Goal: Task Accomplishment & Management: Manage account settings

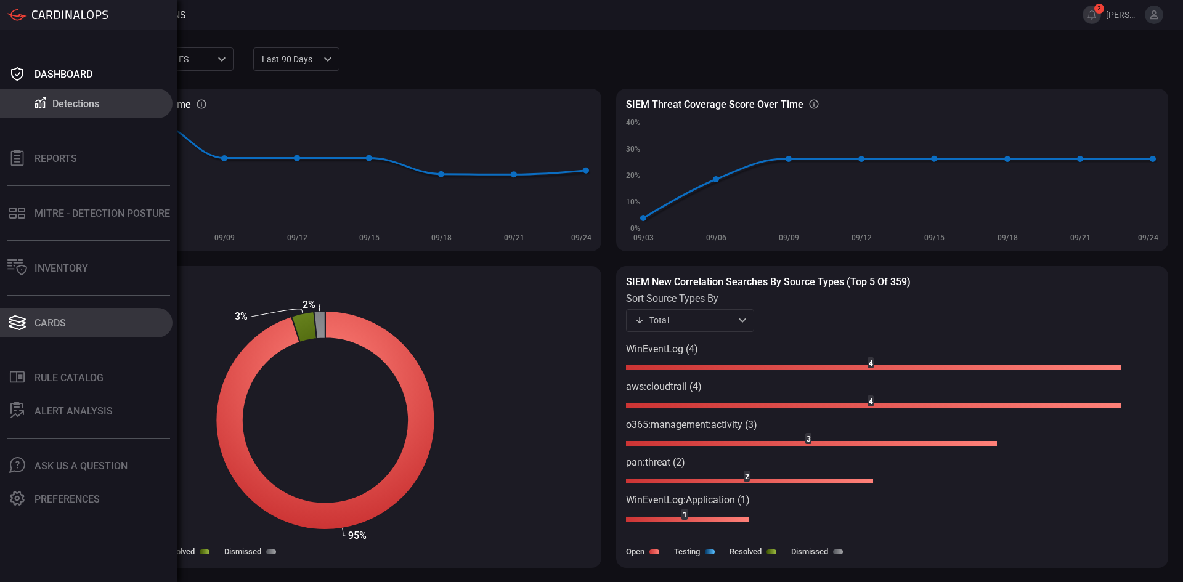
click at [45, 329] on button "Cards" at bounding box center [86, 323] width 173 height 30
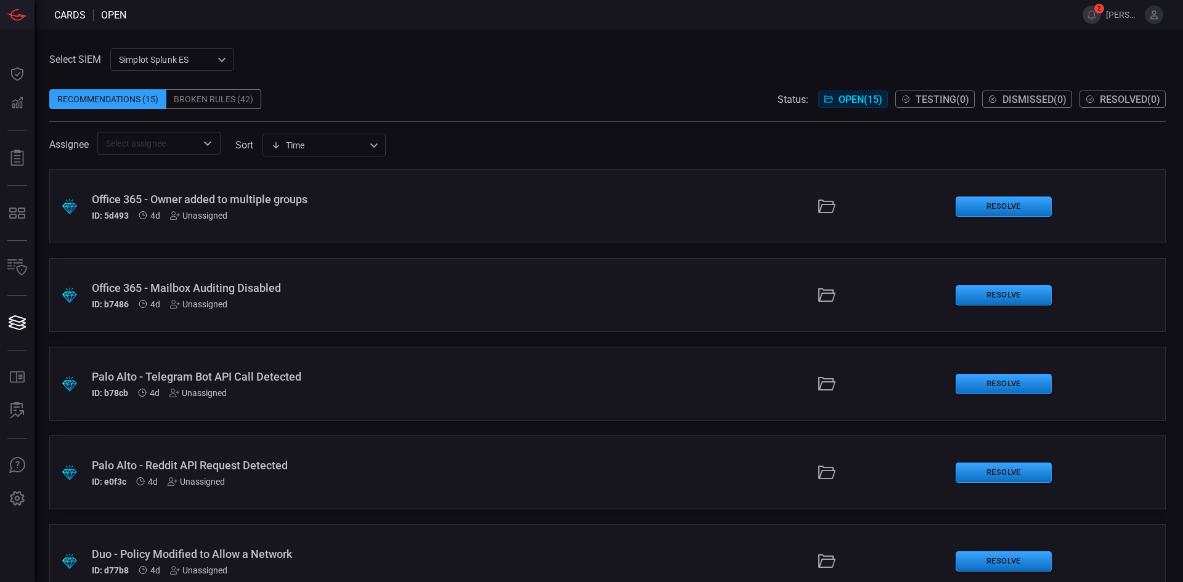
click at [236, 103] on div "Broken Rules (42)" at bounding box center [213, 99] width 95 height 20
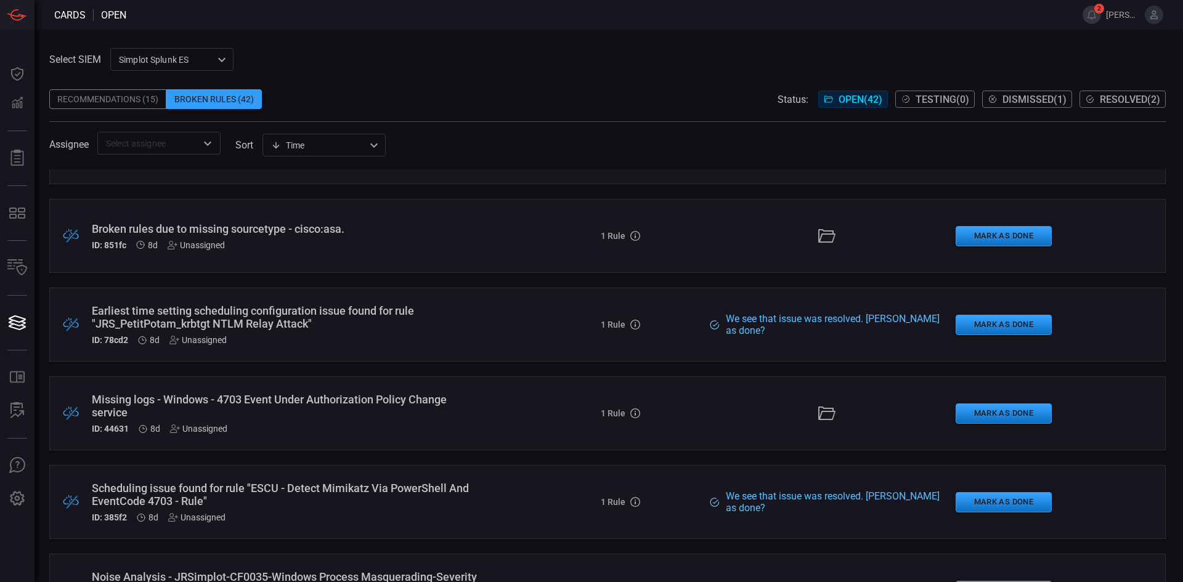
scroll to position [246, 0]
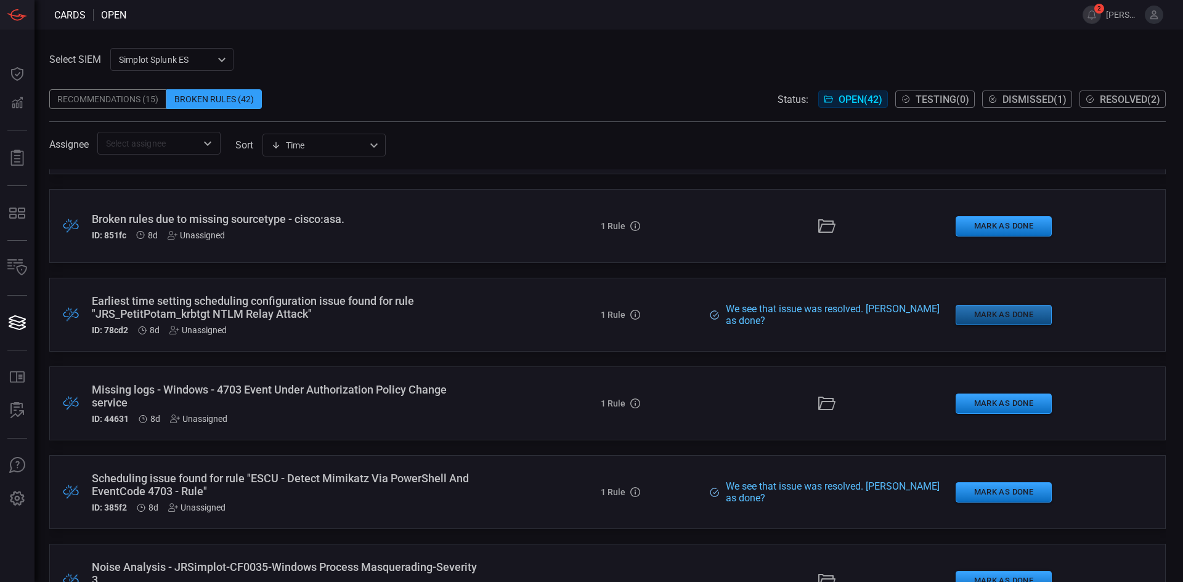
click at [1007, 315] on button "Mark as Done" at bounding box center [1004, 315] width 96 height 20
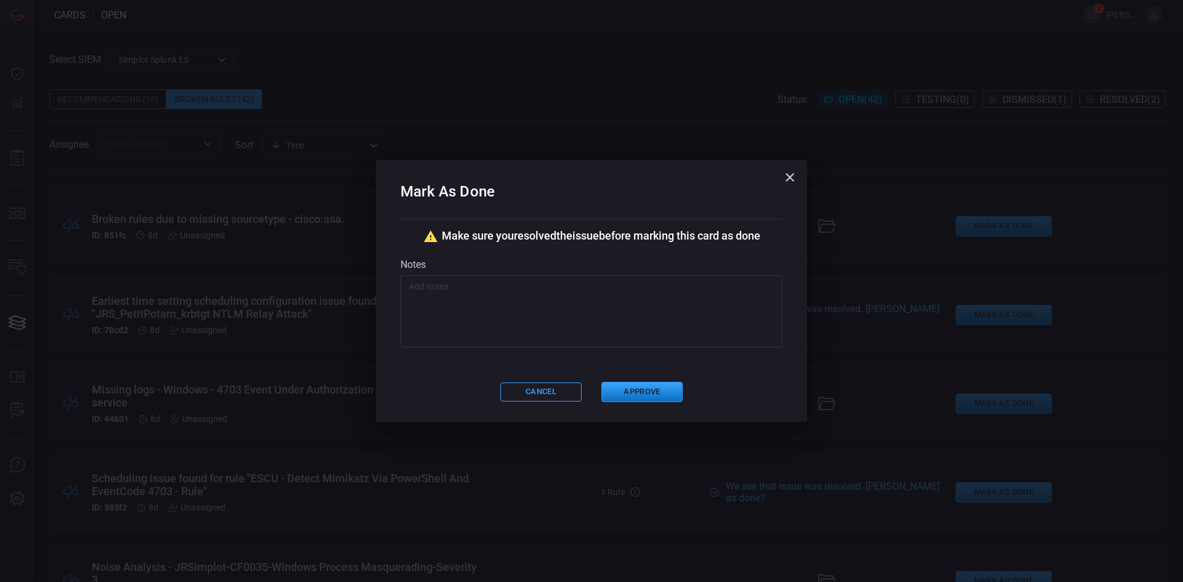
click at [575, 293] on textarea at bounding box center [591, 311] width 365 height 62
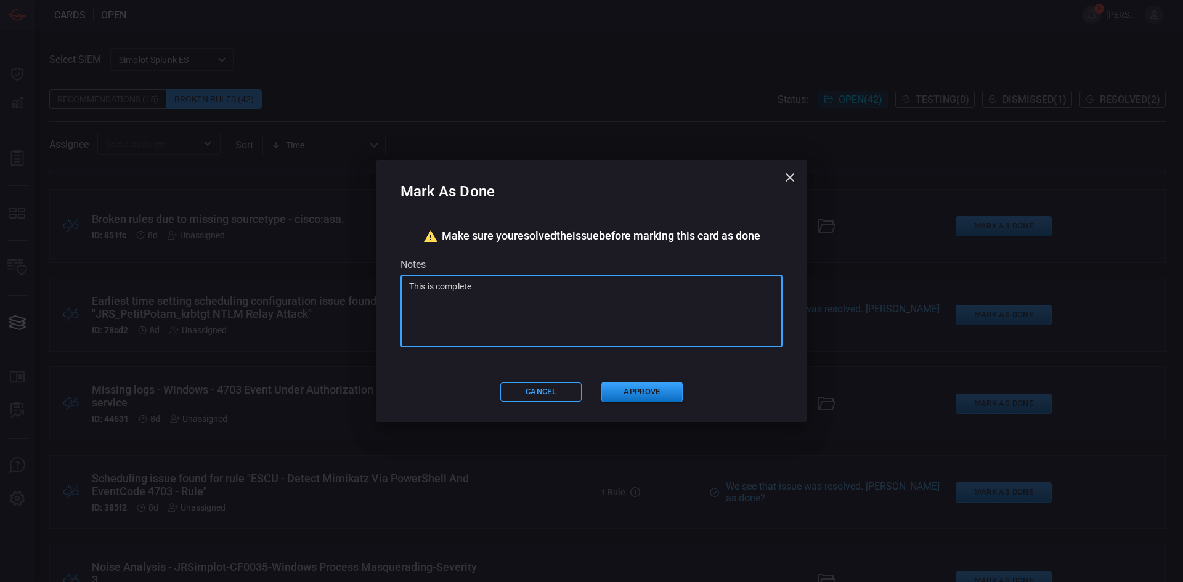
type textarea "This is complete."
paste textarea "This is complete."
type textarea "This is complete."
click at [643, 390] on button "Approve" at bounding box center [641, 392] width 81 height 20
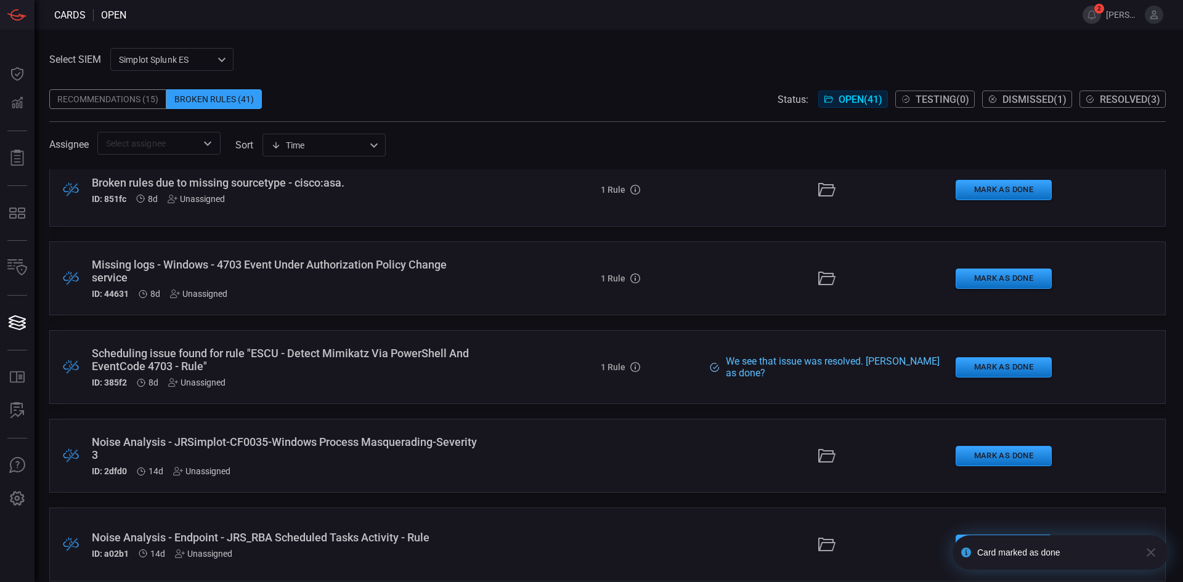
scroll to position [370, 0]
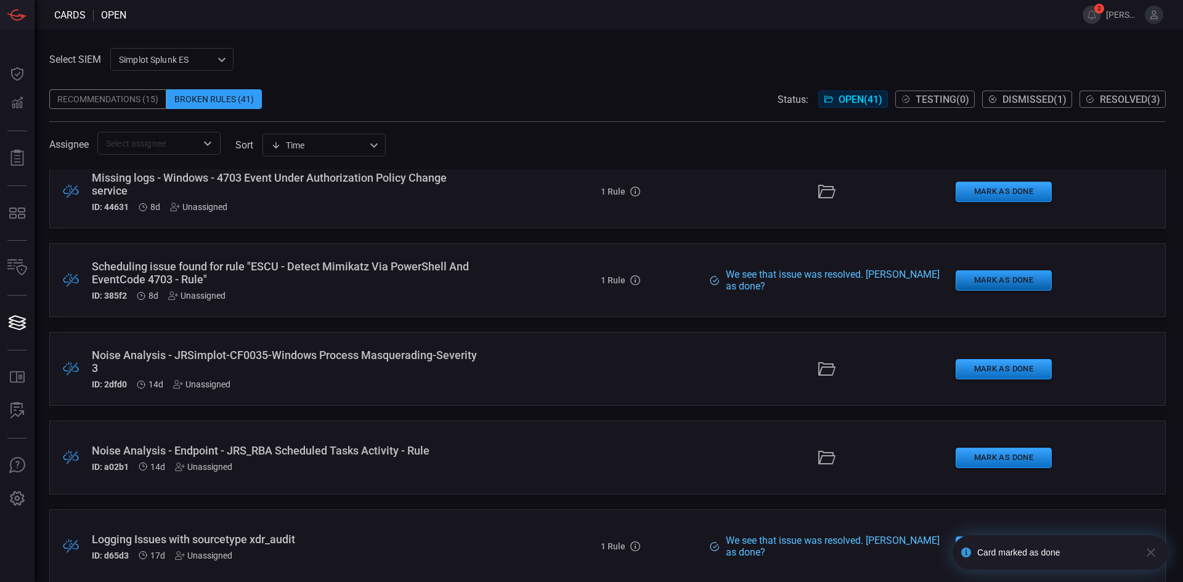
click at [1019, 283] on button "Mark as Done" at bounding box center [1004, 280] width 96 height 20
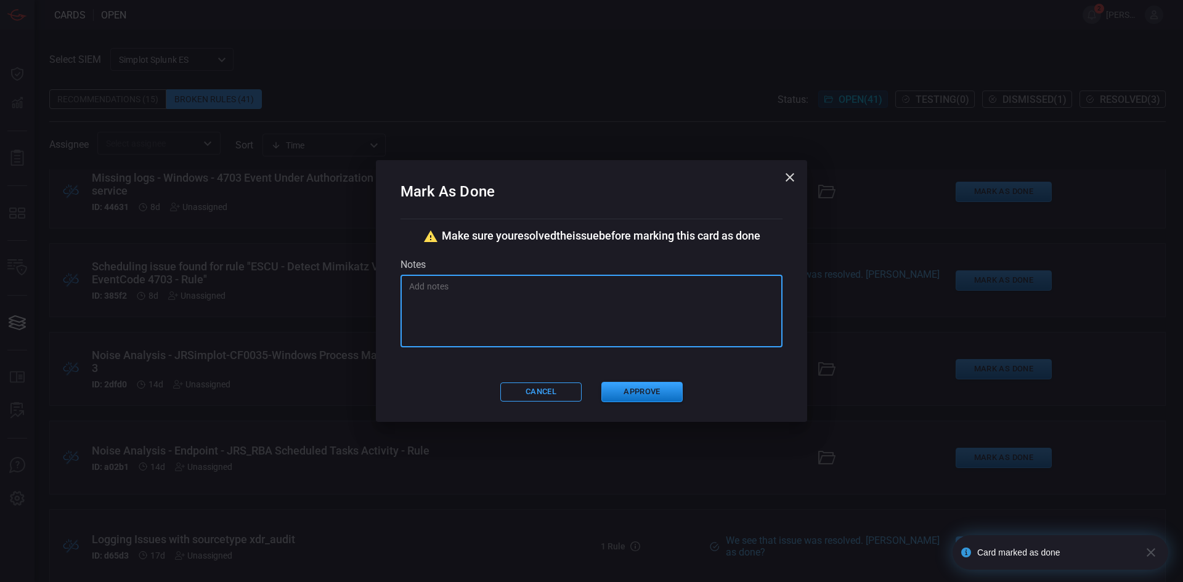
paste textarea "This is complete."
type textarea "This is complete."
click at [635, 394] on button "Approve" at bounding box center [641, 392] width 81 height 20
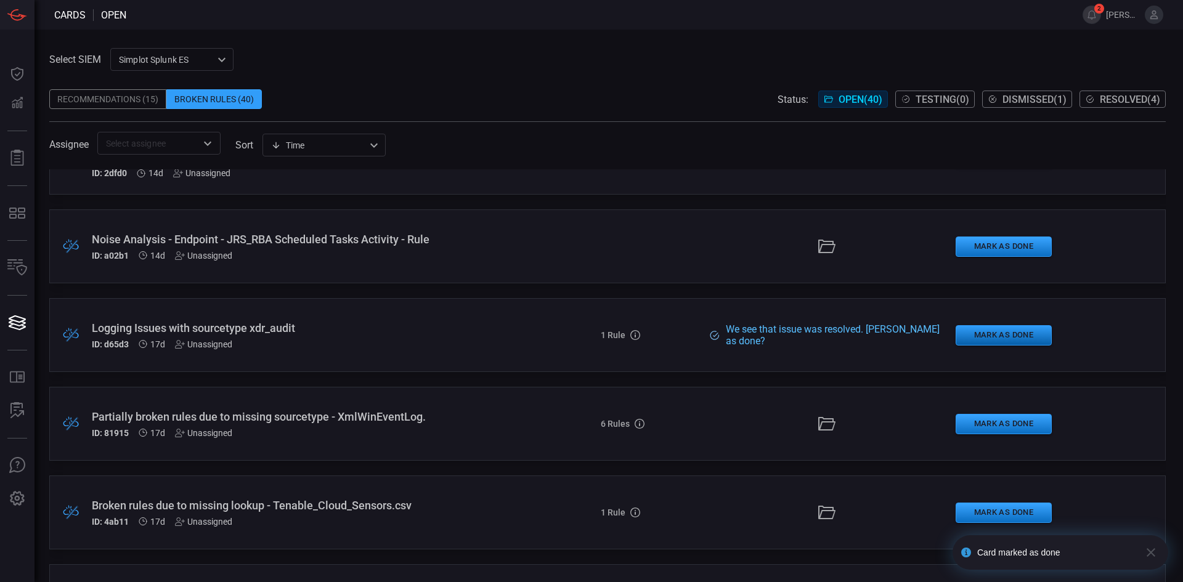
scroll to position [493, 0]
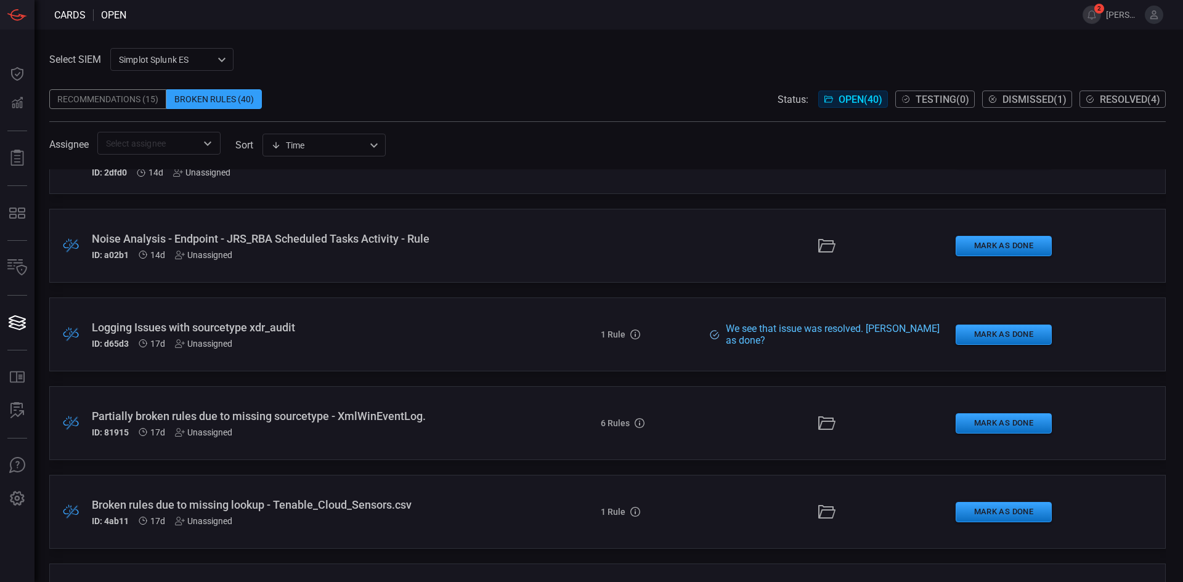
click at [245, 323] on div "Logging Issues with sourcetype xdr_audit" at bounding box center [287, 327] width 391 height 13
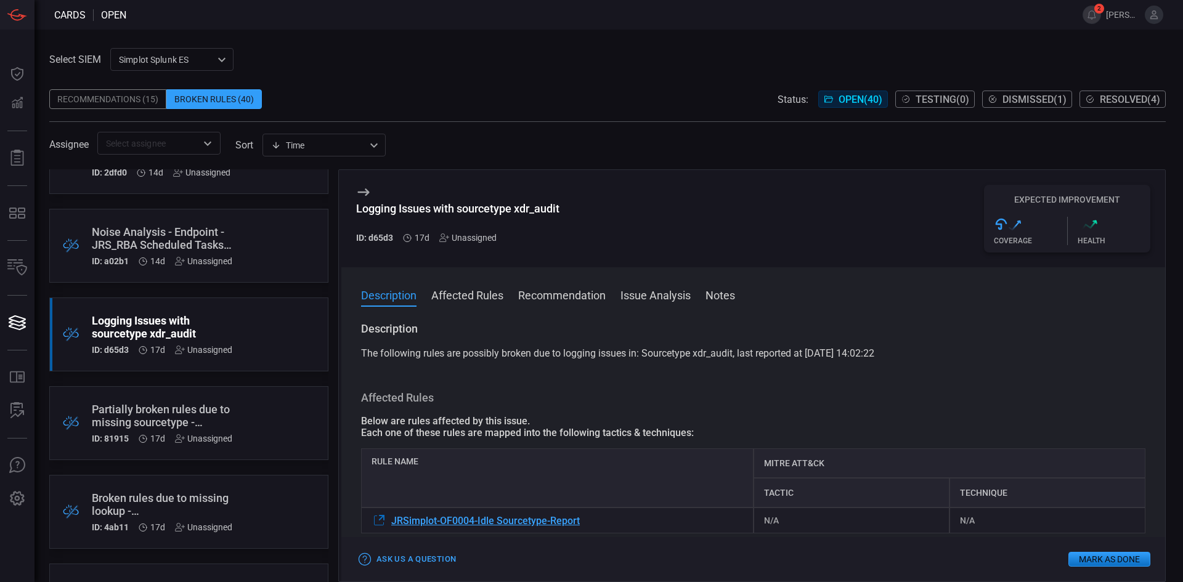
click at [491, 301] on button "Affected Rules" at bounding box center [467, 294] width 72 height 15
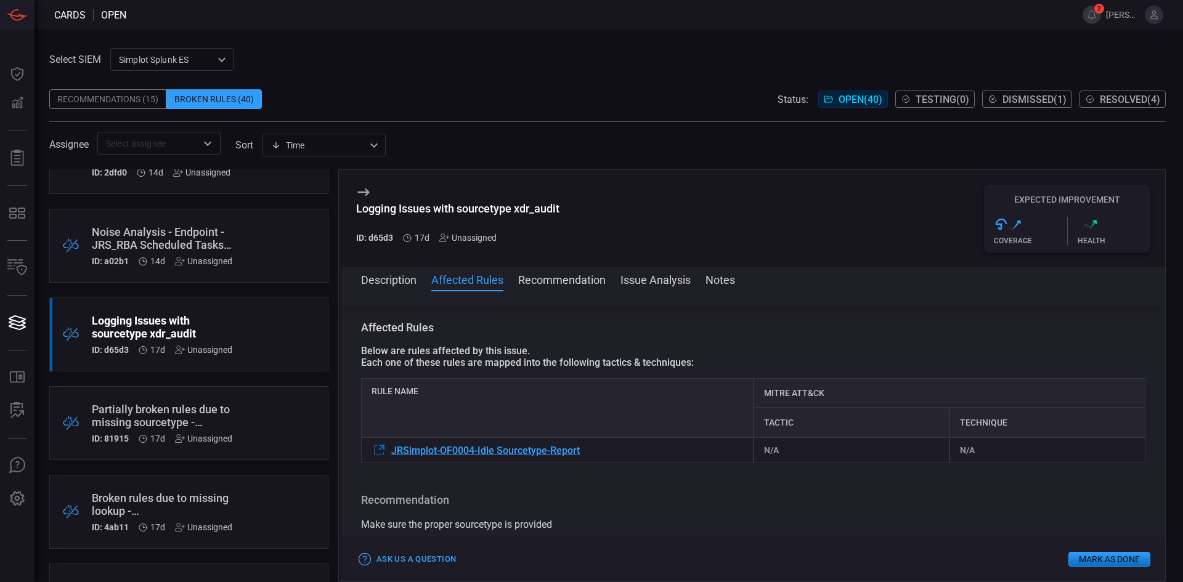
scroll to position [57, 0]
click at [499, 449] on span "JRSimplot-OF0004-Idle Sourcetype-Report" at bounding box center [485, 449] width 189 height 12
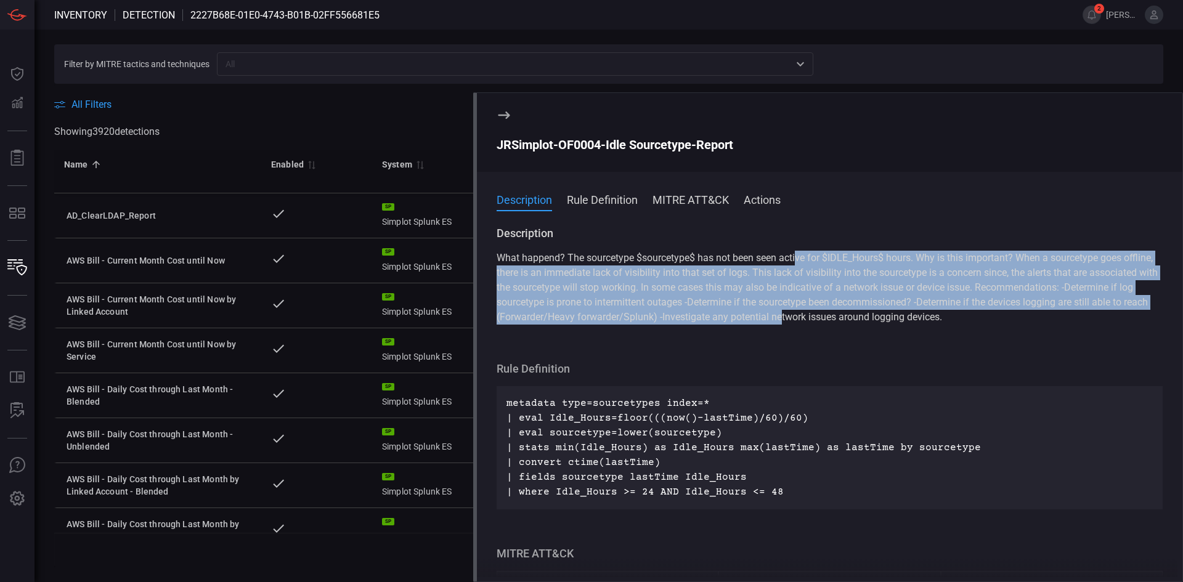
drag, startPoint x: 796, startPoint y: 260, endPoint x: 887, endPoint y: 314, distance: 105.6
click at [873, 314] on span "What happend? The sourcetype $sourcetype$ has not been seen active for $IDLE_Ho…" at bounding box center [827, 287] width 661 height 71
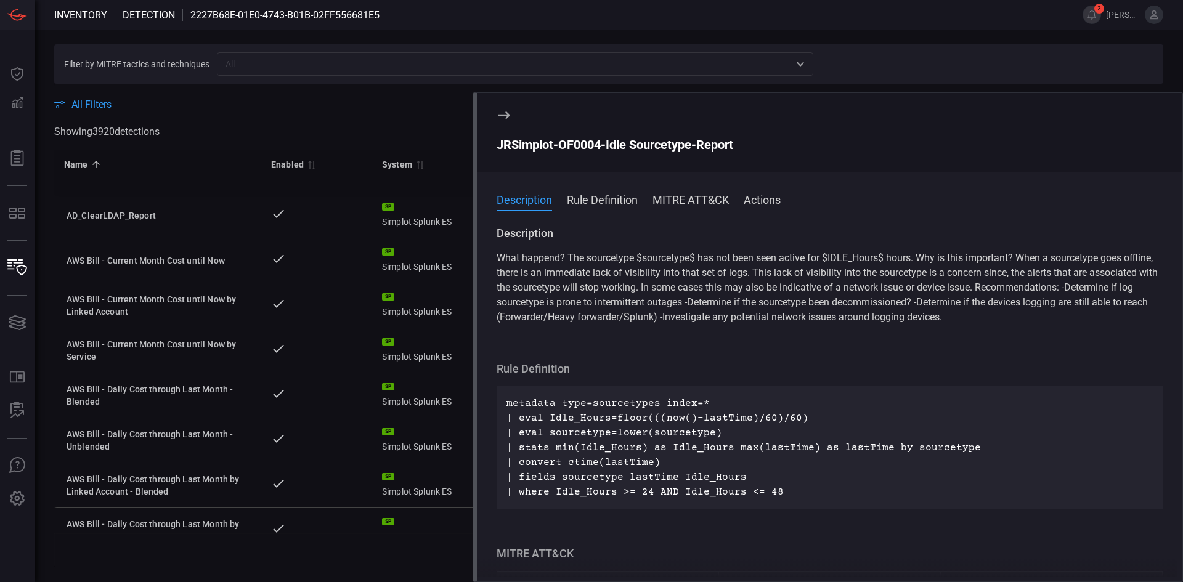
click at [916, 312] on span "What happend? The sourcetype $sourcetype$ has not been seen active for $IDLE_Ho…" at bounding box center [827, 287] width 661 height 71
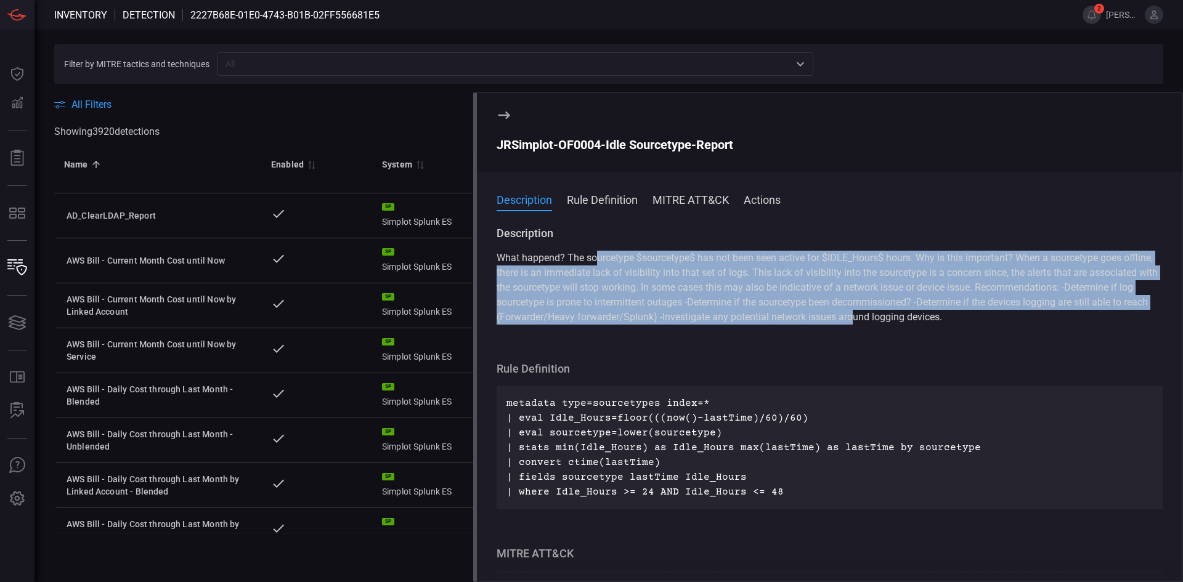
drag, startPoint x: 905, startPoint y: 322, endPoint x: 595, endPoint y: 245, distance: 319.8
click at [595, 245] on div "Description What happend? The sourcetype $sourcetype$ has not been seen active …" at bounding box center [830, 275] width 666 height 99
click at [605, 280] on div "What happend? The sourcetype $sourcetype$ has not been seen active for $IDLE_Ho…" at bounding box center [830, 288] width 666 height 74
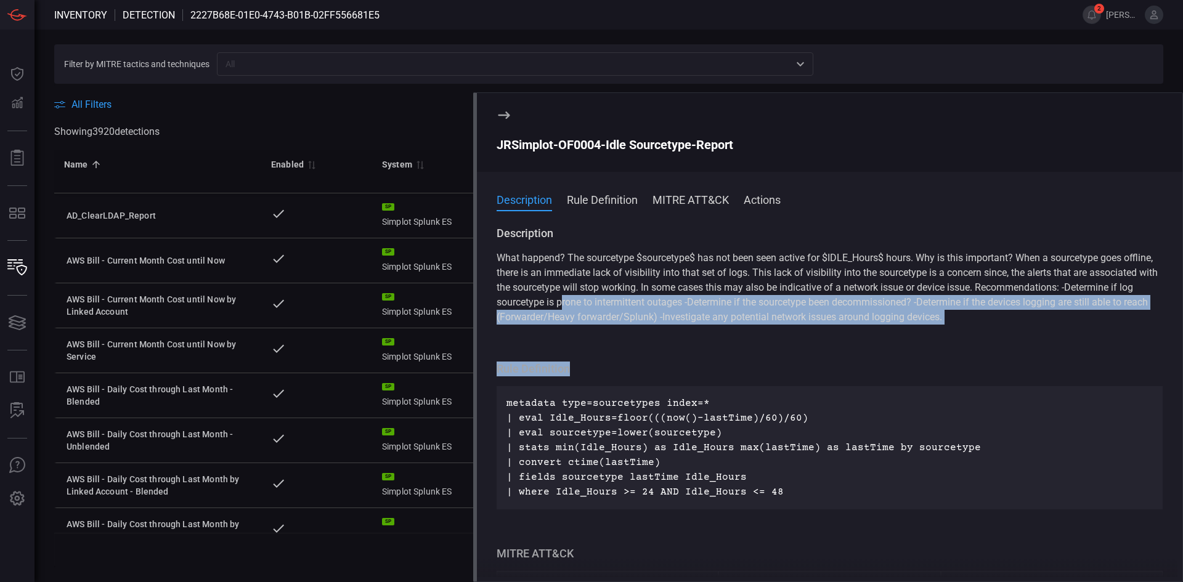
drag, startPoint x: 643, startPoint y: 308, endPoint x: 762, endPoint y: 351, distance: 126.5
click at [750, 350] on span "Description What happend? The sourcetype $sourcetype$ has not been seen active …" at bounding box center [830, 464] width 666 height 476
click at [764, 349] on span "Description What happend? The sourcetype $sourcetype$ has not been seen active …" at bounding box center [830, 464] width 666 height 476
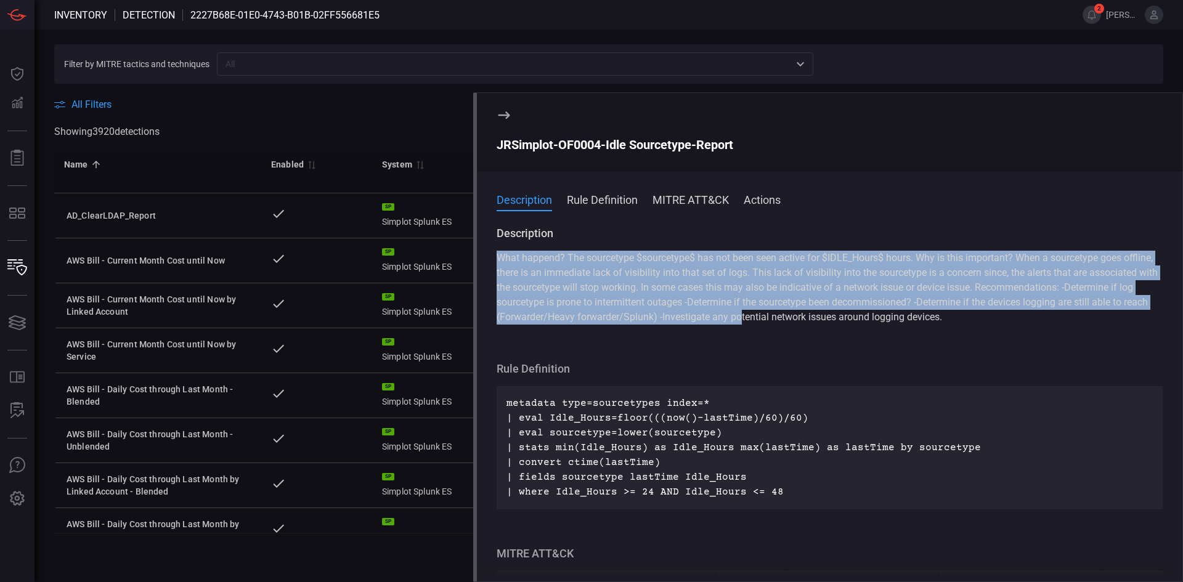
drag, startPoint x: 818, startPoint y: 319, endPoint x: 588, endPoint y: 241, distance: 243.2
click at [588, 241] on div "Description What happend? The sourcetype $sourcetype$ has not been seen active …" at bounding box center [830, 275] width 666 height 99
click at [658, 280] on div "What happend? The sourcetype $sourcetype$ has not been seen active for $IDLE_Ho…" at bounding box center [830, 288] width 666 height 74
drag, startPoint x: 688, startPoint y: 262, endPoint x: 783, endPoint y: 321, distance: 111.8
click at [783, 321] on div "What happend? The sourcetype $sourcetype$ has not been seen active for $IDLE_Ho…" at bounding box center [830, 288] width 666 height 74
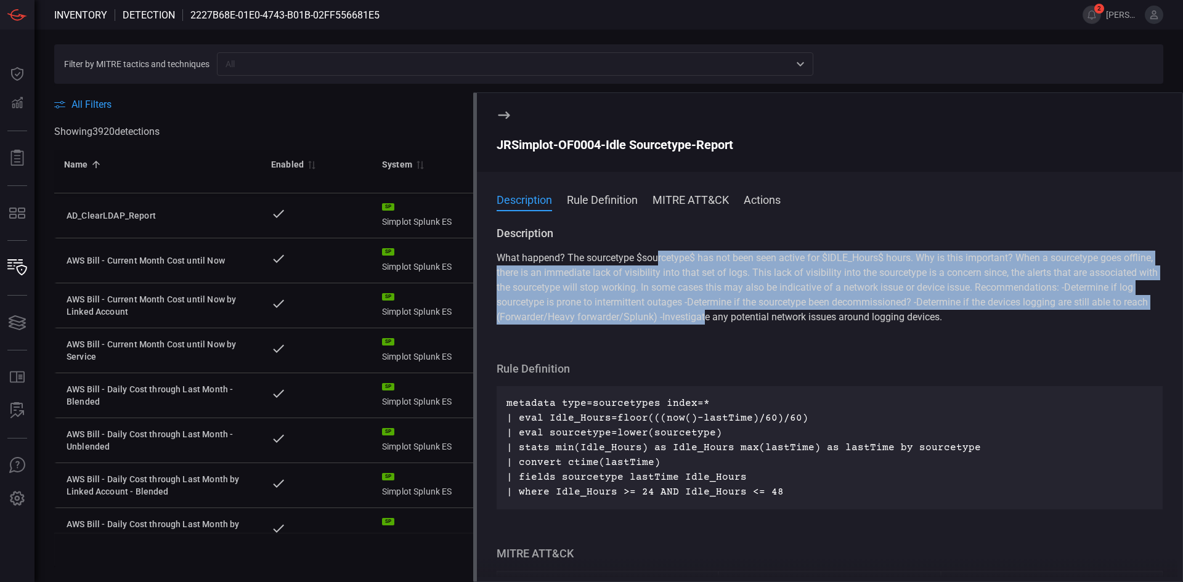
click at [783, 321] on span "What happend? The sourcetype $sourcetype$ has not been seen active for $IDLE_Ho…" at bounding box center [827, 287] width 661 height 71
drag, startPoint x: 870, startPoint y: 320, endPoint x: 650, endPoint y: 254, distance: 229.5
click at [650, 254] on span "What happend? The sourcetype $sourcetype$ has not been seen active for $IDLE_Ho…" at bounding box center [827, 287] width 661 height 71
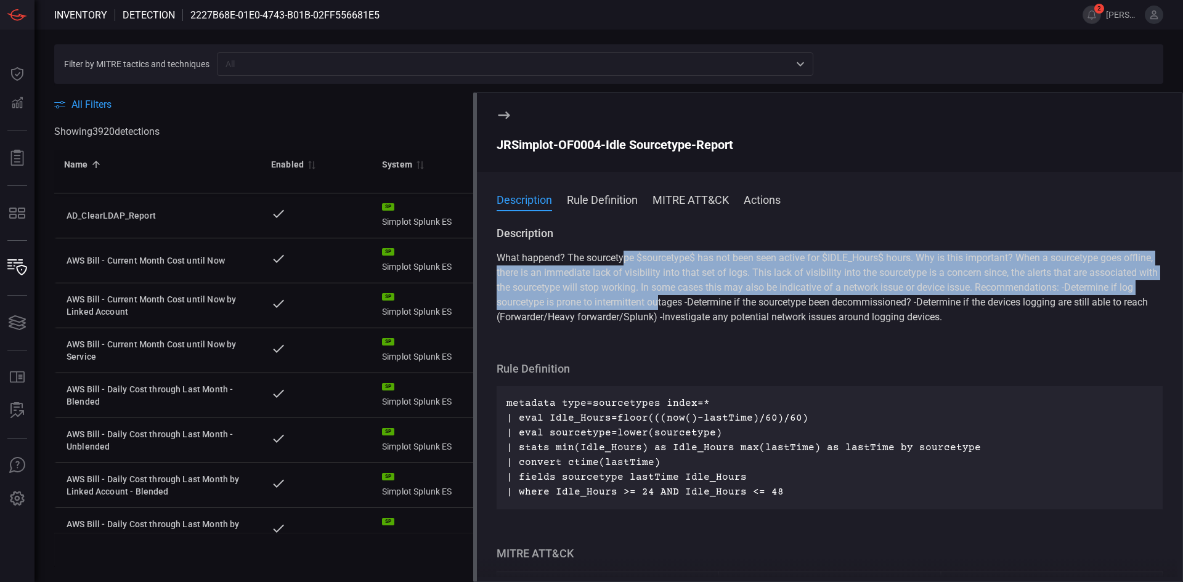
drag, startPoint x: 626, startPoint y: 256, endPoint x: 742, endPoint y: 309, distance: 127.4
click at [742, 309] on div "What happend? The sourcetype $sourcetype$ has not been seen active for $IDLE_Ho…" at bounding box center [830, 288] width 666 height 74
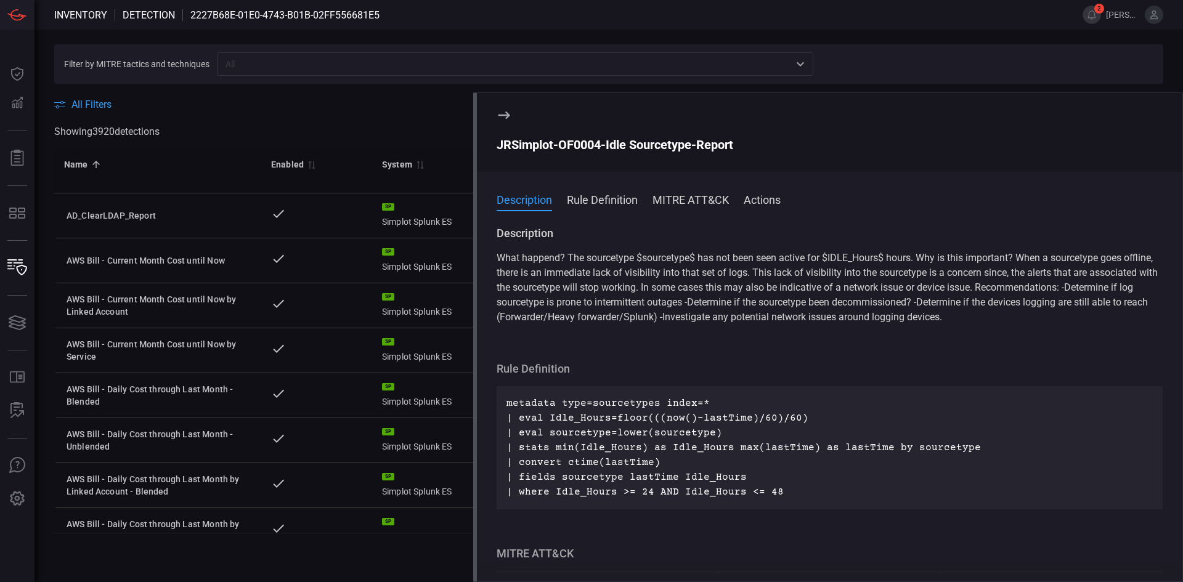
click at [749, 309] on div "What happend? The sourcetype $sourcetype$ has not been seen active for $IDLE_Ho…" at bounding box center [830, 288] width 666 height 74
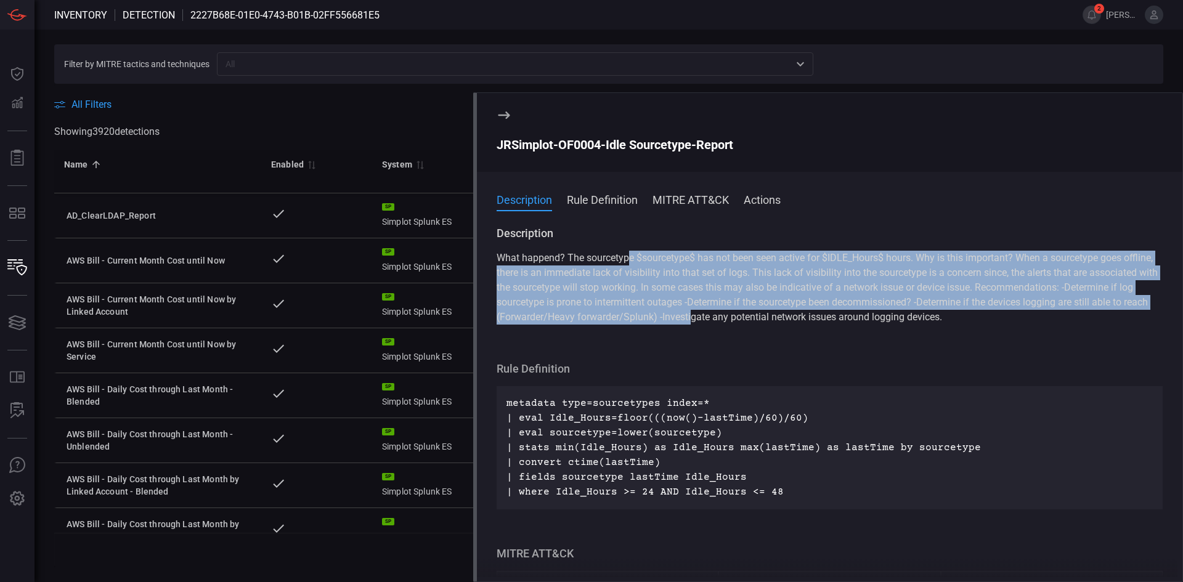
drag, startPoint x: 770, startPoint y: 315, endPoint x: 630, endPoint y: 243, distance: 157.1
click at [630, 243] on div "Description What happend? The sourcetype $sourcetype$ has not been seen active …" at bounding box center [830, 275] width 666 height 99
click at [642, 261] on span "What happend? The sourcetype $sourcetype$ has not been seen active for $IDLE_Ho…" at bounding box center [827, 287] width 661 height 71
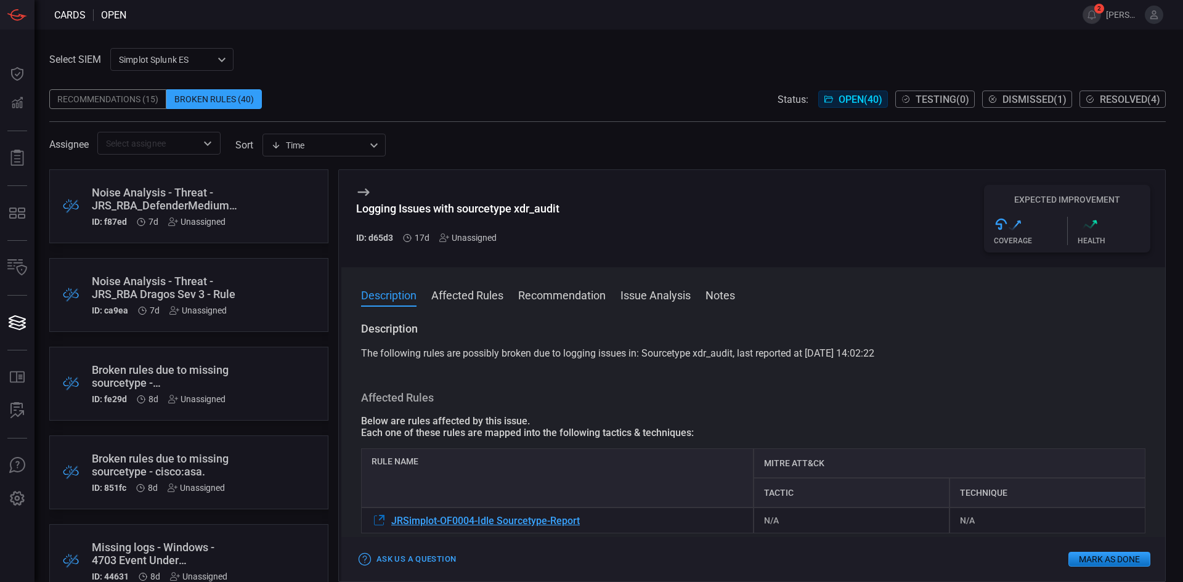
click at [229, 100] on div "Broken Rules (40)" at bounding box center [214, 99] width 96 height 20
click at [128, 97] on div "Recommendations (15)" at bounding box center [107, 99] width 117 height 20
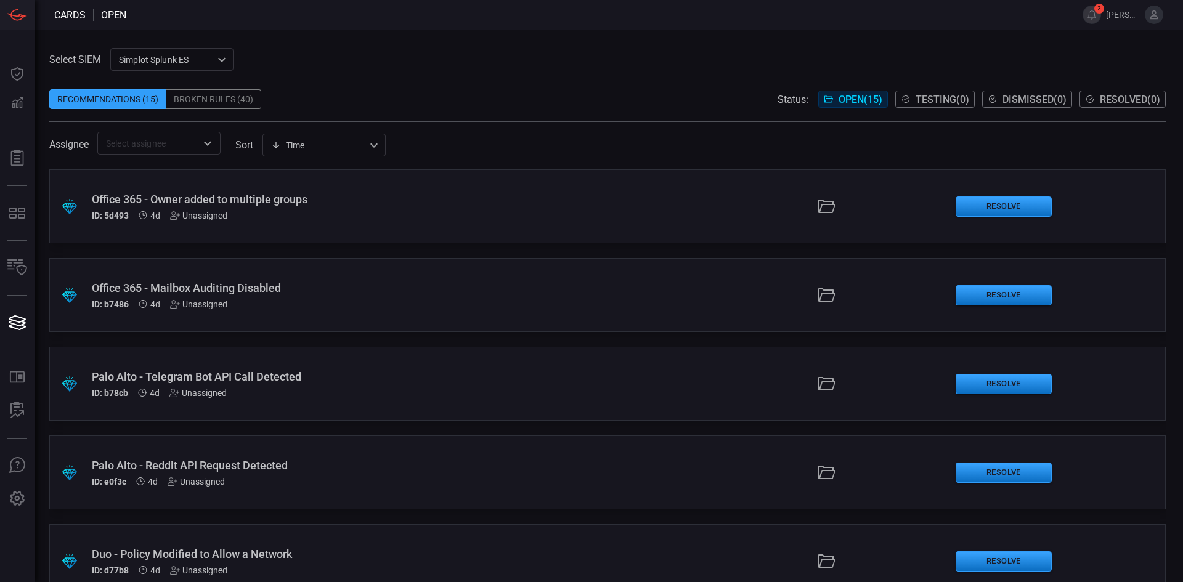
click at [227, 96] on div "Broken Rules (40)" at bounding box center [213, 99] width 95 height 20
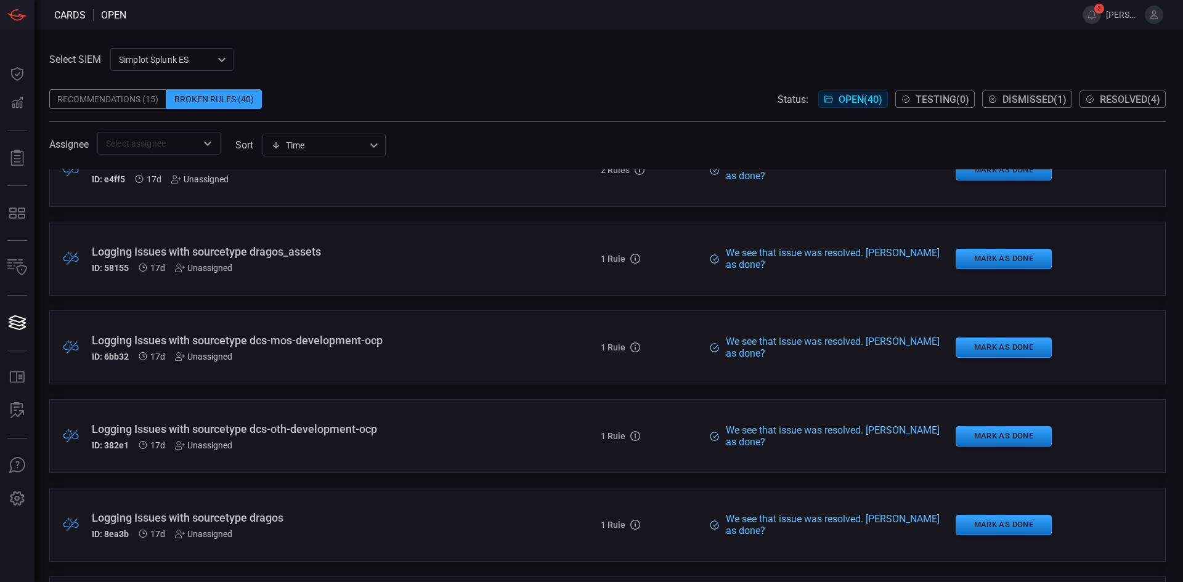
scroll to position [1664, 0]
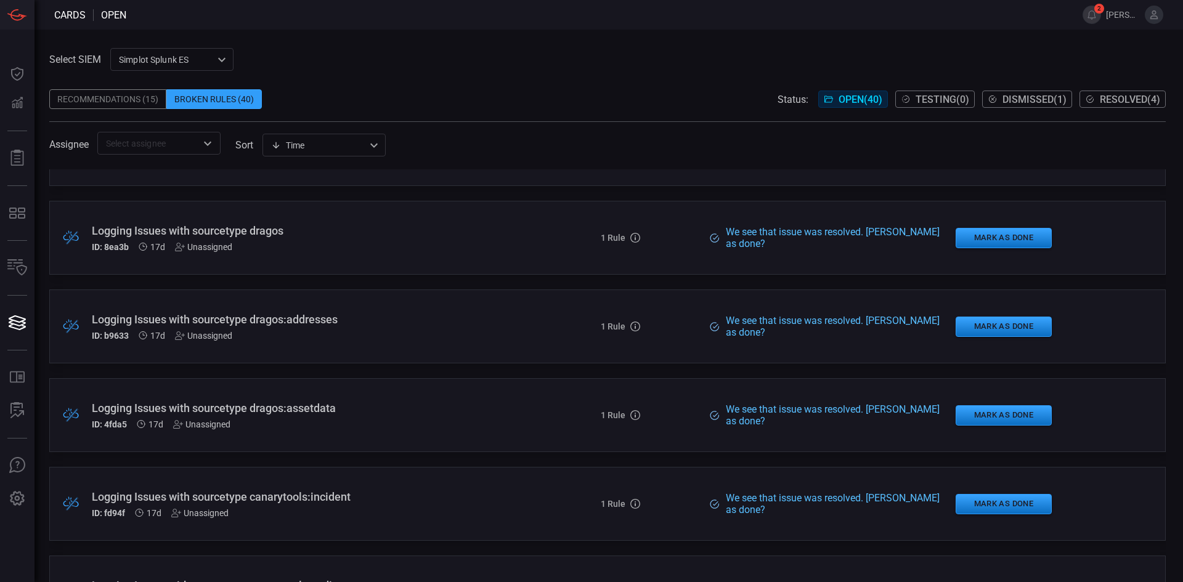
drag, startPoint x: 482, startPoint y: 291, endPoint x: 482, endPoint y: 317, distance: 25.3
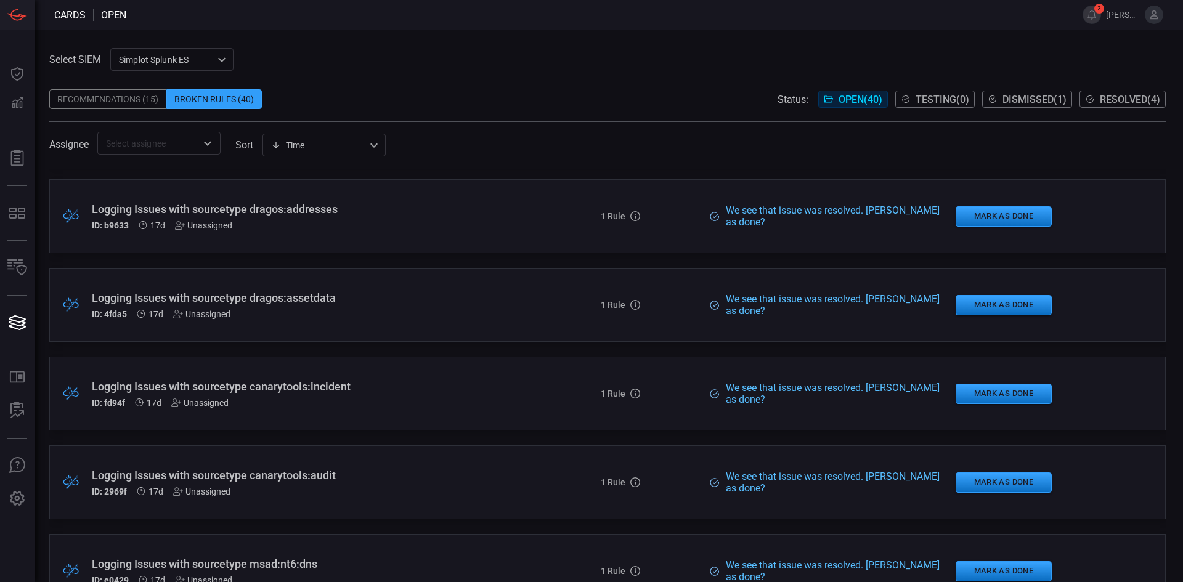
drag, startPoint x: 487, startPoint y: 245, endPoint x: 490, endPoint y: 272, distance: 26.7
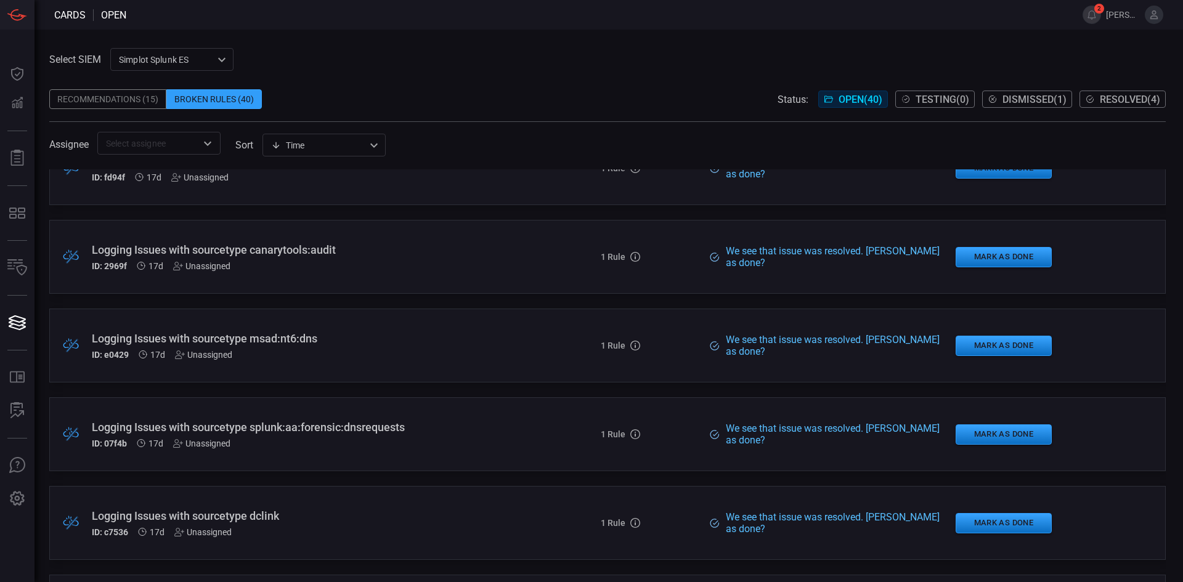
drag, startPoint x: 479, startPoint y: 235, endPoint x: 479, endPoint y: 266, distance: 30.2
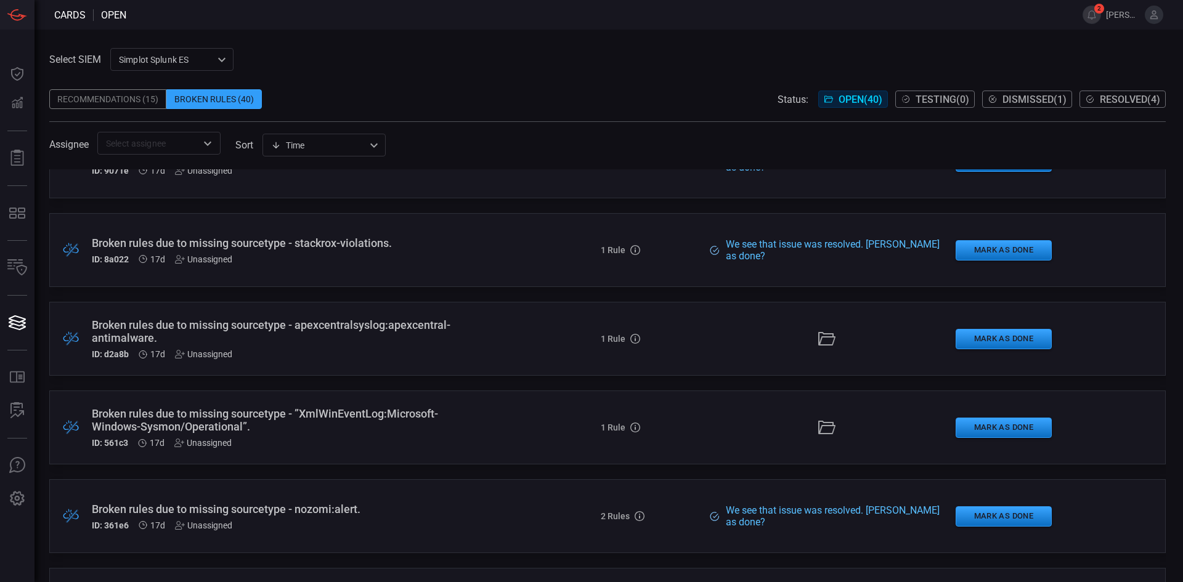
drag, startPoint x: 476, startPoint y: 246, endPoint x: 481, endPoint y: 290, distance: 44.0
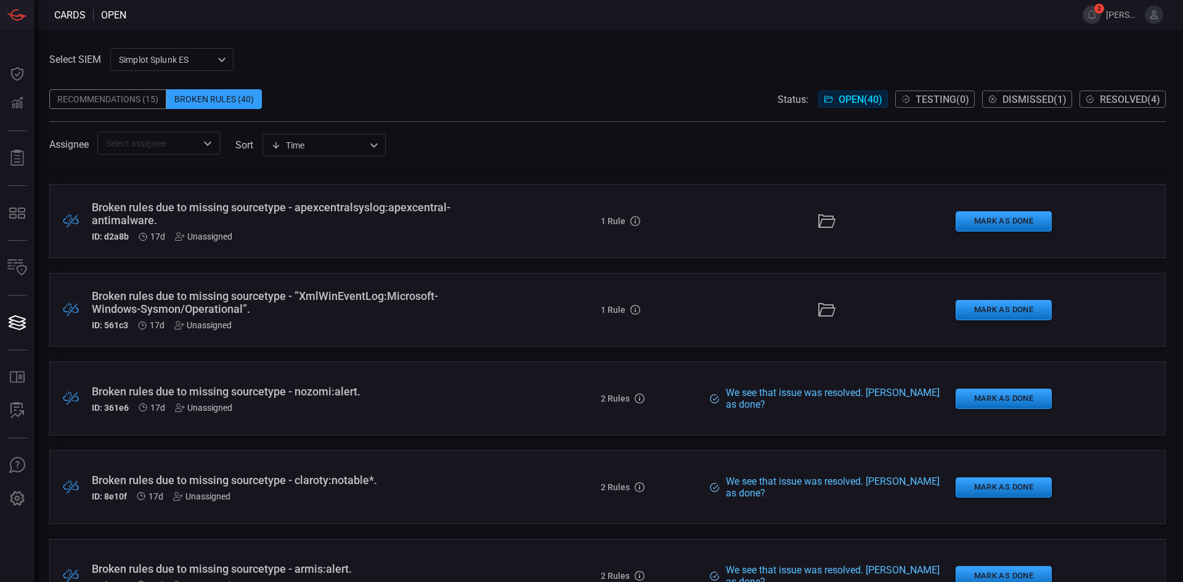
drag, startPoint x: 478, startPoint y: 263, endPoint x: 480, endPoint y: 288, distance: 24.8
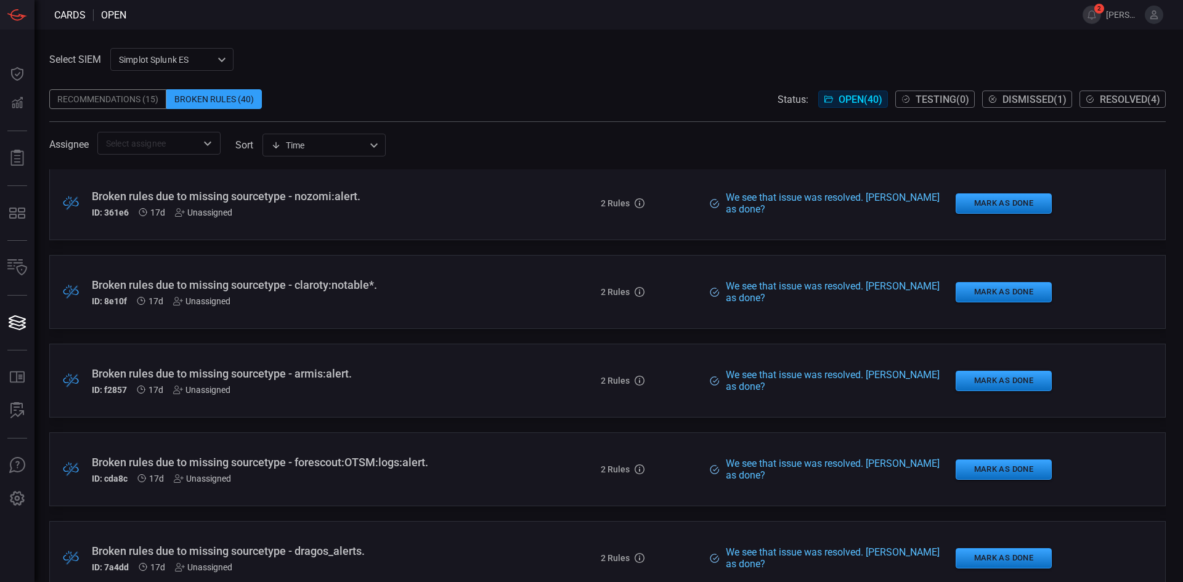
drag, startPoint x: 480, startPoint y: 250, endPoint x: 483, endPoint y: 282, distance: 32.2
drag, startPoint x: 478, startPoint y: 253, endPoint x: 476, endPoint y: 224, distance: 29.1
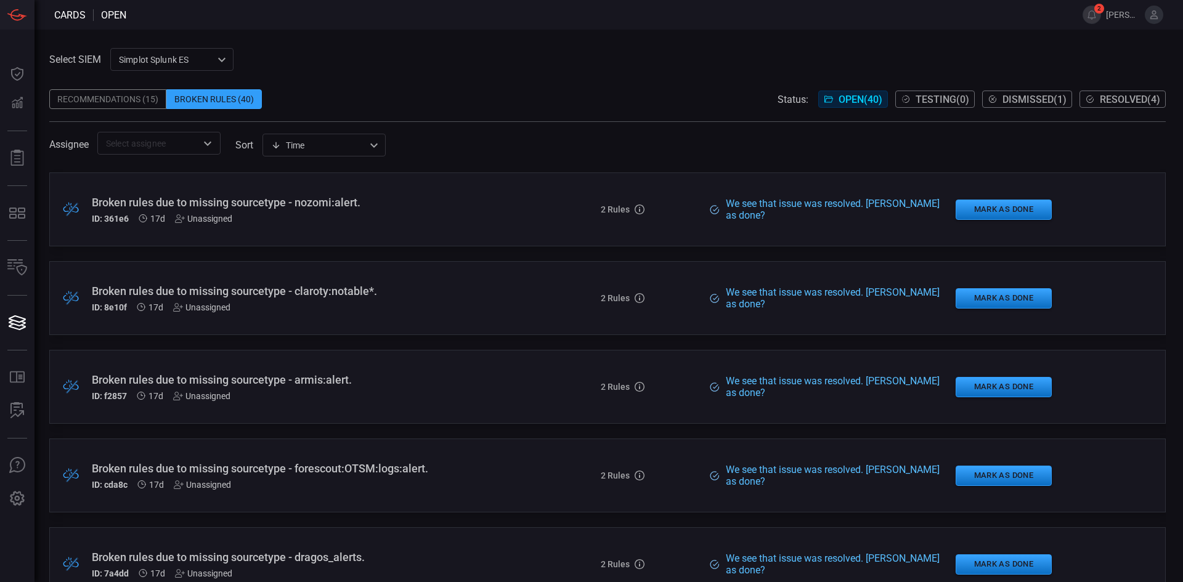
drag, startPoint x: 319, startPoint y: 291, endPoint x: 543, endPoint y: 293, distance: 224.9
drag, startPoint x: 543, startPoint y: 293, endPoint x: 581, endPoint y: 271, distance: 43.3
click at [581, 271] on div ".broken_cards_icon_0{fill:#39A4FF;} .broken_cards_icon_1{fill:none;stroke:#1918…" at bounding box center [607, 298] width 1116 height 74
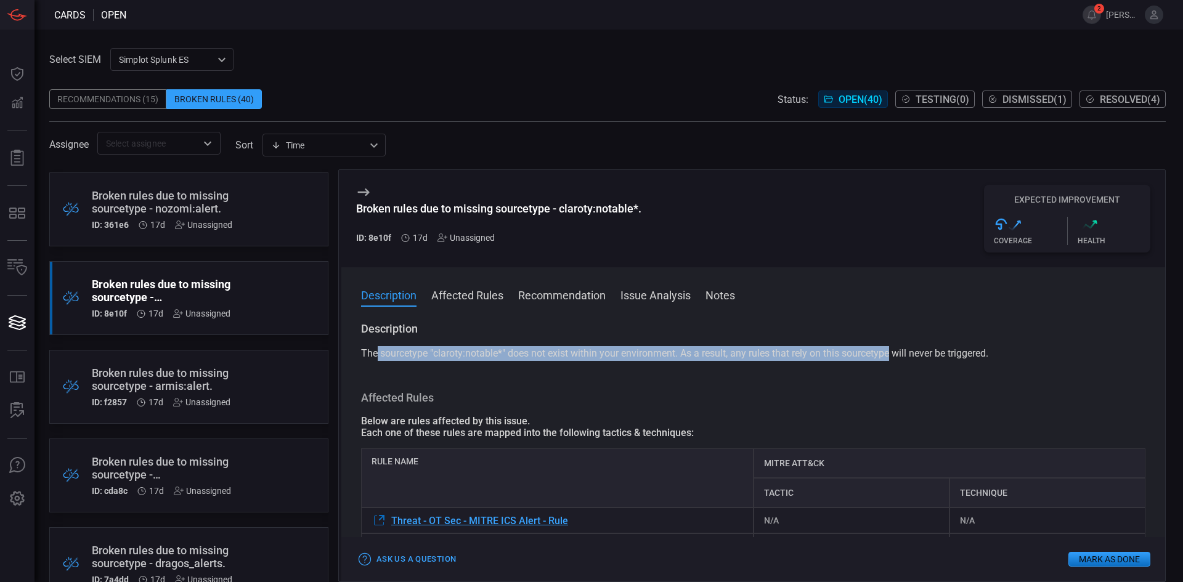
drag, startPoint x: 378, startPoint y: 350, endPoint x: 902, endPoint y: 351, distance: 523.7
click at [901, 351] on span "The sourcetype "claroty:notable*" does not exist within your environment. As a …" at bounding box center [674, 354] width 627 height 12
click at [903, 351] on span "The sourcetype "claroty:notable*" does not exist within your environment. As a …" at bounding box center [674, 354] width 627 height 12
drag, startPoint x: 949, startPoint y: 360, endPoint x: 411, endPoint y: 351, distance: 538.0
click at [399, 349] on span "The sourcetype "claroty:notable*" does not exist within your environment. As a …" at bounding box center [674, 354] width 627 height 12
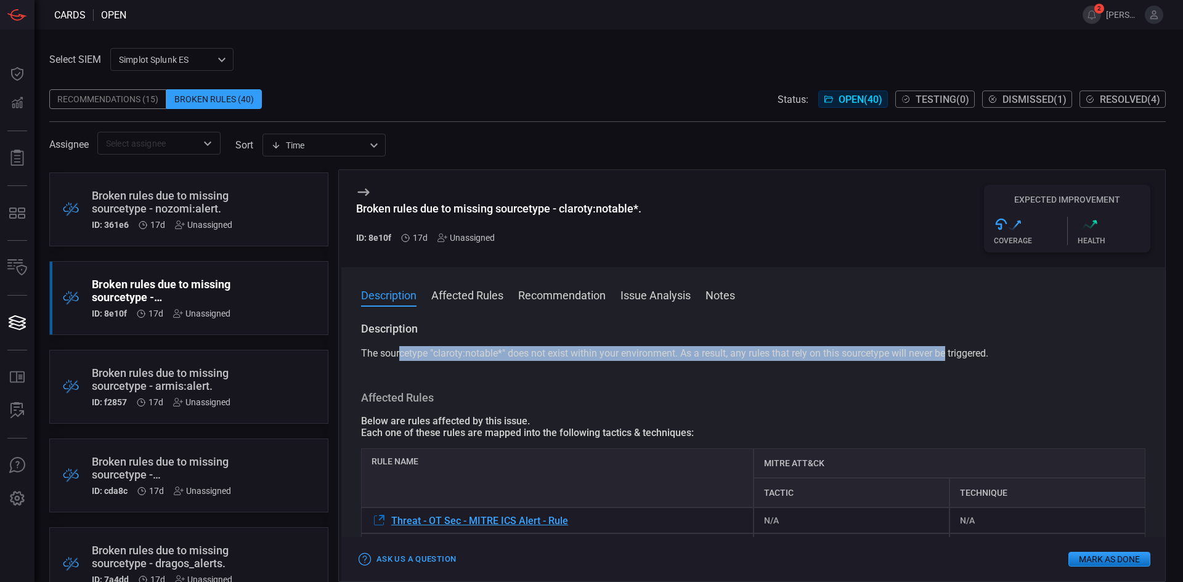
click at [649, 356] on span "The sourcetype "claroty:notable*" does not exist within your environment. As a …" at bounding box center [674, 354] width 627 height 12
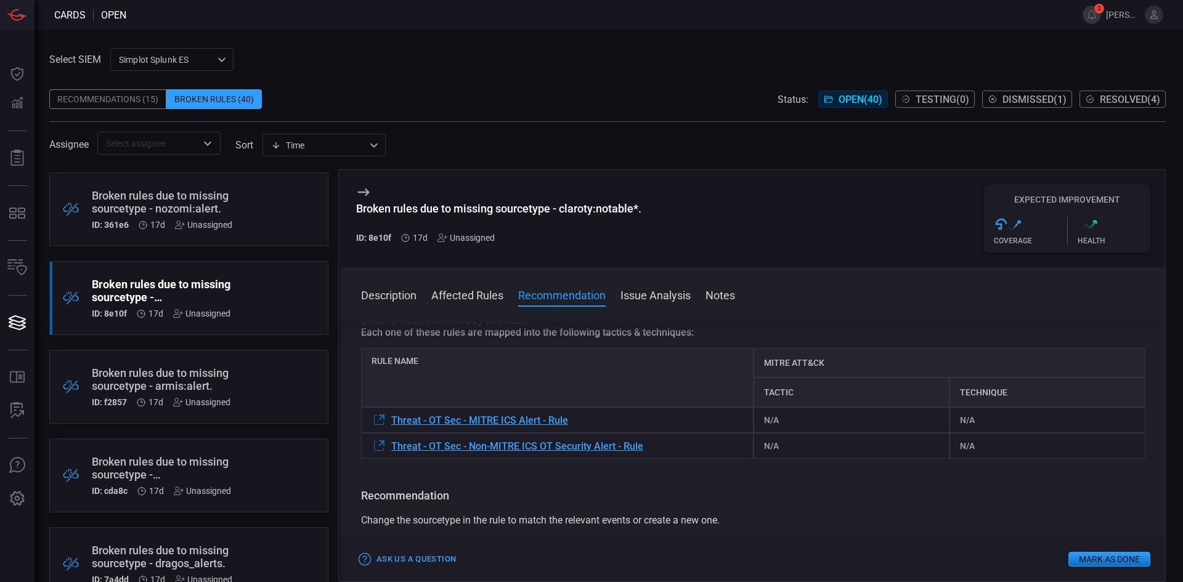
scroll to position [62, 0]
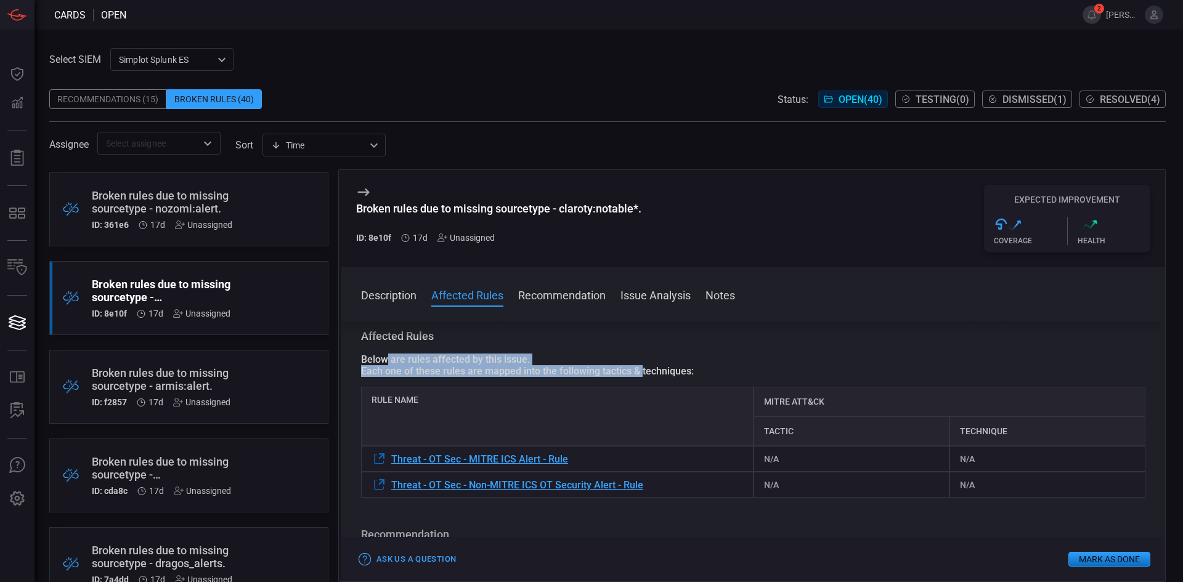
drag, startPoint x: 389, startPoint y: 358, endPoint x: 642, endPoint y: 370, distance: 253.5
click at [642, 370] on div "Below are rules affected by this issue. Each one of these rules are mapped into…" at bounding box center [753, 365] width 784 height 23
click at [669, 372] on div "Each one of these rules are mapped into the following tactics & techniques:" at bounding box center [753, 371] width 784 height 12
drag, startPoint x: 640, startPoint y: 372, endPoint x: 390, endPoint y: 359, distance: 249.8
click at [390, 359] on div "Below are rules affected by this issue. Each one of these rules are mapped into…" at bounding box center [753, 365] width 784 height 23
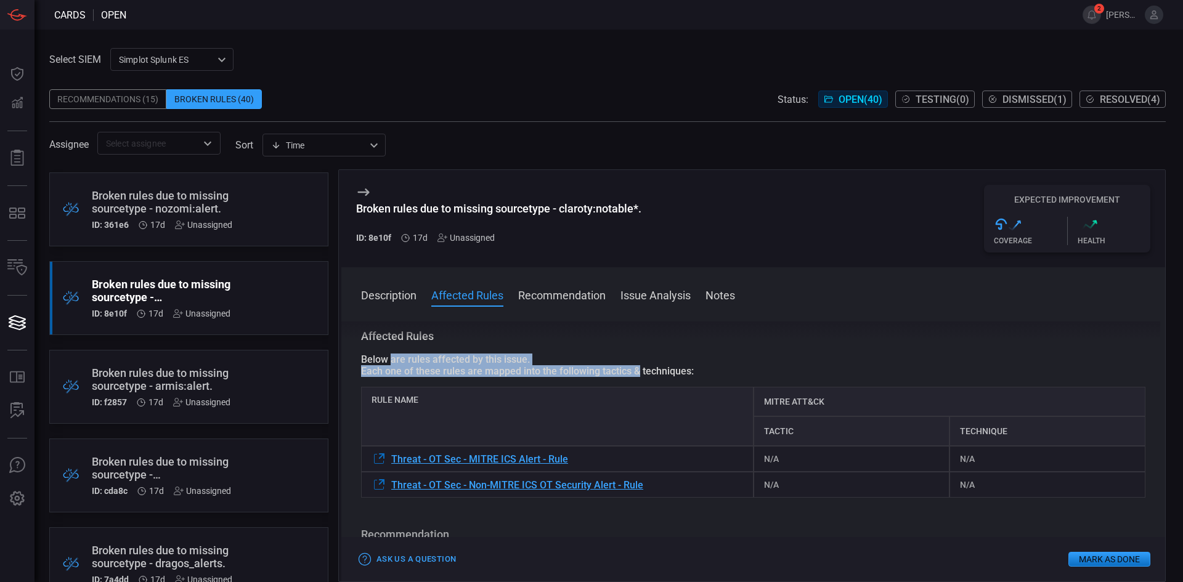
click at [685, 365] on div "Below are rules affected by this issue." at bounding box center [753, 360] width 784 height 12
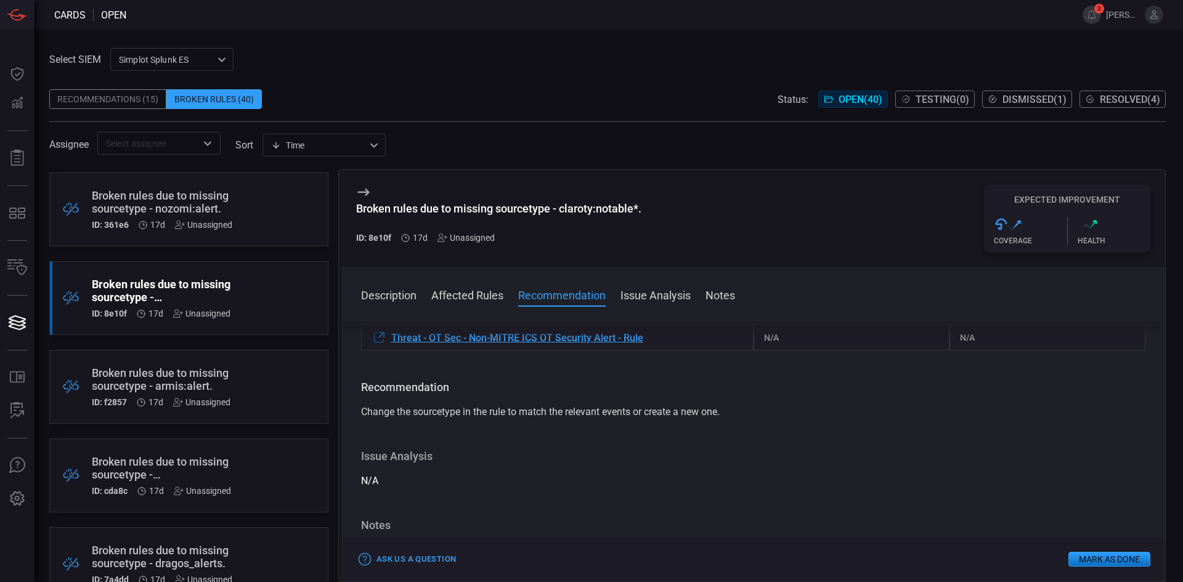
drag, startPoint x: 845, startPoint y: 431, endPoint x: 844, endPoint y: 452, distance: 20.4
click at [142, 285] on div "Broken rules due to missing sourcetype - claroty:notable*." at bounding box center [165, 291] width 147 height 26
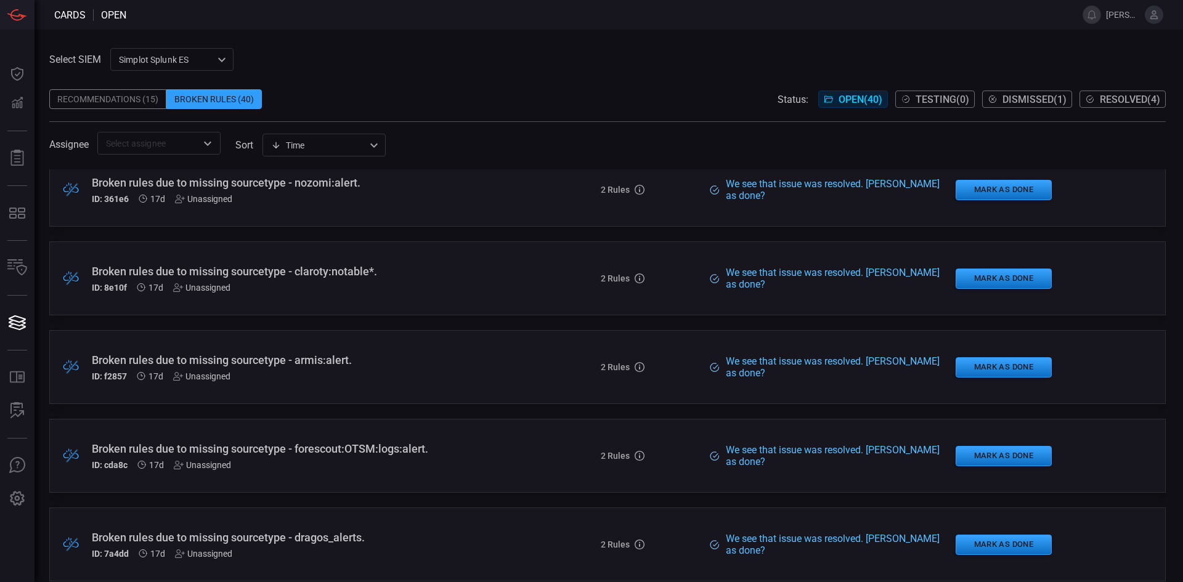
scroll to position [2951, 0]
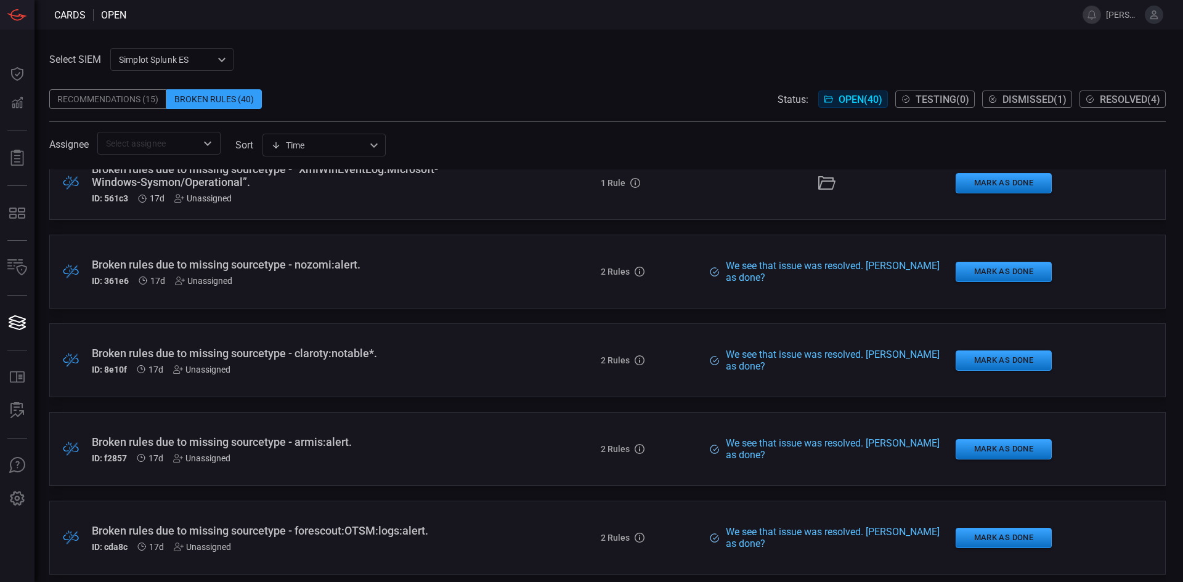
click at [319, 354] on div "Broken rules due to missing sourcetype - claroty:notable*." at bounding box center [287, 353] width 391 height 13
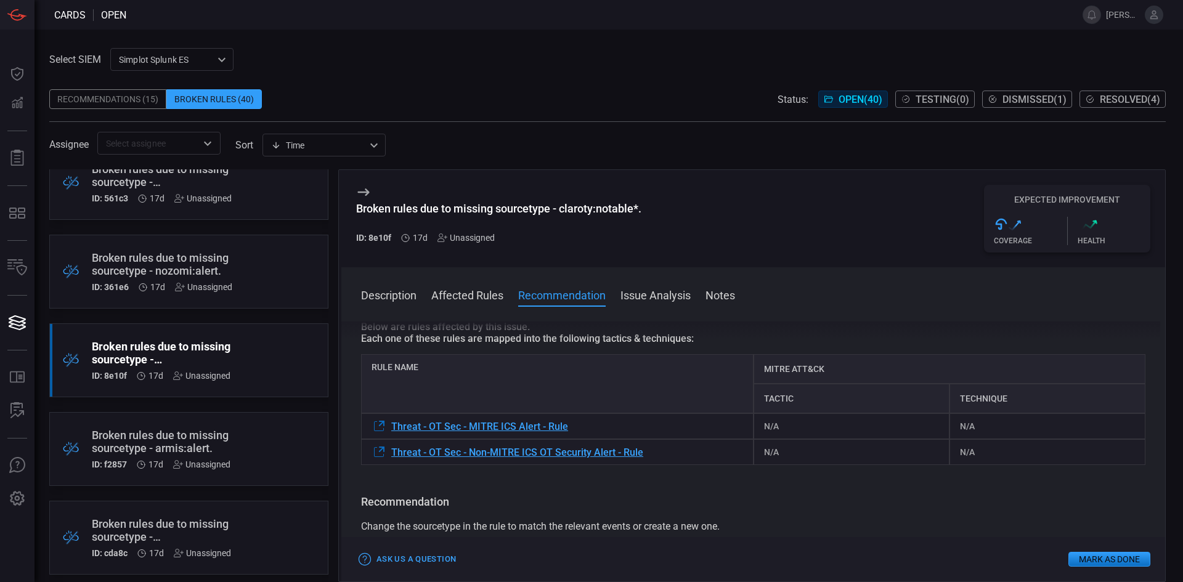
scroll to position [123, 0]
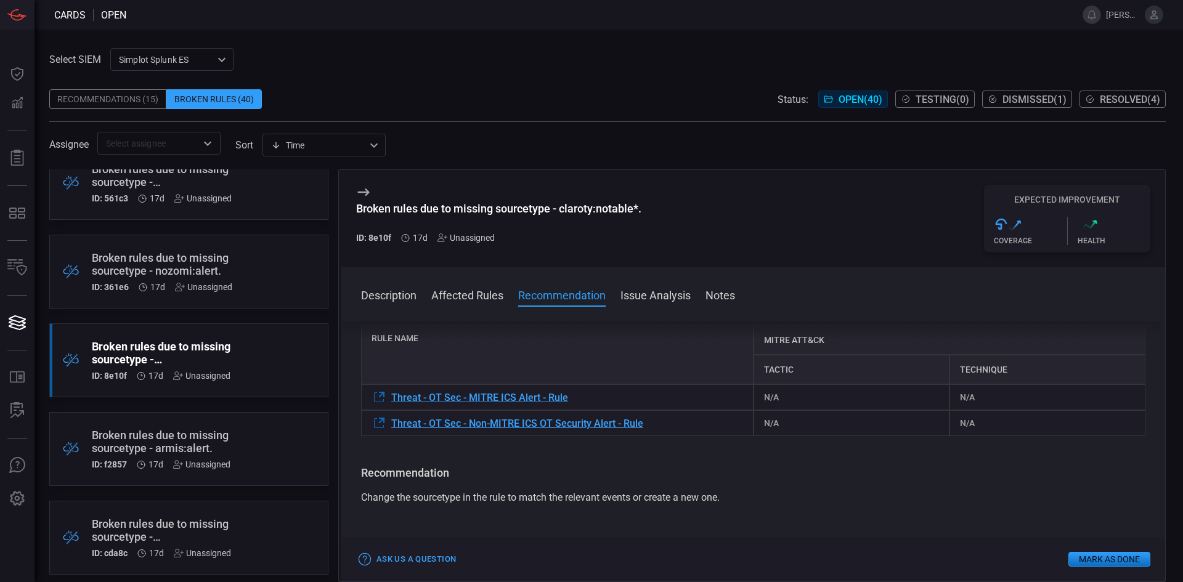
click at [201, 102] on div "Broken Rules (40)" at bounding box center [214, 99] width 96 height 20
click at [114, 372] on h5 "ID: 8e10f" at bounding box center [109, 376] width 35 height 10
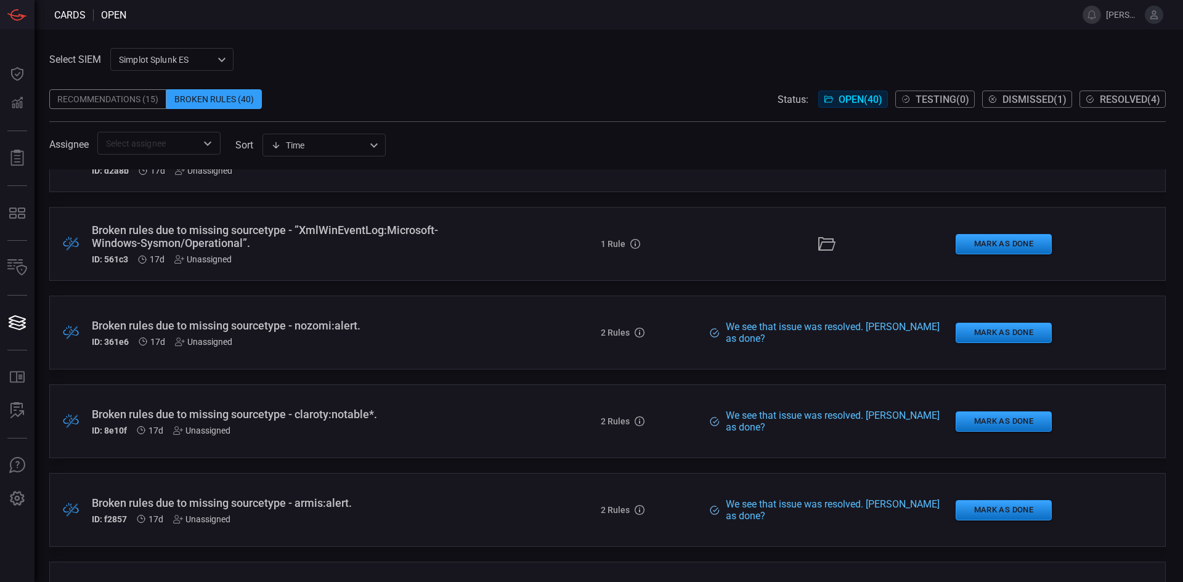
scroll to position [2890, 0]
click at [303, 412] on div "Broken rules due to missing sourcetype - claroty:notable*." at bounding box center [287, 415] width 391 height 13
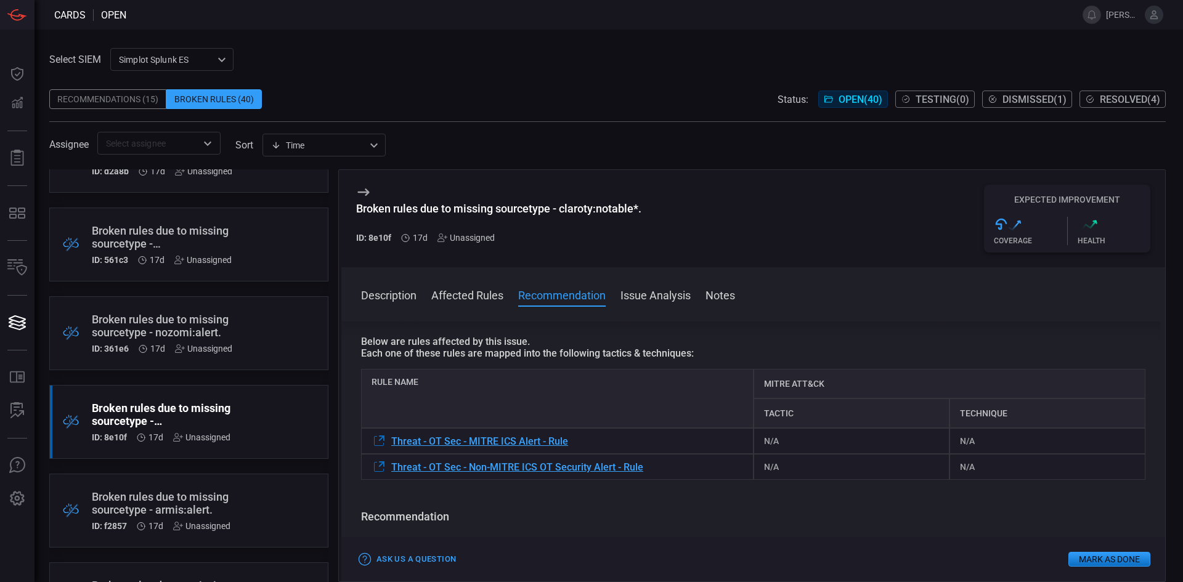
scroll to position [62, 0]
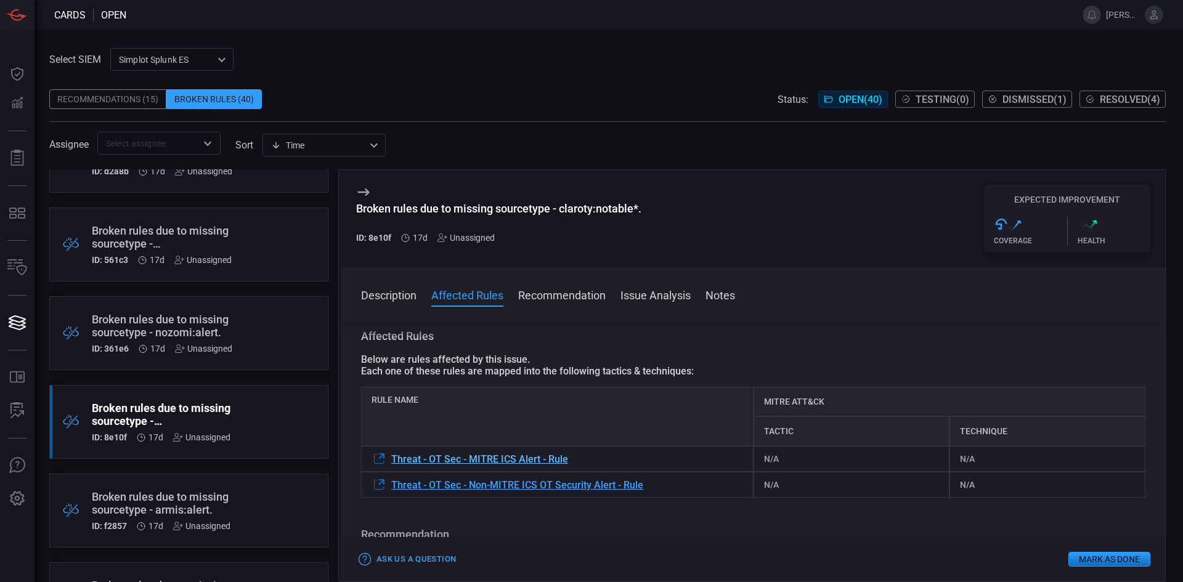
click at [543, 464] on span "Threat - OT Sec - MITRE ICS Alert - Rule" at bounding box center [479, 459] width 177 height 12
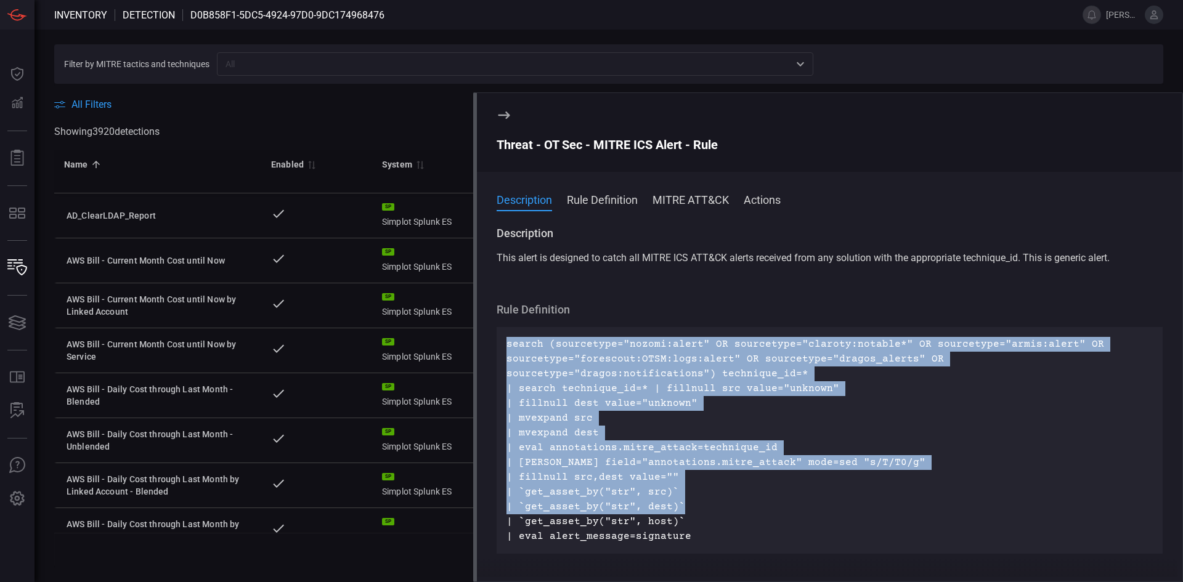
drag, startPoint x: 633, startPoint y: 374, endPoint x: 855, endPoint y: 510, distance: 259.8
click at [835, 514] on p "search (sourcetype="nozomi:alert" OR sourcetype="claroty:notable*" OR sourcetyp…" at bounding box center [829, 440] width 646 height 207
click at [887, 497] on p "search (sourcetype="nozomi:alert" OR sourcetype="claroty:notable*" OR sourcetyp…" at bounding box center [829, 440] width 646 height 207
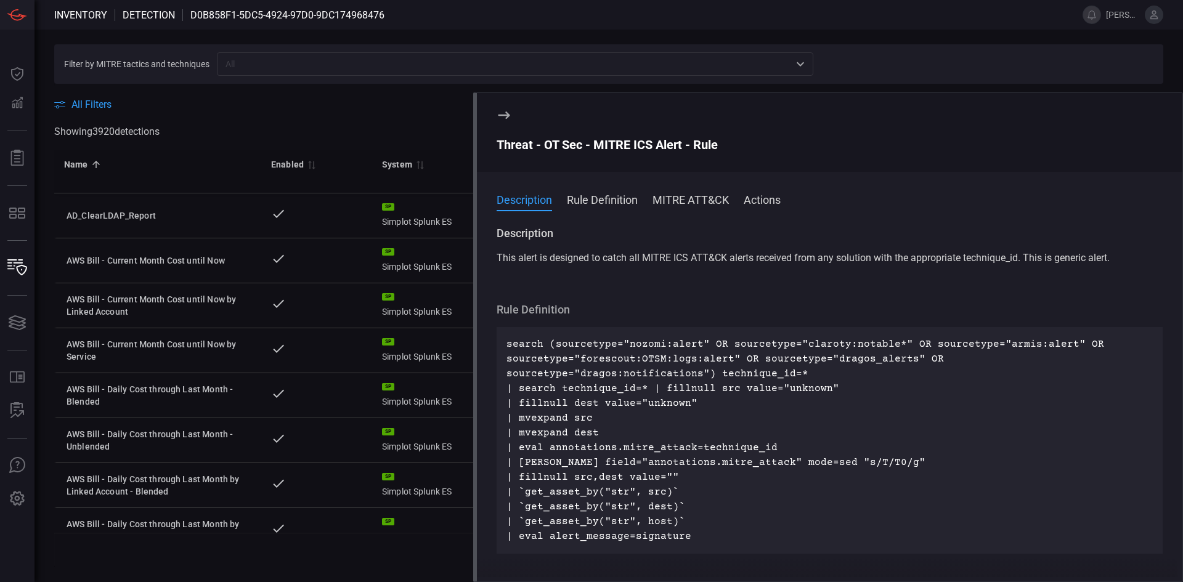
click at [507, 118] on icon at bounding box center [504, 115] width 12 height 7
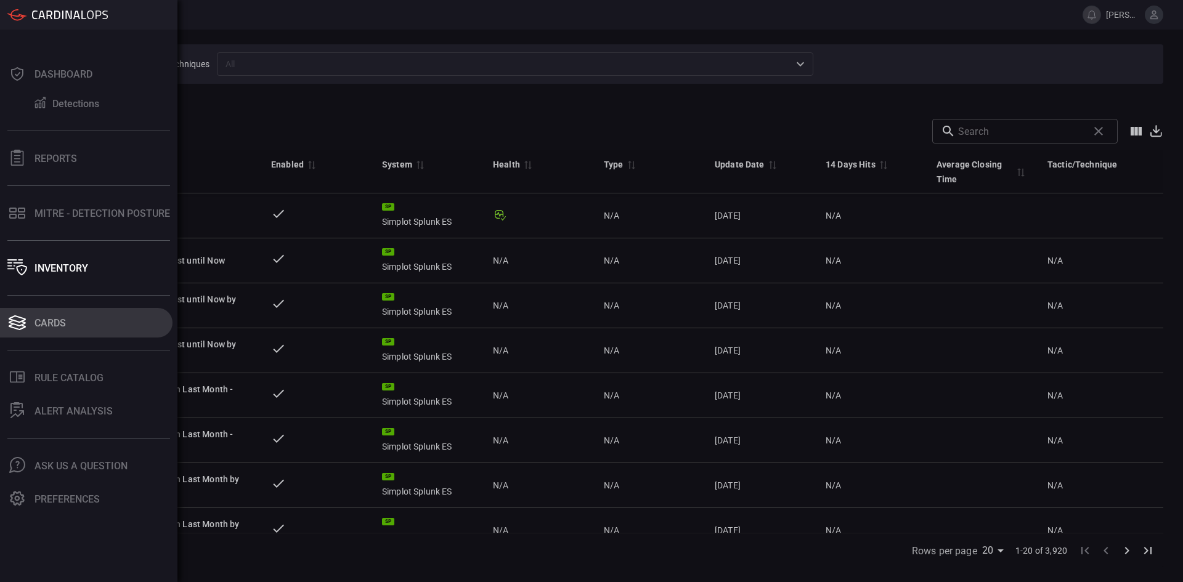
click at [49, 317] on div "Cards" at bounding box center [50, 323] width 31 height 12
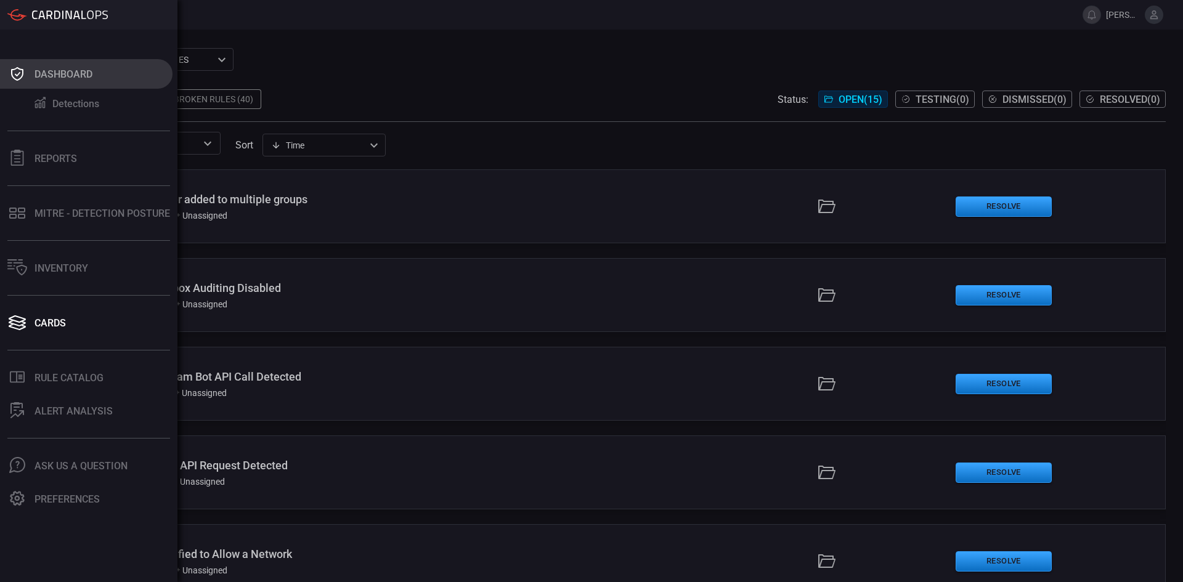
click at [68, 70] on div "Dashboard" at bounding box center [64, 74] width 58 height 12
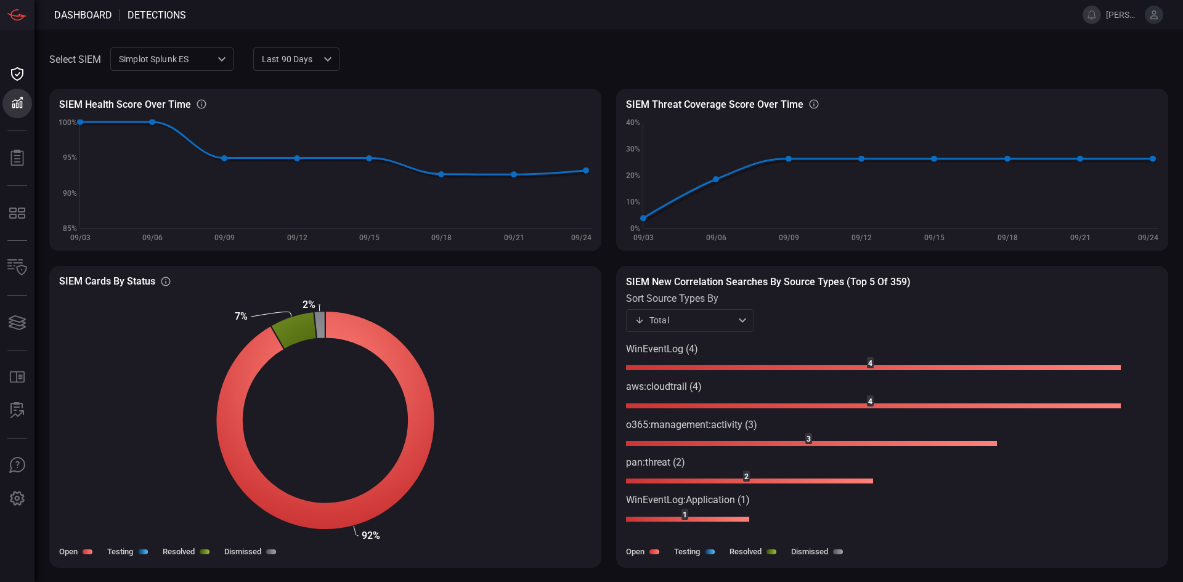
click at [636, 43] on div "Select SIEM Simplot Splunk ES 9280bf09-ba5f-4995-b6fb-90a154a1af4e ​ Last 90 da…" at bounding box center [609, 306] width 1149 height 553
click at [605, 253] on div "SIEM Health Score Over Time SIEM Healthy rules out of total configured rules Cr…" at bounding box center [608, 313] width 1119 height 479
drag, startPoint x: 885, startPoint y: 281, endPoint x: 703, endPoint y: 285, distance: 182.4
click at [703, 285] on h3 "SIEM New correlation searches by source types (Top 5 of 359)" at bounding box center [892, 282] width 532 height 12
click at [667, 283] on h3 "SIEM New correlation searches by source types (Top 5 of 359)" at bounding box center [892, 282] width 532 height 12
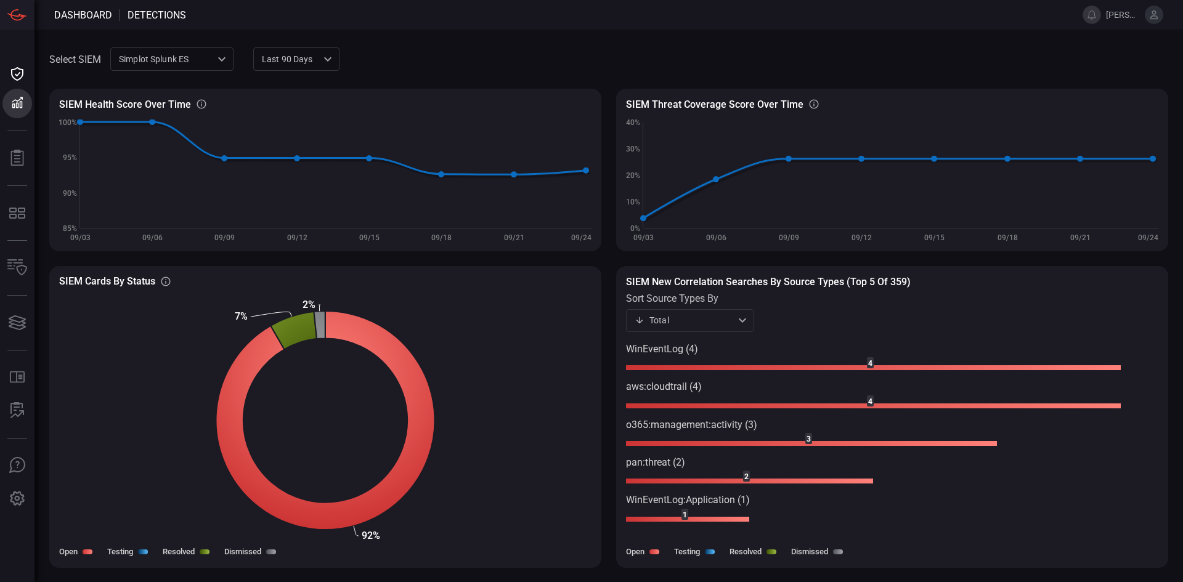
click at [768, 283] on h3 "SIEM New correlation searches by source types (Top 5 of 359)" at bounding box center [892, 282] width 532 height 12
click at [614, 255] on div "SIEM Health Score Over Time SIEM Healthy rules out of total configured rules Cr…" at bounding box center [608, 313] width 1119 height 479
click at [614, 273] on div "SIEM Health Score Over Time SIEM Healthy rules out of total configured rules Cr…" at bounding box center [608, 313] width 1119 height 479
click at [614, 106] on div "SIEM Health Score Over Time SIEM Healthy rules out of total configured rules Cr…" at bounding box center [608, 313] width 1119 height 479
click at [607, 67] on span at bounding box center [754, 59] width 829 height 30
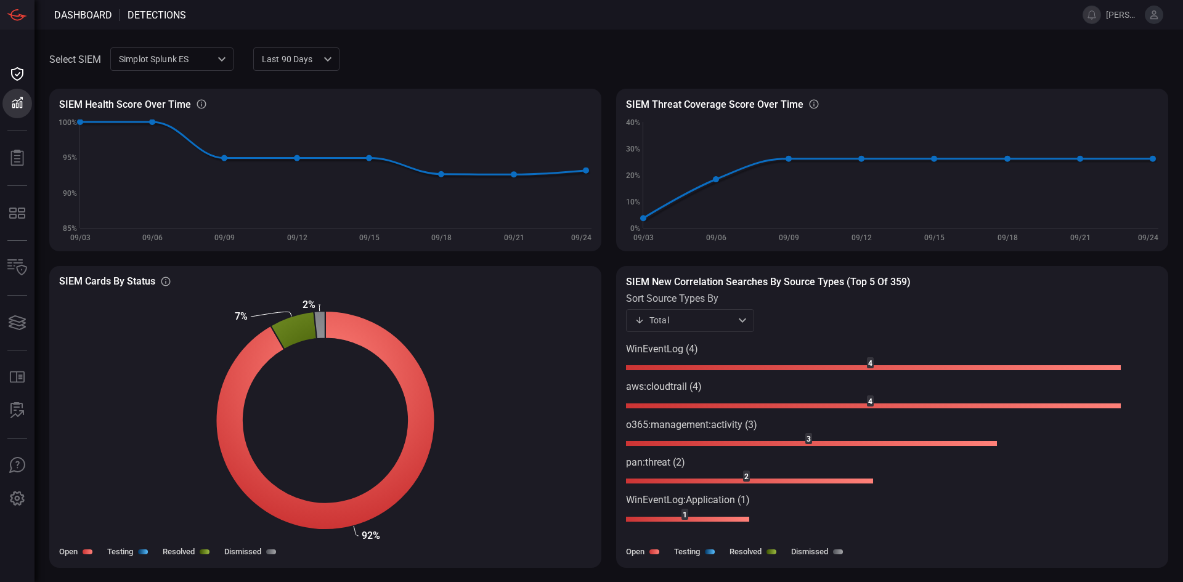
click at [613, 294] on div "SIEM Health Score Over Time SIEM Healthy rules out of total configured rules Cr…" at bounding box center [608, 313] width 1119 height 479
click at [460, 45] on span at bounding box center [754, 59] width 829 height 30
click at [152, 64] on div "Simplot Splunk ES 9280bf09-ba5f-4995-b6fb-90a154a1af4e ​" at bounding box center [171, 58] width 123 height 23
click at [151, 107] on div "jrsweb MDE" at bounding box center [145, 106] width 49 height 13
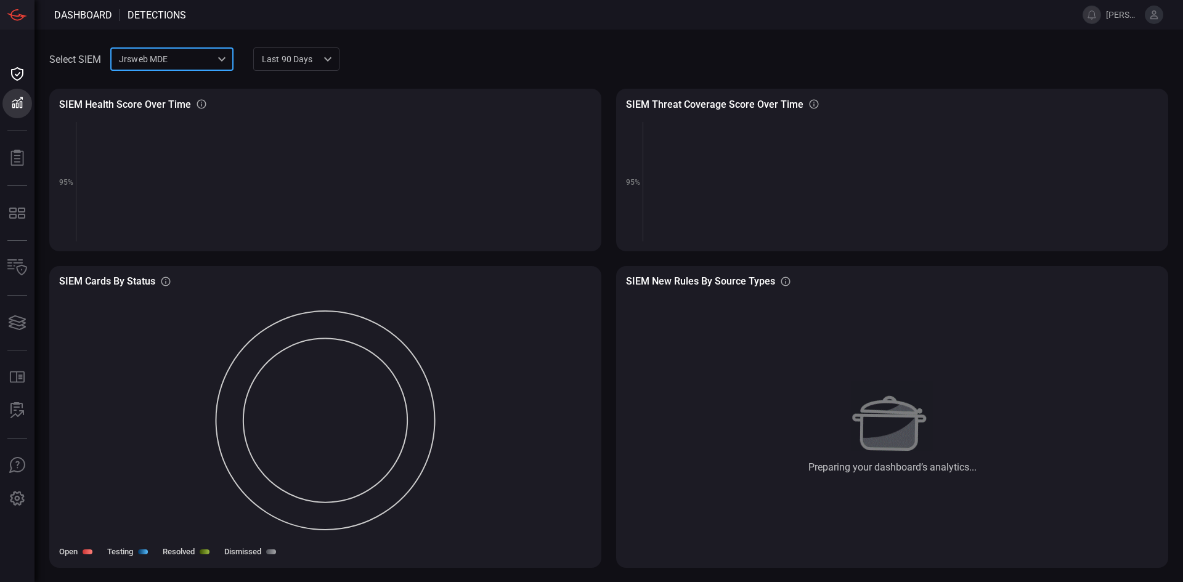
click at [612, 255] on div "SIEM Health Score Over Time SIEM Healthy rules out of total configured rules Cr…" at bounding box center [608, 313] width 1119 height 479
click at [632, 180] on text "95%" at bounding box center [633, 182] width 14 height 9
click at [604, 280] on div "SIEM Health Score Over Time SIEM Healthy rules out of total configured rules Cr…" at bounding box center [608, 313] width 1119 height 479
drag, startPoint x: 665, startPoint y: 278, endPoint x: 748, endPoint y: 282, distance: 83.3
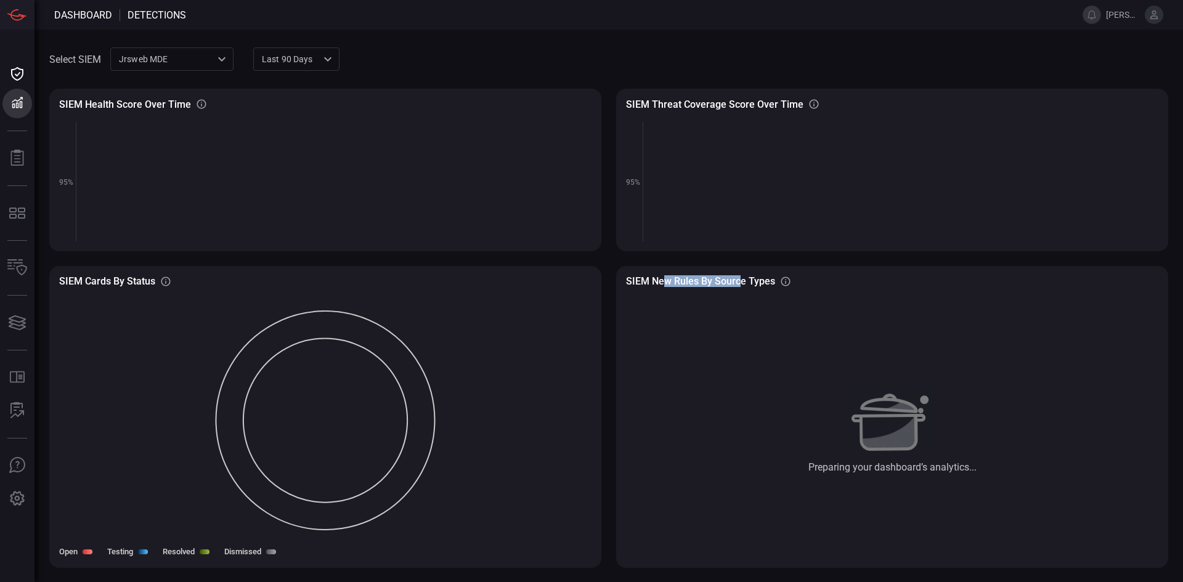
click at [748, 282] on h3 "SIEM New rules by source types" at bounding box center [700, 281] width 149 height 12
click at [592, 280] on div "SIEM Cards By Status SIEM Cards By Status Created with Highcharts 10.3.2 Open T…" at bounding box center [325, 417] width 552 height 302
click at [601, 242] on div "SIEM Health Score Over Time SIEM Healthy rules out of total configured rules Cr…" at bounding box center [325, 170] width 552 height 163
click at [173, 55] on div "jrsweb MDE 7761154f-daee-453d-842e-205d1932d5ae ​" at bounding box center [171, 58] width 123 height 23
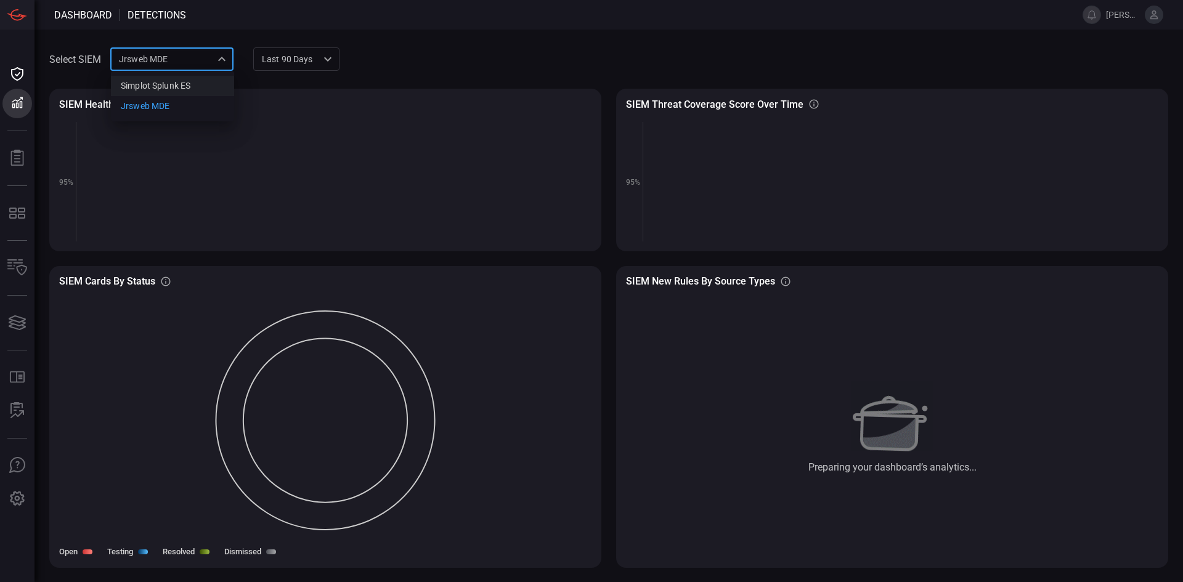
click at [173, 86] on div "Simplot Splunk ES" at bounding box center [156, 85] width 70 height 13
type input "9280bf09-ba5f-4995-b6fb-90a154a1af4e"
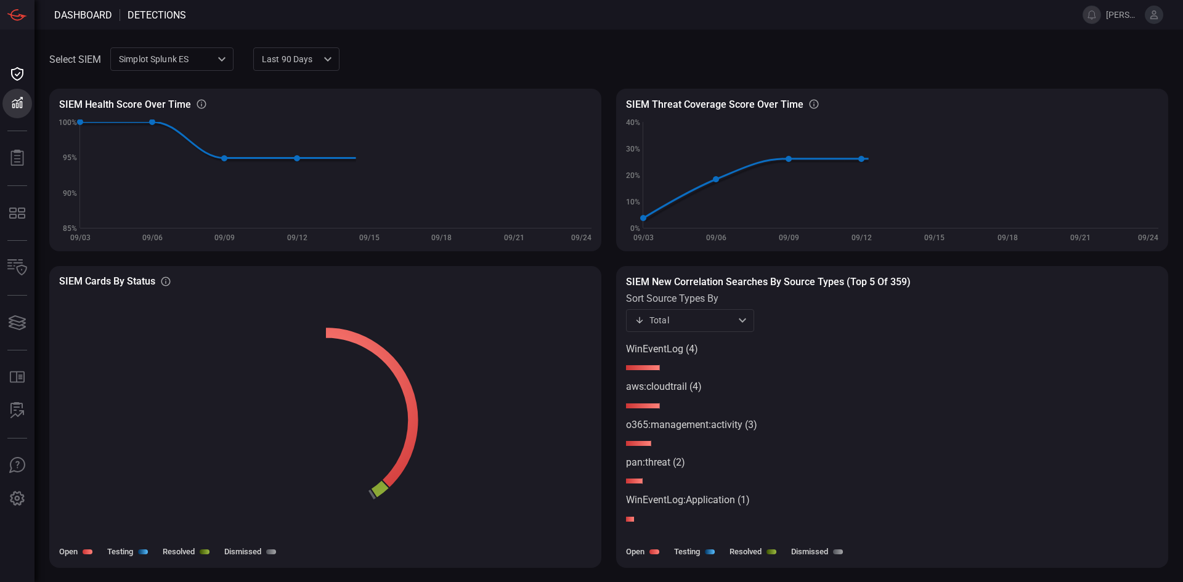
click at [575, 35] on div "Select SIEM Simplot Splunk ES 9280bf09-ba5f-4995-b6fb-90a154a1af4e ​ Last 90 da…" at bounding box center [609, 306] width 1149 height 553
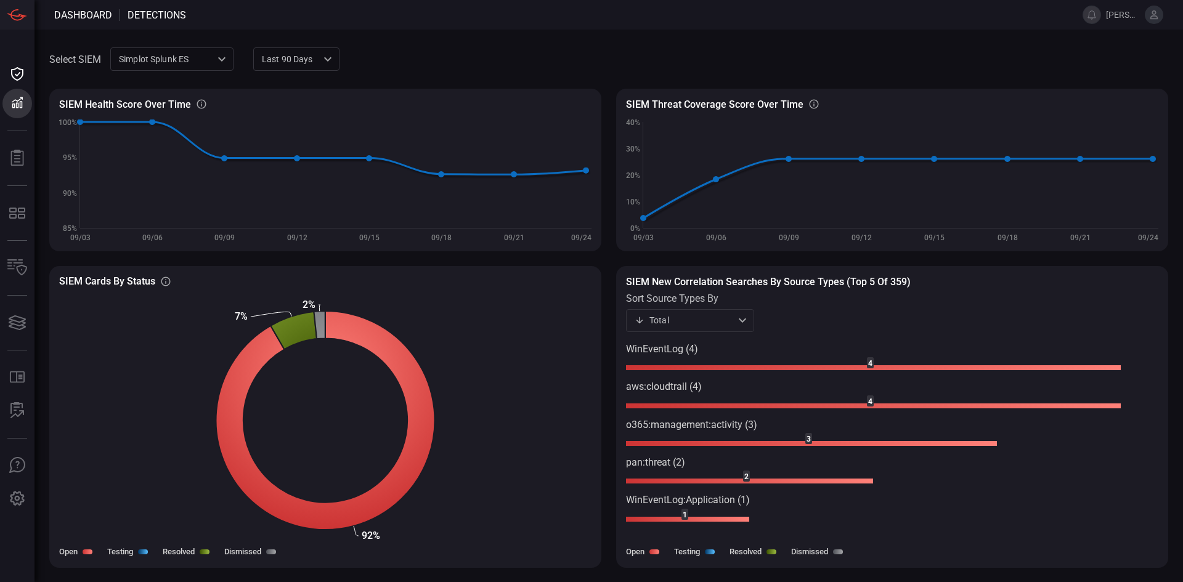
click at [606, 538] on div "SIEM Health Score Over Time SIEM Healthy rules out of total configured rules Cr…" at bounding box center [608, 313] width 1119 height 479
click at [633, 41] on div "Select SIEM Simplot Splunk ES 9280bf09-ba5f-4995-b6fb-90a154a1af4e ​ Last 90 da…" at bounding box center [609, 306] width 1149 height 553
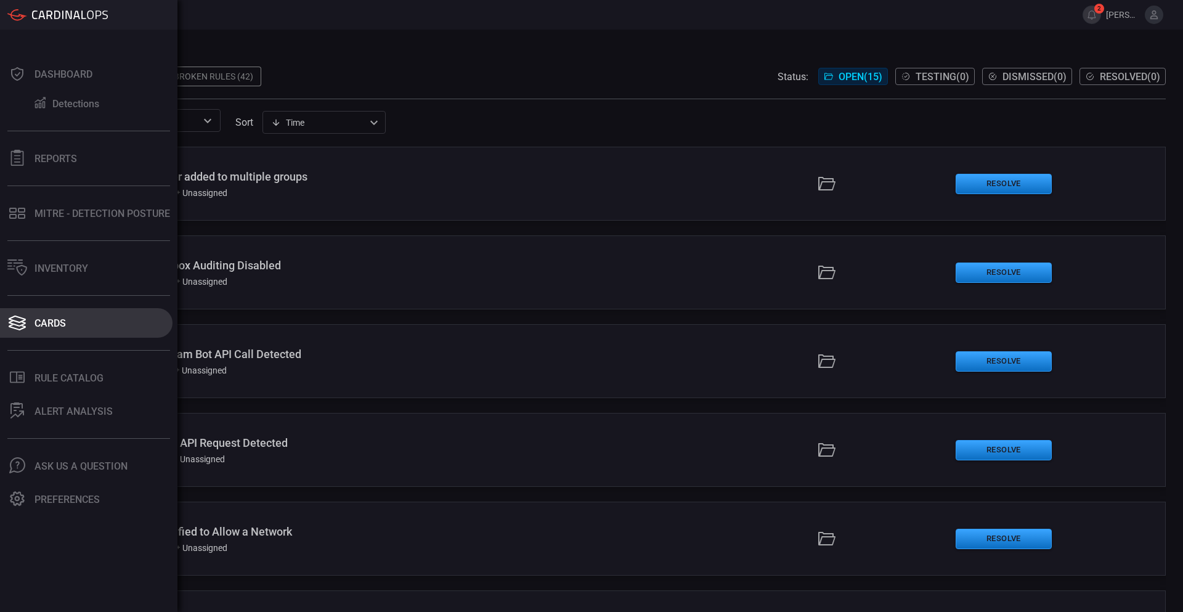
click at [59, 324] on div "Cards" at bounding box center [50, 323] width 31 height 12
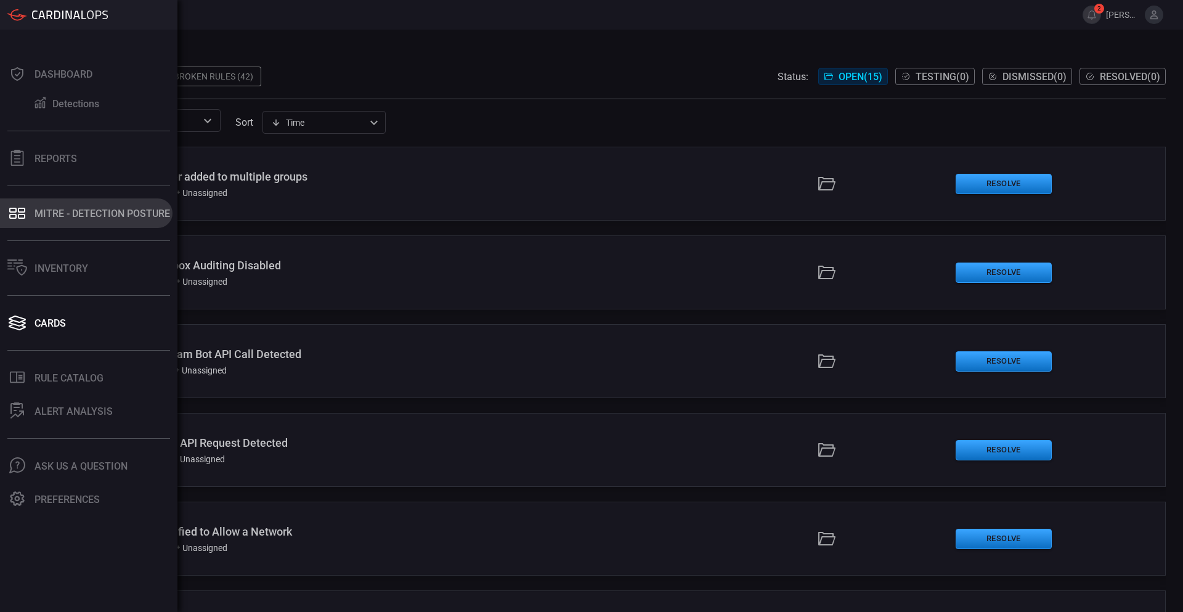
click at [67, 214] on div "MITRE - Detection Posture" at bounding box center [103, 214] width 136 height 12
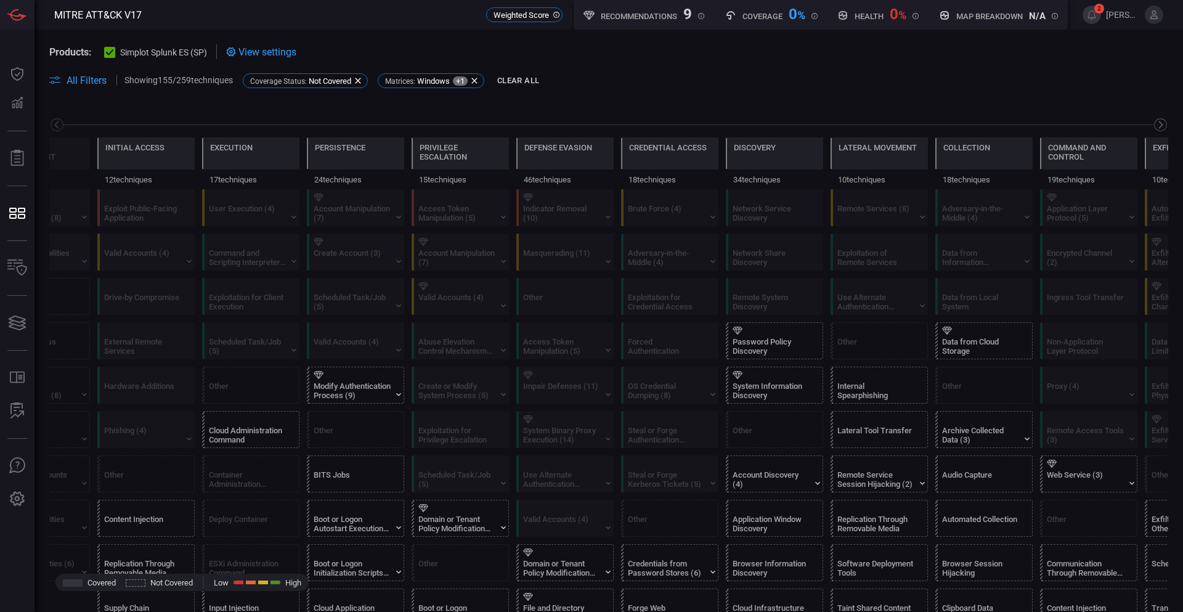
click at [1153, 129] on icon at bounding box center [1160, 124] width 15 height 15
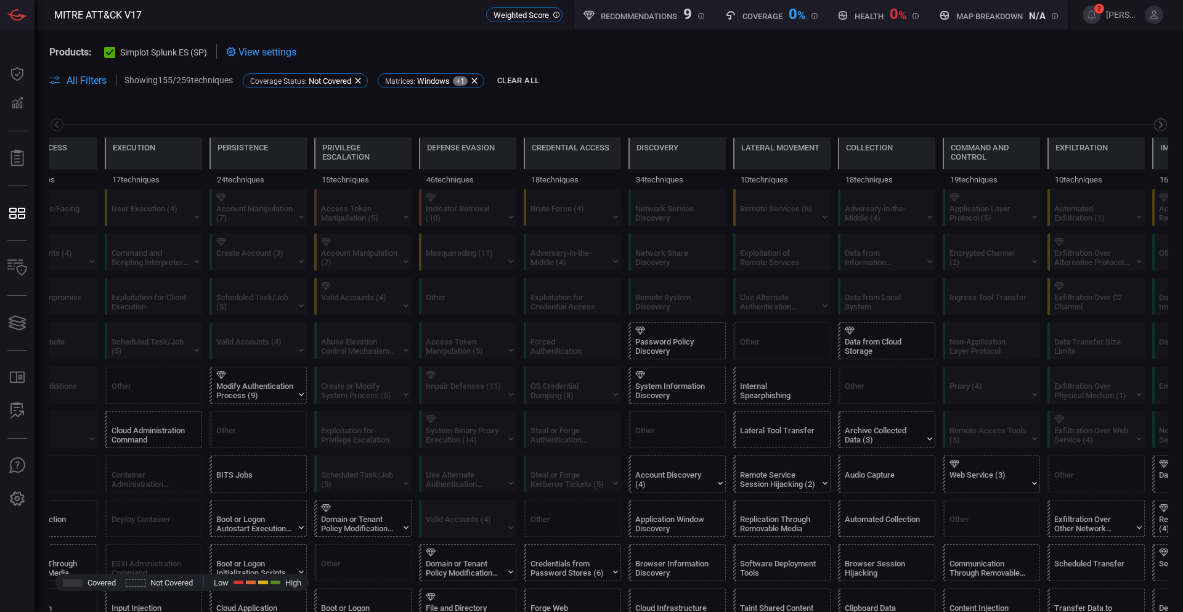
click at [1153, 127] on icon at bounding box center [1160, 124] width 15 height 15
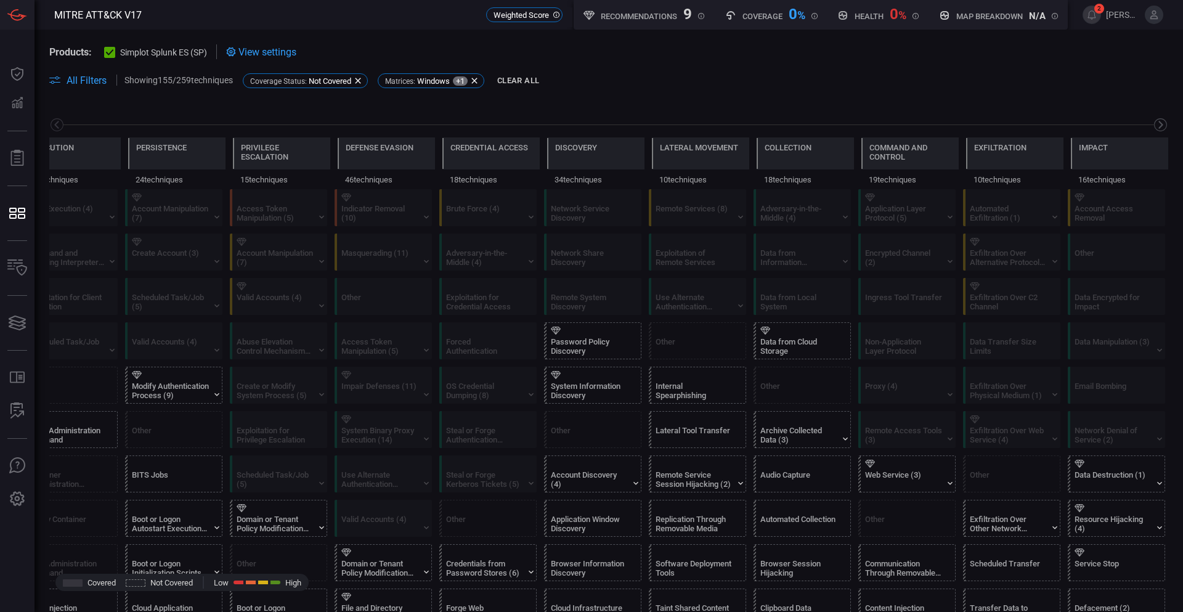
click at [1153, 127] on icon at bounding box center [1160, 124] width 15 height 15
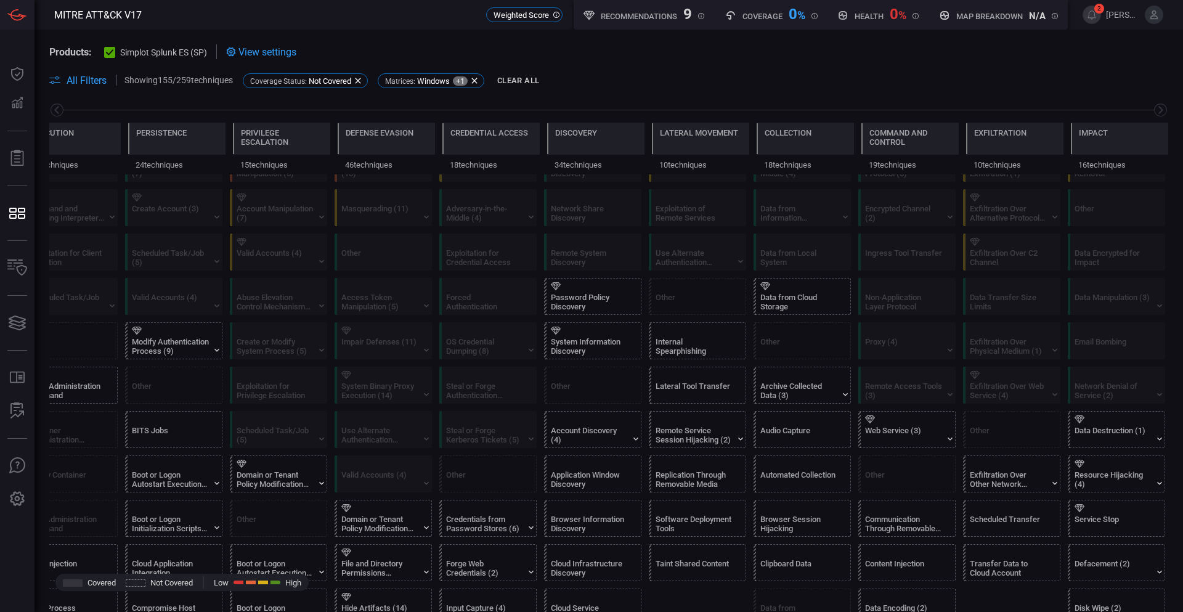
scroll to position [0, 0]
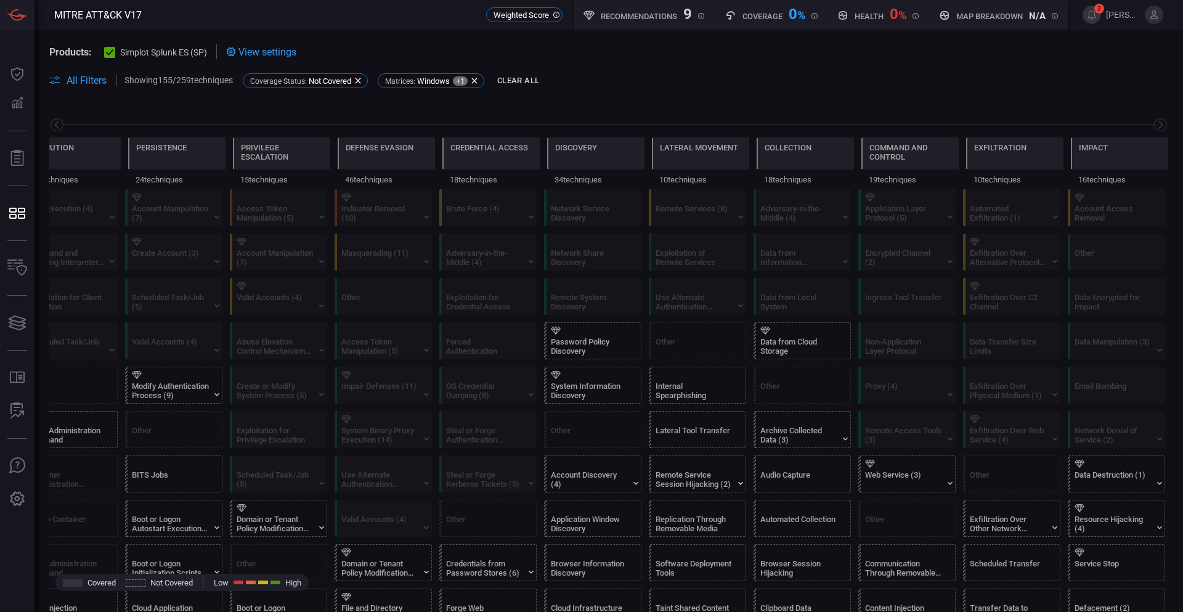
click at [360, 81] on icon at bounding box center [358, 81] width 6 height 6
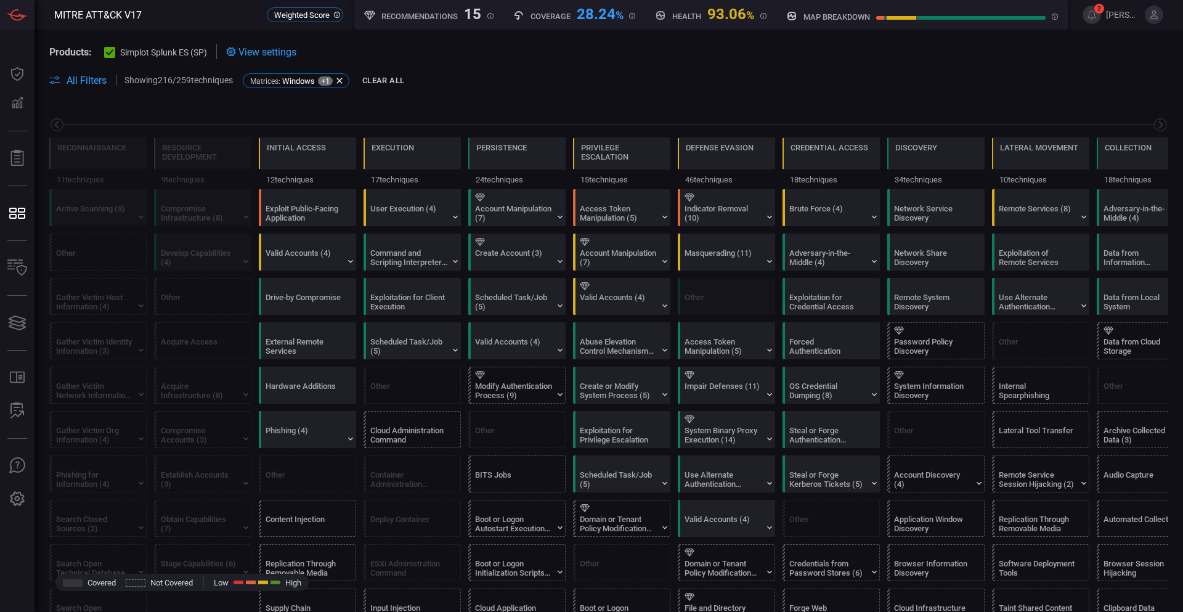
scroll to position [0, 161]
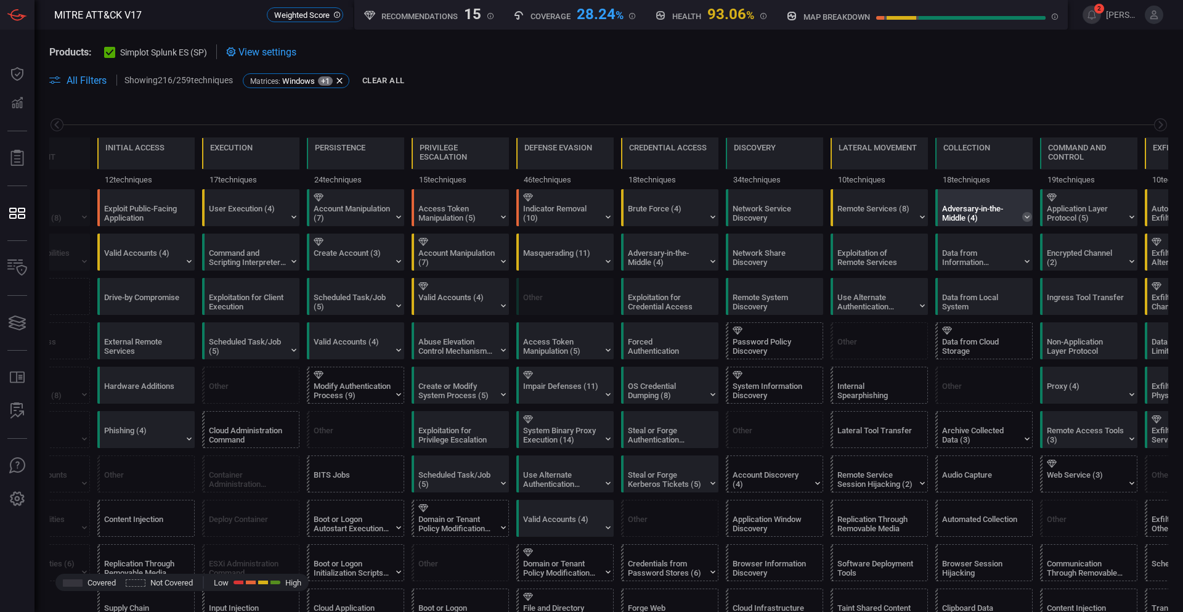
click at [1028, 217] on icon at bounding box center [1027, 217] width 5 height 3
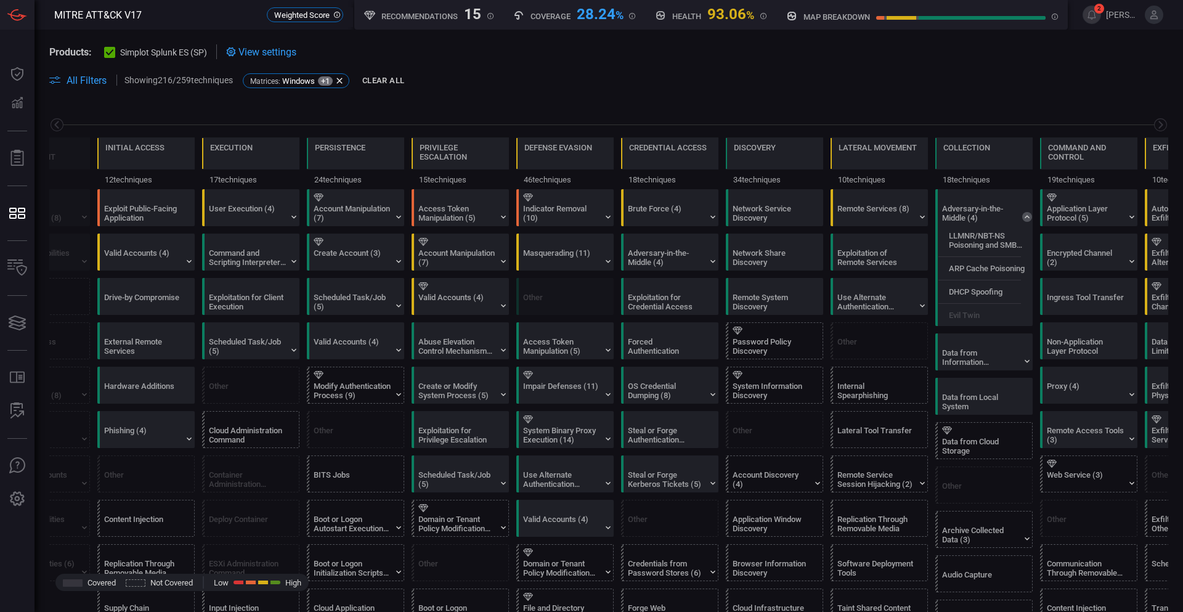
click at [978, 70] on span at bounding box center [608, 66] width 1119 height 14
click at [969, 439] on div "Data from Cloud Storage" at bounding box center [980, 446] width 77 height 18
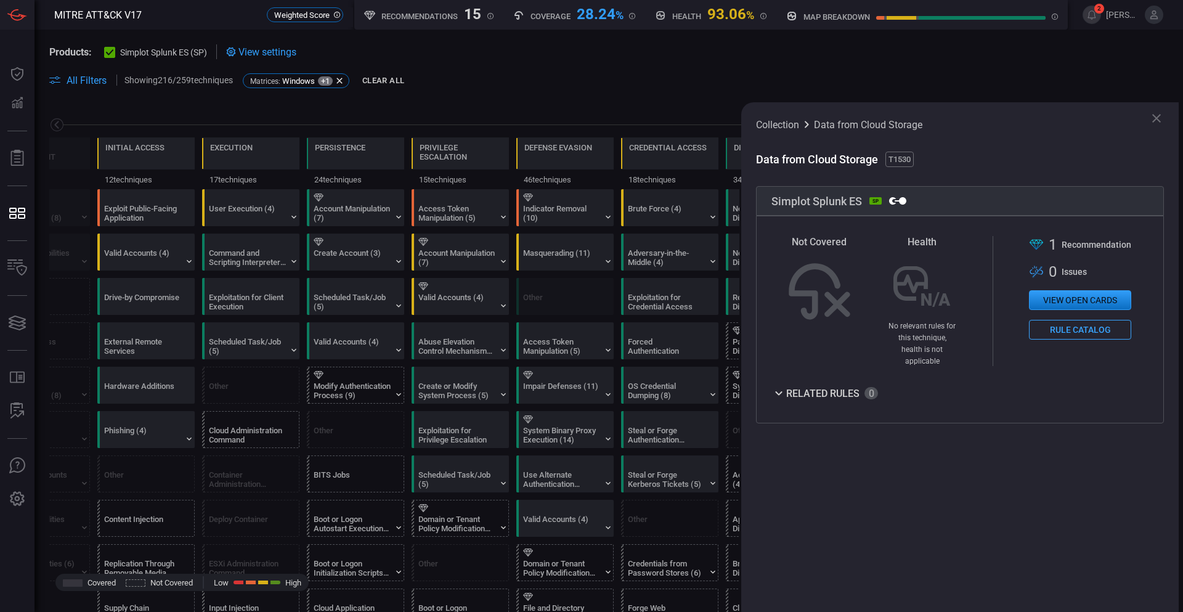
click at [1075, 299] on button "View open cards" at bounding box center [1080, 300] width 102 height 20
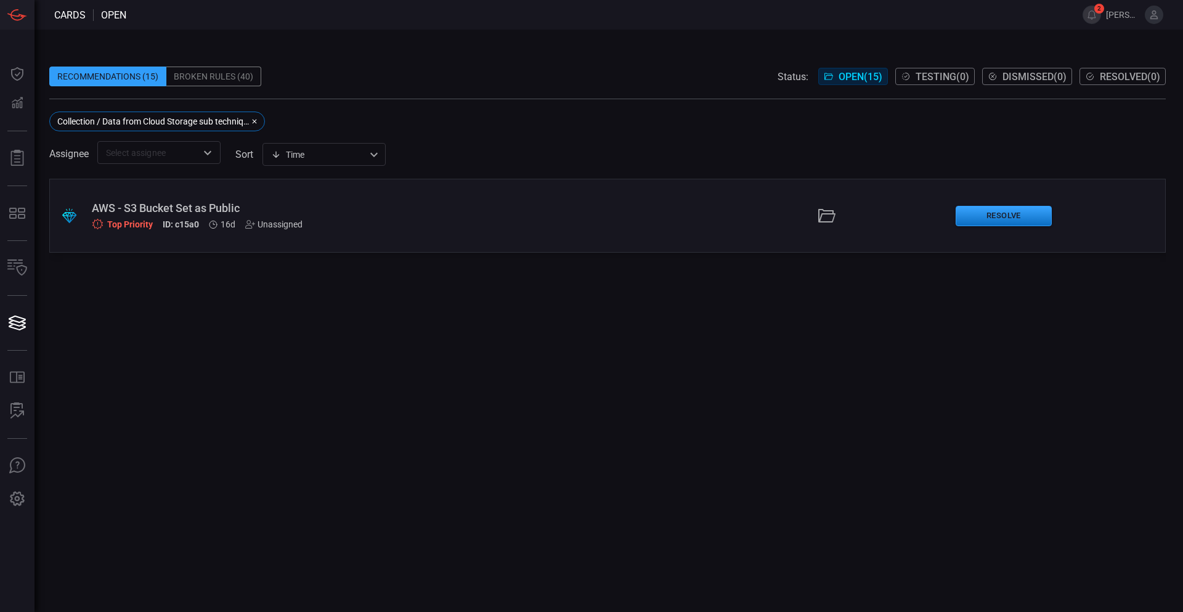
click at [158, 207] on div "AWS - S3 Bucket Set as Public" at bounding box center [287, 207] width 391 height 13
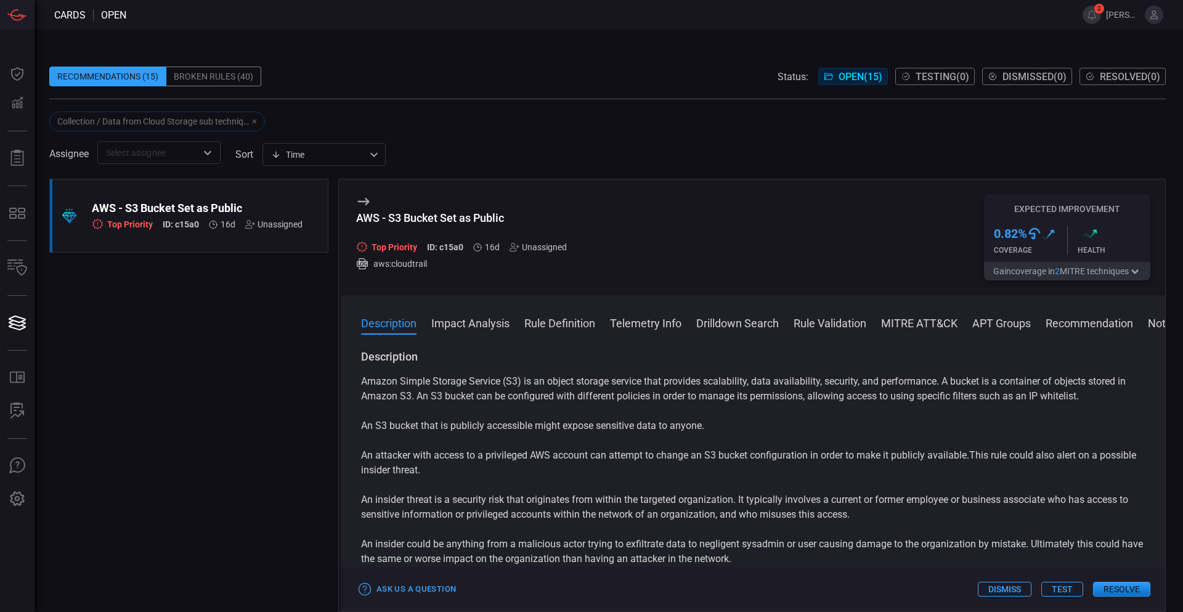
click at [559, 322] on button "Rule Definition" at bounding box center [559, 322] width 71 height 15
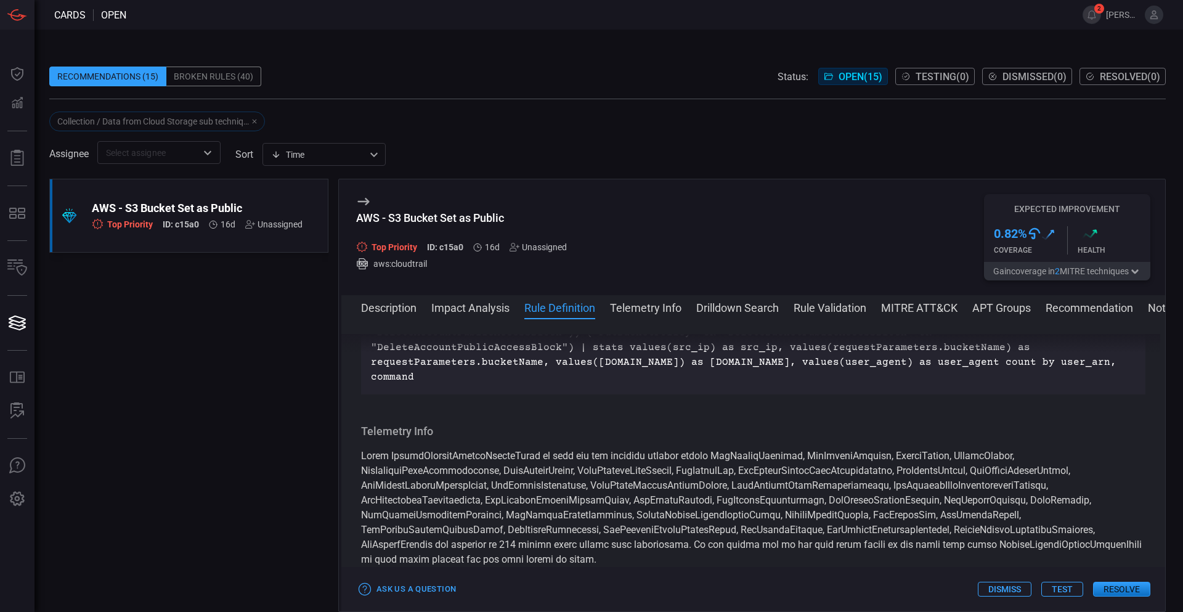
scroll to position [1203, 0]
drag, startPoint x: 372, startPoint y: 386, endPoint x: 1150, endPoint y: 453, distance: 780.5
click at [1150, 453] on div "Description Amazon Simple Storage Service (S3) is an object storage service tha…" at bounding box center [753, 463] width 824 height 258
click at [474, 307] on button "Impact Analysis" at bounding box center [470, 306] width 78 height 15
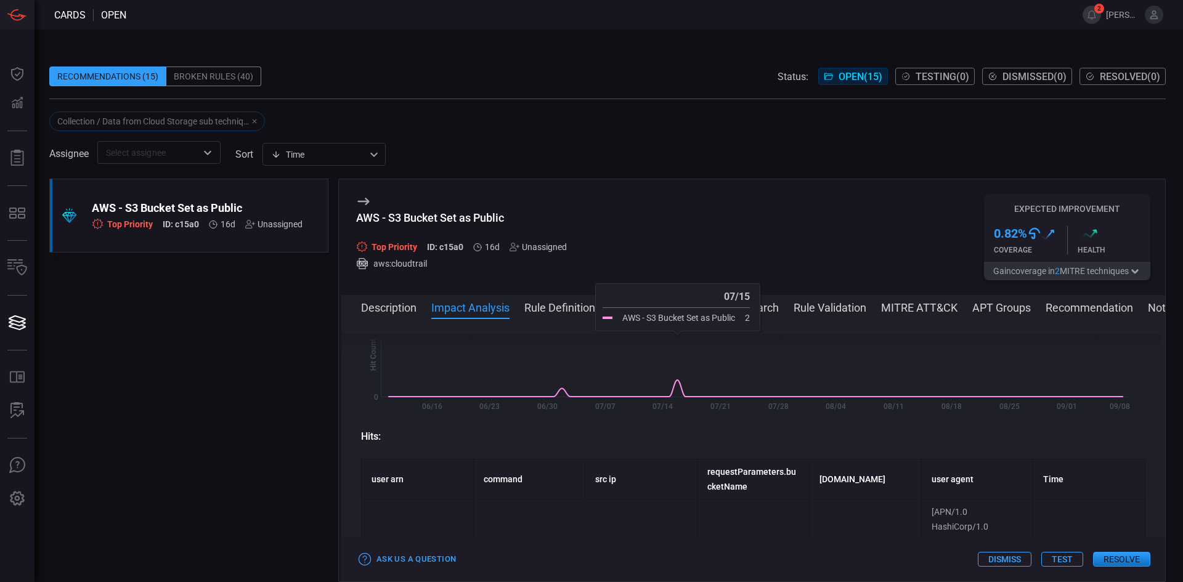
scroll to position [384, 0]
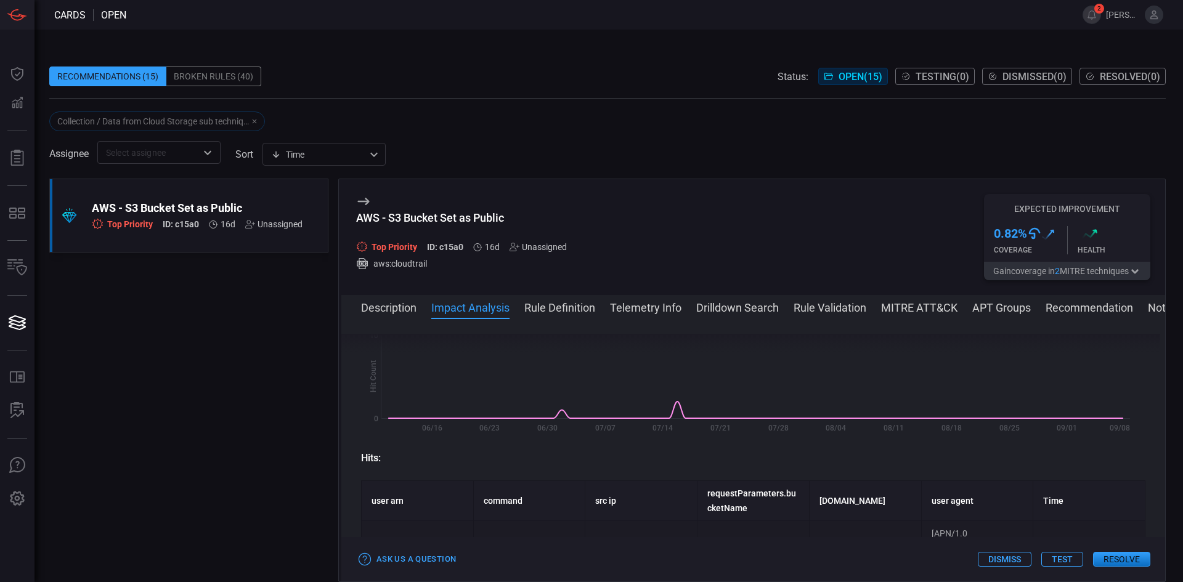
click at [376, 307] on button "Description" at bounding box center [388, 306] width 55 height 15
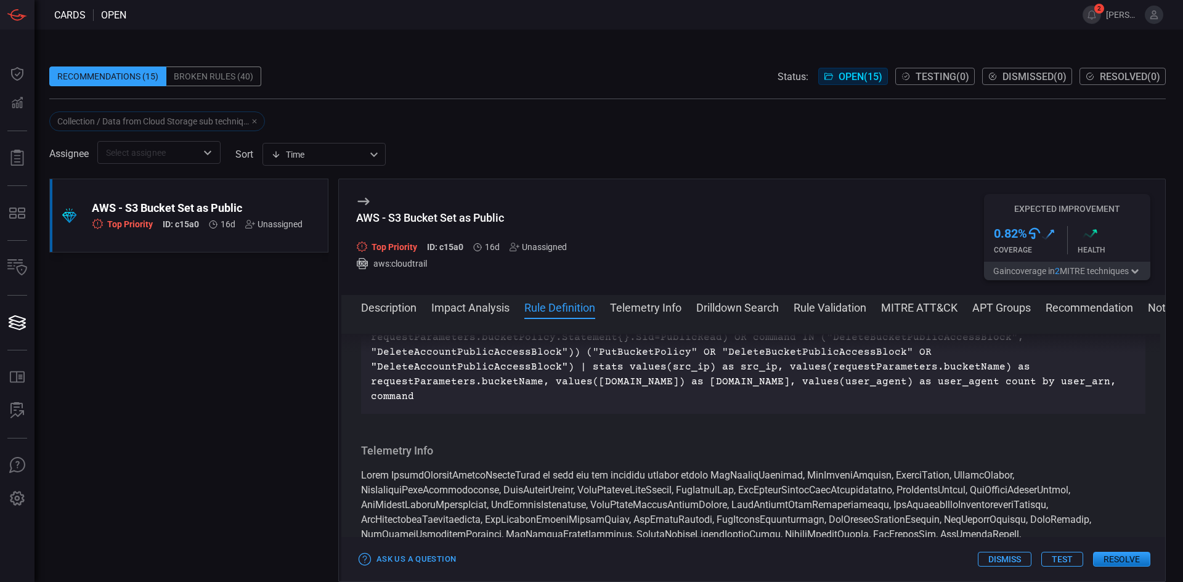
scroll to position [1171, 0]
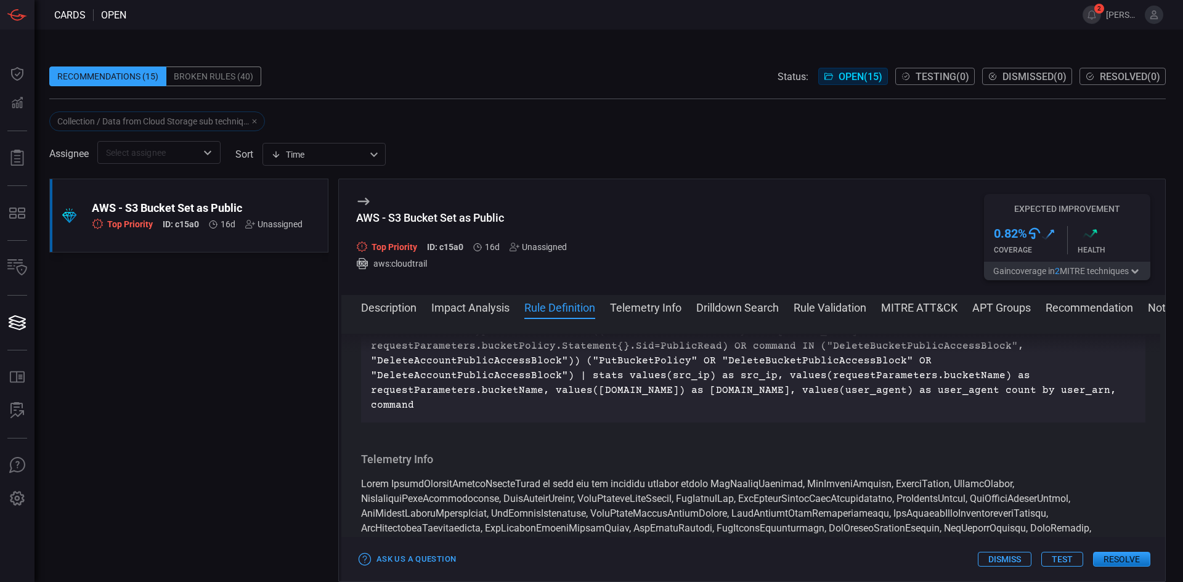
click at [670, 413] on p "index=aws sourcetype=aws:cloudtrail ((command=PutBucketPolicy dvc=[DOMAIN_NAME]…" at bounding box center [753, 368] width 765 height 89
click at [789, 413] on p "index=aws sourcetype=aws:cloudtrail ((command=PutBucketPolicy dvc=[DOMAIN_NAME]…" at bounding box center [753, 368] width 765 height 89
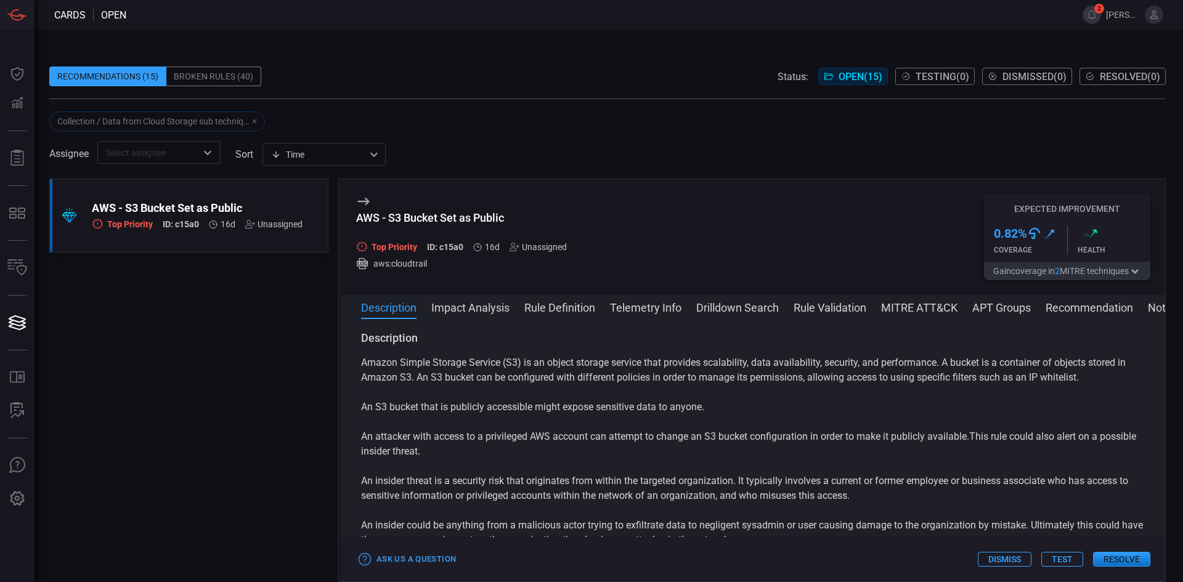
scroll to position [0, 0]
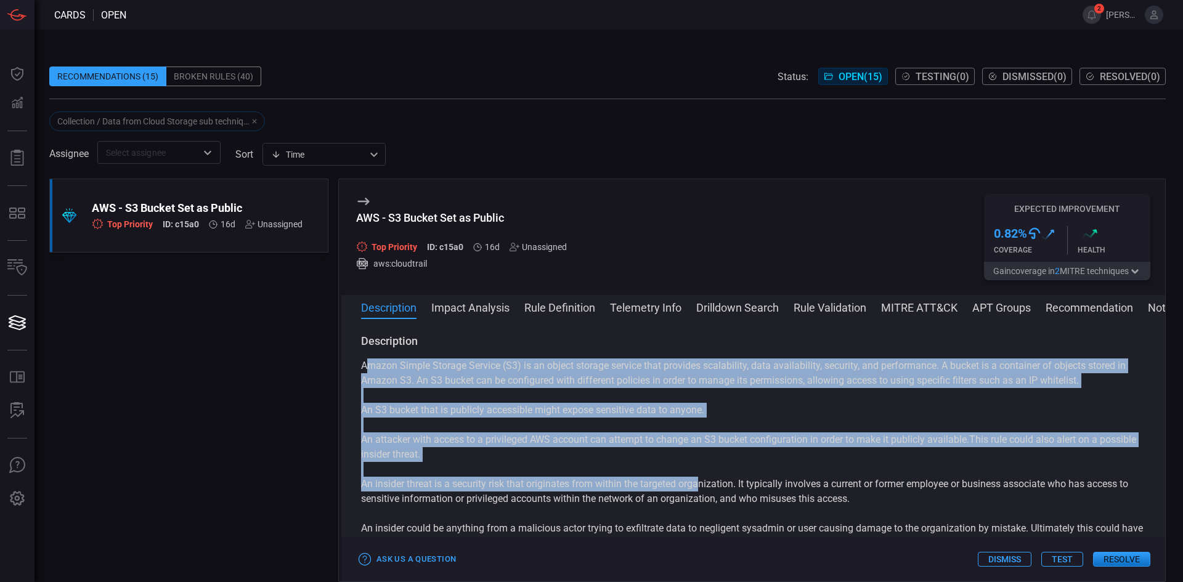
drag, startPoint x: 365, startPoint y: 365, endPoint x: 702, endPoint y: 482, distance: 357.6
click at [702, 482] on div "Amazon Simple Storage Service (S3) is an object storage service that provides s…" at bounding box center [753, 499] width 784 height 281
click at [411, 397] on div "Amazon Simple Storage Service (S3) is an object storage service that provides s…" at bounding box center [753, 499] width 784 height 281
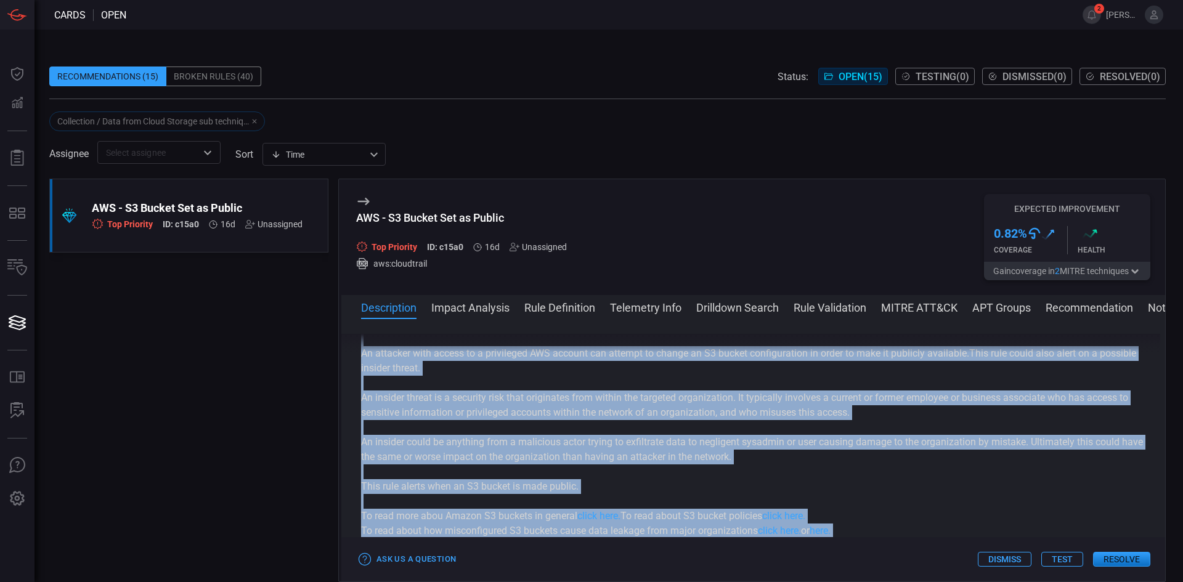
scroll to position [123, 0]
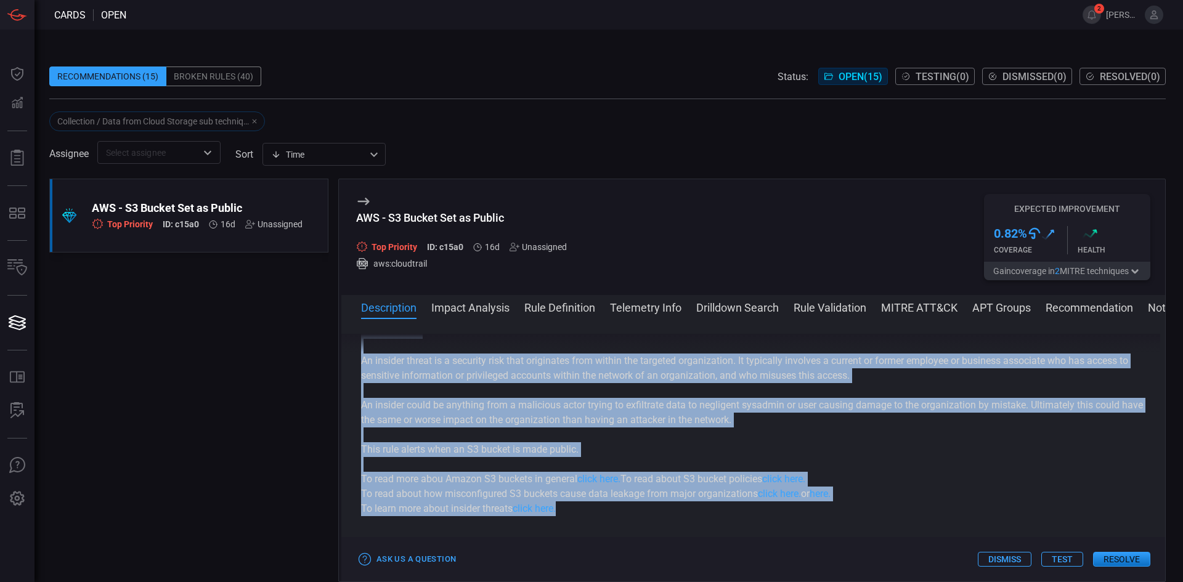
drag, startPoint x: 360, startPoint y: 360, endPoint x: 712, endPoint y: 511, distance: 382.8
click at [712, 511] on div "Description Amazon Simple Storage Service (S3) is an object storage service tha…" at bounding box center [753, 448] width 824 height 228
copy div "Amazon Simple Storage Service (S3) is an object storage service that provides s…"
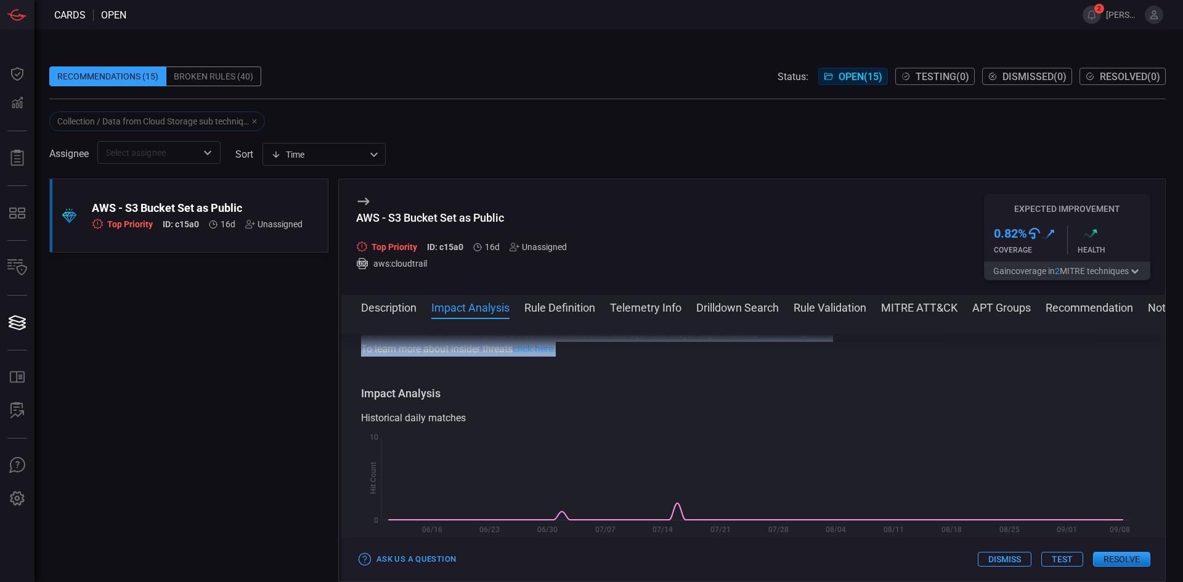
scroll to position [246, 0]
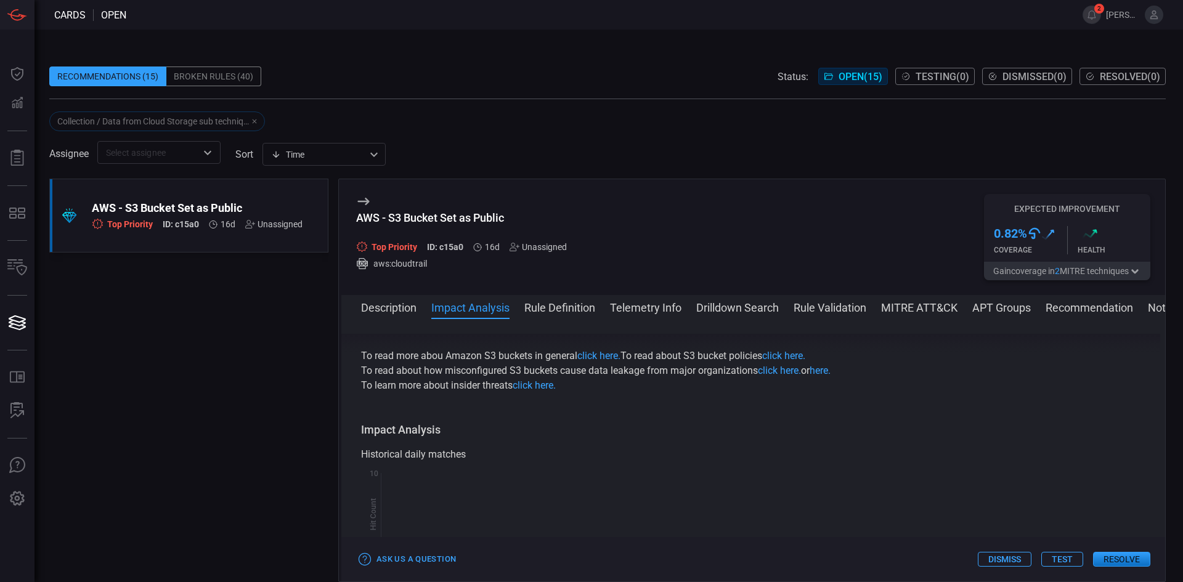
click at [518, 429] on h3 "Impact Analysis" at bounding box center [753, 430] width 784 height 15
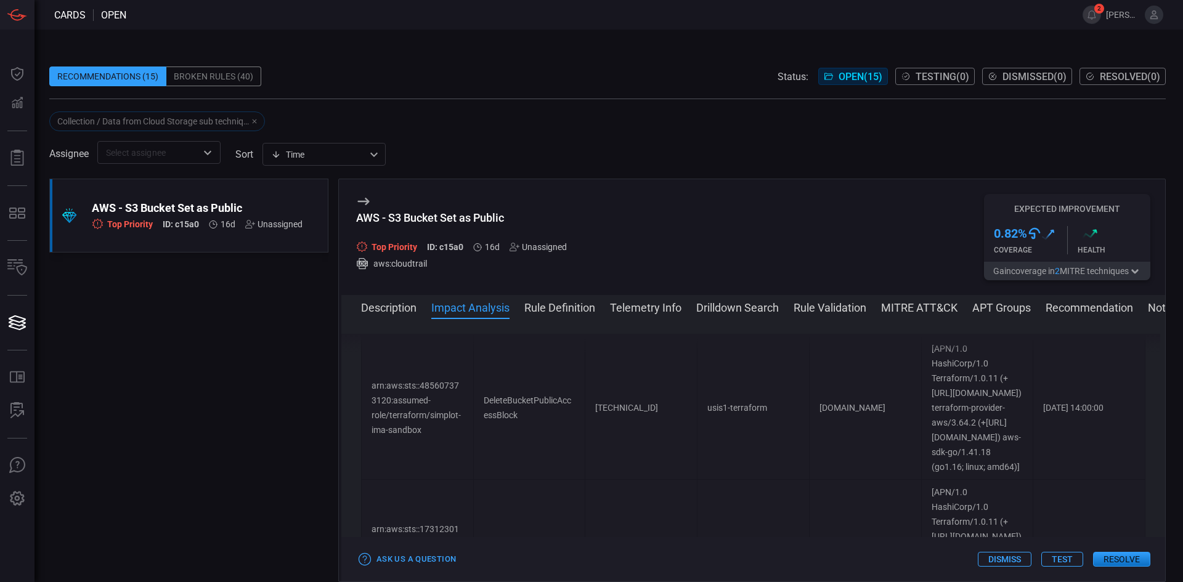
scroll to position [801, 0]
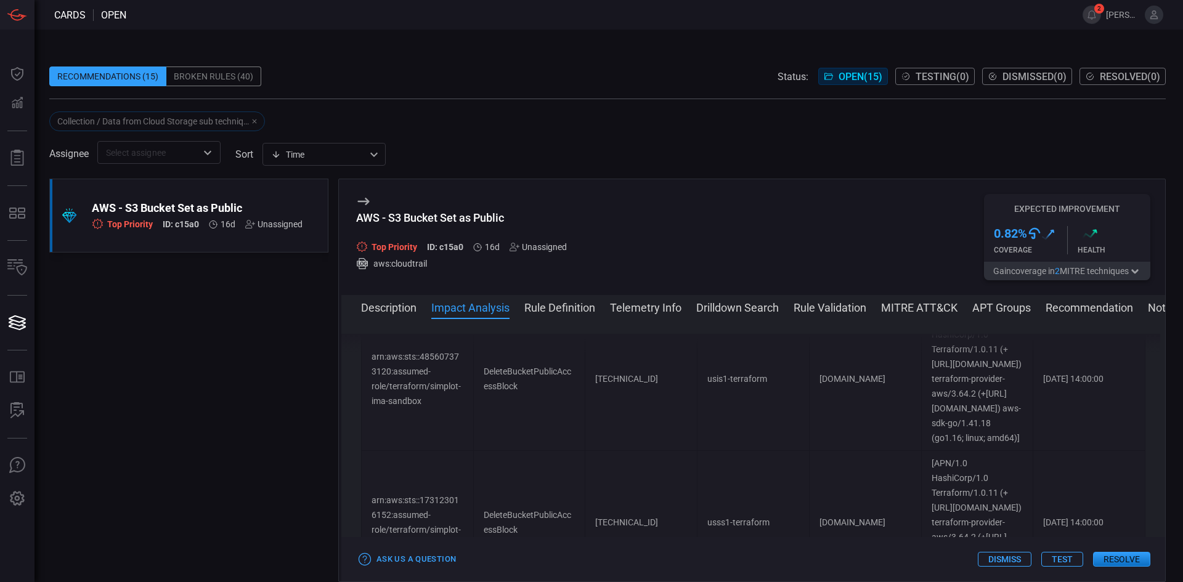
click at [1137, 267] on icon "button" at bounding box center [1135, 272] width 12 height 10
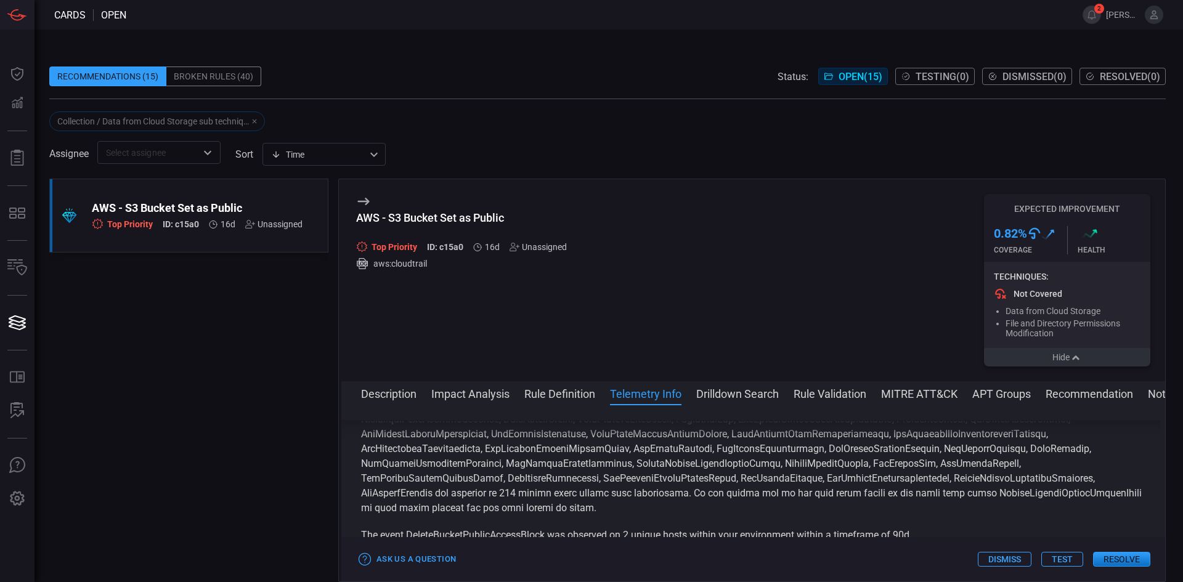
scroll to position [1356, 0]
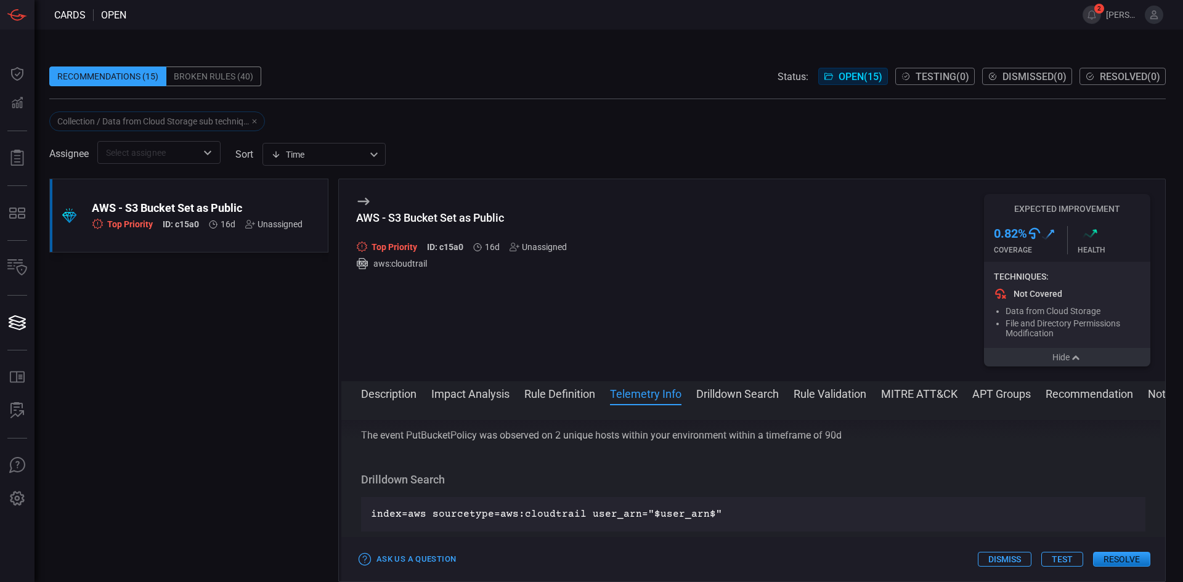
drag, startPoint x: 632, startPoint y: 451, endPoint x: 632, endPoint y: 483, distance: 32.0
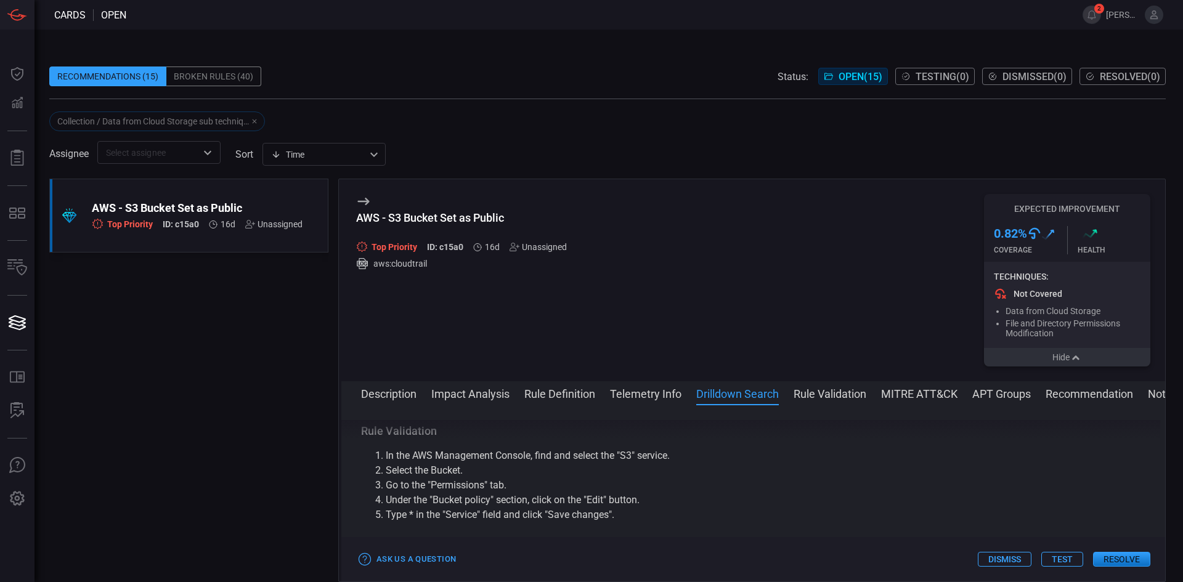
drag, startPoint x: 633, startPoint y: 468, endPoint x: 633, endPoint y: 493, distance: 25.3
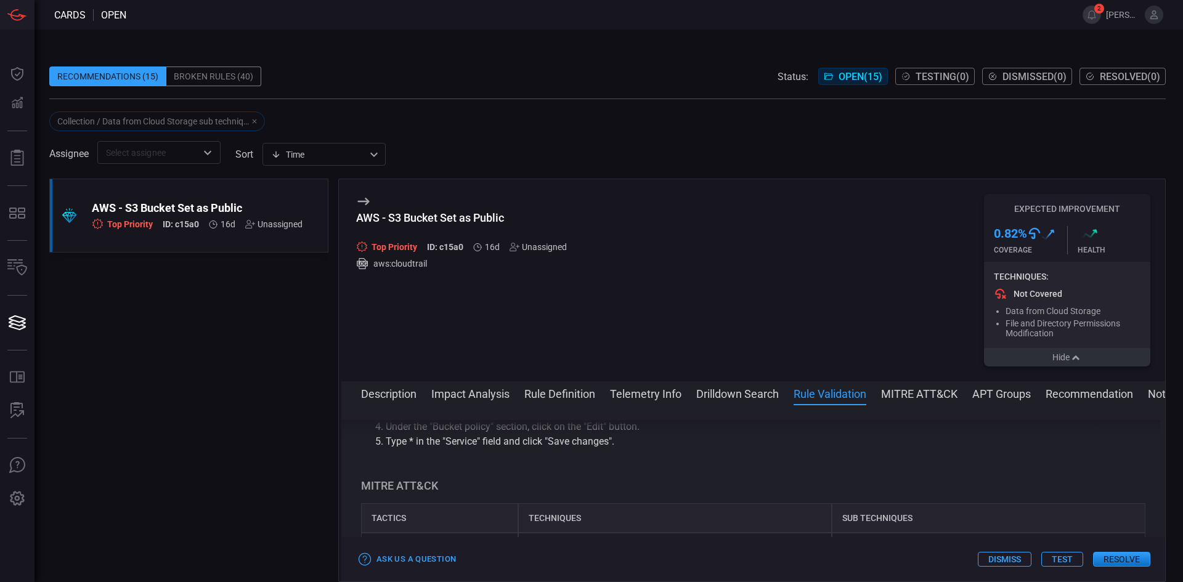
drag, startPoint x: 649, startPoint y: 497, endPoint x: 646, endPoint y: 510, distance: 12.6
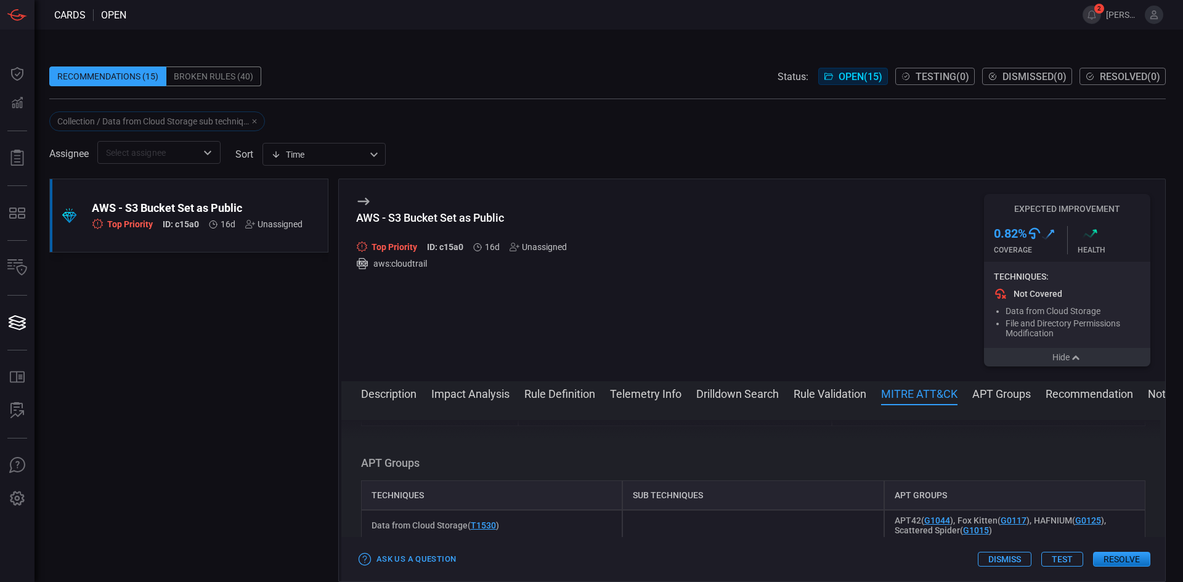
drag, startPoint x: 679, startPoint y: 490, endPoint x: 686, endPoint y: 513, distance: 24.4
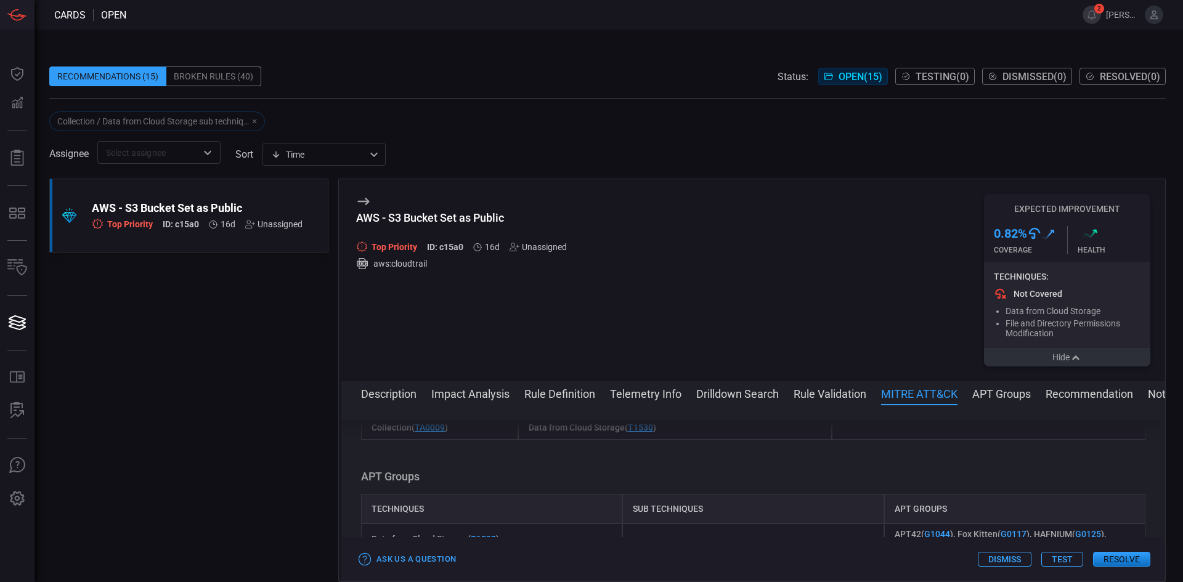
drag, startPoint x: 768, startPoint y: 512, endPoint x: 763, endPoint y: 472, distance: 40.3
click at [725, 392] on div "Techniques" at bounding box center [675, 378] width 314 height 30
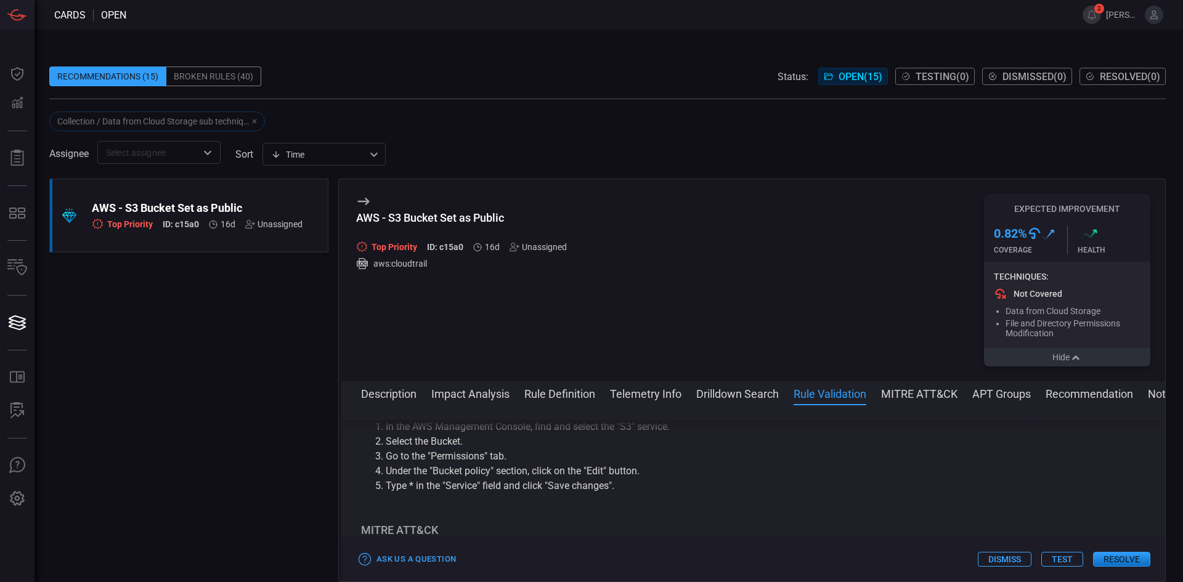
scroll to position [1568, 0]
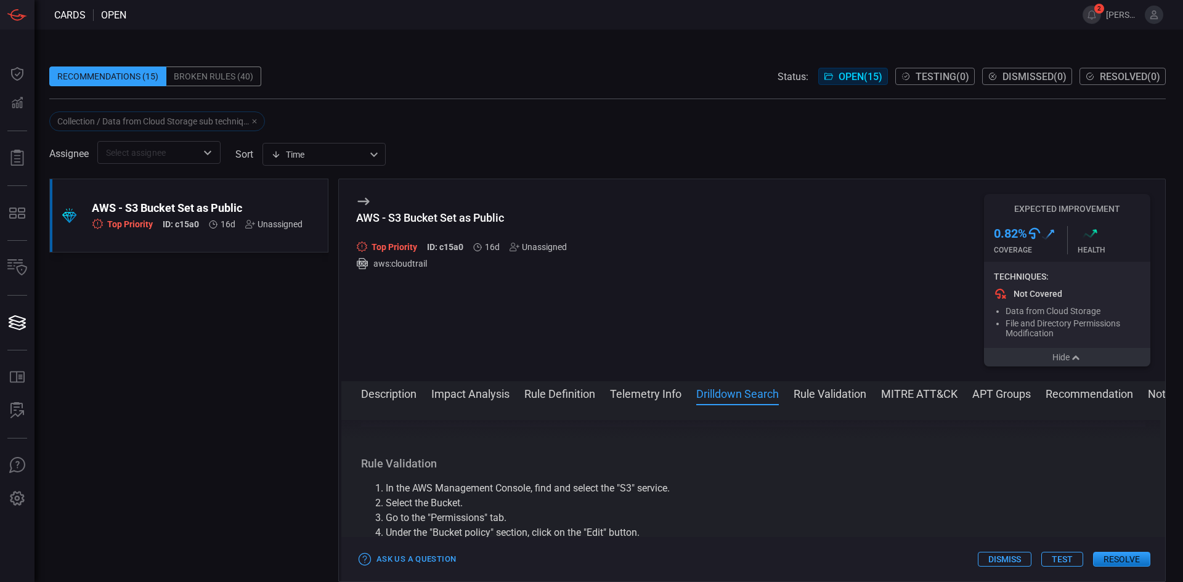
drag, startPoint x: 726, startPoint y: 481, endPoint x: 367, endPoint y: 489, distance: 359.3
click at [364, 427] on div "index=aws sourcetype=aws:cloudtrail user_arn="$user_arn$"" at bounding box center [753, 409] width 784 height 35
copy p "index=aws sourcetype=aws:cloudtrail user_arn="$user_arn$""
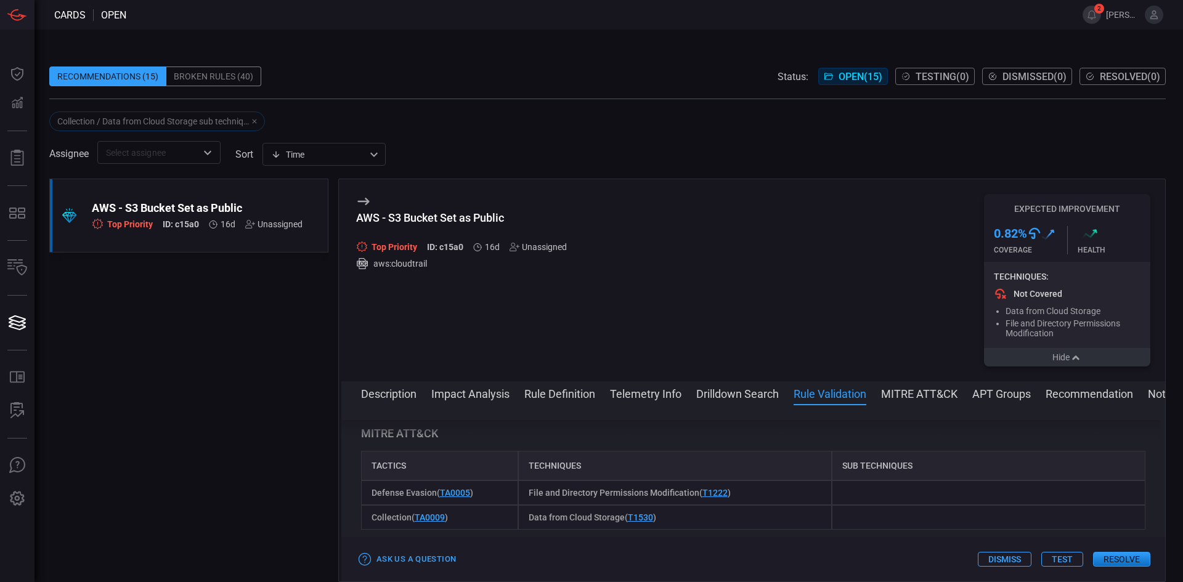
drag, startPoint x: 797, startPoint y: 479, endPoint x: 796, endPoint y: 505, distance: 25.3
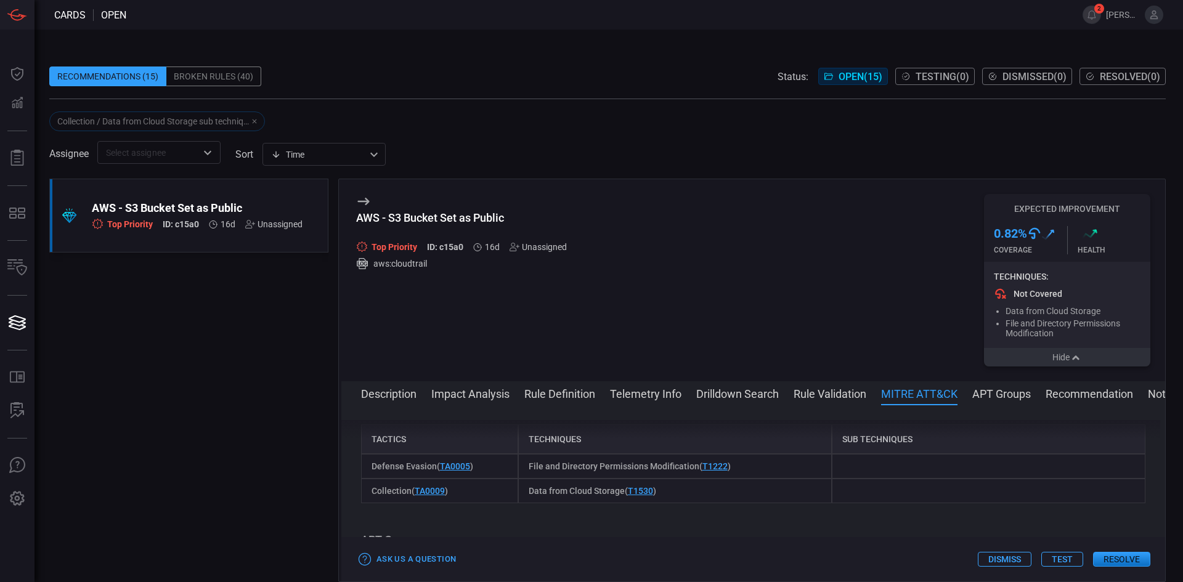
drag, startPoint x: 804, startPoint y: 474, endPoint x: 808, endPoint y: 432, distance: 42.7
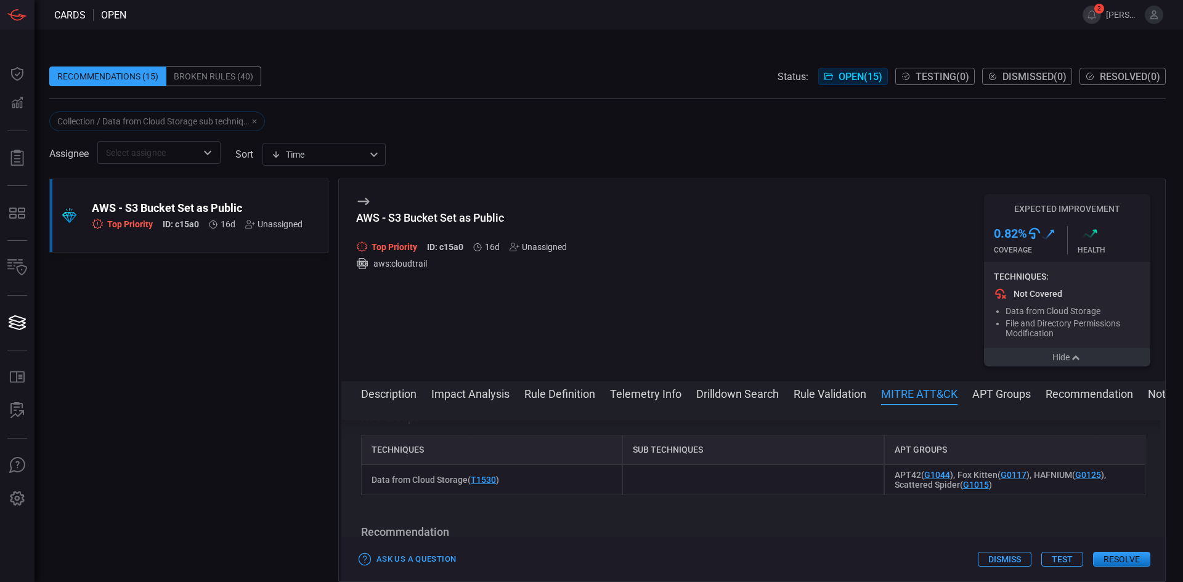
drag, startPoint x: 805, startPoint y: 471, endPoint x: 803, endPoint y: 489, distance: 17.3
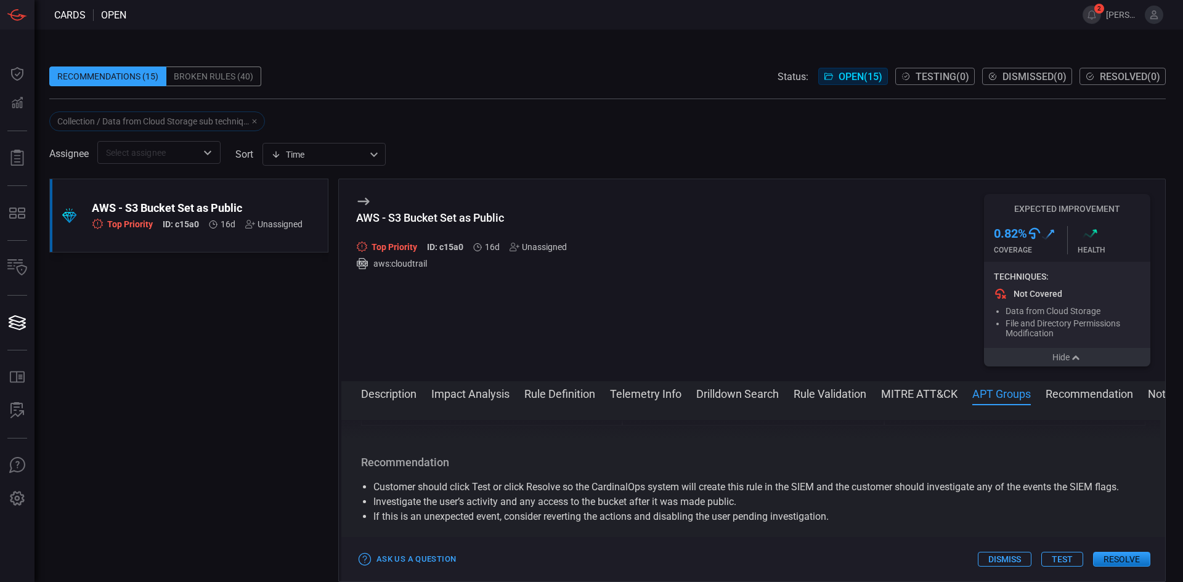
drag, startPoint x: 812, startPoint y: 504, endPoint x: 814, endPoint y: 528, distance: 24.1
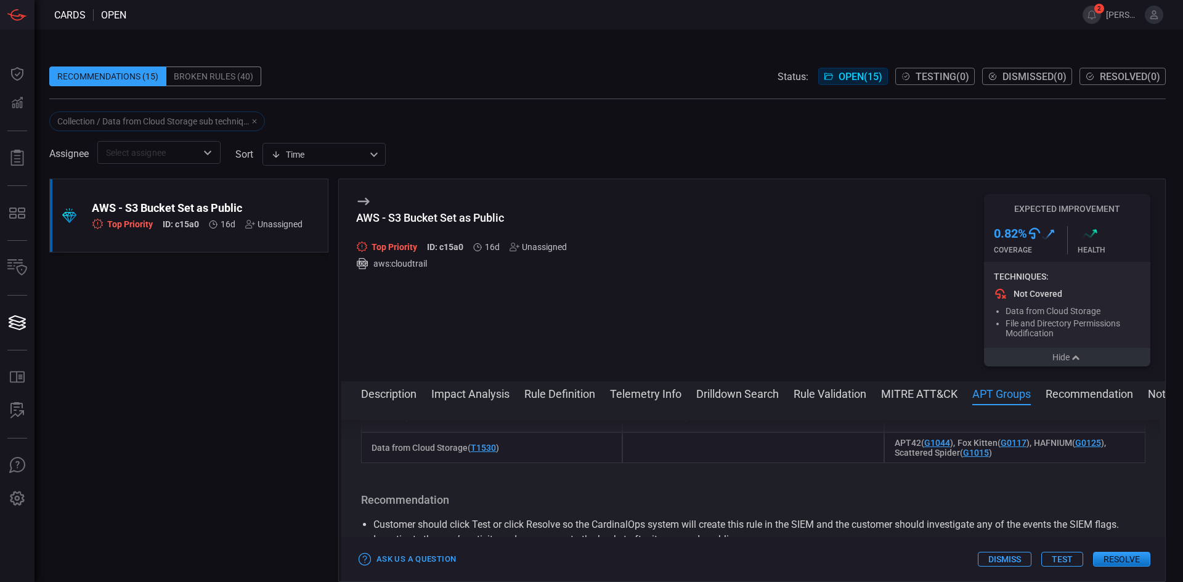
drag, startPoint x: 814, startPoint y: 524, endPoint x: 813, endPoint y: 496, distance: 28.4
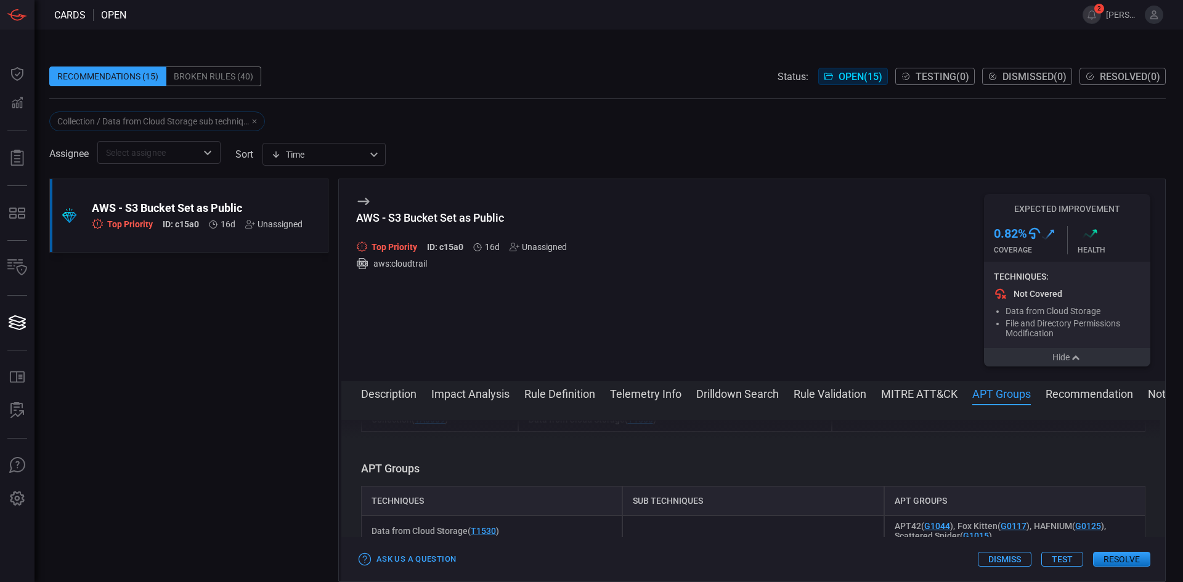
drag, startPoint x: 811, startPoint y: 478, endPoint x: 810, endPoint y: 443, distance: 34.5
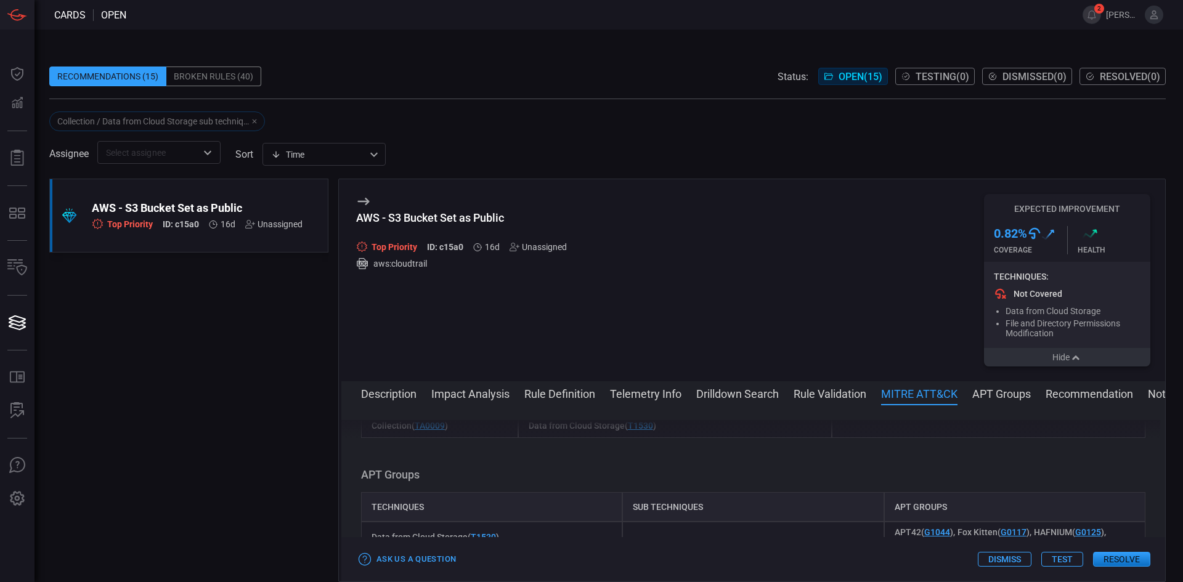
drag, startPoint x: 805, startPoint y: 475, endPoint x: 814, endPoint y: 452, distance: 25.0
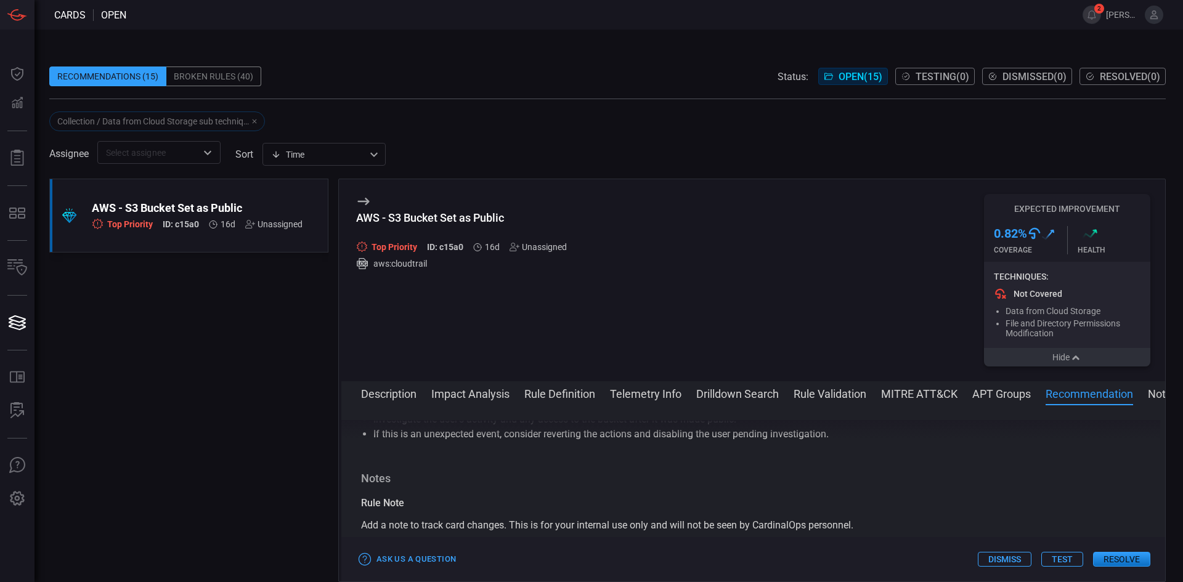
scroll to position [2065, 0]
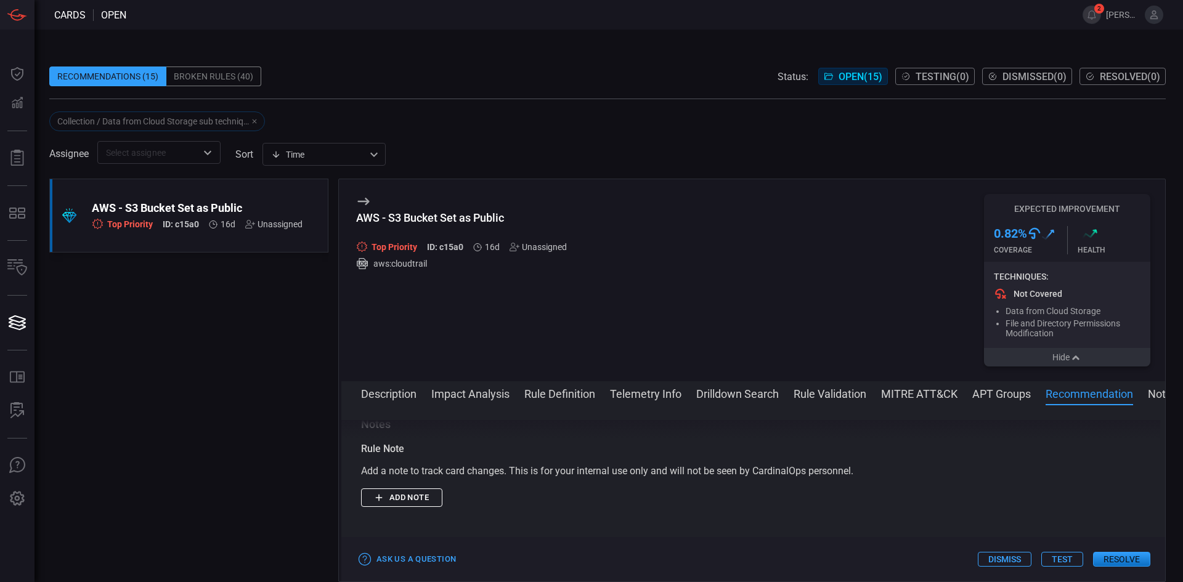
drag, startPoint x: 631, startPoint y: 464, endPoint x: 632, endPoint y: 484, distance: 20.3
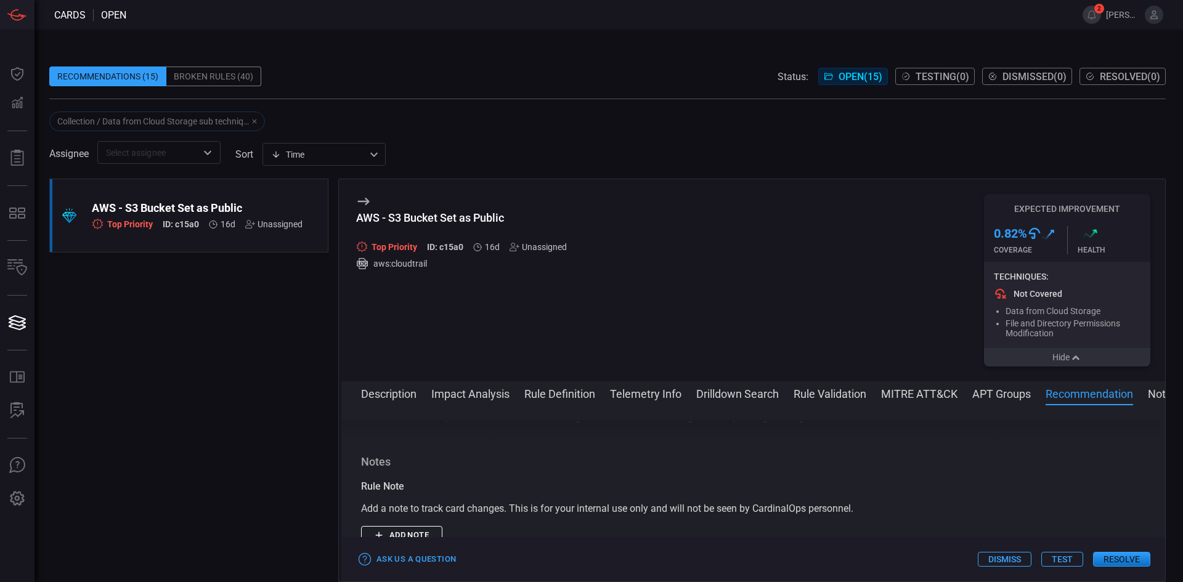
drag, startPoint x: 632, startPoint y: 479, endPoint x: 627, endPoint y: 453, distance: 26.8
drag, startPoint x: 632, startPoint y: 470, endPoint x: 635, endPoint y: 487, distance: 16.8
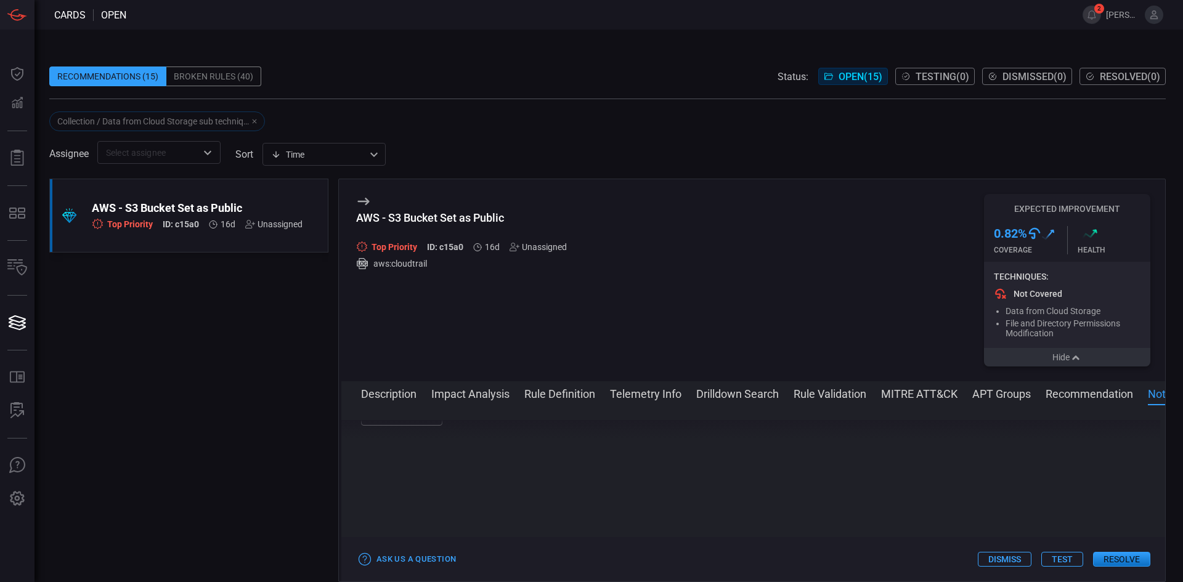
drag, startPoint x: 831, startPoint y: 490, endPoint x: 823, endPoint y: 520, distance: 31.1
drag, startPoint x: 831, startPoint y: 488, endPoint x: 826, endPoint y: 537, distance: 49.5
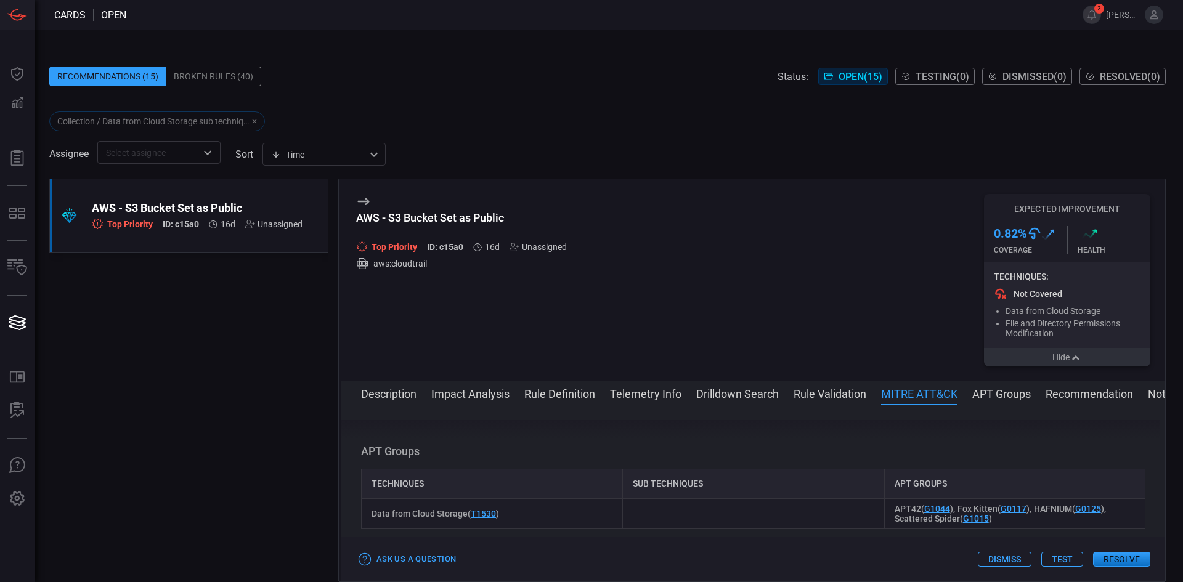
drag, startPoint x: 786, startPoint y: 514, endPoint x: 776, endPoint y: 464, distance: 51.0
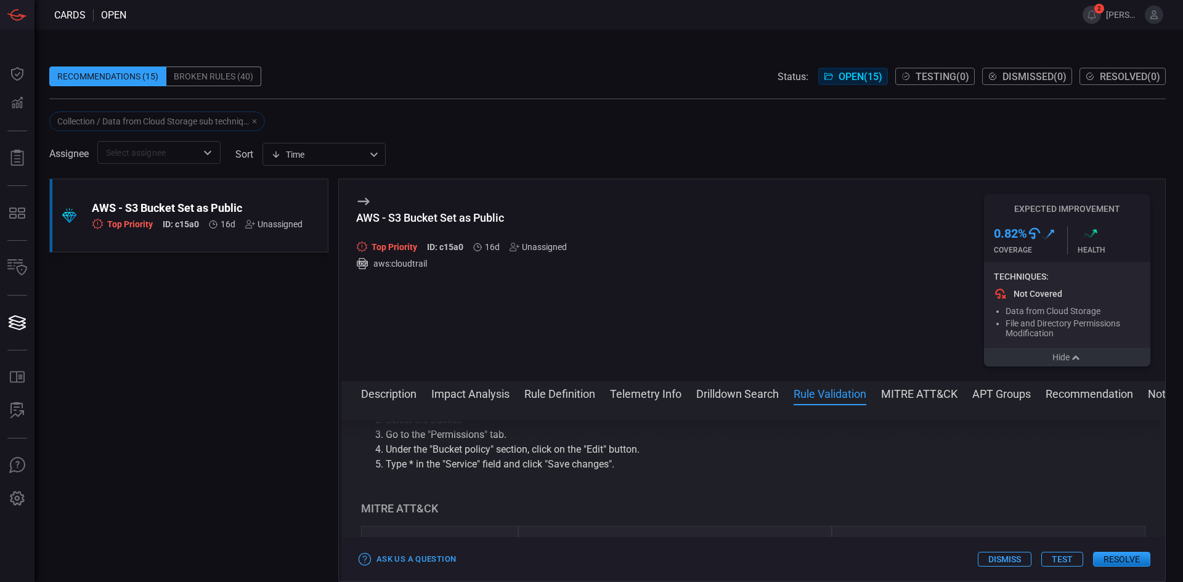
drag, startPoint x: 797, startPoint y: 483, endPoint x: 787, endPoint y: 445, distance: 38.9
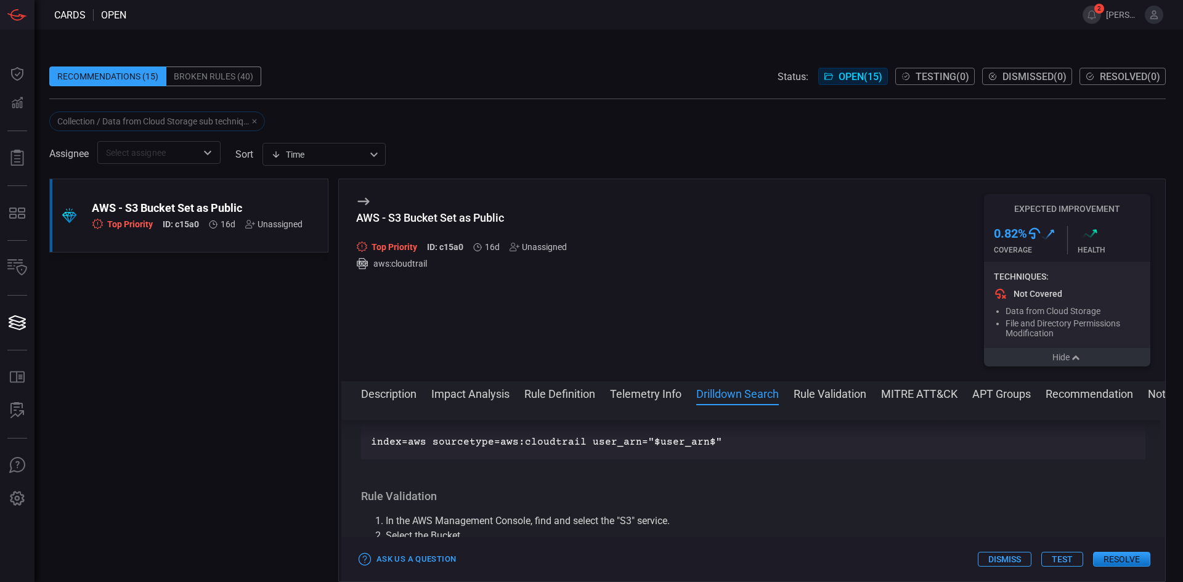
drag, startPoint x: 781, startPoint y: 487, endPoint x: 782, endPoint y: 449, distance: 38.8
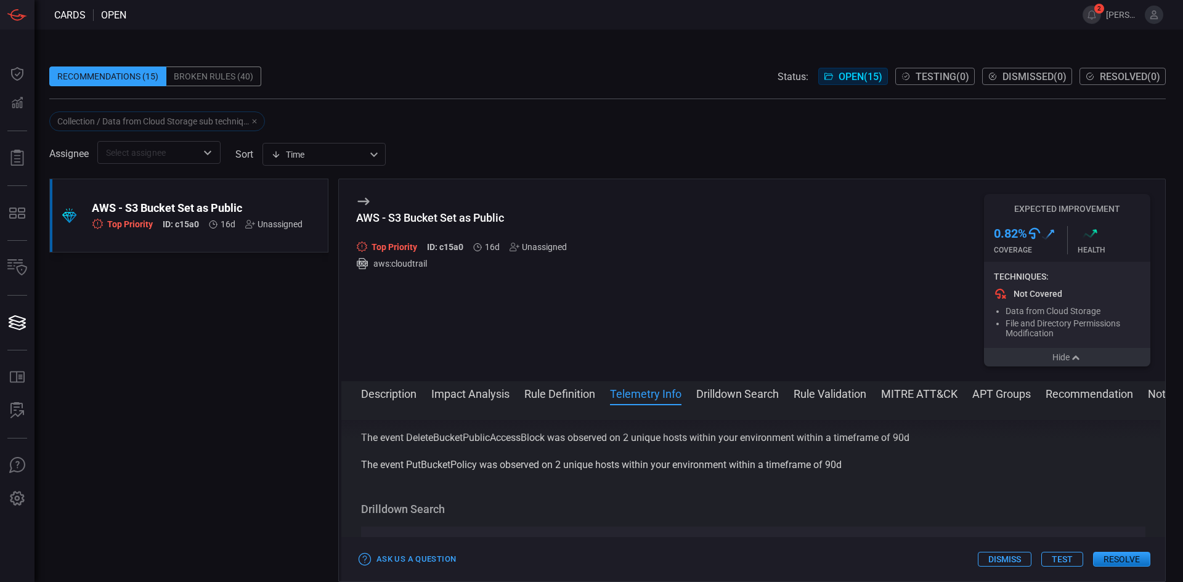
drag, startPoint x: 779, startPoint y: 462, endPoint x: 779, endPoint y: 451, distance: 11.1
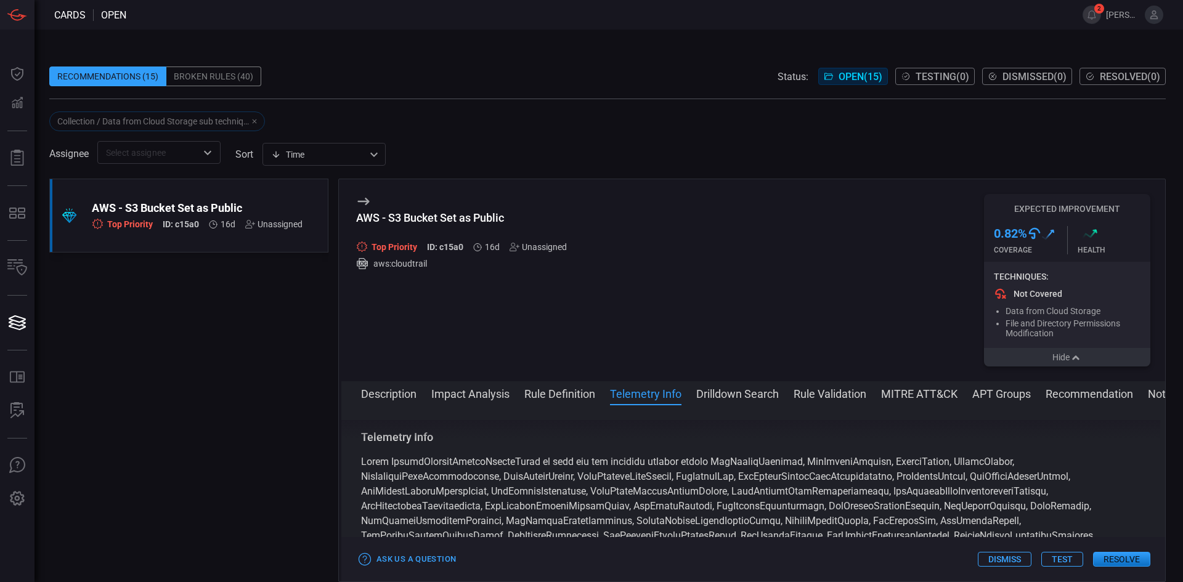
drag, startPoint x: 780, startPoint y: 492, endPoint x: 773, endPoint y: 446, distance: 46.2
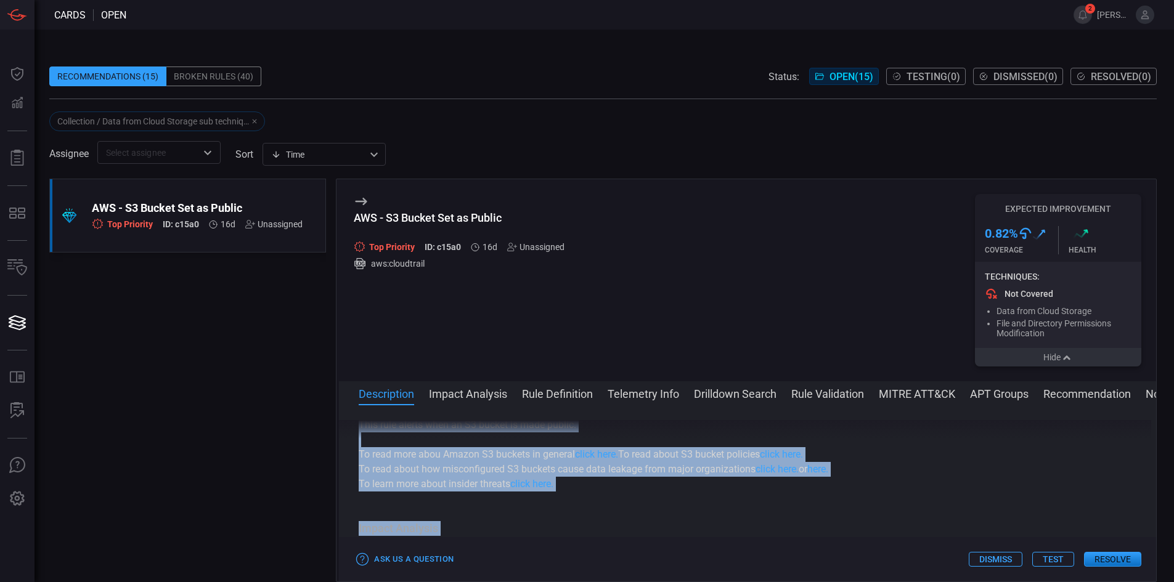
scroll to position [241, 0]
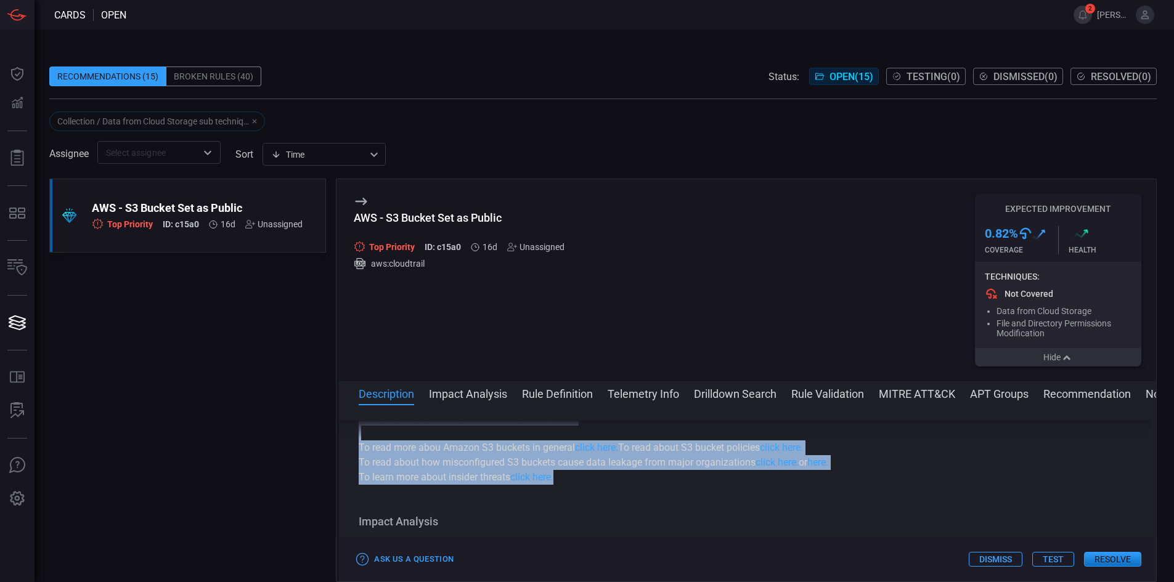
drag, startPoint x: 358, startPoint y: 453, endPoint x: 715, endPoint y: 479, distance: 357.7
click at [715, 479] on div "Description Amazon Simple Storage Service (S3) is an object storage service tha…" at bounding box center [747, 491] width 817 height 142
copy div "Amazon Simple Storage Service (S3) is an object storage service that provides s…"
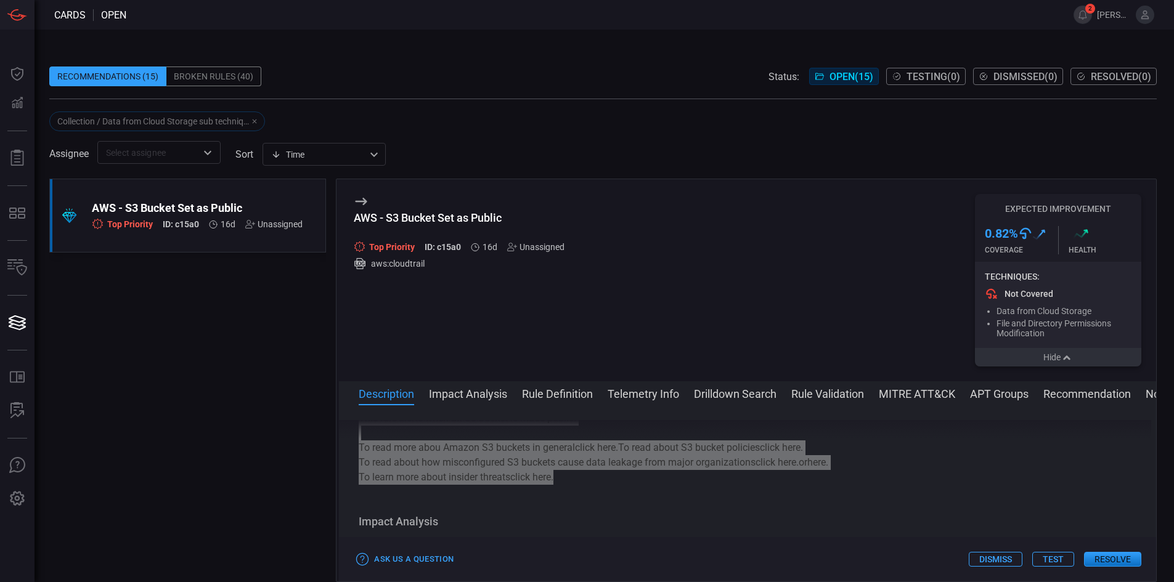
scroll to position [303, 0]
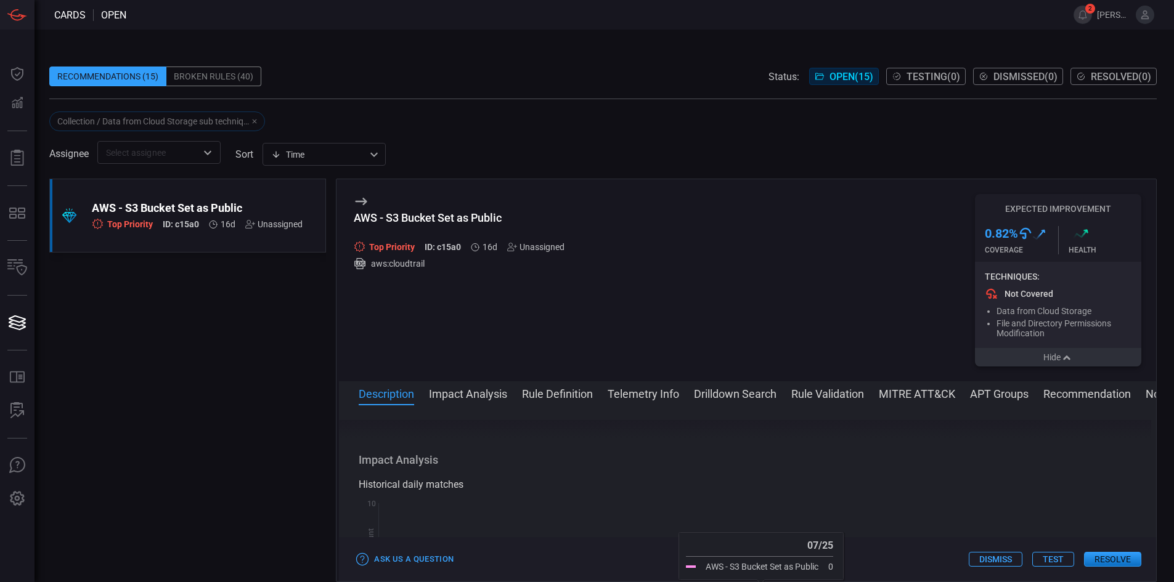
click at [691, 486] on div "Historical daily matches" at bounding box center [748, 485] width 778 height 15
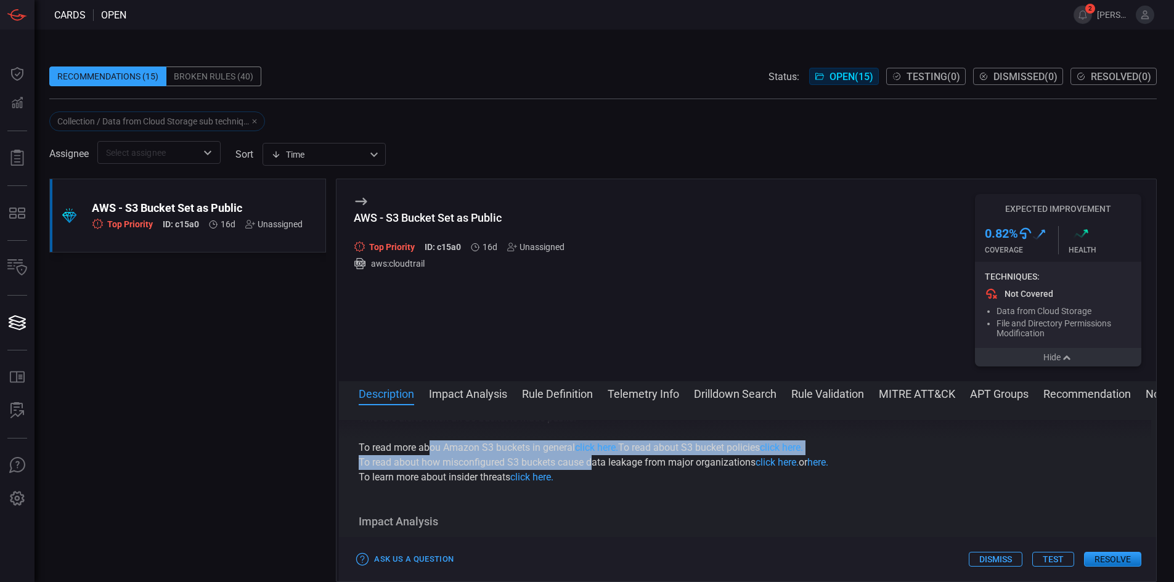
drag, startPoint x: 428, startPoint y: 458, endPoint x: 641, endPoint y: 460, distance: 212.6
click at [612, 459] on div "Amazon Simple Storage Service (S3) is an object storage service that provides s…" at bounding box center [748, 344] width 778 height 281
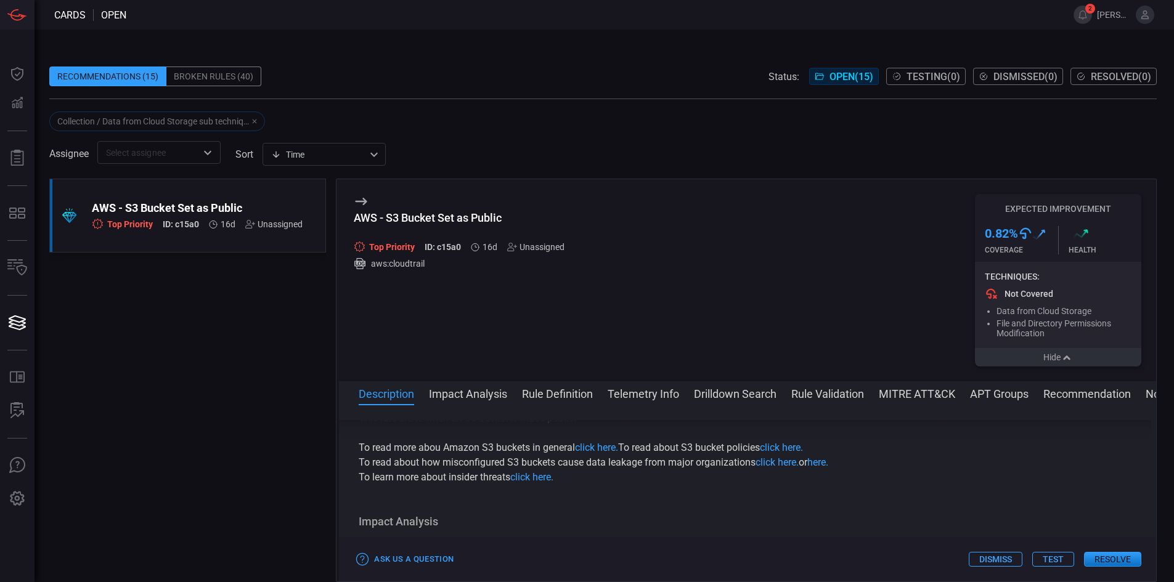
click at [654, 463] on p "To read about how misconfigured S3 buckets cause data leakage from major organi…" at bounding box center [748, 462] width 778 height 15
click at [837, 325] on div "AWS - S3 Bucket Set as Public Top Priority ID: c15a0 16d Unassigned aws:cloudtr…" at bounding box center [747, 280] width 817 height 202
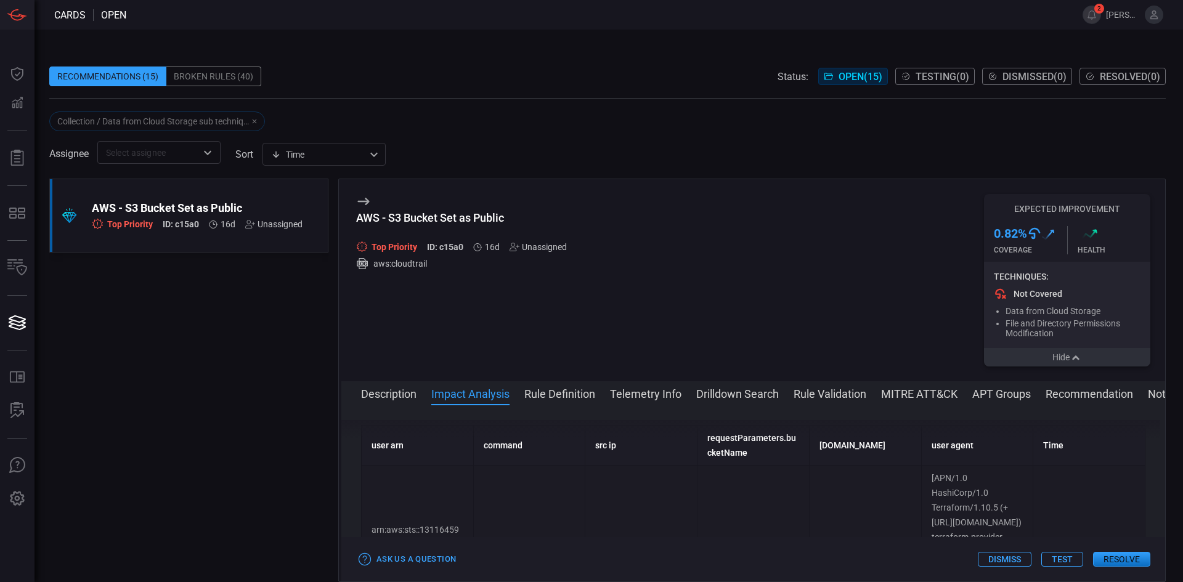
scroll to position [555, 0]
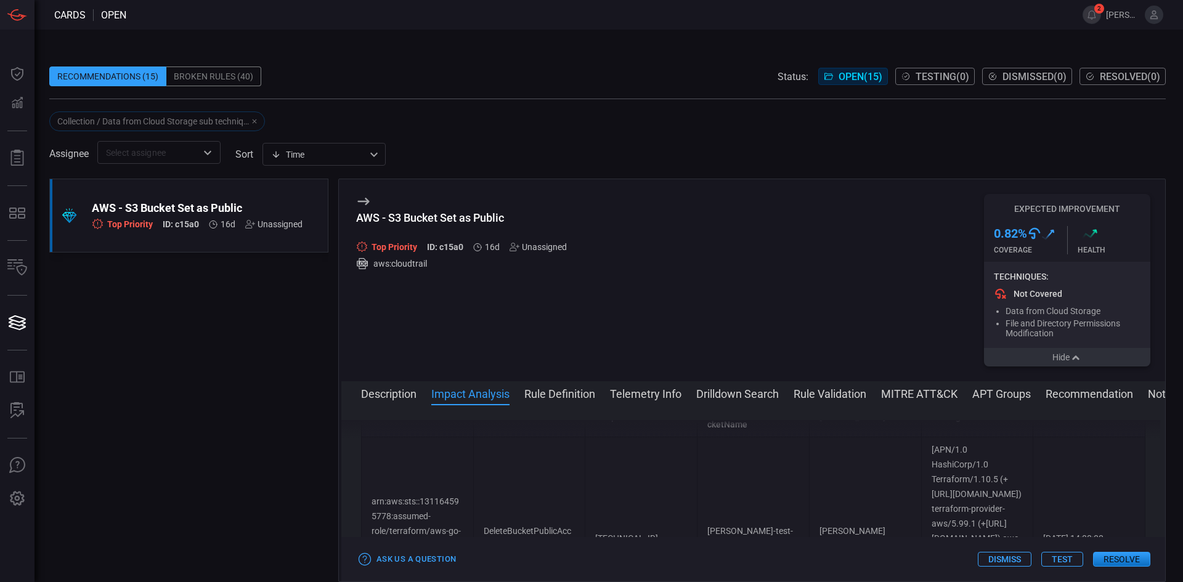
click at [396, 395] on button "Description" at bounding box center [388, 393] width 55 height 15
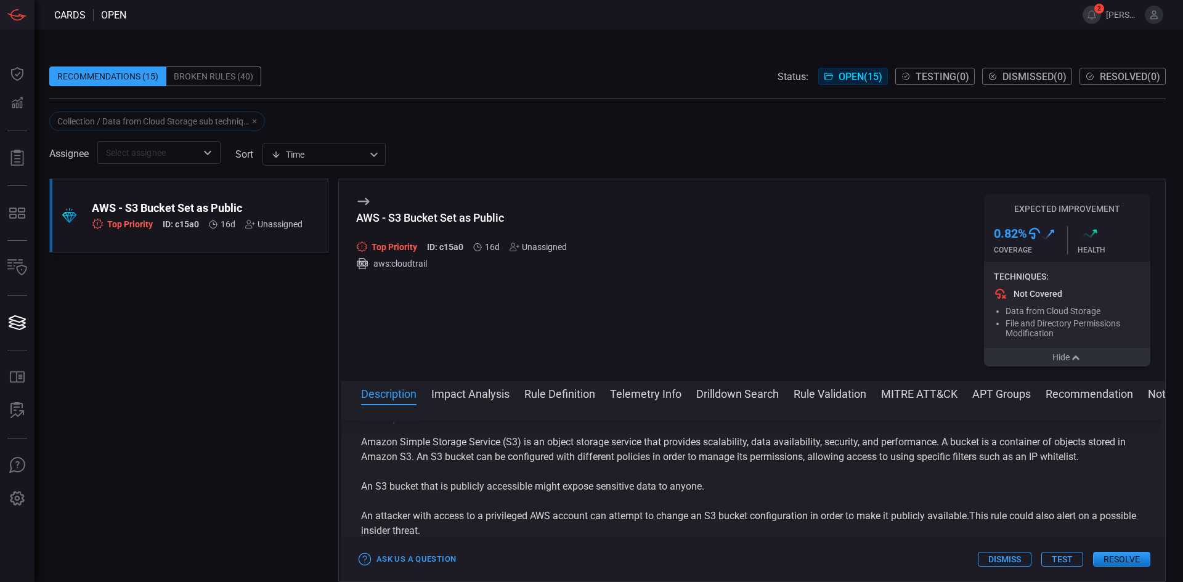
scroll to position [0, 0]
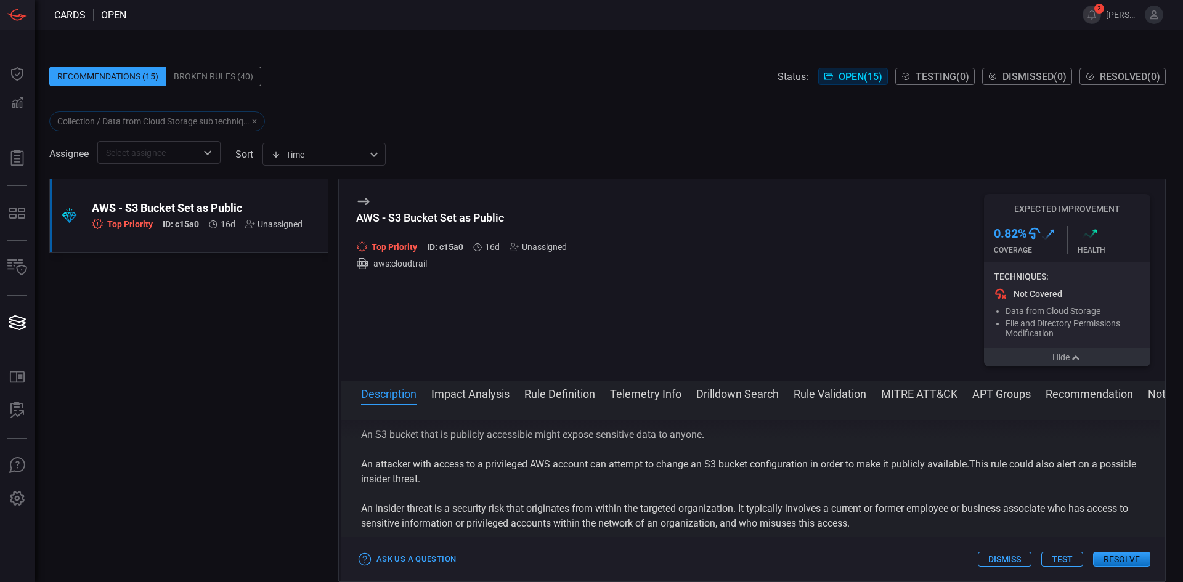
click at [559, 465] on p "An attacker with access to a privileged AWS account can attempt to change an S3…" at bounding box center [753, 472] width 784 height 30
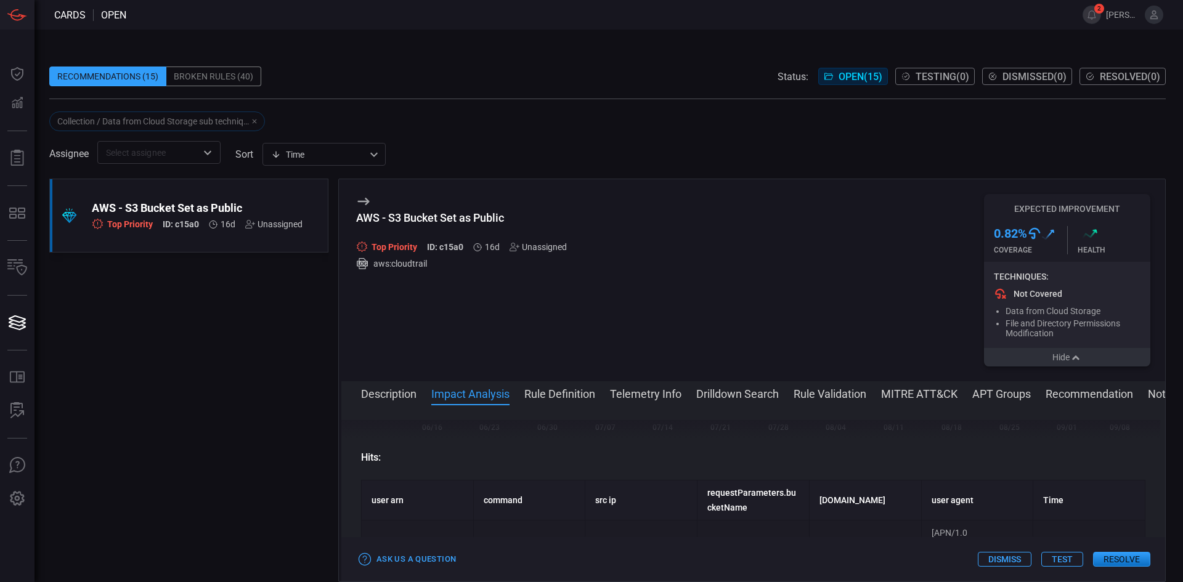
scroll to position [493, 0]
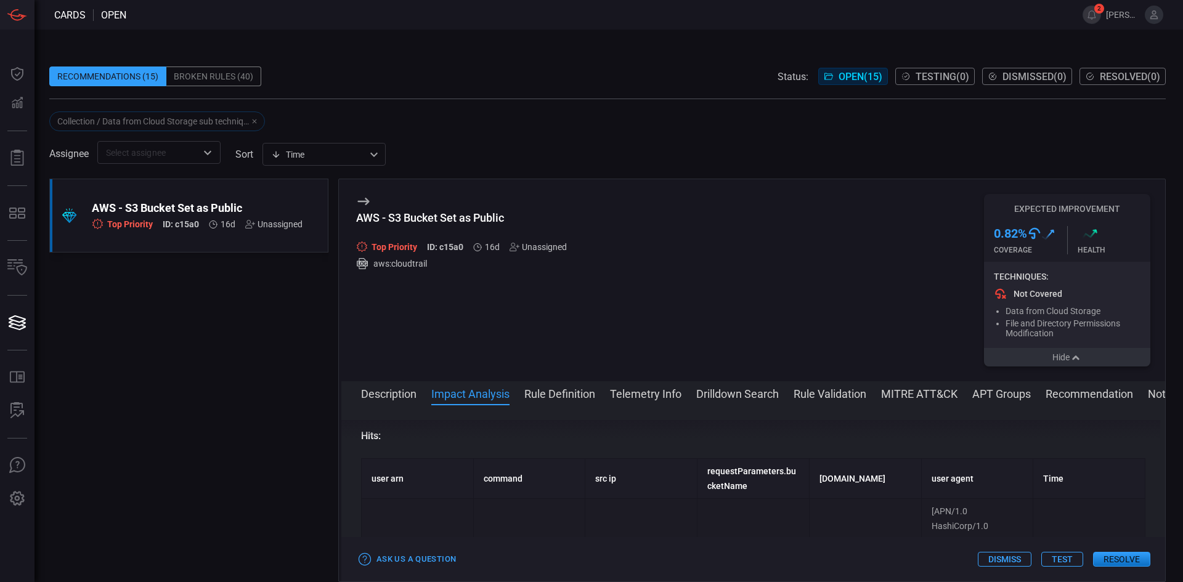
click at [118, 451] on div ".suggested_cards_icon{fill:url(#suggested_cards_icon);} AWS - S3 Bucket Set as …" at bounding box center [188, 381] width 279 height 404
click at [269, 222] on div "Unassigned" at bounding box center [273, 224] width 57 height 10
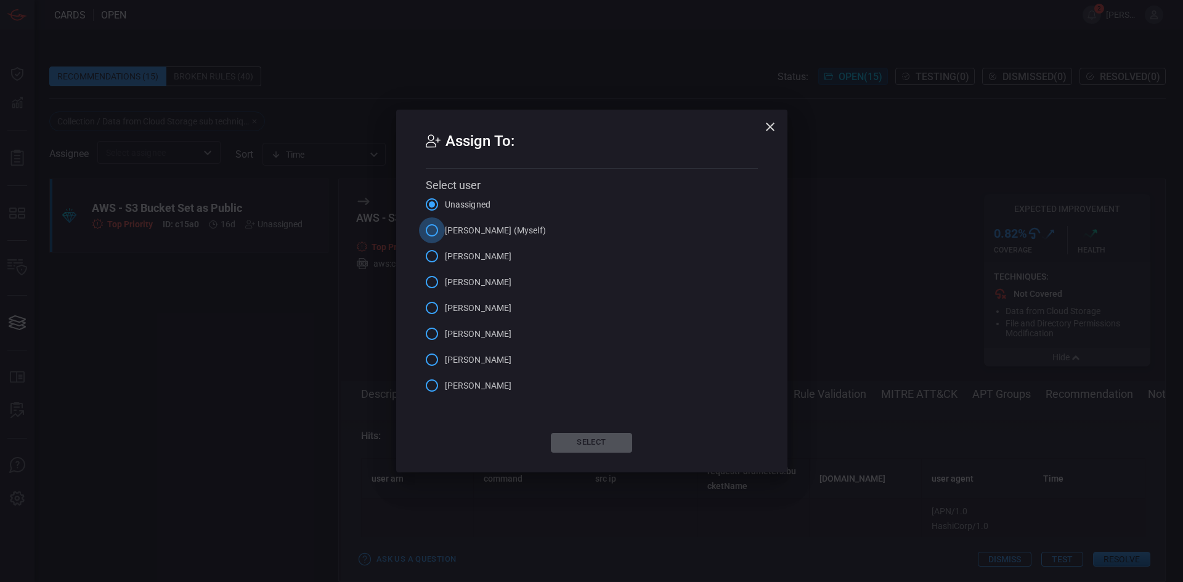
click at [438, 233] on input "ryan inman (Myself)" at bounding box center [432, 231] width 26 height 26
click at [590, 443] on button "Select" at bounding box center [591, 443] width 81 height 20
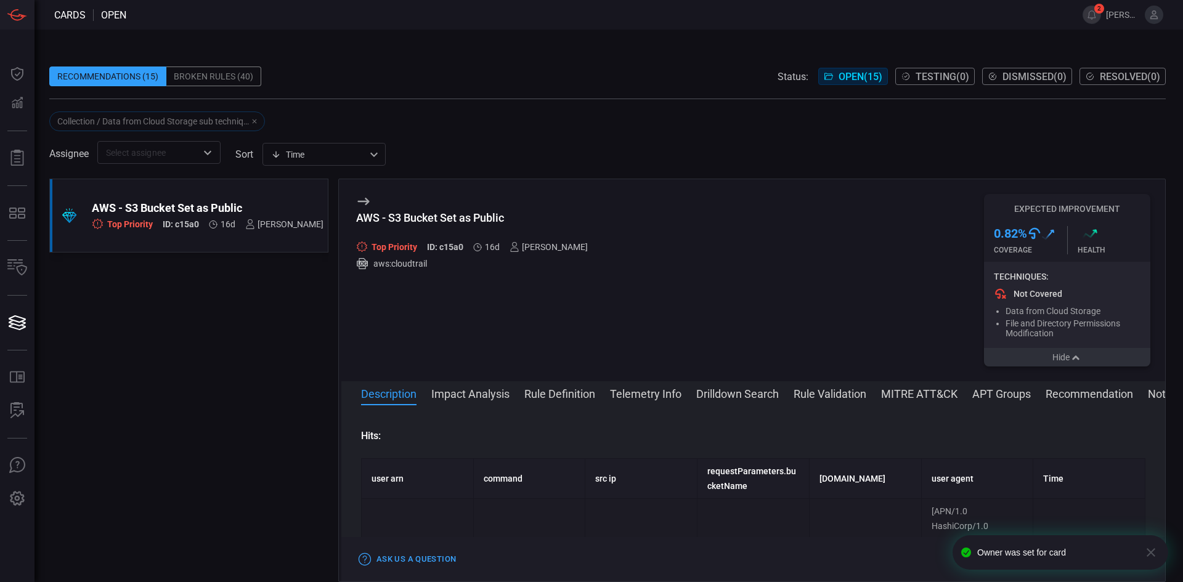
scroll to position [0, 0]
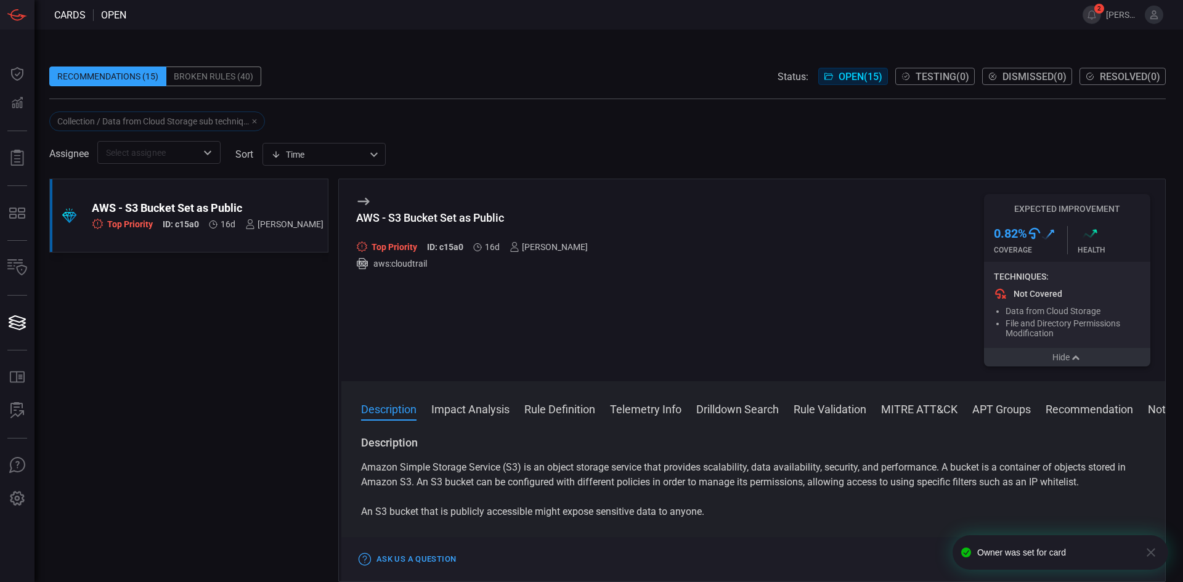
click at [190, 424] on div ".suggested_cards_icon{fill:url(#suggested_cards_icon);} AWS - S3 Bucket Set as …" at bounding box center [188, 381] width 279 height 404
click at [98, 77] on div "Recommendations (15)" at bounding box center [107, 77] width 117 height 20
click at [214, 78] on div "Broken Rules (40)" at bounding box center [213, 77] width 95 height 20
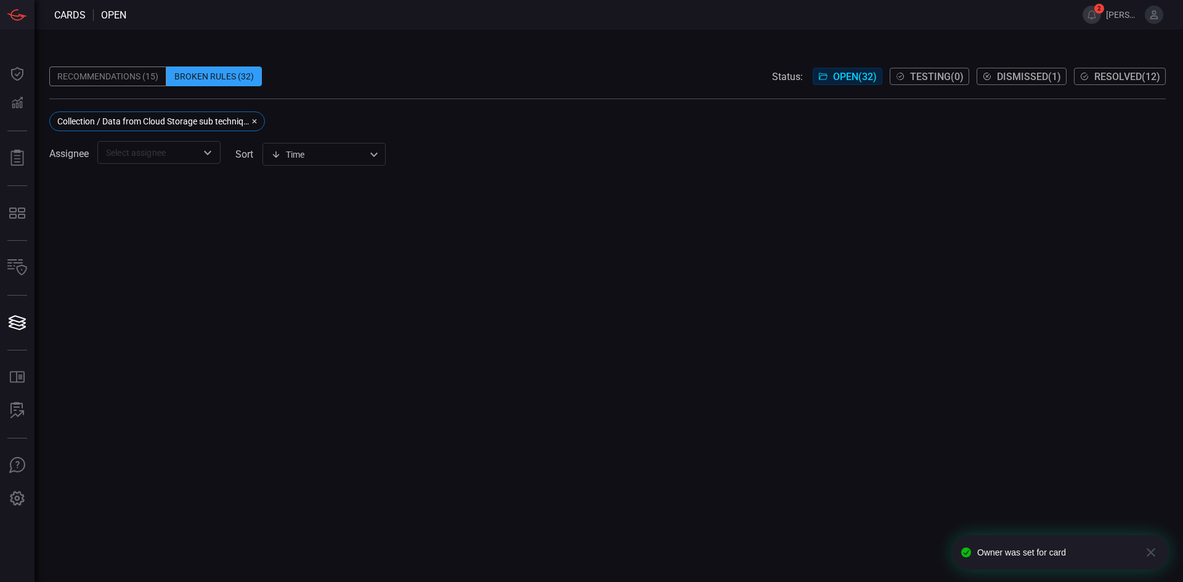
click at [1152, 555] on icon "button" at bounding box center [1151, 552] width 9 height 9
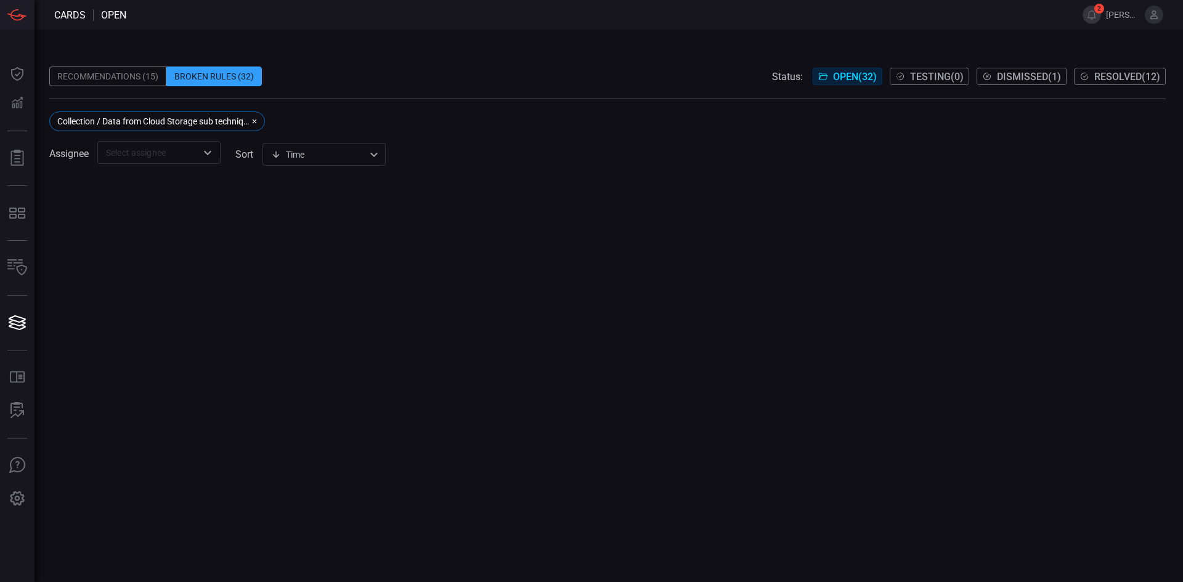
click at [113, 77] on div "Recommendations (15)" at bounding box center [107, 77] width 117 height 20
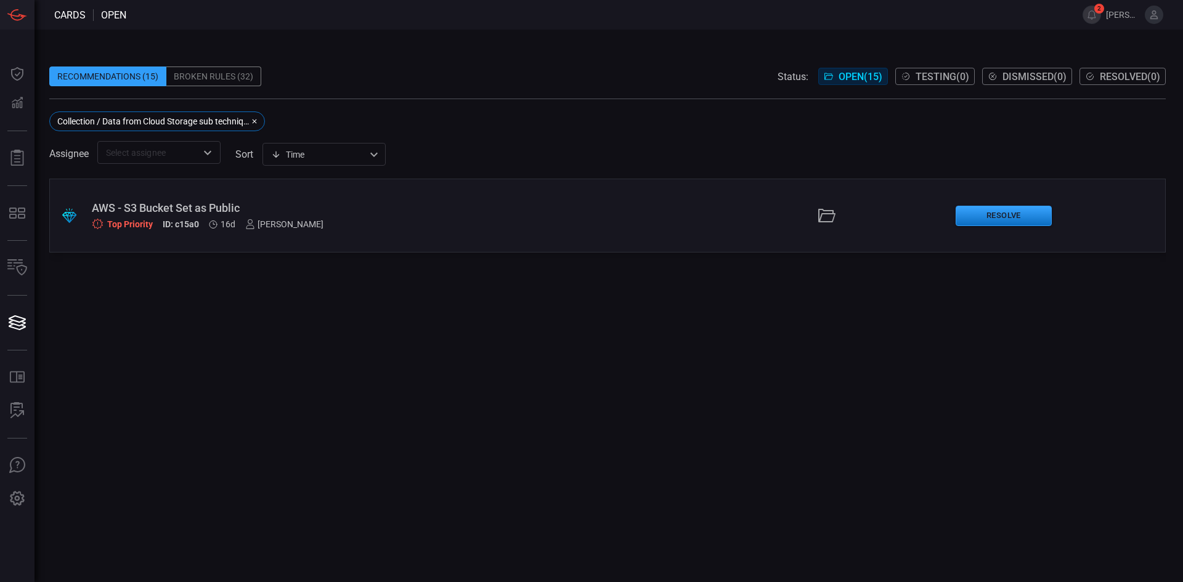
click at [218, 73] on div "Broken Rules (32)" at bounding box center [213, 77] width 95 height 20
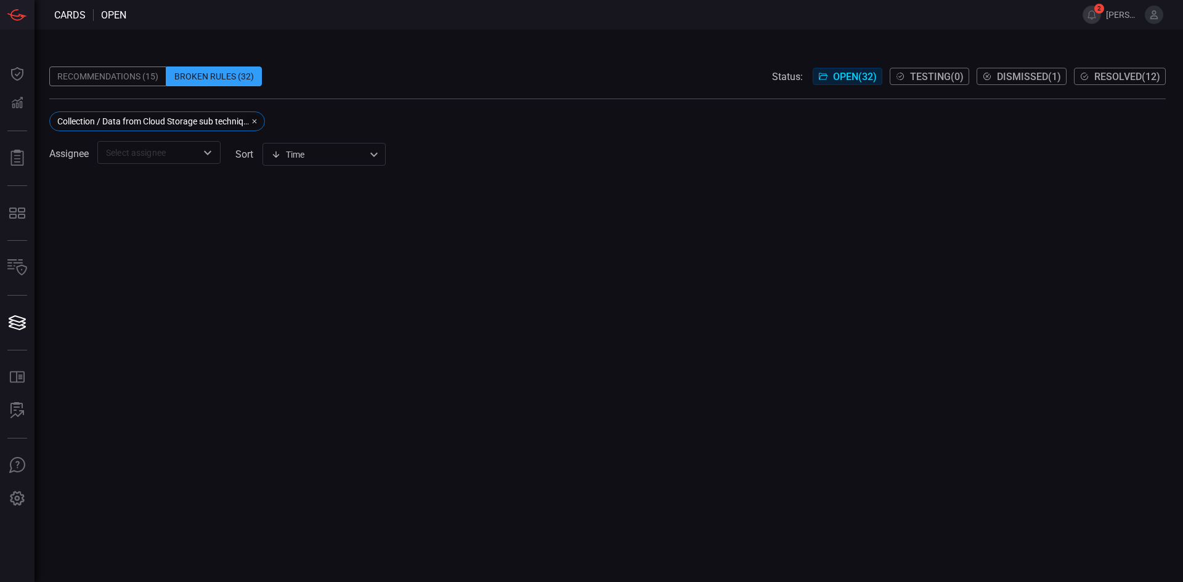
click at [254, 121] on icon "button" at bounding box center [255, 122] width 4 height 4
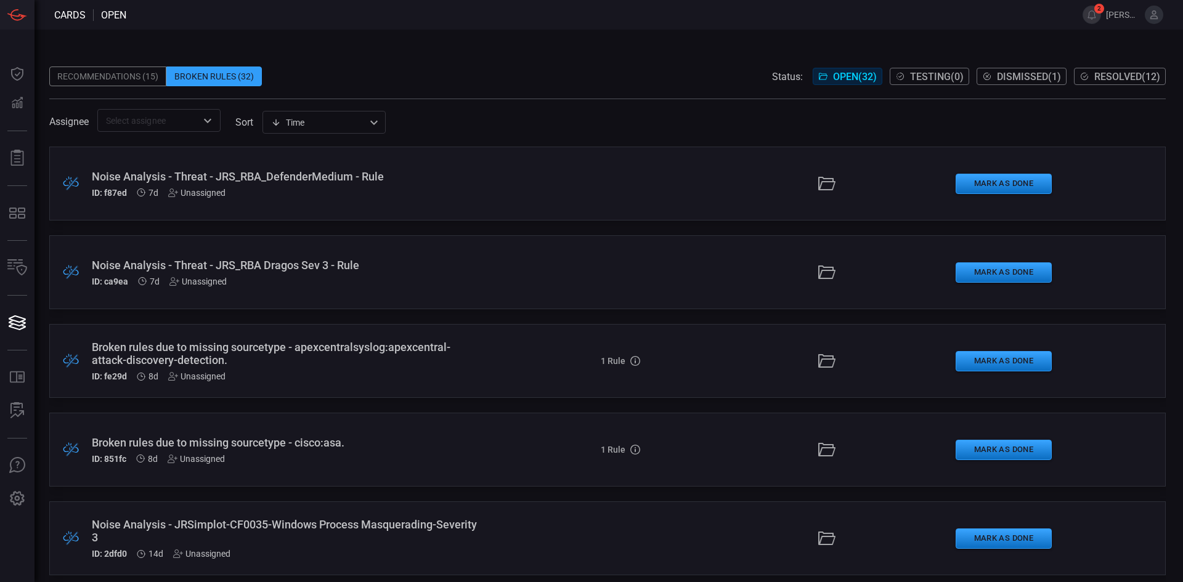
click at [108, 77] on div "Recommendations (15)" at bounding box center [107, 77] width 117 height 20
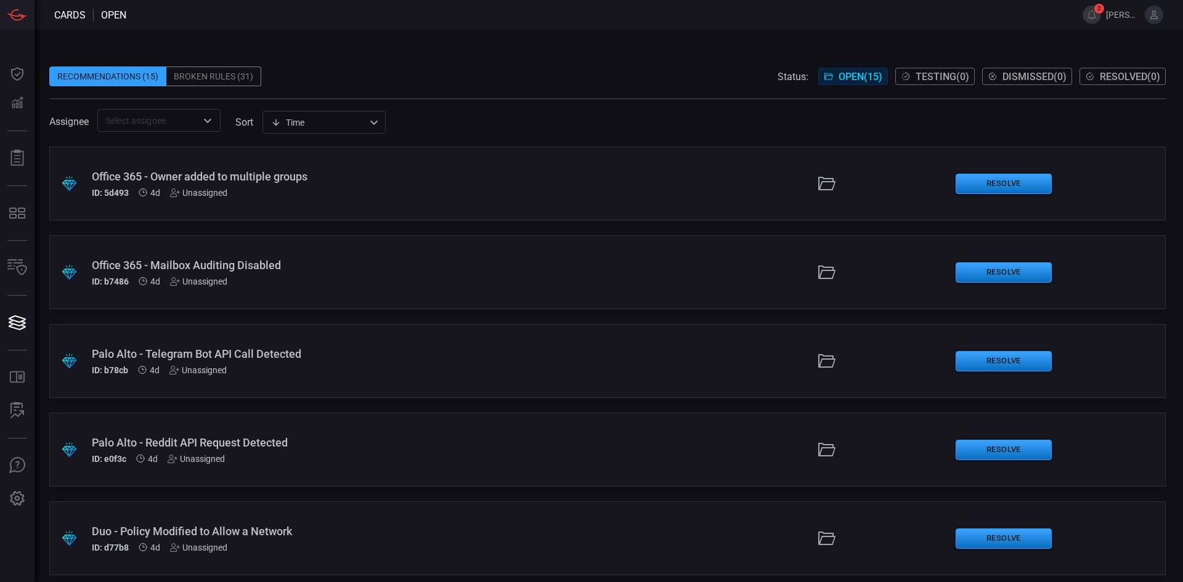
click at [597, 58] on span at bounding box center [607, 57] width 1116 height 18
click at [378, 62] on span at bounding box center [607, 57] width 1116 height 18
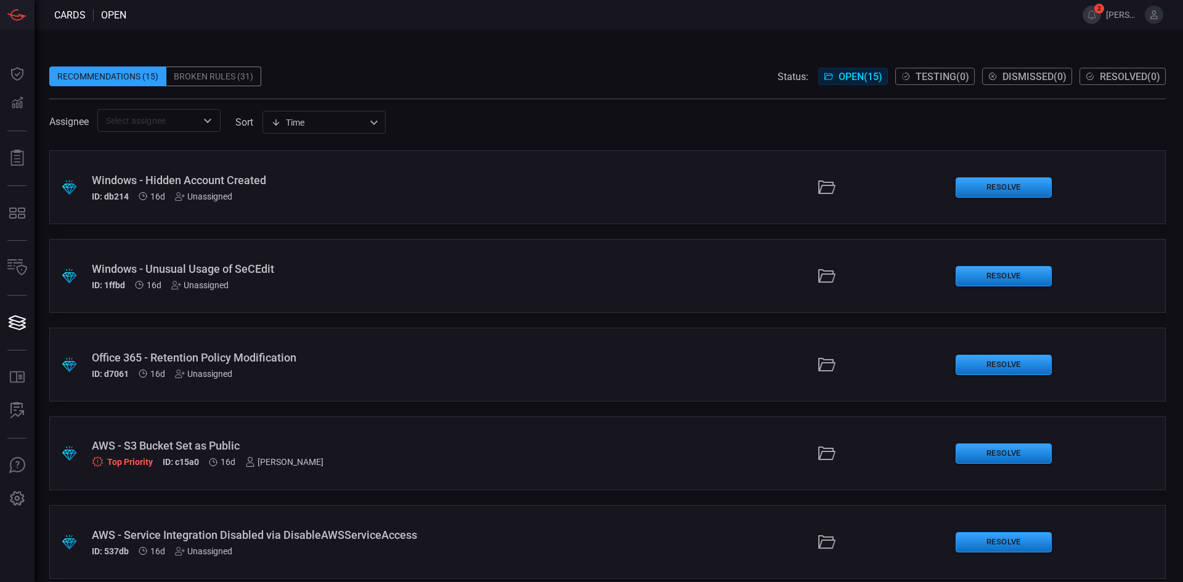
scroll to position [895, 0]
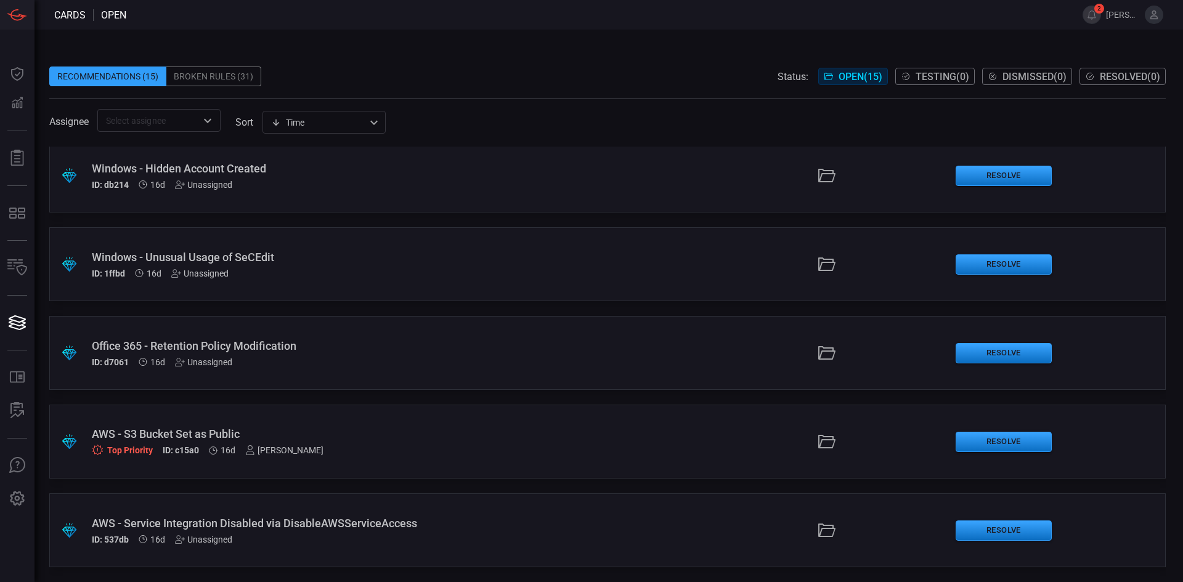
click at [190, 430] on div "AWS - S3 Bucket Set as Public" at bounding box center [287, 434] width 391 height 13
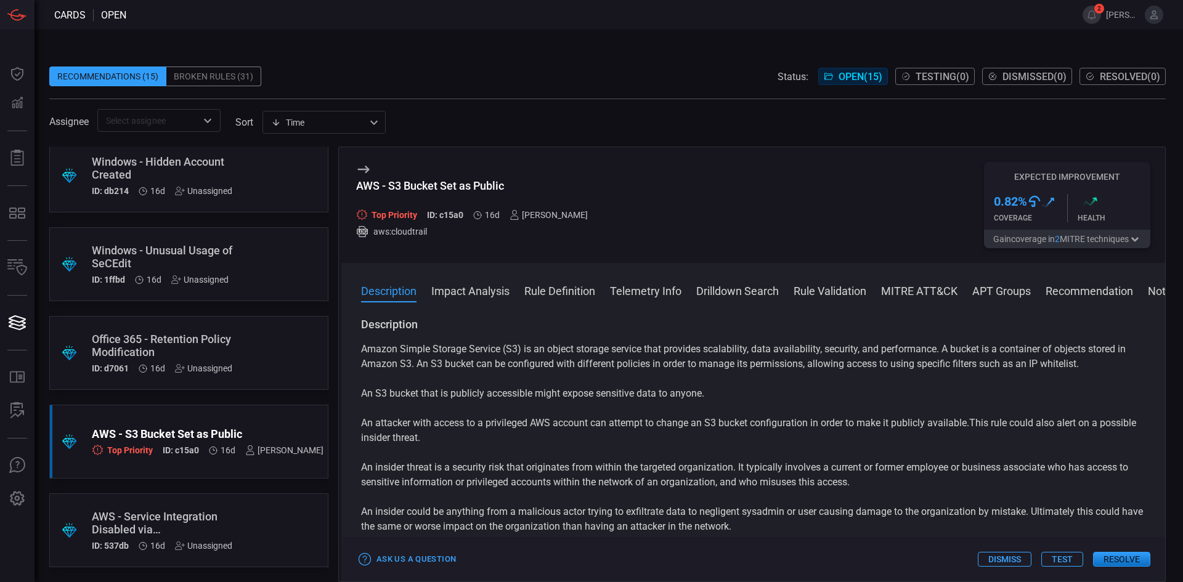
click at [620, 383] on div "Amazon Simple Storage Service (S3) is an object storage service that provides s…" at bounding box center [753, 482] width 784 height 281
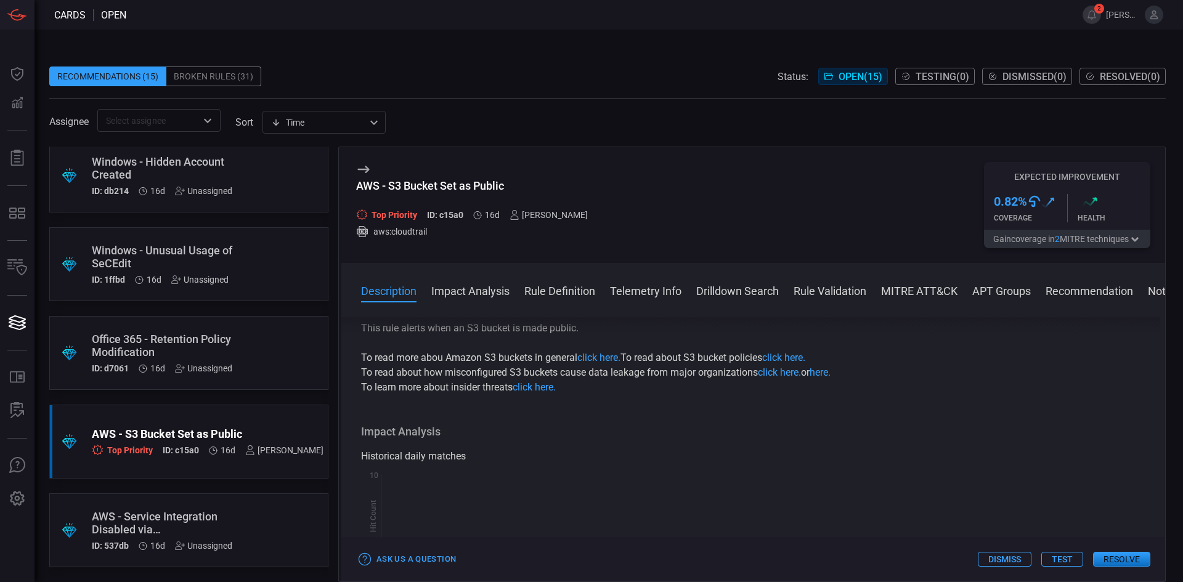
scroll to position [246, 0]
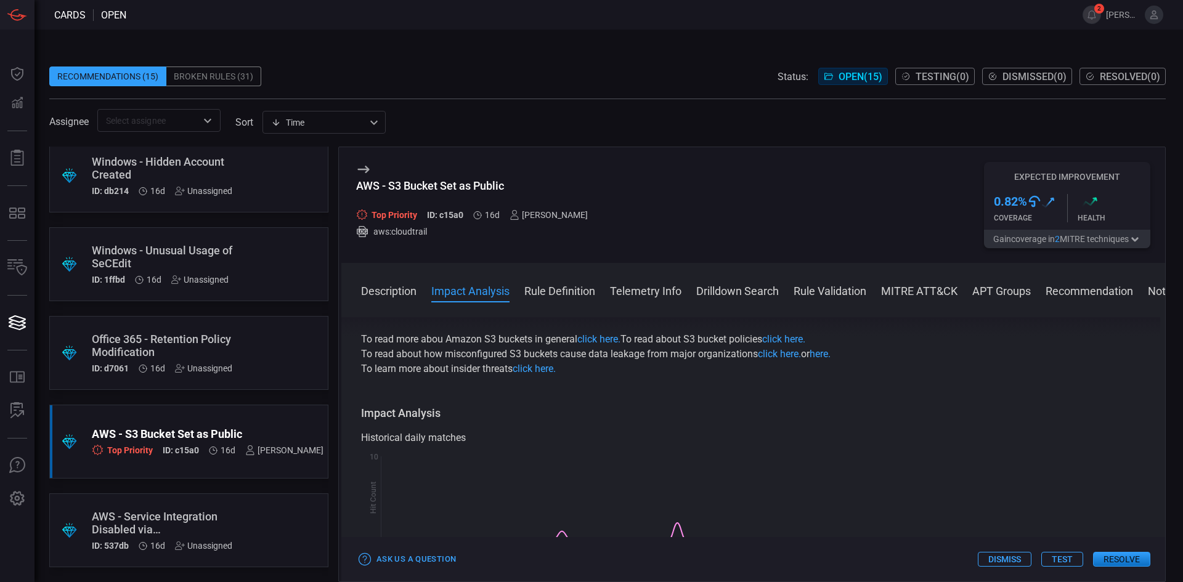
click at [1062, 560] on button "Test" at bounding box center [1062, 559] width 42 height 15
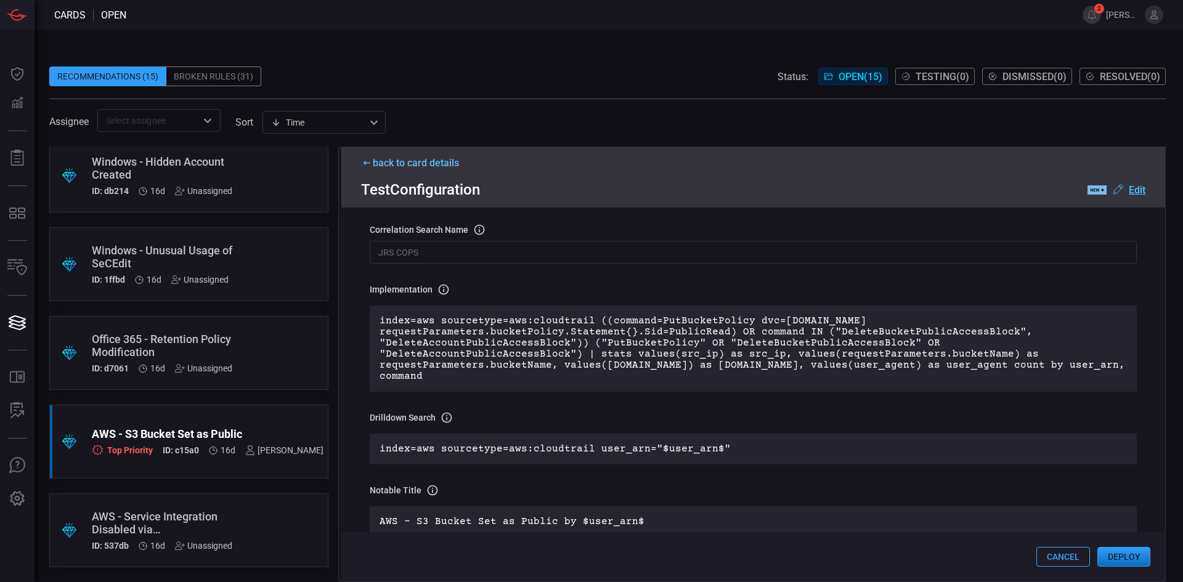
scroll to position [0, 0]
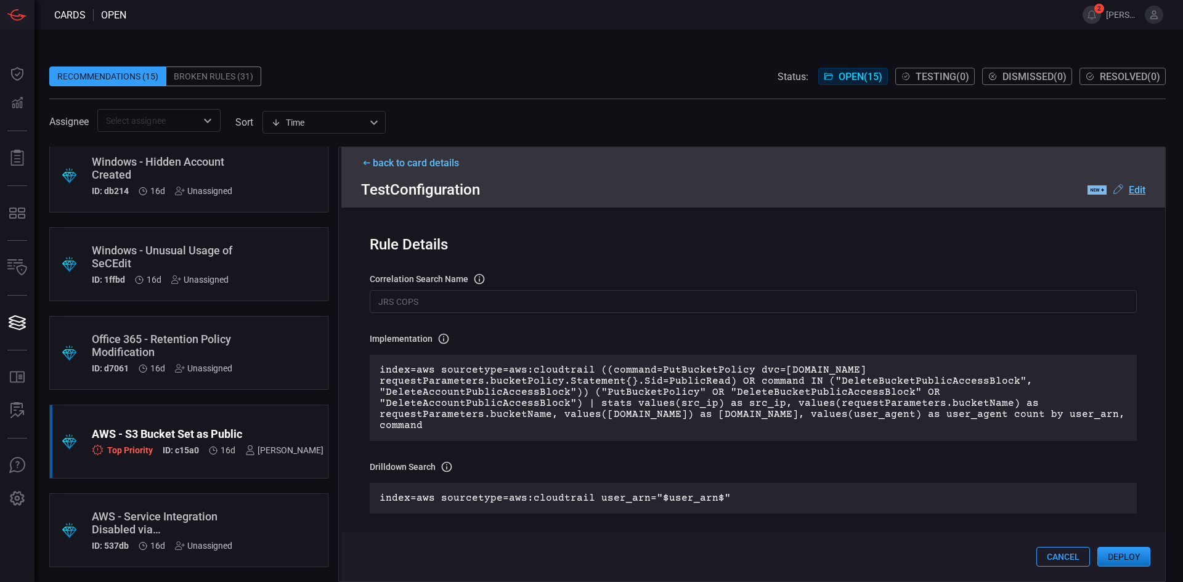
click at [397, 160] on div "back to card details" at bounding box center [753, 163] width 784 height 12
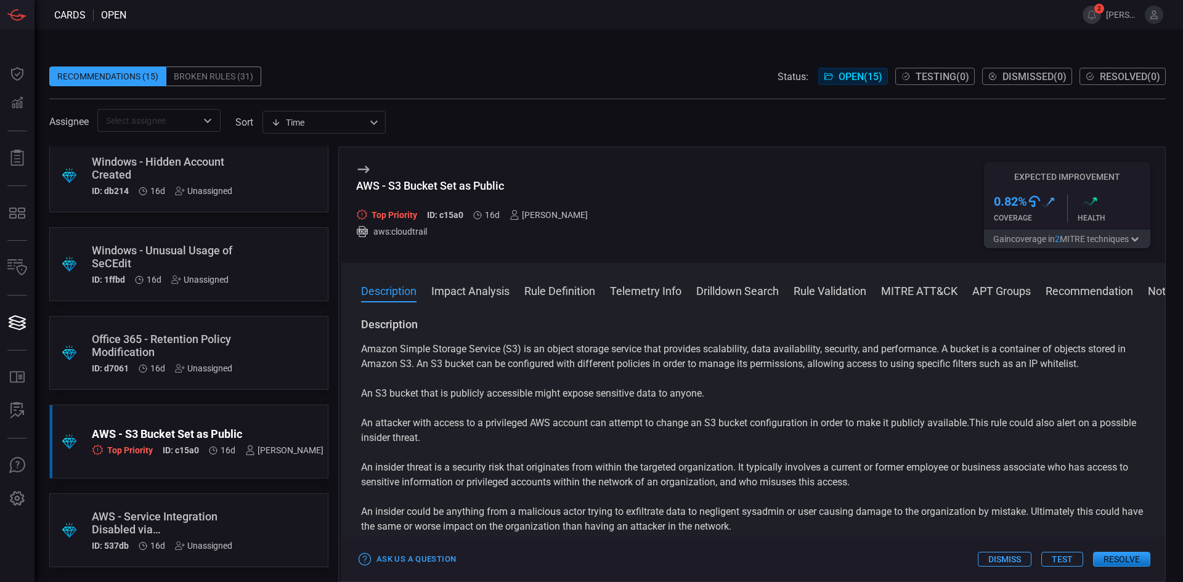
click at [549, 394] on p "An S3 bucket that is publicly accessible might expose sensitive data to anyone." at bounding box center [753, 393] width 784 height 15
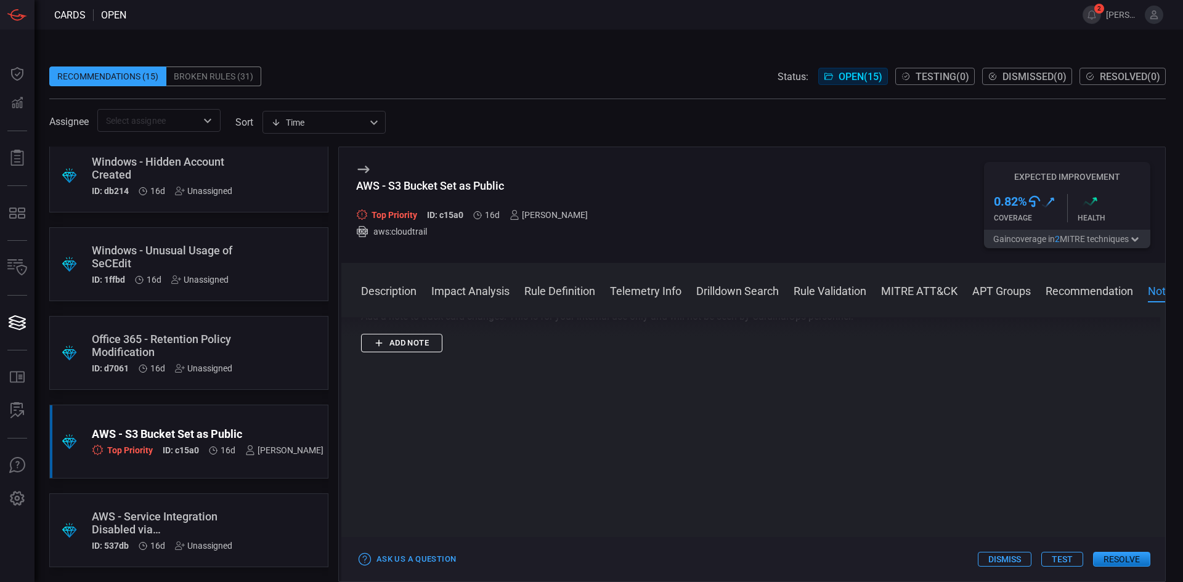
scroll to position [2224, 0]
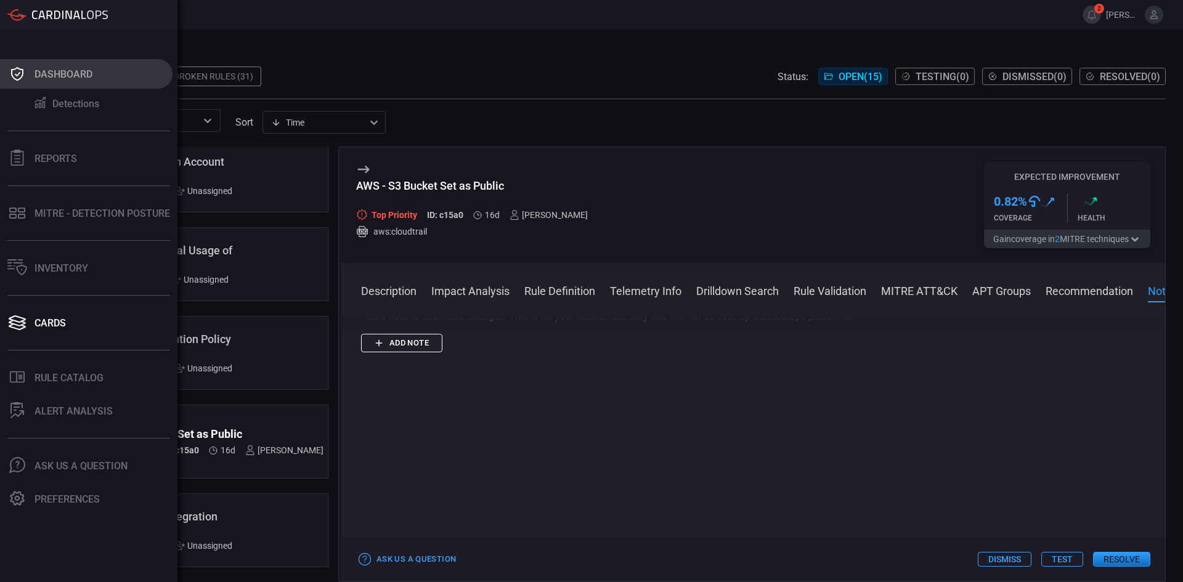
click at [73, 72] on div "Dashboard" at bounding box center [64, 74] width 58 height 12
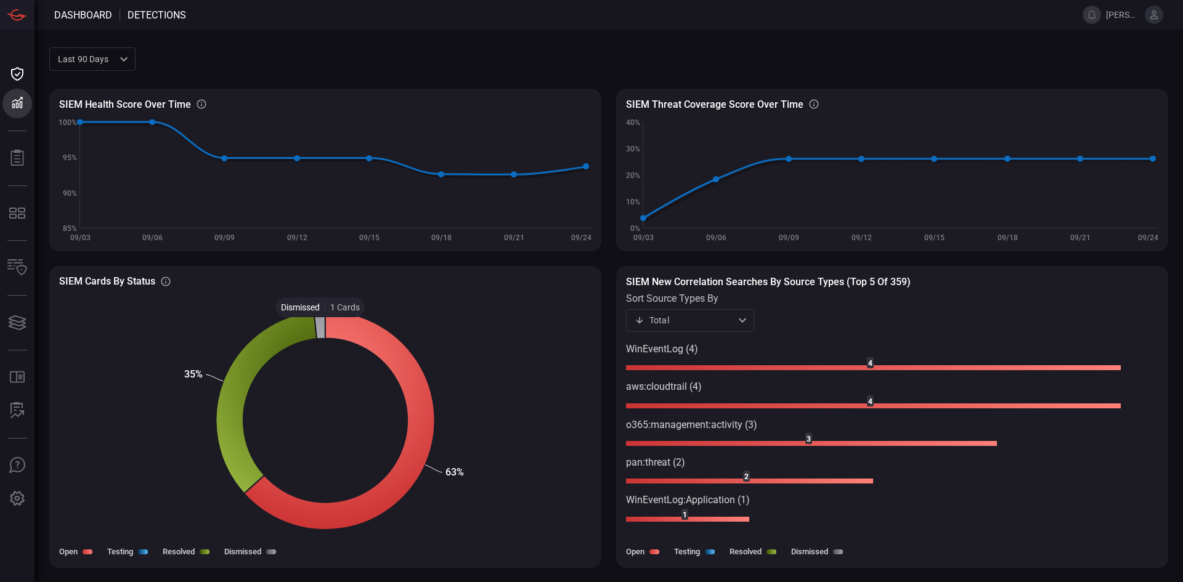
click at [321, 327] on icon at bounding box center [319, 325] width 11 height 28
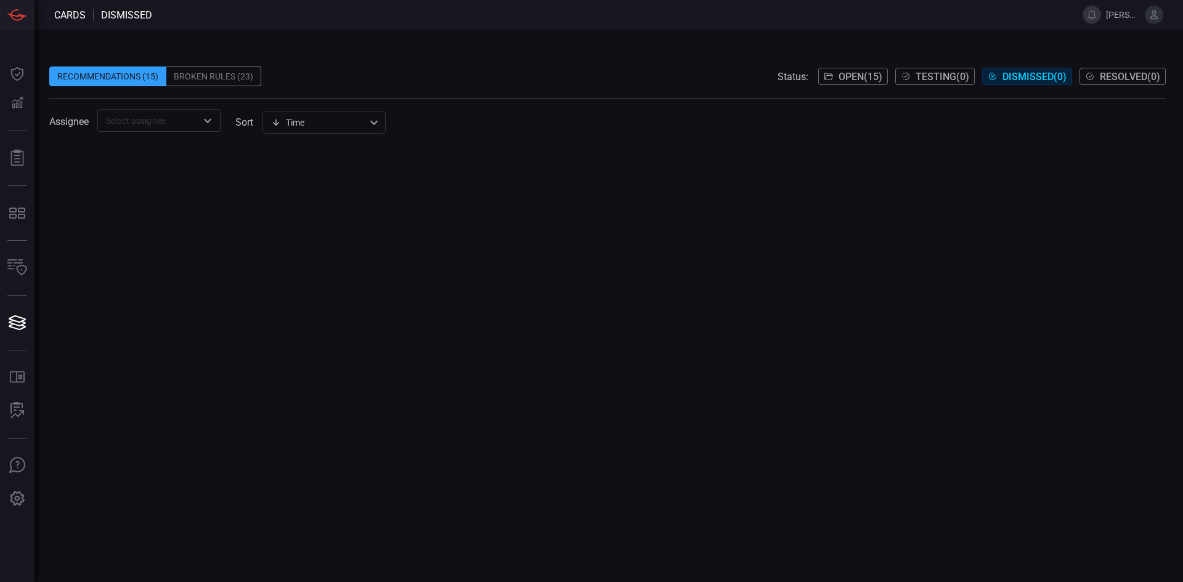
click at [235, 75] on div "Broken Rules (23)" at bounding box center [213, 77] width 95 height 20
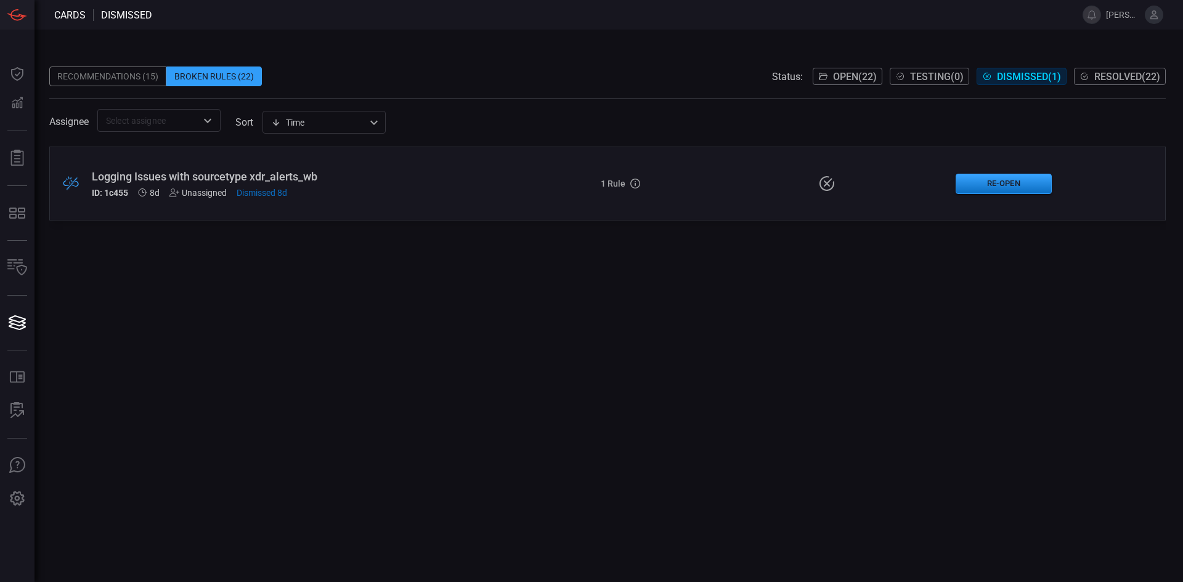
click at [274, 174] on div "Logging Issues with sourcetype xdr_alerts_wb" at bounding box center [287, 176] width 391 height 13
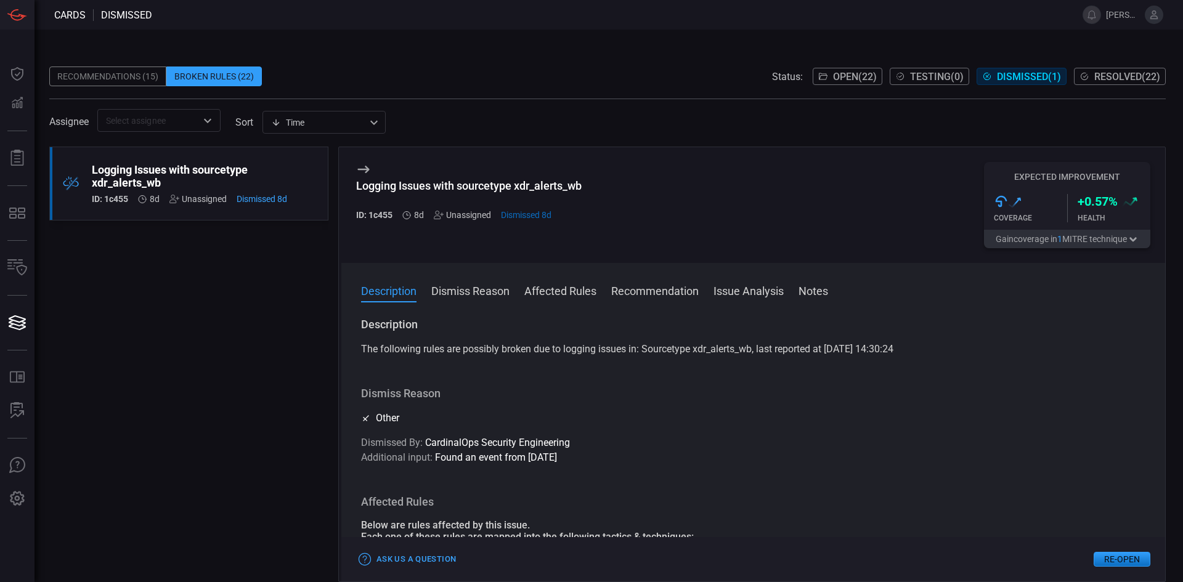
click at [484, 293] on button "Dismiss Reason" at bounding box center [470, 290] width 78 height 15
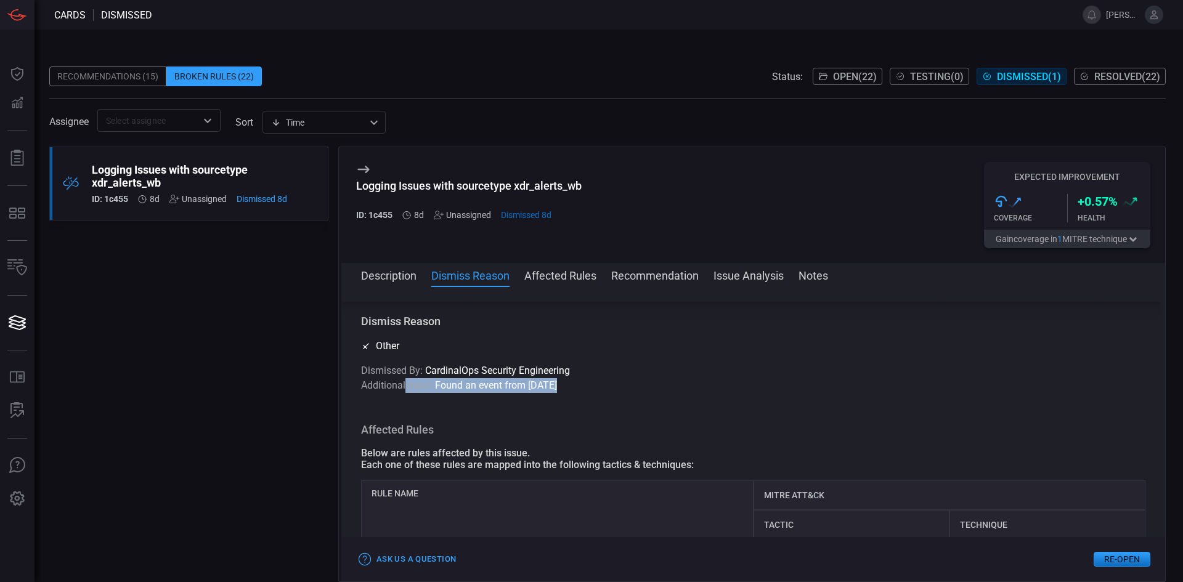
drag, startPoint x: 498, startPoint y: 384, endPoint x: 417, endPoint y: 400, distance: 82.8
click at [400, 381] on p "Additional input: Found an event from 2025-09-16" at bounding box center [753, 385] width 784 height 15
click at [748, 390] on p "Additional input: Found an event from 2025-09-16" at bounding box center [753, 385] width 784 height 15
click at [573, 277] on button "Affected Rules" at bounding box center [560, 274] width 72 height 15
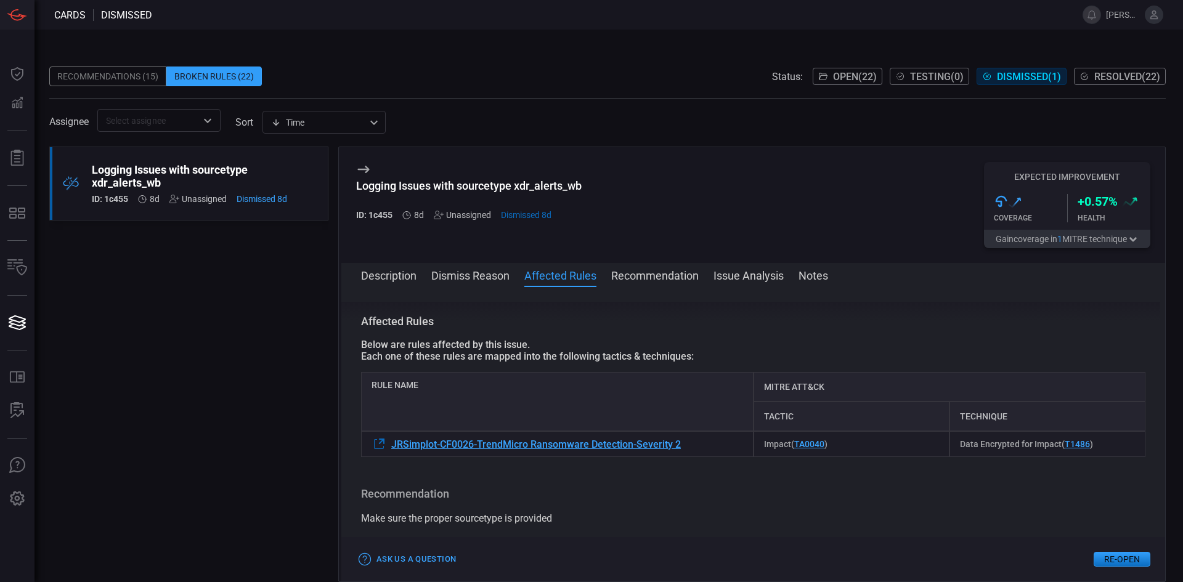
click at [645, 274] on button "Recommendation" at bounding box center [654, 274] width 87 height 15
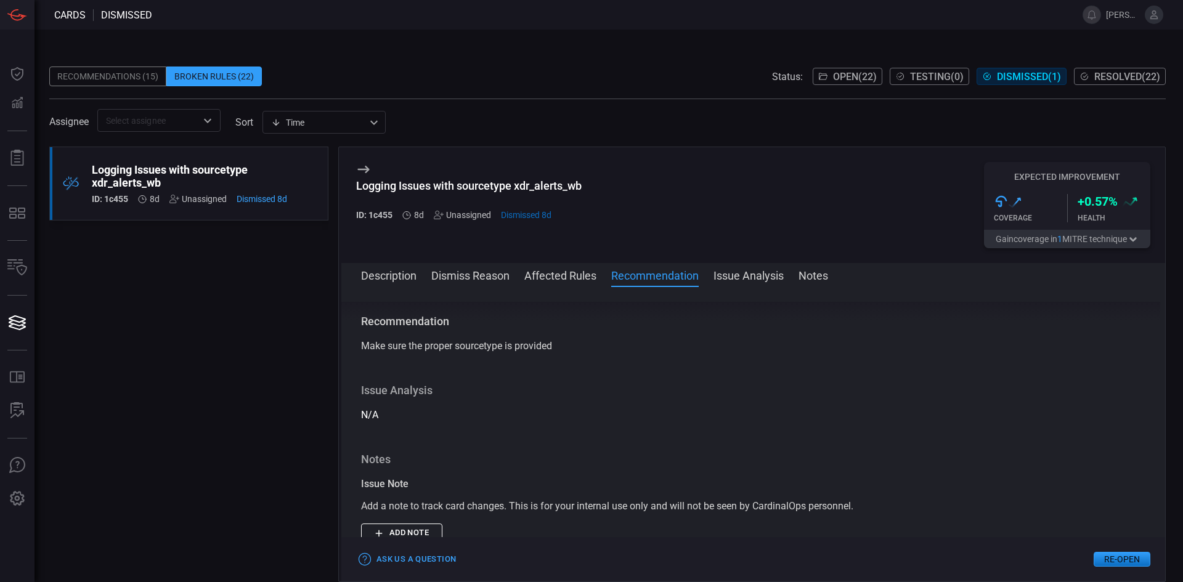
click at [750, 274] on button "Issue Analysis" at bounding box center [749, 274] width 70 height 15
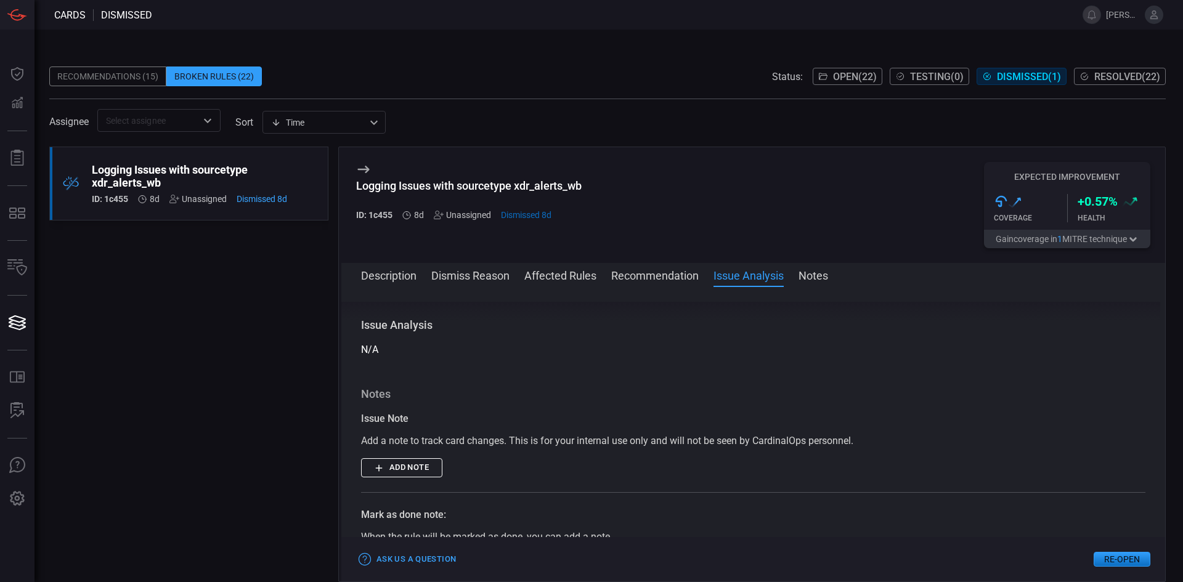
scroll to position [407, 0]
click at [817, 274] on button "Notes" at bounding box center [814, 274] width 30 height 15
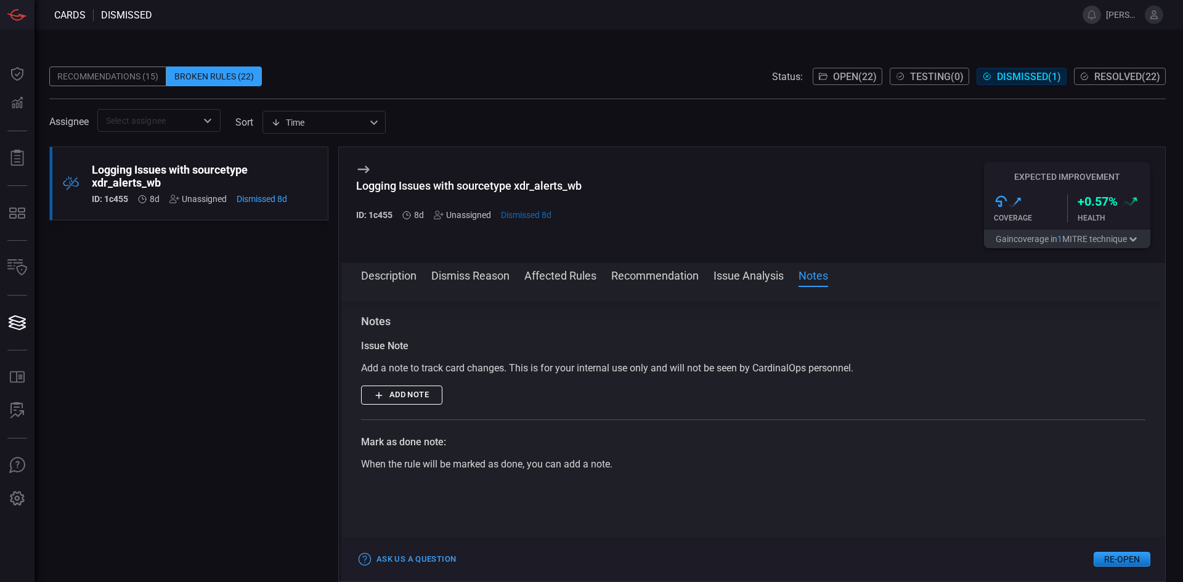
click at [553, 272] on button "Affected Rules" at bounding box center [560, 274] width 72 height 15
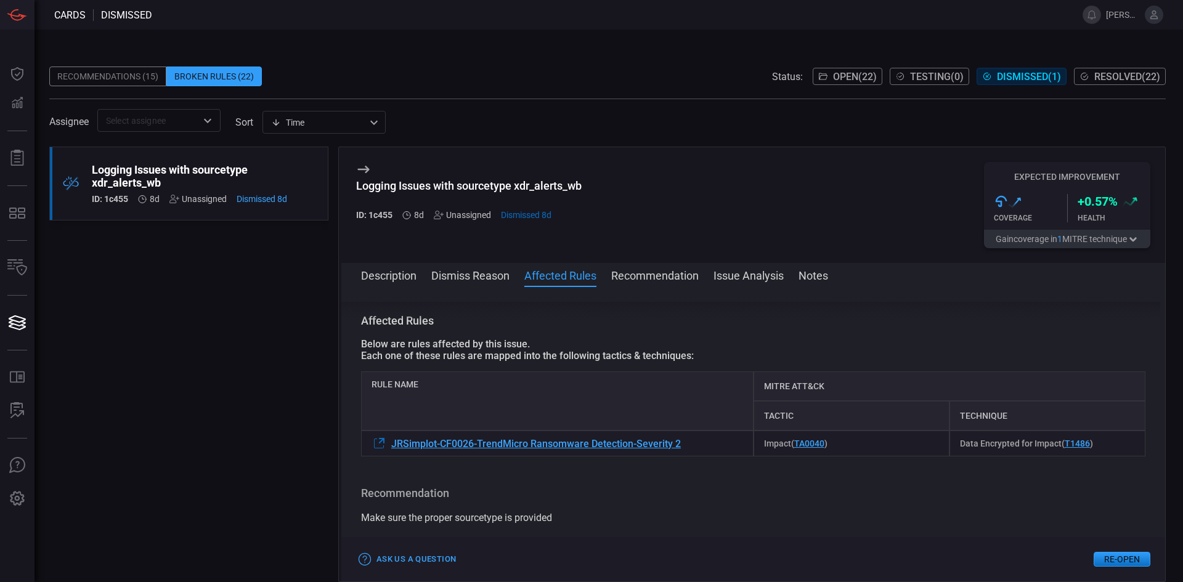
scroll to position [165, 0]
click at [582, 443] on span "JRSimplot-CF0026-TrendMicro Ransomware Detection-Severity 2" at bounding box center [536, 445] width 290 height 12
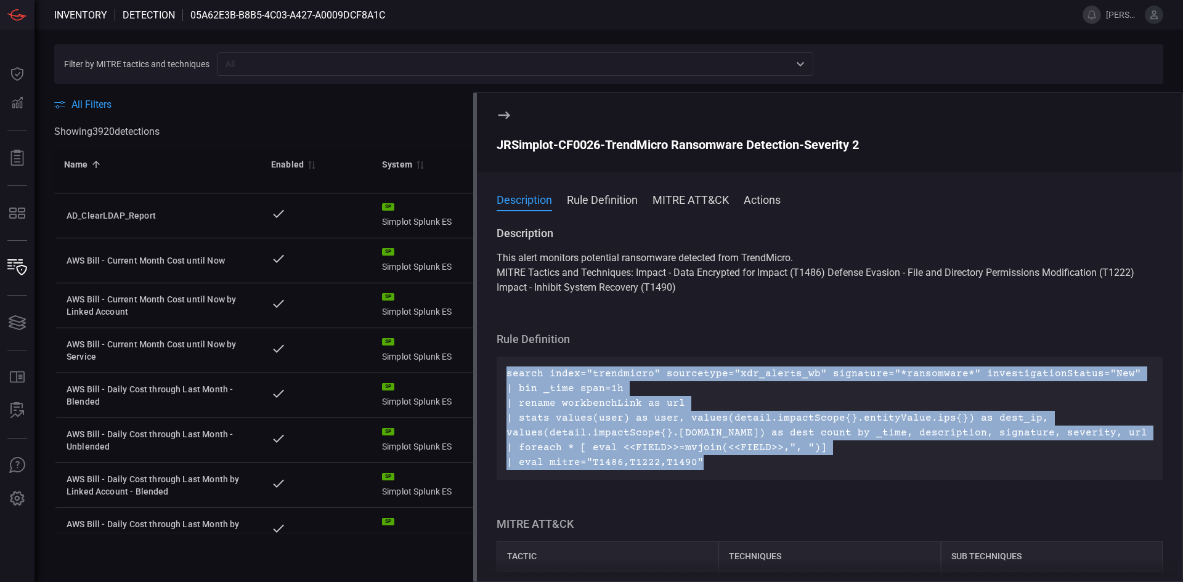
drag, startPoint x: 709, startPoint y: 462, endPoint x: 549, endPoint y: 379, distance: 180.0
click at [481, 364] on div "Description This alert monitors potential ransomware detected from TrendMicro. …" at bounding box center [830, 401] width 706 height 351
copy p "search index="trendmicro" sourcetype="xdr_alerts_wb" signature="*ransomware*" i…"
click at [690, 418] on p "search index="trendmicro" sourcetype="xdr_alerts_wb" signature="*ransomware*" i…" at bounding box center [829, 419] width 646 height 104
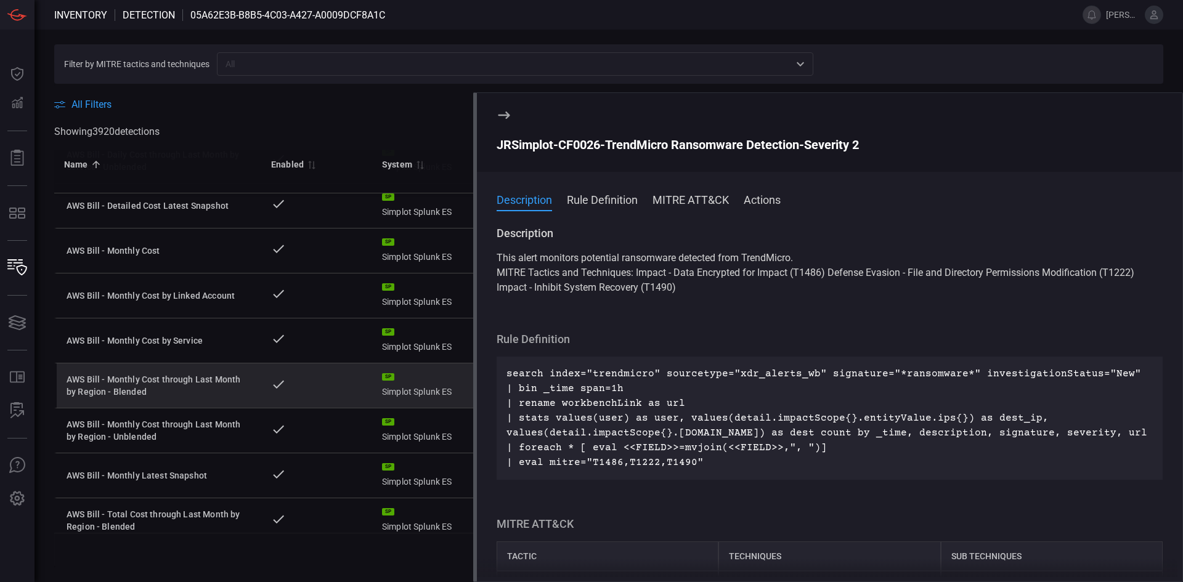
scroll to position [569, 0]
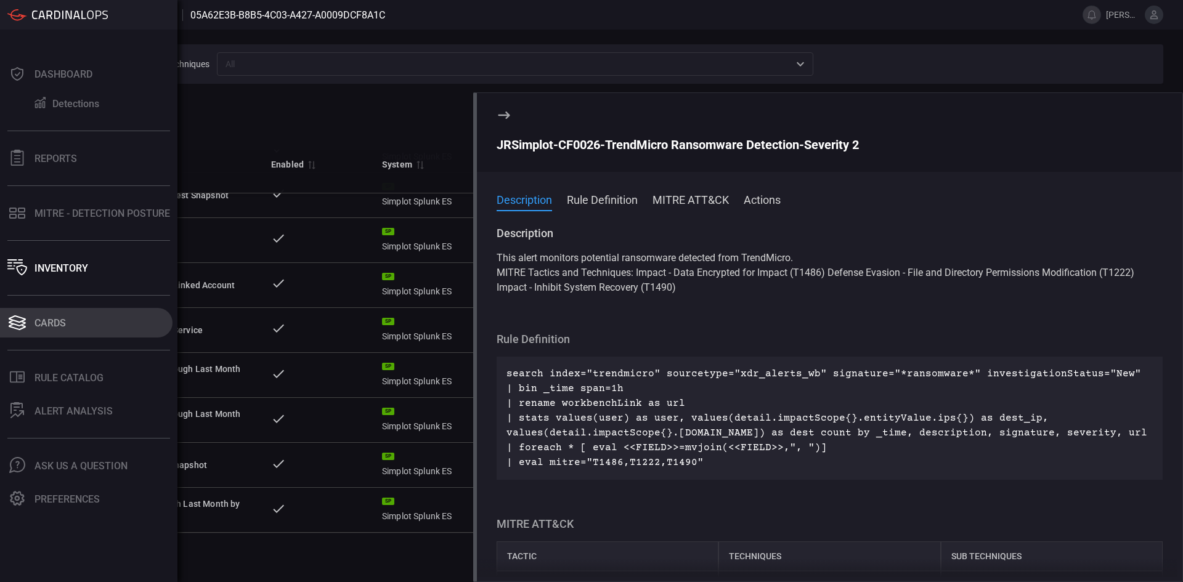
click at [62, 321] on div "Cards" at bounding box center [50, 323] width 31 height 12
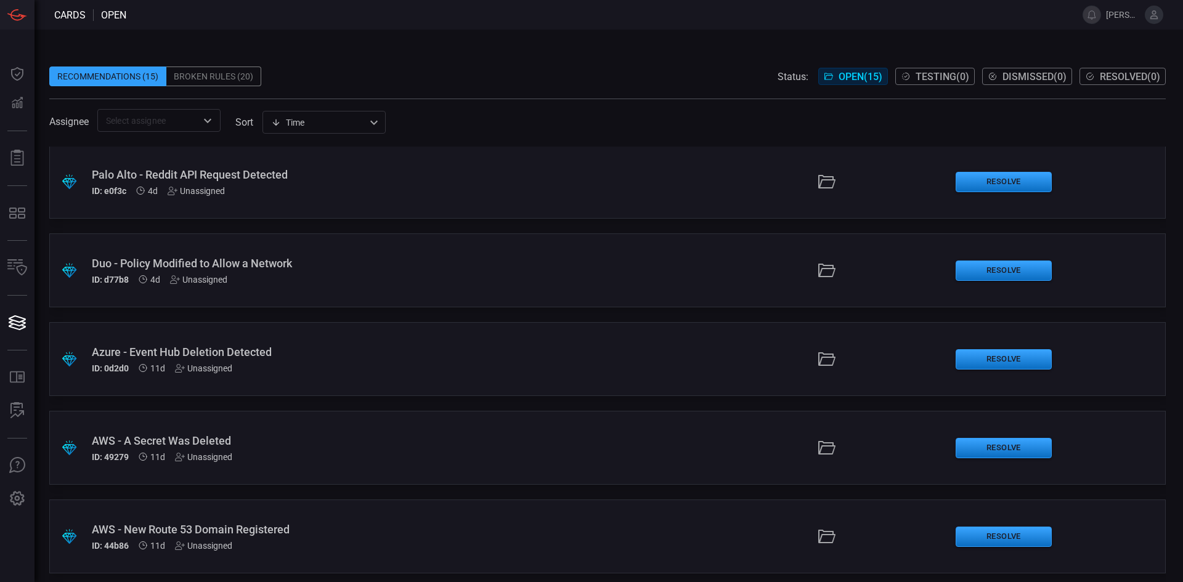
scroll to position [895, 0]
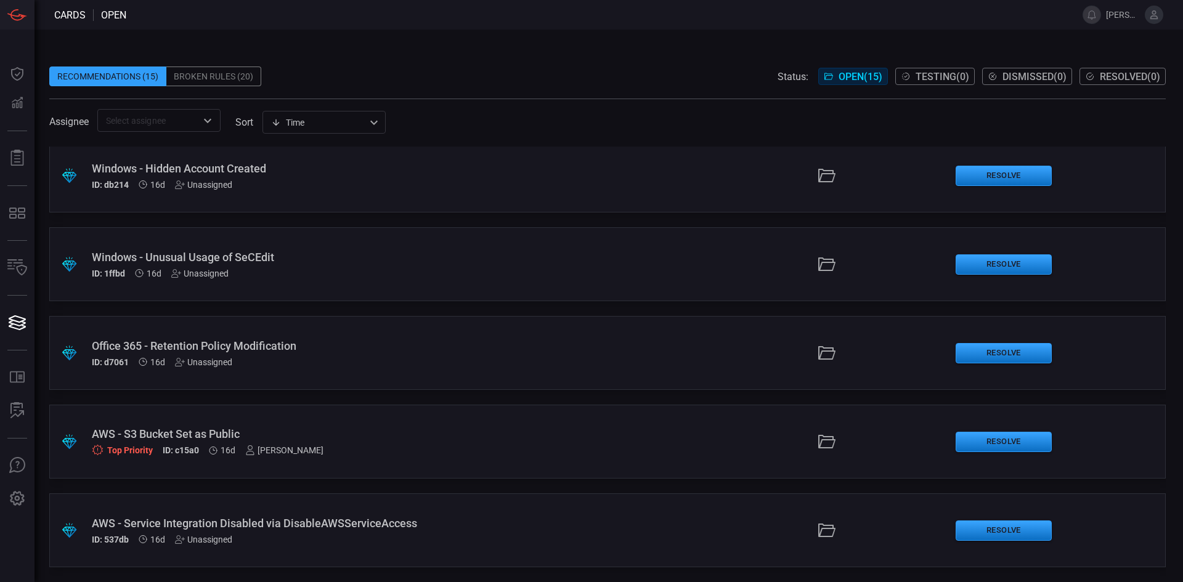
click at [224, 433] on div "AWS - S3 Bucket Set as Public" at bounding box center [287, 434] width 391 height 13
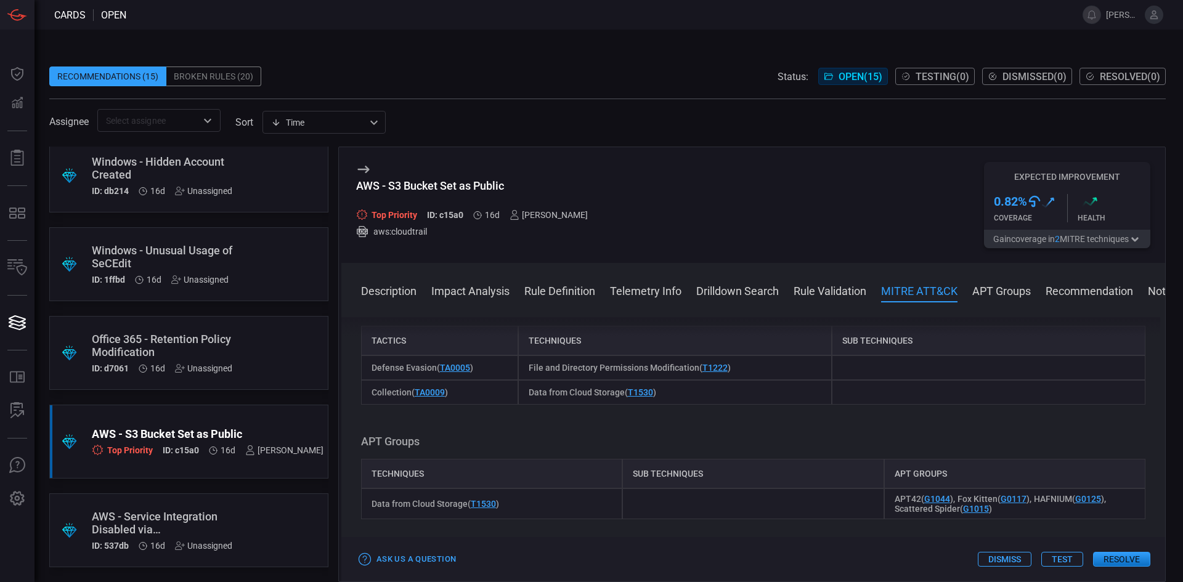
scroll to position [1787, 0]
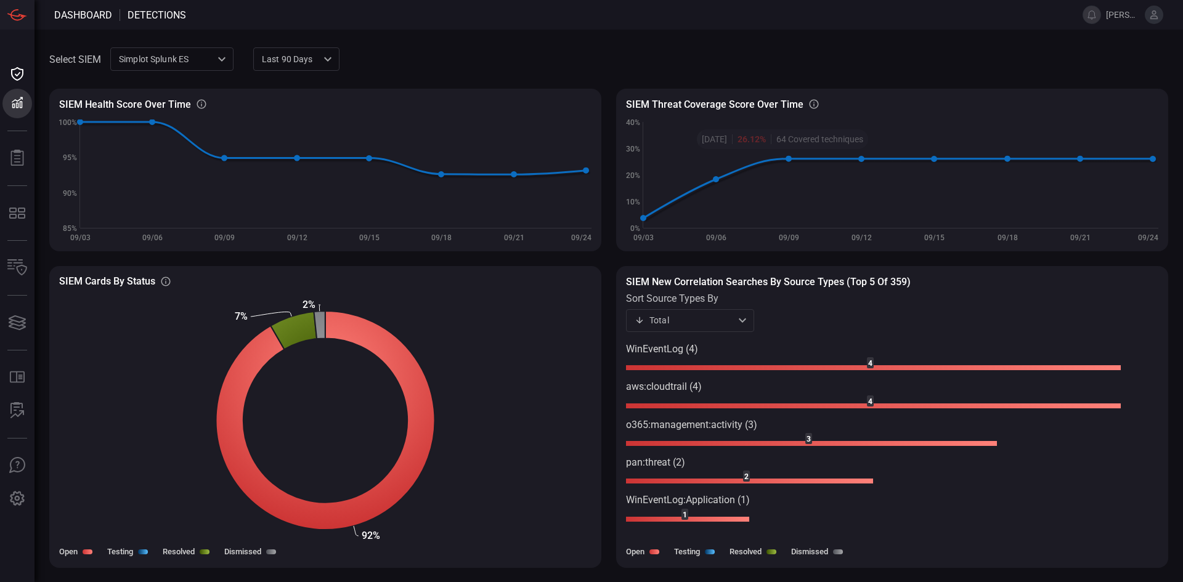
click at [609, 259] on div "SIEM Health Score Over Time SIEM Healthy rules out of total configured rules Cr…" at bounding box center [608, 313] width 1119 height 479
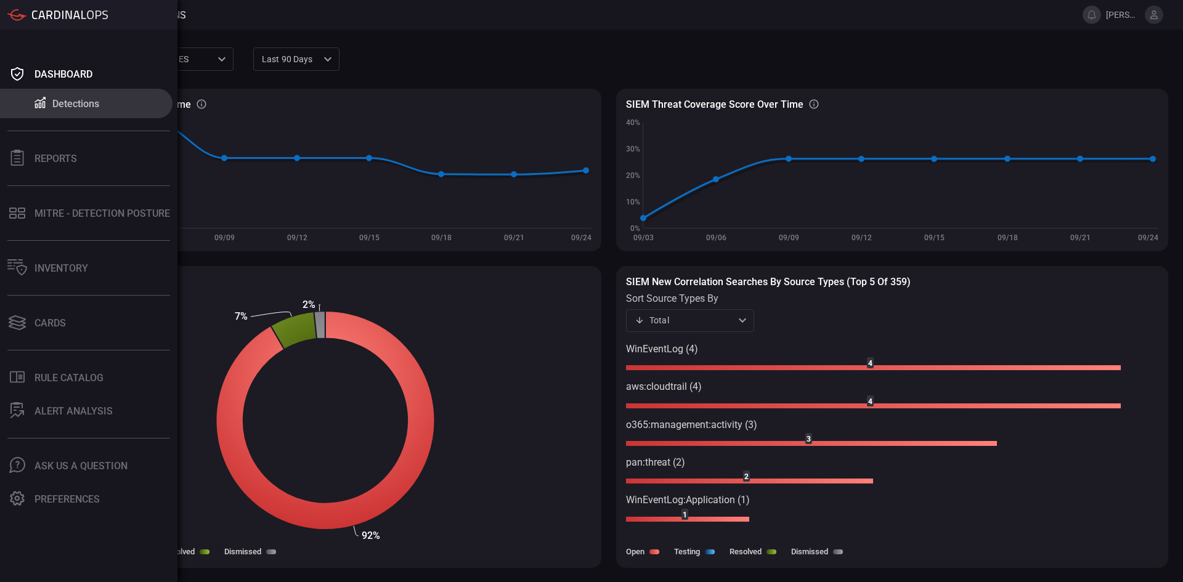
click at [67, 108] on div "Detections" at bounding box center [75, 104] width 47 height 12
click at [61, 71] on div "Dashboard" at bounding box center [64, 74] width 58 height 12
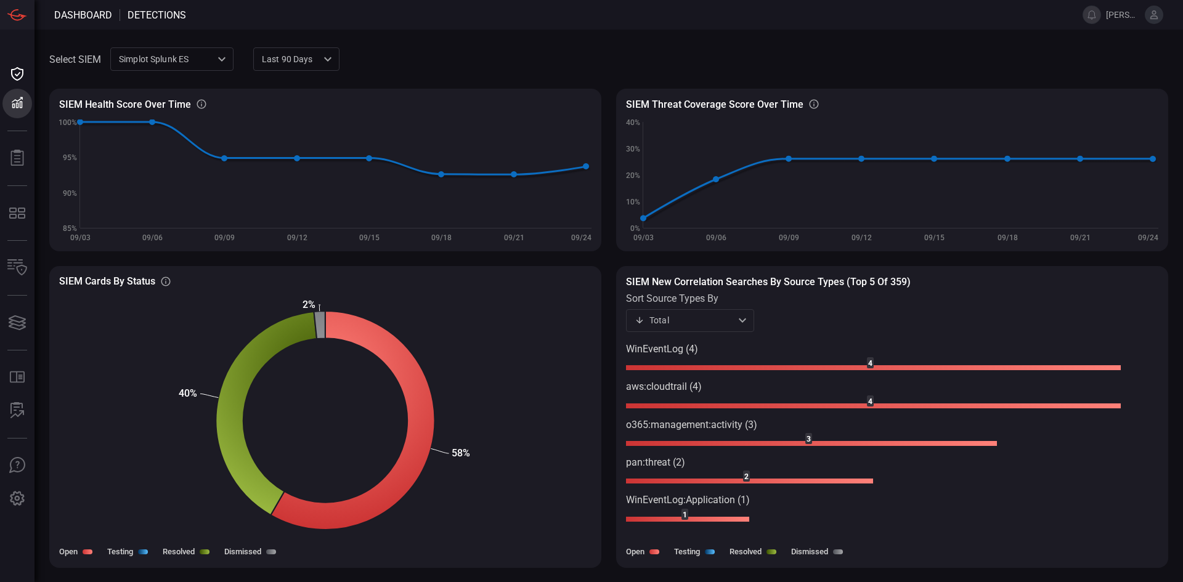
click at [608, 440] on div "SIEM Health Score Over Time SIEM Healthy rules out of total configured rules Cr…" at bounding box center [608, 313] width 1119 height 479
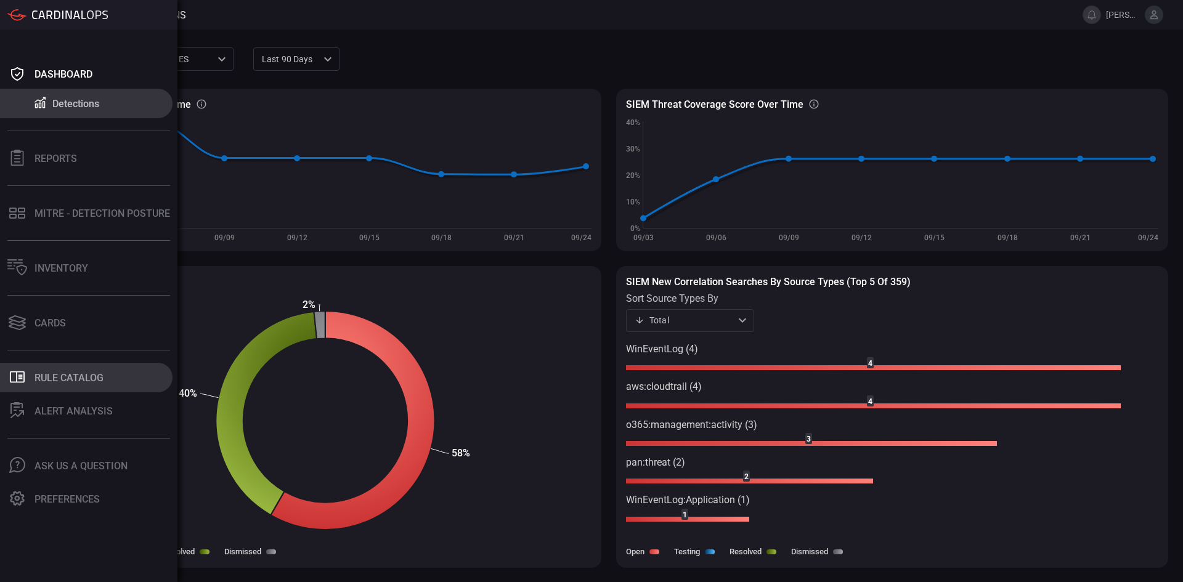
click at [85, 368] on button ".st0_rule_catalog_icon{fill: currentColor;} Rule Catalog" at bounding box center [86, 378] width 173 height 30
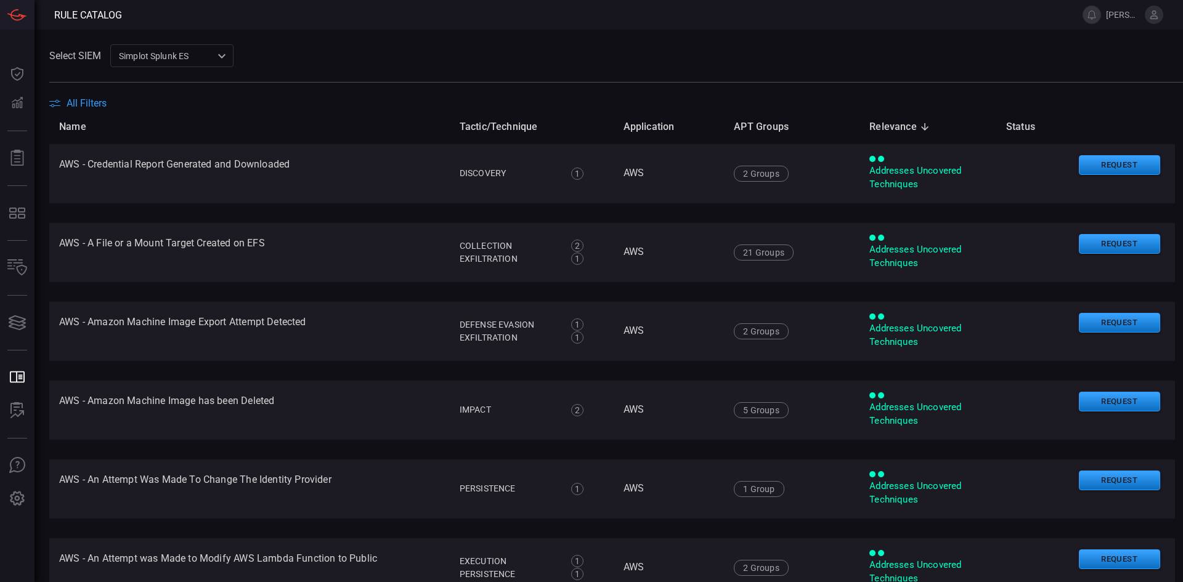
click at [97, 100] on span "All Filters" at bounding box center [87, 103] width 40 height 12
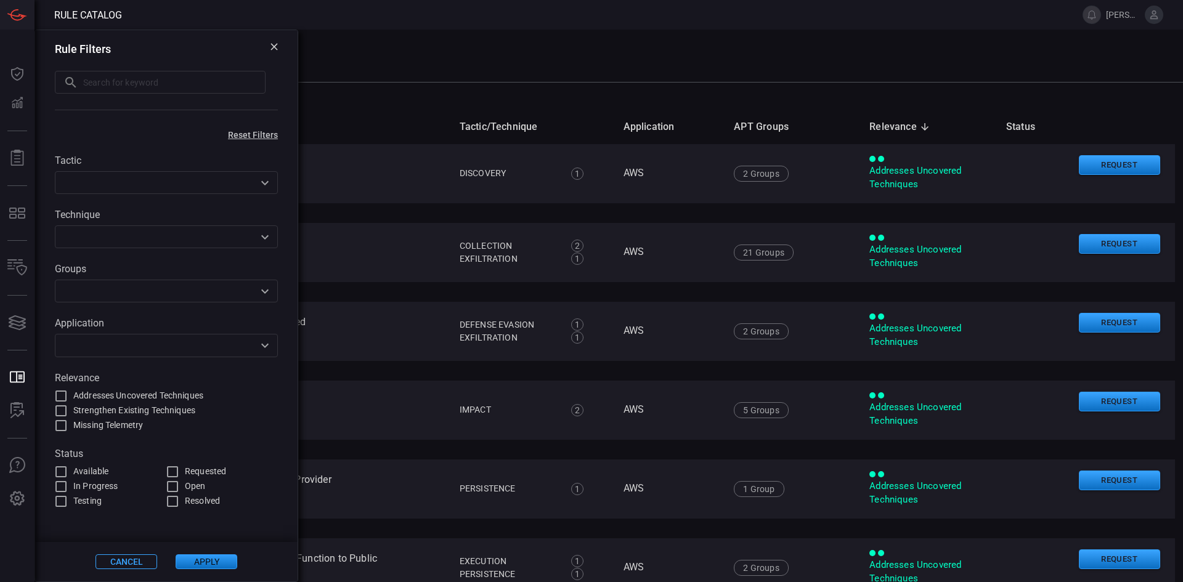
click at [390, 67] on div "Select SIEM Simplot Splunk ES 9280bf09-ba5f-4995-b6fb-90a154a1af4e ​" at bounding box center [616, 55] width 1134 height 23
click at [206, 77] on input "text" at bounding box center [174, 82] width 182 height 23
type input "RITA"
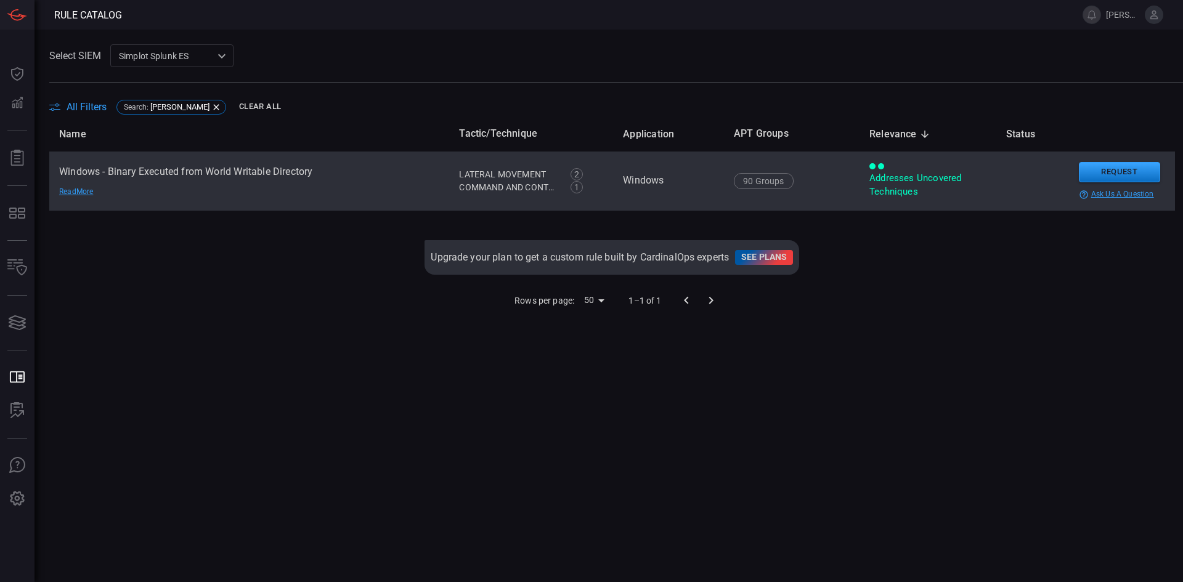
click at [142, 169] on td "Windows - Binary Executed from World Writable Directory Read More" at bounding box center [249, 181] width 400 height 59
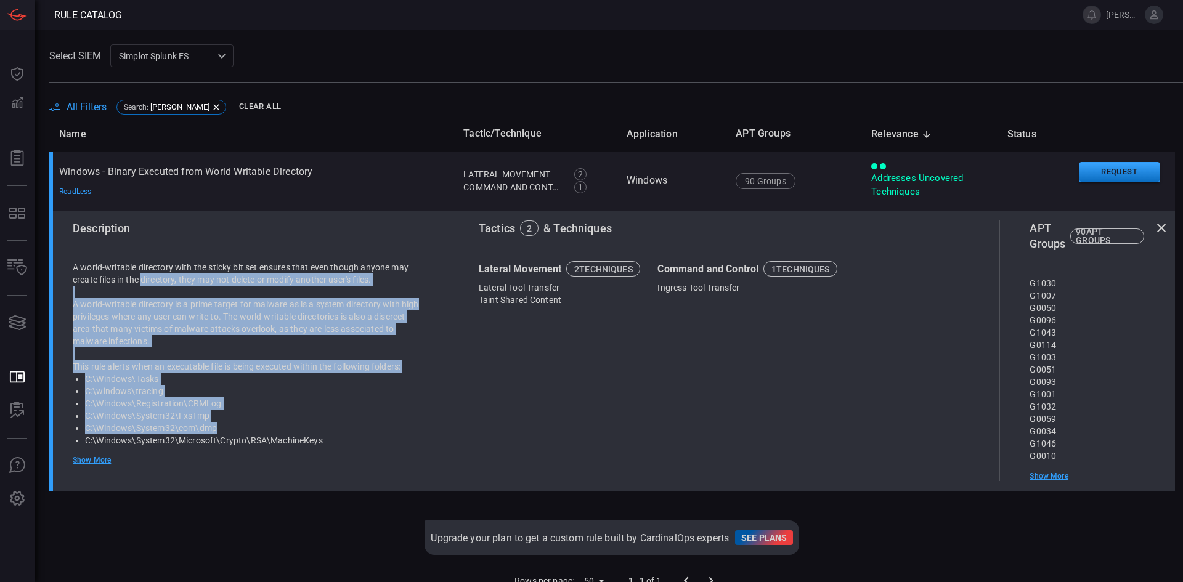
drag, startPoint x: 159, startPoint y: 309, endPoint x: 255, endPoint y: 425, distance: 150.5
click at [254, 425] on div "A world-writable directory with the sticky bit set ensures that even though any…" at bounding box center [246, 446] width 346 height 370
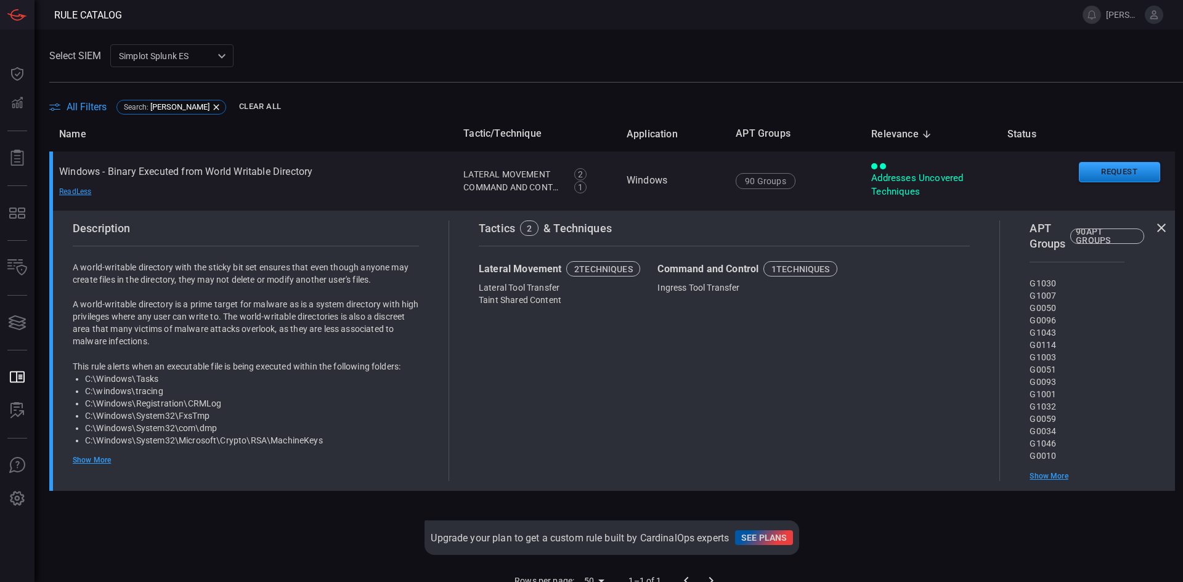
click at [578, 412] on div "Tactics 2 & Techniques Lateral Movement 2 techniques Lateral Tool Transfer Tain…" at bounding box center [724, 351] width 551 height 261
click at [211, 108] on icon at bounding box center [216, 107] width 10 height 10
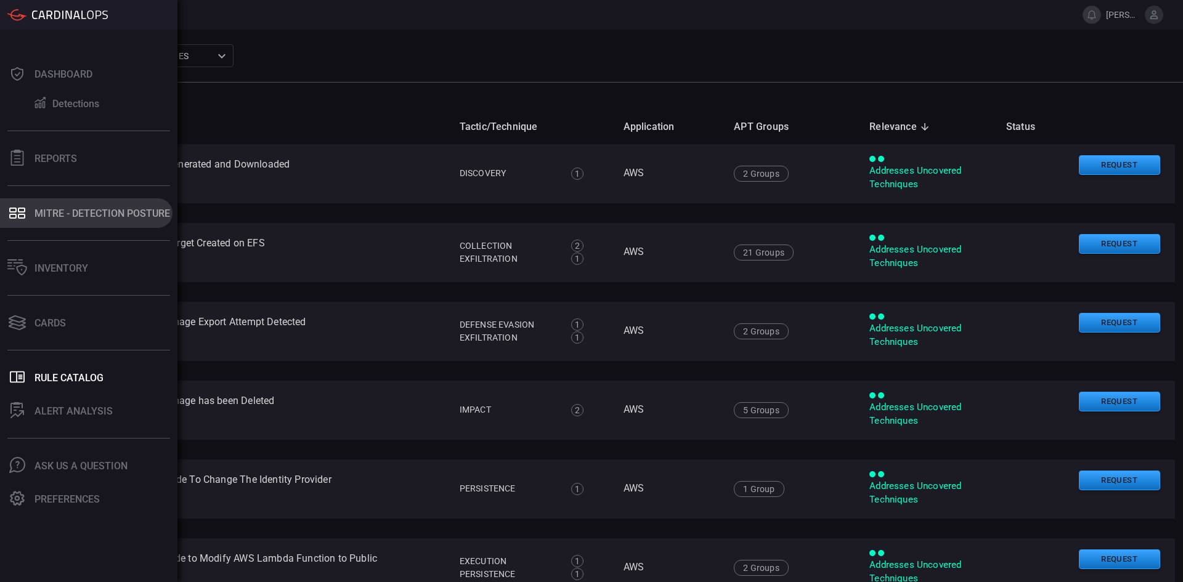
click at [65, 212] on div "MITRE - Detection Posture" at bounding box center [103, 214] width 136 height 12
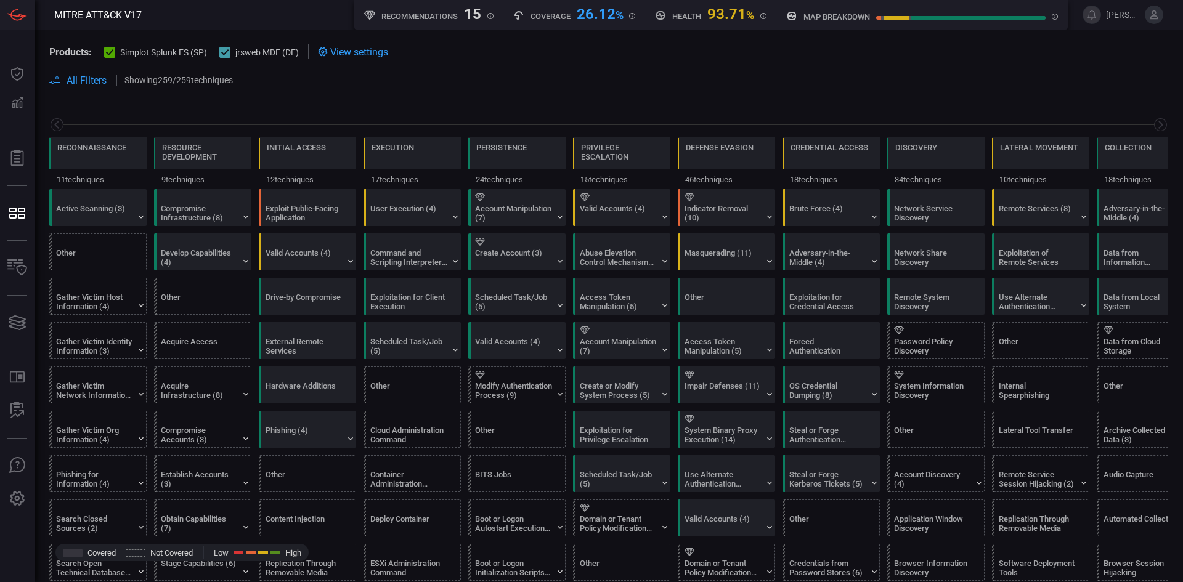
scroll to position [0, 161]
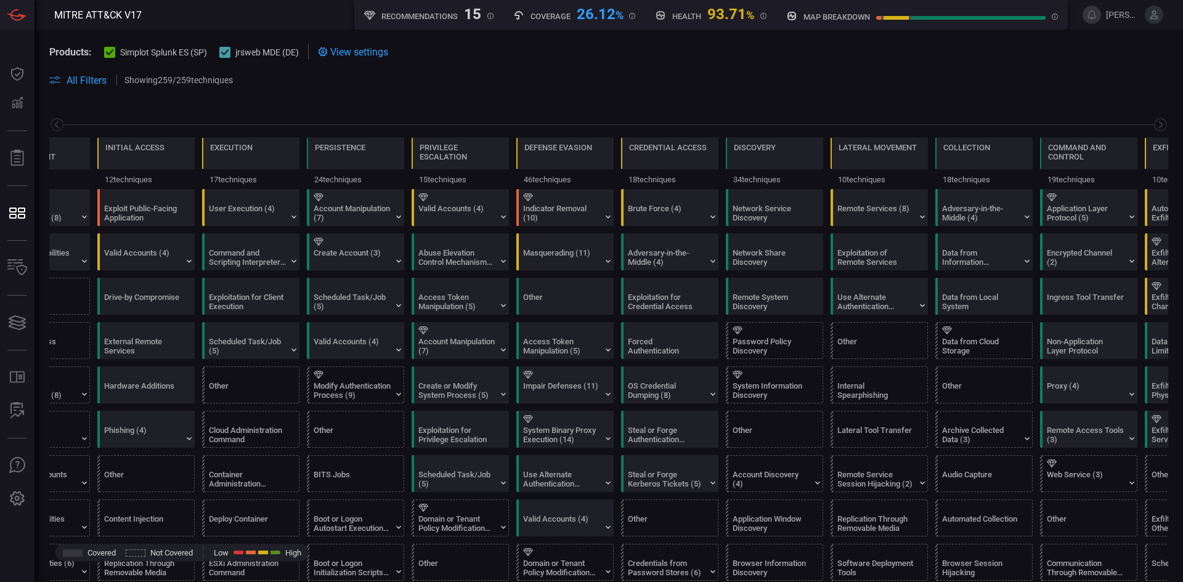
click at [64, 76] on button "All Filters" at bounding box center [77, 81] width 57 height 12
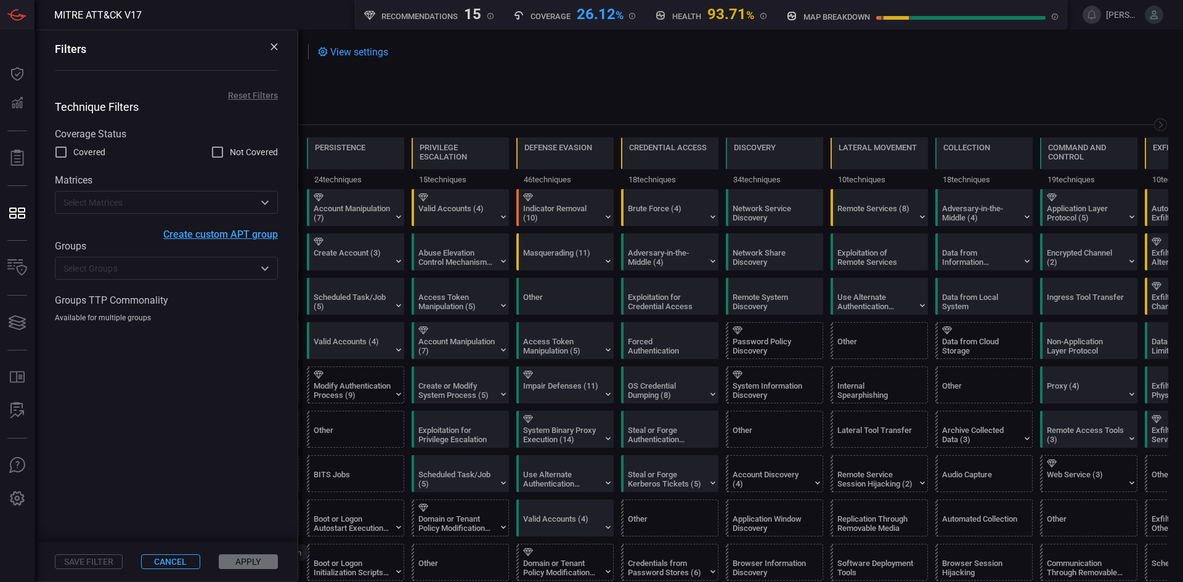
click at [232, 147] on span "Not Covered" at bounding box center [254, 152] width 48 height 13
click at [225, 147] on input "Not Covered" at bounding box center [217, 152] width 15 height 15
checkbox input "true"
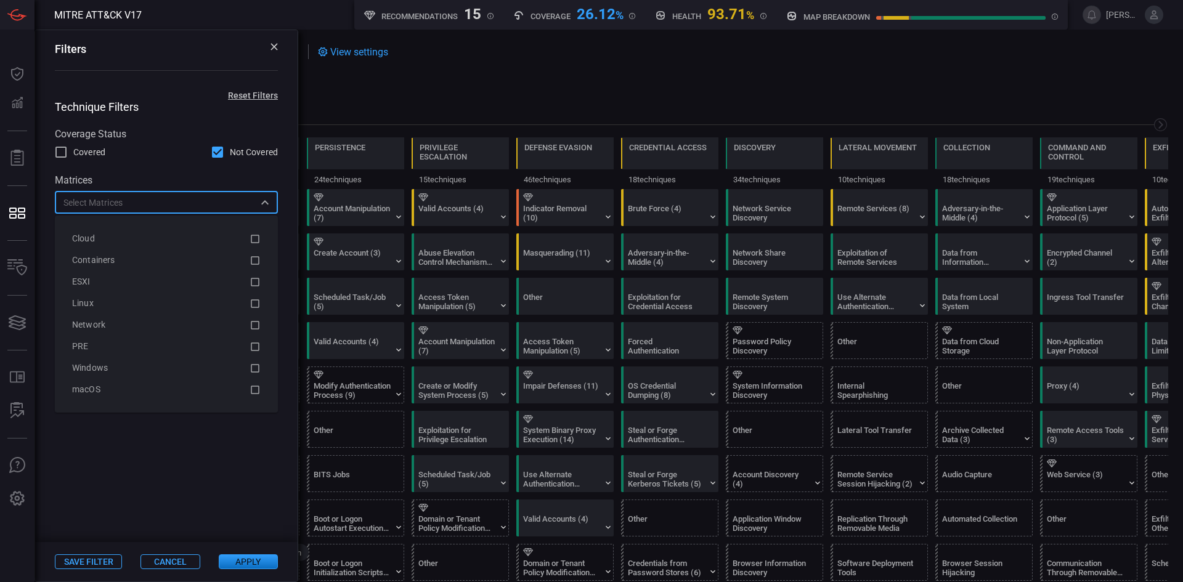
click at [111, 199] on input "text" at bounding box center [156, 202] width 195 height 15
click at [254, 368] on icon at bounding box center [255, 368] width 11 height 15
click at [257, 345] on icon at bounding box center [255, 347] width 11 height 15
click at [158, 477] on span at bounding box center [166, 432] width 262 height 219
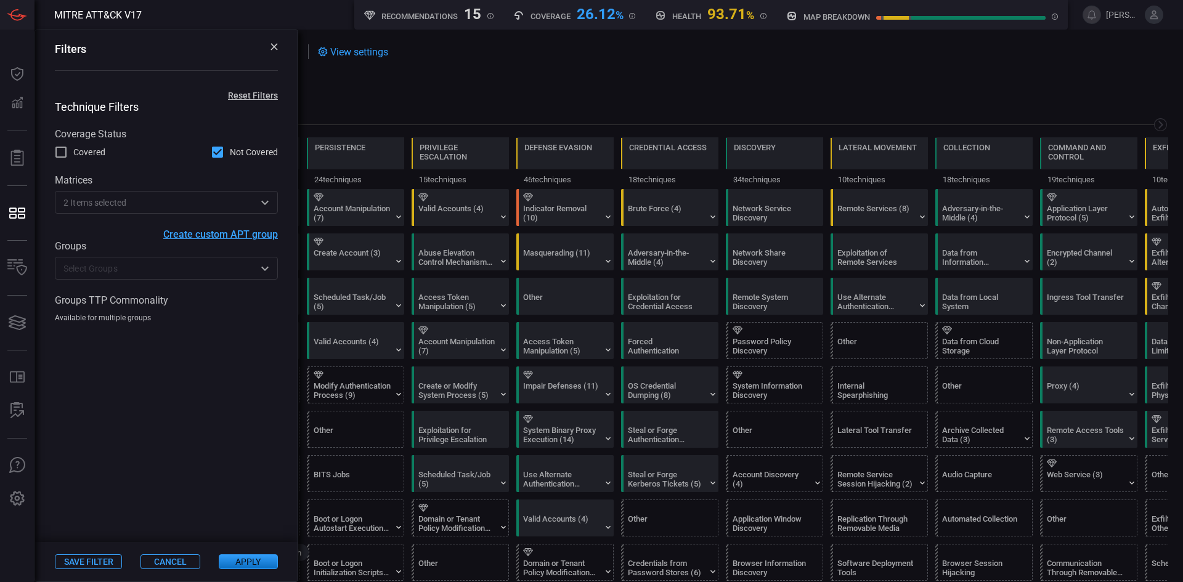
click at [247, 559] on button "Apply" at bounding box center [248, 562] width 59 height 15
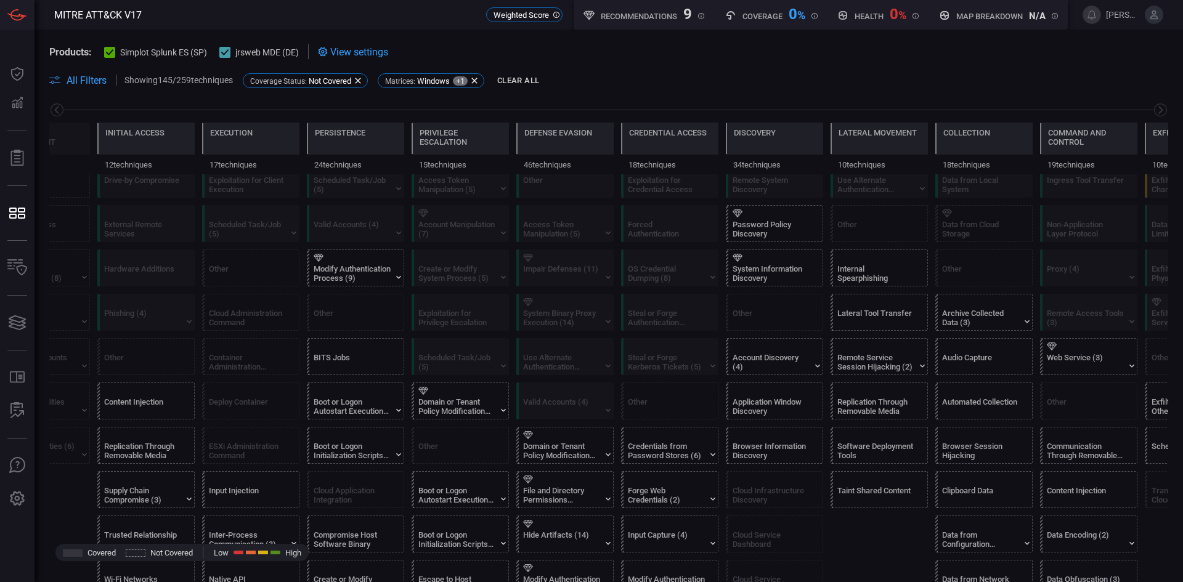
scroll to position [123, 0]
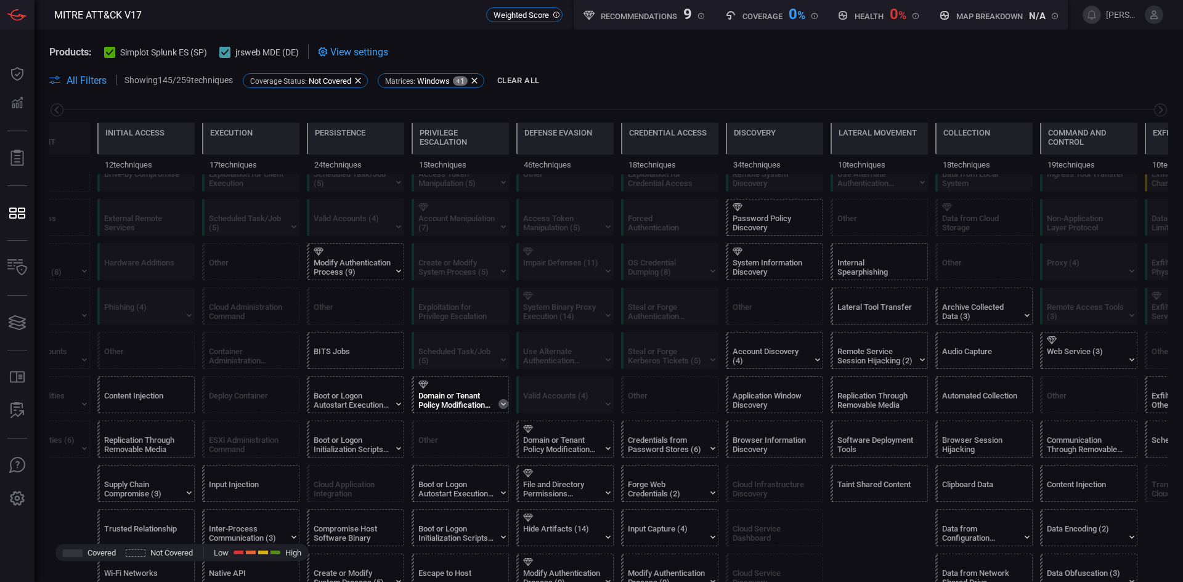
click at [504, 401] on icon at bounding box center [503, 404] width 10 height 10
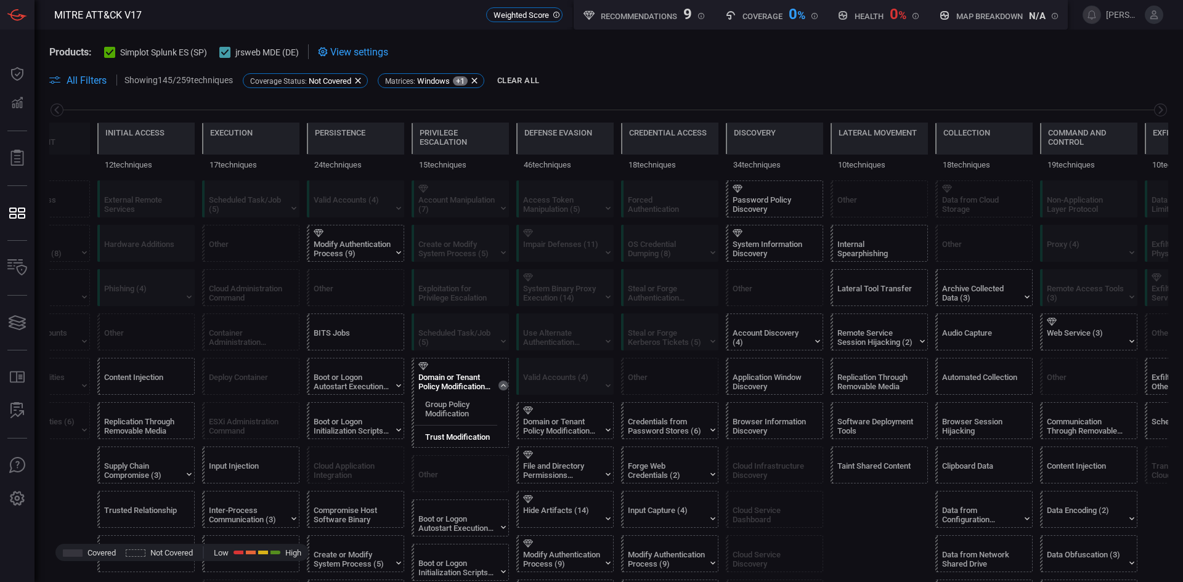
scroll to position [185, 0]
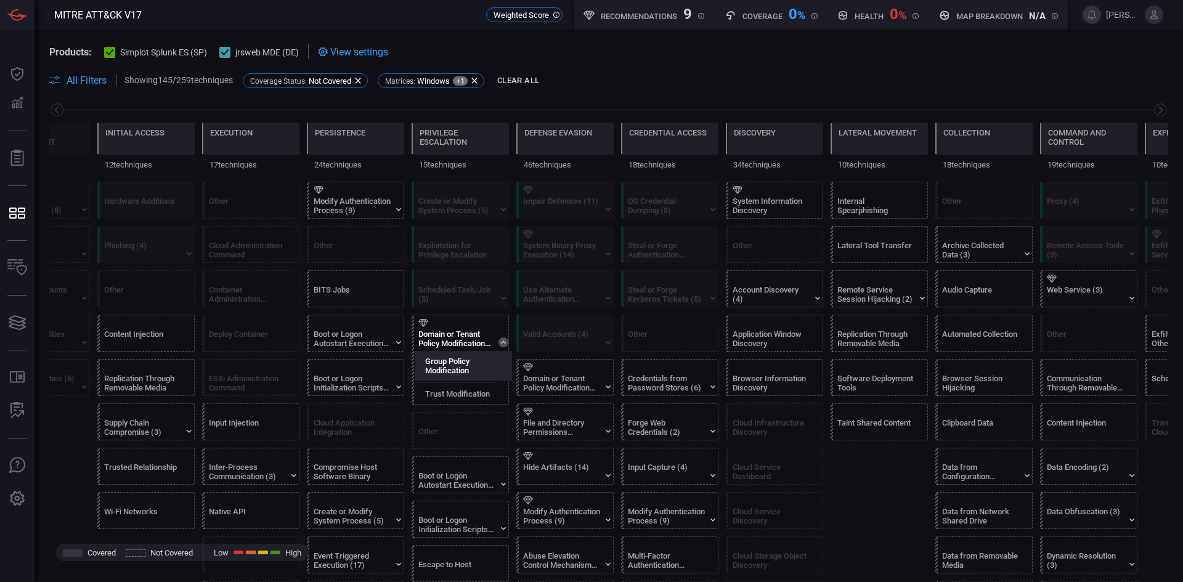
click at [458, 368] on label "Group Policy Modification" at bounding box center [468, 366] width 86 height 18
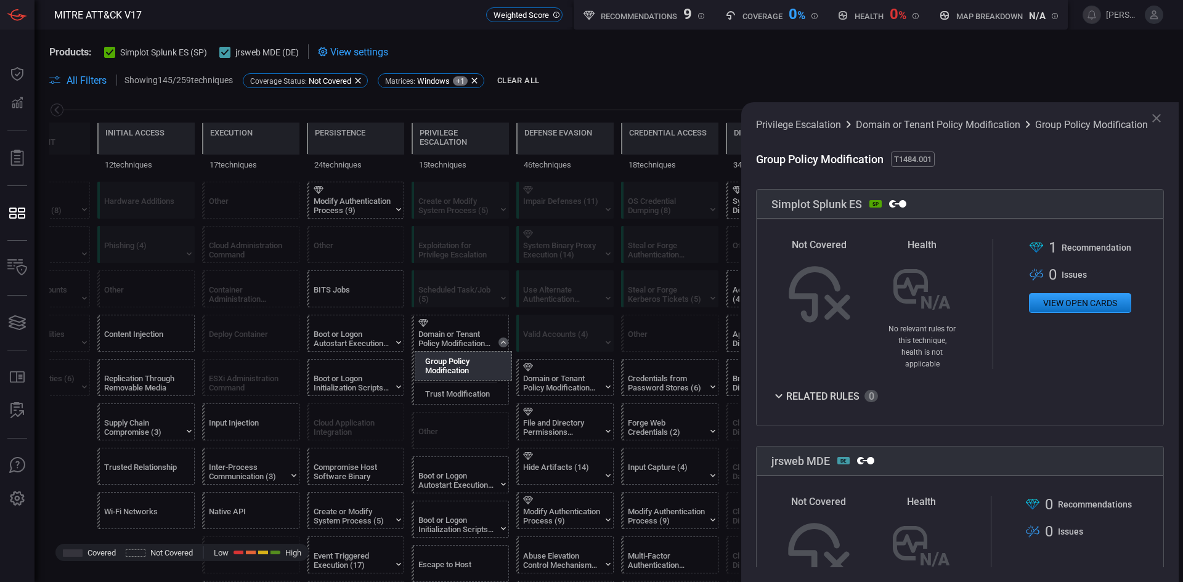
scroll to position [140, 0]
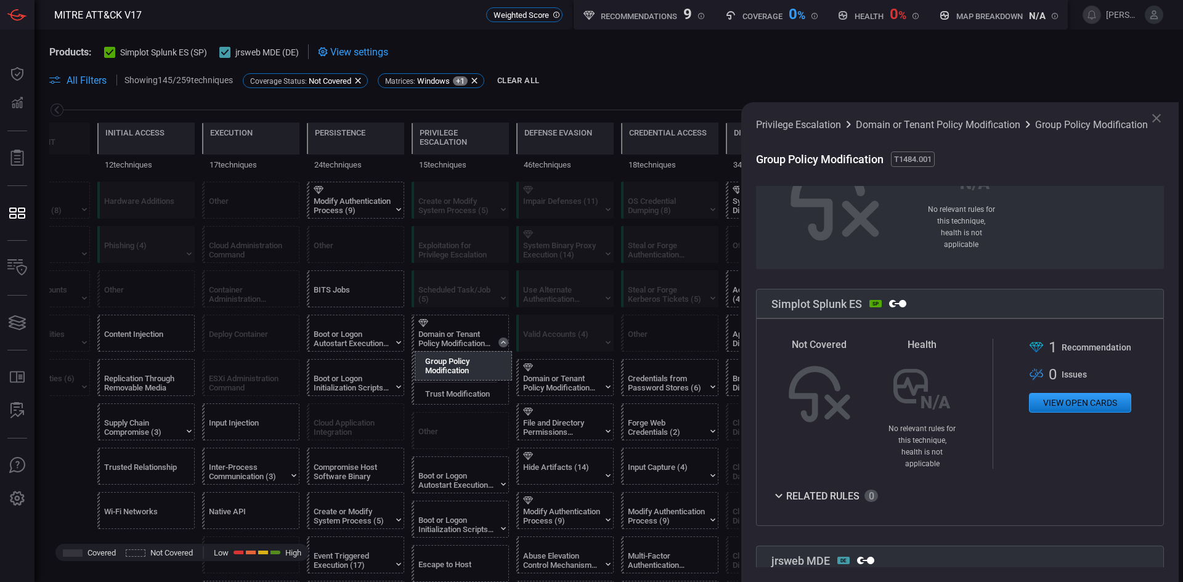
click at [1076, 397] on button "View open cards" at bounding box center [1080, 403] width 102 height 20
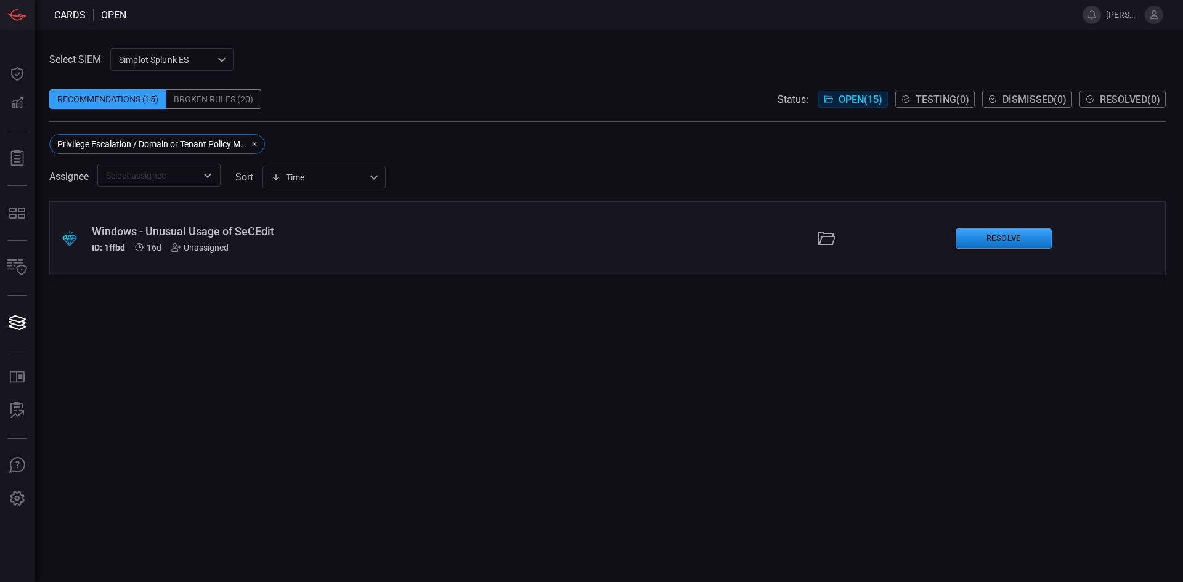
click at [214, 231] on div "Windows - Unusual Usage of SeCEdit" at bounding box center [287, 231] width 391 height 13
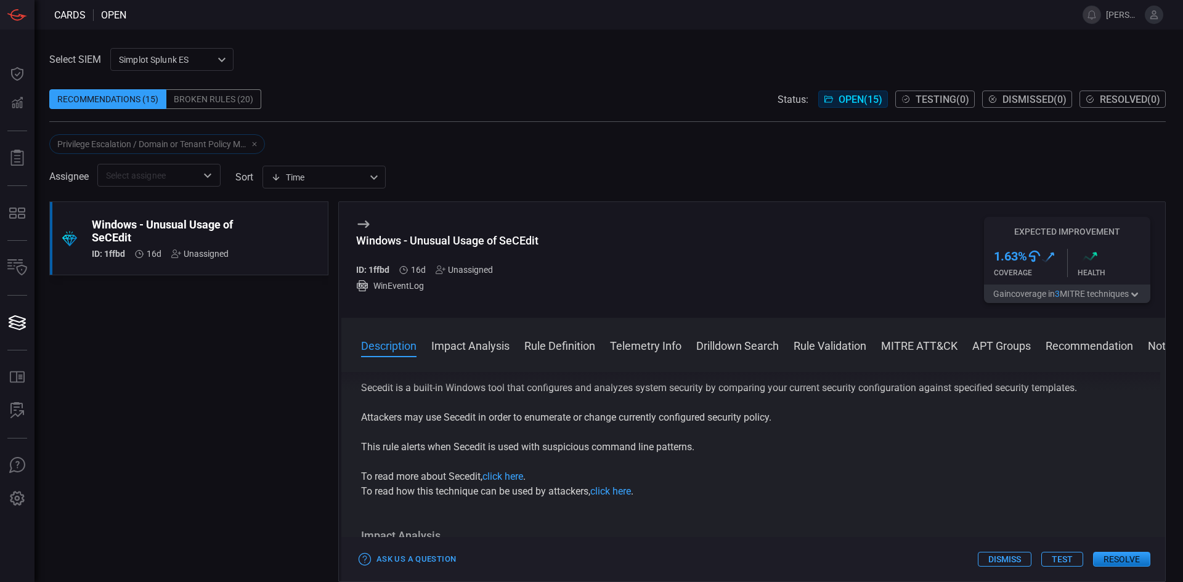
drag, startPoint x: 850, startPoint y: 387, endPoint x: 851, endPoint y: 406, distance: 19.1
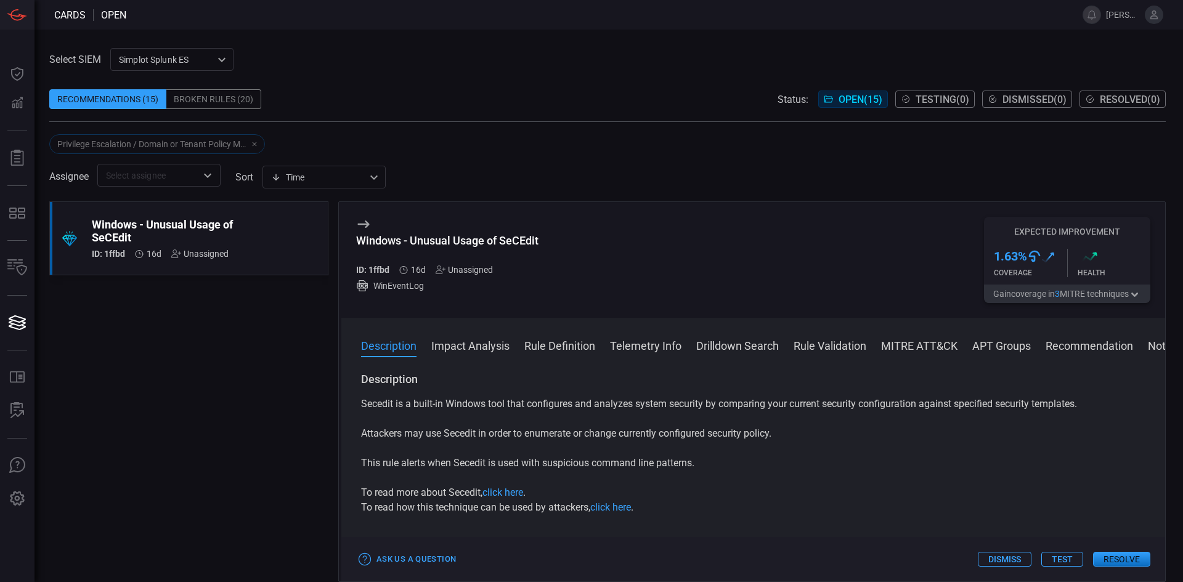
drag, startPoint x: 829, startPoint y: 425, endPoint x: 815, endPoint y: 404, distance: 25.0
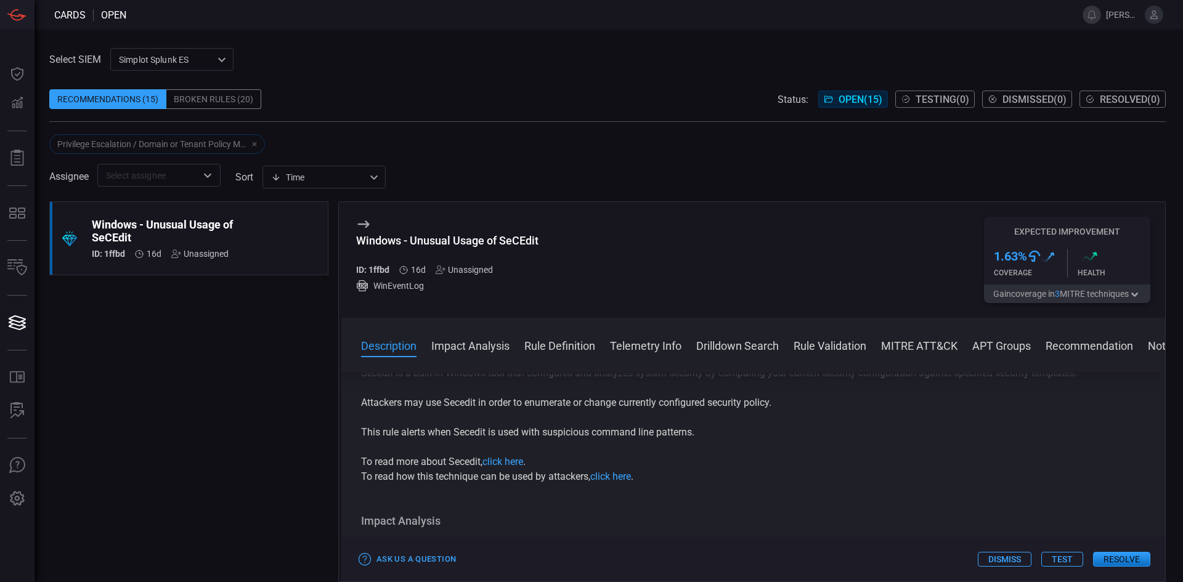
drag, startPoint x: 818, startPoint y: 420, endPoint x: 823, endPoint y: 442, distance: 22.1
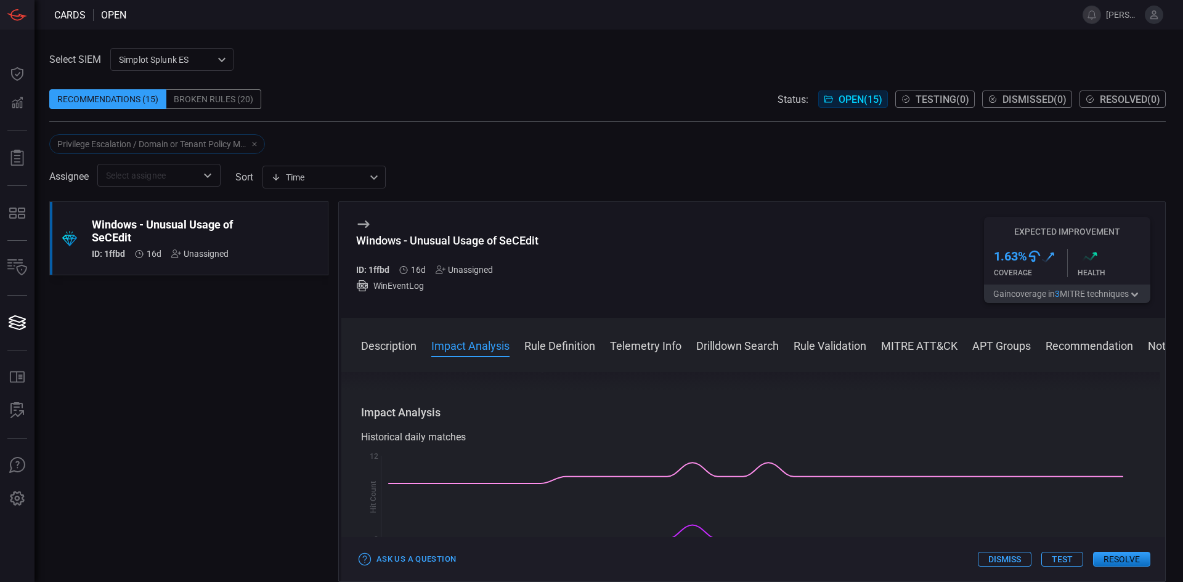
drag, startPoint x: 823, startPoint y: 442, endPoint x: 824, endPoint y: 468, distance: 25.9
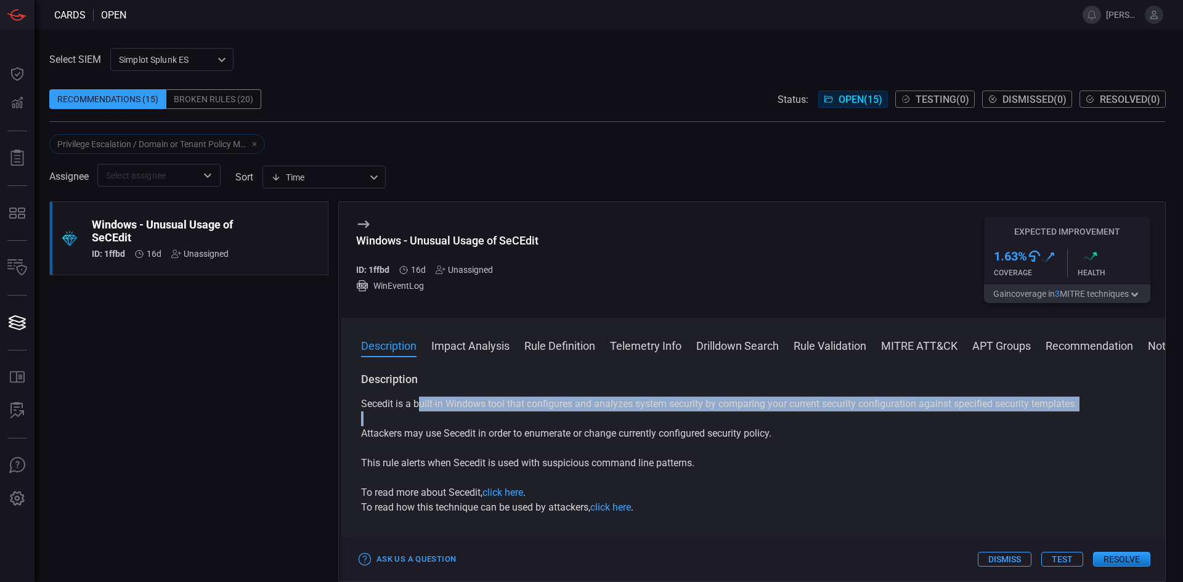
drag, startPoint x: 429, startPoint y: 403, endPoint x: 809, endPoint y: 459, distance: 384.3
click at [779, 460] on div "Secedit is a built-in Windows tool that configures and analyzes system security…" at bounding box center [753, 456] width 784 height 118
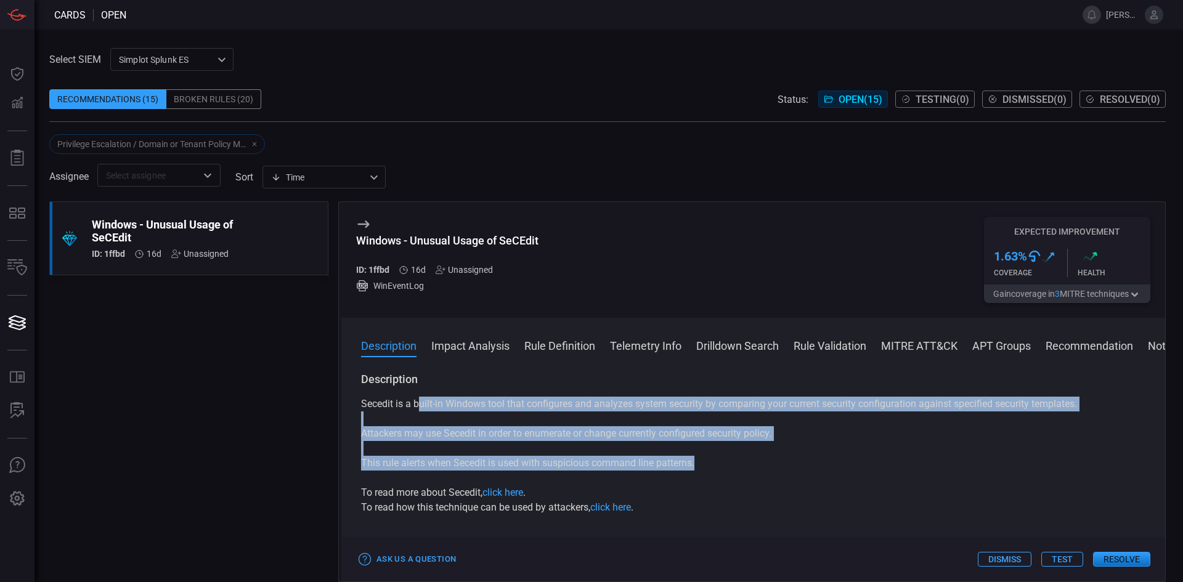
click at [810, 458] on p "This rule alerts when Secedit is used with suspicious command line patterns." at bounding box center [753, 463] width 784 height 15
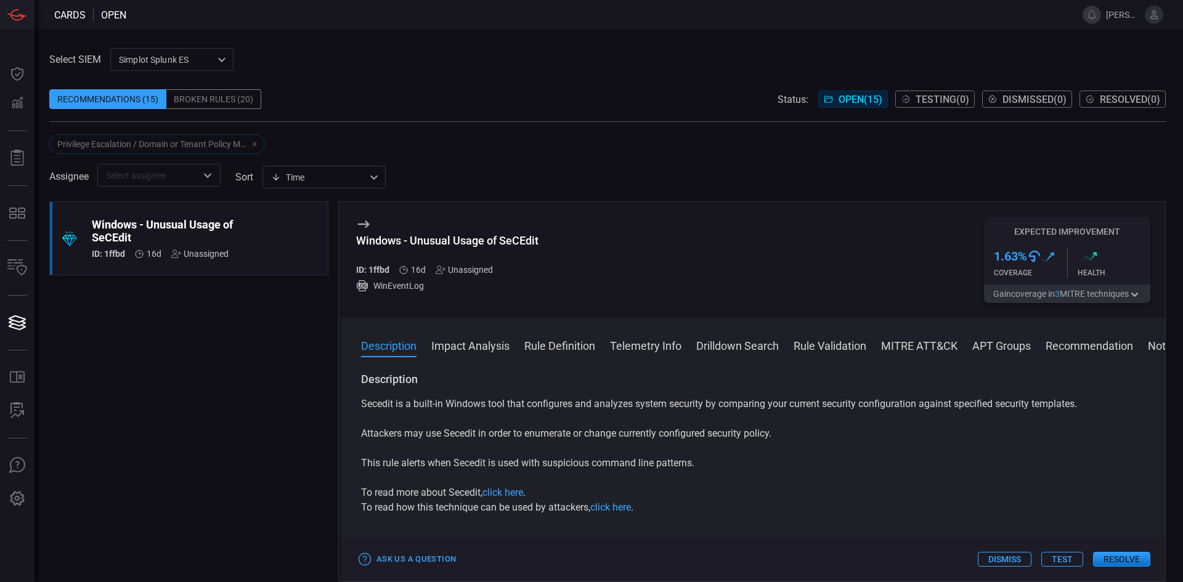
click at [746, 343] on button "Drilldown Search" at bounding box center [737, 345] width 83 height 15
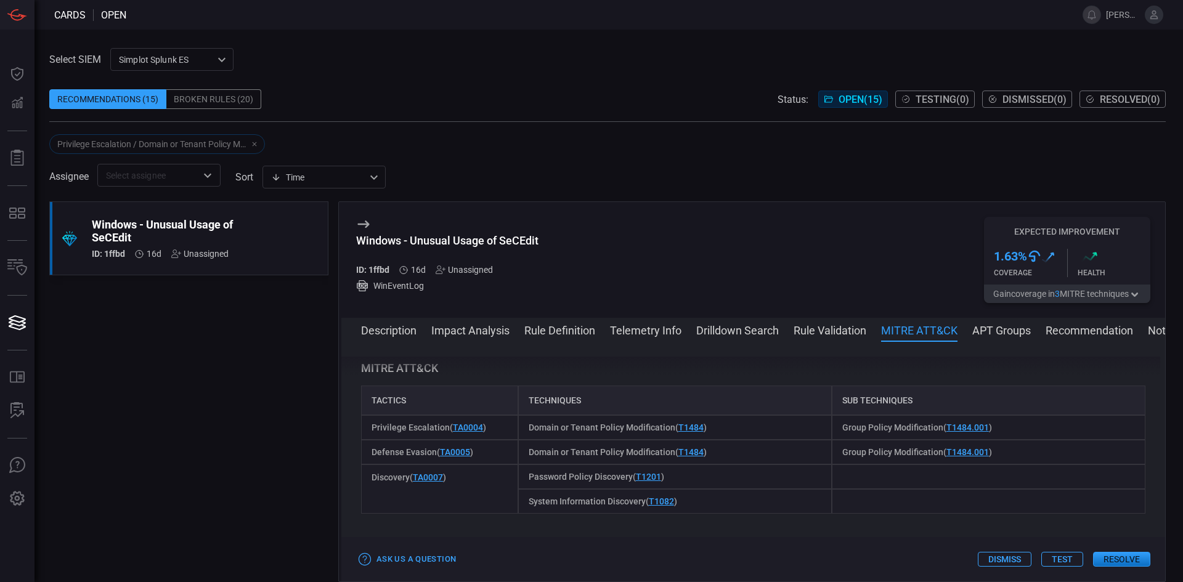
scroll to position [1009, 0]
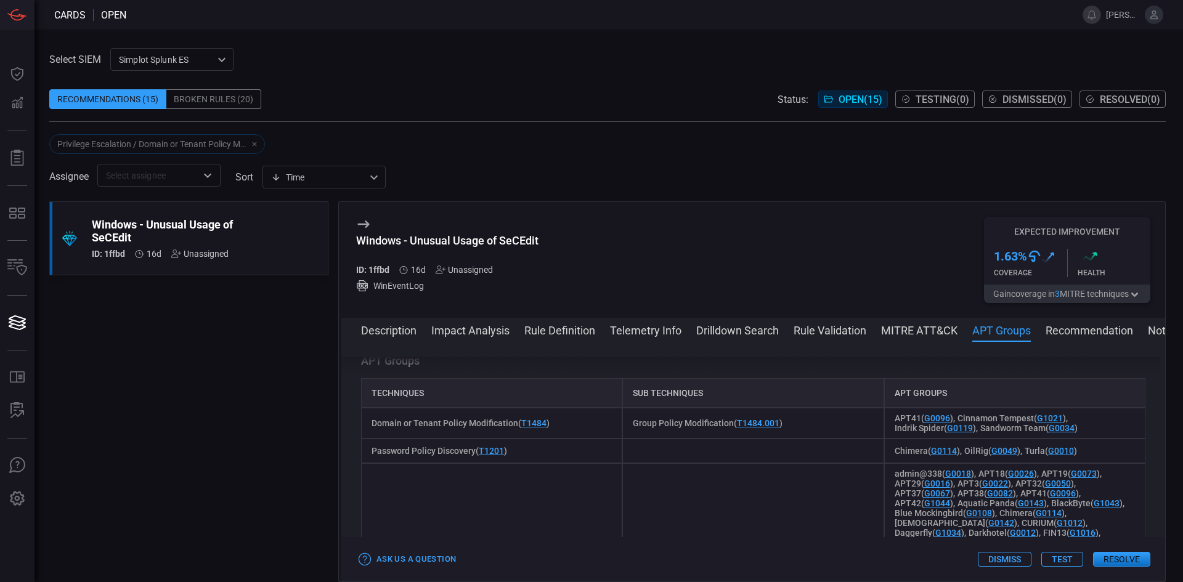
drag, startPoint x: 821, startPoint y: 528, endPoint x: 820, endPoint y: 552, distance: 24.0
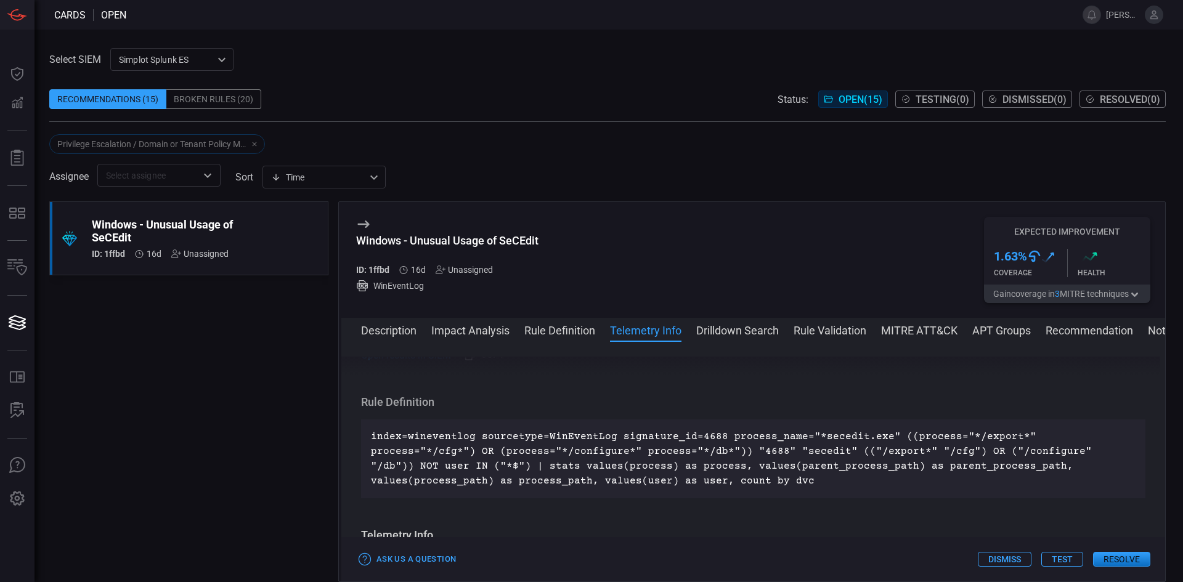
drag, startPoint x: 813, startPoint y: 528, endPoint x: 811, endPoint y: 470, distance: 57.9
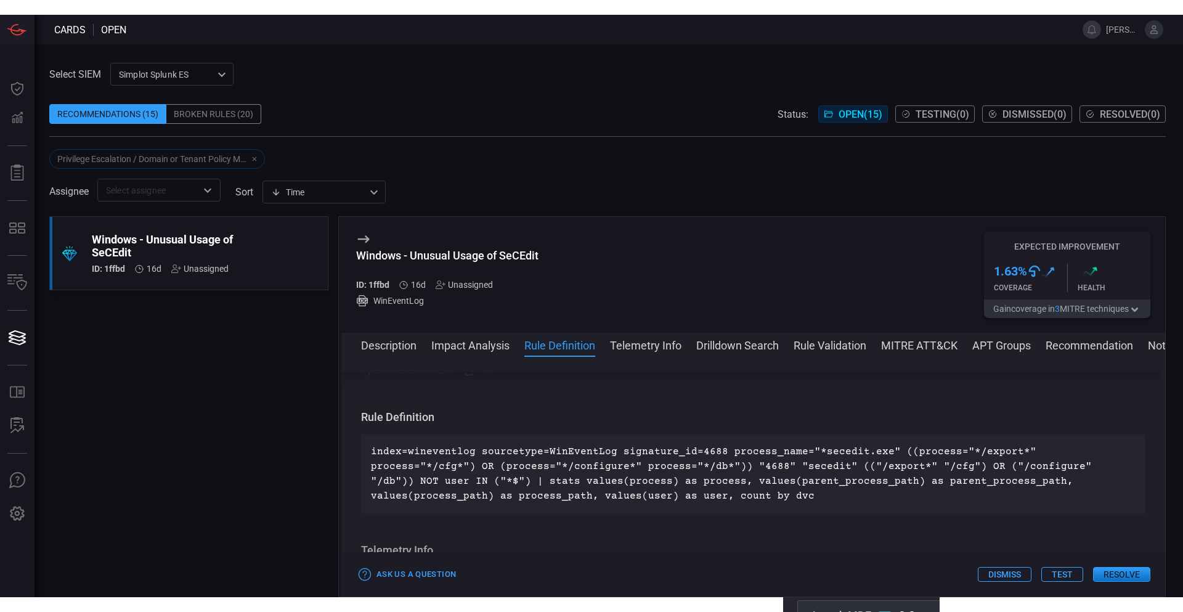
scroll to position [508, 0]
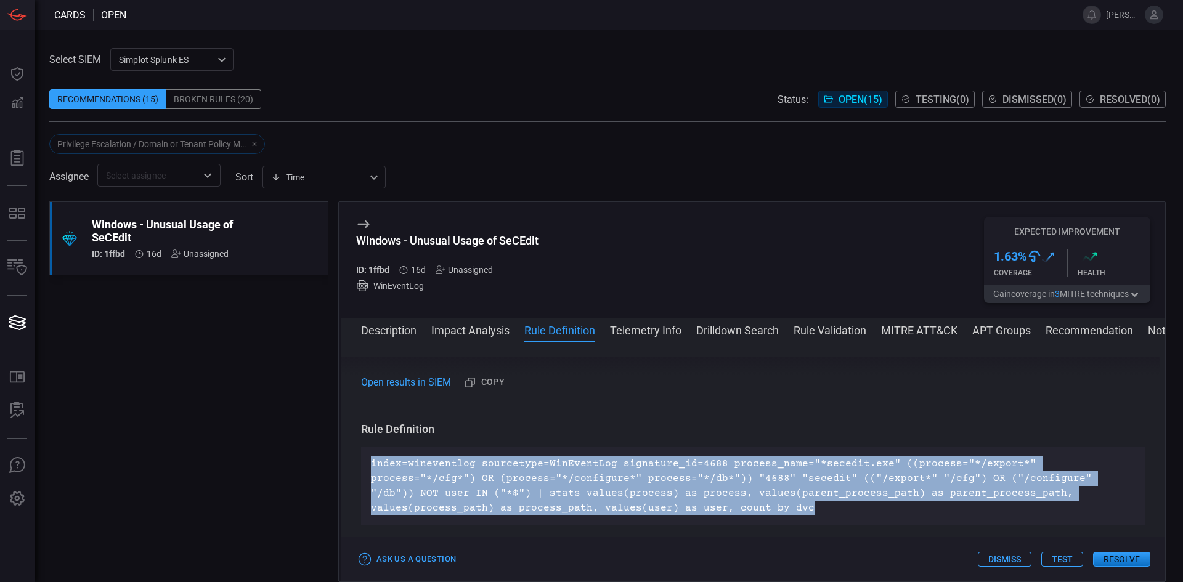
drag, startPoint x: 635, startPoint y: 512, endPoint x: 371, endPoint y: 457, distance: 270.1
click at [371, 457] on p "index=wineventlog sourcetype=WinEventLog signature_id=4688 process_name="*seced…" at bounding box center [753, 486] width 765 height 59
copy p "index=wineventlog sourcetype=WinEventLog signature_id=4688 process_name="*seced…"
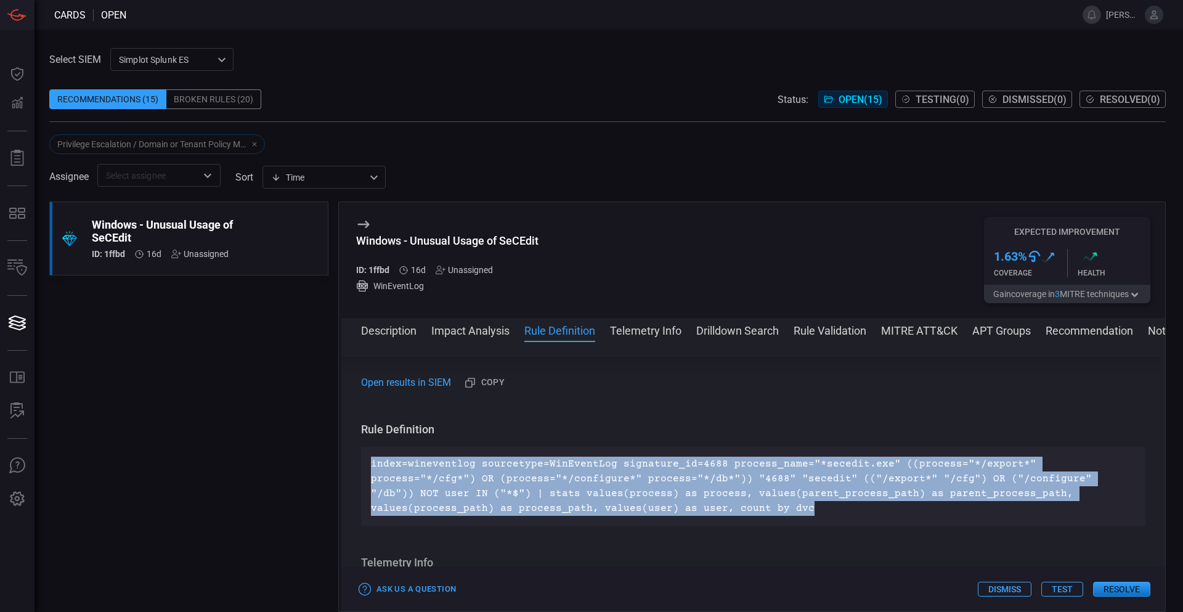
click at [563, 489] on p "index=wineventlog sourcetype=WinEventLog signature_id=4688 process_name="*seced…" at bounding box center [753, 486] width 765 height 59
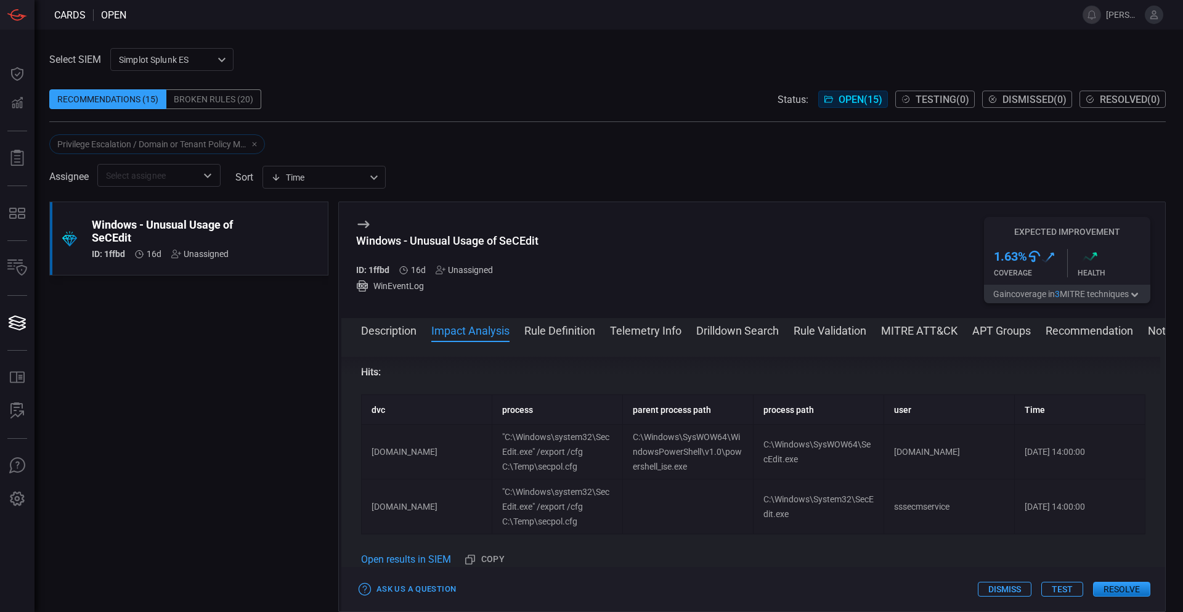
scroll to position [323, 0]
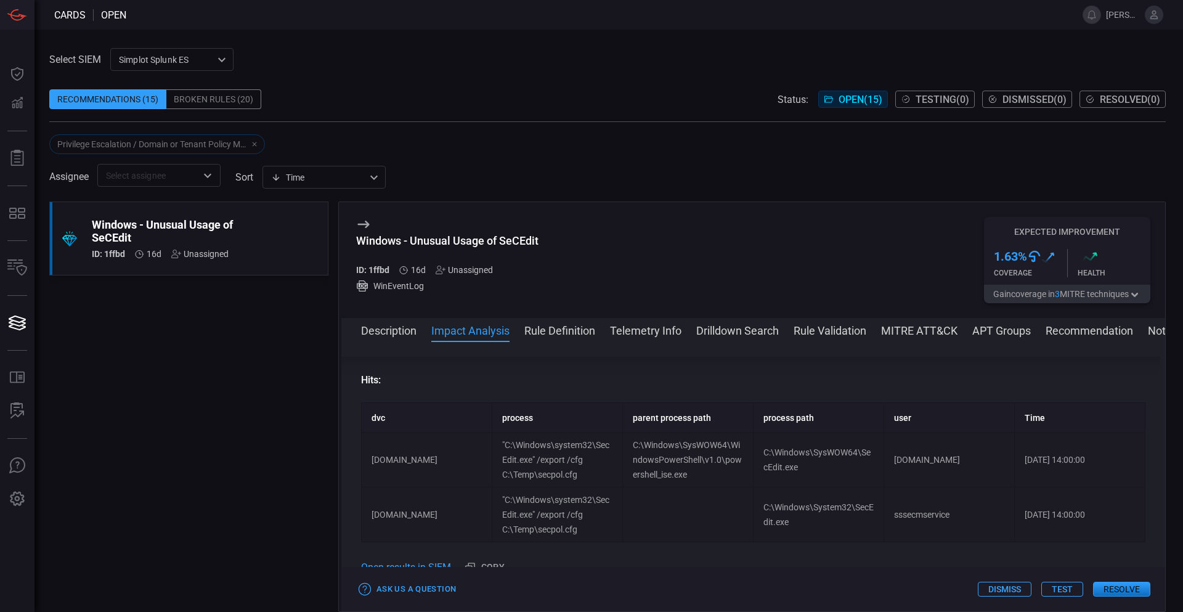
click at [896, 462] on td "[DOMAIN_NAME]" at bounding box center [949, 460] width 131 height 55
click at [897, 462] on td "[DOMAIN_NAME]" at bounding box center [949, 460] width 131 height 55
drag, startPoint x: 521, startPoint y: 478, endPoint x: 574, endPoint y: 478, distance: 53.6
click at [566, 478] on td ""C:\Windows\system32\SecEdit.exe" /export /cfg C:\Temp\secpol.cfg" at bounding box center [557, 460] width 131 height 55
drag, startPoint x: 677, startPoint y: 452, endPoint x: 688, endPoint y: 463, distance: 16.1
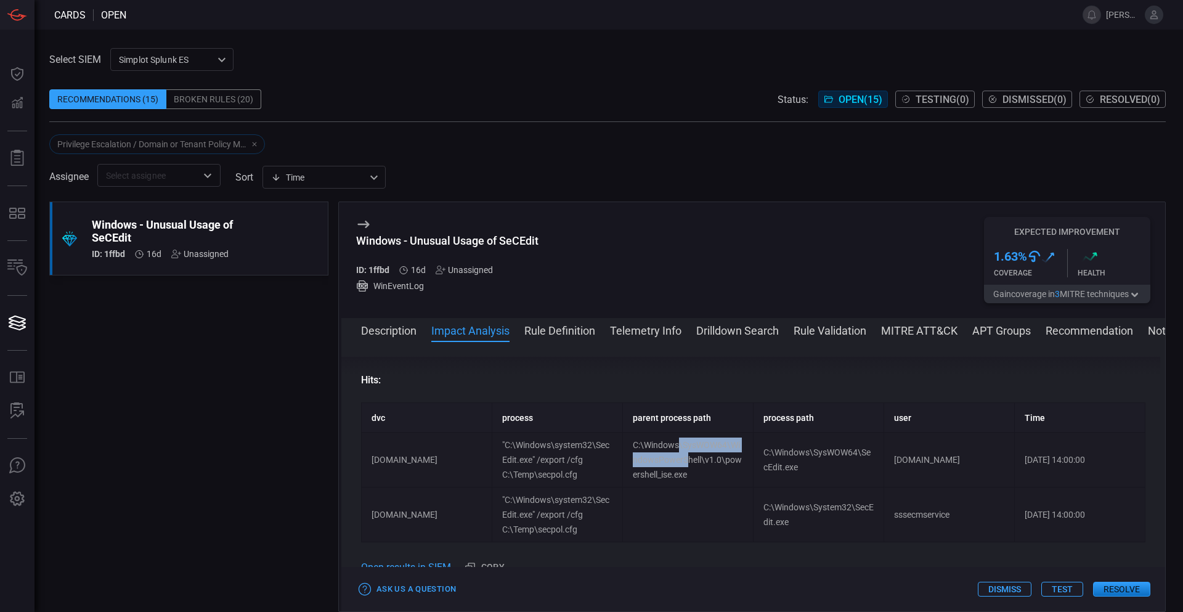
click at [688, 463] on td "C:\Windows\SysWOW64\WindowsPowerShell\v1.0\powershell_ise.exe" at bounding box center [688, 460] width 131 height 55
click at [724, 465] on td "C:\Windows\SysWOW64\WindowsPowerShell\v1.0\powershell_ise.exe" at bounding box center [688, 460] width 131 height 55
click at [903, 462] on td "[DOMAIN_NAME]" at bounding box center [949, 460] width 131 height 55
copy td "santhanb"
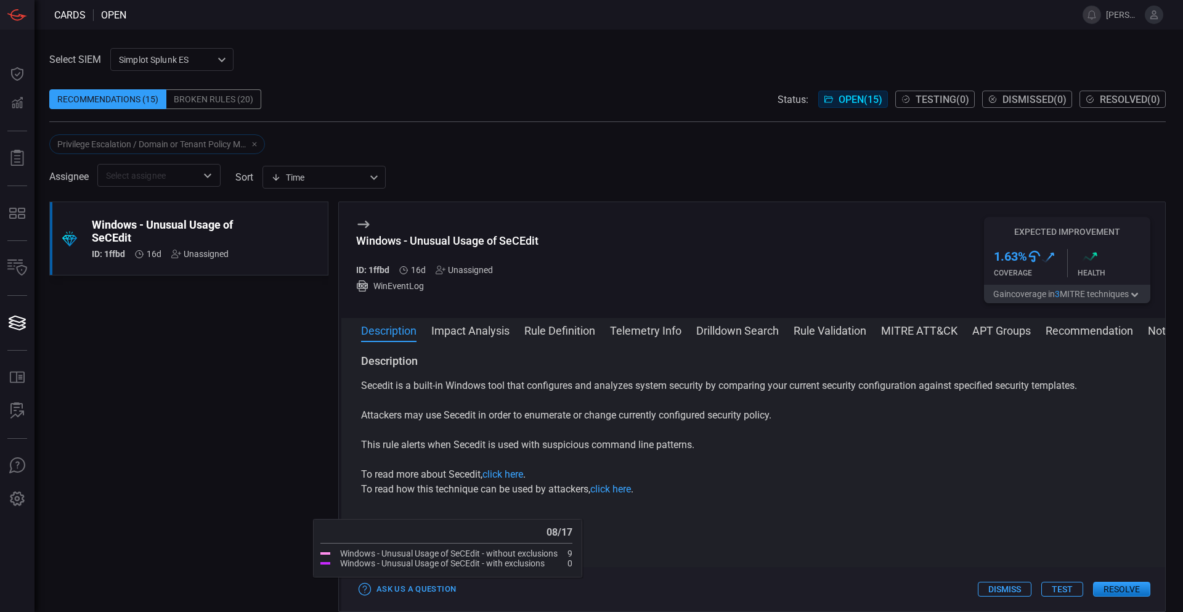
scroll to position [0, 0]
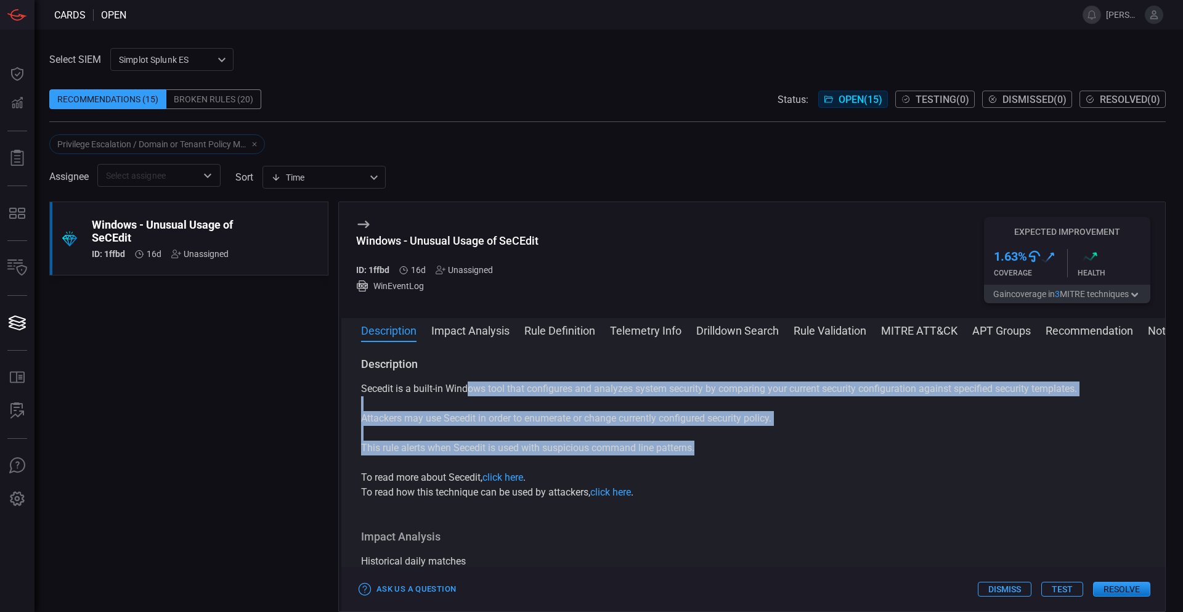
drag, startPoint x: 502, startPoint y: 388, endPoint x: 804, endPoint y: 456, distance: 309.4
click at [778, 452] on div "Description Secedit is a built-in Windows tool that configures and analyzes sys…" at bounding box center [753, 428] width 784 height 143
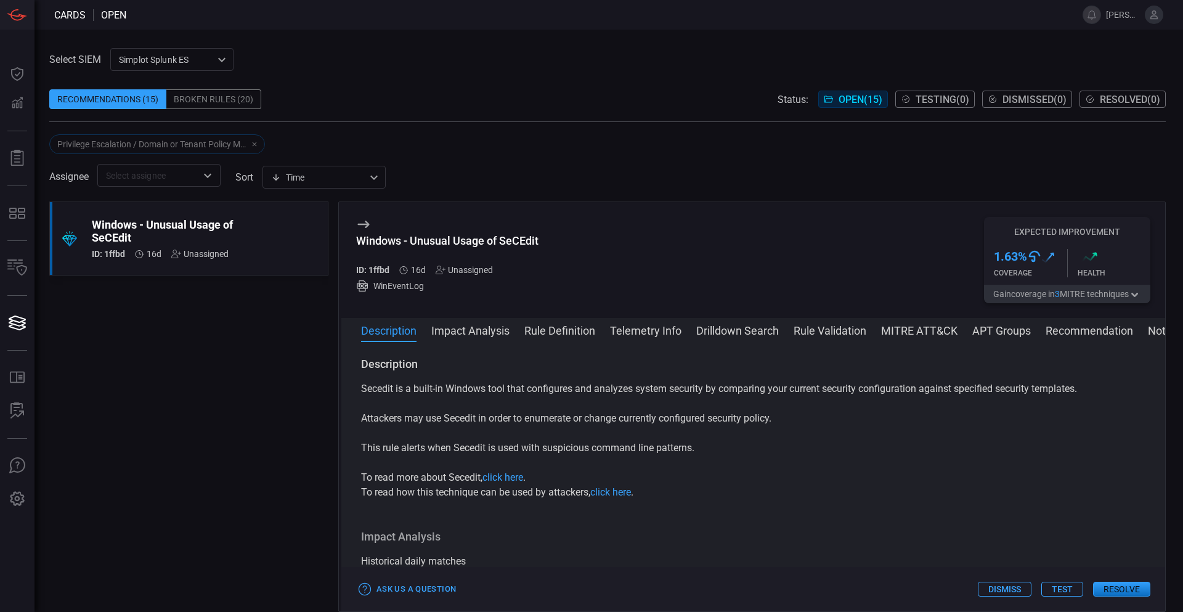
click at [828, 459] on div "Secedit is a built-in Windows tool that configures and analyzes system security…" at bounding box center [753, 440] width 784 height 118
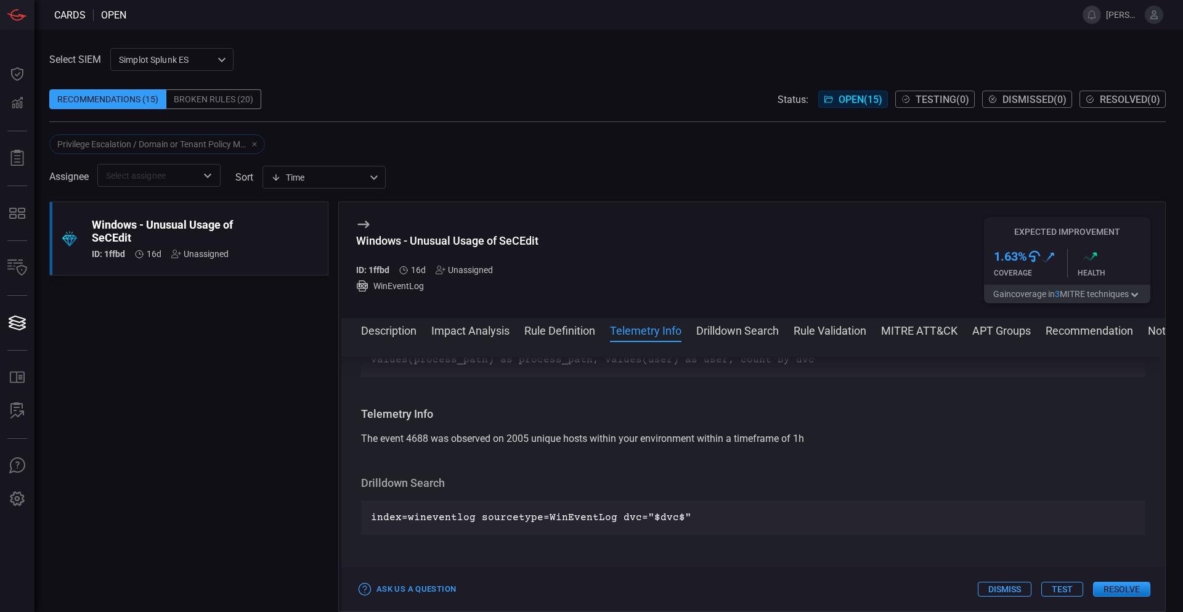
scroll to position [678, 0]
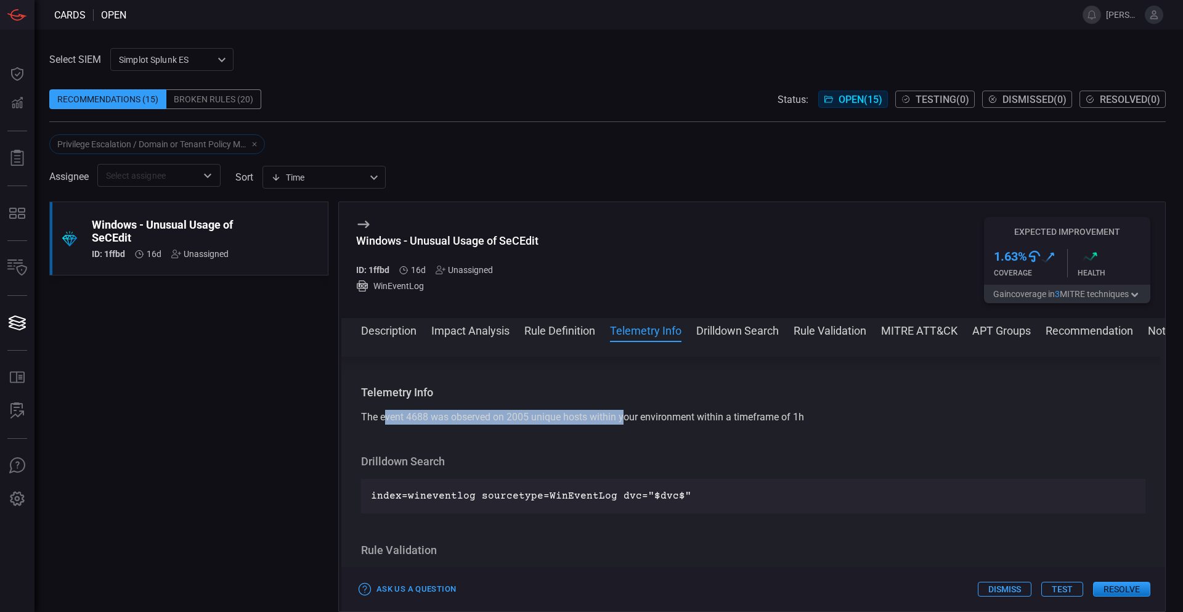
drag, startPoint x: 383, startPoint y: 413, endPoint x: 685, endPoint y: 413, distance: 301.3
click at [648, 415] on span "The event 4688 was observed on 2005 unique hosts within your environment within…" at bounding box center [582, 417] width 443 height 12
click at [745, 422] on span "The event 4688 was observed on 2005 unique hosts within your environment within…" at bounding box center [582, 417] width 443 height 12
drag, startPoint x: 746, startPoint y: 418, endPoint x: 394, endPoint y: 412, distance: 351.9
click at [394, 412] on span "The event 4688 was observed on 2005 unique hosts within your environment within…" at bounding box center [582, 417] width 443 height 12
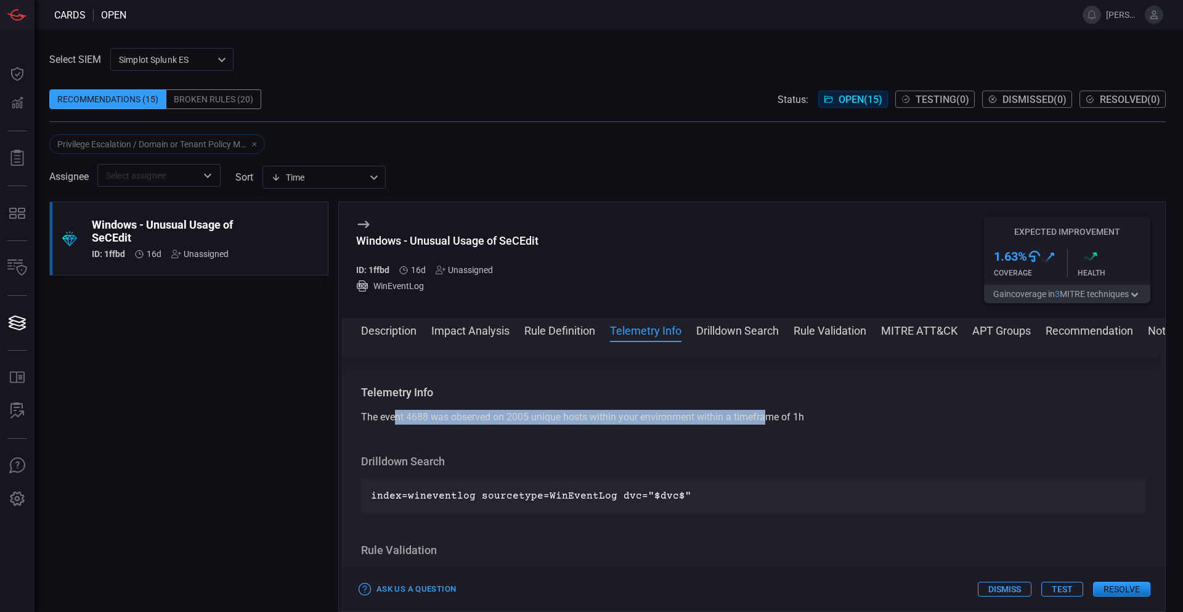
click at [394, 412] on span "The event 4688 was observed on 2005 unique hosts within your environment within…" at bounding box center [582, 417] width 443 height 12
drag, startPoint x: 384, startPoint y: 415, endPoint x: 800, endPoint y: 418, distance: 416.5
click at [798, 418] on span "The event 4688 was observed on 2005 unique hosts within your environment within…" at bounding box center [582, 417] width 443 height 12
click at [960, 426] on div "Description Secedit is a built-in Windows tool that configures and analyzes sys…" at bounding box center [753, 474] width 824 height 235
drag, startPoint x: 792, startPoint y: 415, endPoint x: 381, endPoint y: 418, distance: 411.0
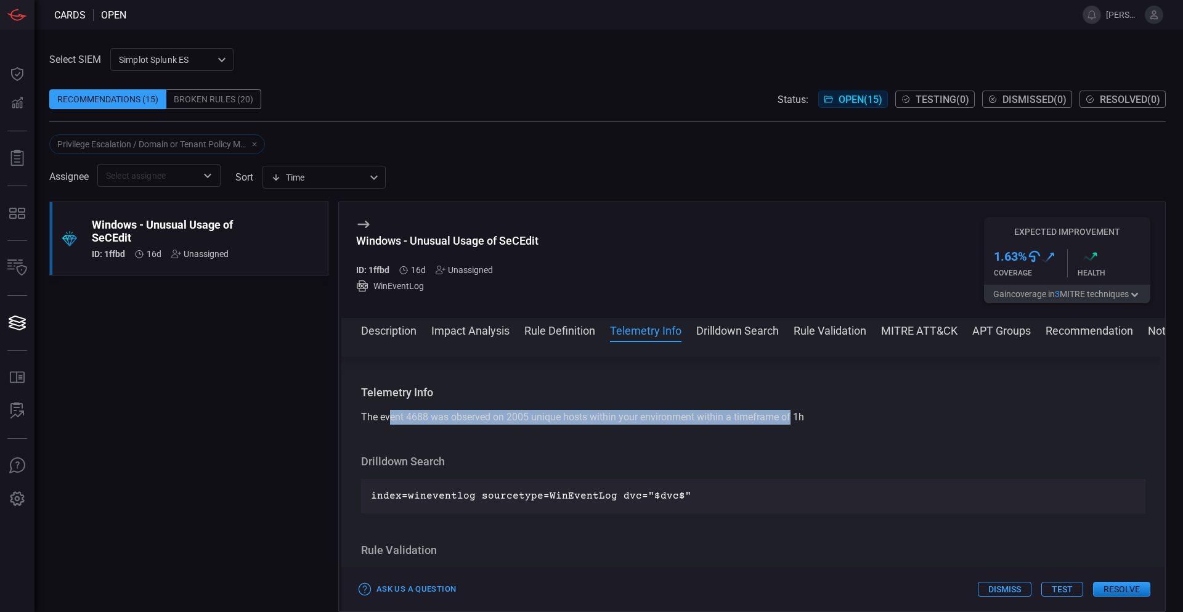
click at [387, 412] on span "The event 4688 was observed on 2005 unique hosts within your environment within…" at bounding box center [582, 417] width 443 height 12
drag, startPoint x: 381, startPoint y: 418, endPoint x: 392, endPoint y: 454, distance: 37.4
click at [381, 422] on span "The event 4688 was observed on 2005 unique hosts within your environment within…" at bounding box center [582, 417] width 443 height 12
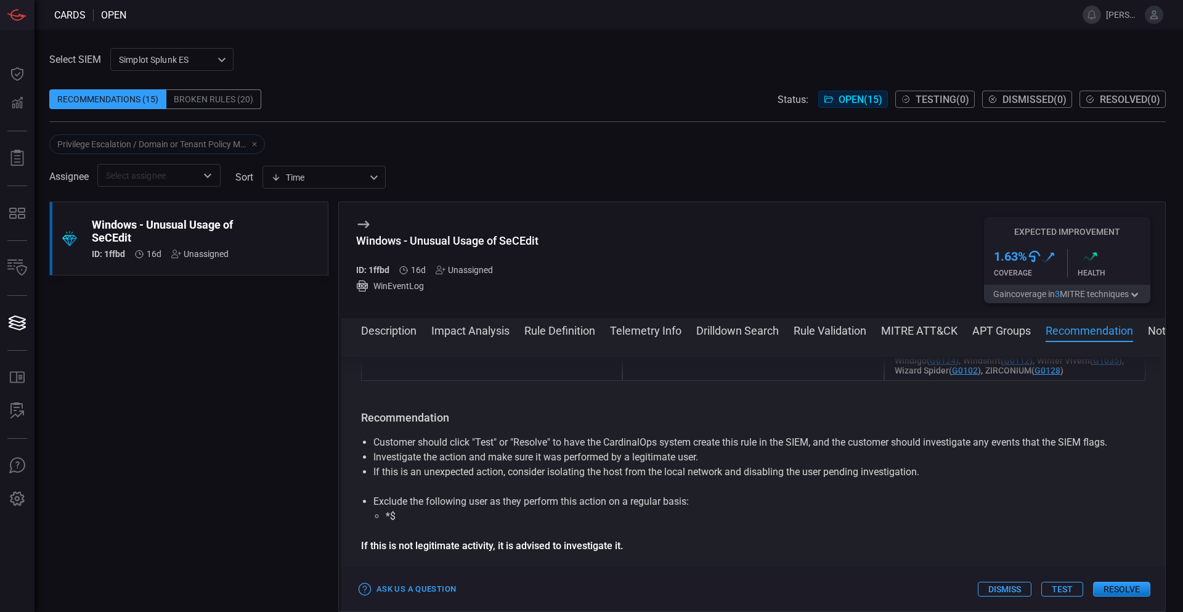
scroll to position [1479, 0]
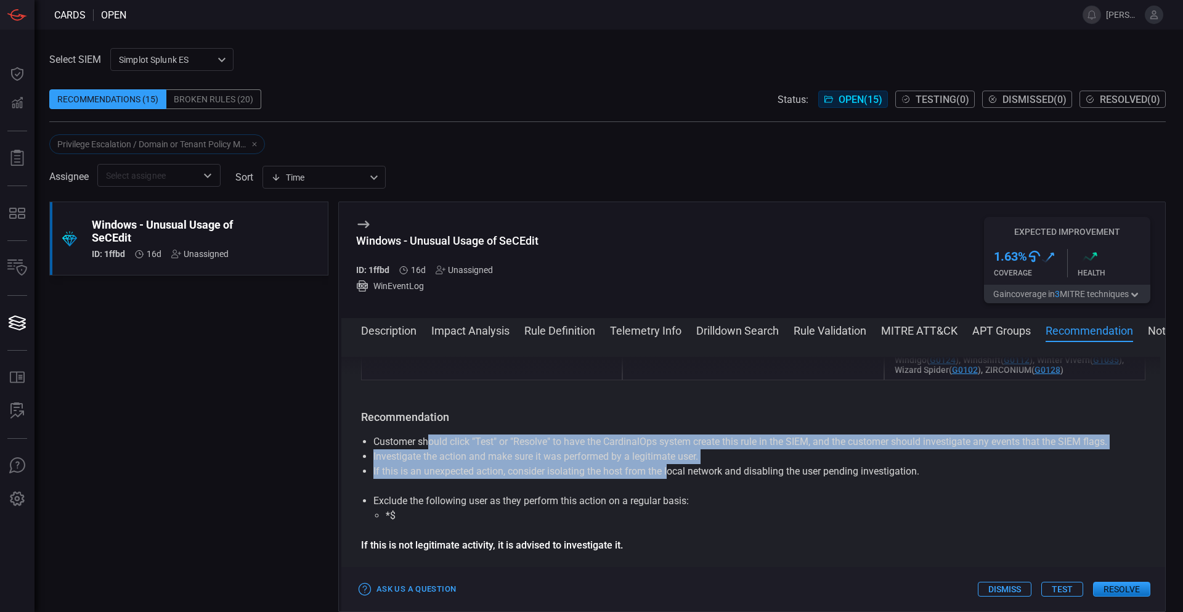
drag, startPoint x: 579, startPoint y: 478, endPoint x: 708, endPoint y: 504, distance: 131.4
click at [703, 504] on div "Customer should click "Test" or "Resolve" to have the CardinalOps system create…" at bounding box center [753, 493] width 784 height 118
click at [783, 479] on li "If this is an unexpected action, consider isolating the host from the local net…" at bounding box center [753, 471] width 760 height 15
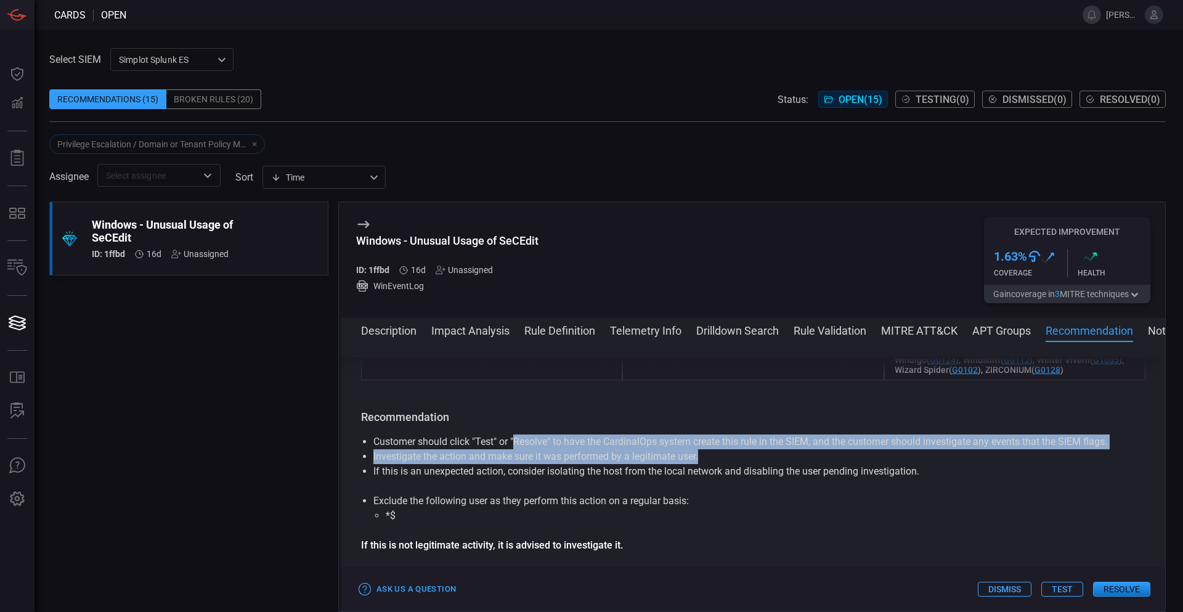
drag, startPoint x: 868, startPoint y: 487, endPoint x: 518, endPoint y: 452, distance: 351.7
click at [518, 452] on div "Recommendation Customer should click "Test" or "Resolve" to have the CardinalOp…" at bounding box center [753, 481] width 784 height 143
click at [555, 449] on li "Customer should click "Test" or "Resolve" to have the CardinalOps system create…" at bounding box center [753, 441] width 760 height 15
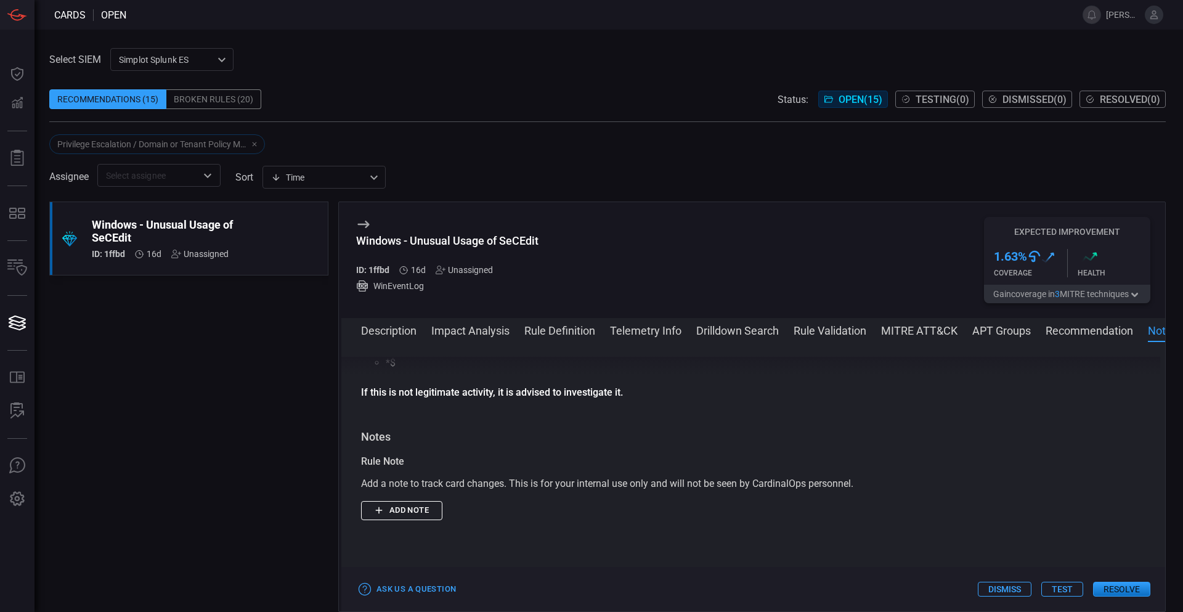
scroll to position [1664, 0]
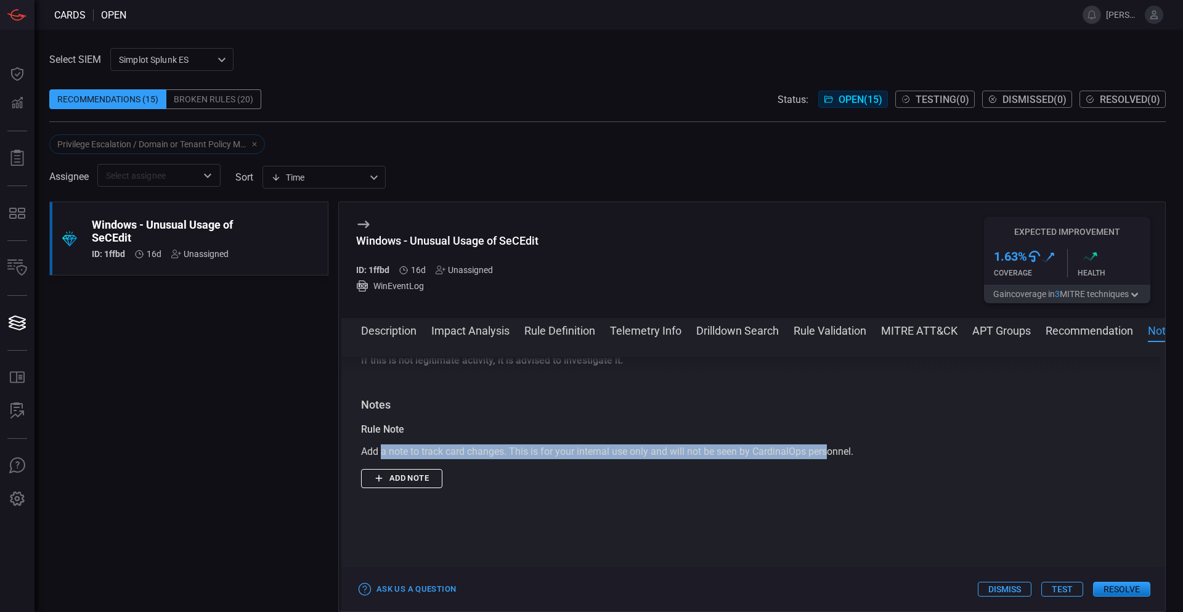
drag, startPoint x: 383, startPoint y: 470, endPoint x: 831, endPoint y: 480, distance: 448.1
click at [830, 459] on div "Add a note to track card changes. This is for your internal use only and will n…" at bounding box center [753, 451] width 784 height 15
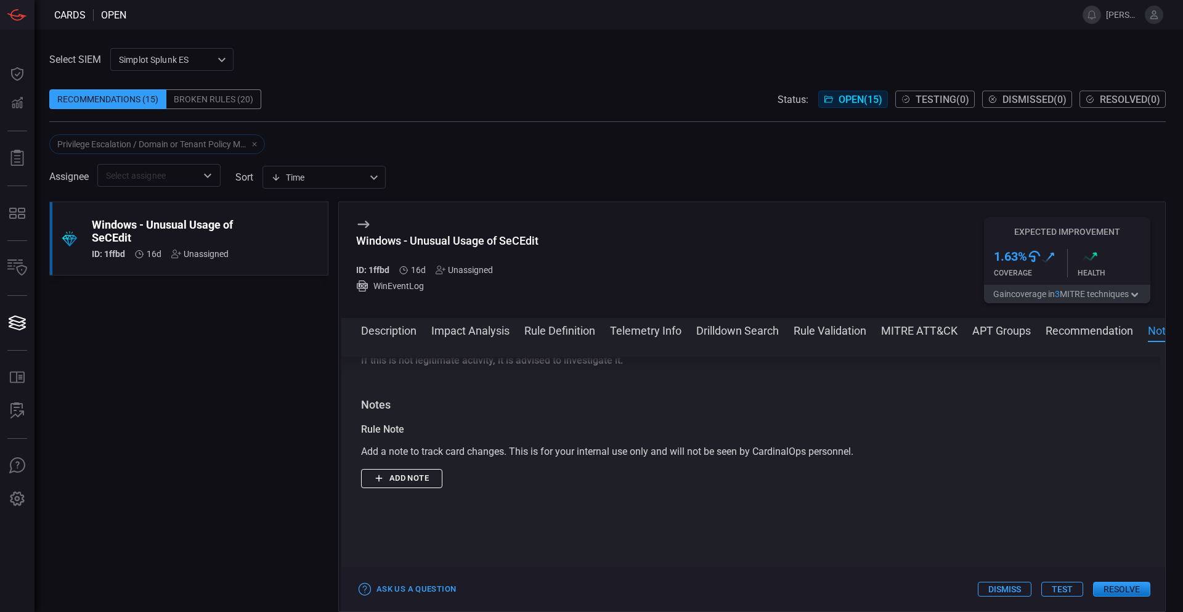
click at [887, 459] on div "Add a note to track card changes. This is for your internal use only and will n…" at bounding box center [753, 451] width 784 height 15
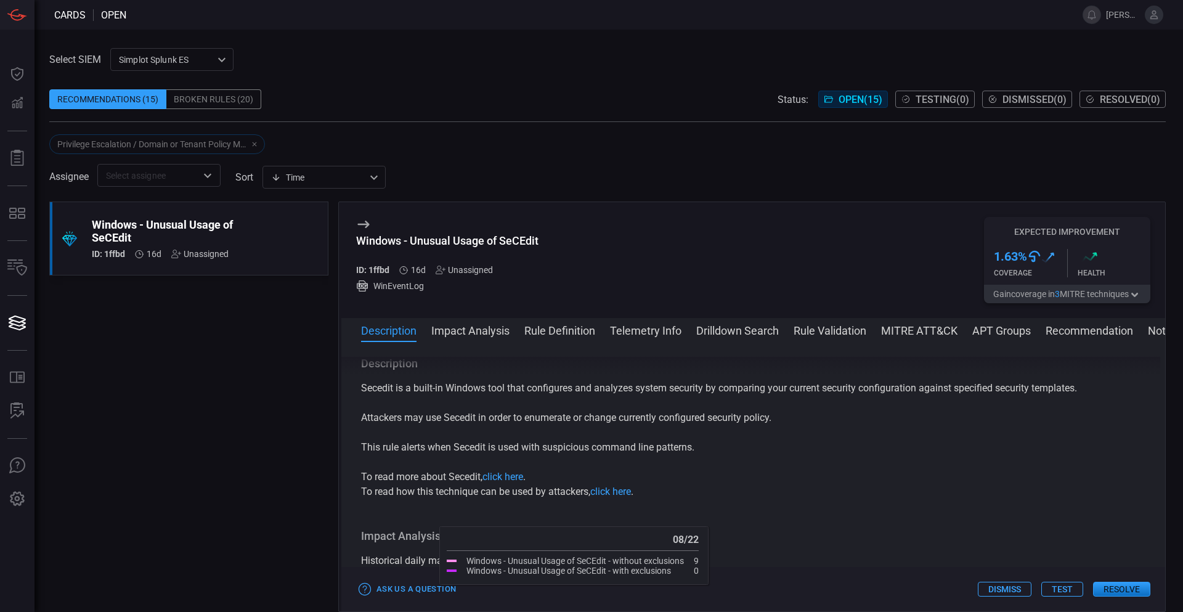
scroll to position [0, 0]
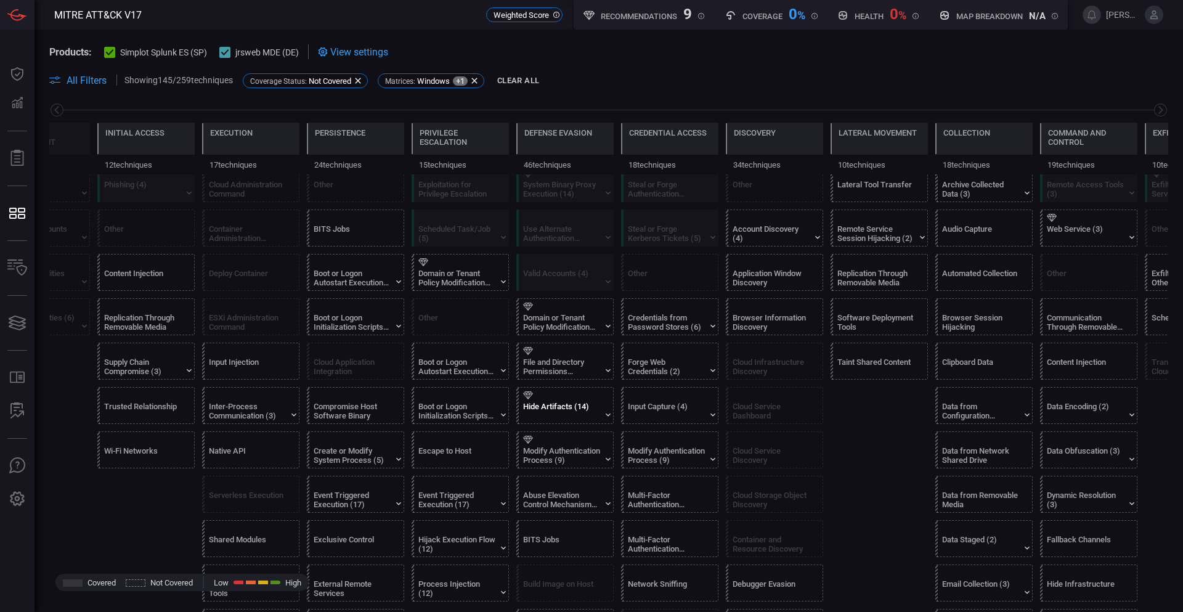
scroll to position [246, 0]
click at [397, 283] on icon at bounding box center [399, 281] width 10 height 10
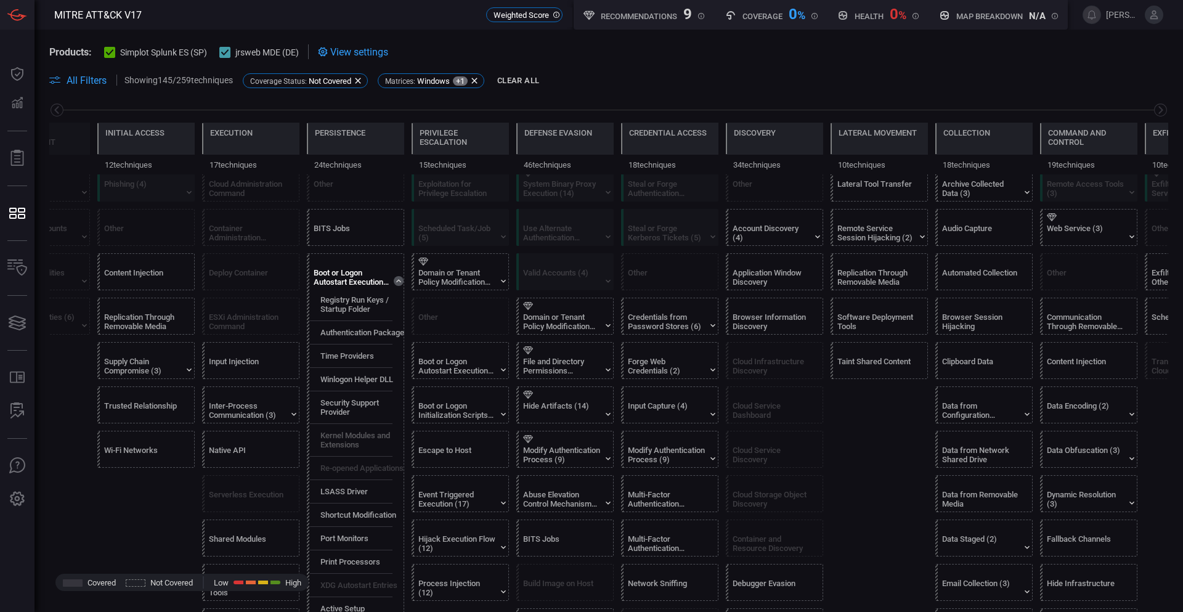
scroll to position [308, 0]
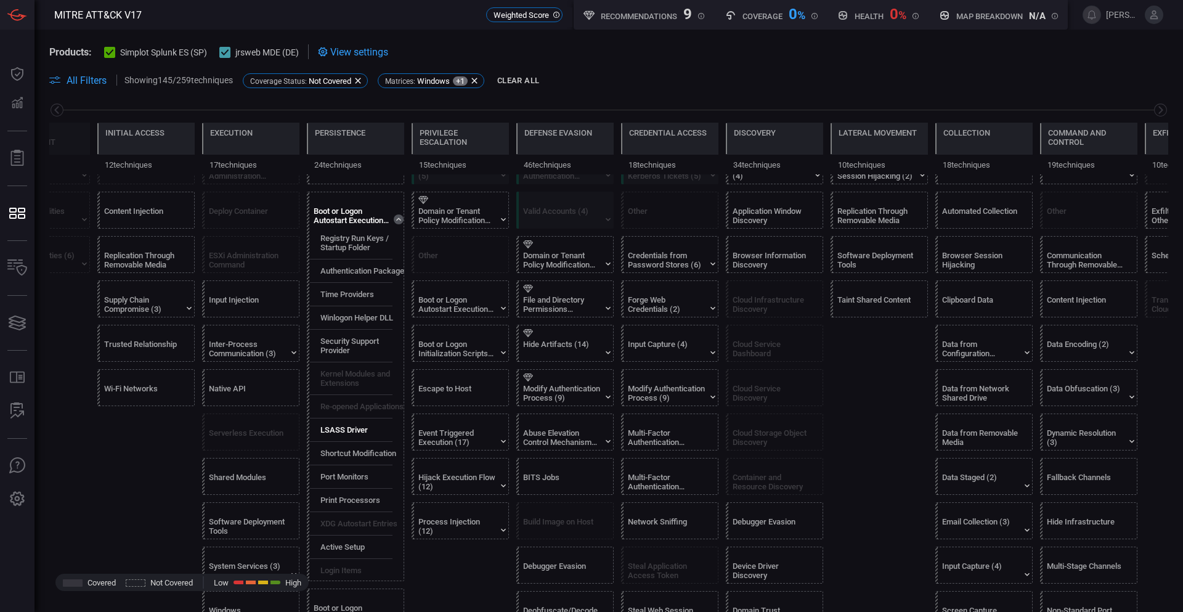
click at [344, 426] on label "LSASS Driver" at bounding box center [343, 429] width 47 height 9
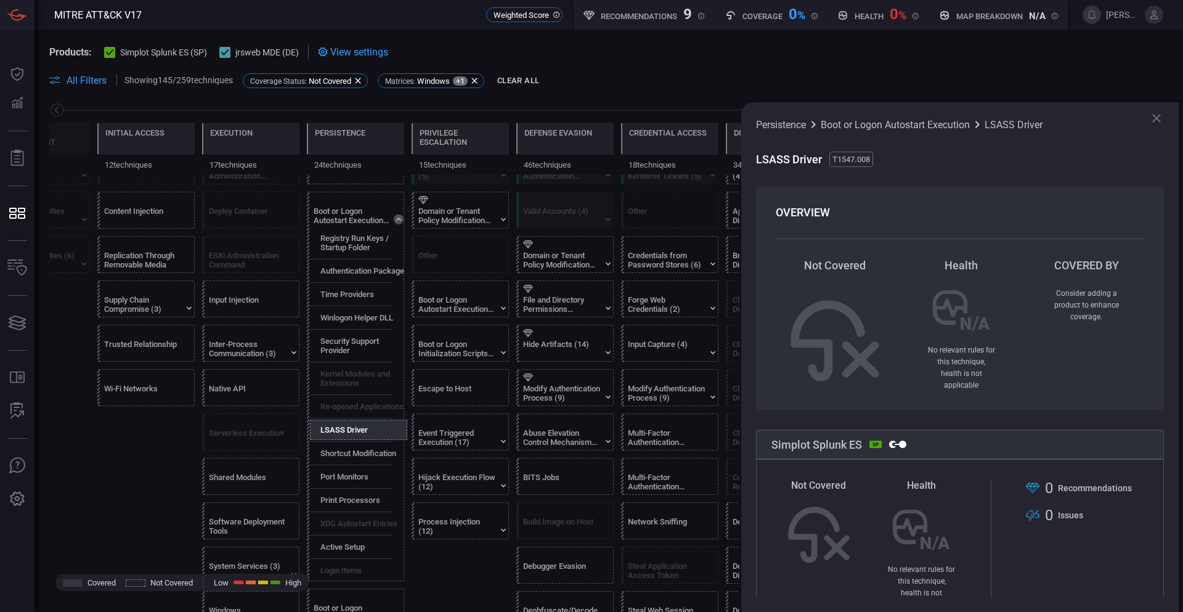
scroll to position [123, 0]
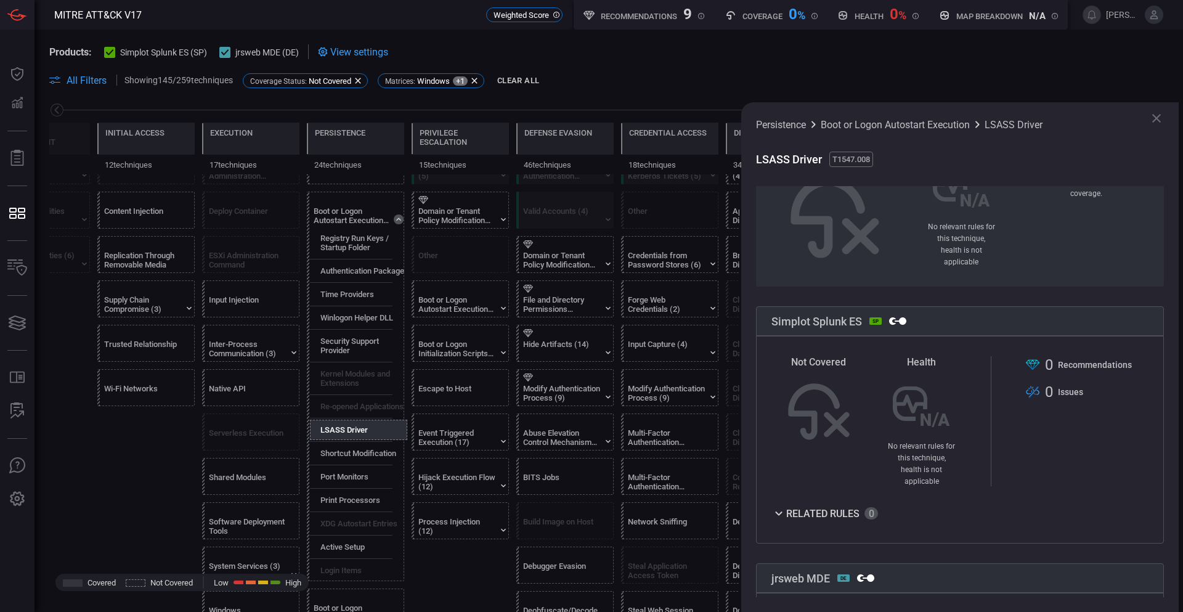
click at [778, 511] on icon at bounding box center [778, 513] width 7 height 4
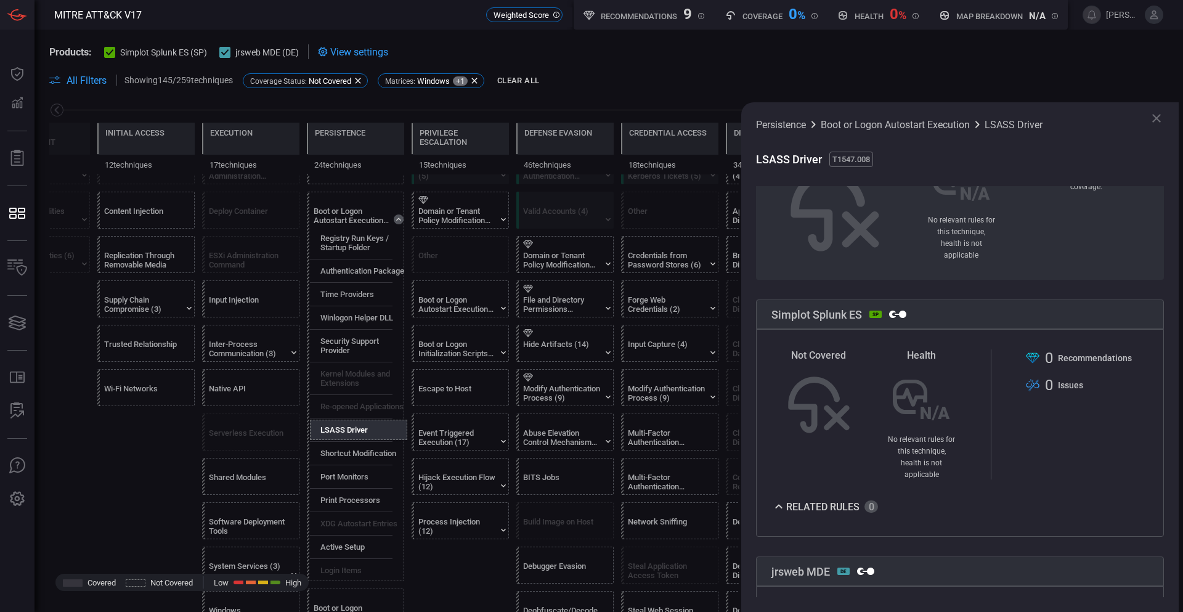
scroll to position [111, 0]
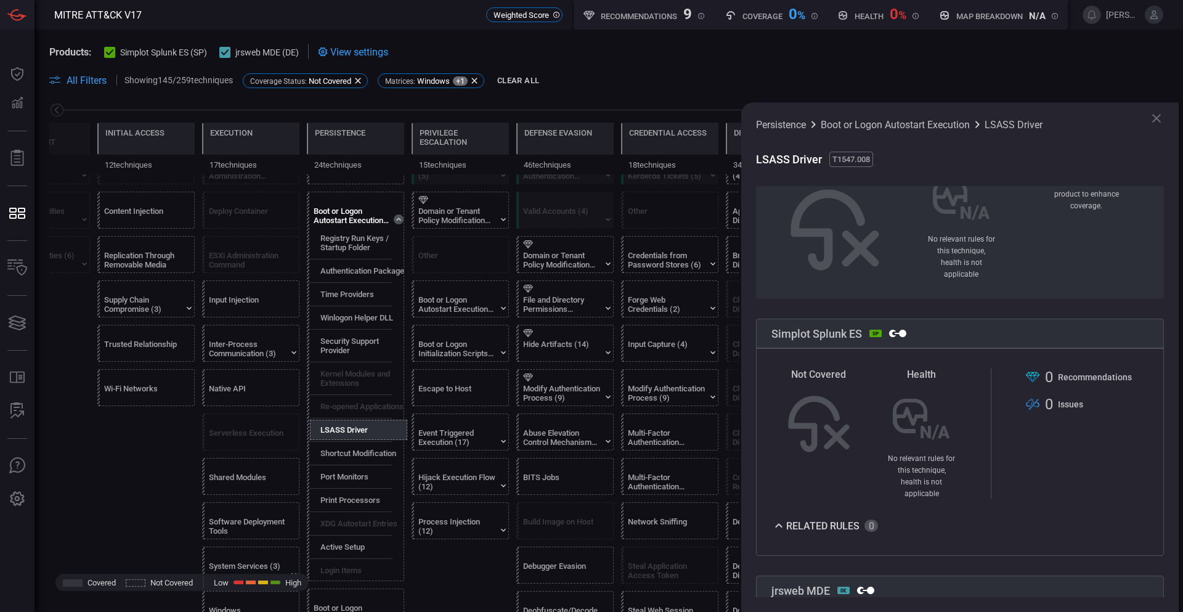
click at [398, 216] on icon at bounding box center [399, 219] width 10 height 10
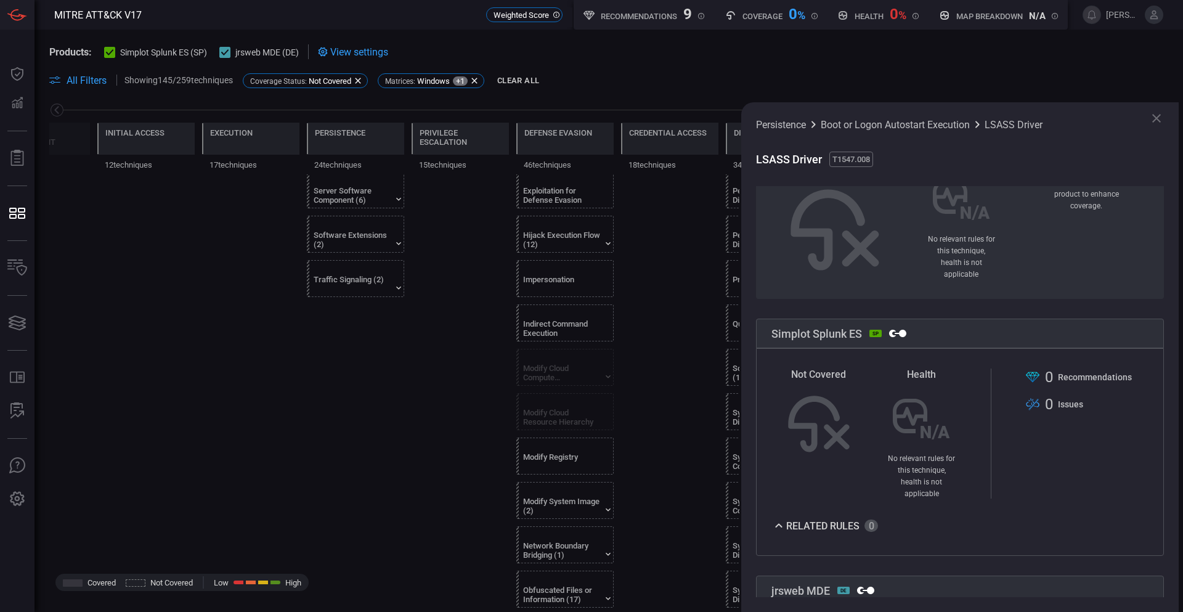
scroll to position [924, 0]
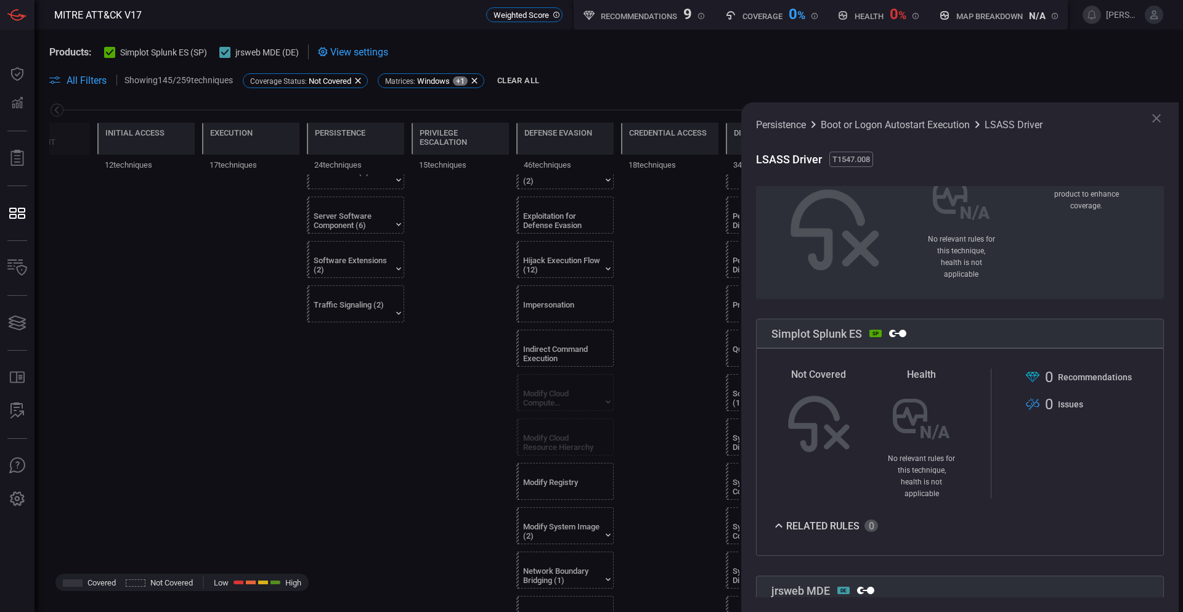
click at [373, 48] on span "View settings" at bounding box center [359, 52] width 58 height 12
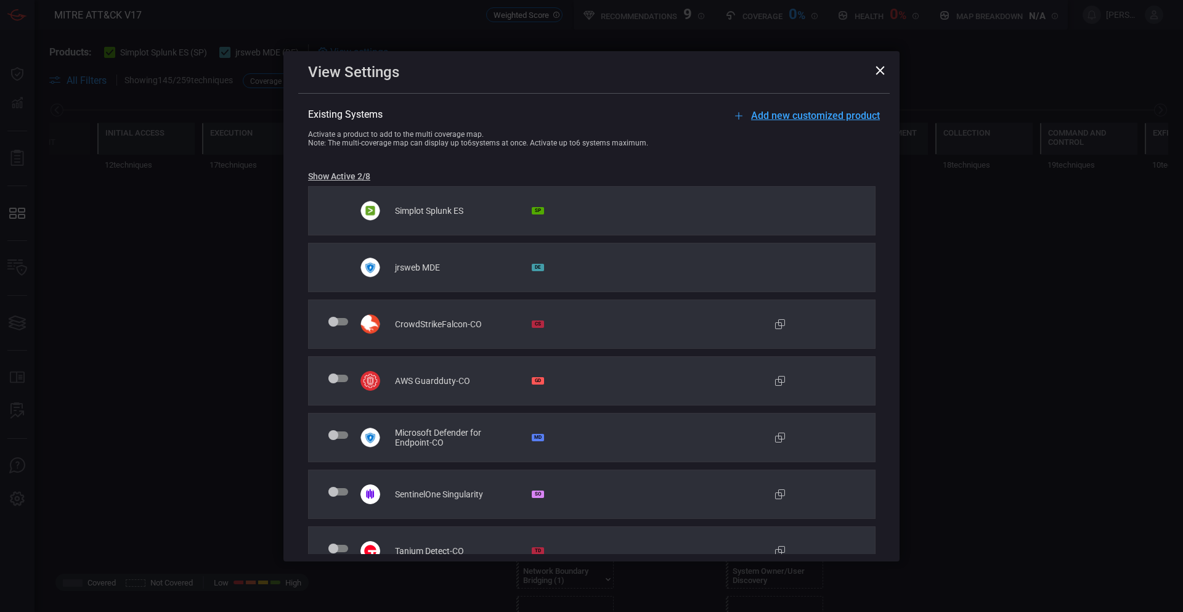
click at [882, 68] on icon at bounding box center [880, 70] width 9 height 9
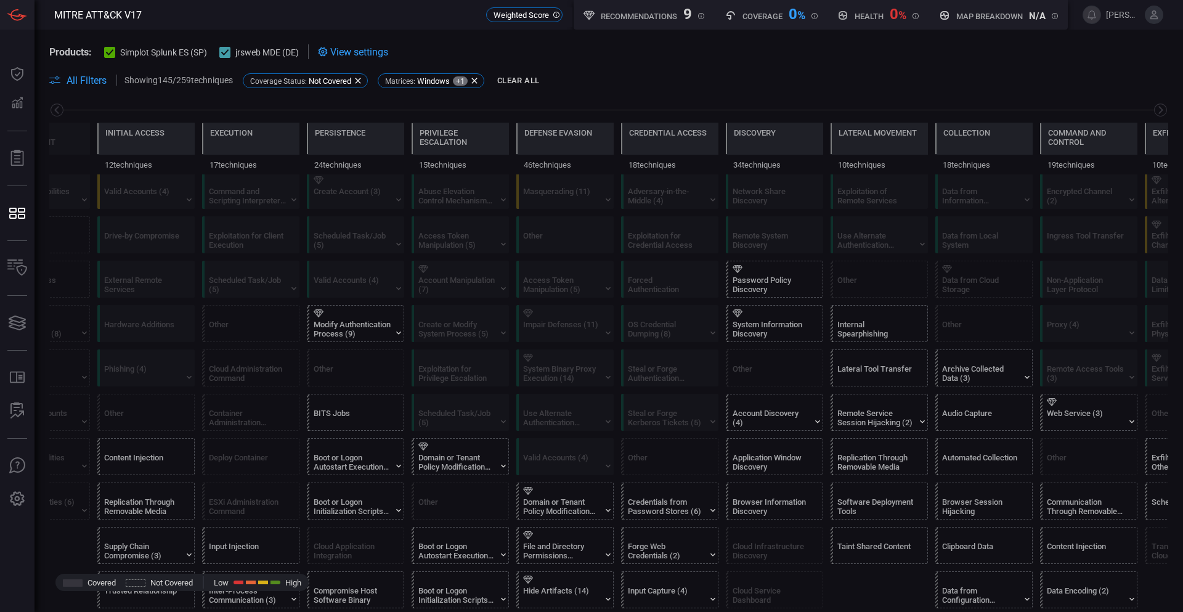
scroll to position [123, 0]
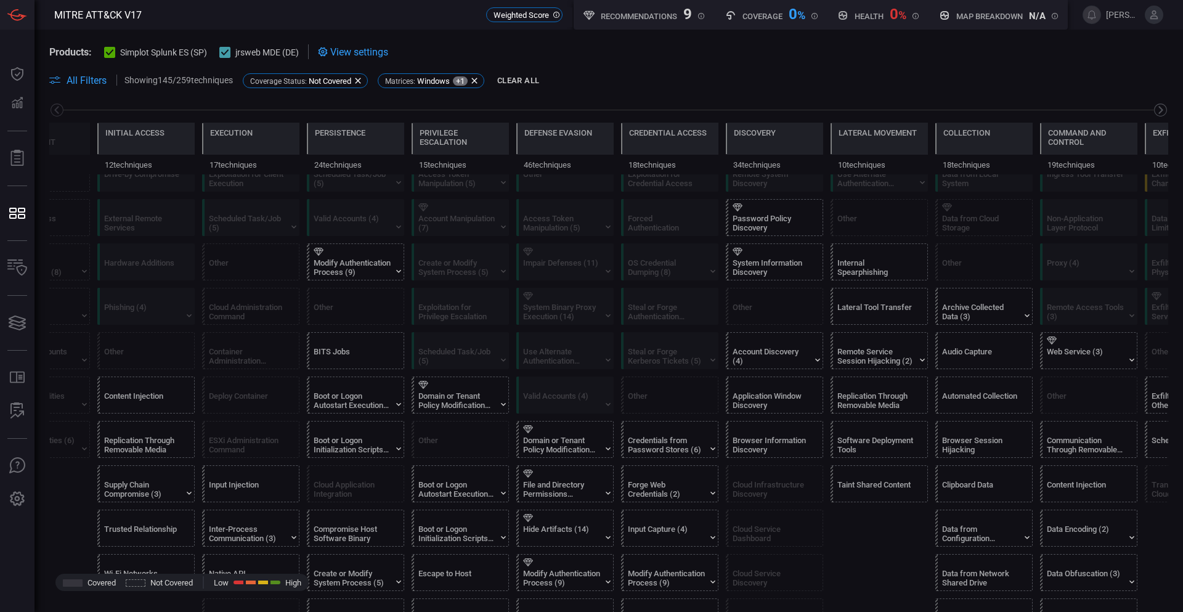
click at [1153, 107] on icon at bounding box center [1160, 109] width 15 height 15
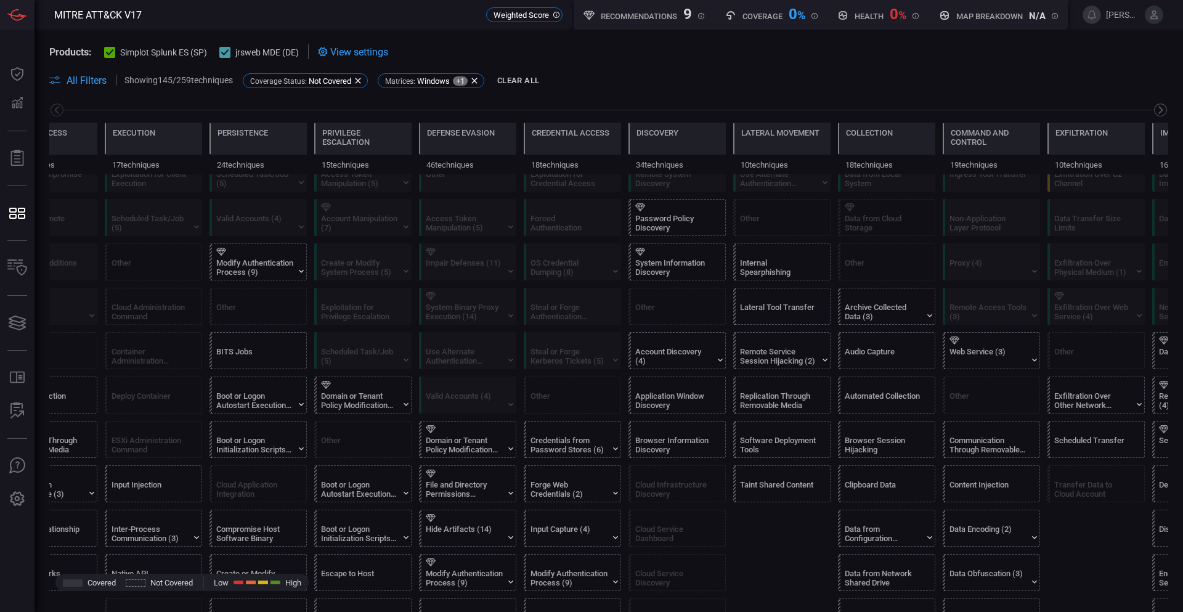
click at [1153, 107] on icon at bounding box center [1160, 109] width 15 height 15
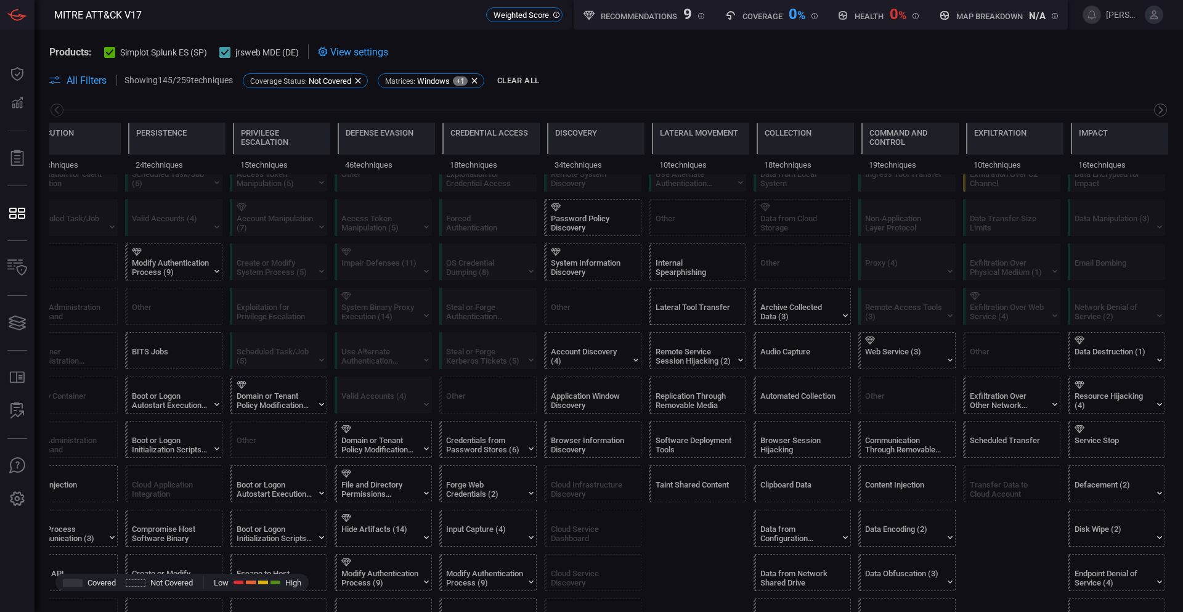
click at [1153, 107] on icon at bounding box center [1160, 109] width 15 height 15
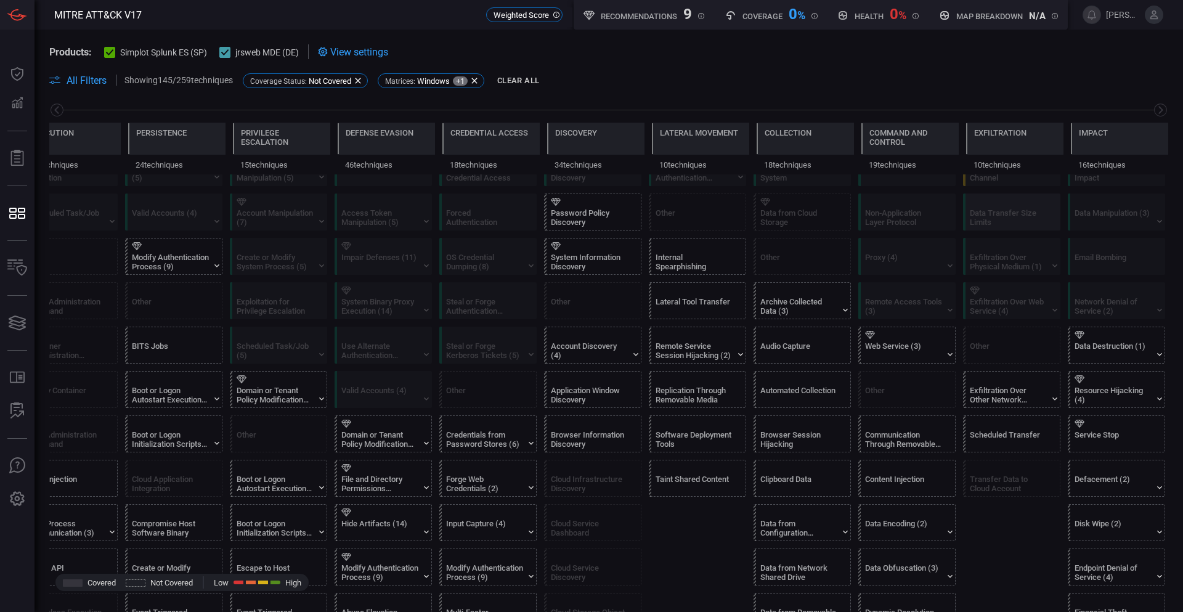
scroll to position [62, 0]
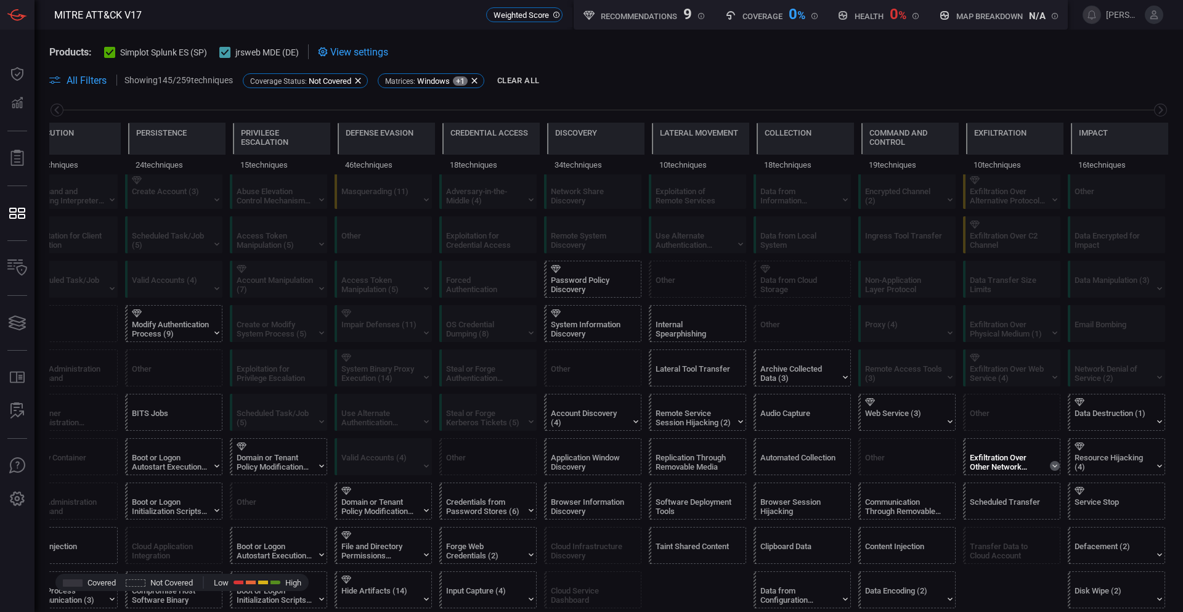
click at [1050, 465] on icon at bounding box center [1055, 466] width 10 height 10
click at [1041, 529] on div "Scheduled Transfer" at bounding box center [1014, 531] width 97 height 36
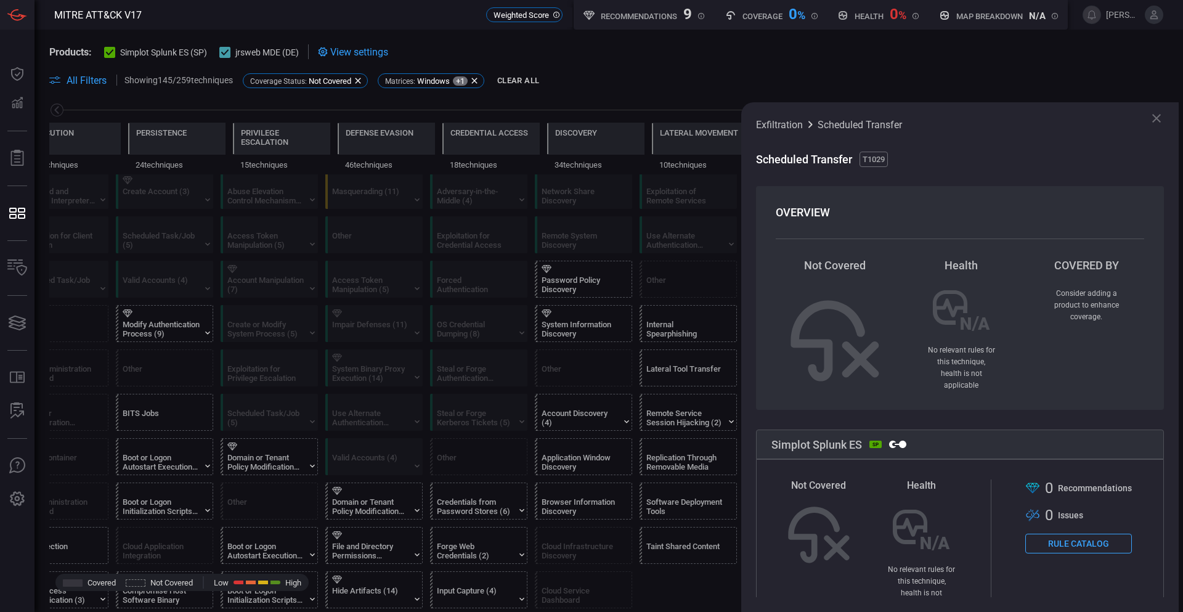
click at [1159, 113] on icon at bounding box center [1156, 118] width 15 height 15
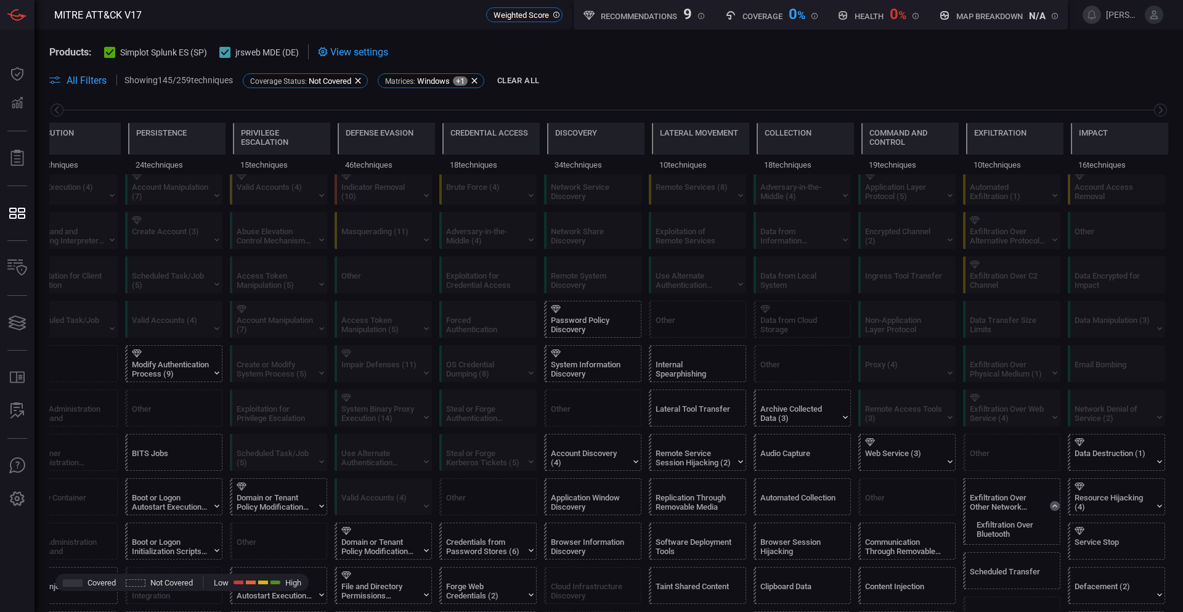
scroll to position [0, 0]
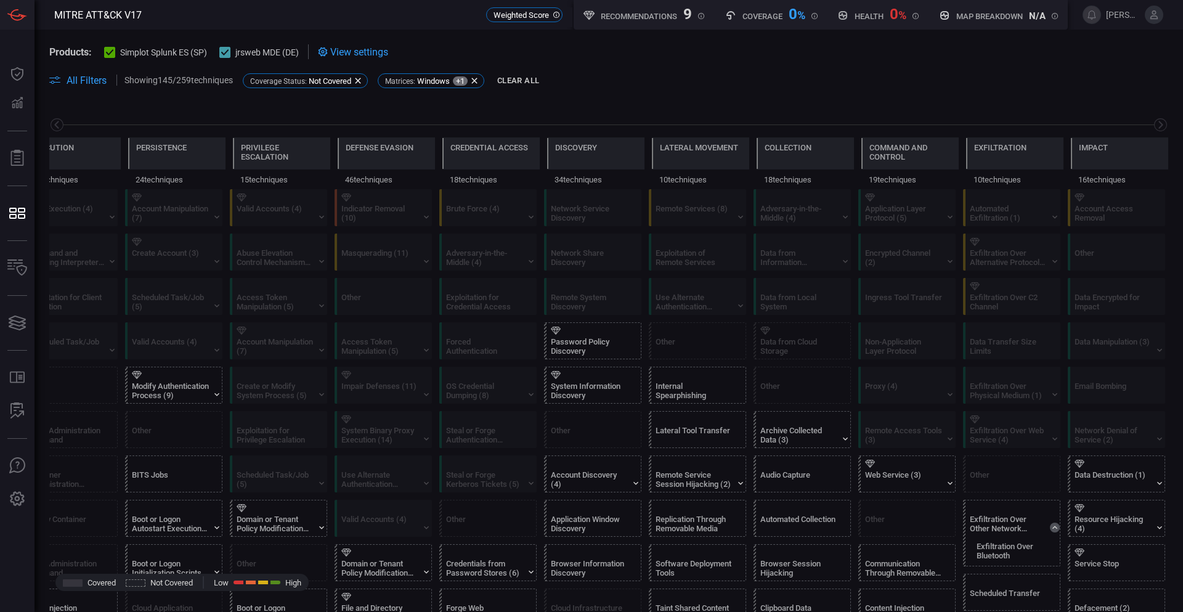
click at [363, 79] on icon at bounding box center [358, 81] width 10 height 10
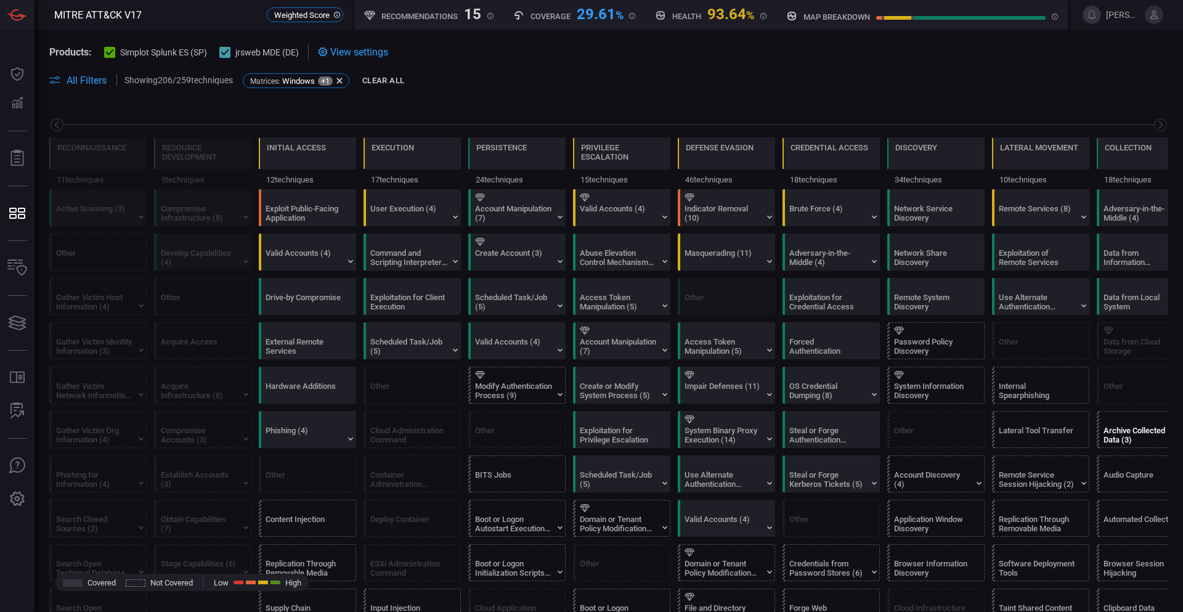
scroll to position [0, 161]
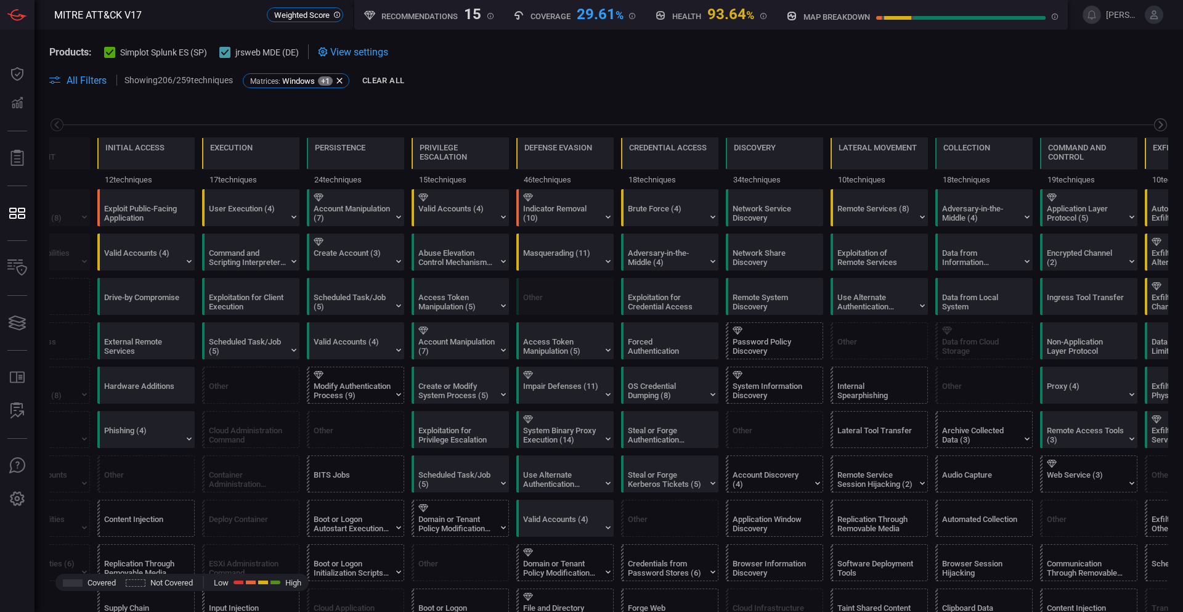
click at [1155, 122] on icon at bounding box center [1160, 124] width 15 height 15
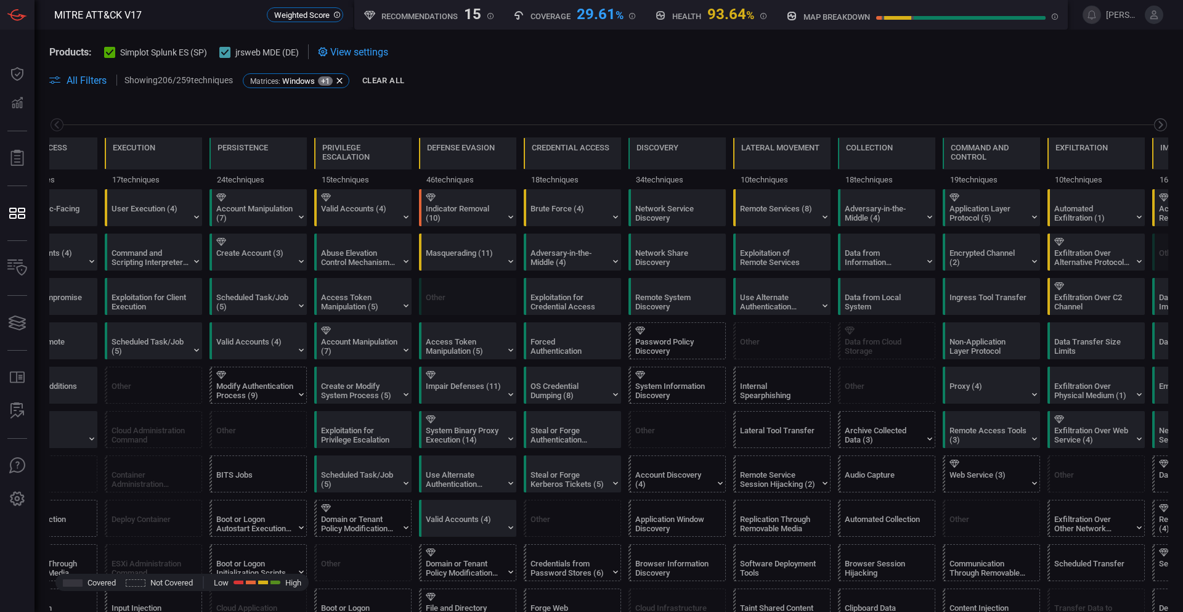
click at [1155, 122] on icon at bounding box center [1160, 124] width 15 height 15
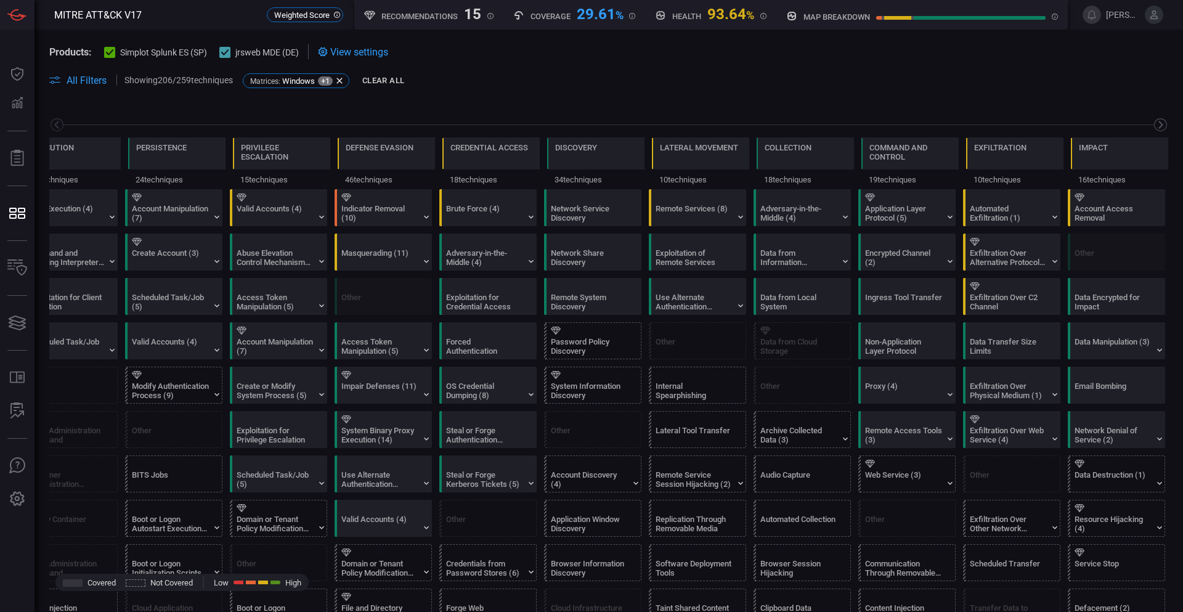
click at [1155, 122] on icon at bounding box center [1160, 124] width 15 height 15
click at [1050, 259] on icon at bounding box center [1055, 261] width 10 height 10
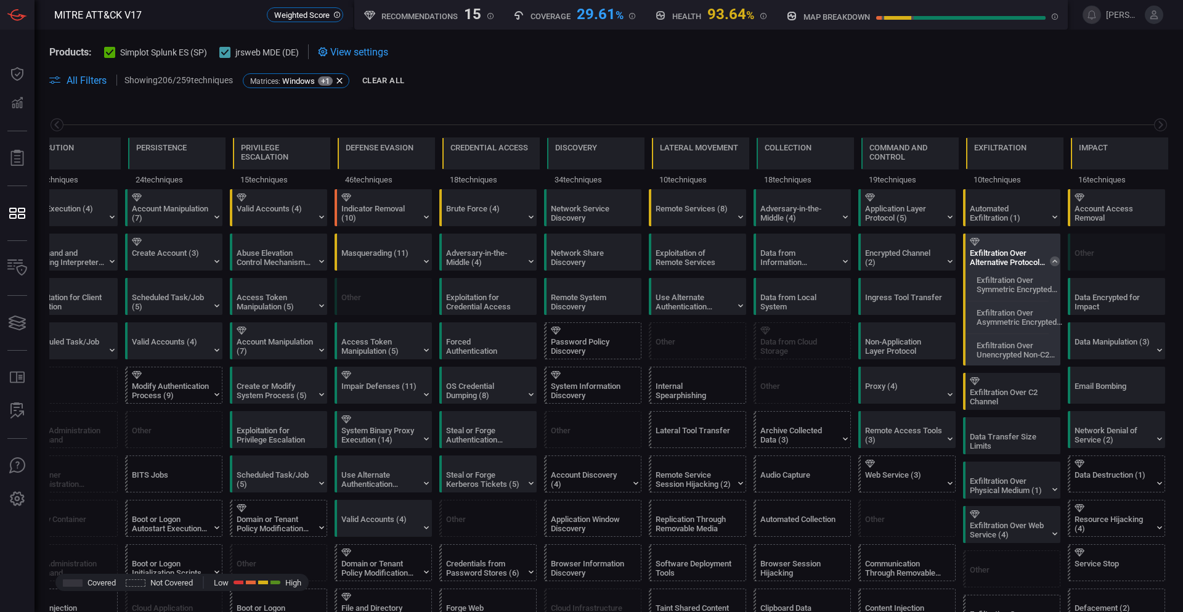
click at [1050, 259] on icon at bounding box center [1055, 261] width 10 height 10
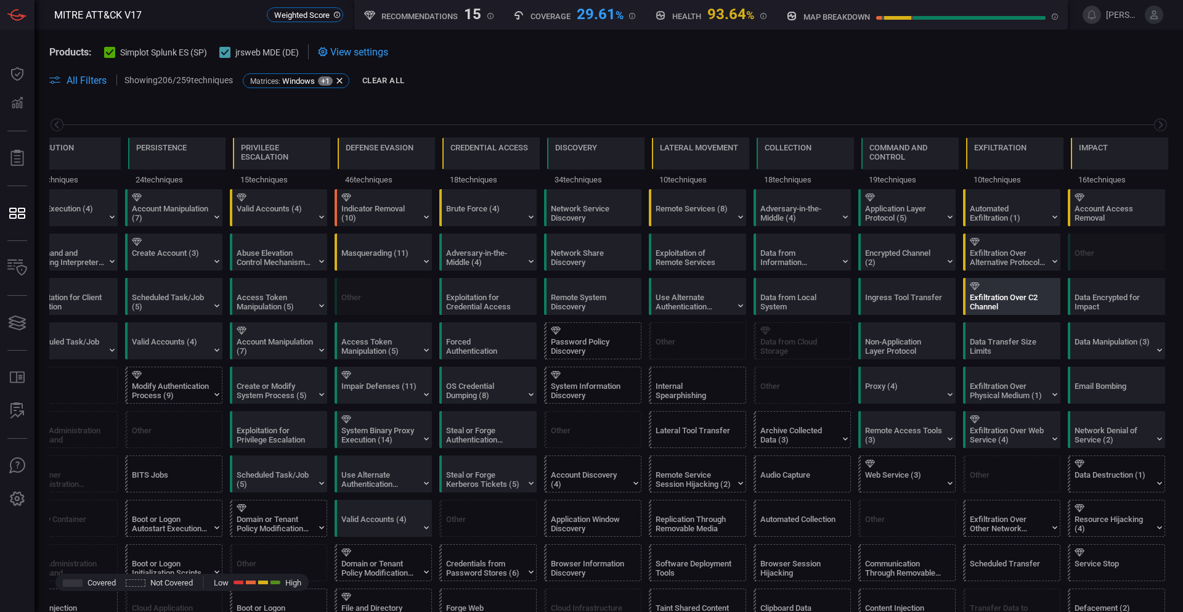
click at [1006, 293] on div "Exfiltration Over C2 Channel" at bounding box center [1008, 302] width 77 height 18
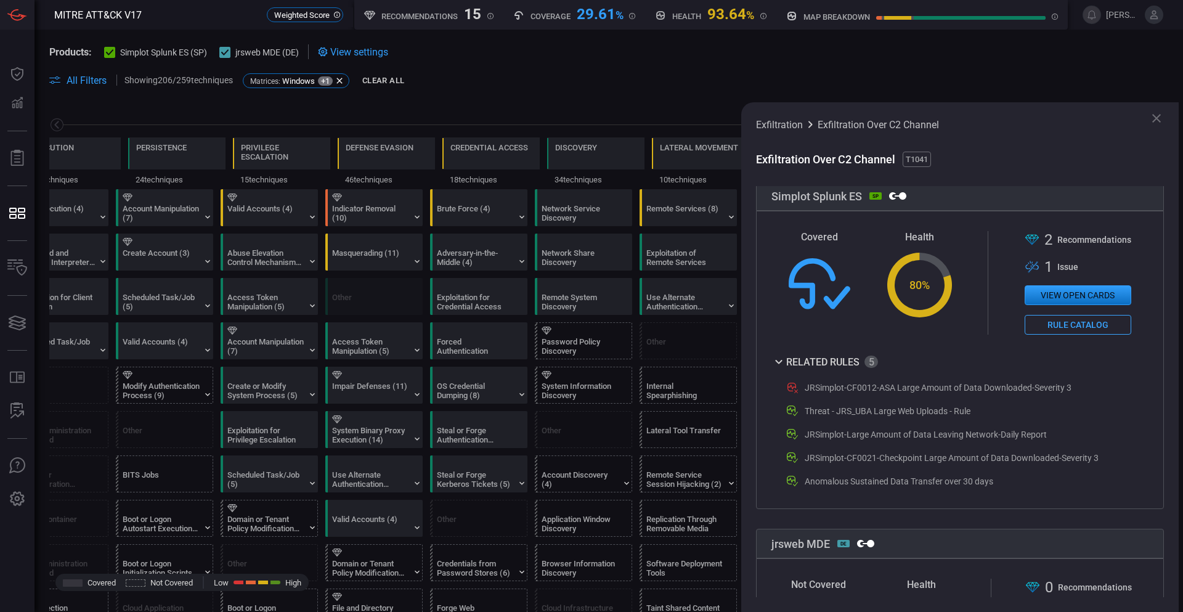
scroll to position [246, 0]
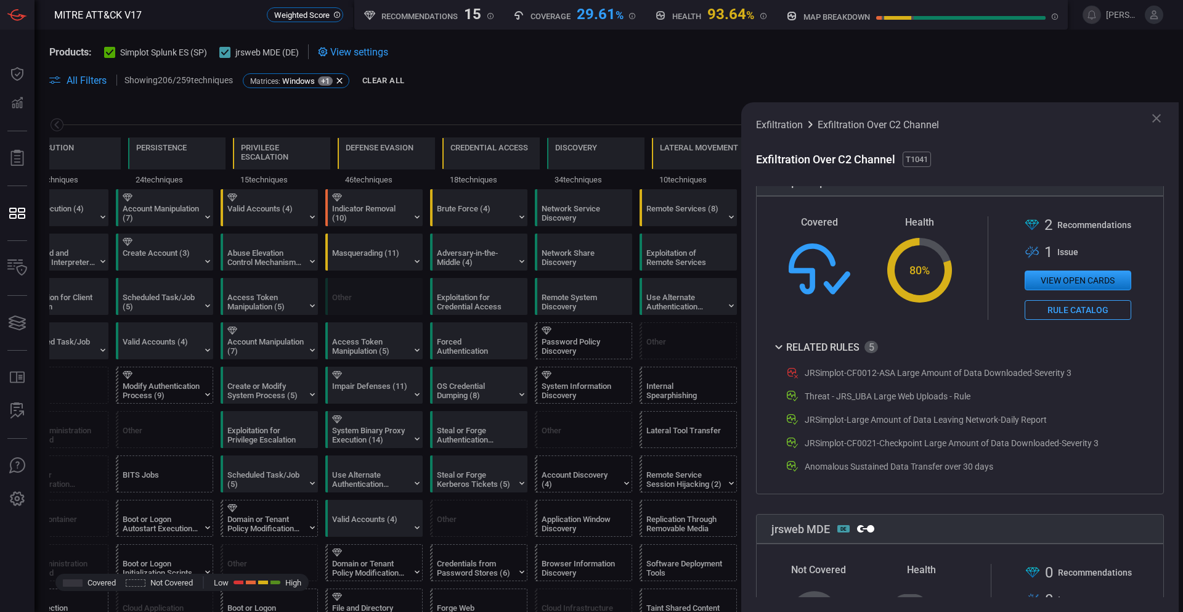
click at [792, 374] on icon at bounding box center [791, 372] width 9 height 9
drag, startPoint x: 890, startPoint y: 378, endPoint x: 994, endPoint y: 379, distance: 103.5
click at [989, 378] on div "JRSimplot-CF0012-ASA Large Amount of Data Downloaded-Severity 3" at bounding box center [938, 373] width 267 height 10
click at [1068, 373] on div "JRSimplot-CF0012-ASA Large Amount of Data Downloaded-Severity 3" at bounding box center [938, 373] width 267 height 10
drag, startPoint x: 1070, startPoint y: 373, endPoint x: 795, endPoint y: 368, distance: 275.5
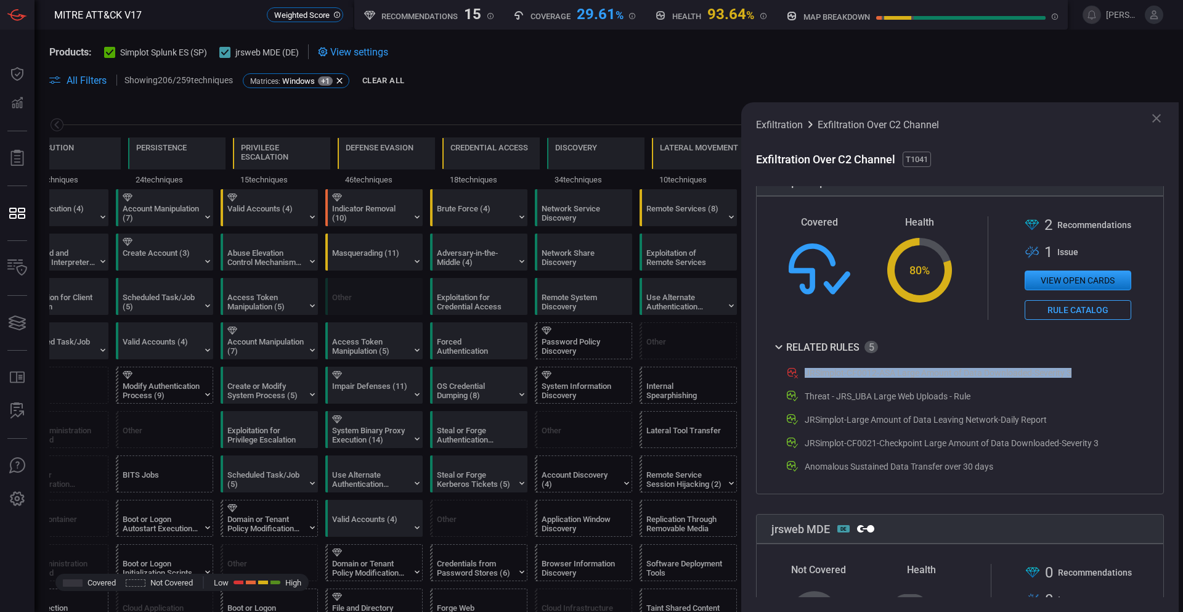
click at [795, 368] on div "JRSimplot-CF0012-ASA Large Amount of Data Downloaded-Severity 3" at bounding box center [957, 372] width 344 height 15
copy div "JRSimplot-CF0012-ASA Large Amount of Data Downloaded-Severity 3"
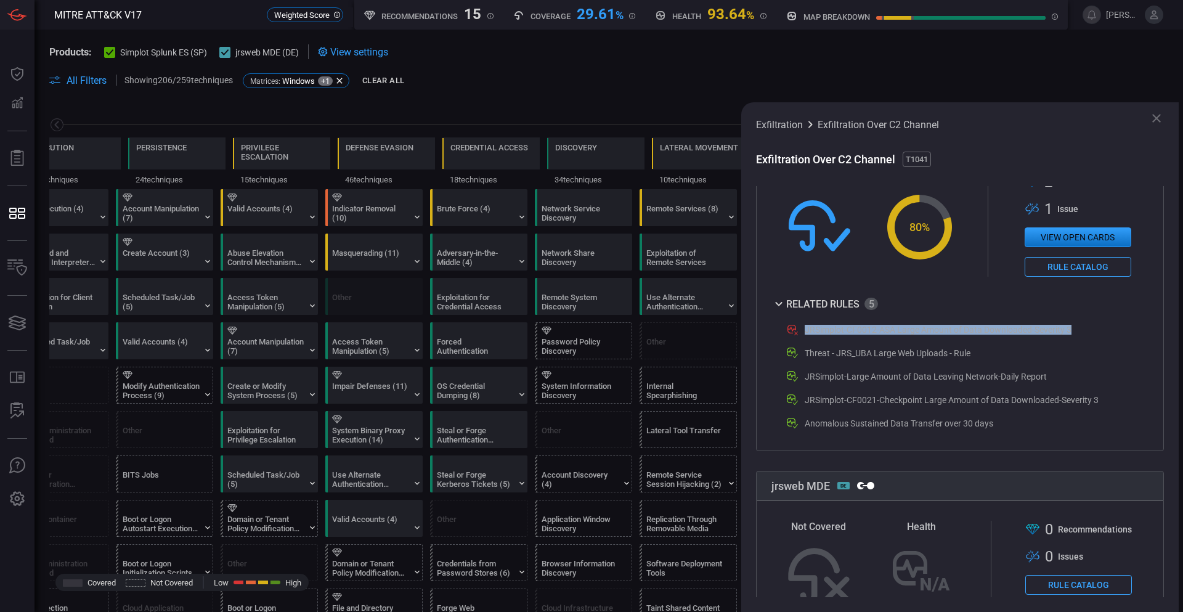
scroll to position [308, 0]
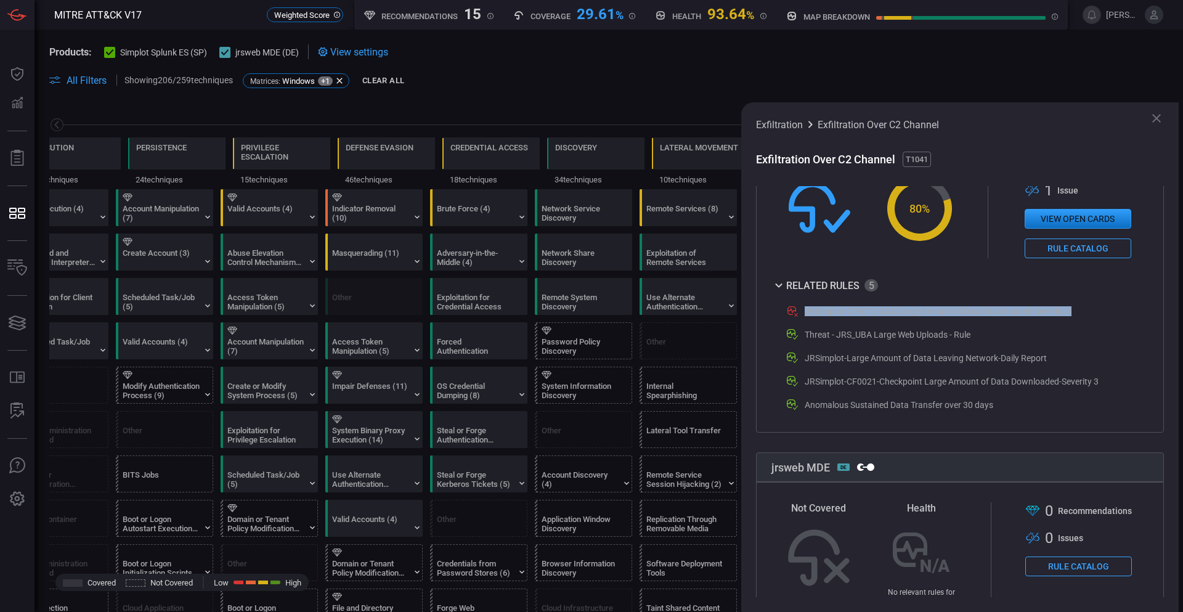
click at [1078, 252] on button "Rule Catalog" at bounding box center [1078, 248] width 107 height 20
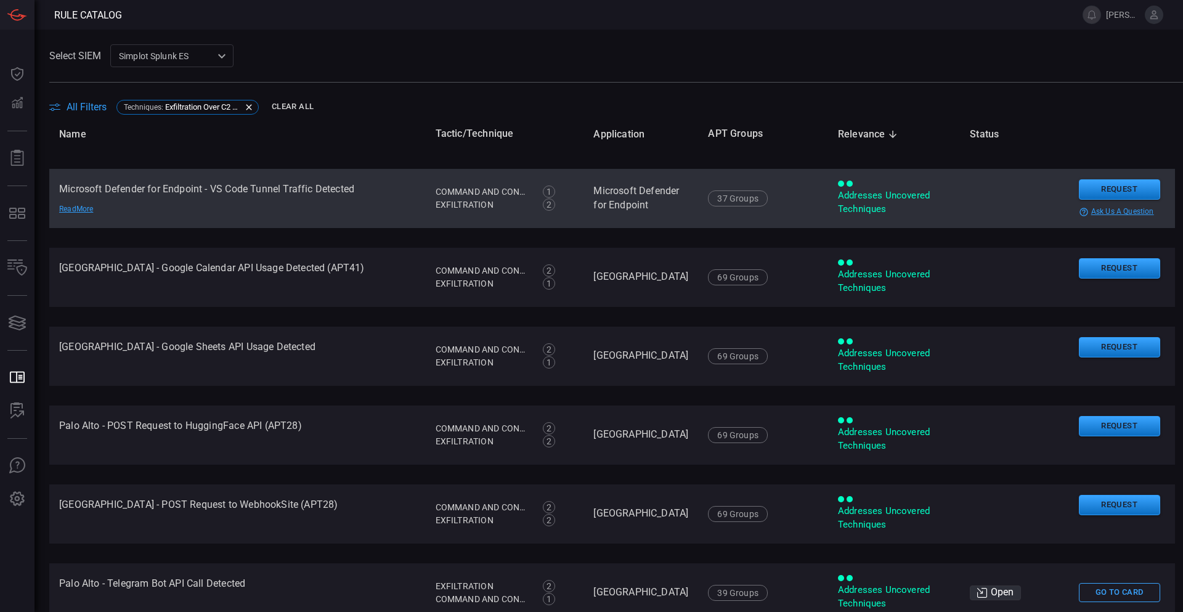
scroll to position [123, 0]
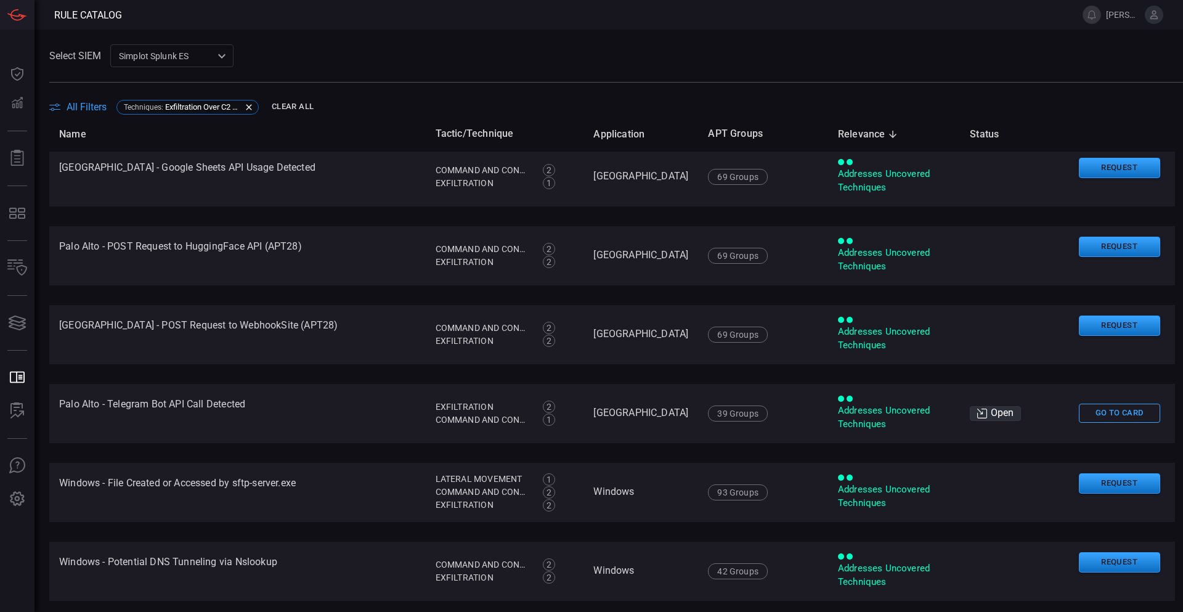
drag, startPoint x: 362, startPoint y: 252, endPoint x: 366, endPoint y: 291, distance: 39.0
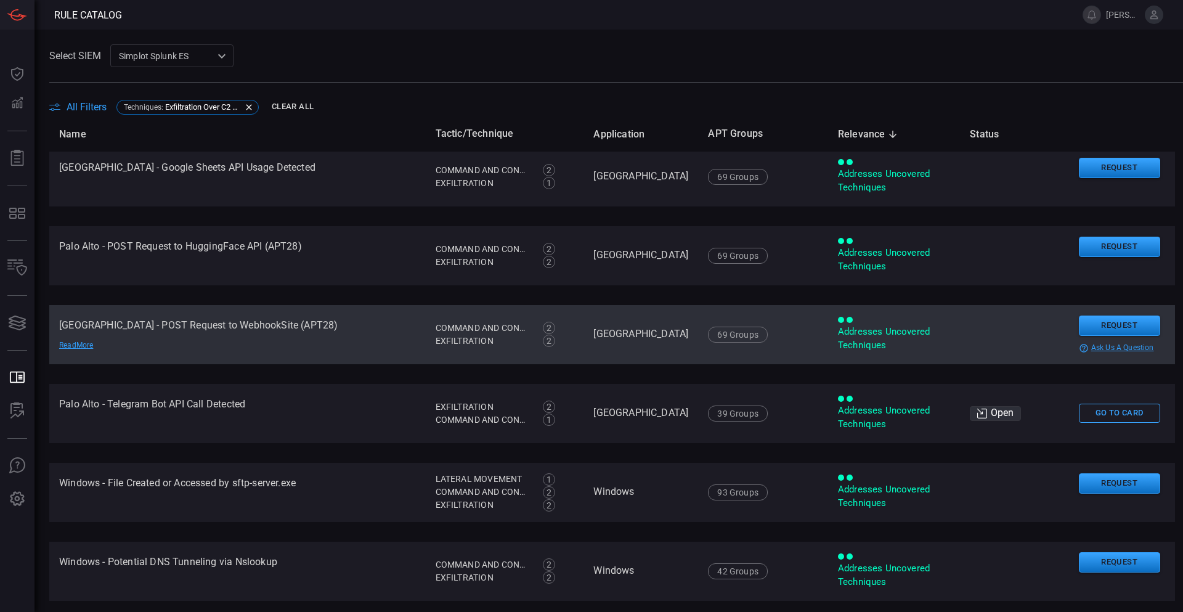
scroll to position [255, 0]
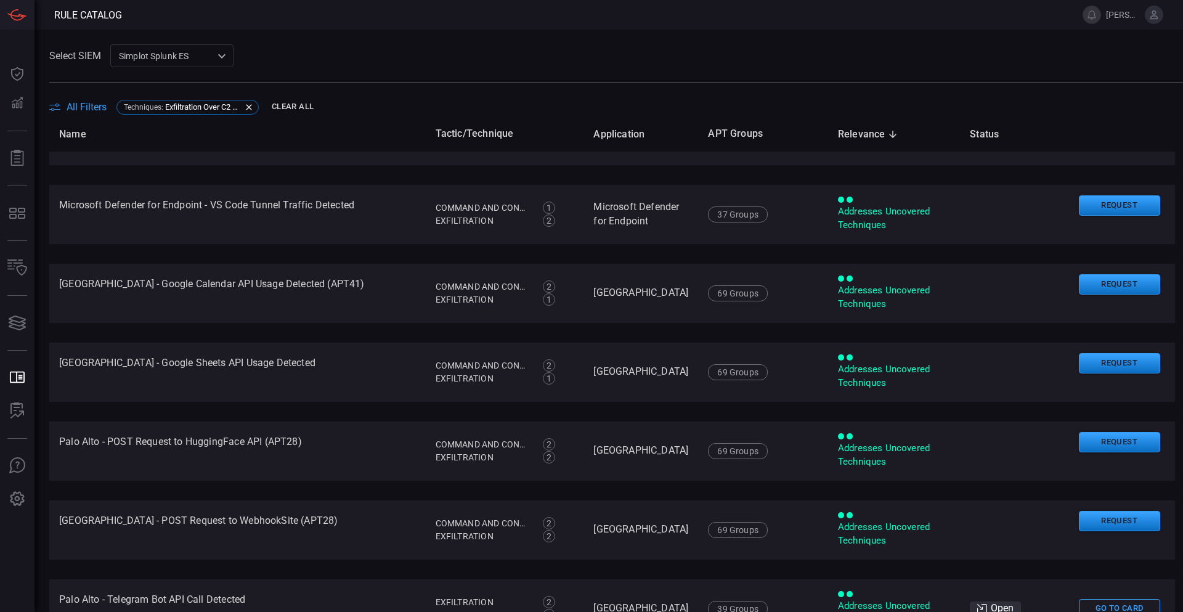
drag, startPoint x: 347, startPoint y: 358, endPoint x: 346, endPoint y: 294, distance: 64.1
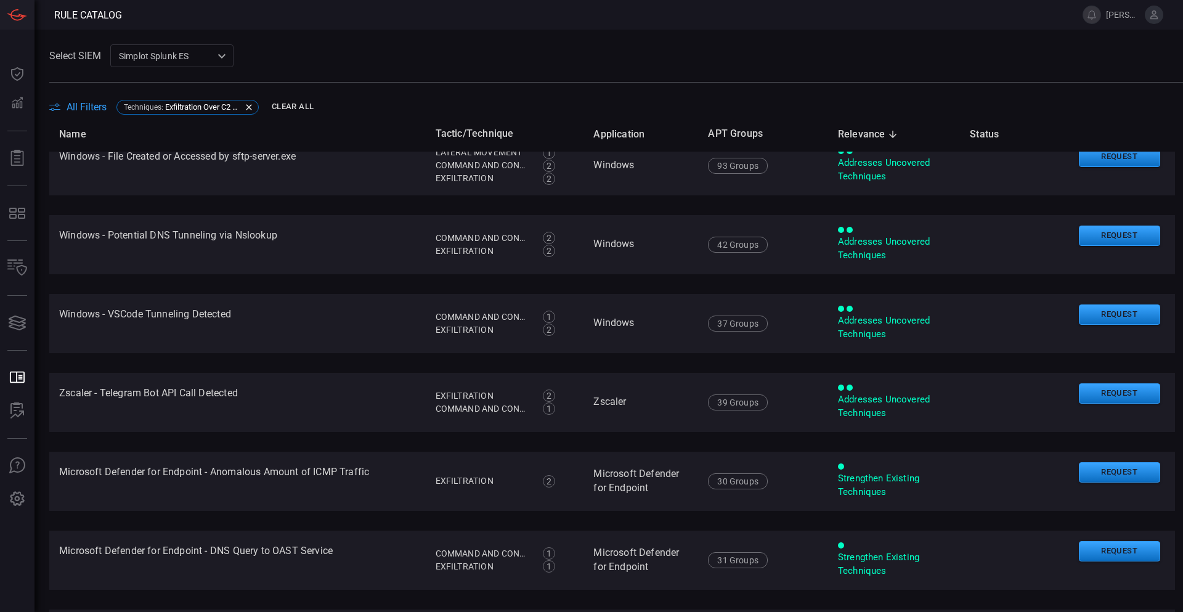
scroll to position [589, 0]
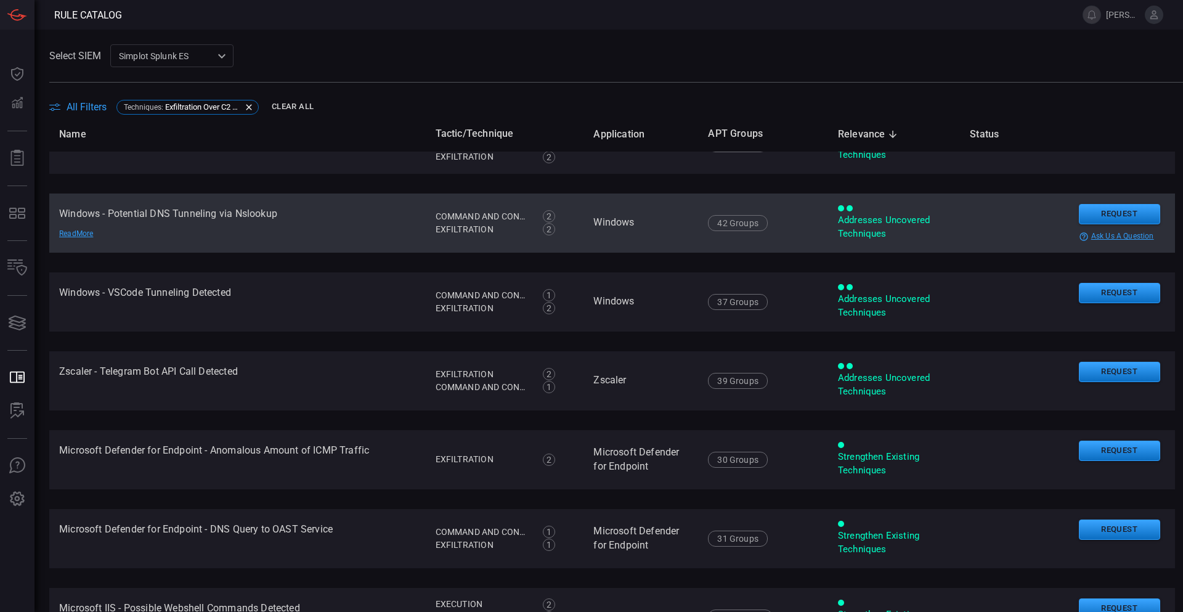
click at [235, 217] on td "Windows - Potential DNS Tunneling via Nslookup Read More" at bounding box center [237, 222] width 376 height 59
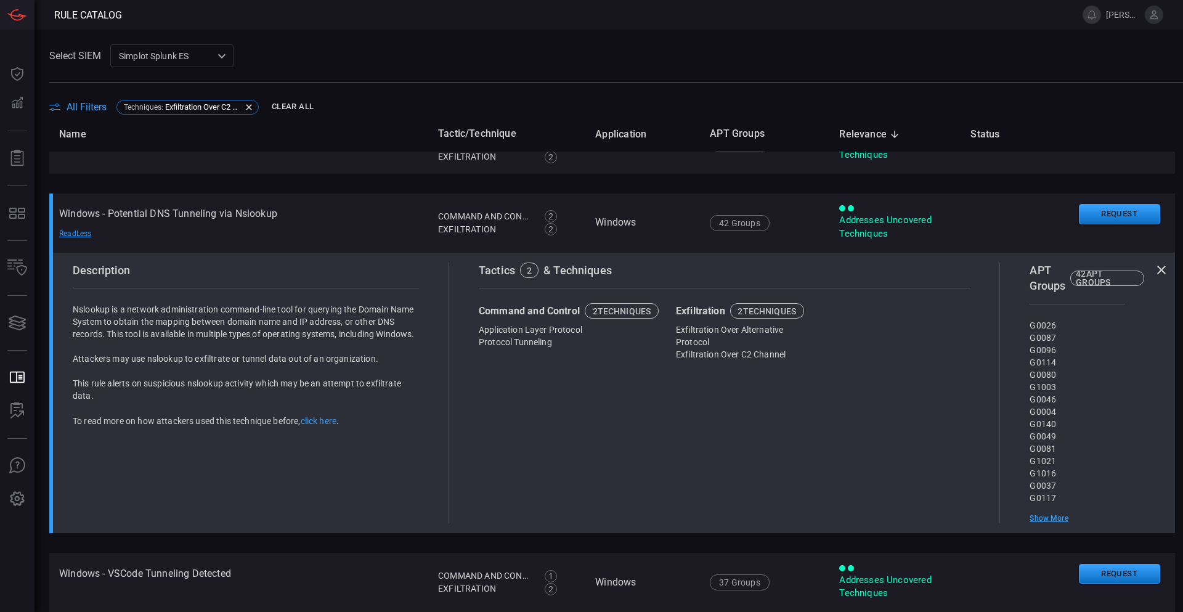
click at [331, 426] on link "click here" at bounding box center [319, 421] width 36 height 10
click at [1157, 267] on icon at bounding box center [1161, 270] width 9 height 9
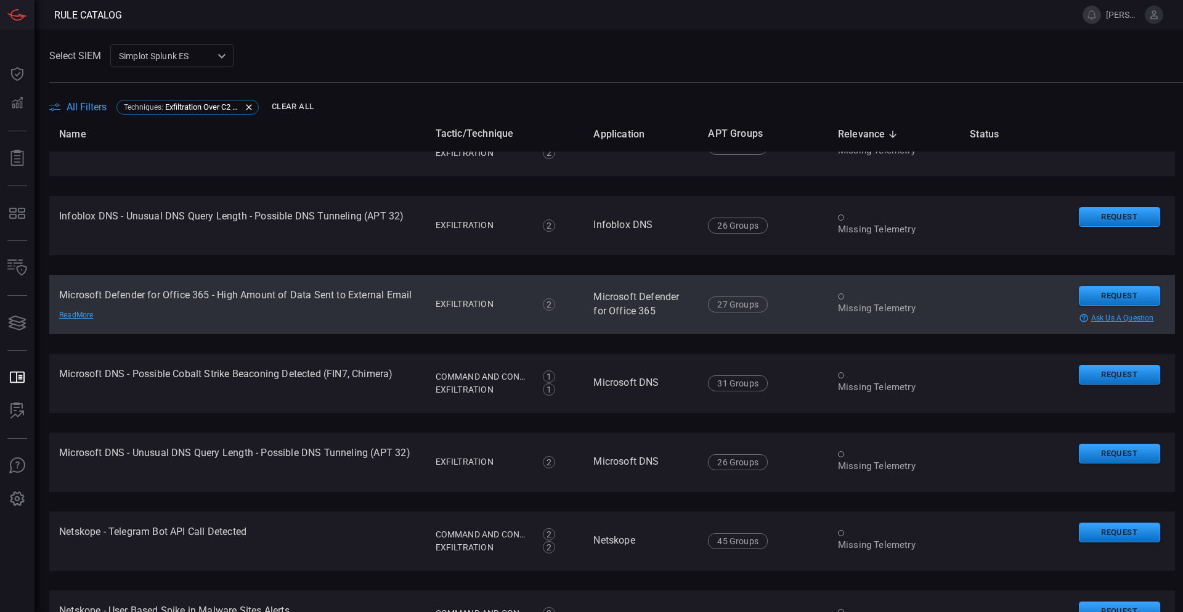
scroll to position [3553, 0]
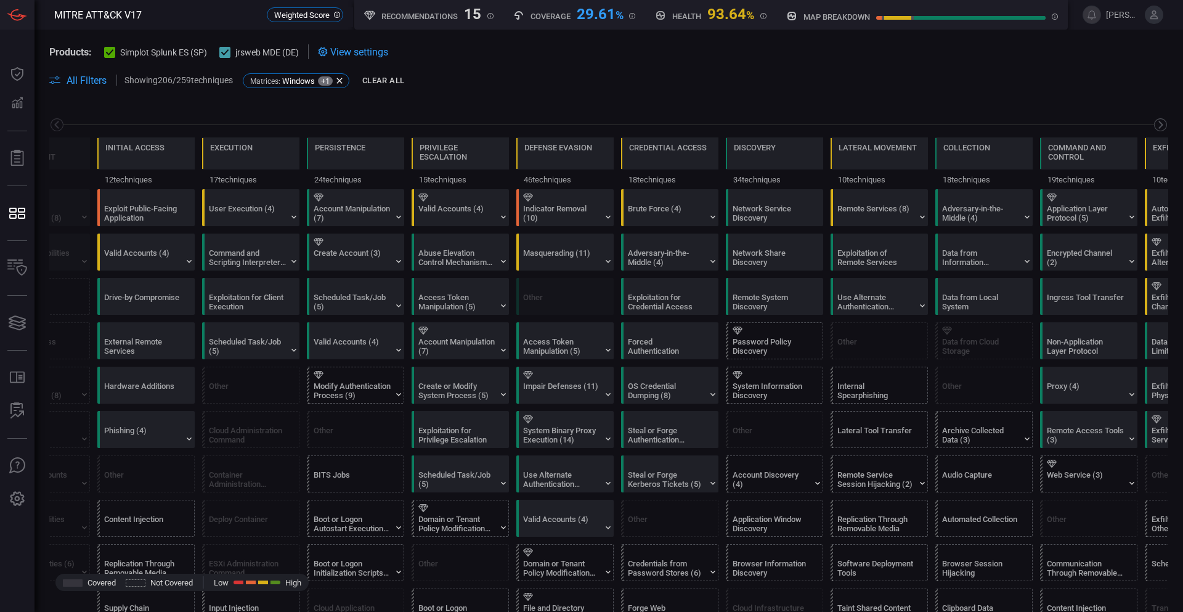
click at [1153, 118] on icon at bounding box center [1160, 124] width 15 height 15
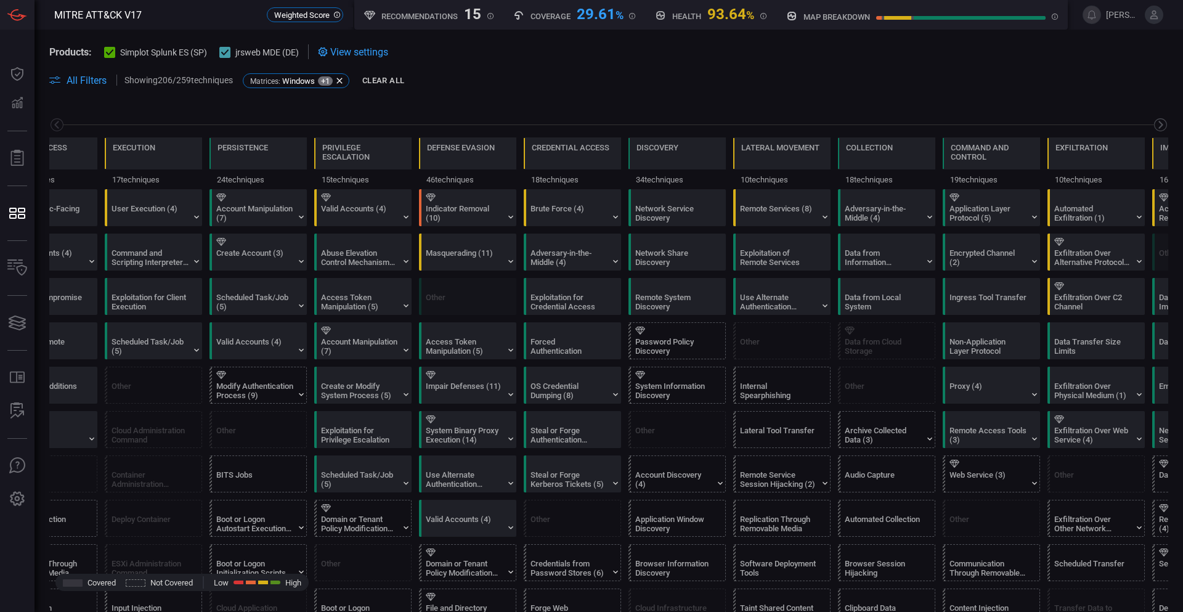
click at [1153, 119] on icon at bounding box center [1160, 124] width 15 height 15
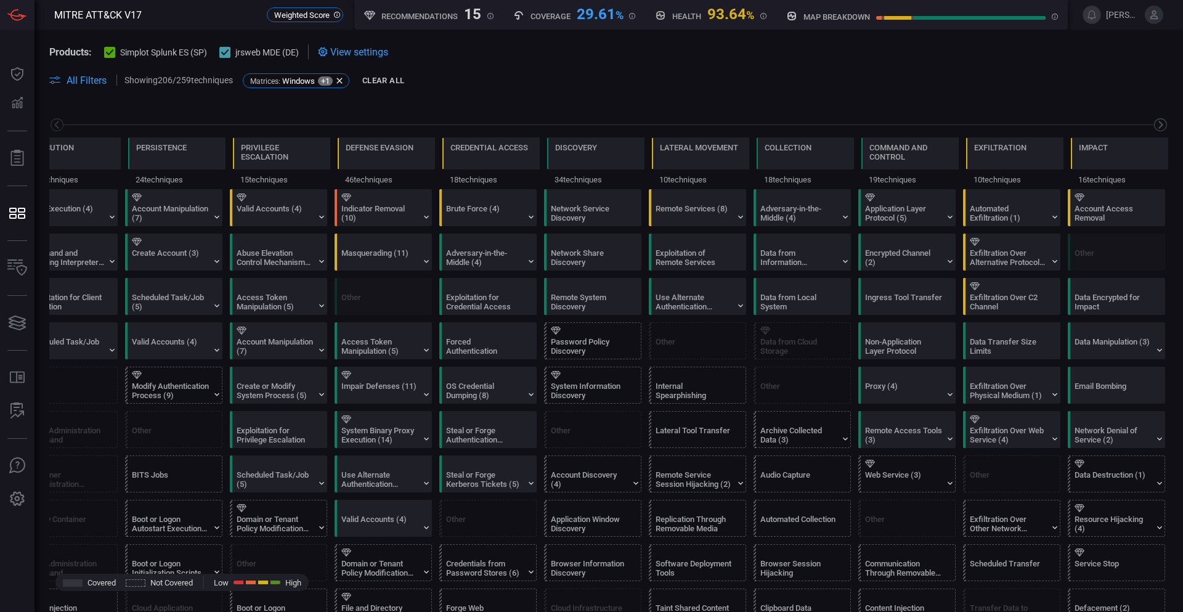
click at [1154, 119] on icon at bounding box center [1160, 124] width 13 height 13
click at [945, 219] on icon at bounding box center [950, 217] width 10 height 10
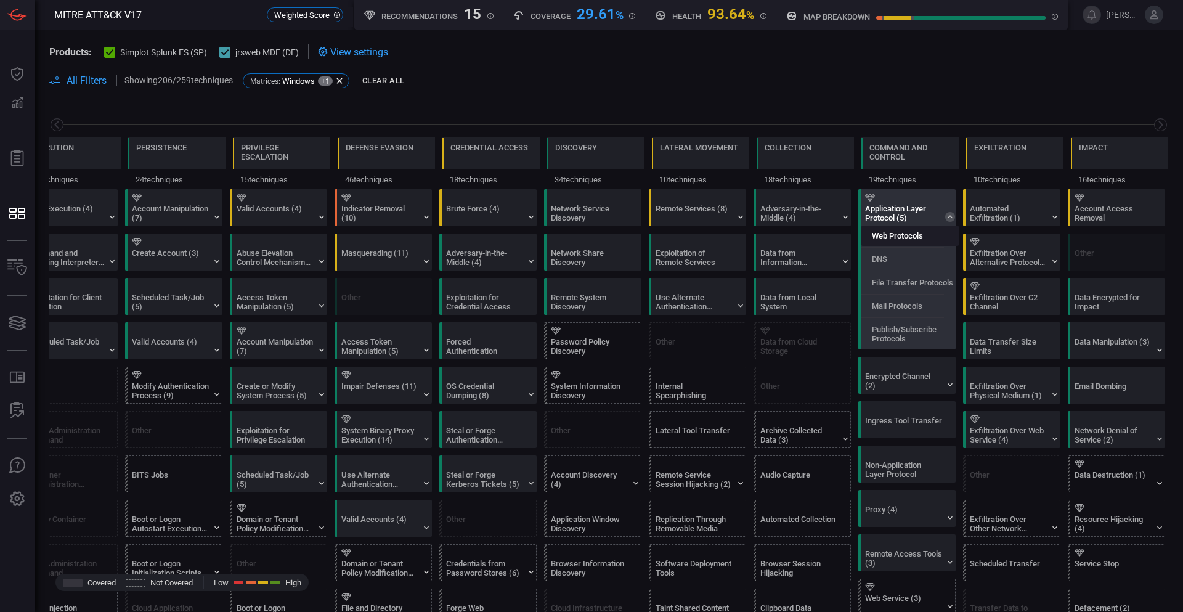
click at [880, 238] on label "Web Protocols" at bounding box center [897, 235] width 51 height 9
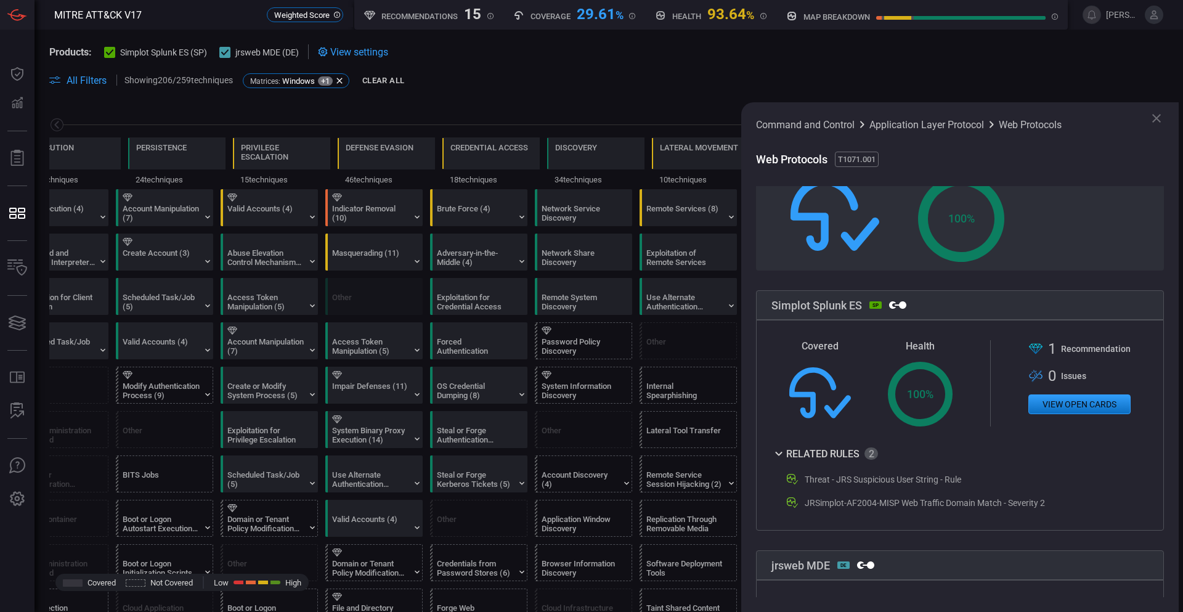
scroll to position [123, 0]
click at [1059, 398] on button "View open cards" at bounding box center [1079, 404] width 102 height 20
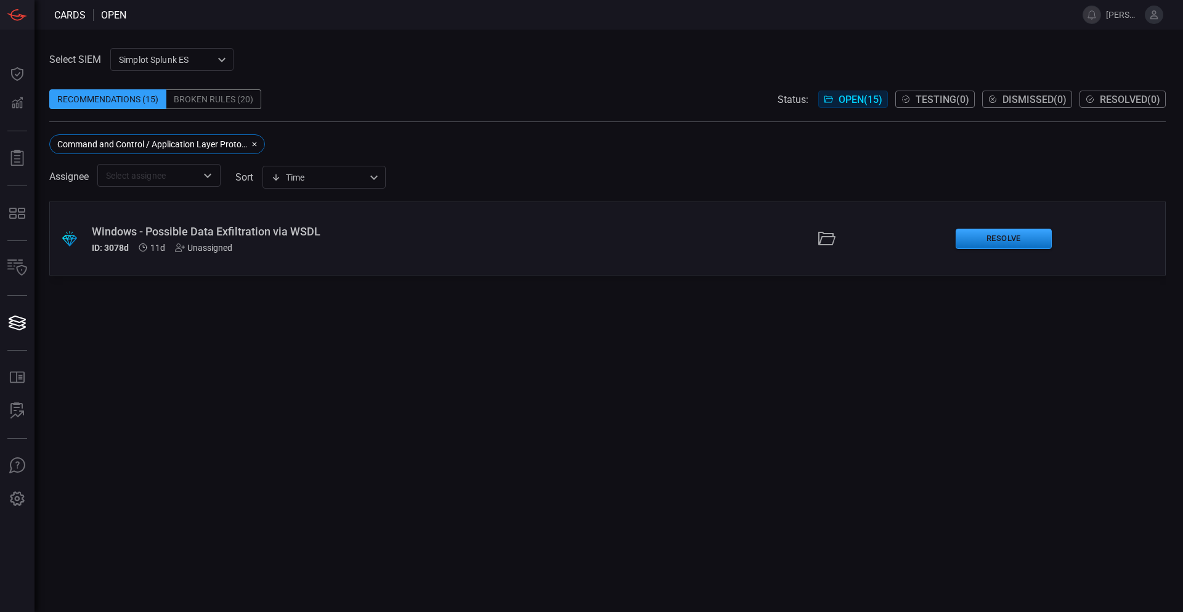
click at [572, 426] on div ".suggested_cards_icon{fill:url(#suggested_cards_icon);} Windows - Possible Data…" at bounding box center [607, 406] width 1116 height 410
click at [245, 231] on div "Windows - Possible Data Exfiltration via WSDL" at bounding box center [287, 231] width 391 height 13
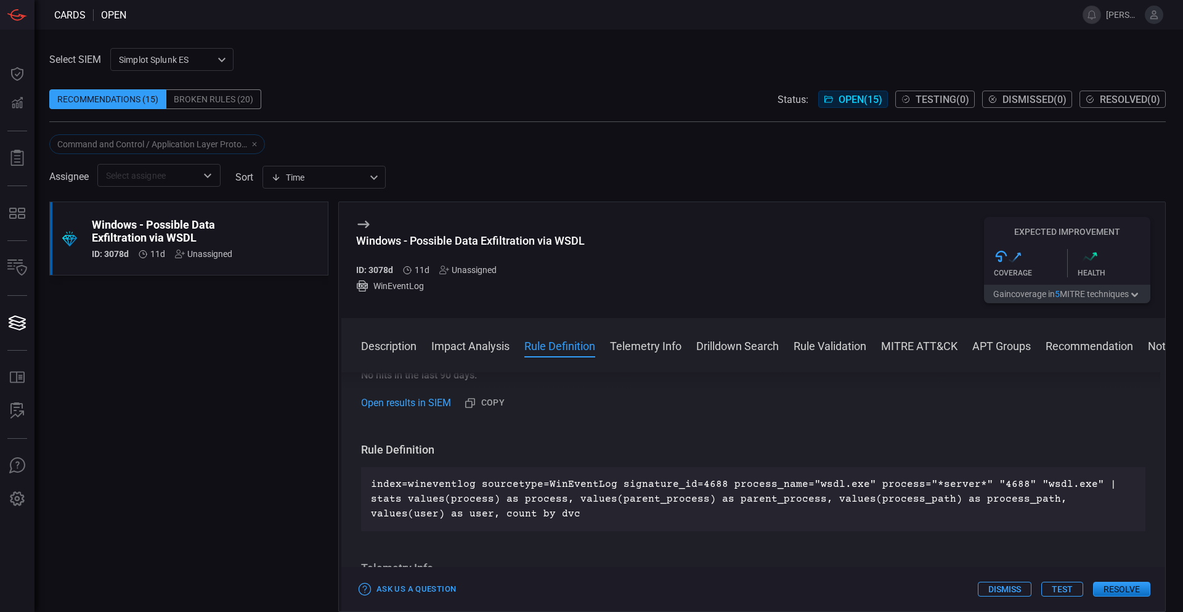
drag, startPoint x: 776, startPoint y: 432, endPoint x: 780, endPoint y: 460, distance: 28.7
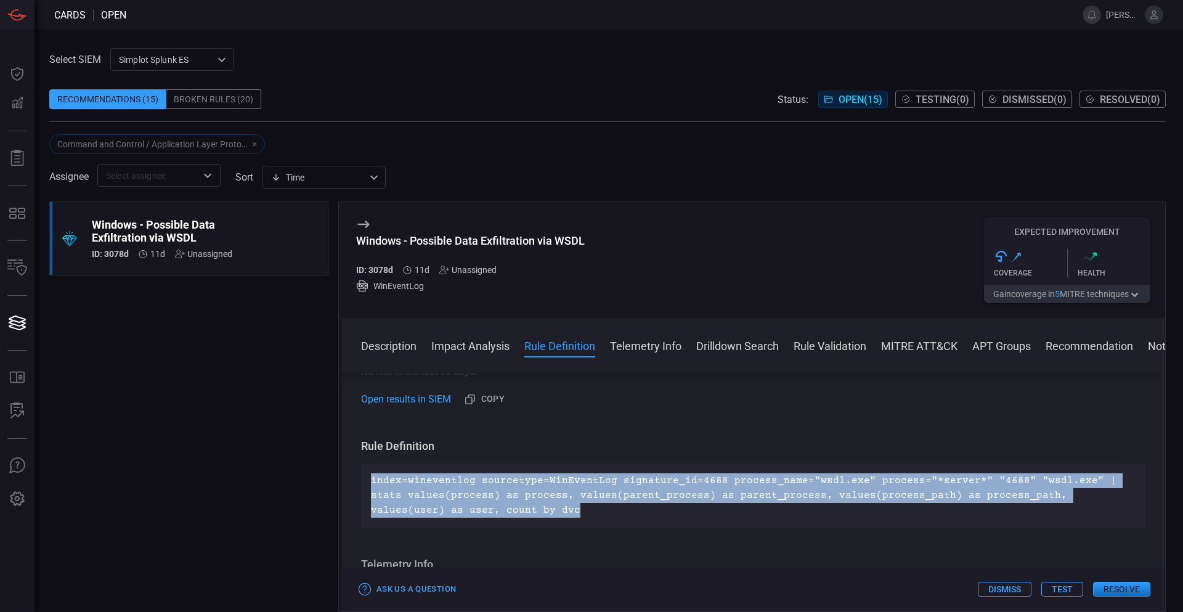
drag, startPoint x: 516, startPoint y: 523, endPoint x: 343, endPoint y: 471, distance: 180.7
click at [343, 471] on div "Description Wsdl.exe is a tool used in the Web Services Description Language (W…" at bounding box center [753, 489] width 824 height 235
copy p "index=wineventlog sourcetype=WinEventLog signature_id=4688 process_name="wsdl.e…"
click at [548, 496] on p "index=wineventlog sourcetype=WinEventLog signature_id=4688 process_name="wsdl.e…" at bounding box center [753, 495] width 765 height 44
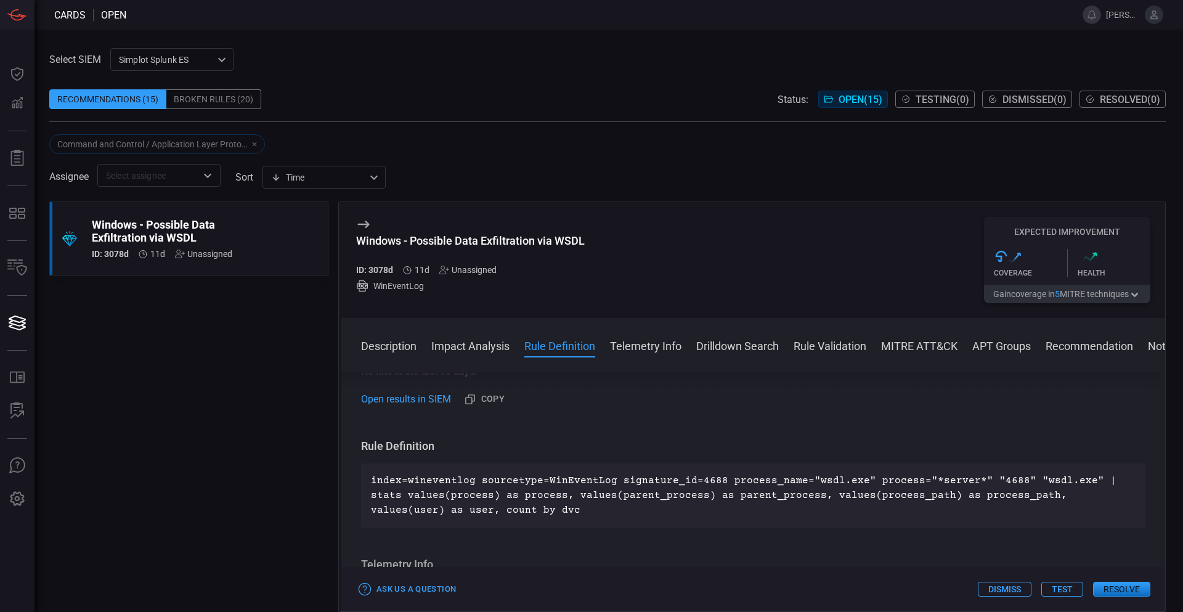
click at [389, 344] on button "Description" at bounding box center [388, 345] width 55 height 15
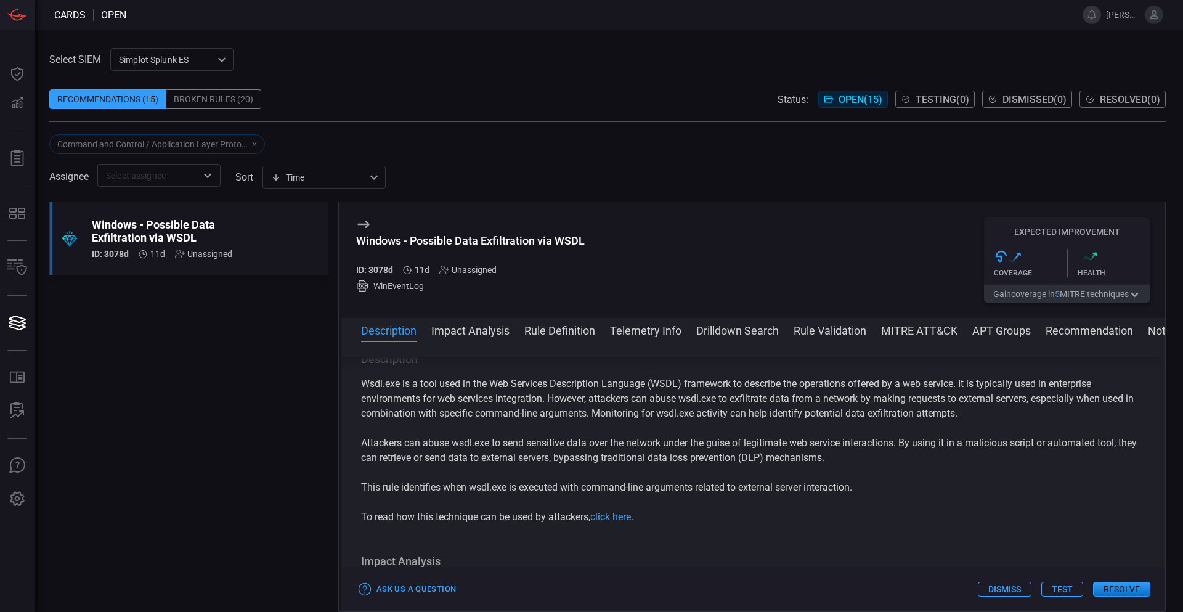
scroll to position [0, 0]
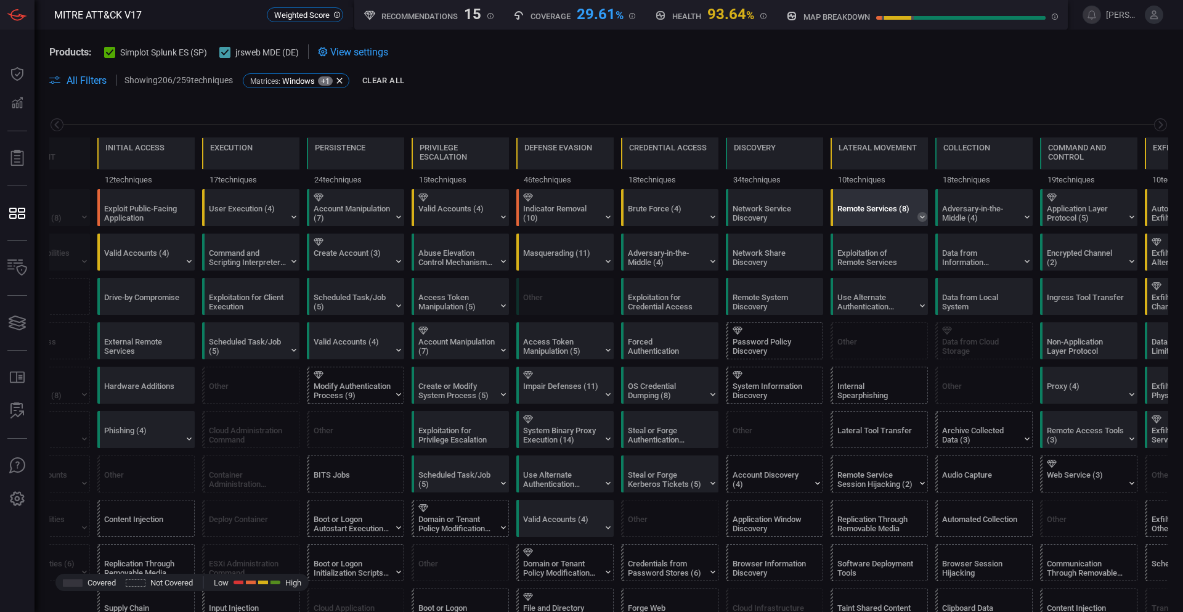
click at [924, 216] on icon at bounding box center [922, 217] width 5 height 3
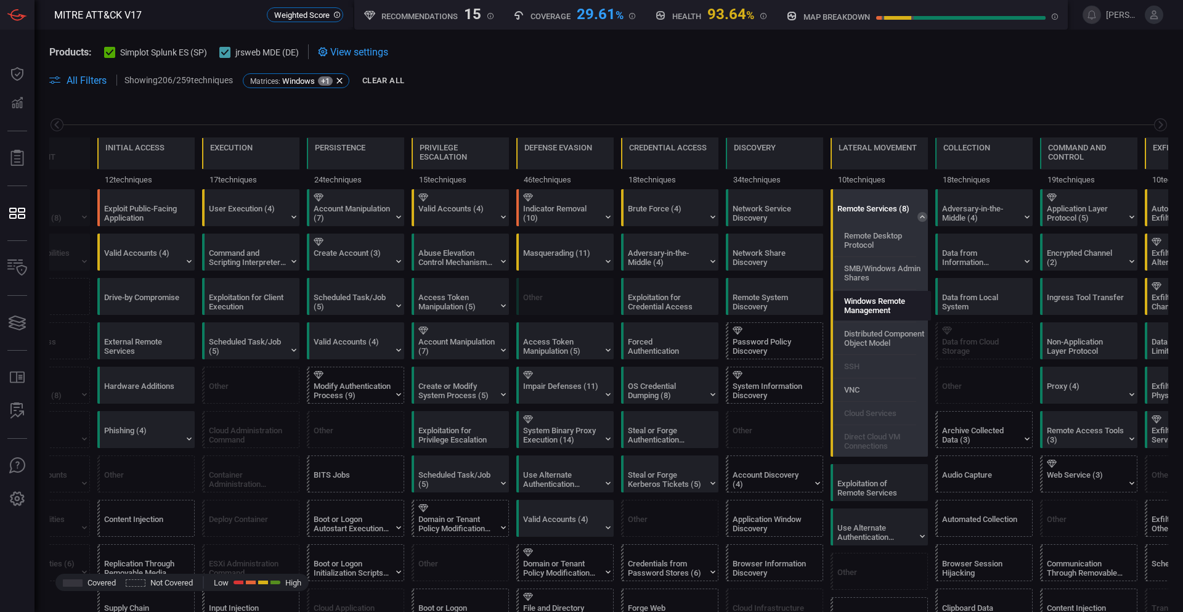
click at [855, 304] on label "Windows Remote Management" at bounding box center [887, 305] width 86 height 18
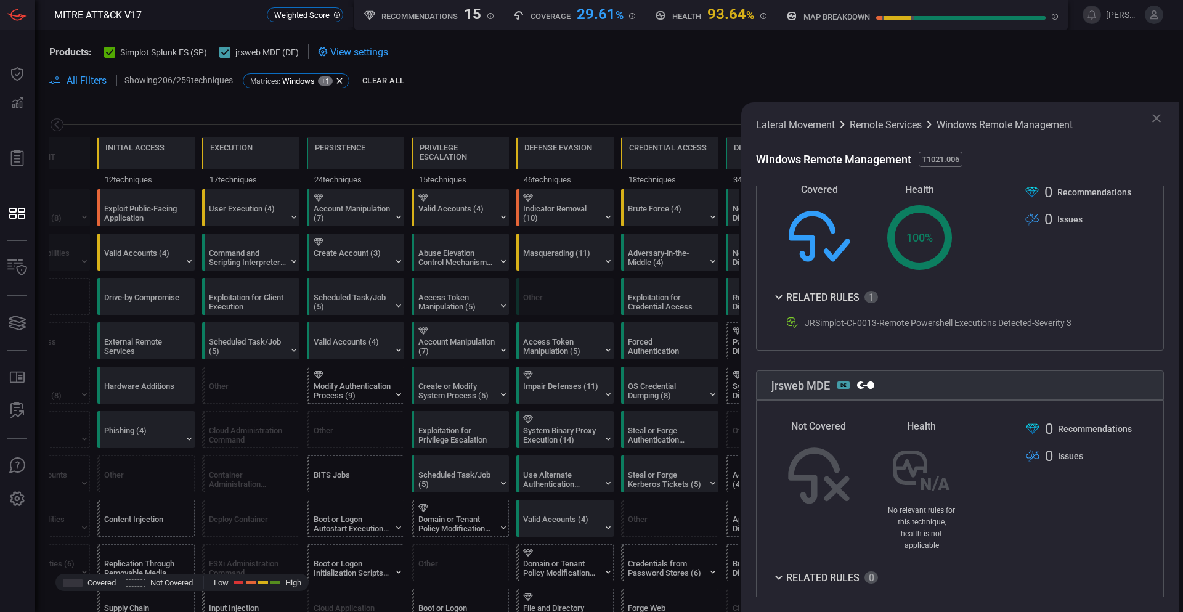
scroll to position [156, 0]
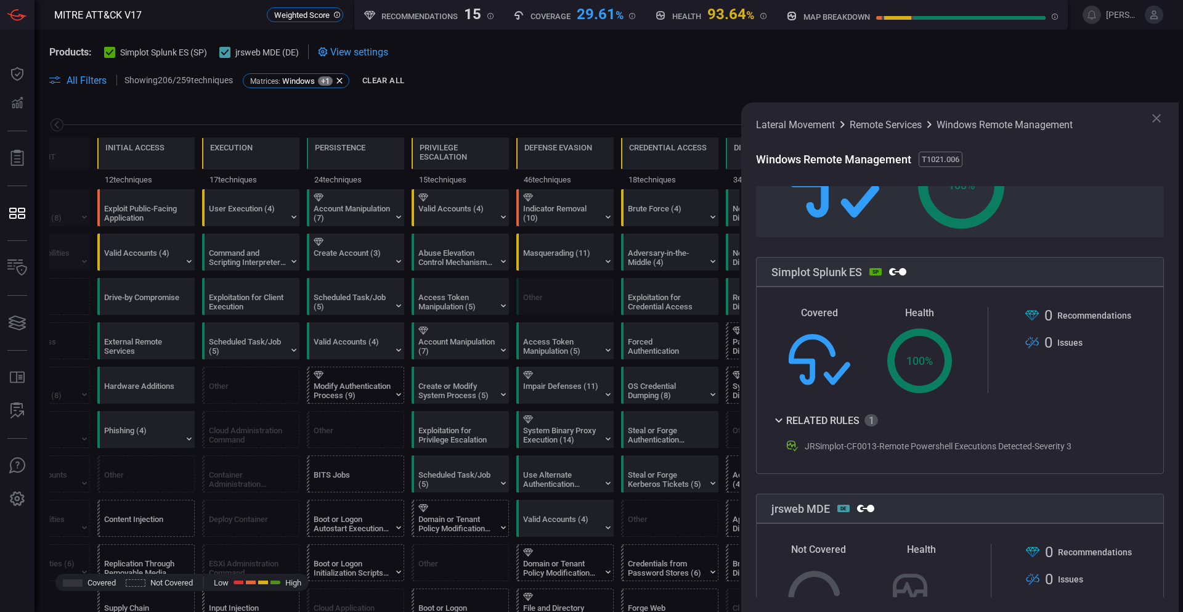
click at [813, 421] on div "Related Rules" at bounding box center [824, 420] width 107 height 15
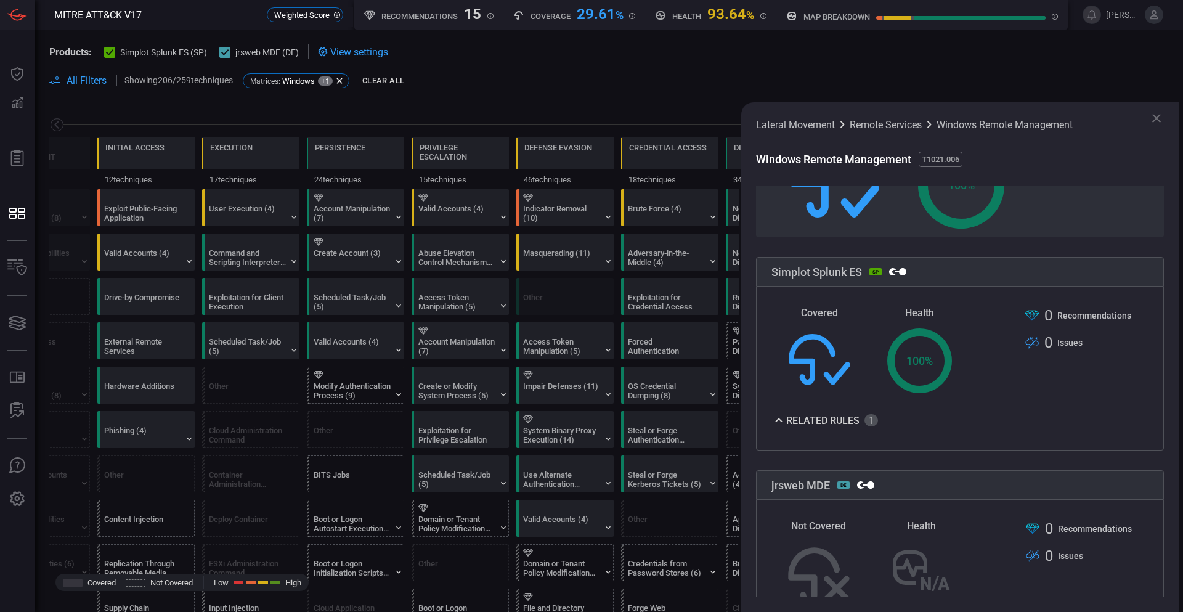
click at [813, 421] on div "Related Rules" at bounding box center [824, 420] width 107 height 15
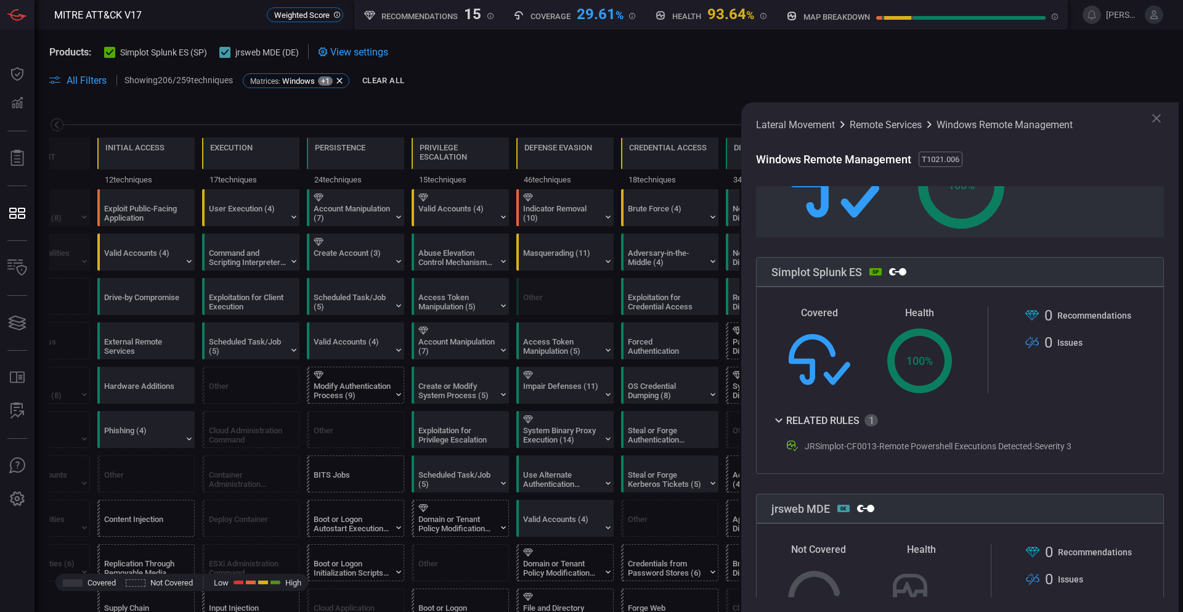
click at [905, 354] on div "100 %" at bounding box center [919, 360] width 65 height 65
click at [1067, 317] on span "Recommendation s" at bounding box center [1094, 316] width 74 height 10
click at [1059, 343] on span "Issue s" at bounding box center [1069, 343] width 25 height 10
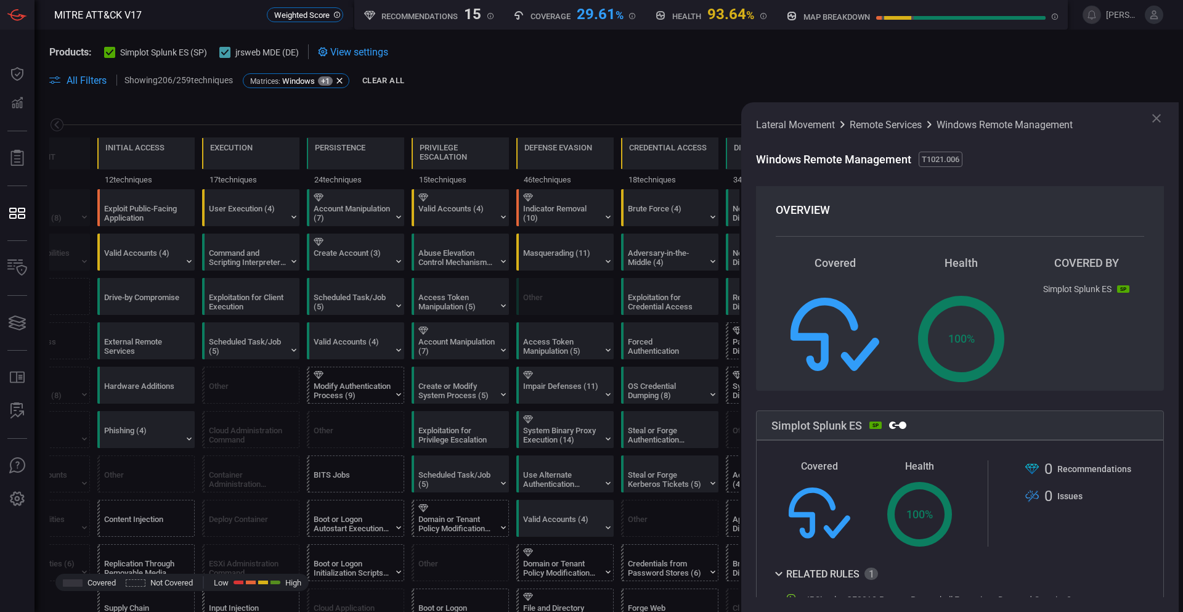
scroll to position [0, 0]
click at [1155, 116] on icon at bounding box center [1156, 118] width 9 height 9
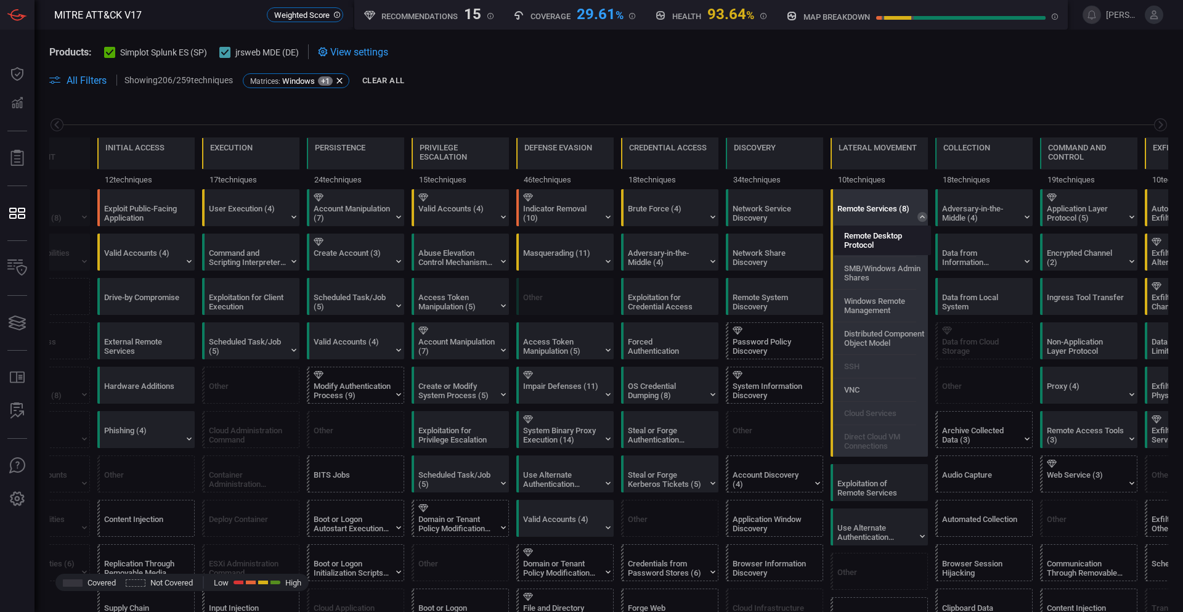
click at [872, 245] on label "Remote Desktop Protocol" at bounding box center [887, 240] width 86 height 18
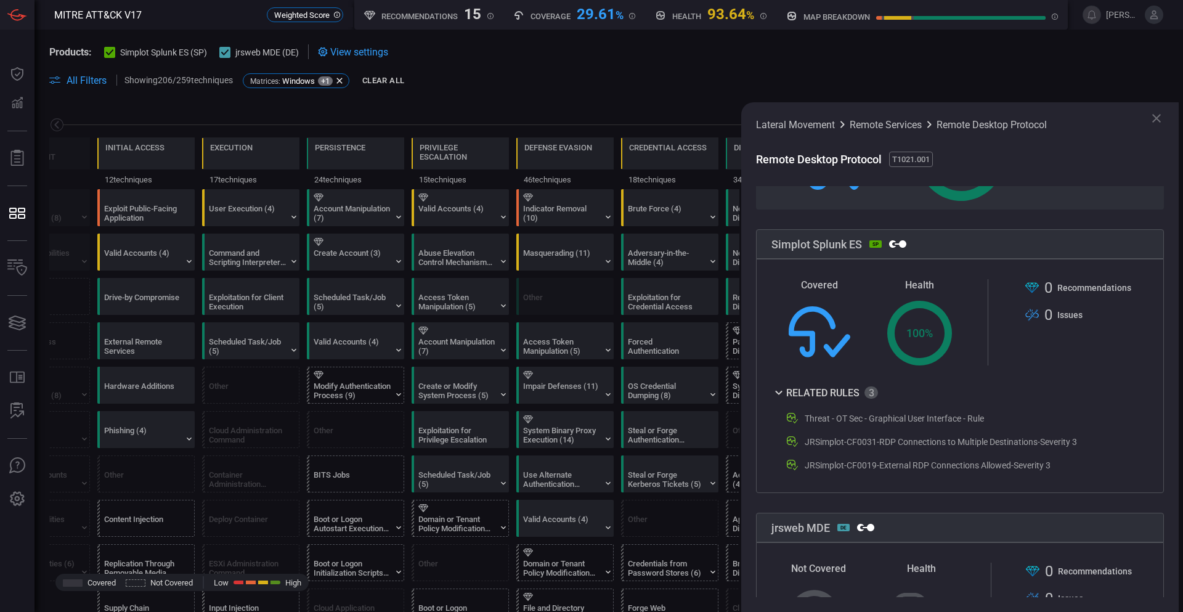
scroll to position [185, 0]
click at [1154, 118] on icon at bounding box center [1156, 118] width 15 height 15
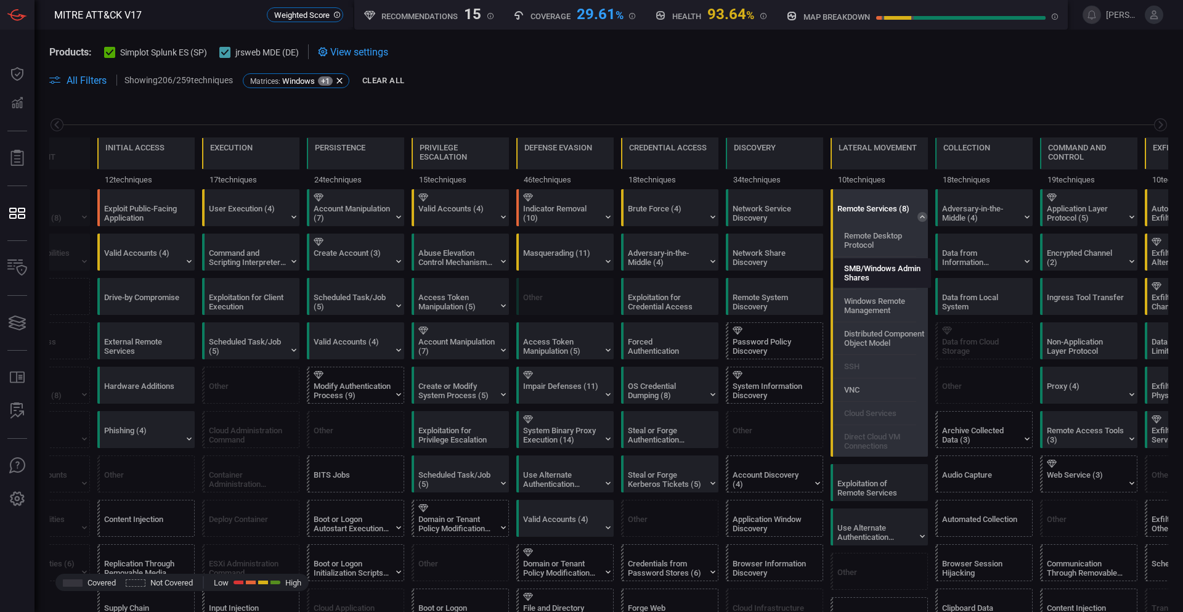
click at [880, 268] on label "SMB/Windows Admin Shares" at bounding box center [887, 273] width 86 height 18
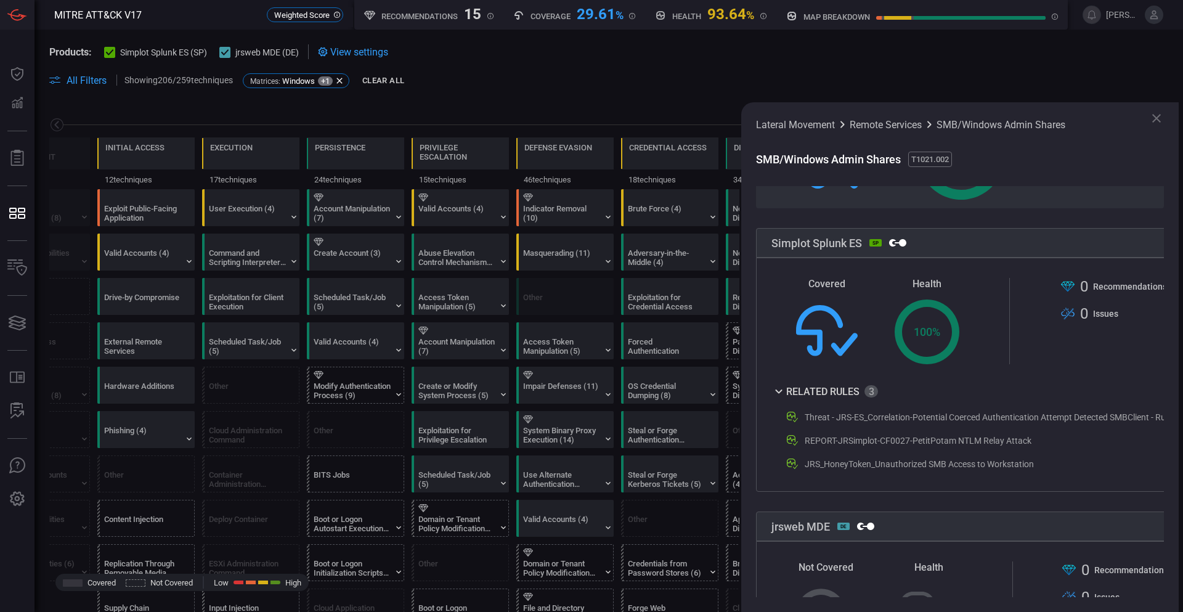
click at [1153, 116] on icon at bounding box center [1156, 118] width 15 height 15
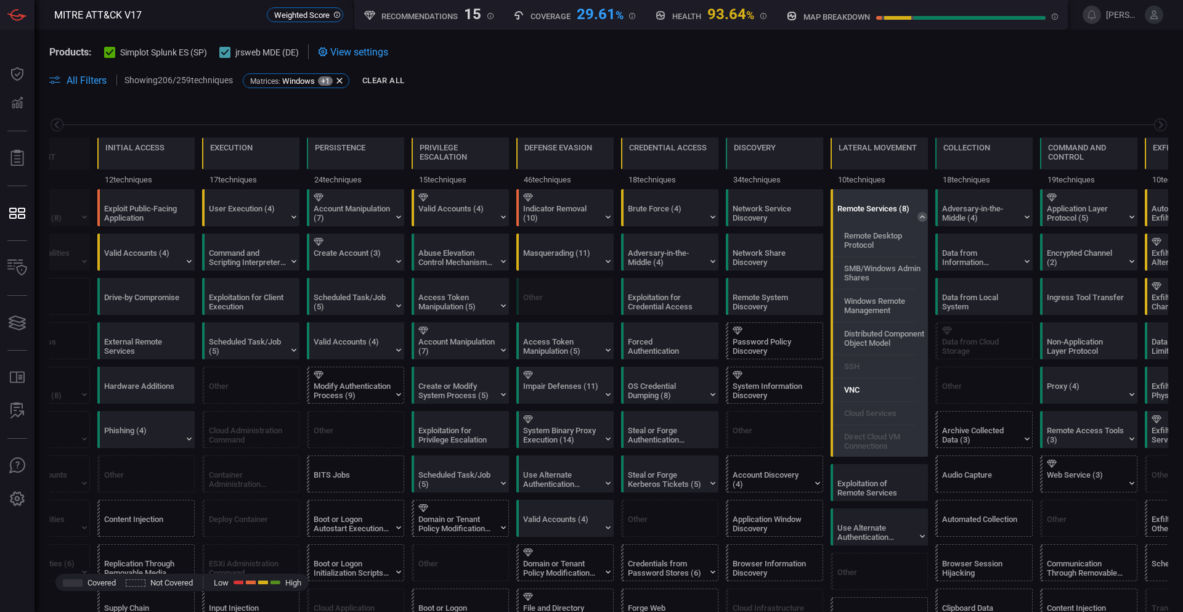
click at [856, 393] on label "VNC" at bounding box center [851, 389] width 15 height 9
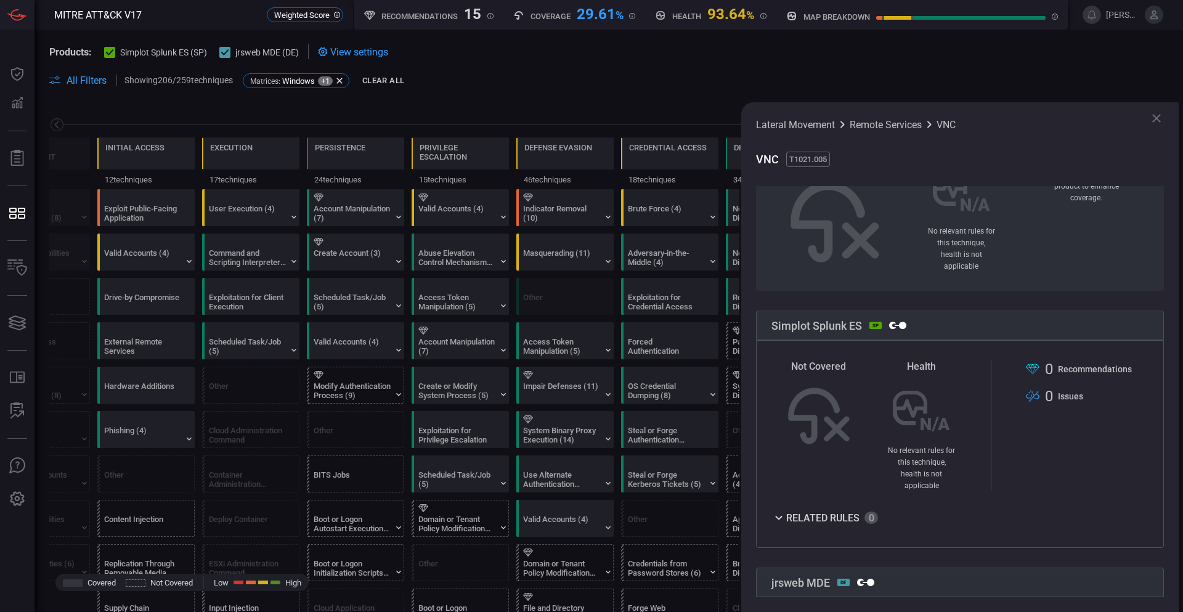
scroll to position [123, 0]
click at [1157, 118] on icon at bounding box center [1156, 118] width 9 height 9
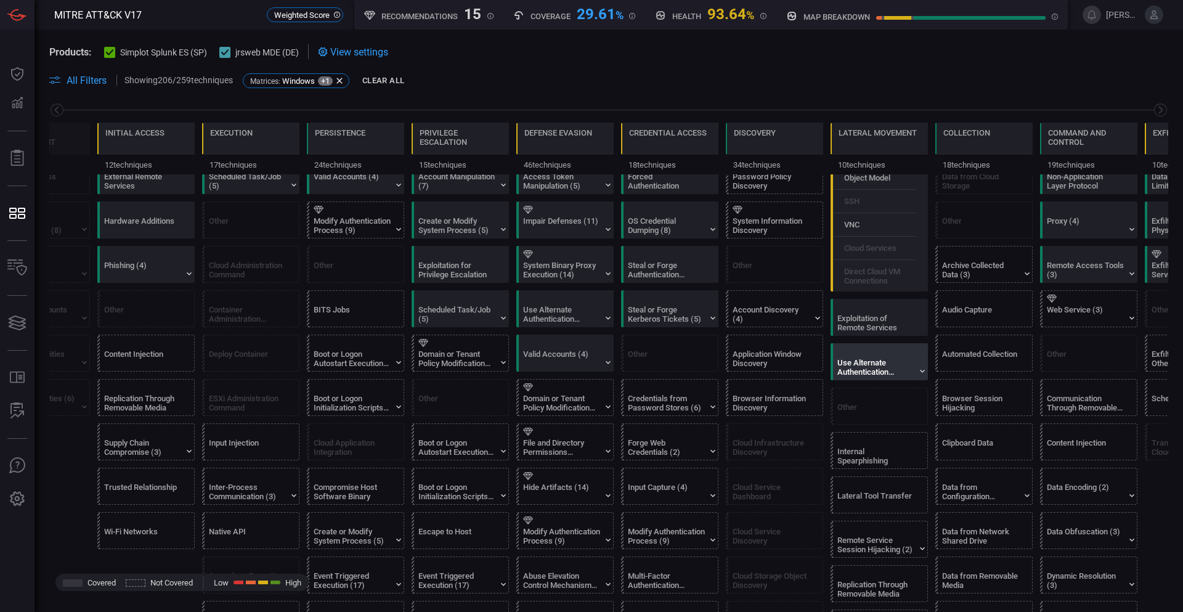
scroll to position [185, 0]
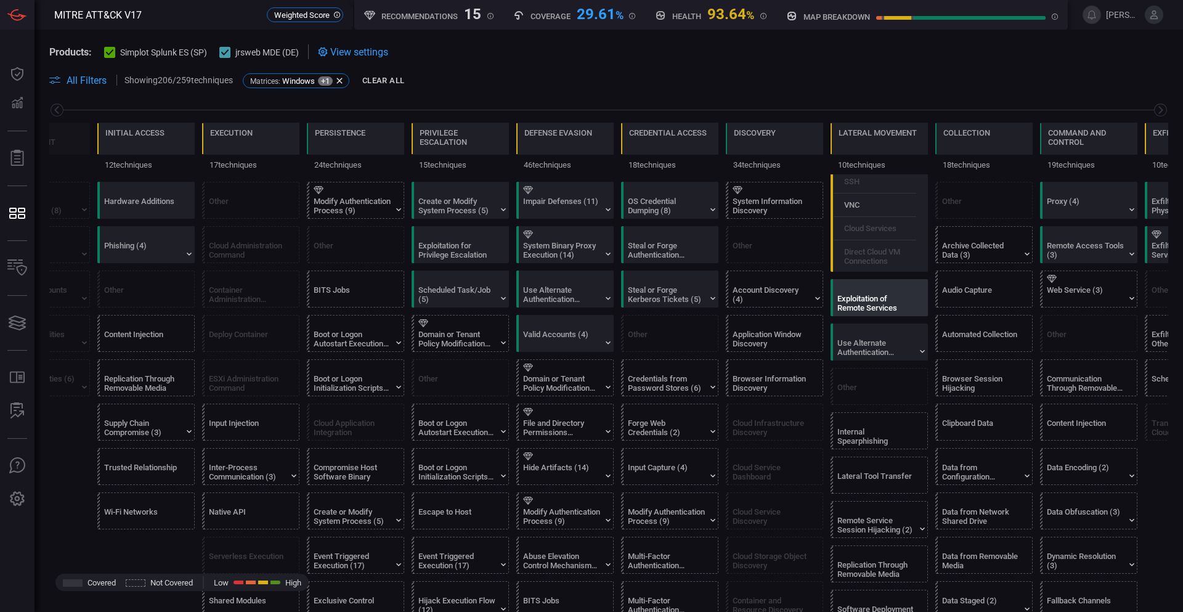
click at [879, 307] on div "Exploitation of Remote Services" at bounding box center [875, 303] width 77 height 18
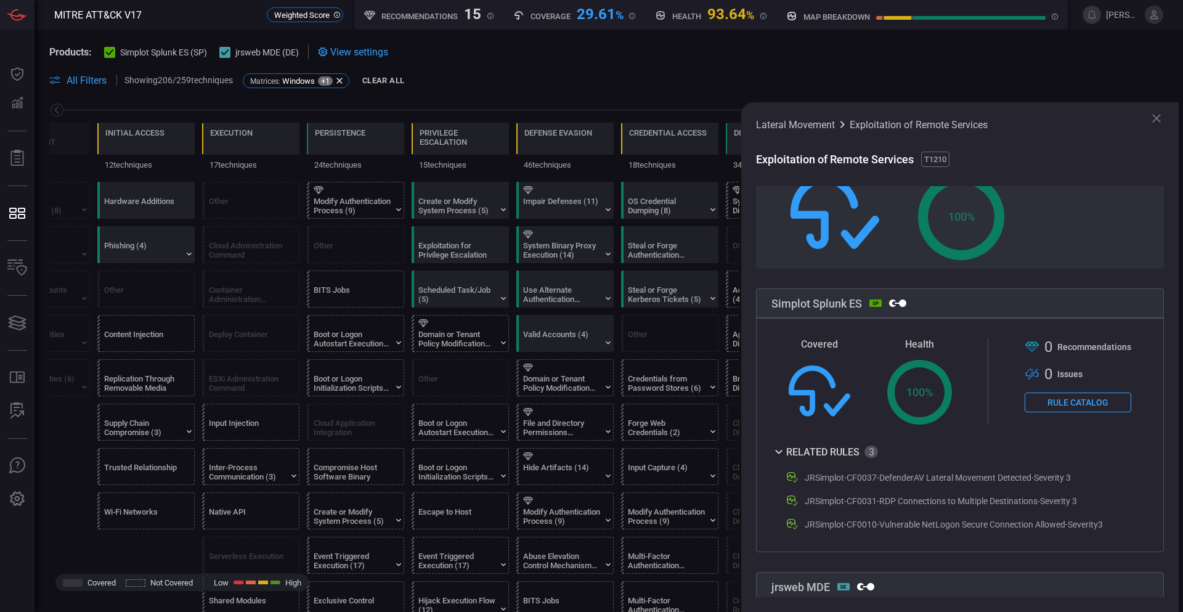
scroll to position [18, 0]
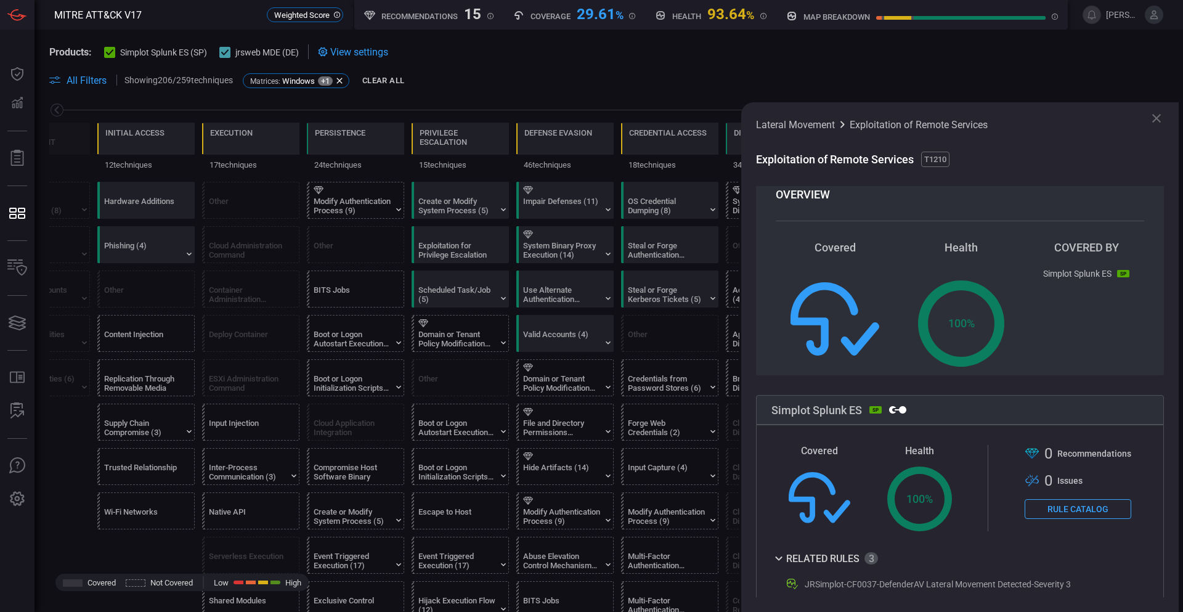
click at [1158, 122] on icon at bounding box center [1156, 118] width 15 height 15
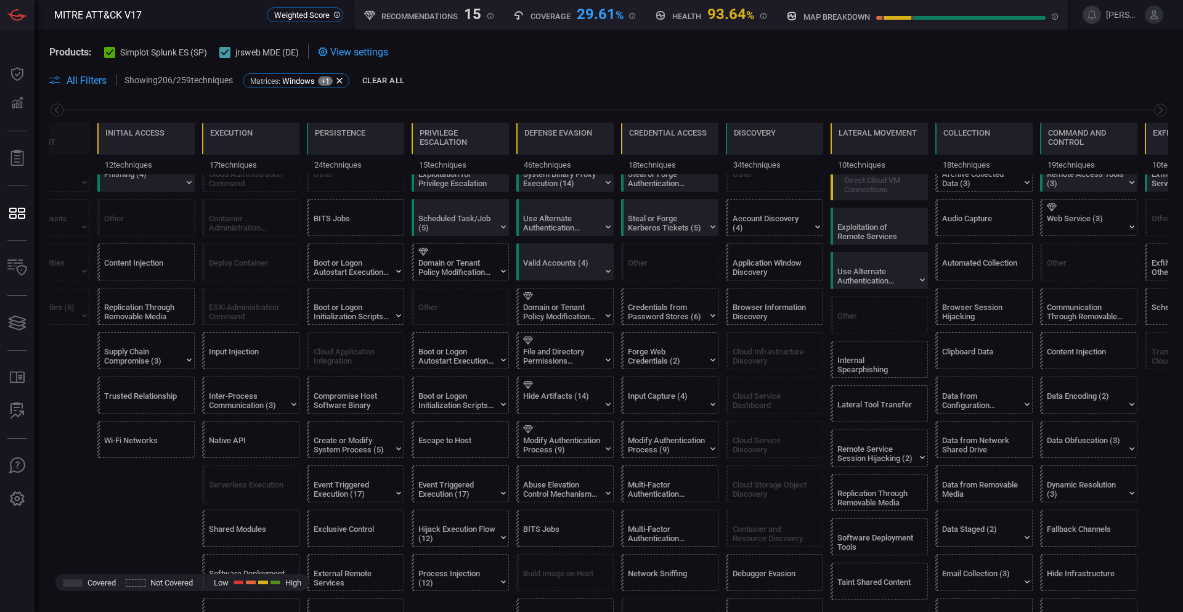
scroll to position [308, 0]
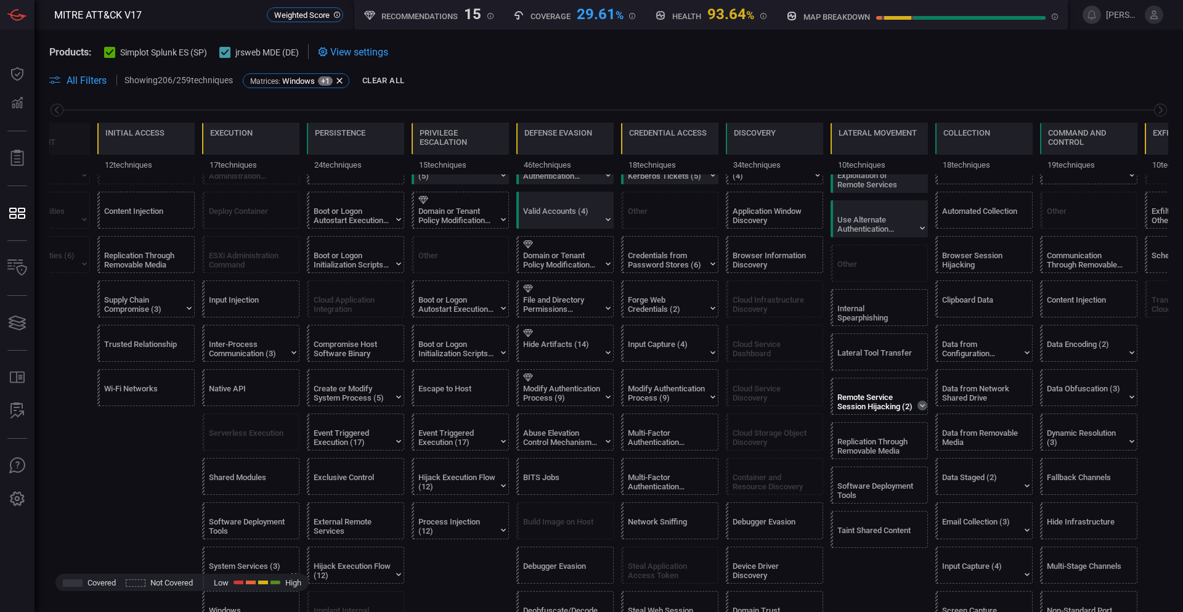
click at [921, 404] on icon at bounding box center [922, 405] width 5 height 3
click at [869, 444] on label "RDP Hijacking" at bounding box center [868, 447] width 49 height 9
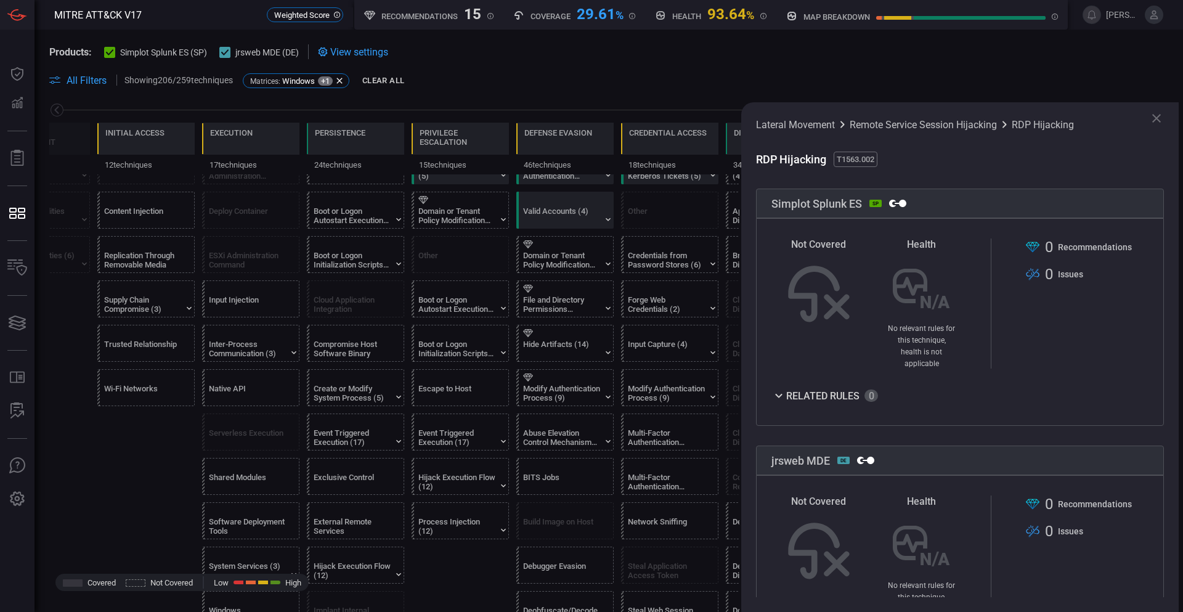
scroll to position [296, 0]
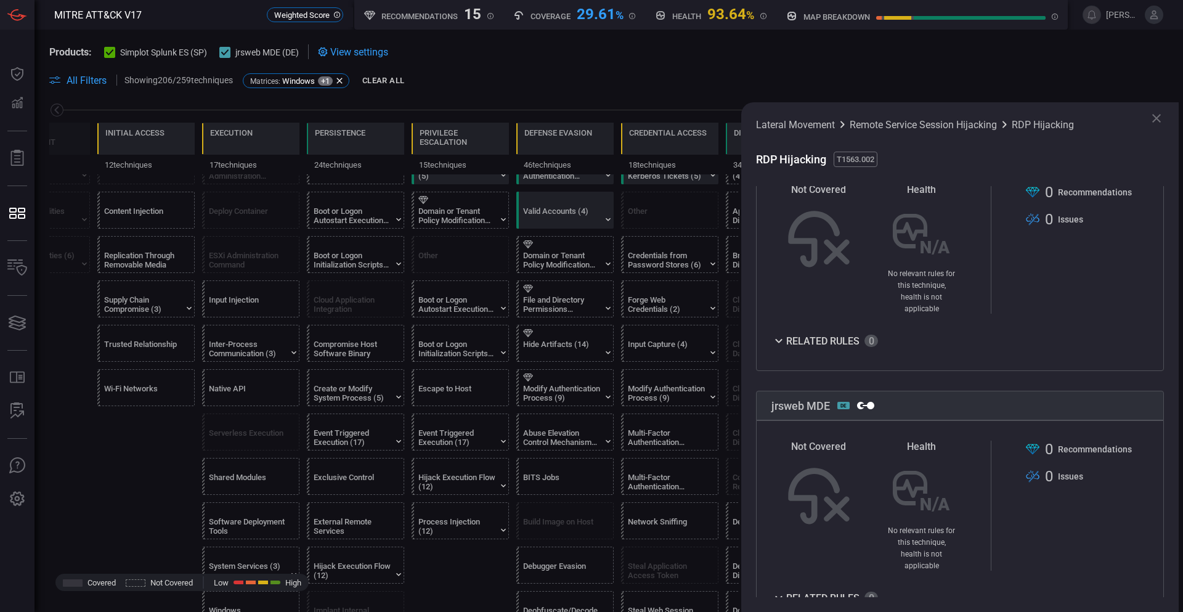
click at [1152, 124] on icon at bounding box center [1156, 118] width 15 height 15
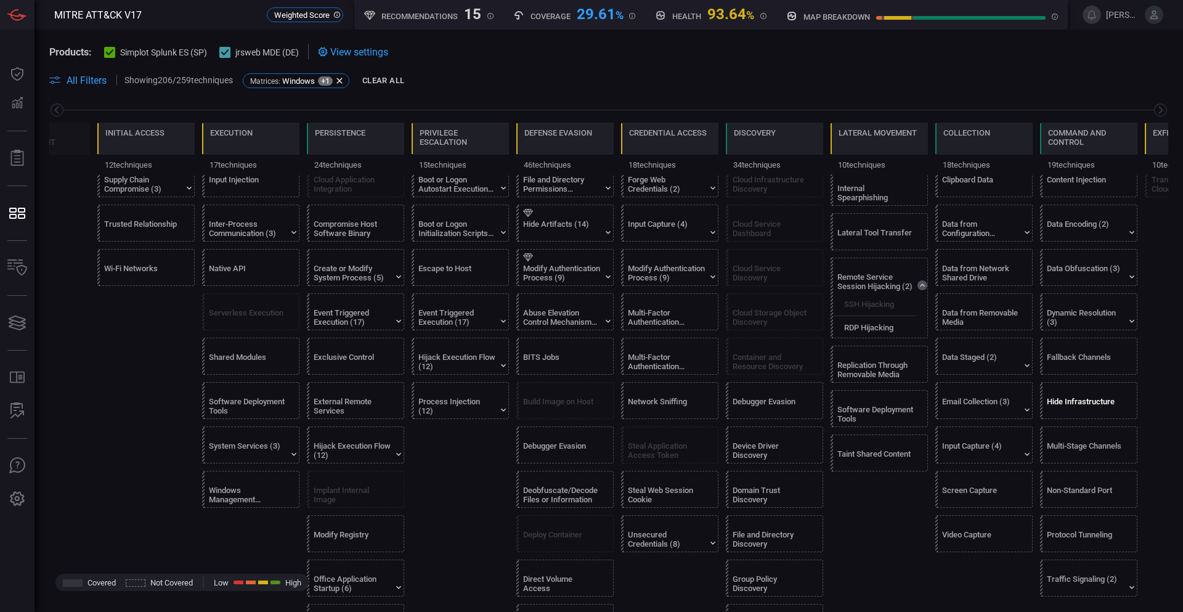
scroll to position [431, 0]
click at [1129, 227] on icon at bounding box center [1132, 229] width 10 height 10
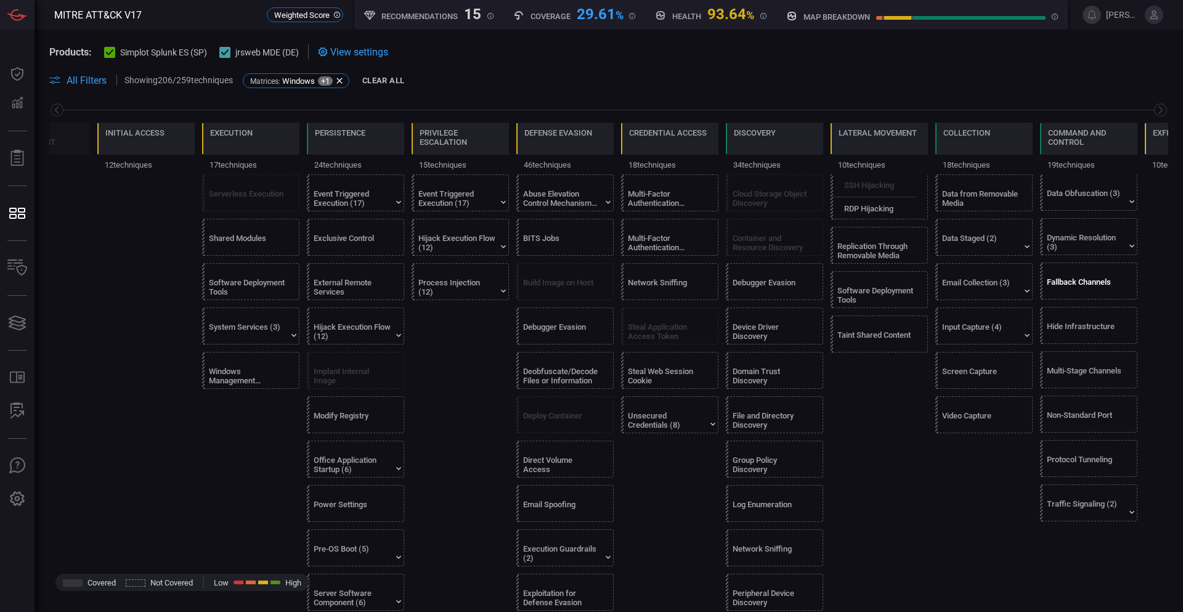
scroll to position [555, 0]
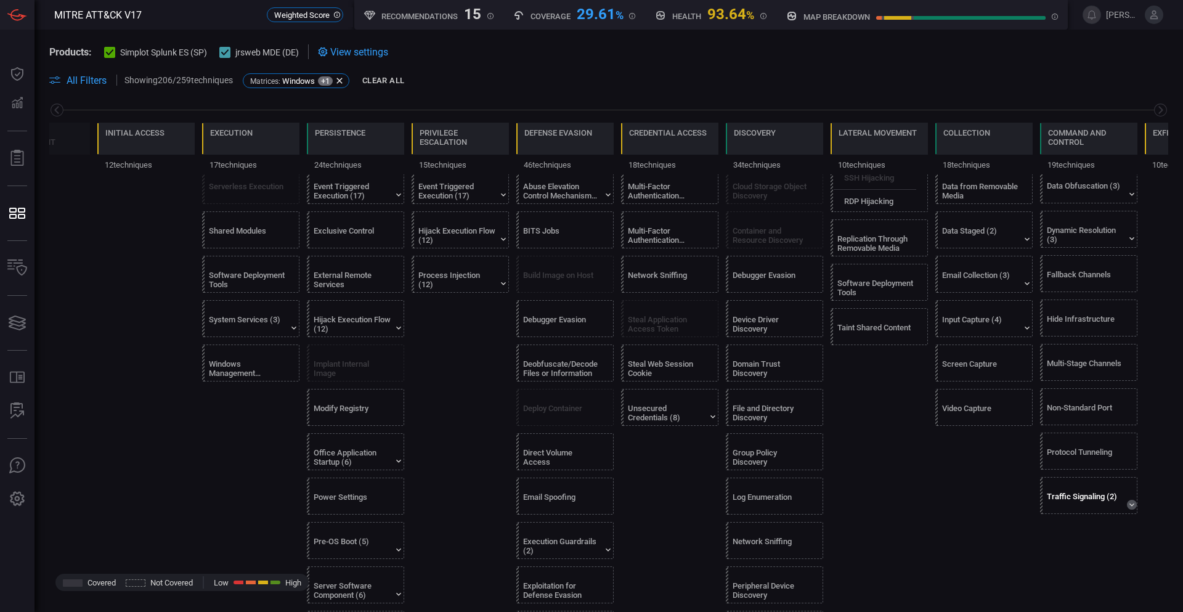
click at [1133, 507] on icon at bounding box center [1132, 505] width 10 height 10
click at [1083, 408] on div "Non-Standard Port" at bounding box center [1085, 412] width 77 height 18
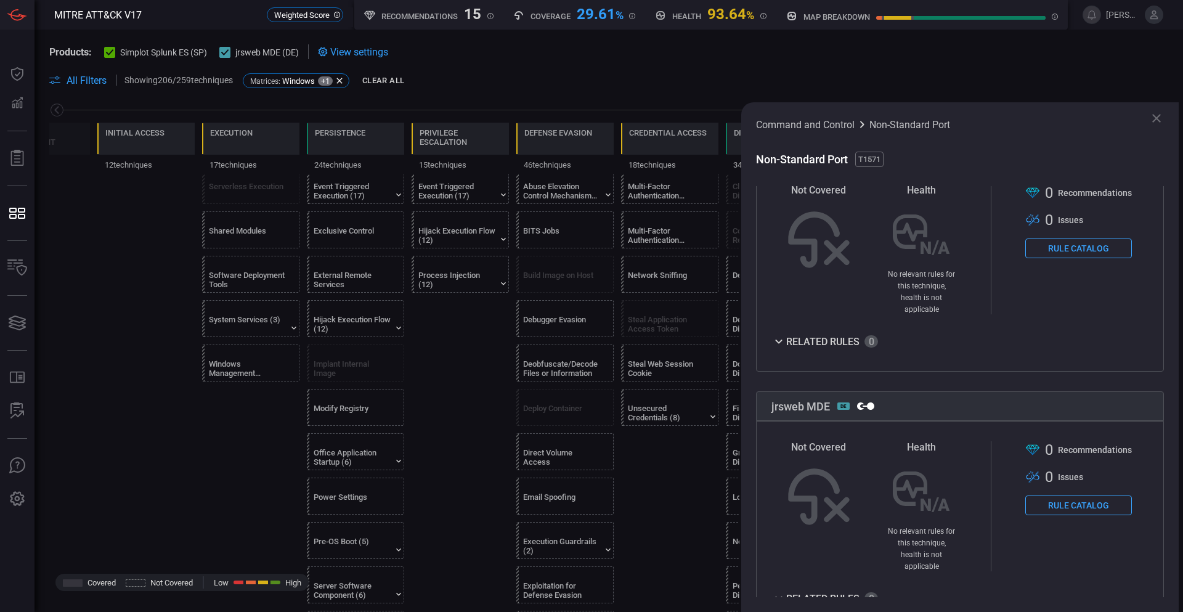
scroll to position [296, 0]
click at [1059, 238] on button "Rule Catalog" at bounding box center [1078, 248] width 107 height 20
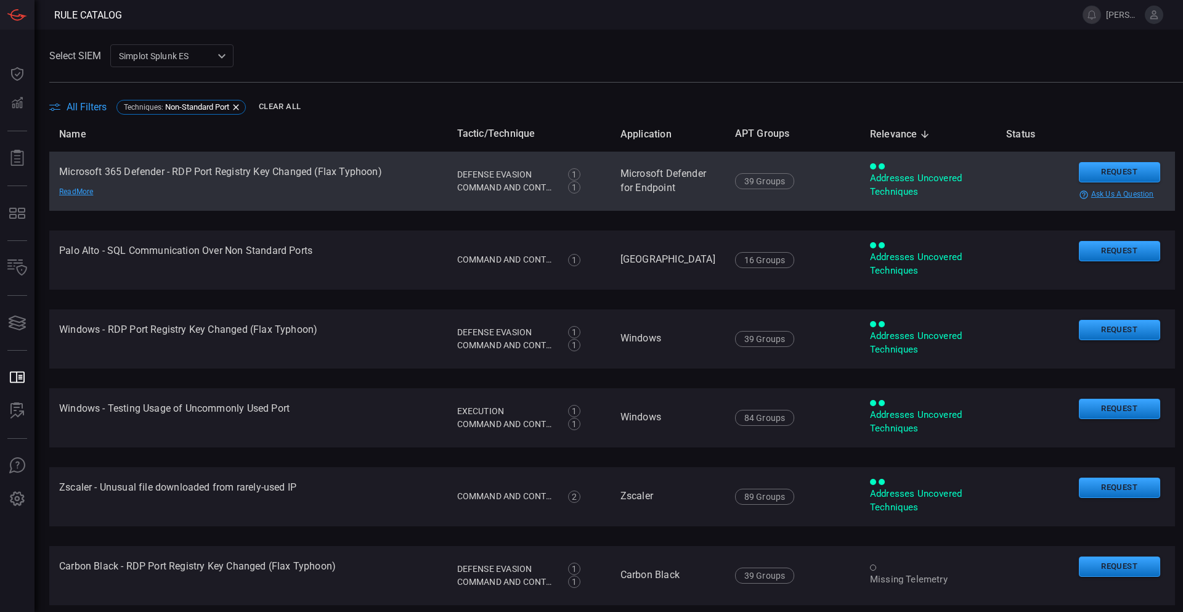
click at [83, 190] on div "Read More" at bounding box center [102, 192] width 86 height 10
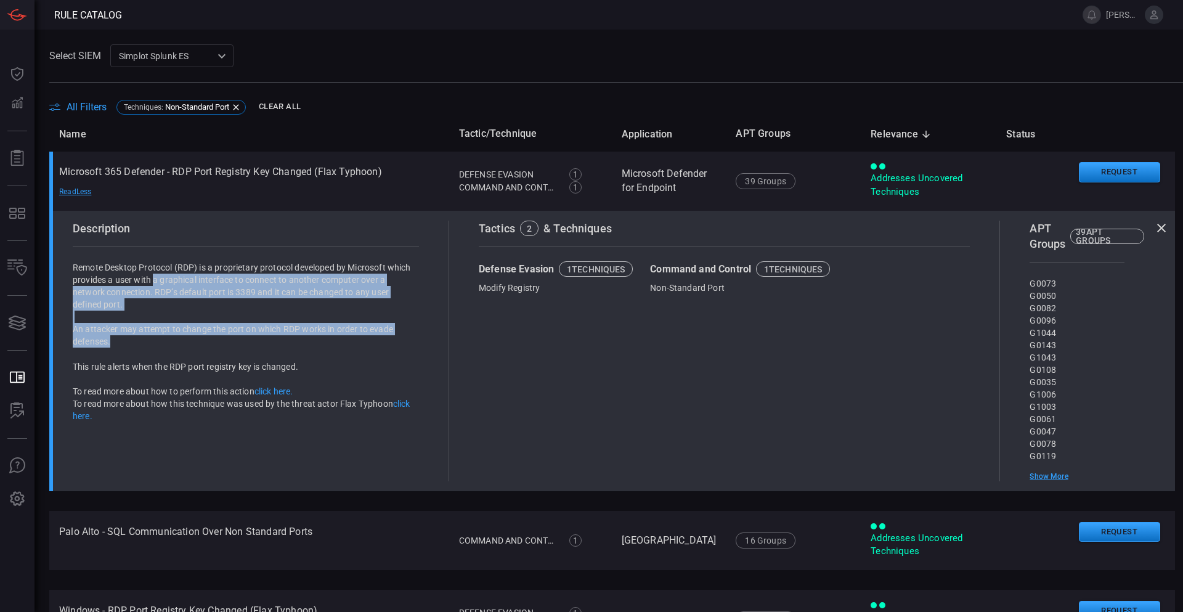
drag, startPoint x: 189, startPoint y: 311, endPoint x: 209, endPoint y: 357, distance: 50.2
click at [209, 356] on div "Remote Desktop Protocol (RDP) is a proprietary protocol developed by Microsoft …" at bounding box center [246, 341] width 346 height 160
click at [177, 357] on div "Remote Desktop Protocol (RDP) is a proprietary protocol developed by Microsoft …" at bounding box center [246, 341] width 346 height 160
drag, startPoint x: 181, startPoint y: 384, endPoint x: 171, endPoint y: 278, distance: 107.1
click at [171, 280] on div "Remote Desktop Protocol (RDP) is a proprietary protocol developed by Microsoft …" at bounding box center [246, 341] width 346 height 160
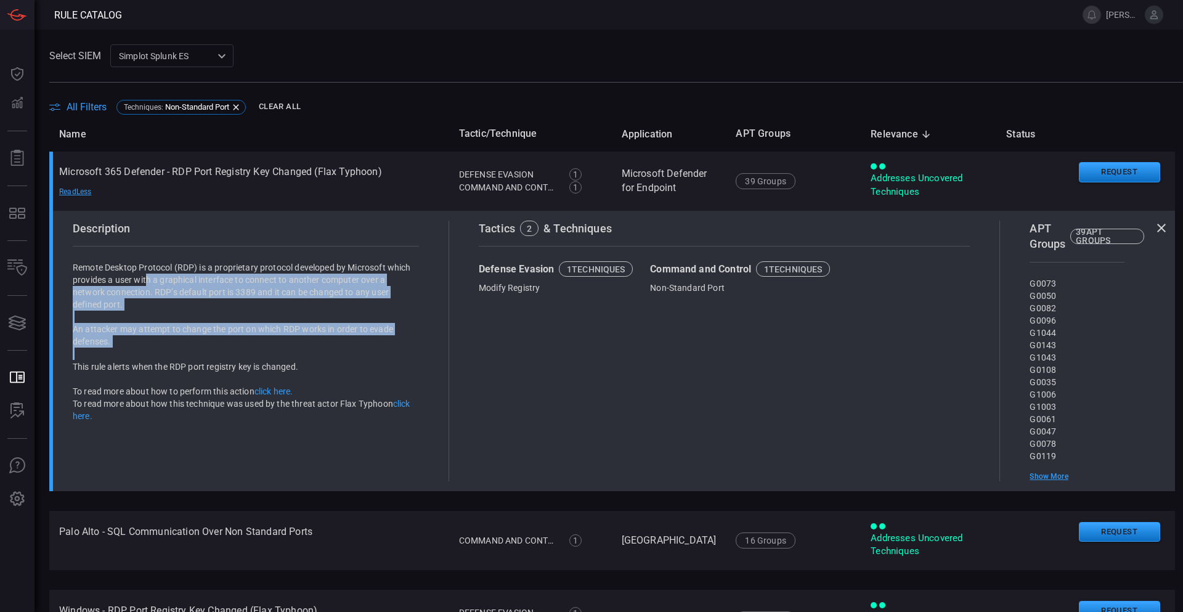
click at [173, 283] on p "Remote Desktop Protocol (RDP) is a proprietary protocol developed by Microsoft …" at bounding box center [246, 285] width 346 height 49
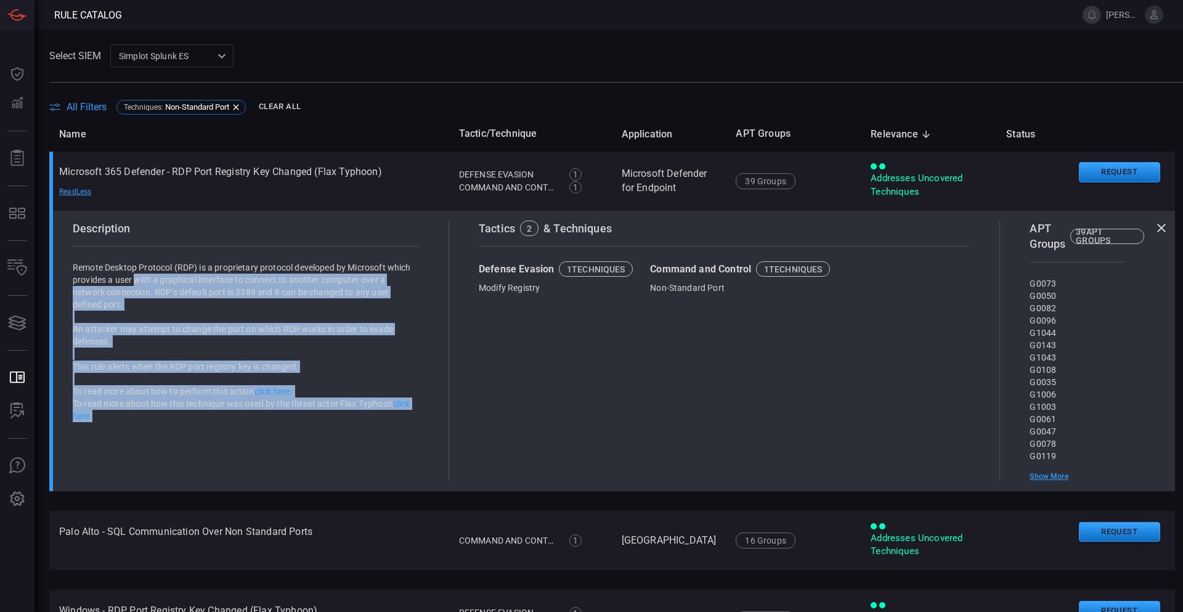
drag, startPoint x: 160, startPoint y: 274, endPoint x: 378, endPoint y: 421, distance: 262.8
click at [378, 421] on div "Remote Desktop Protocol (RDP) is a proprietary protocol developed by Microsoft …" at bounding box center [246, 341] width 346 height 160
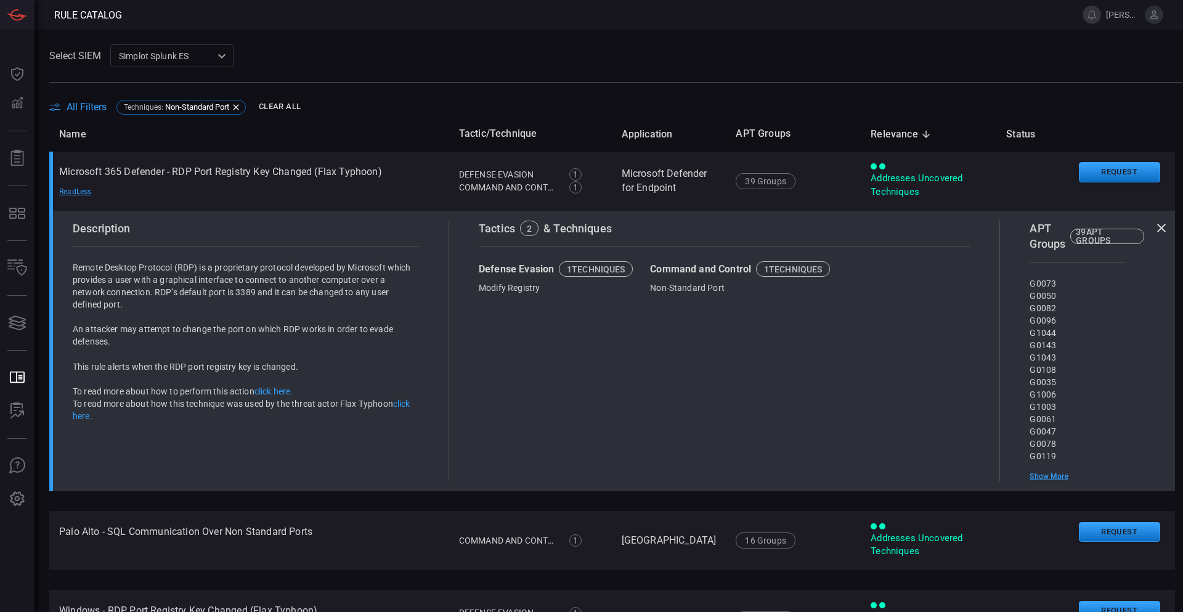
click at [624, 387] on div "Tactics 2 & Techniques Defense Evasion 1 techniques Modify Registry Command and…" at bounding box center [724, 351] width 551 height 261
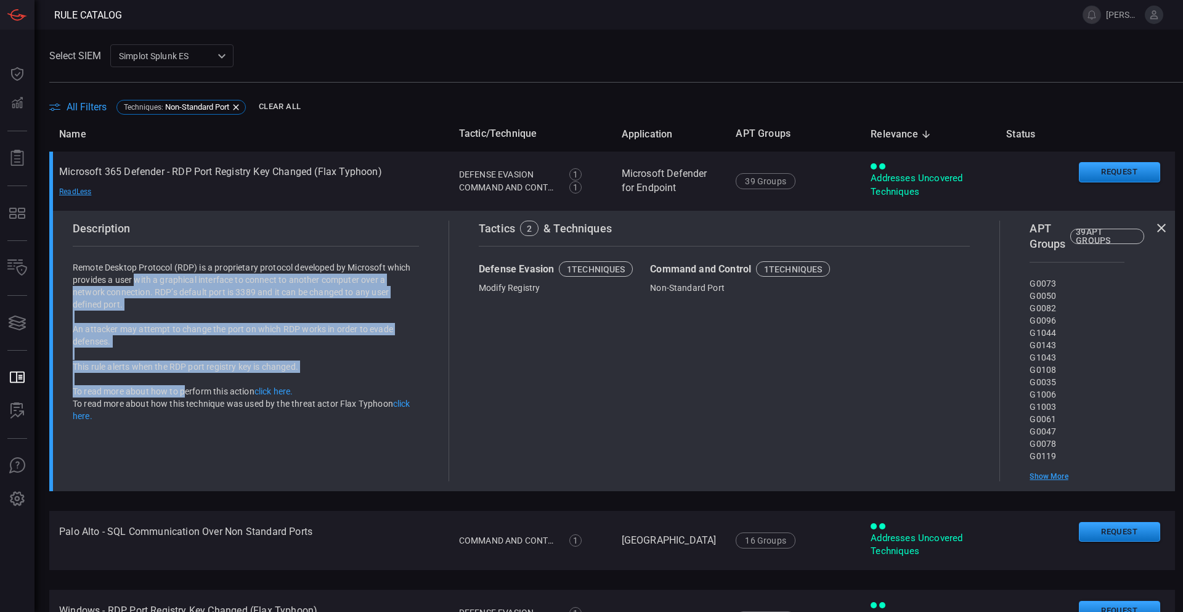
drag, startPoint x: 161, startPoint y: 279, endPoint x: 187, endPoint y: 390, distance: 114.4
click at [187, 390] on div "Remote Desktop Protocol (RDP) is a proprietary protocol developed by Microsoft …" at bounding box center [246, 341] width 346 height 160
click at [187, 390] on p "To read more about how to perform this action click here." at bounding box center [246, 391] width 346 height 12
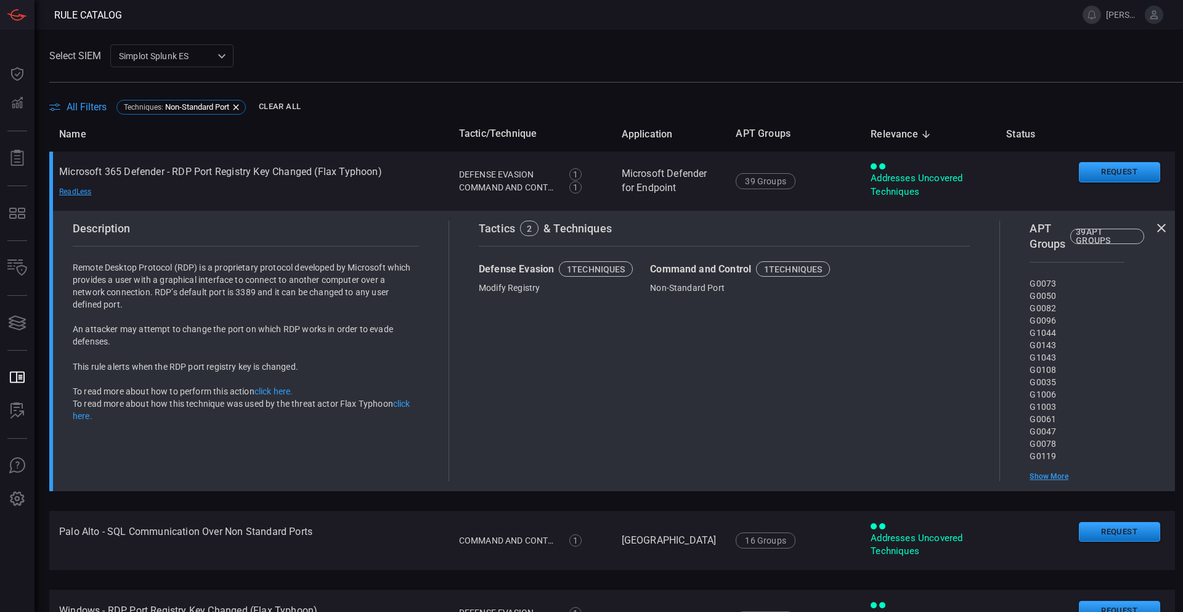
click at [1157, 228] on icon at bounding box center [1161, 228] width 9 height 9
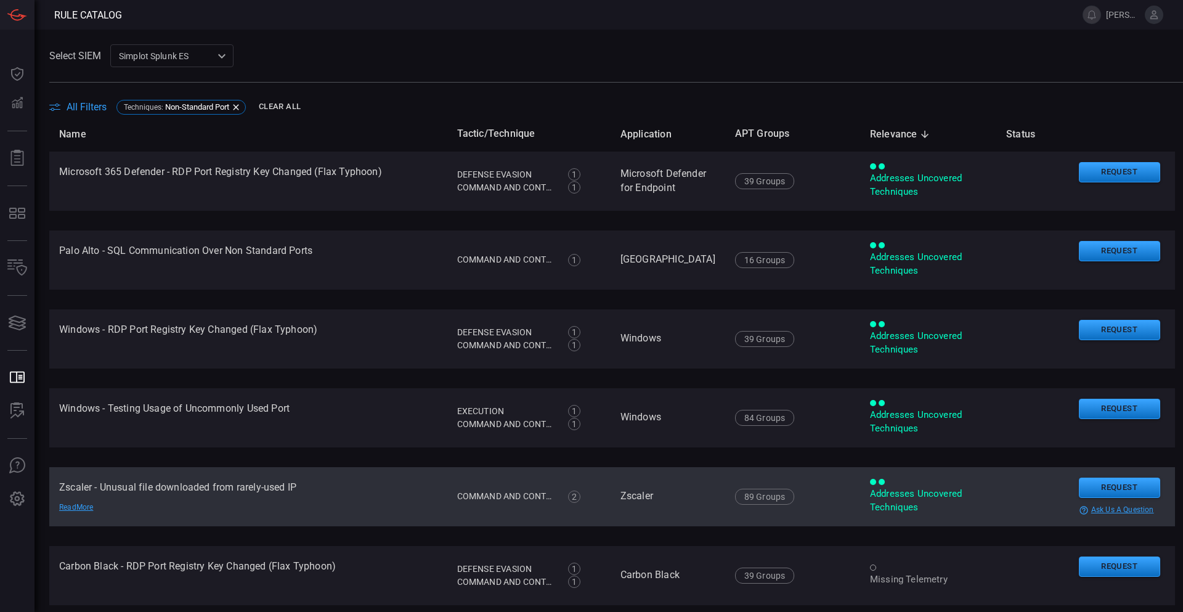
click at [277, 486] on td "Zscaler - Unusual file downloaded from rarely-used IP Read More" at bounding box center [248, 496] width 398 height 59
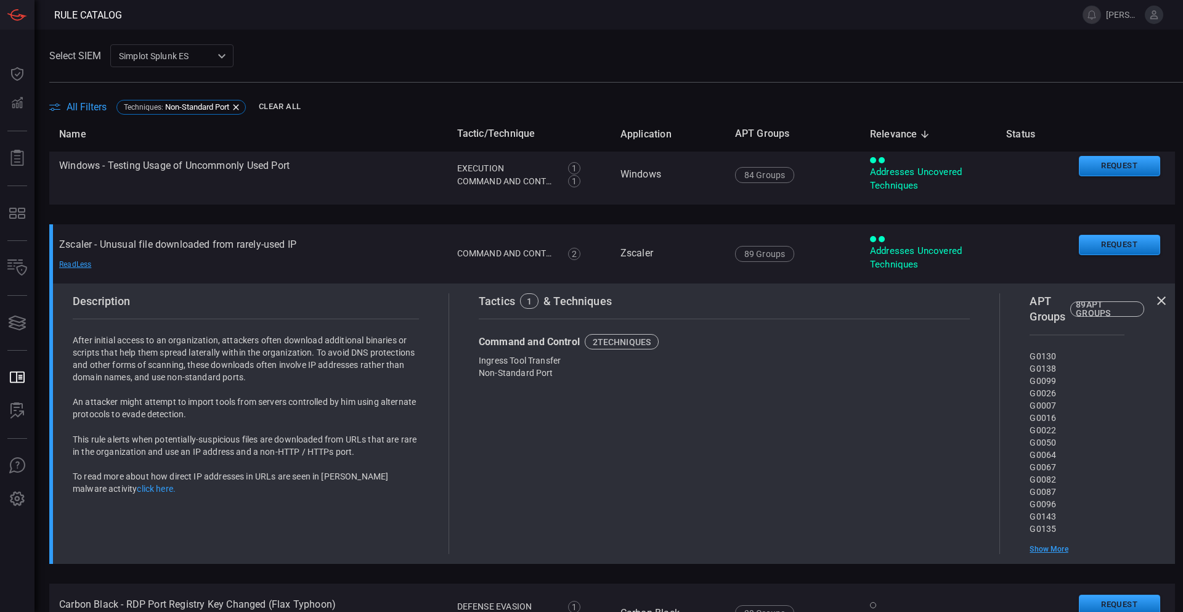
scroll to position [246, 0]
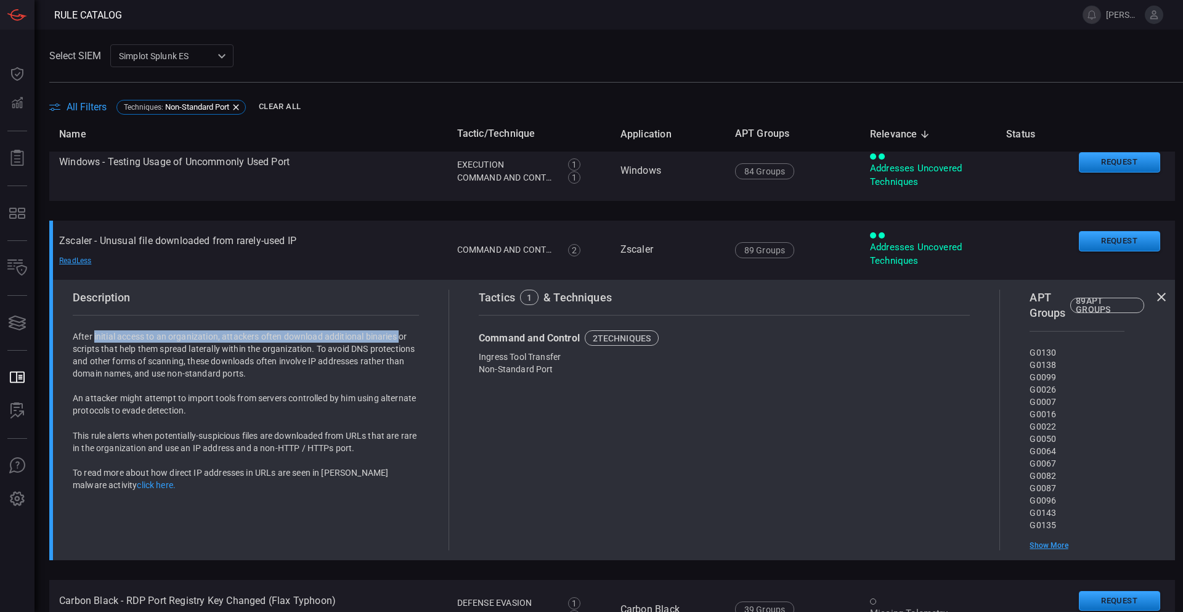
drag, startPoint x: 349, startPoint y: 335, endPoint x: 88, endPoint y: 337, distance: 260.6
click at [92, 333] on p "After initial access to an organization, attackers often download additional bi…" at bounding box center [246, 354] width 346 height 49
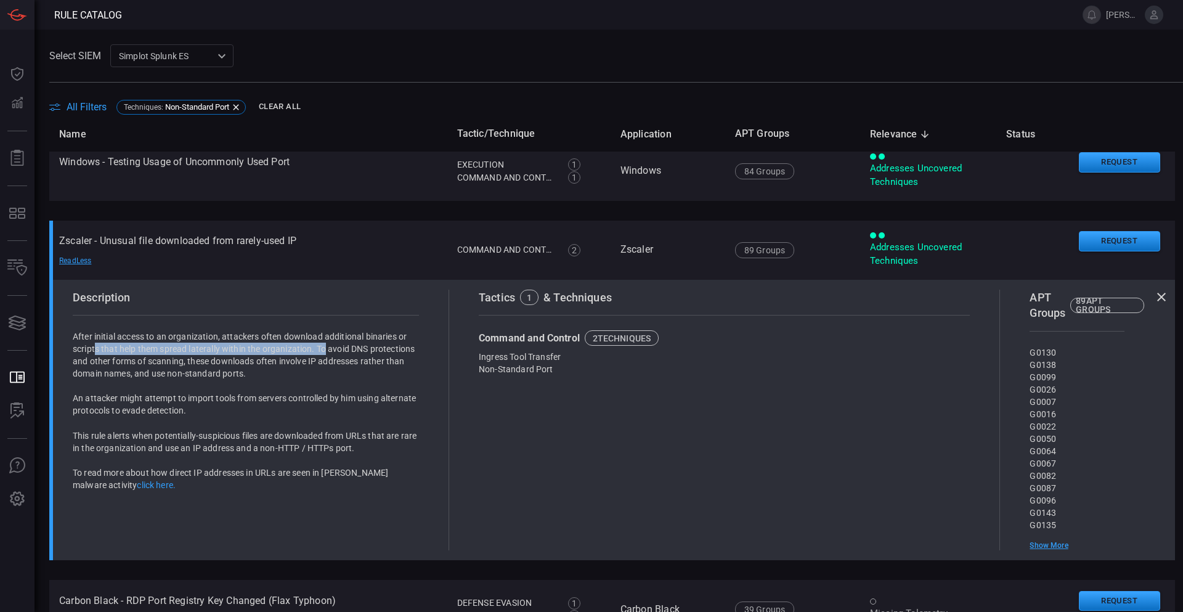
drag, startPoint x: 94, startPoint y: 347, endPoint x: 337, endPoint y: 346, distance: 243.4
click at [336, 346] on p "After initial access to an organization, attackers often download additional bi…" at bounding box center [246, 354] width 346 height 49
click at [354, 374] on p "After initial access to an organization, attackers often download additional bi…" at bounding box center [246, 354] width 346 height 49
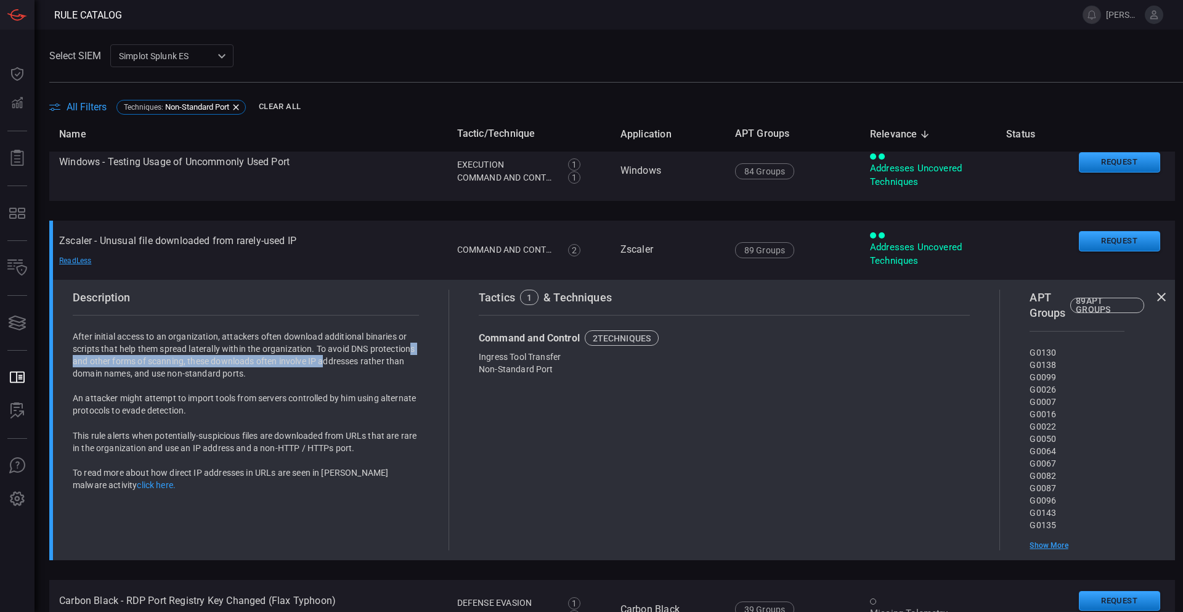
drag, startPoint x: 350, startPoint y: 359, endPoint x: 113, endPoint y: 360, distance: 237.2
click at [113, 360] on p "After initial access to an organization, attackers often download additional bi…" at bounding box center [246, 354] width 346 height 49
click at [118, 360] on p "After initial access to an organization, attackers often download additional bi…" at bounding box center [246, 354] width 346 height 49
drag, startPoint x: 116, startPoint y: 360, endPoint x: 362, endPoint y: 357, distance: 245.3
click at [362, 357] on p "After initial access to an organization, attackers often download additional bi…" at bounding box center [246, 354] width 346 height 49
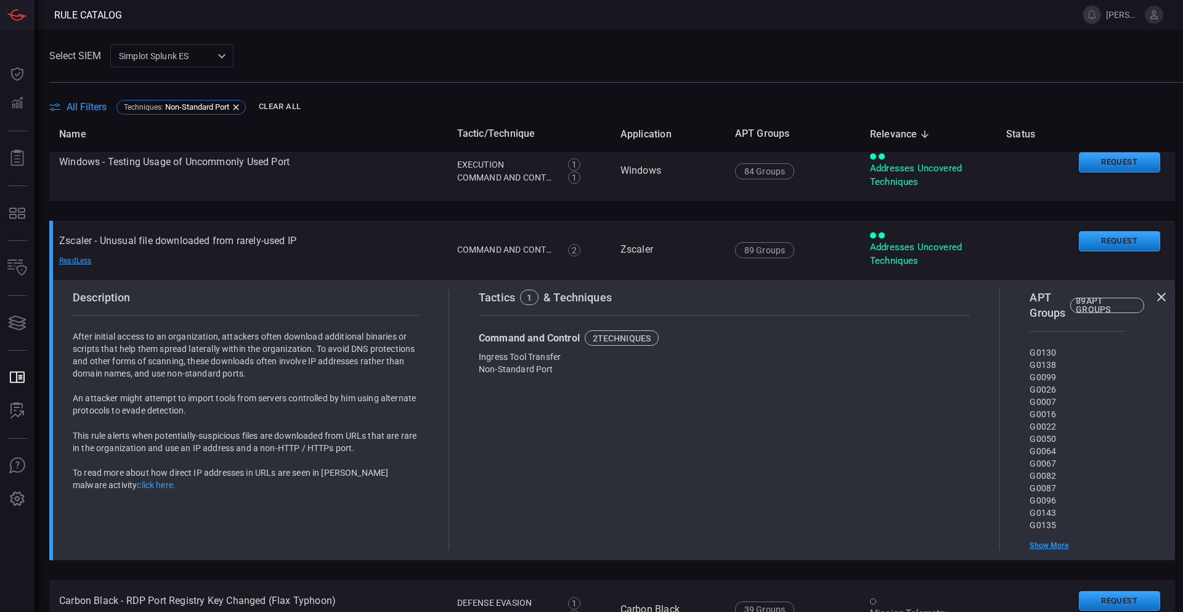
click at [116, 370] on p "After initial access to an organization, attackers often download additional bi…" at bounding box center [246, 354] width 346 height 49
drag, startPoint x: 134, startPoint y: 375, endPoint x: 287, endPoint y: 375, distance: 152.8
click at [287, 375] on p "After initial access to an organization, attackers often download additional bi…" at bounding box center [246, 354] width 346 height 49
click at [290, 415] on p "An attacker might attempt to import tools from servers controlled by him using …" at bounding box center [246, 404] width 346 height 25
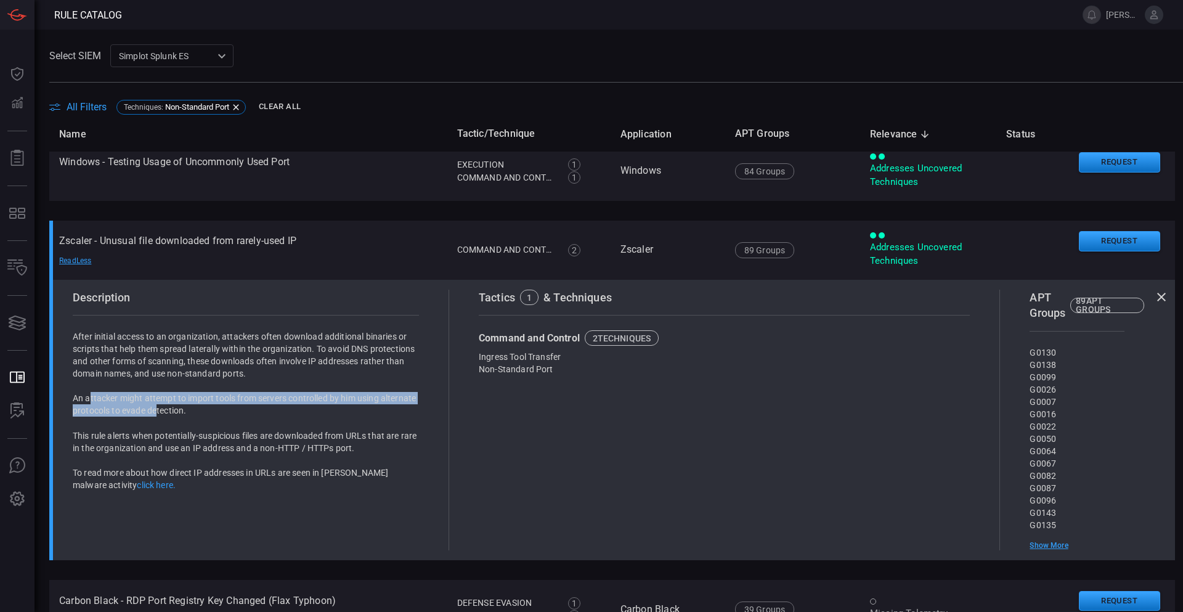
drag, startPoint x: 100, startPoint y: 395, endPoint x: 193, endPoint y: 412, distance: 95.1
click at [193, 412] on p "An attacker might attempt to import tools from servers controlled by him using …" at bounding box center [246, 404] width 346 height 25
drag, startPoint x: 197, startPoint y: 414, endPoint x: 205, endPoint y: 418, distance: 9.4
click at [205, 418] on div "After initial access to an organization, attackers often download additional bi…" at bounding box center [246, 410] width 346 height 160
drag, startPoint x: 356, startPoint y: 401, endPoint x: 91, endPoint y: 401, distance: 265.6
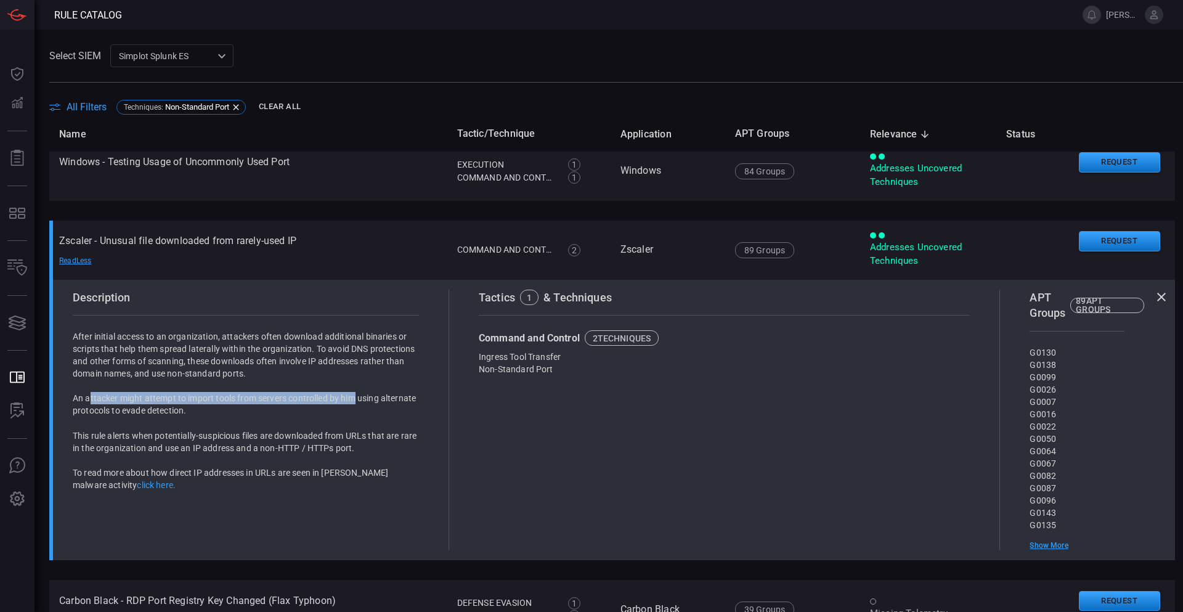
click at [91, 401] on p "An attacker might attempt to import tools from servers controlled by him using …" at bounding box center [246, 404] width 346 height 25
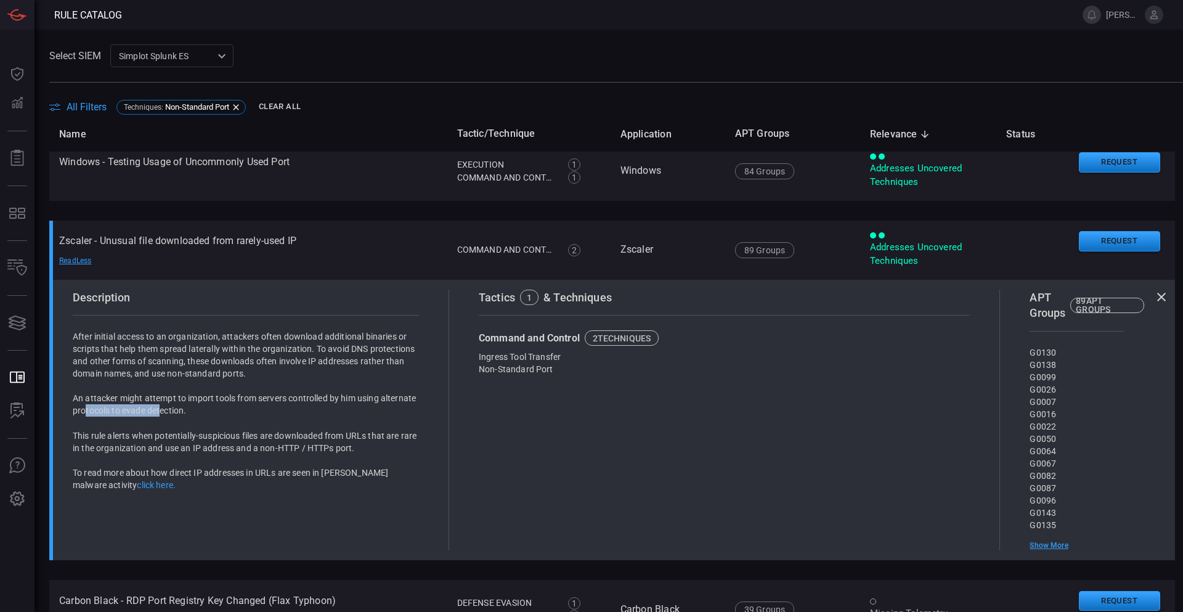
drag, startPoint x: 123, startPoint y: 415, endPoint x: 199, endPoint y: 418, distance: 75.9
click at [197, 415] on p "An attacker might attempt to import tools from servers controlled by him using …" at bounding box center [246, 404] width 346 height 25
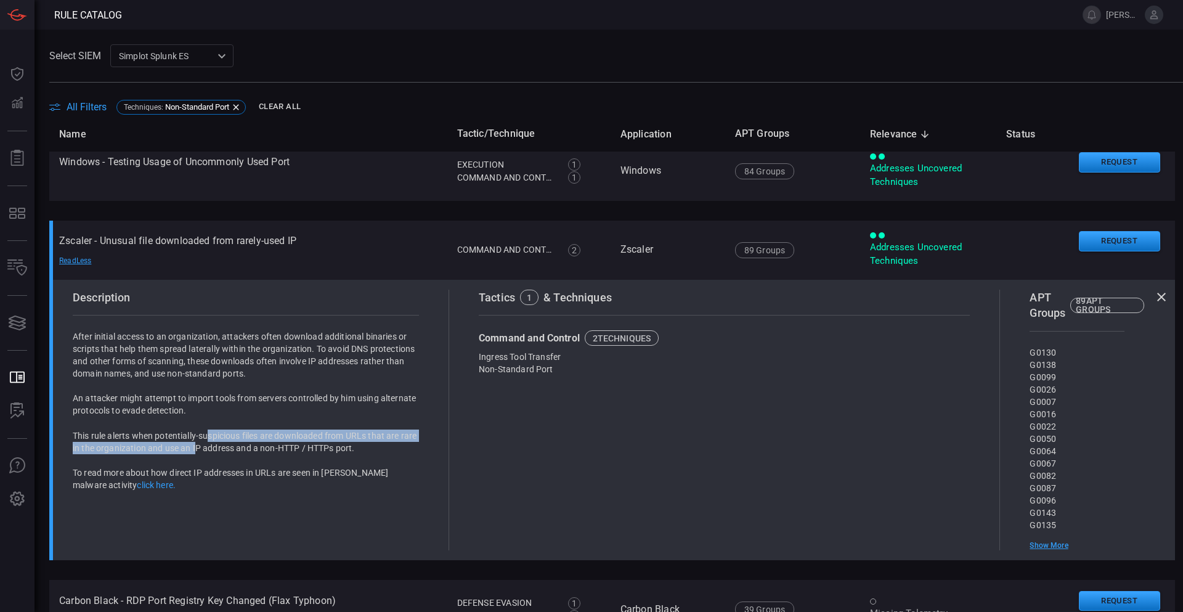
drag, startPoint x: 208, startPoint y: 429, endPoint x: 217, endPoint y: 447, distance: 19.8
click at [216, 447] on p "This rule alerts when potentially-suspicious files are downloaded from URLs tha…" at bounding box center [246, 441] width 346 height 25
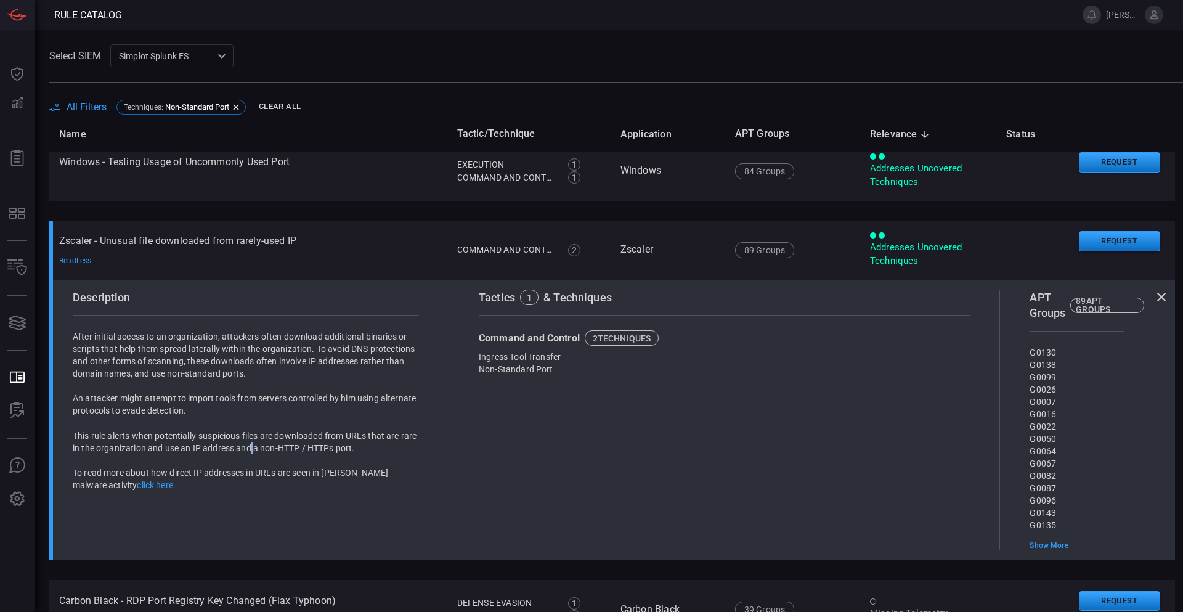
click at [270, 443] on p "This rule alerts when potentially-suspicious files are downloaded from URLs tha…" at bounding box center [246, 441] width 346 height 25
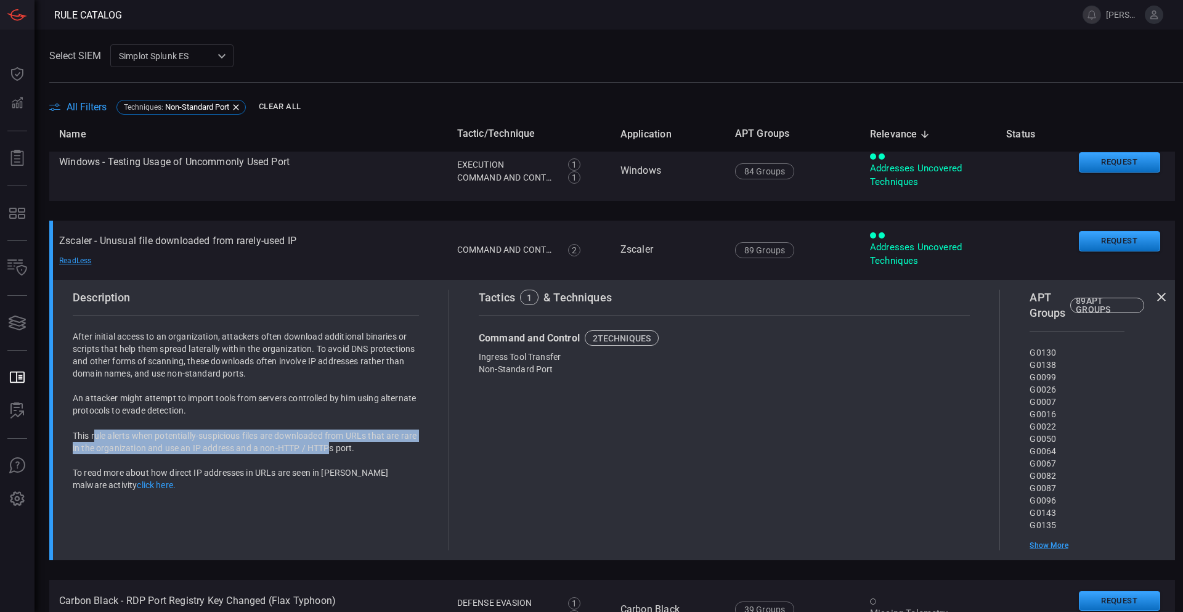
drag, startPoint x: 317, startPoint y: 449, endPoint x: 96, endPoint y: 434, distance: 222.4
click at [96, 434] on p "This rule alerts when potentially-suspicious files are downloaded from URLs tha…" at bounding box center [246, 441] width 346 height 25
drag, startPoint x: 96, startPoint y: 434, endPoint x: 354, endPoint y: 448, distance: 259.2
click at [354, 448] on p "This rule alerts when potentially-suspicious files are downloaded from URLs tha…" at bounding box center [246, 441] width 346 height 25
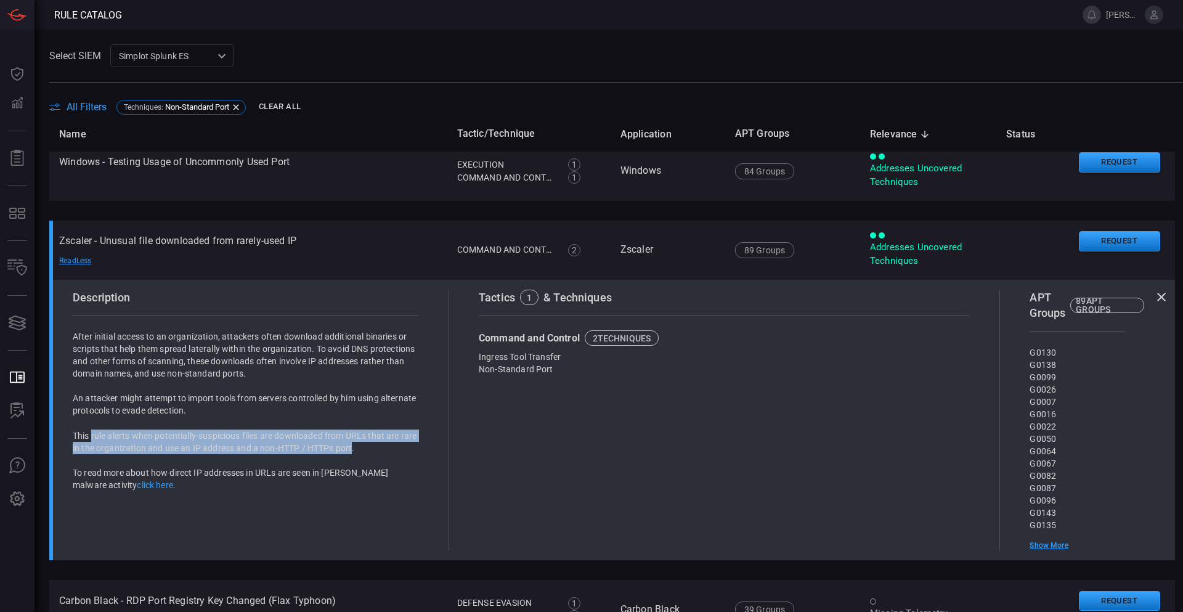
click at [354, 449] on p "This rule alerts when potentially-suspicious files are downloaded from URLs tha…" at bounding box center [246, 441] width 346 height 25
click at [349, 448] on p "This rule alerts when potentially-suspicious files are downloaded from URLs tha…" at bounding box center [246, 441] width 346 height 25
drag, startPoint x: 352, startPoint y: 445, endPoint x: 99, endPoint y: 431, distance: 253.6
click at [99, 431] on p "This rule alerts when potentially-suspicious files are downloaded from URLs tha…" at bounding box center [246, 441] width 346 height 25
click at [180, 450] on p "This rule alerts when potentially-suspicious files are downloaded from URLs tha…" at bounding box center [246, 441] width 346 height 25
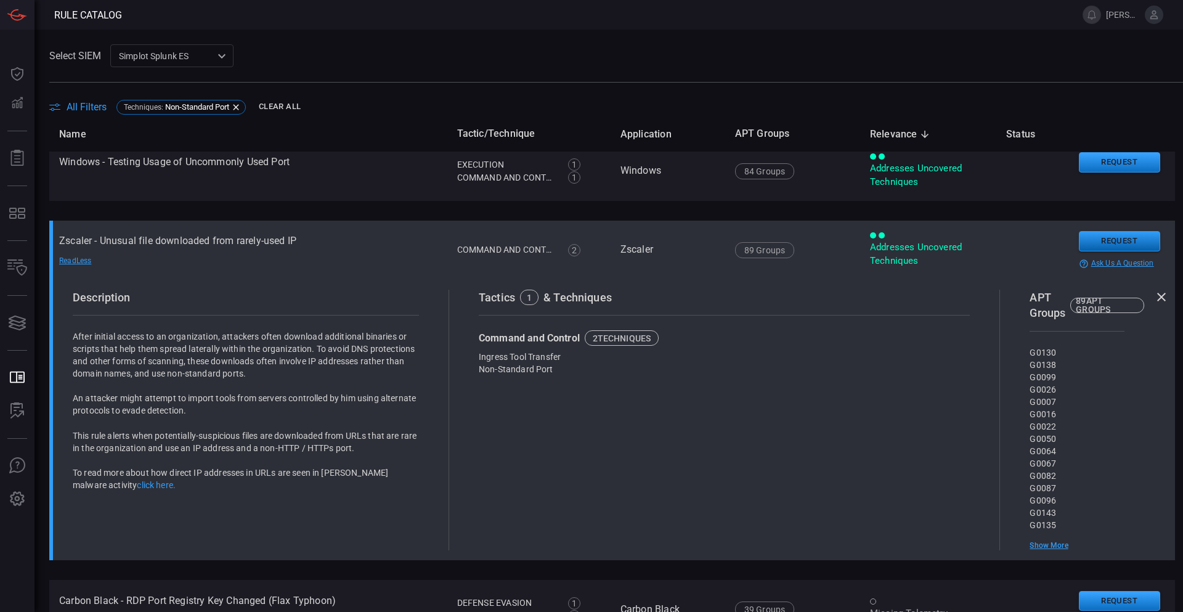
click at [1094, 239] on button "Request" at bounding box center [1119, 241] width 81 height 20
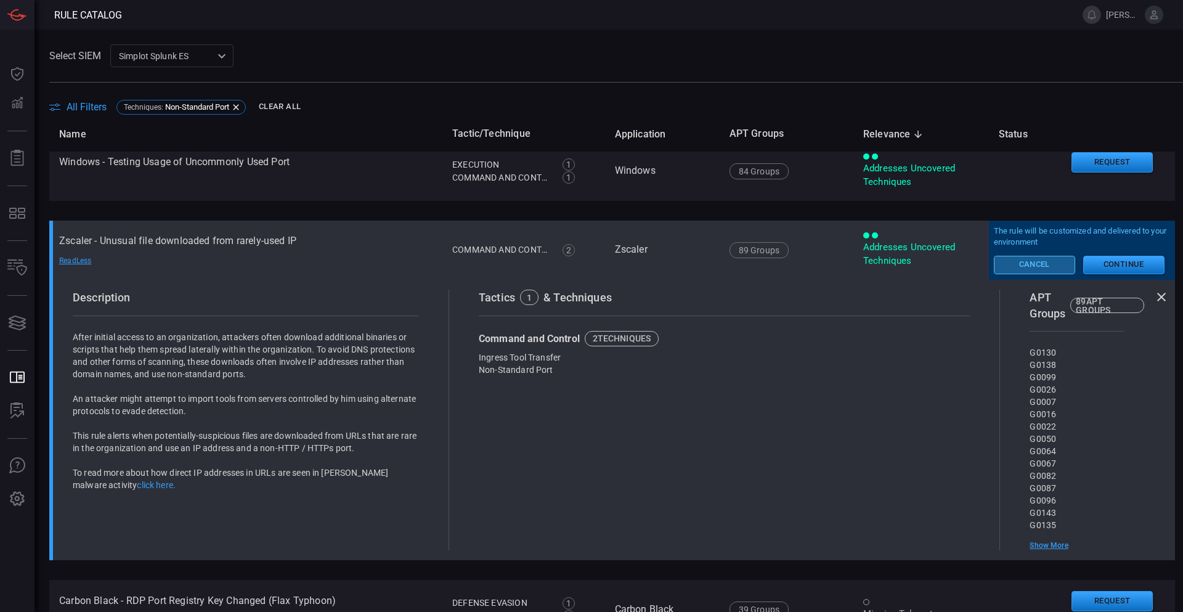
click at [1007, 265] on button "Cancel" at bounding box center [1034, 265] width 81 height 18
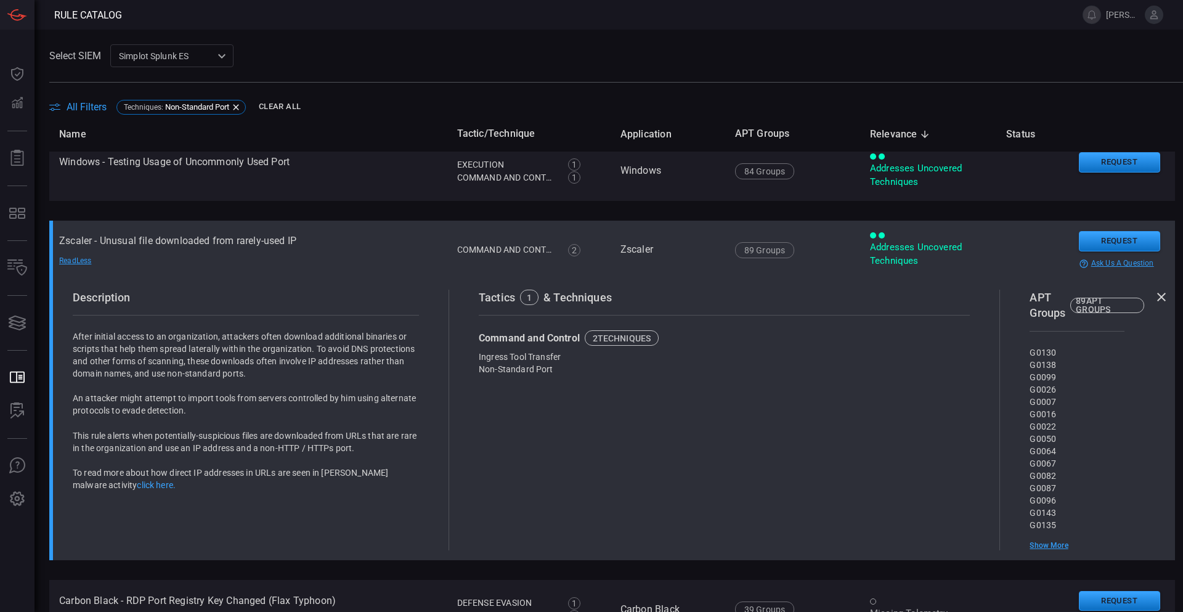
click at [137, 487] on link "click here." at bounding box center [156, 485] width 39 height 10
click at [1110, 246] on button "Request" at bounding box center [1119, 241] width 81 height 20
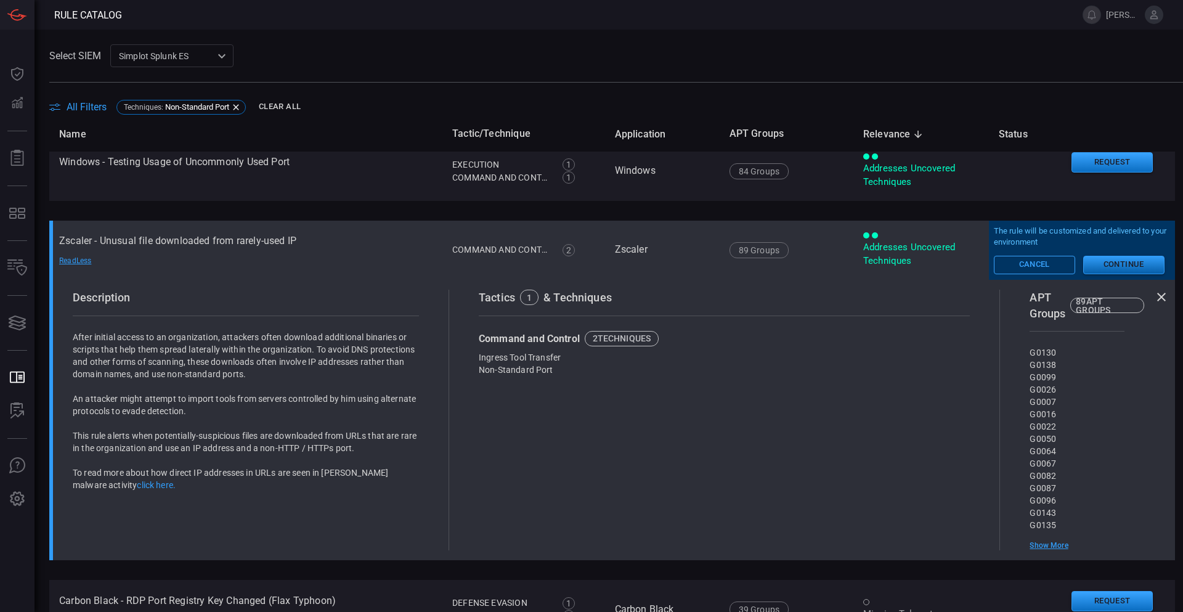
click at [1121, 267] on button "Continue" at bounding box center [1123, 265] width 81 height 18
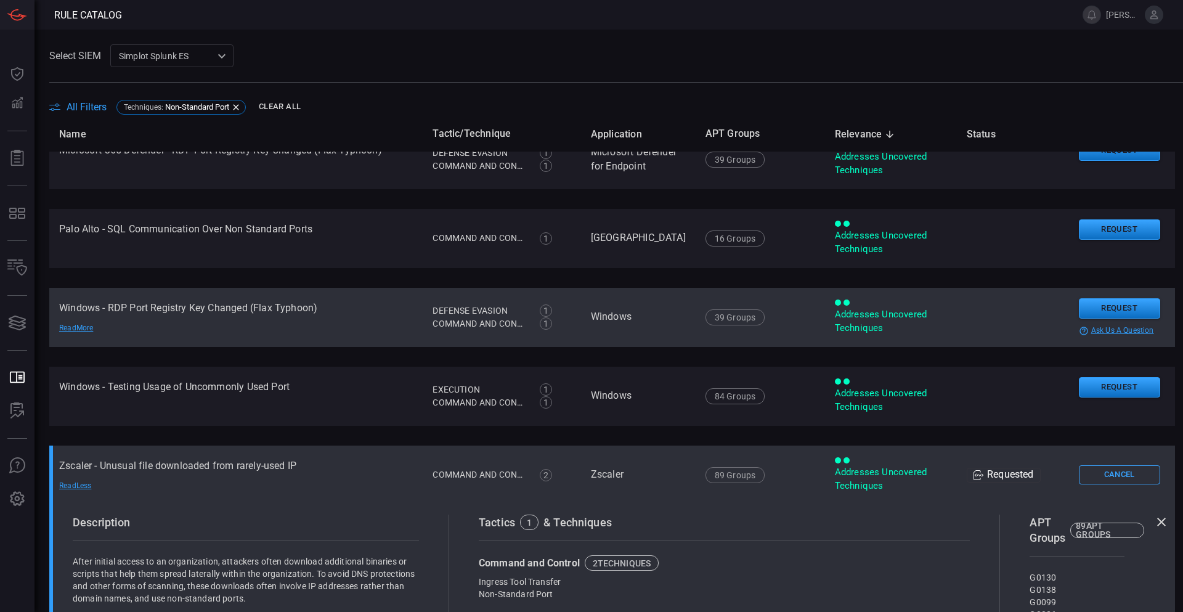
scroll to position [0, 0]
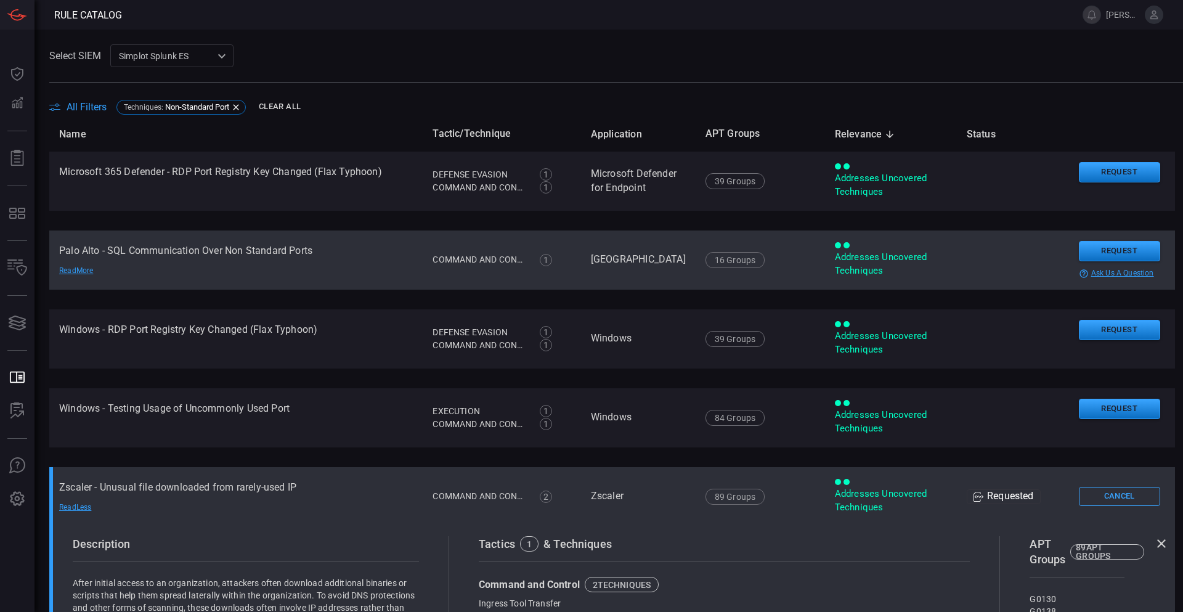
click at [263, 250] on td "Palo Alto - SQL Communication Over Non Standard Ports Read More" at bounding box center [235, 259] width 373 height 59
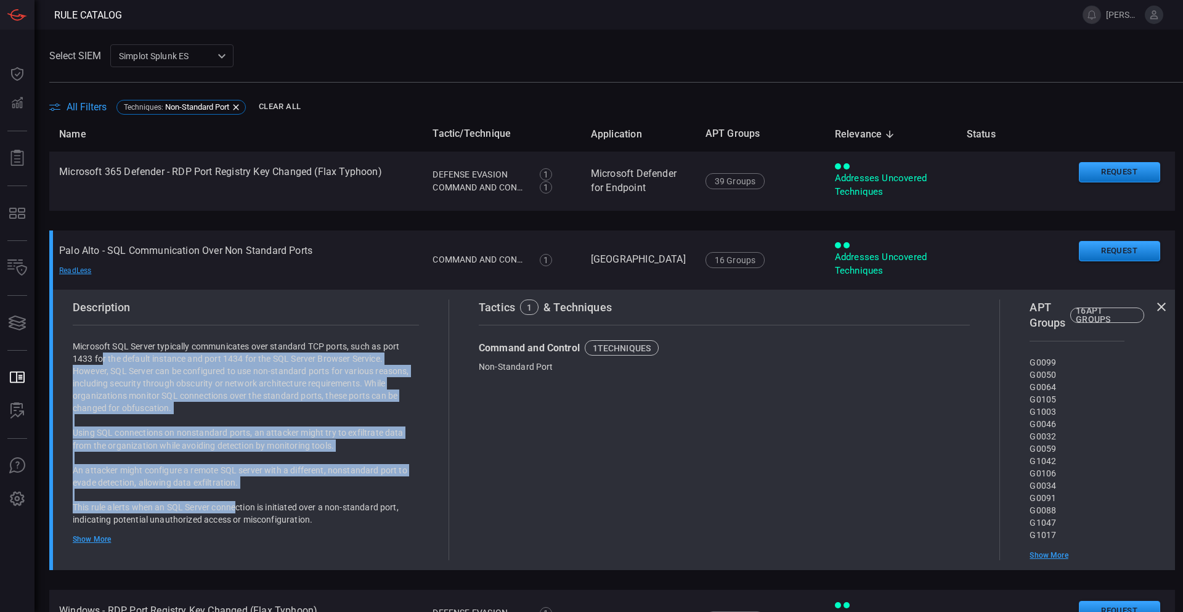
drag, startPoint x: 155, startPoint y: 376, endPoint x: 280, endPoint y: 505, distance: 180.0
click at [276, 505] on div "Microsoft SQL Server typically communicates over standard TCP ports, such as po…" at bounding box center [246, 457] width 346 height 234
click at [336, 485] on p "An attacker might configure a remote SQL server with a different, nonstandard p…" at bounding box center [246, 476] width 346 height 25
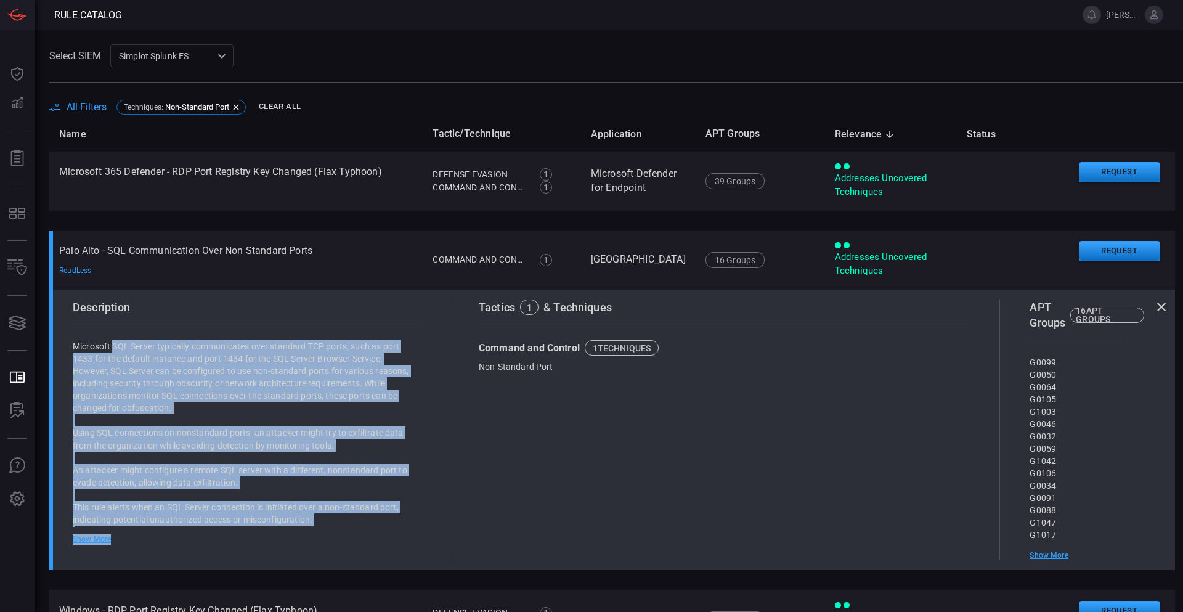
drag, startPoint x: 357, startPoint y: 528, endPoint x: 110, endPoint y: 350, distance: 304.1
click at [110, 350] on div "Microsoft SQL Server typically communicates over standard TCP ports, such as po…" at bounding box center [246, 442] width 346 height 204
click at [137, 374] on p "Microsoft SQL Server typically communicates over standard TCP ports, such as po…" at bounding box center [246, 377] width 346 height 74
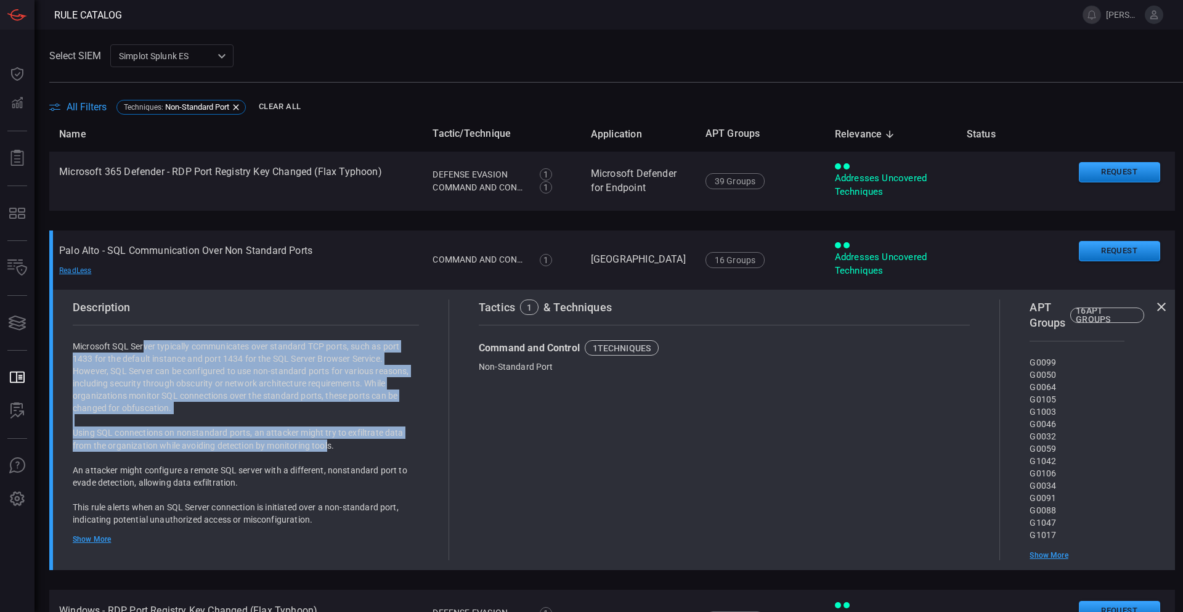
drag, startPoint x: 145, startPoint y: 349, endPoint x: 364, endPoint y: 454, distance: 242.2
click at [351, 454] on div "Microsoft SQL Server typically communicates over standard TCP ports, such as po…" at bounding box center [246, 457] width 346 height 234
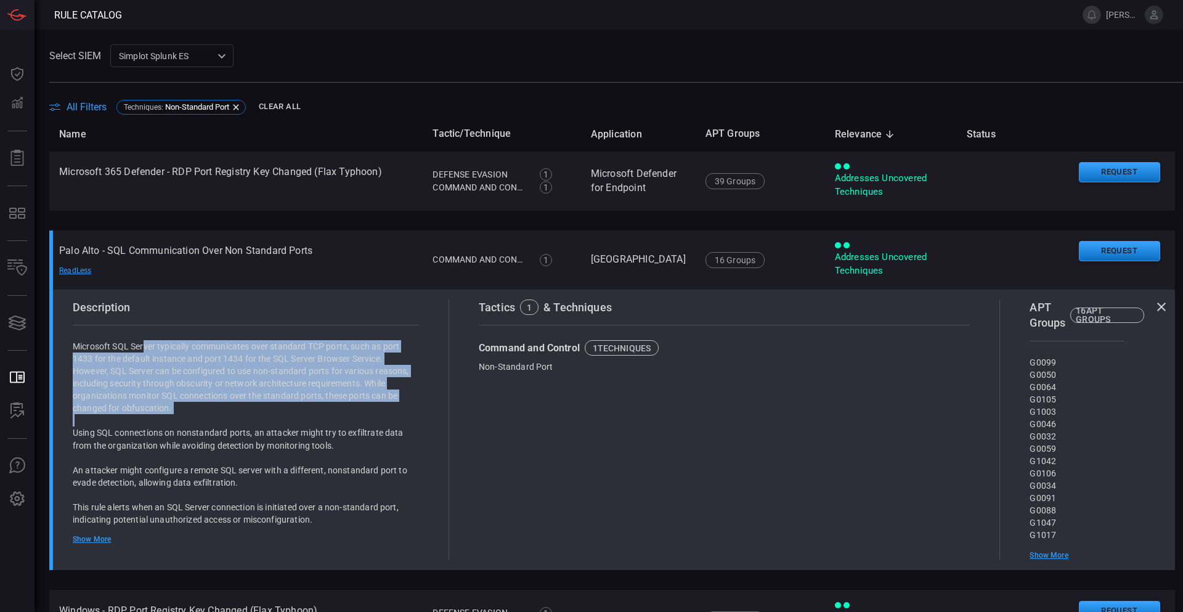
click at [364, 450] on p "Using SQL connections on nonstandard ports, an attacker might try to exfiltrate…" at bounding box center [246, 438] width 346 height 25
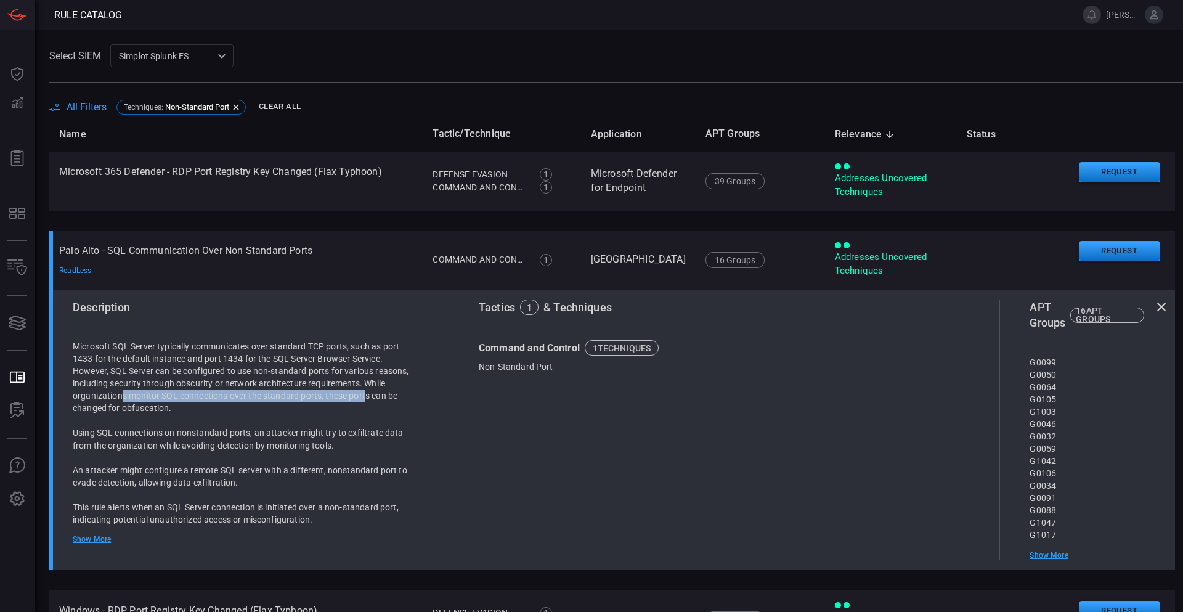
drag, startPoint x: 122, startPoint y: 397, endPoint x: 373, endPoint y: 396, distance: 250.8
click at [373, 395] on p "Microsoft SQL Server typically communicates over standard TCP ports, such as po…" at bounding box center [246, 377] width 346 height 74
click at [288, 503] on p "This rule alerts when an SQL Server connection is initiated over a non-standard…" at bounding box center [246, 513] width 346 height 25
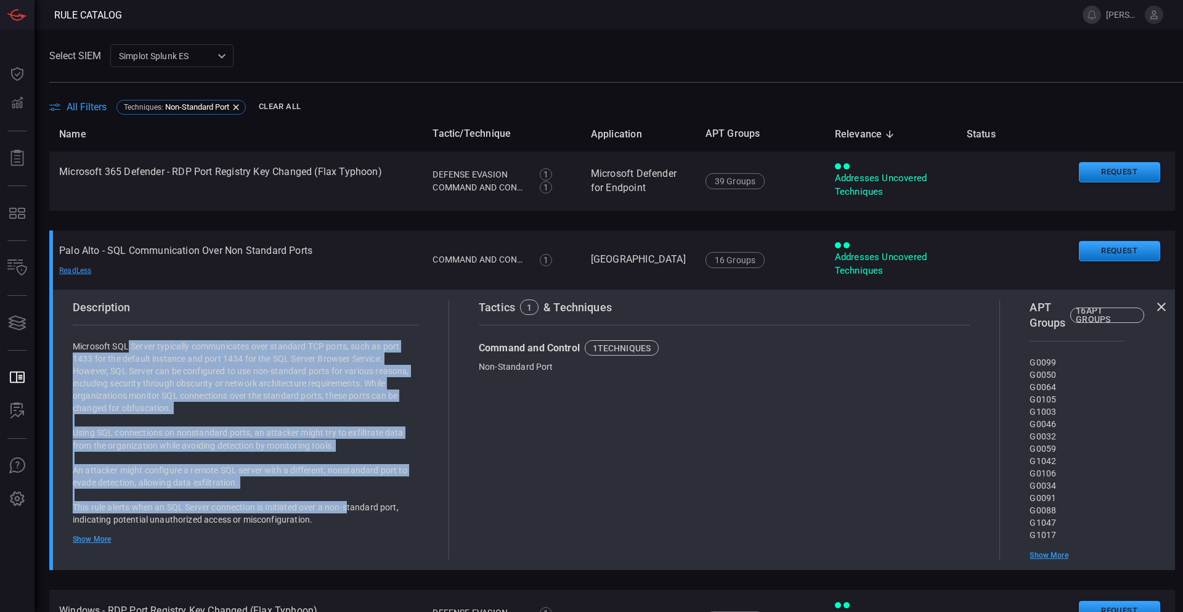
drag, startPoint x: 345, startPoint y: 510, endPoint x: 115, endPoint y: 343, distance: 284.4
click at [115, 343] on div "Microsoft SQL Server typically communicates over standard TCP ports, such as po…" at bounding box center [246, 457] width 346 height 234
click at [168, 391] on p "Microsoft SQL Server typically communicates over standard TCP ports, such as po…" at bounding box center [246, 377] width 346 height 74
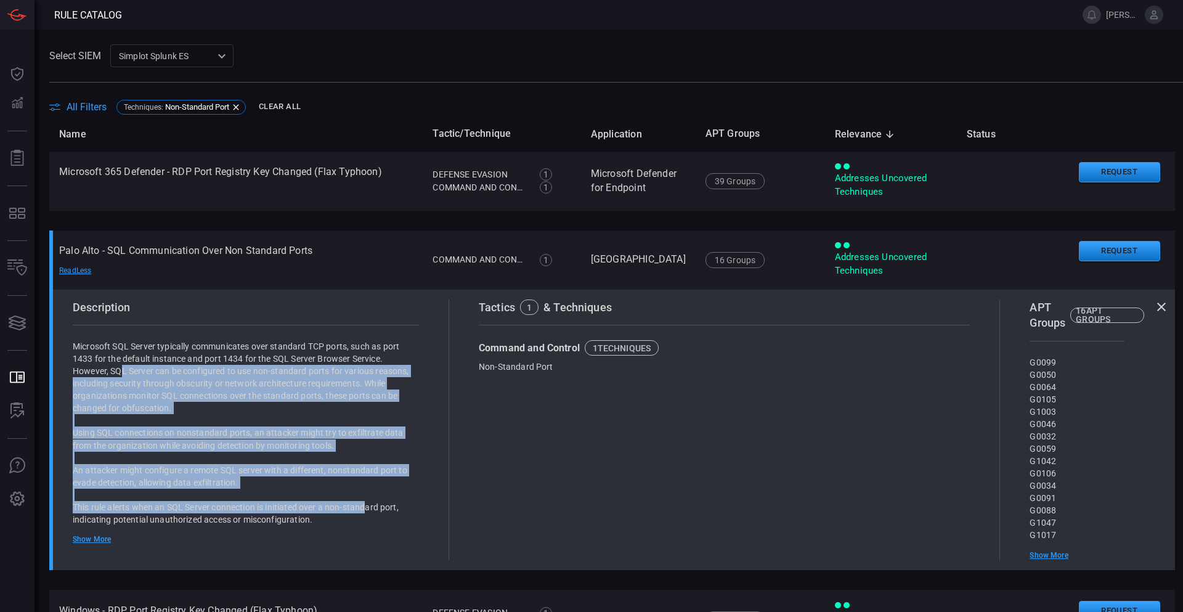
drag, startPoint x: 136, startPoint y: 387, endPoint x: 368, endPoint y: 513, distance: 264.7
click at [368, 513] on div "Microsoft SQL Server typically communicates over standard TCP ports, such as po…" at bounding box center [246, 457] width 346 height 234
click at [370, 513] on p "This rule alerts when an SQL Server connection is initiated over a non-standard…" at bounding box center [246, 513] width 346 height 25
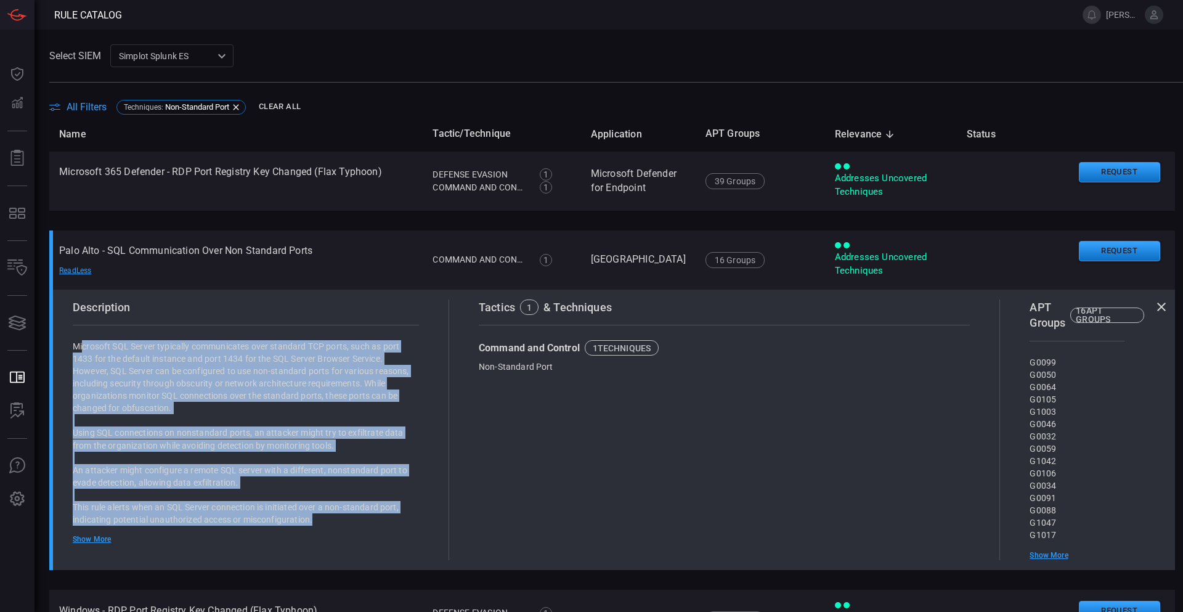
drag, startPoint x: 415, startPoint y: 520, endPoint x: 84, endPoint y: 344, distance: 374.6
click at [84, 344] on div "Description Microsoft SQL Server typically communicates over standard TCP ports…" at bounding box center [256, 429] width 386 height 261
click at [229, 422] on div "Microsoft SQL Server typically communicates over standard TCP ports, such as po…" at bounding box center [246, 457] width 346 height 234
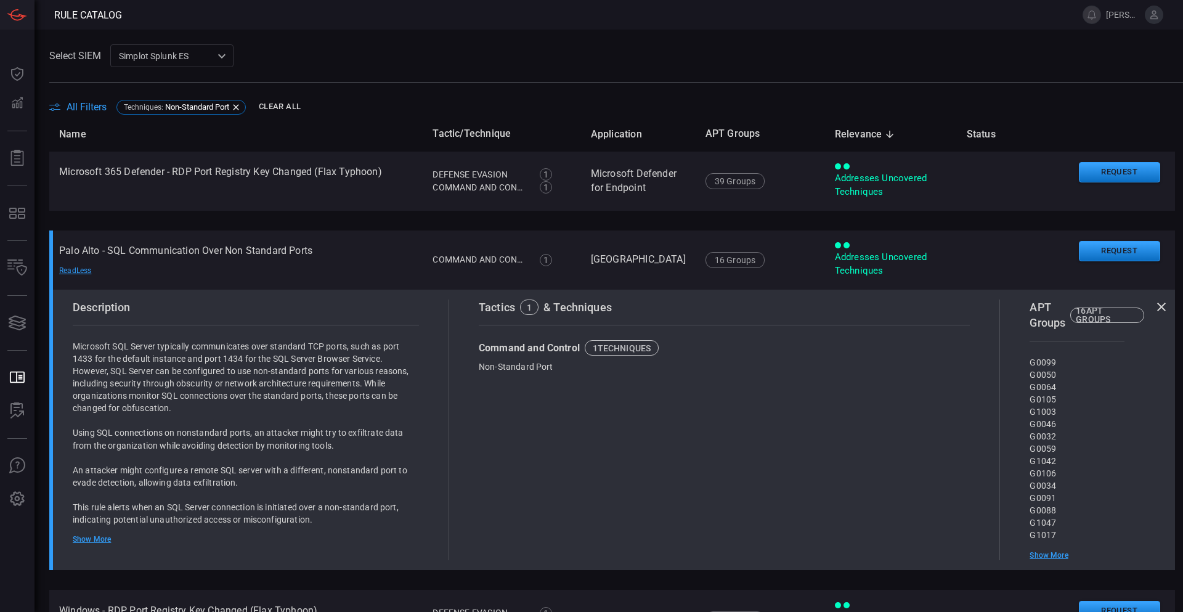
click at [315, 511] on p "This rule alerts when an SQL Server connection is initiated over a non-standard…" at bounding box center [246, 513] width 346 height 25
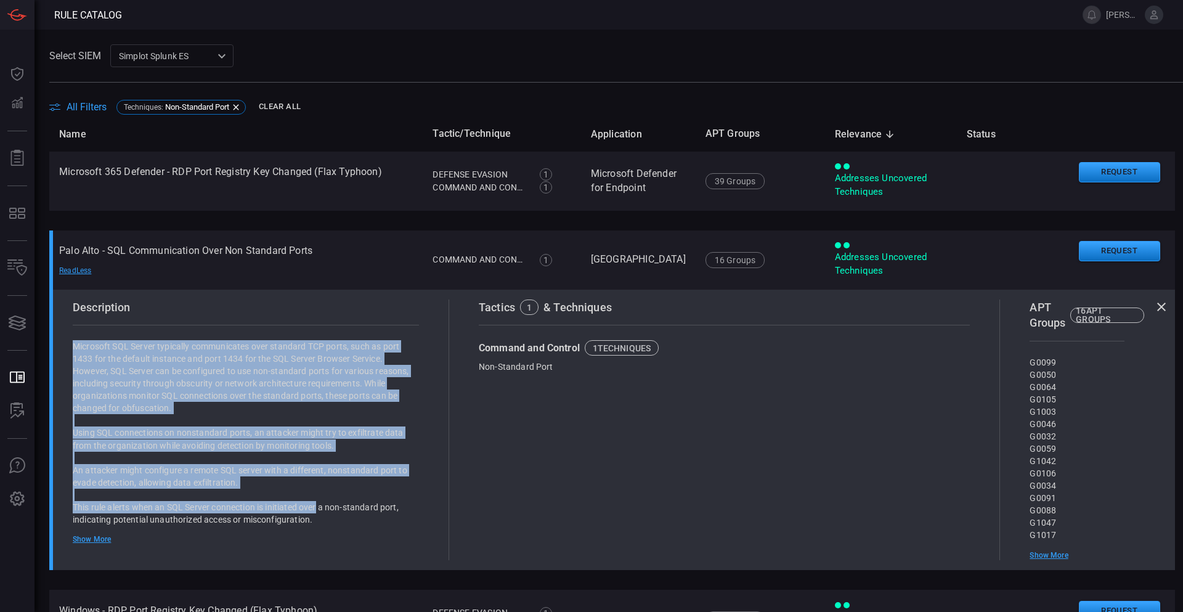
drag, startPoint x: 319, startPoint y: 505, endPoint x: 225, endPoint y: 407, distance: 135.1
click at [225, 408] on div "Microsoft SQL Server typically communicates over standard TCP ports, such as po…" at bounding box center [246, 457] width 346 height 234
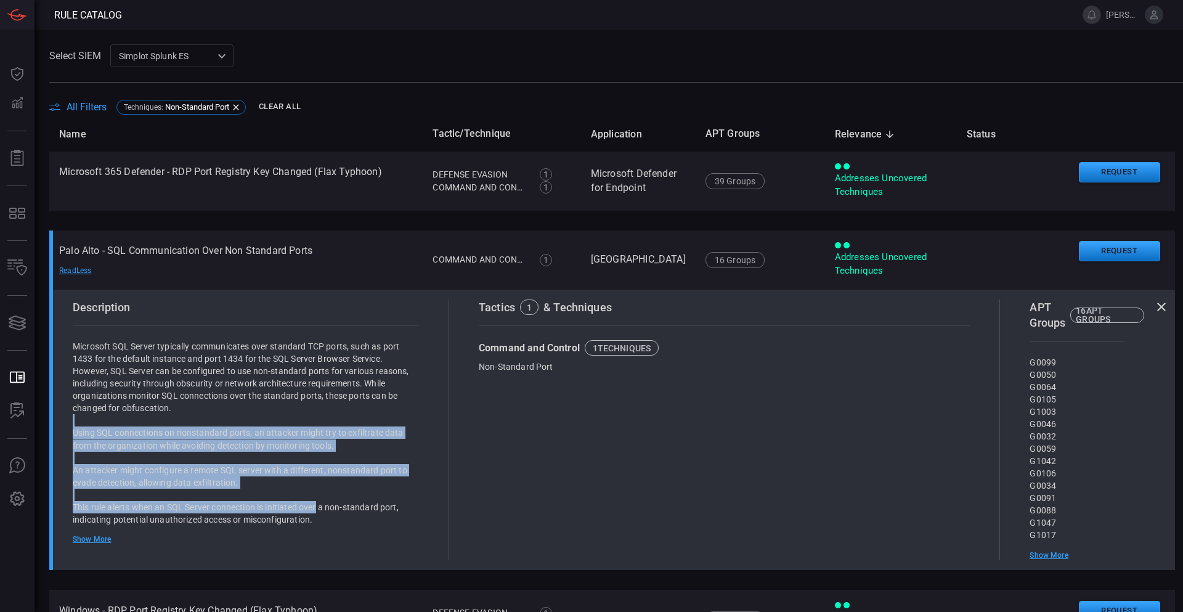
click at [229, 415] on div "Microsoft SQL Server typically communicates over standard TCP ports, such as po…" at bounding box center [246, 457] width 346 height 234
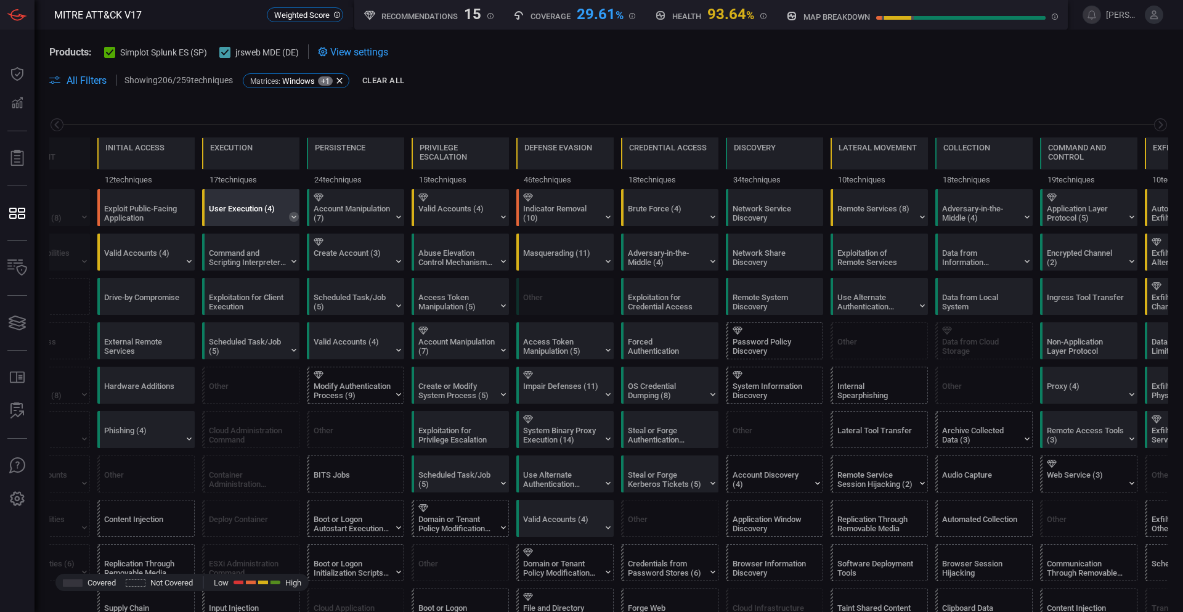
click at [296, 218] on icon at bounding box center [294, 217] width 10 height 10
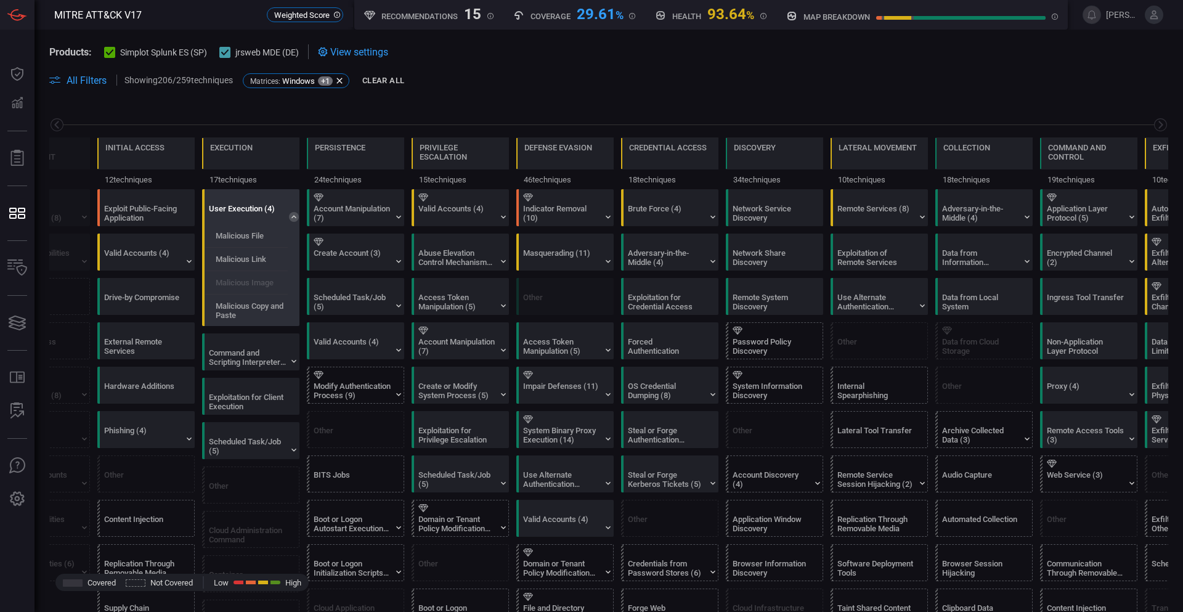
click at [292, 216] on icon at bounding box center [294, 217] width 10 height 10
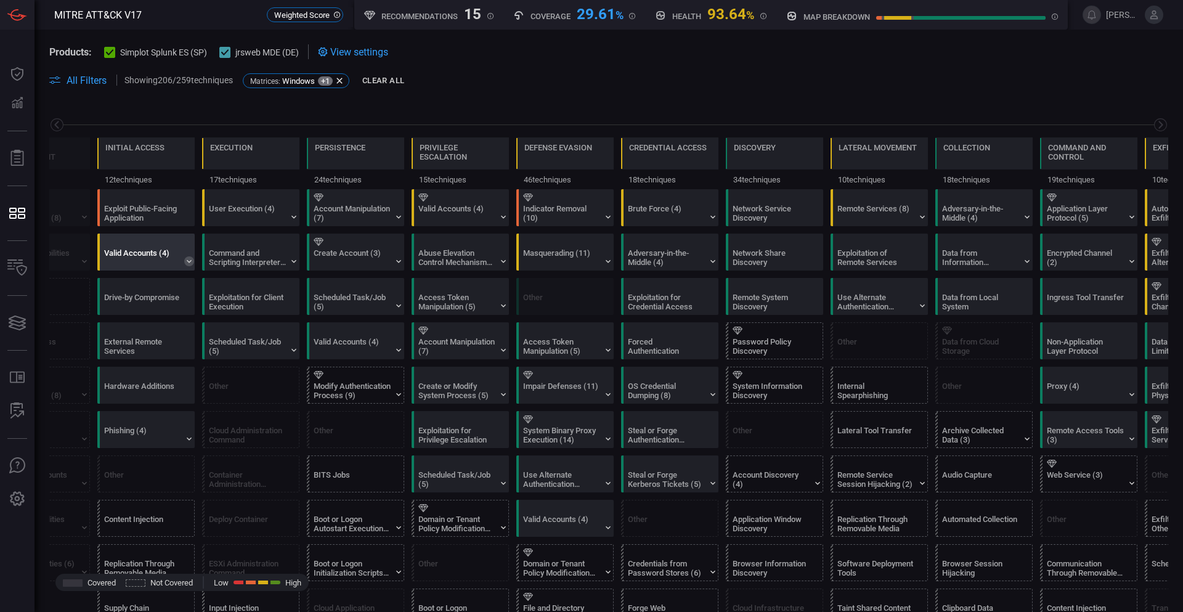
click at [184, 259] on icon at bounding box center [189, 261] width 10 height 10
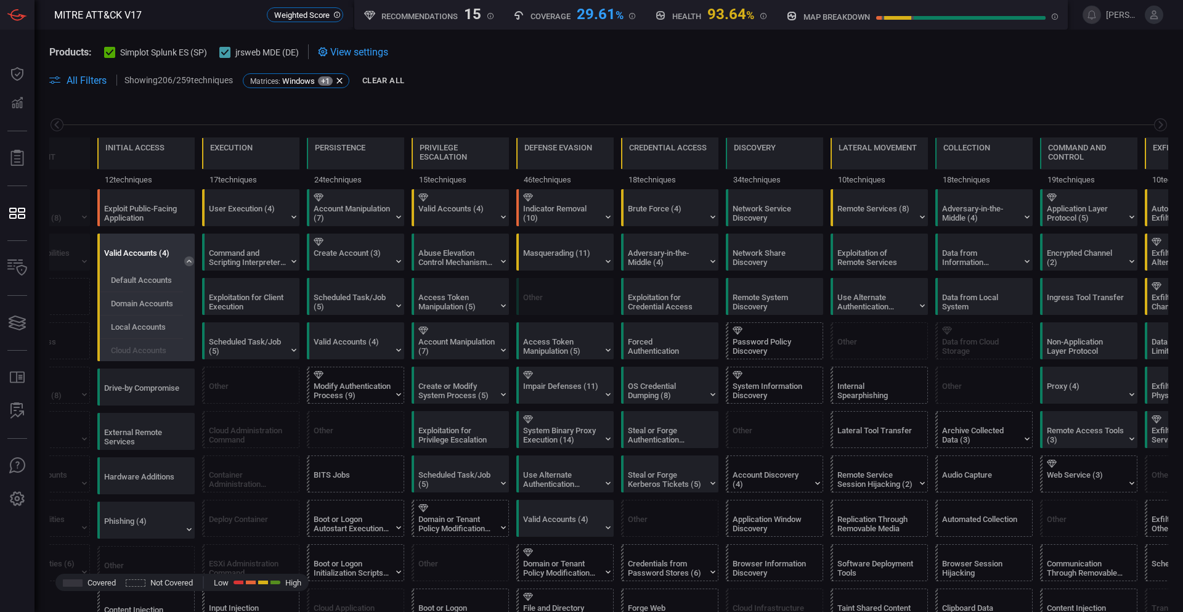
click at [189, 261] on icon at bounding box center [189, 260] width 5 height 3
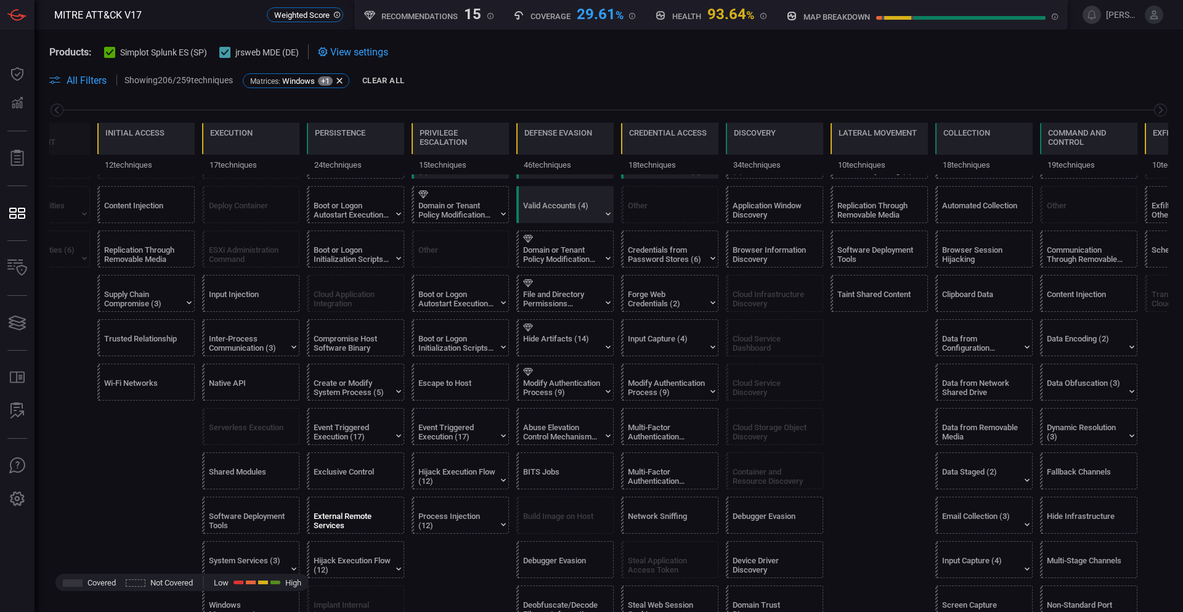
scroll to position [308, 0]
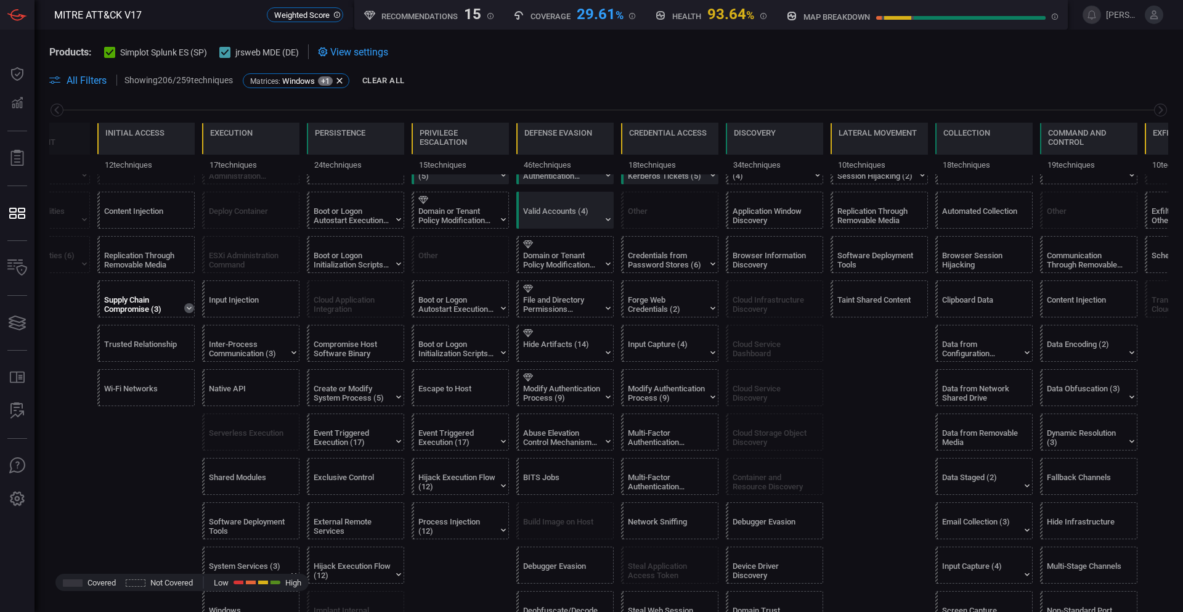
click at [189, 308] on icon at bounding box center [189, 308] width 10 height 10
click at [163, 328] on label "Compromise Software Dependencies and Development Tools" at bounding box center [154, 331] width 86 height 18
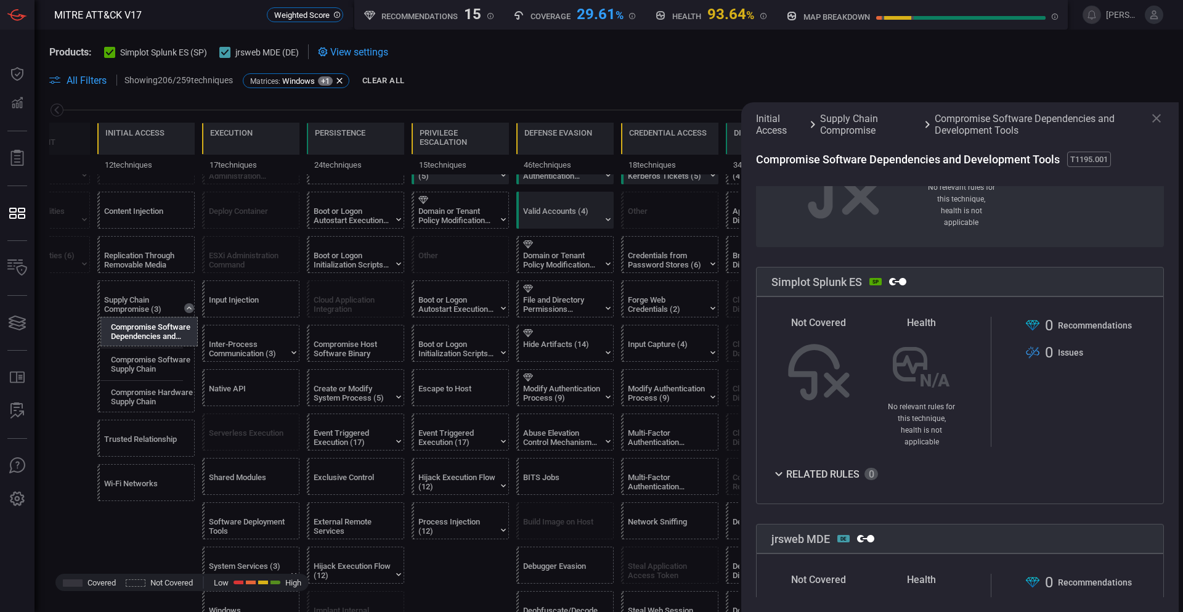
scroll to position [111, 0]
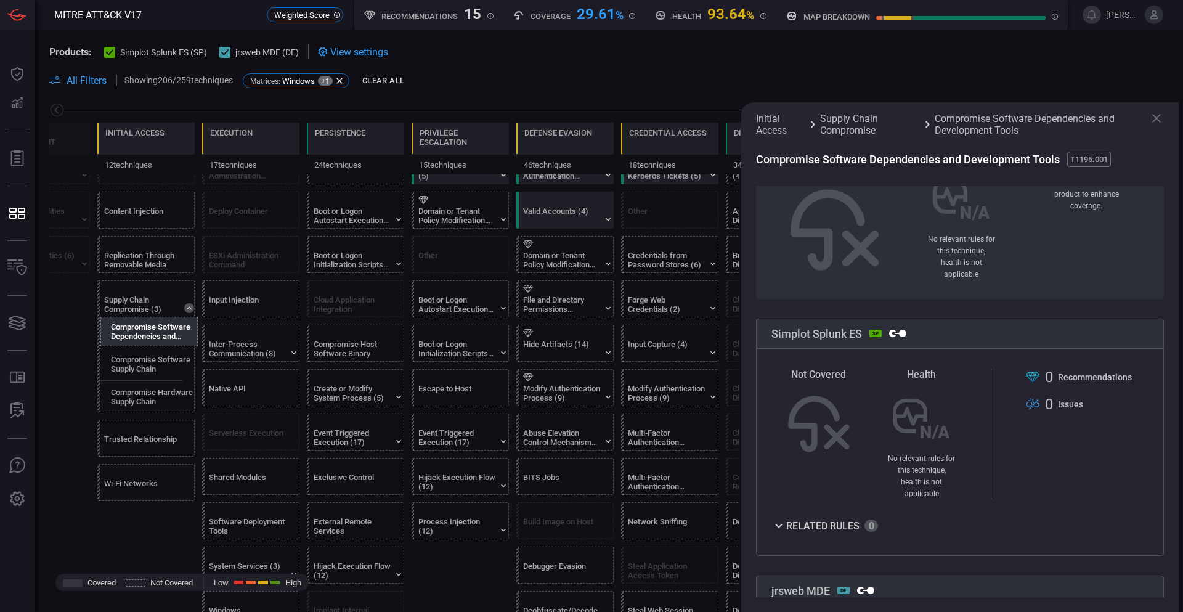
click at [1155, 116] on icon at bounding box center [1156, 118] width 9 height 9
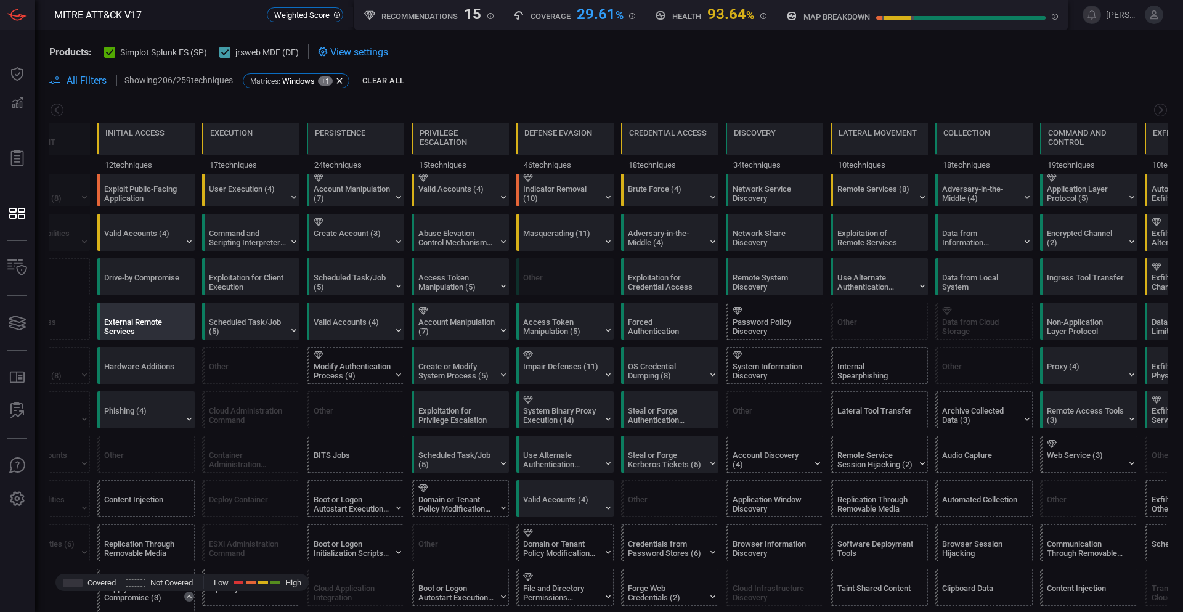
scroll to position [0, 0]
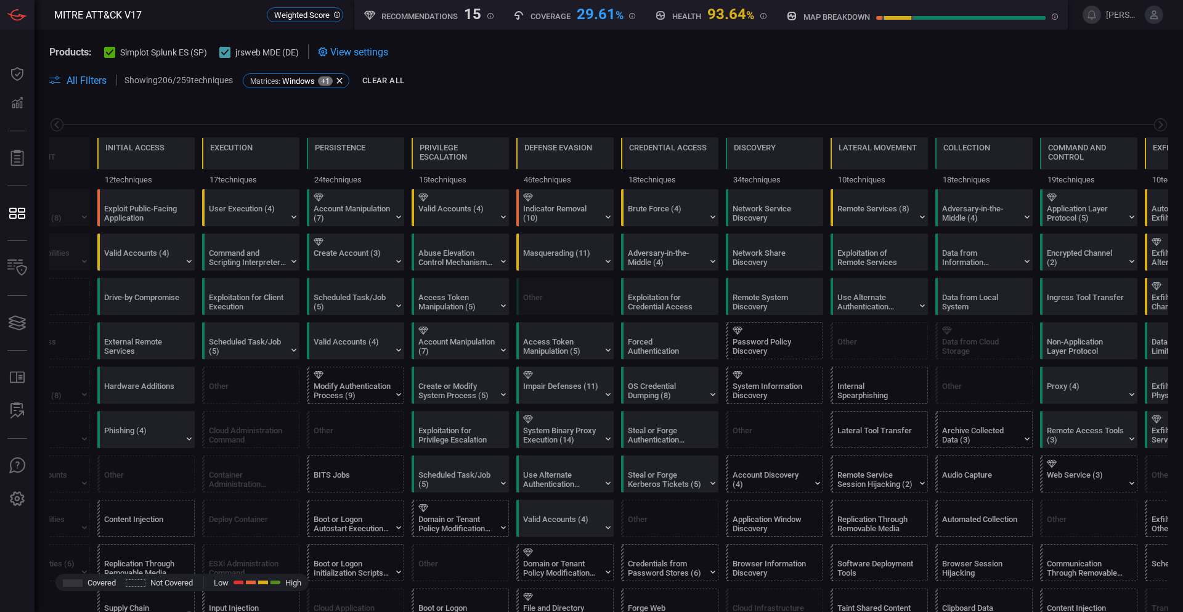
click at [248, 440] on div "Cloud Administration Command" at bounding box center [247, 435] width 77 height 18
click at [66, 120] on div at bounding box center [608, 124] width 1119 height 15
click at [58, 123] on icon at bounding box center [56, 125] width 4 height 8
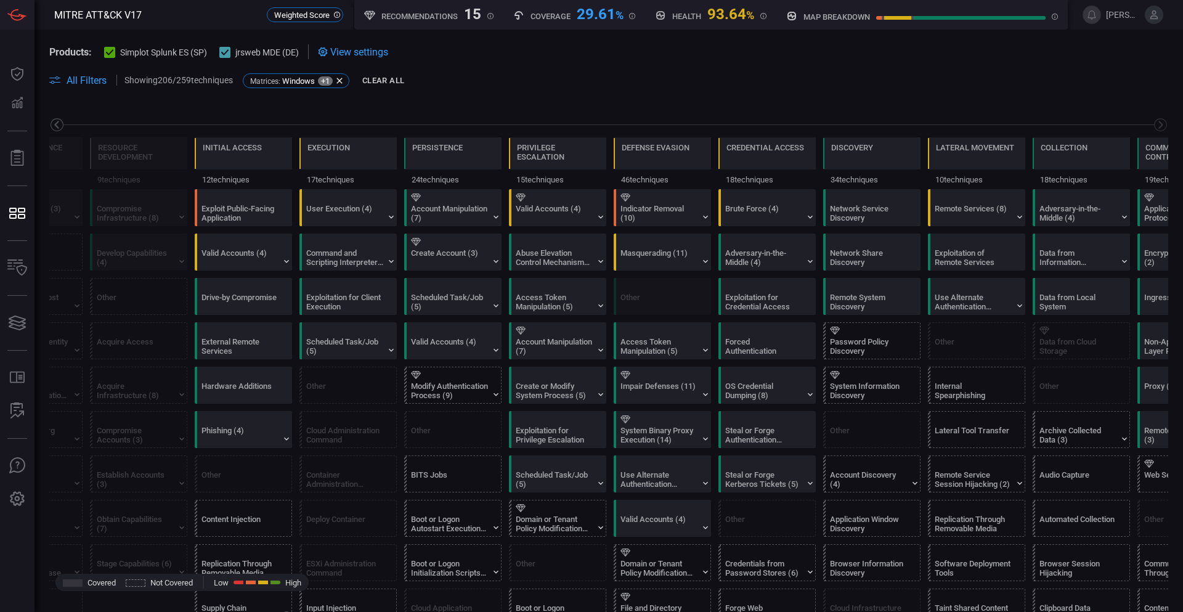
click at [58, 123] on icon at bounding box center [56, 125] width 4 height 8
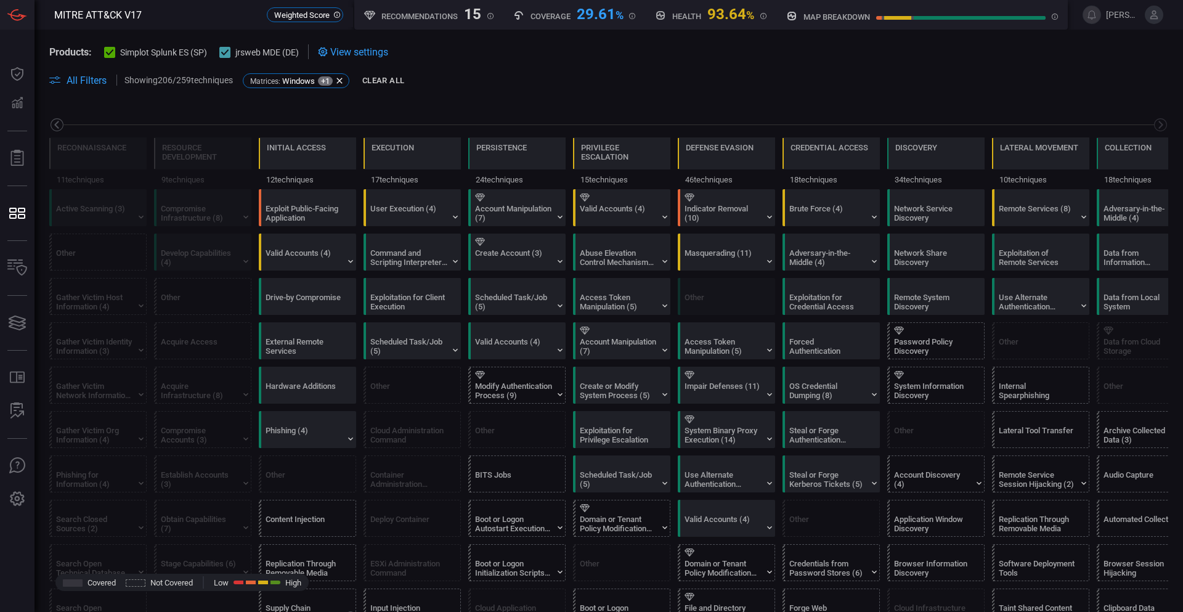
click at [58, 123] on icon at bounding box center [56, 125] width 4 height 8
click at [58, 123] on icon at bounding box center [56, 124] width 15 height 15
click at [58, 124] on icon at bounding box center [56, 124] width 15 height 15
click at [169, 397] on div "Acquire Infrastructure (8)" at bounding box center [199, 390] width 77 height 18
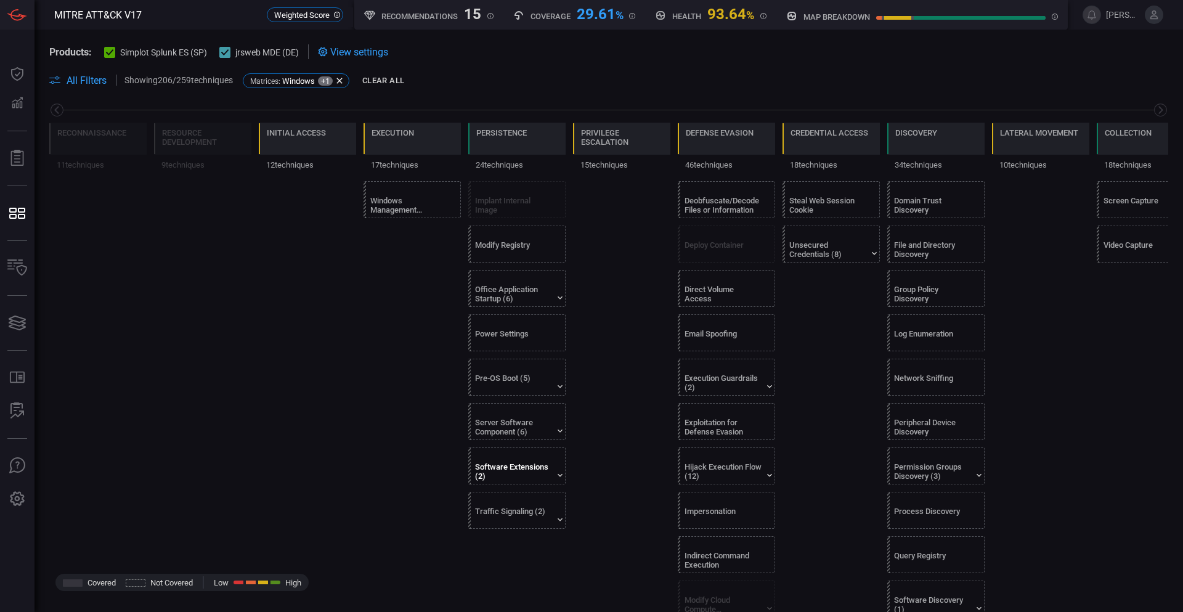
scroll to position [739, 0]
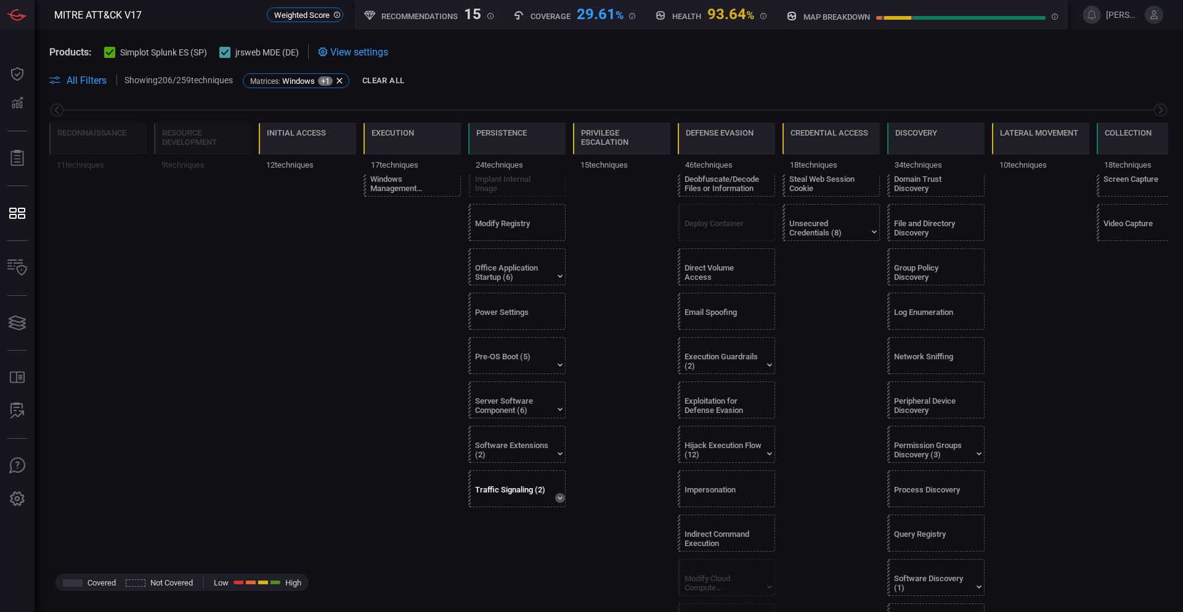
click at [559, 497] on icon at bounding box center [560, 498] width 10 height 10
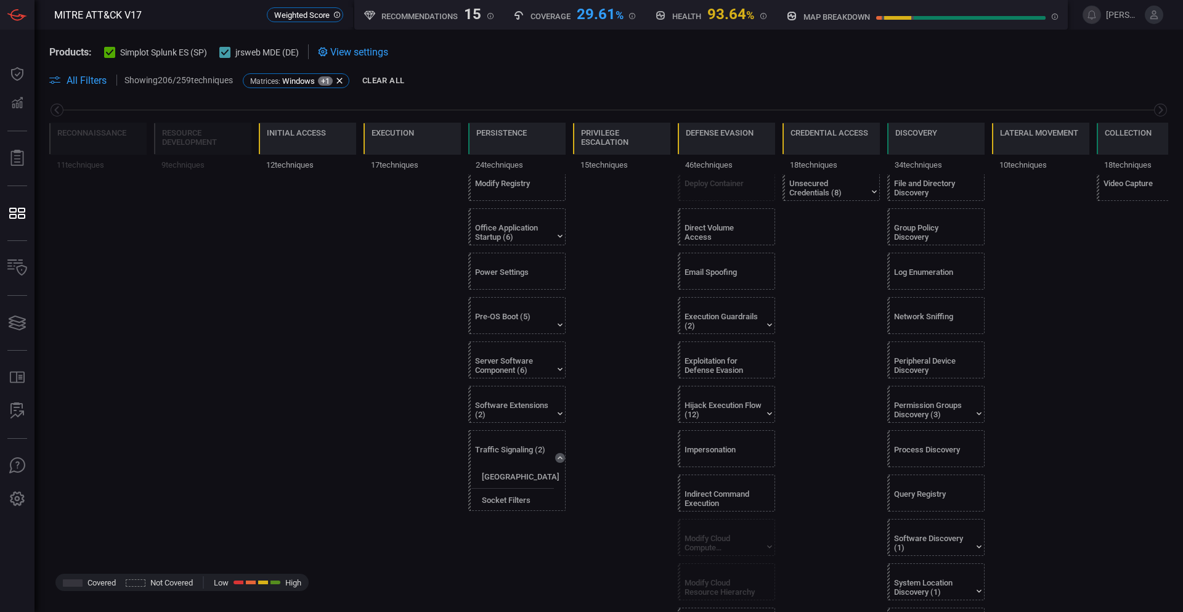
scroll to position [801, 0]
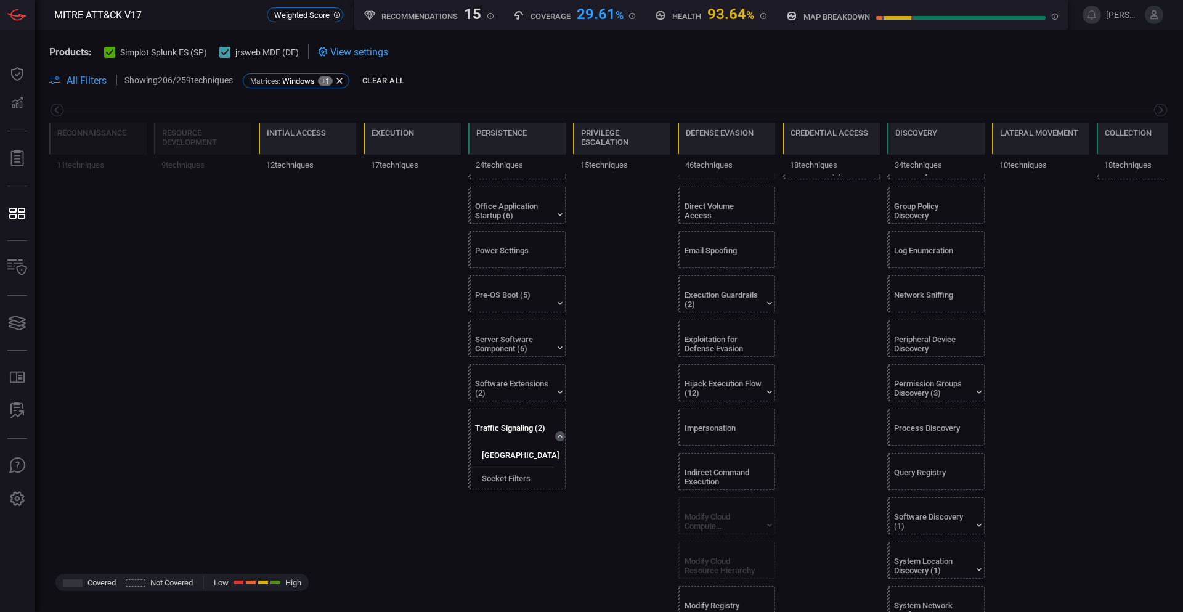
click at [511, 452] on label "Port Knocking" at bounding box center [521, 454] width 78 height 9
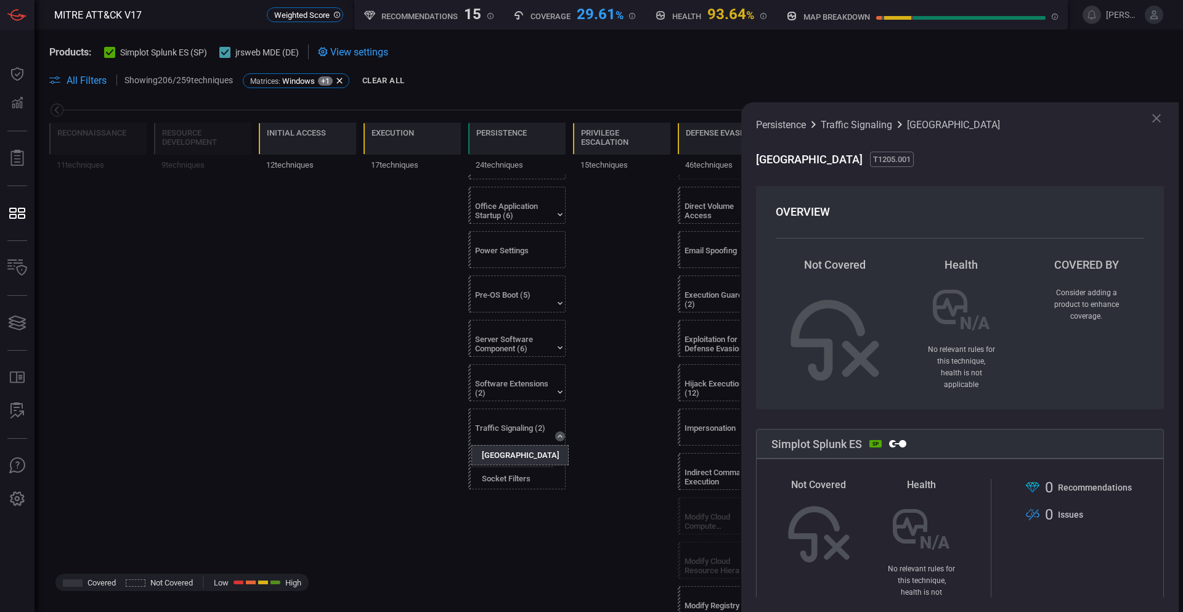
scroll to position [0, 0]
click at [1158, 110] on div "Persistence Traffic Signaling Port Knocking Port Knocking T1205.001 OVERVIEW No…" at bounding box center [959, 357] width 437 height 510
click at [1158, 118] on icon at bounding box center [1156, 118] width 15 height 15
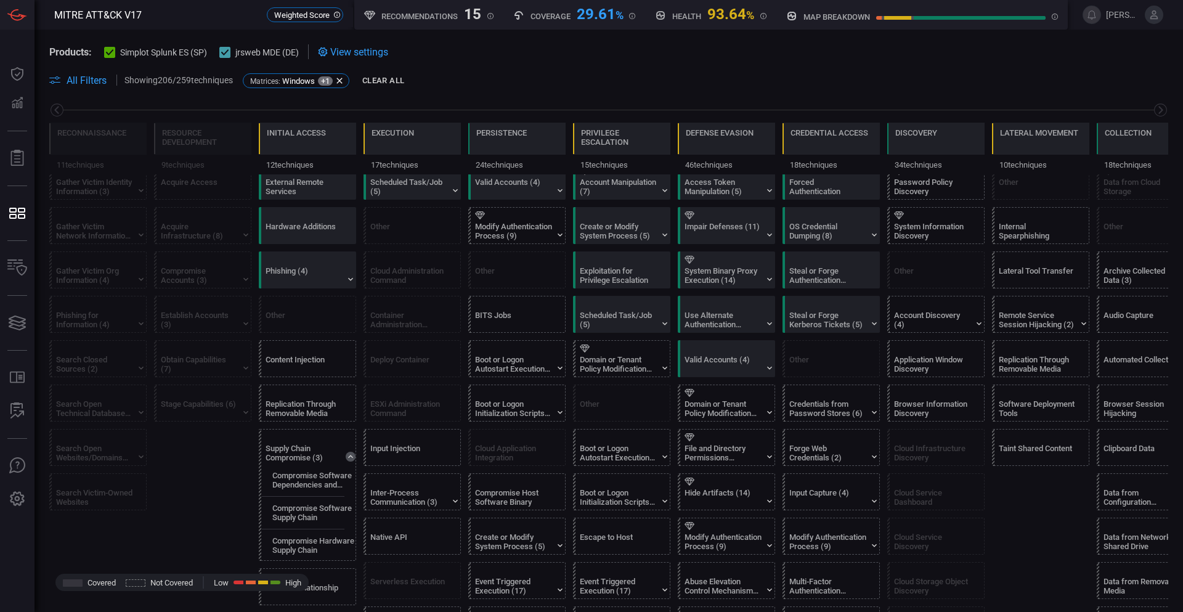
scroll to position [123, 0]
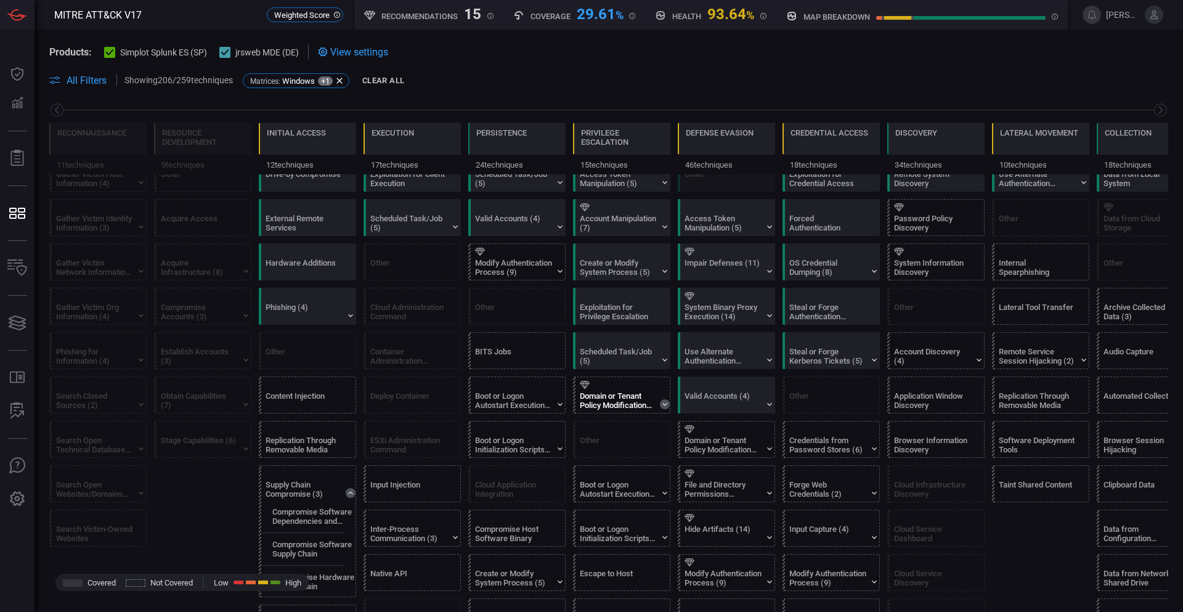
click at [665, 404] on icon at bounding box center [665, 404] width 10 height 10
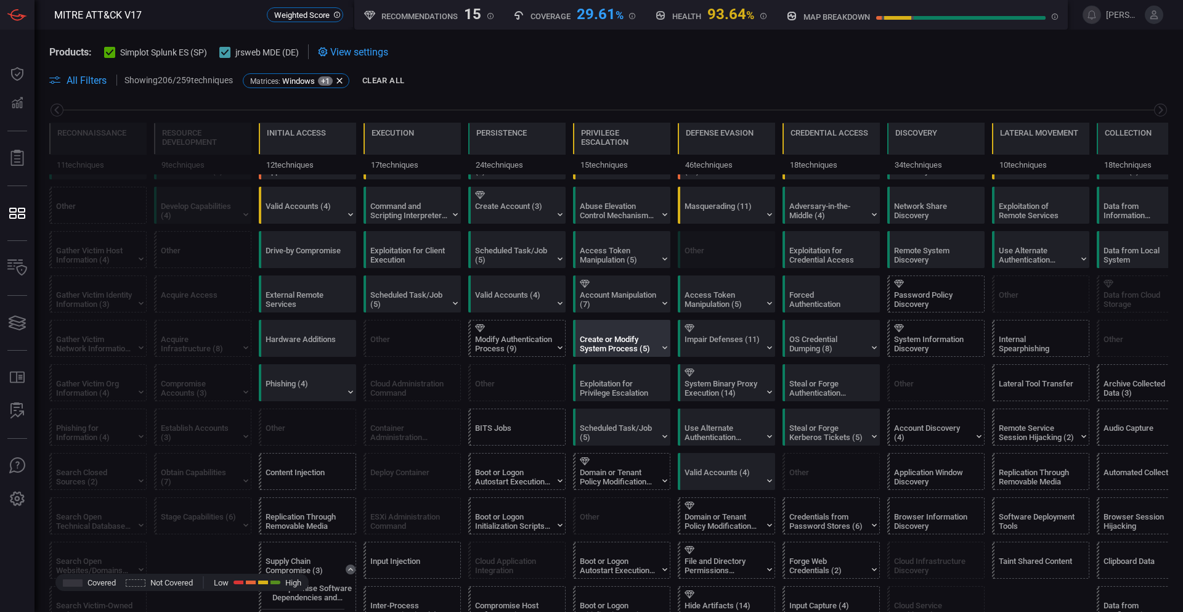
scroll to position [0, 0]
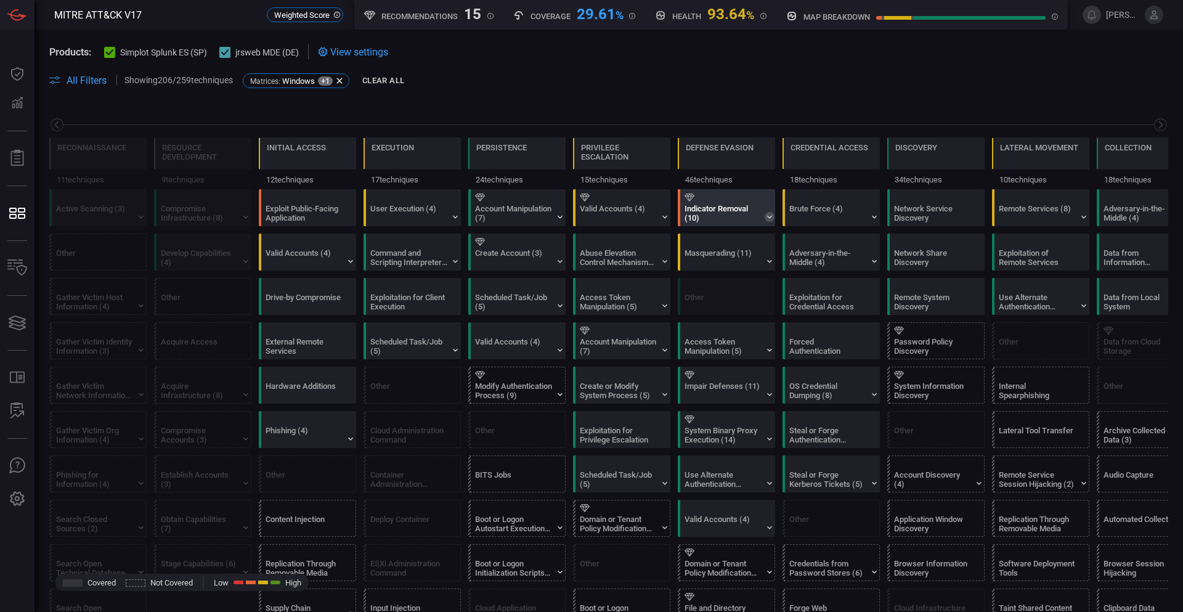
click at [768, 218] on icon at bounding box center [770, 217] width 10 height 10
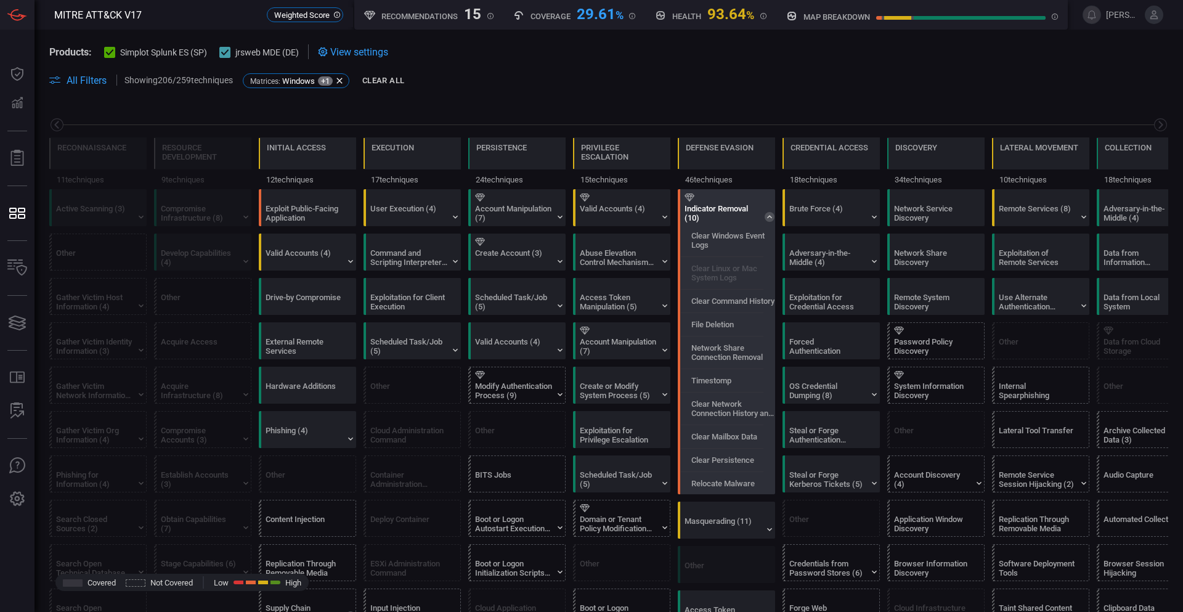
click at [770, 213] on icon at bounding box center [770, 217] width 10 height 10
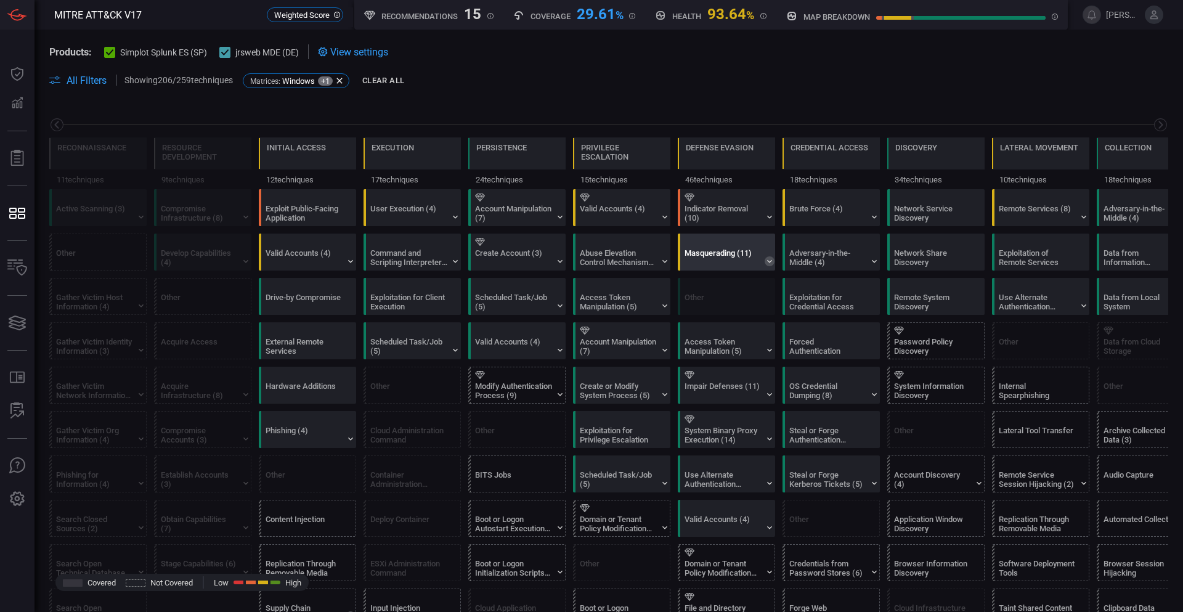
click at [767, 261] on icon at bounding box center [770, 261] width 10 height 10
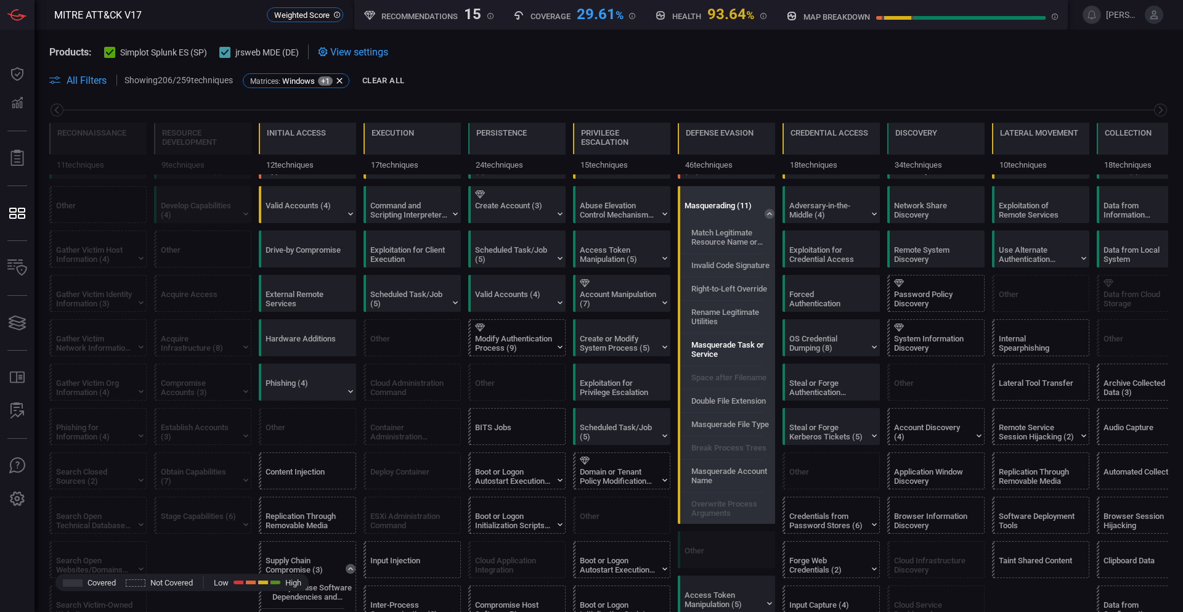
scroll to position [62, 0]
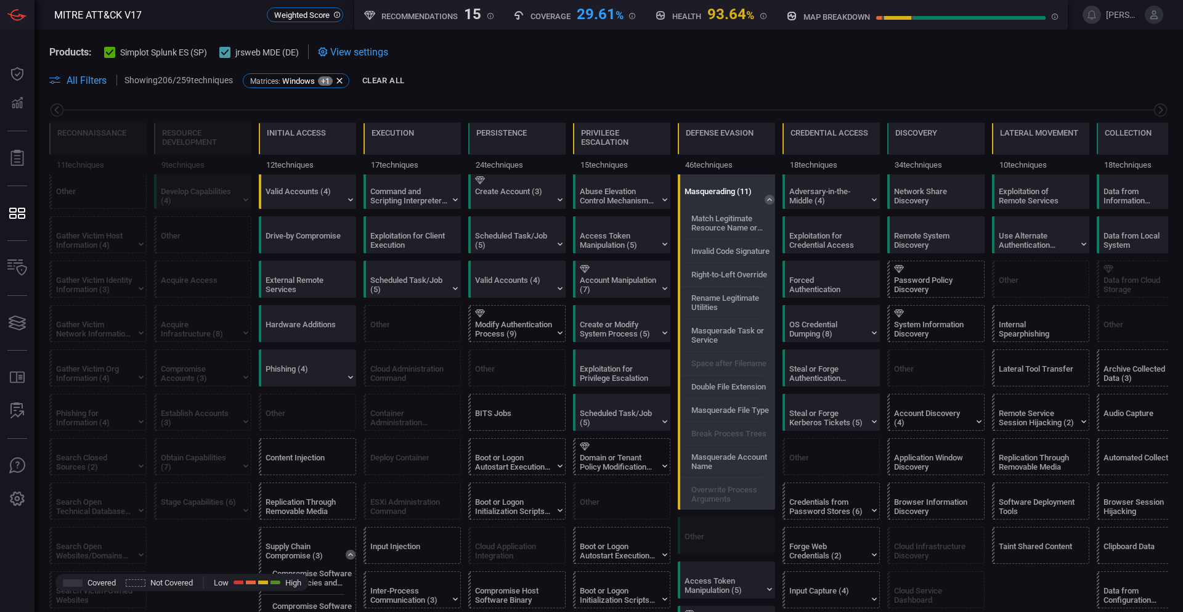
click at [774, 200] on icon at bounding box center [770, 200] width 10 height 10
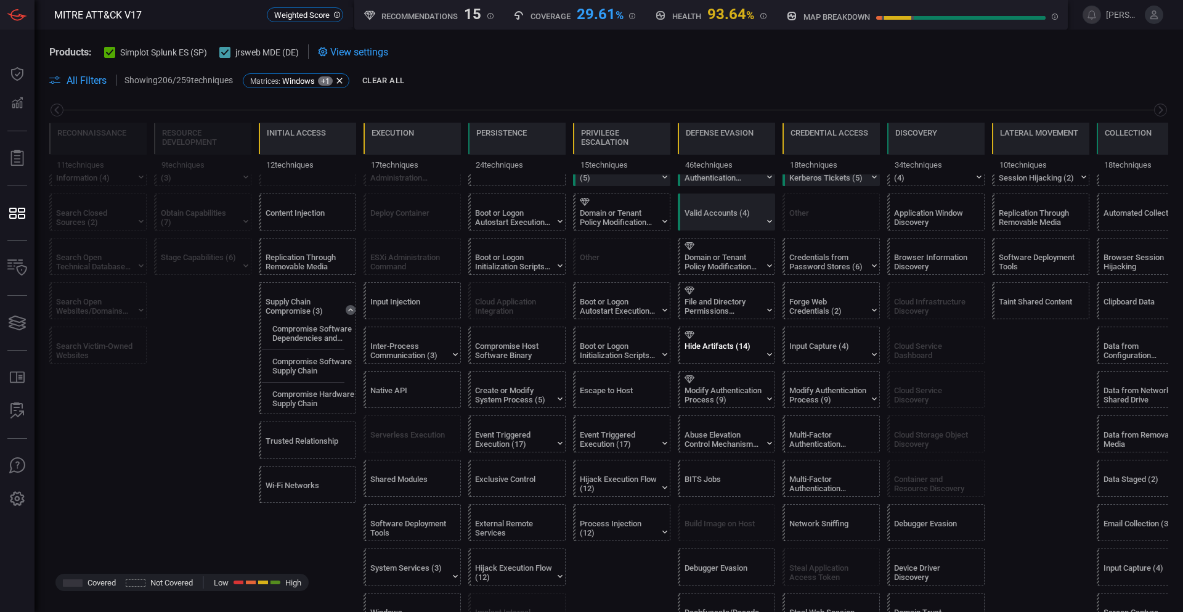
scroll to position [308, 0]
click at [770, 305] on icon at bounding box center [770, 308] width 10 height 10
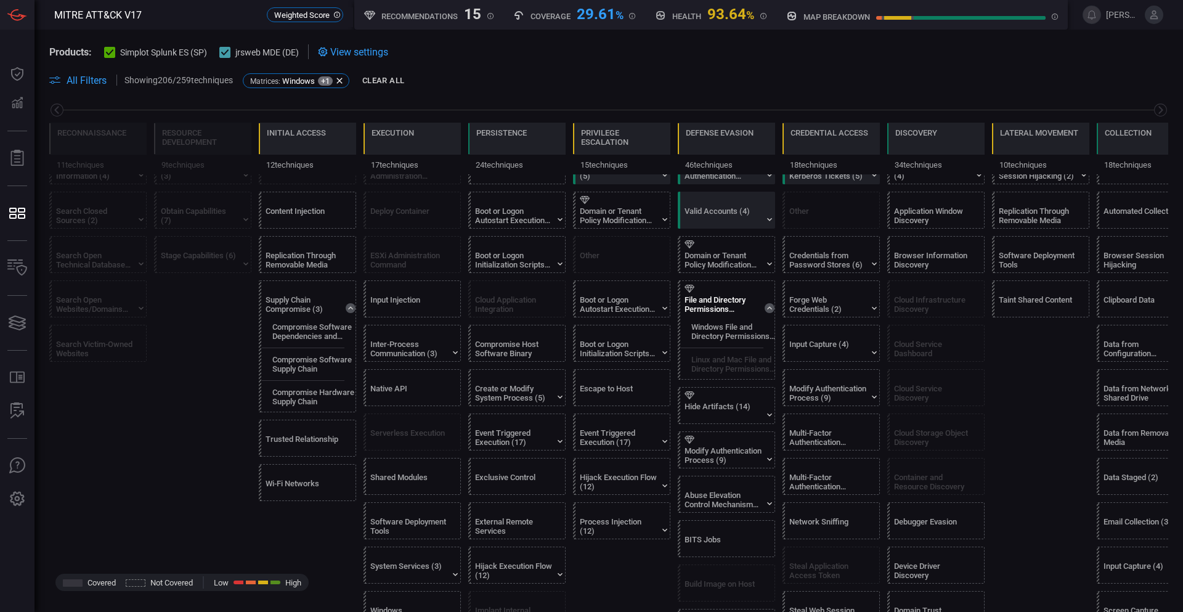
click at [772, 307] on icon at bounding box center [770, 308] width 10 height 10
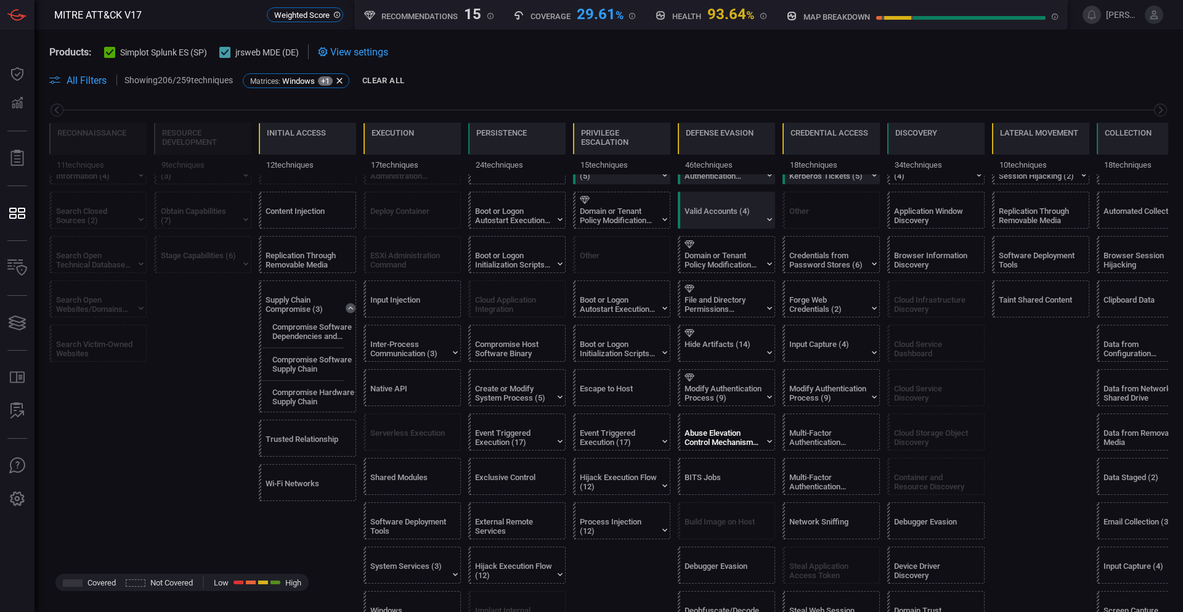
click at [773, 437] on div "Abuse Elevation Control Mechanism (6)" at bounding box center [729, 432] width 97 height 36
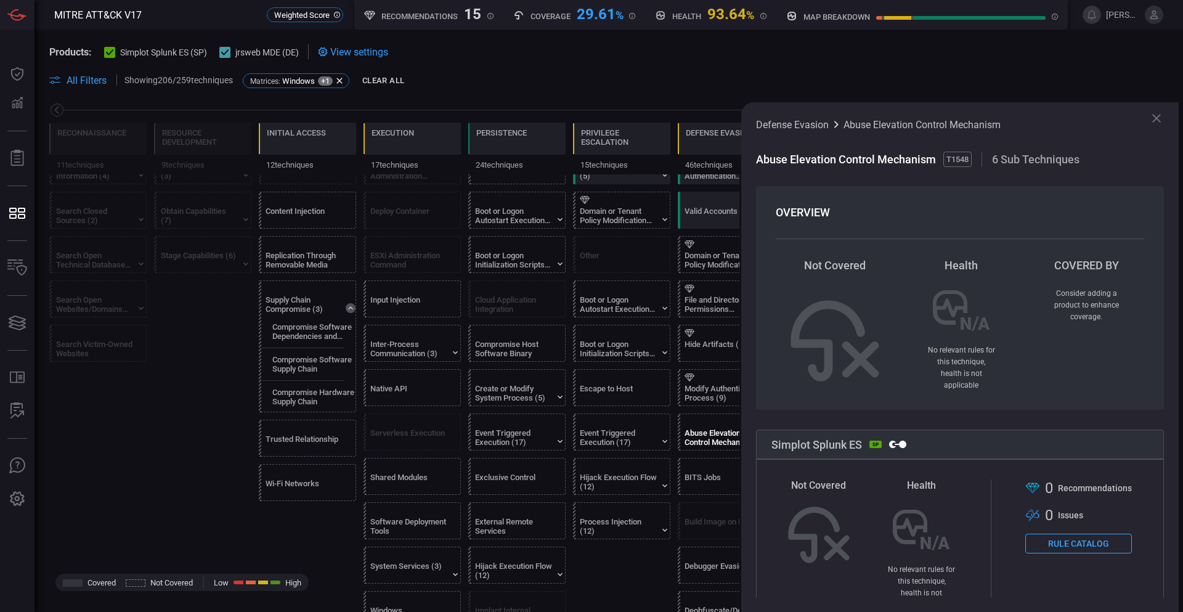
click at [1154, 119] on icon at bounding box center [1156, 118] width 15 height 15
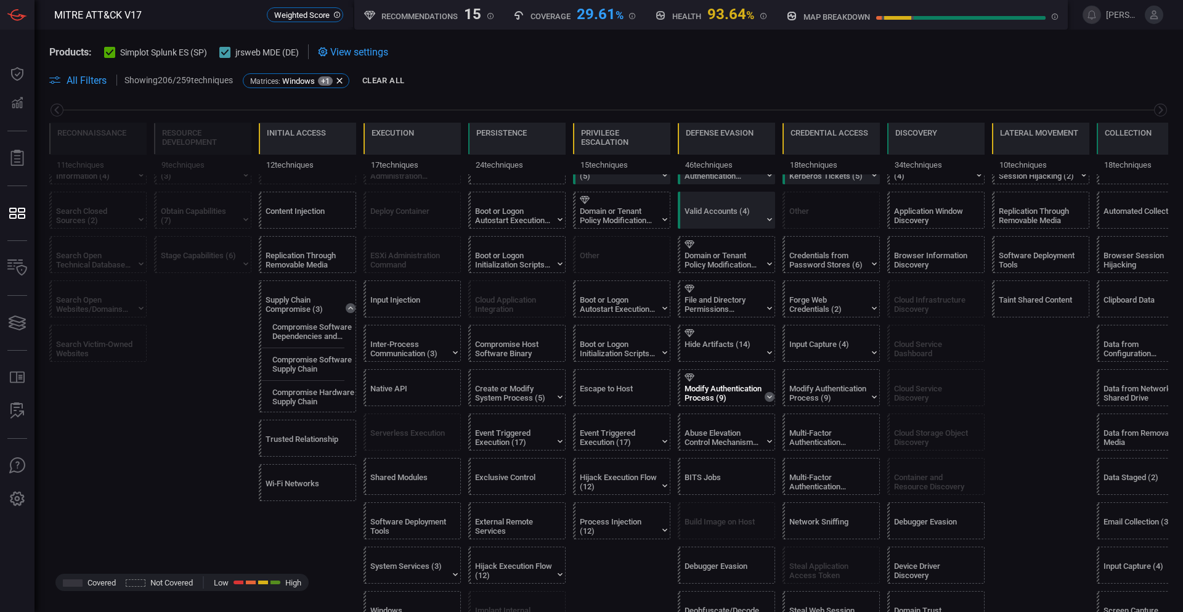
click at [769, 396] on icon at bounding box center [770, 397] width 10 height 10
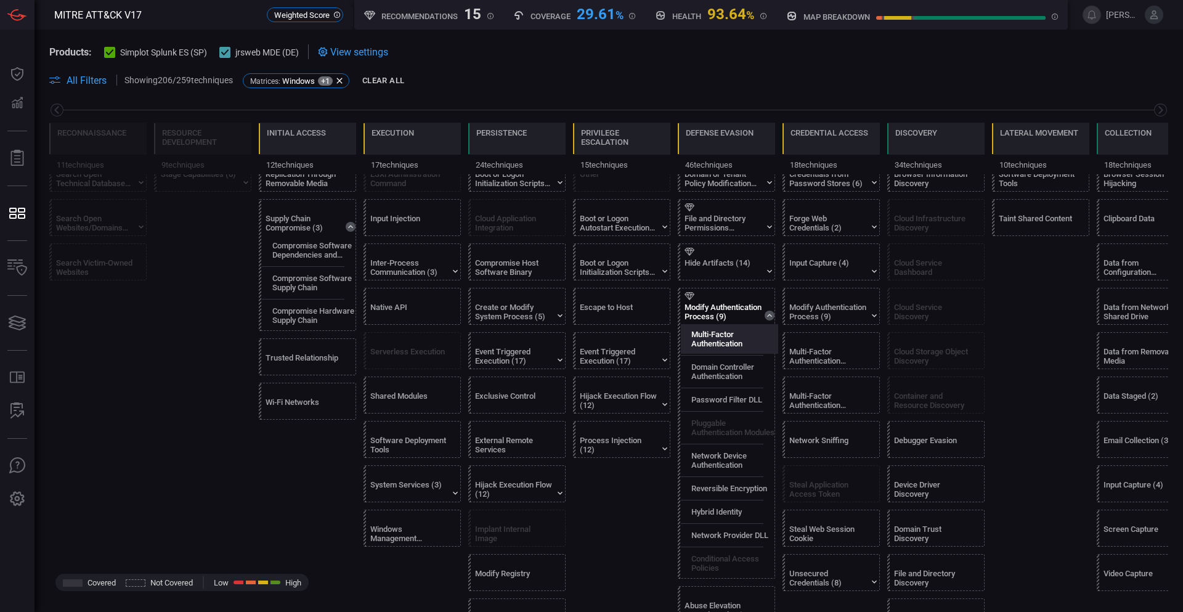
scroll to position [431, 0]
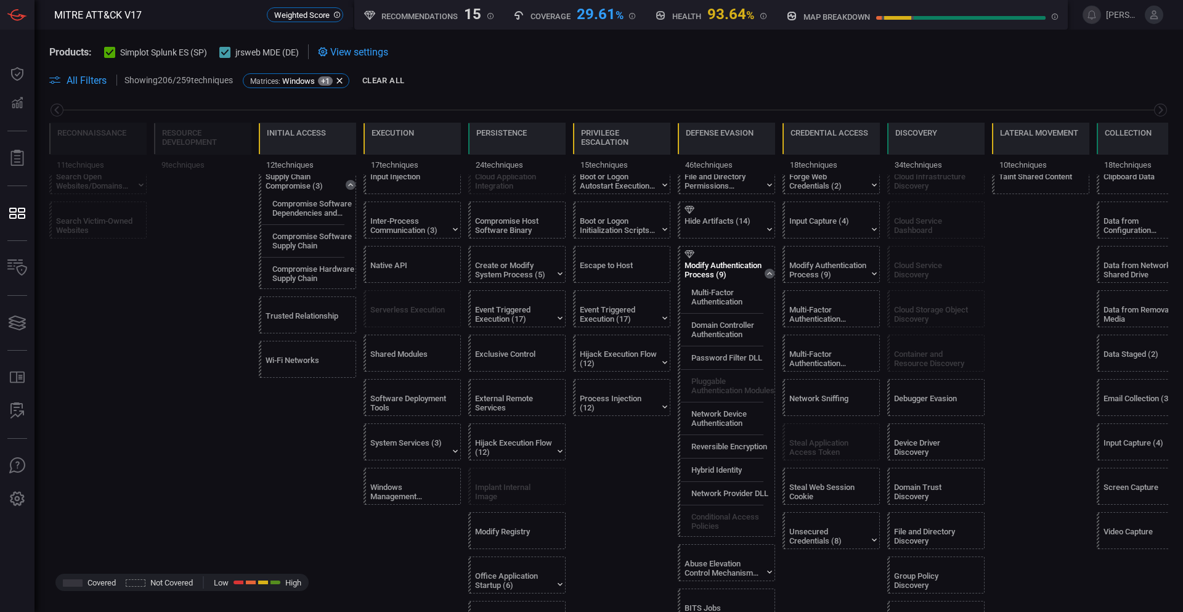
click at [770, 274] on icon at bounding box center [770, 274] width 10 height 10
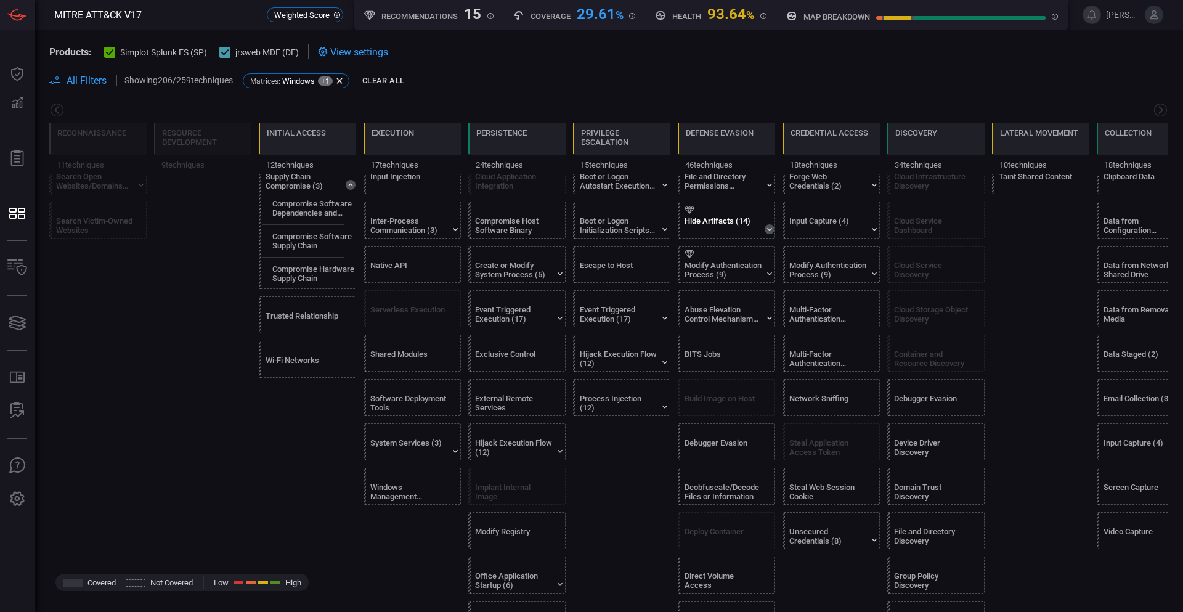
click at [768, 226] on icon at bounding box center [770, 229] width 10 height 10
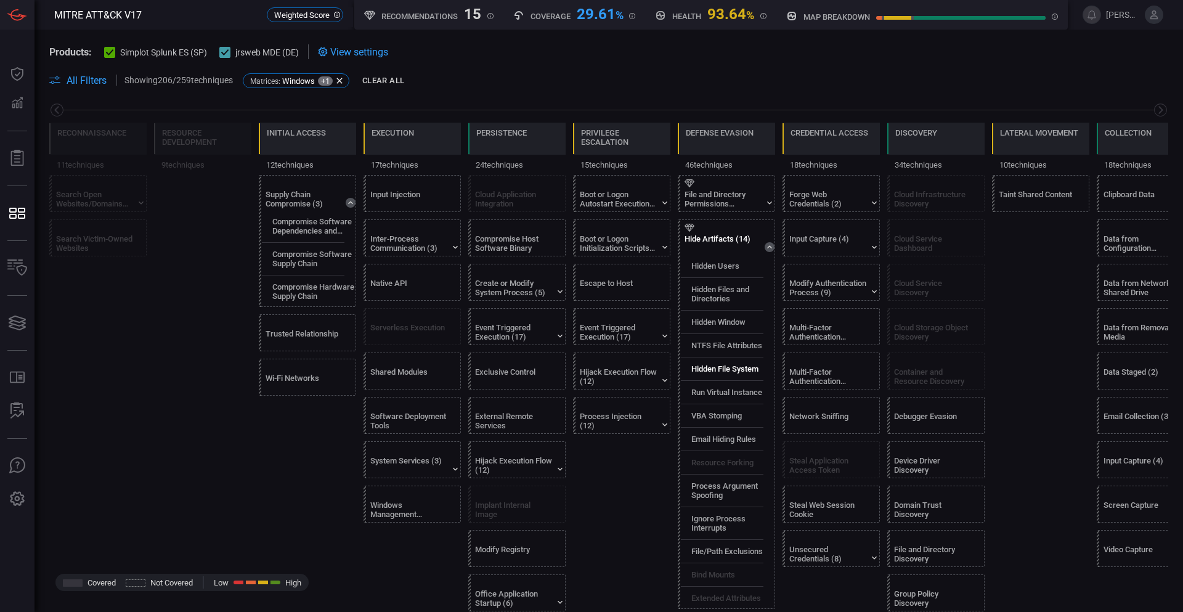
scroll to position [308, 0]
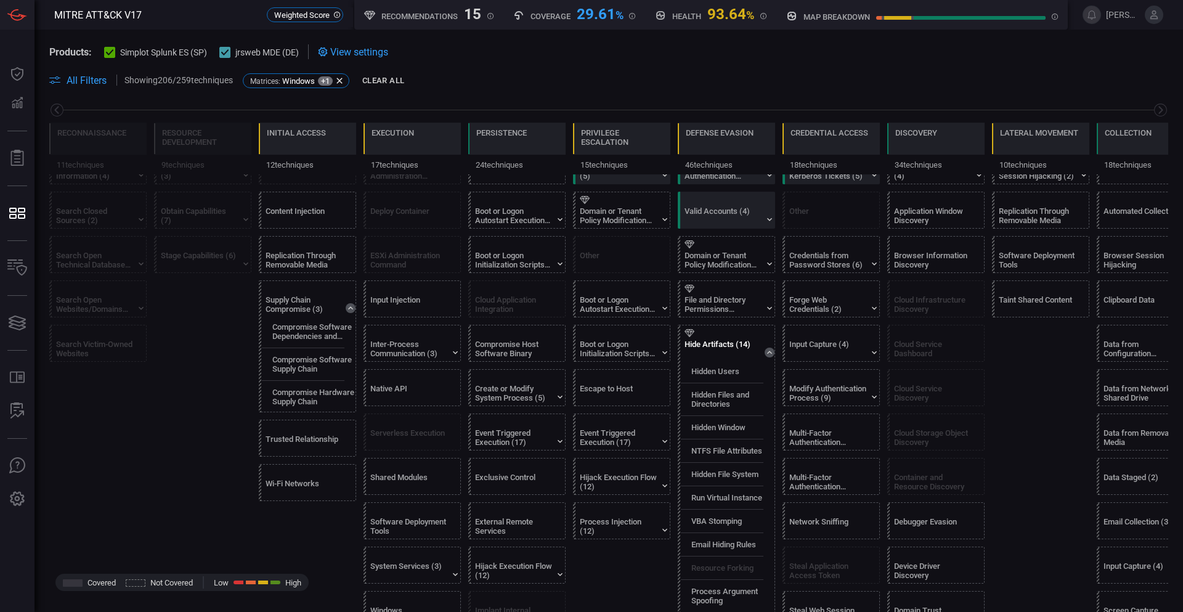
click at [771, 351] on icon at bounding box center [770, 353] width 10 height 10
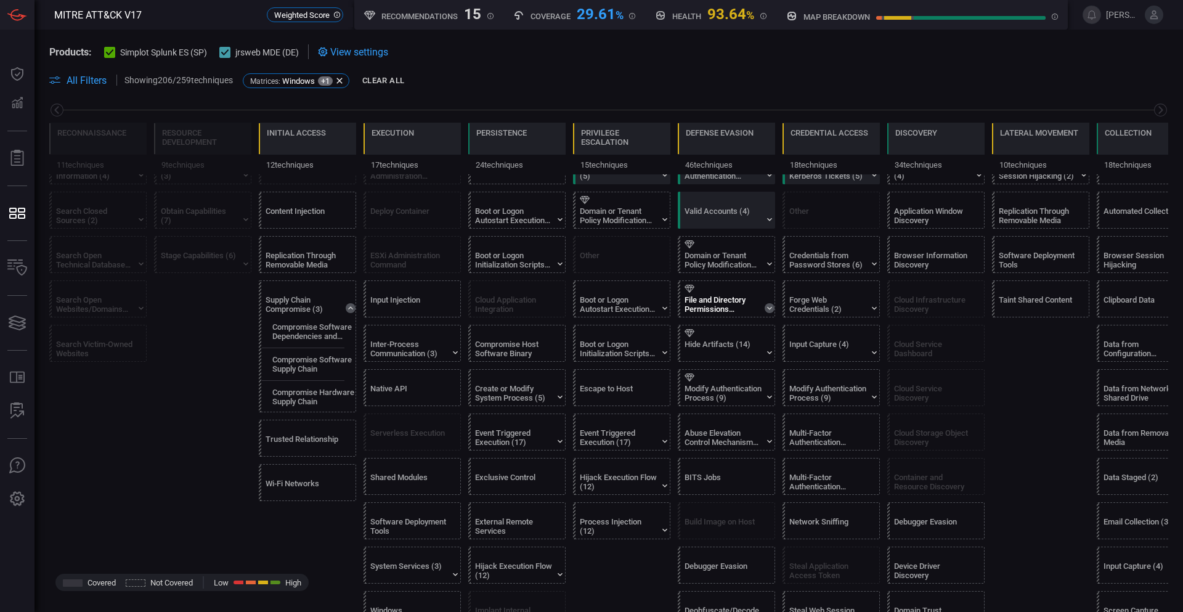
click at [767, 309] on icon at bounding box center [770, 308] width 10 height 10
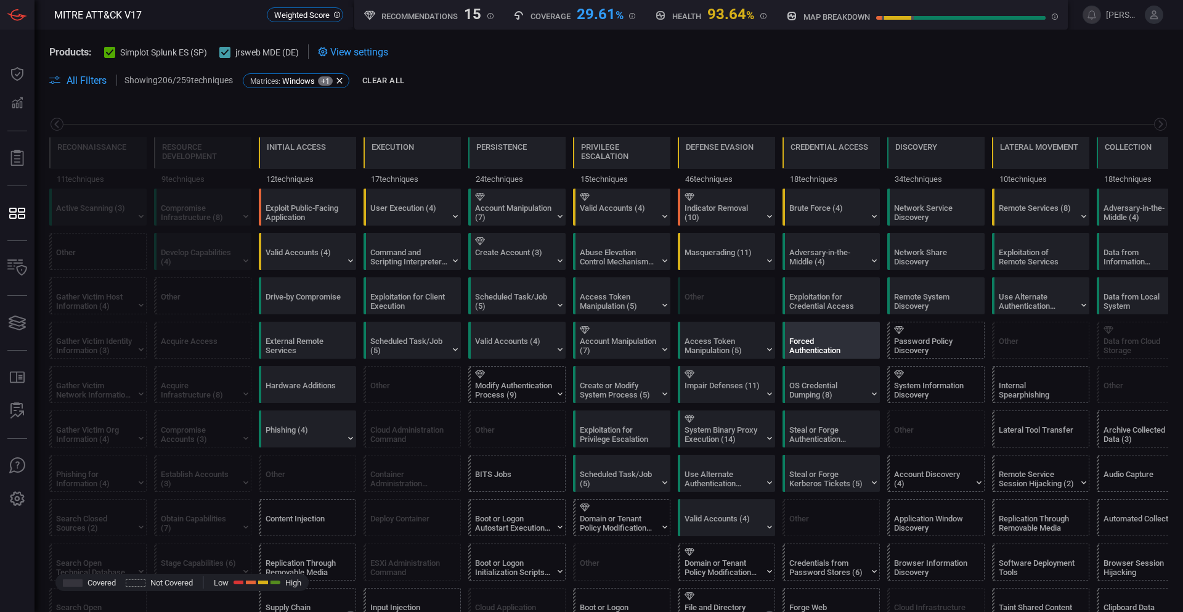
scroll to position [0, 0]
click at [770, 218] on icon at bounding box center [769, 217] width 5 height 3
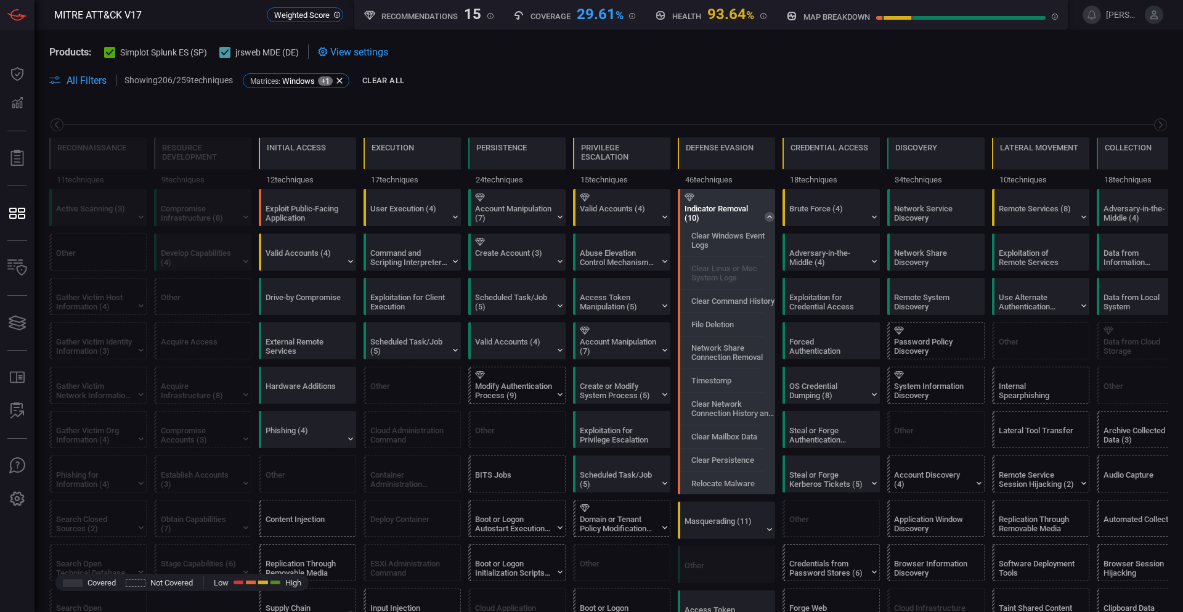
click at [770, 218] on icon at bounding box center [770, 217] width 10 height 10
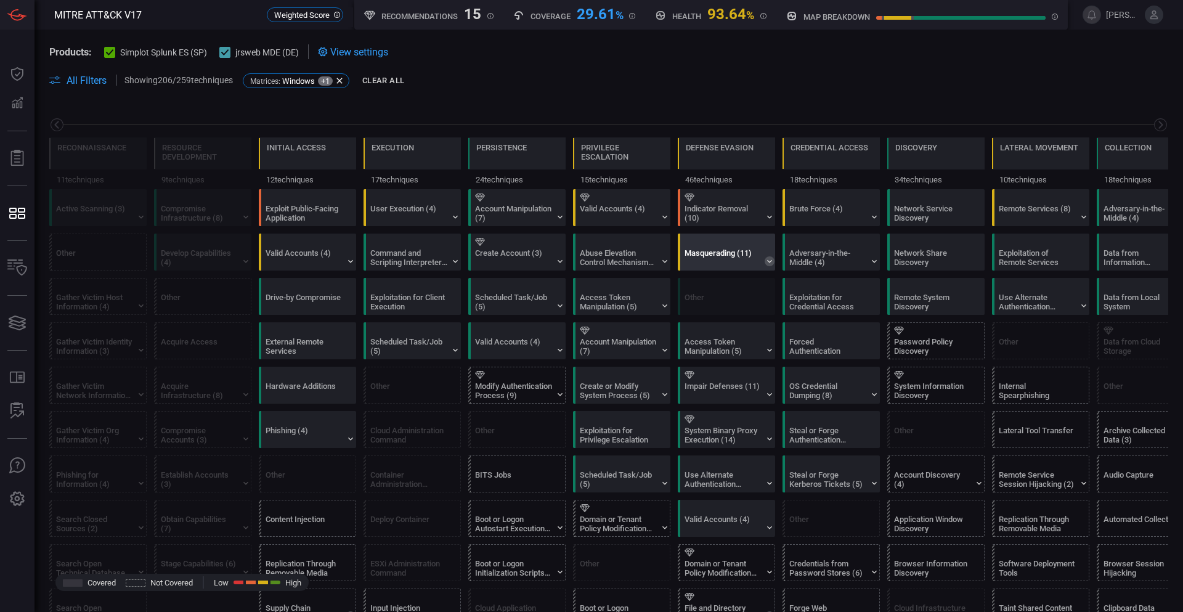
click at [767, 260] on icon at bounding box center [770, 261] width 10 height 10
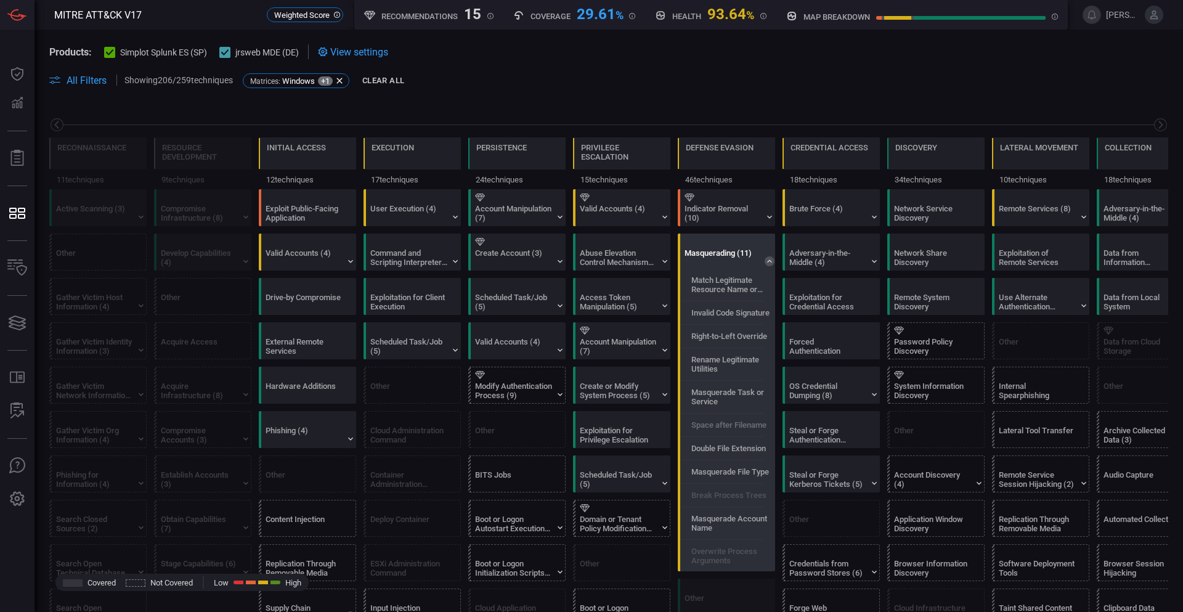
click at [744, 425] on label "Space after Filename" at bounding box center [728, 424] width 75 height 9
click at [746, 429] on label "Space after Filename" at bounding box center [728, 424] width 75 height 9
click at [746, 425] on label "Space after Filename" at bounding box center [728, 424] width 75 height 9
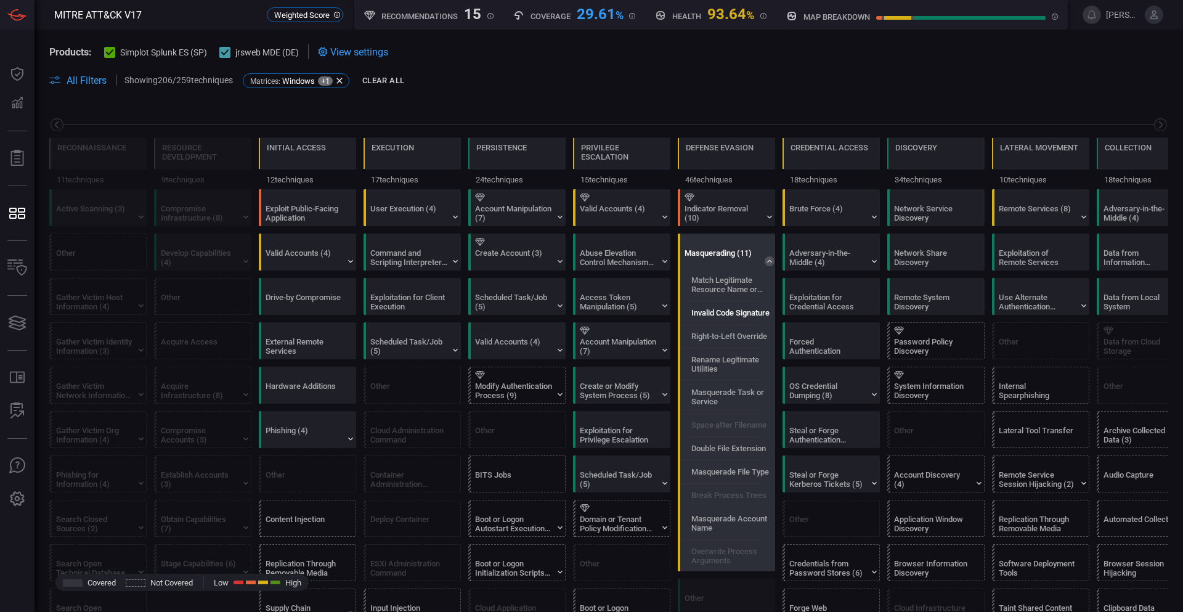
click at [737, 312] on label "Invalid Code Signature" at bounding box center [730, 312] width 78 height 9
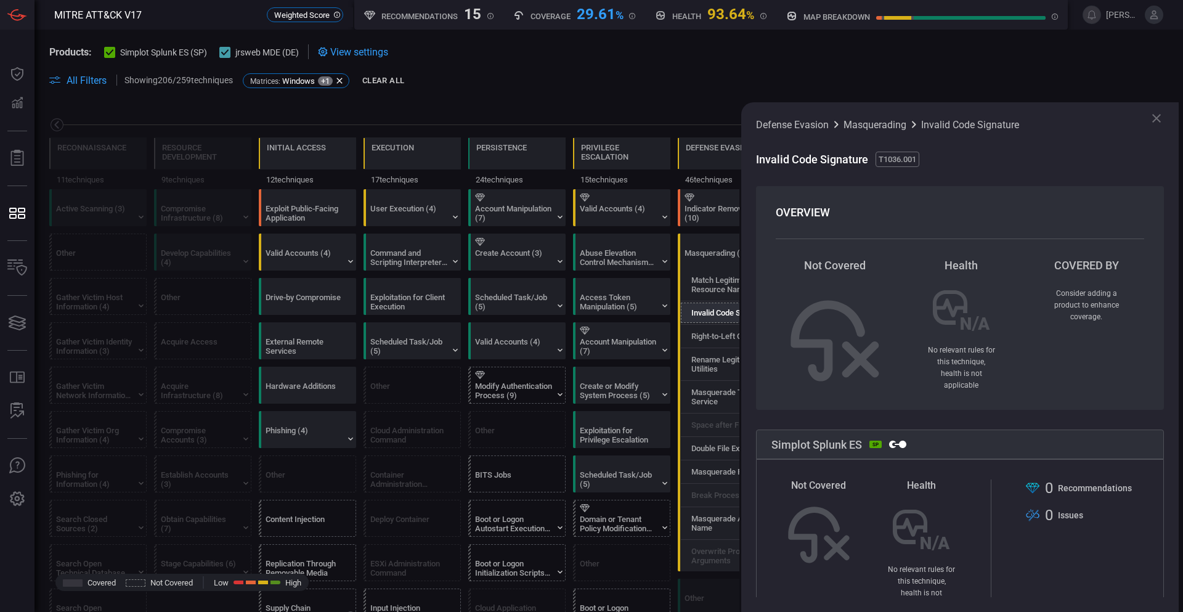
click at [1152, 115] on icon at bounding box center [1156, 118] width 15 height 15
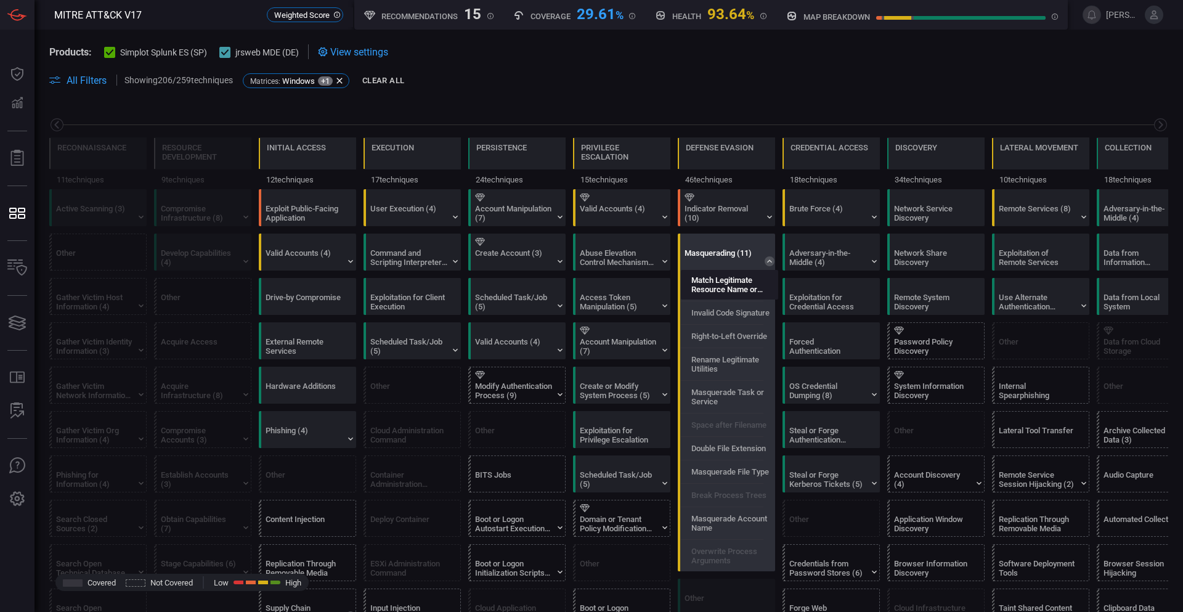
click at [718, 279] on label "Match Legitimate Resource Name or Location" at bounding box center [734, 284] width 86 height 18
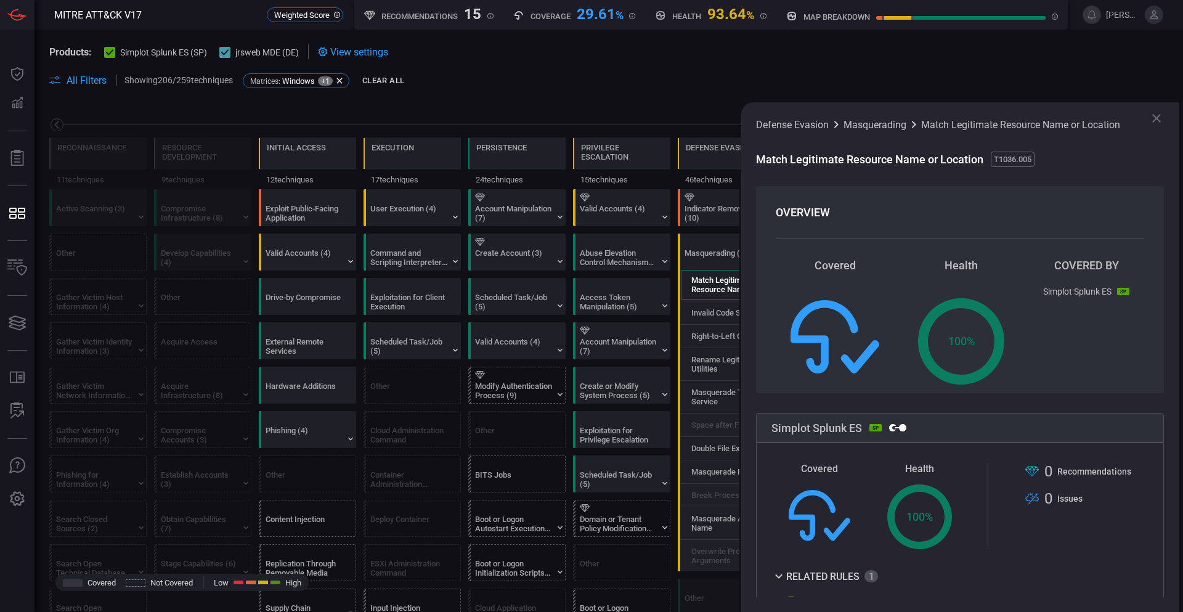
click at [1154, 113] on icon at bounding box center [1156, 118] width 15 height 15
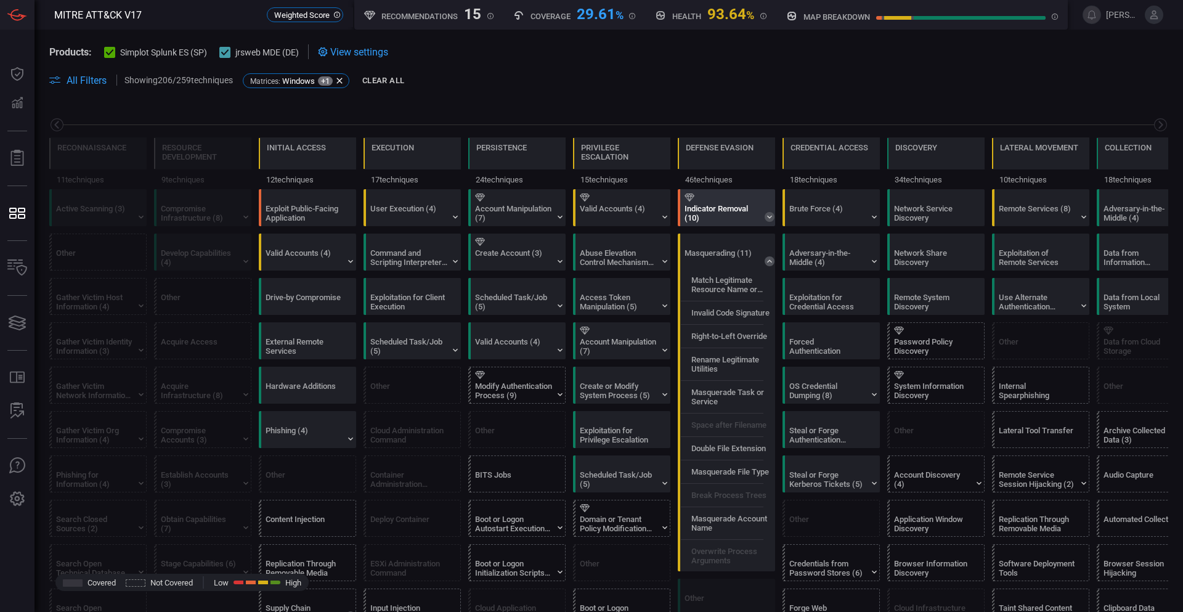
click at [768, 215] on icon at bounding box center [770, 217] width 10 height 10
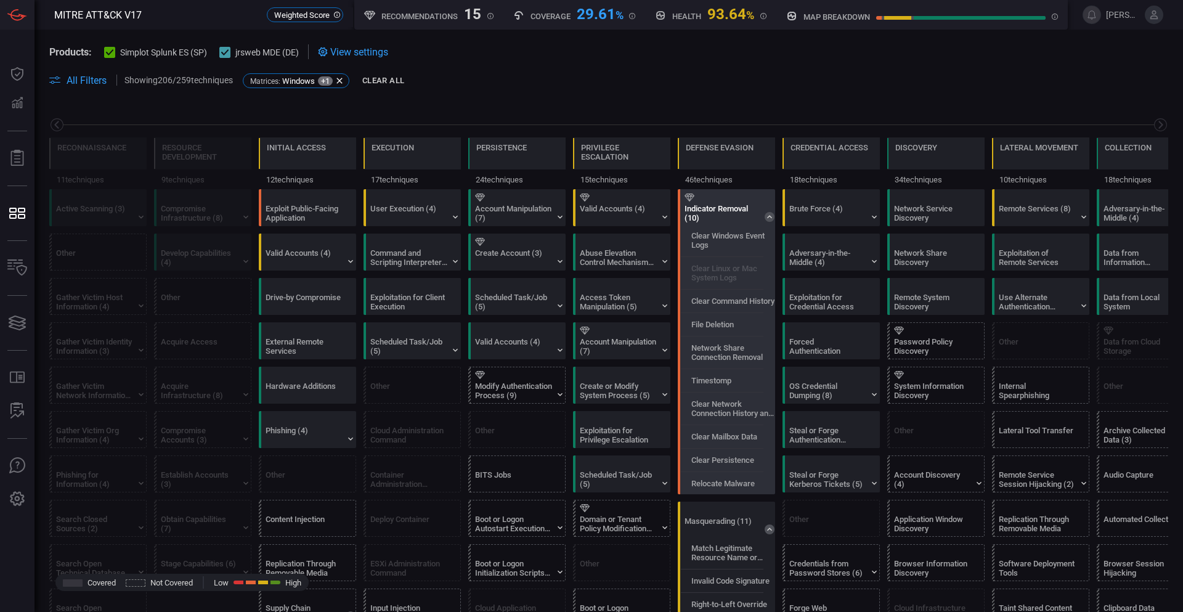
click at [770, 212] on icon at bounding box center [770, 217] width 10 height 10
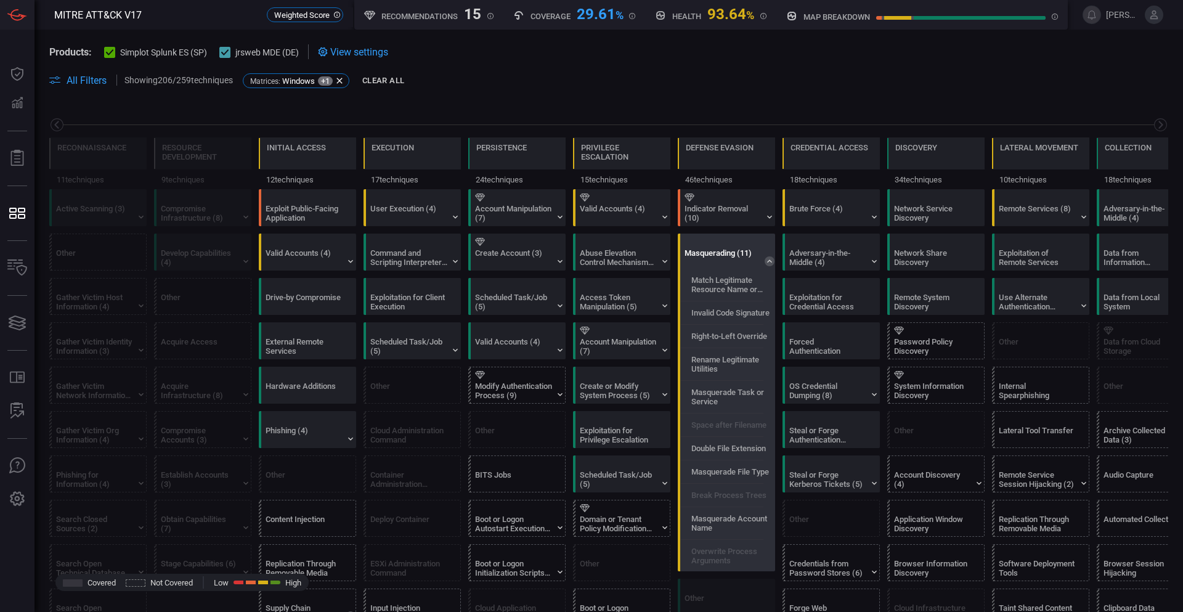
click at [768, 264] on icon at bounding box center [770, 261] width 10 height 10
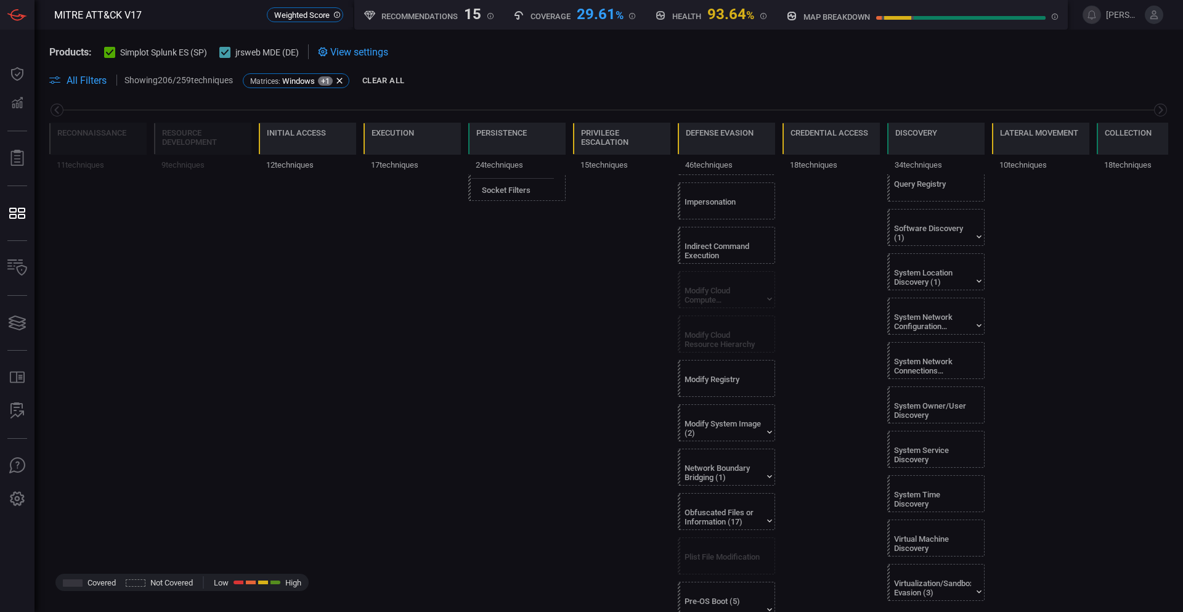
scroll to position [1109, 0]
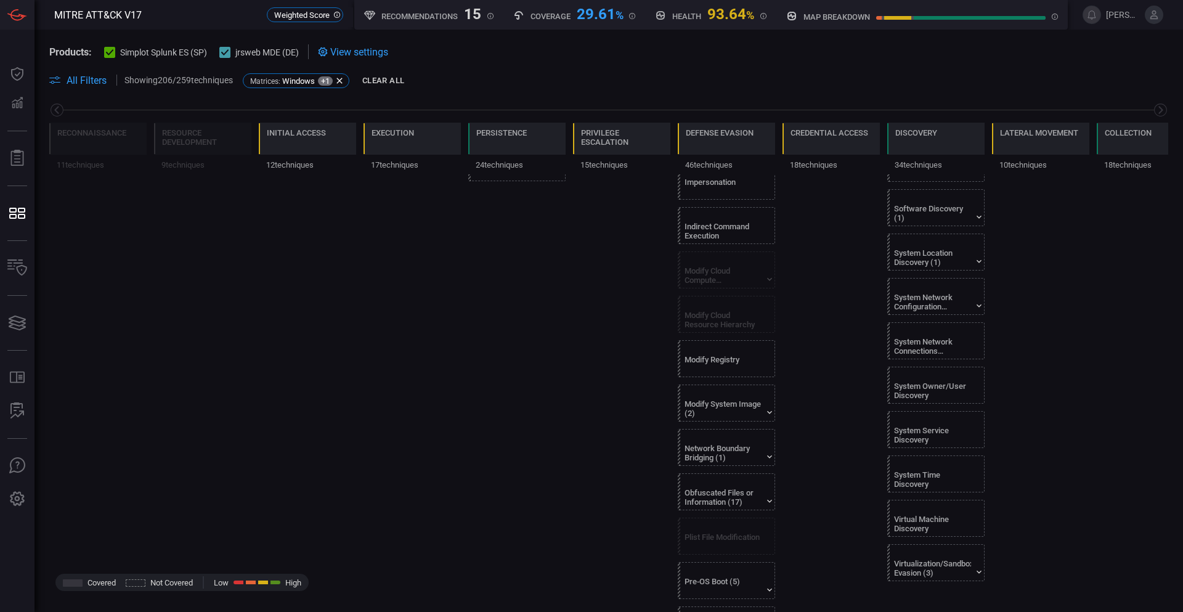
drag, startPoint x: 752, startPoint y: 349, endPoint x: 821, endPoint y: 420, distance: 99.4
drag, startPoint x: 821, startPoint y: 420, endPoint x: 816, endPoint y: 311, distance: 109.2
click at [816, 311] on div "Brute Force (4) Adversary-in-the-Middle (4) Exploitation for Credential Access …" at bounding box center [831, 128] width 97 height 2096
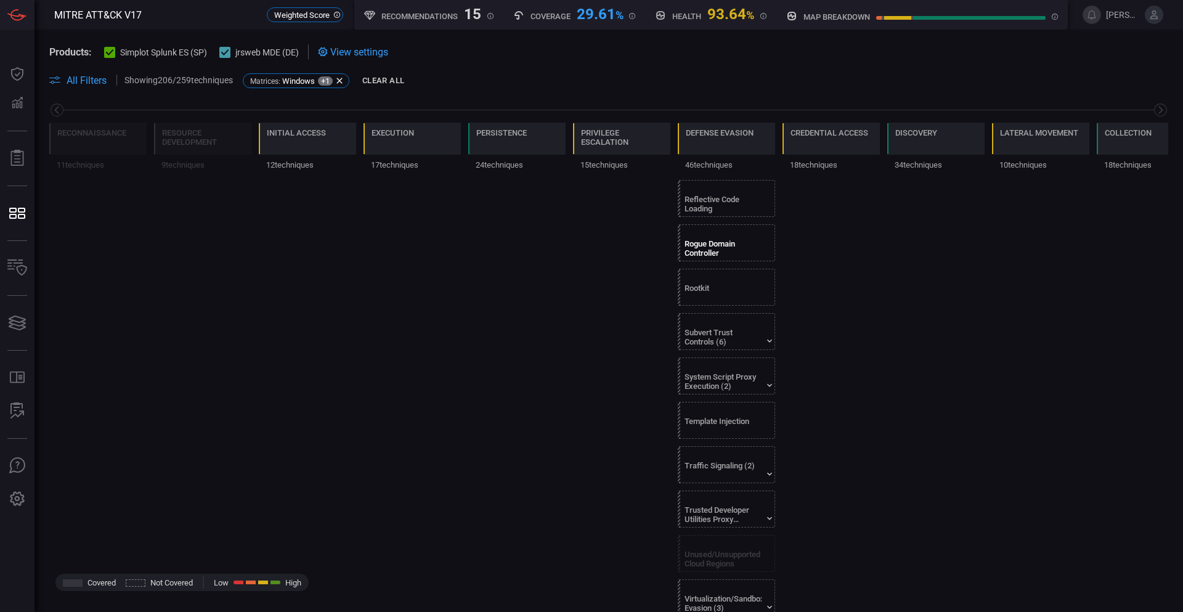
scroll to position [1602, 0]
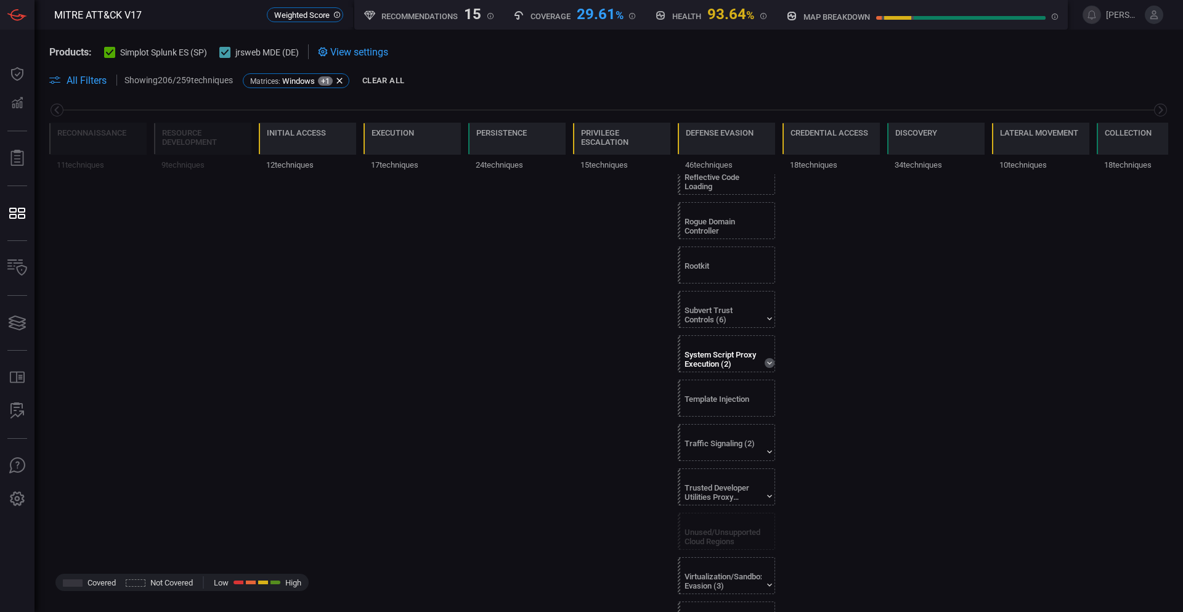
click at [767, 363] on icon at bounding box center [770, 363] width 10 height 10
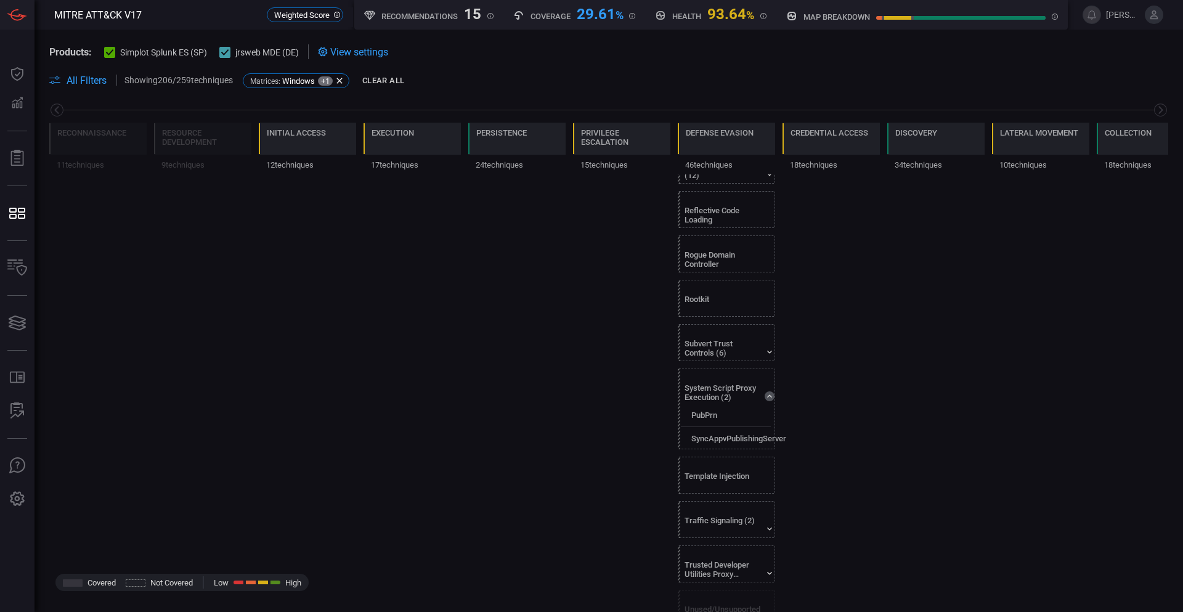
scroll to position [1564, 0]
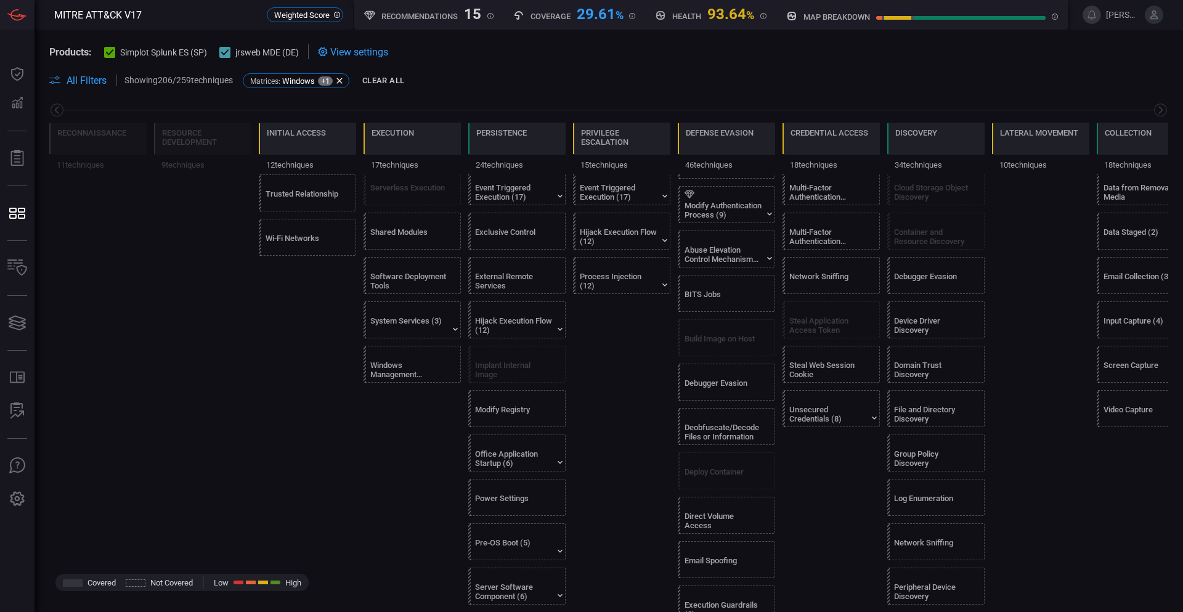
scroll to position [110, 0]
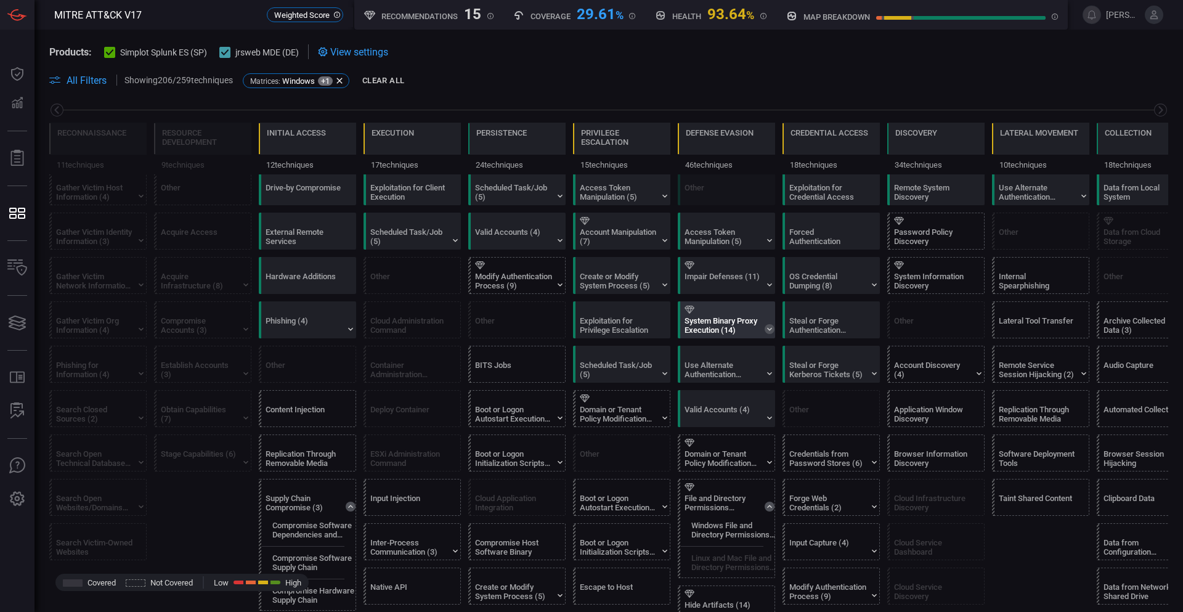
click at [771, 326] on icon at bounding box center [770, 329] width 10 height 10
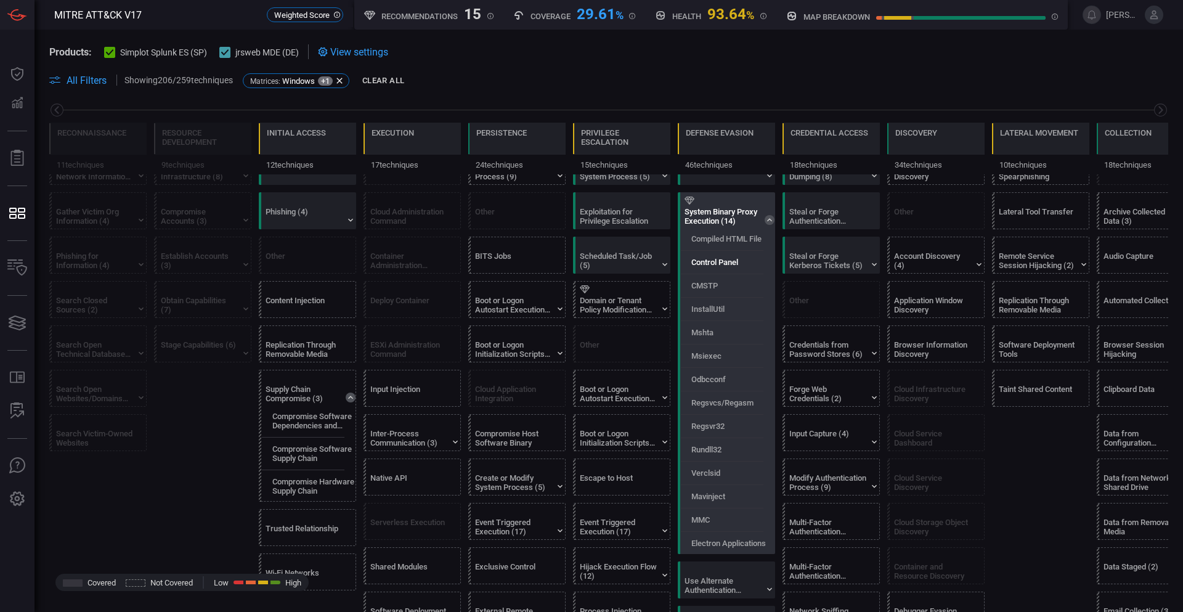
scroll to position [233, 0]
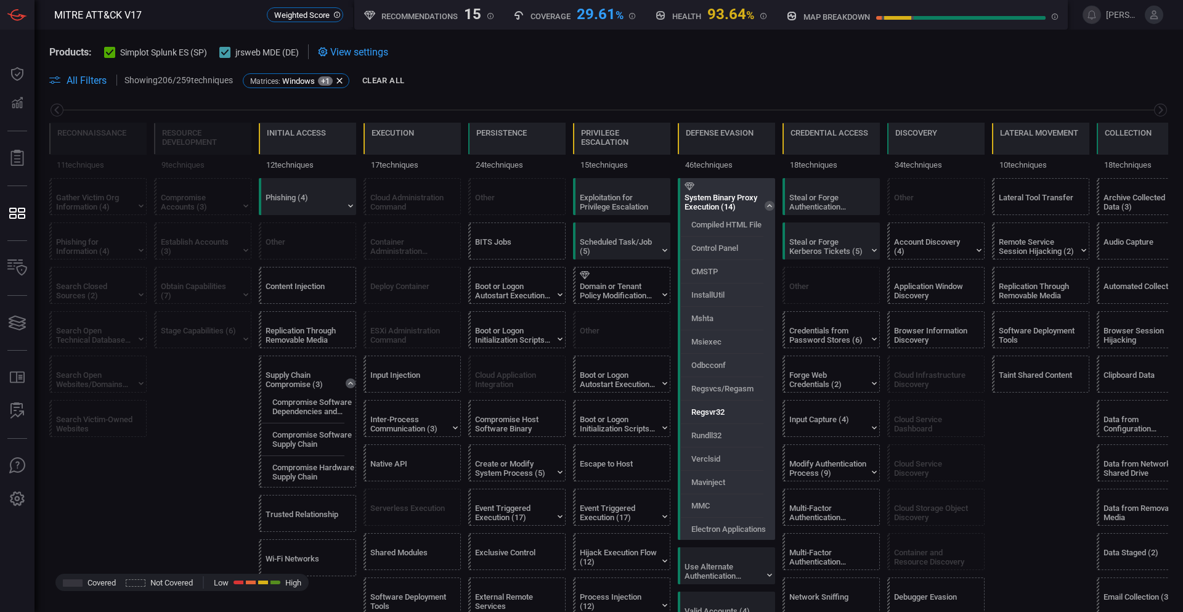
click at [709, 409] on label "Regsvr32" at bounding box center [707, 411] width 33 height 9
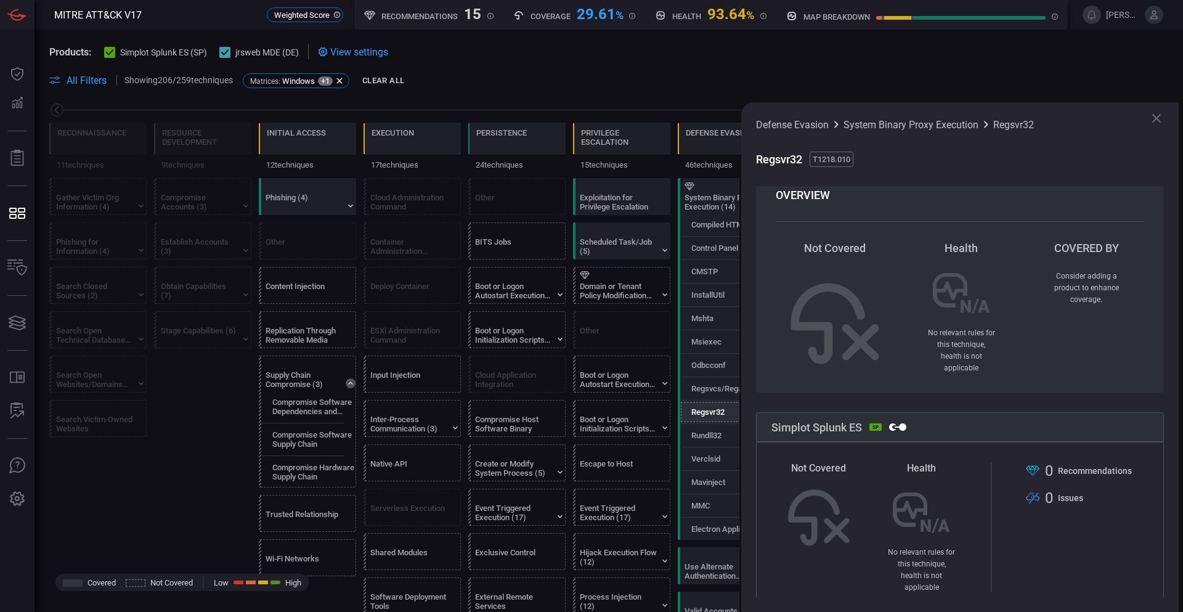
scroll to position [0, 0]
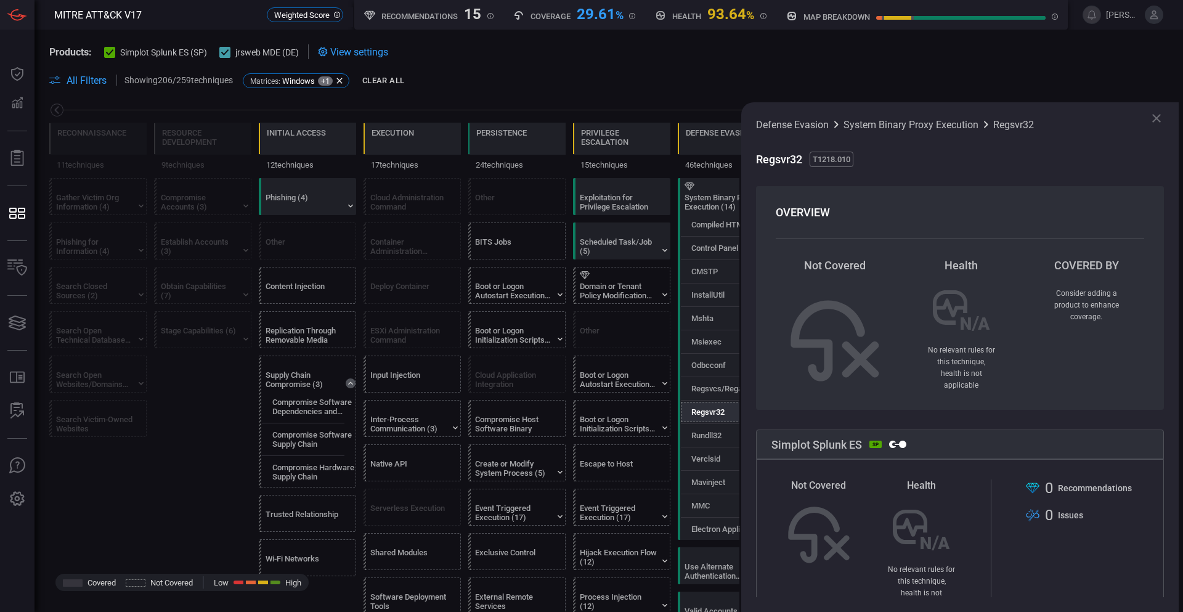
click at [1153, 114] on icon at bounding box center [1156, 118] width 15 height 15
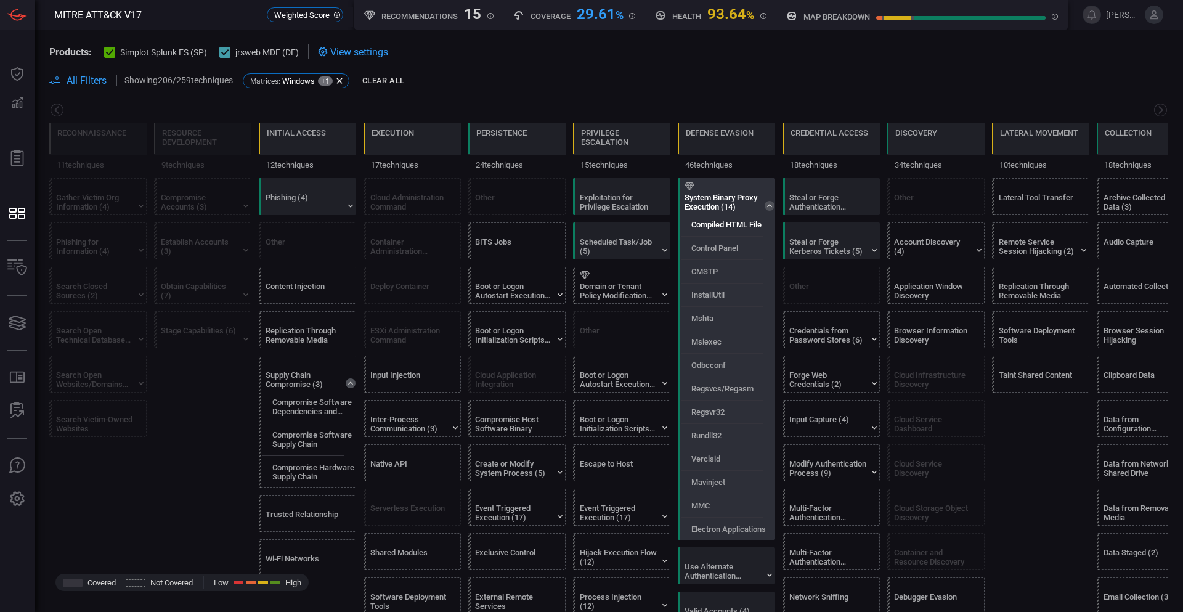
click at [722, 229] on label "Compiled HTML File" at bounding box center [726, 224] width 70 height 9
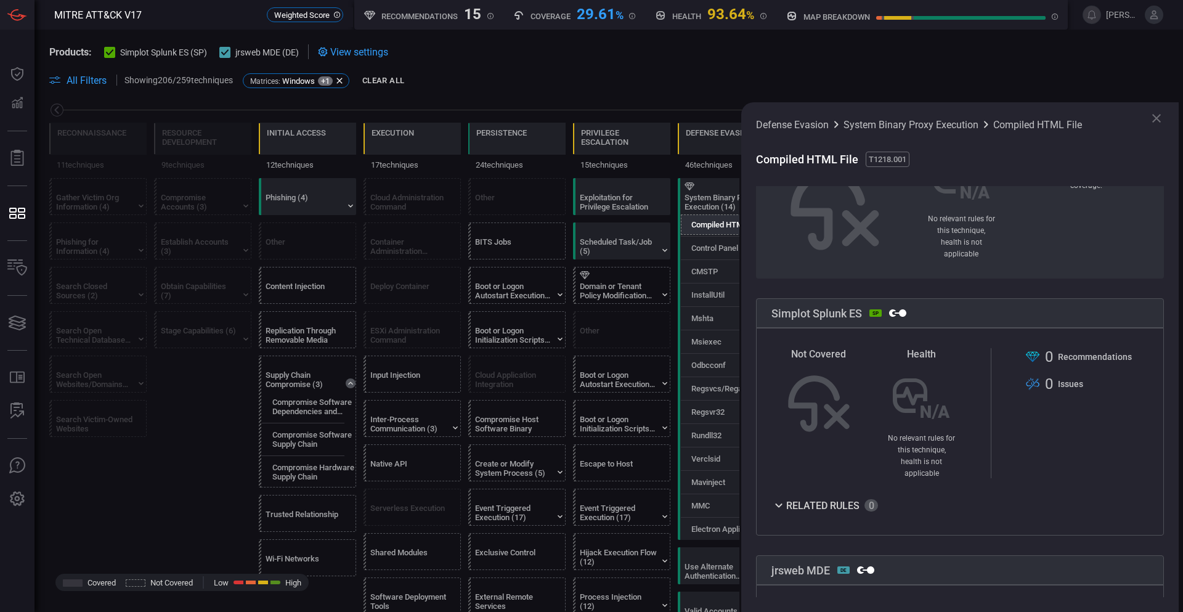
scroll to position [185, 0]
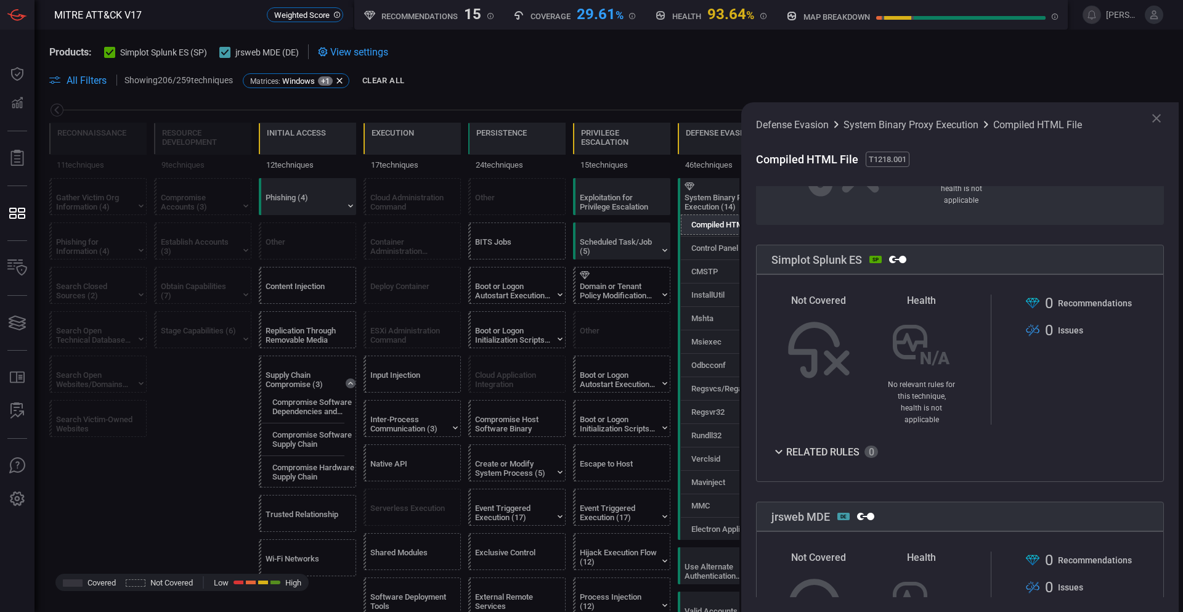
click at [1152, 107] on div "Defense Evasion System Binary Proxy Execution Compiled HTML File Compiled HTML …" at bounding box center [959, 357] width 437 height 510
click at [1155, 118] on icon at bounding box center [1156, 118] width 9 height 9
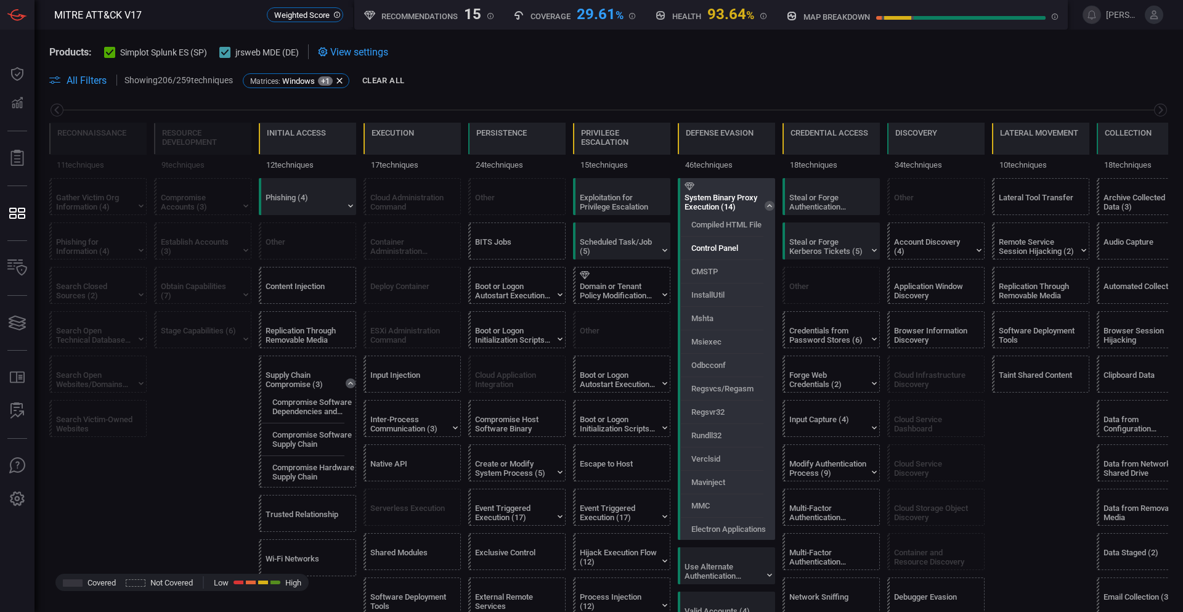
click at [711, 244] on label "Control Panel" at bounding box center [714, 247] width 47 height 9
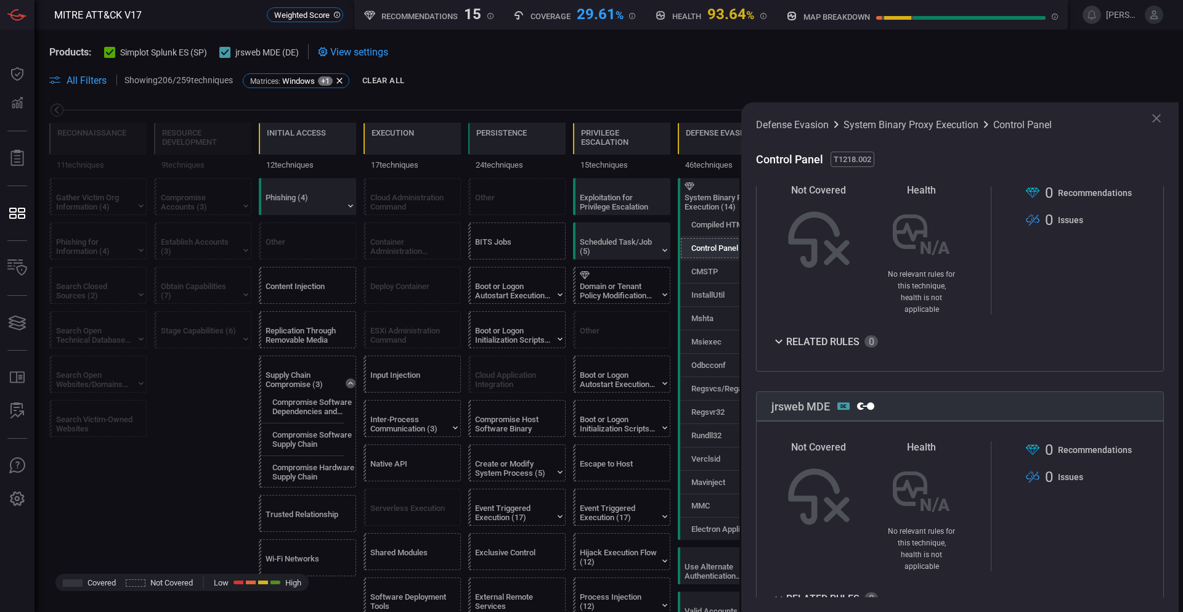
scroll to position [296, 0]
click at [1158, 115] on icon at bounding box center [1156, 118] width 15 height 15
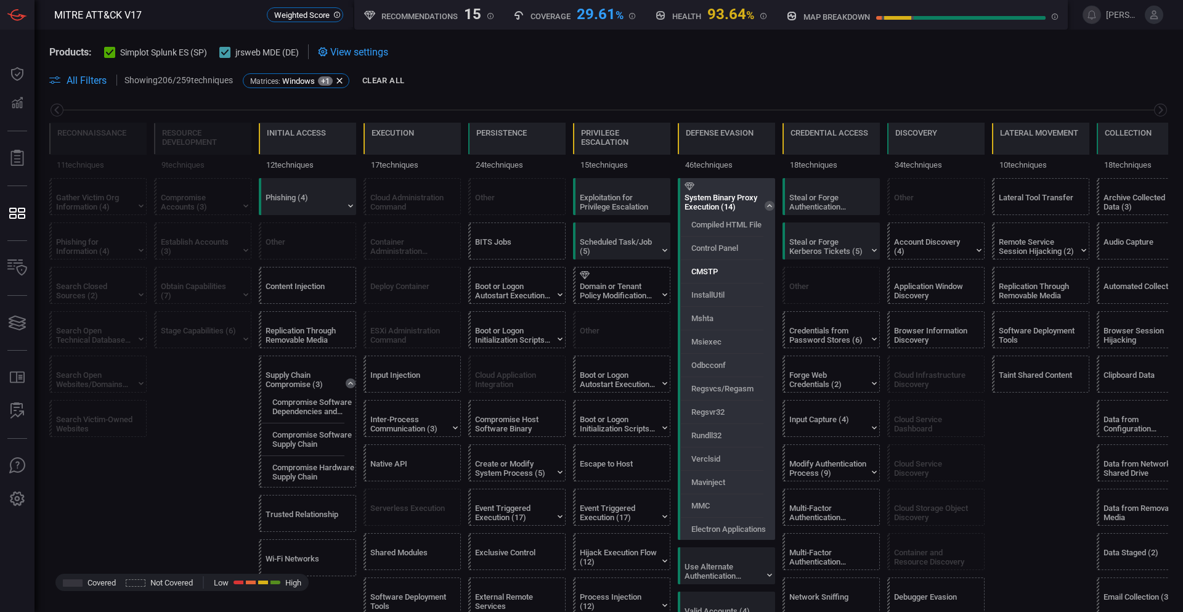
click at [704, 270] on label "CMSTP" at bounding box center [704, 271] width 26 height 9
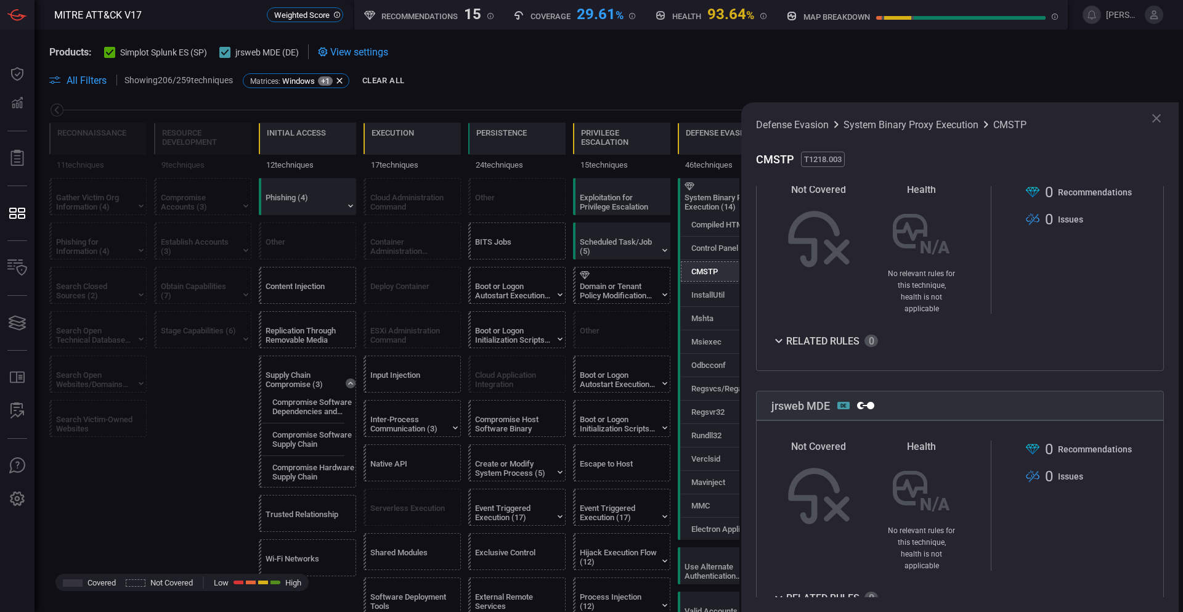
click at [1156, 117] on icon at bounding box center [1156, 118] width 9 height 9
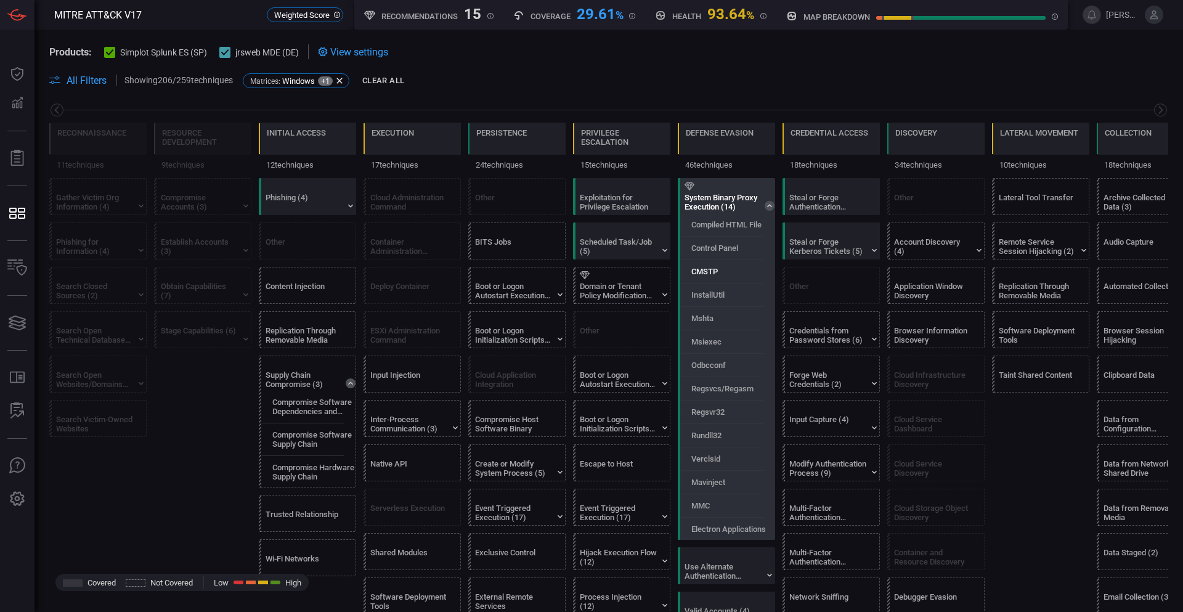
click at [709, 274] on label "CMSTP" at bounding box center [704, 271] width 26 height 9
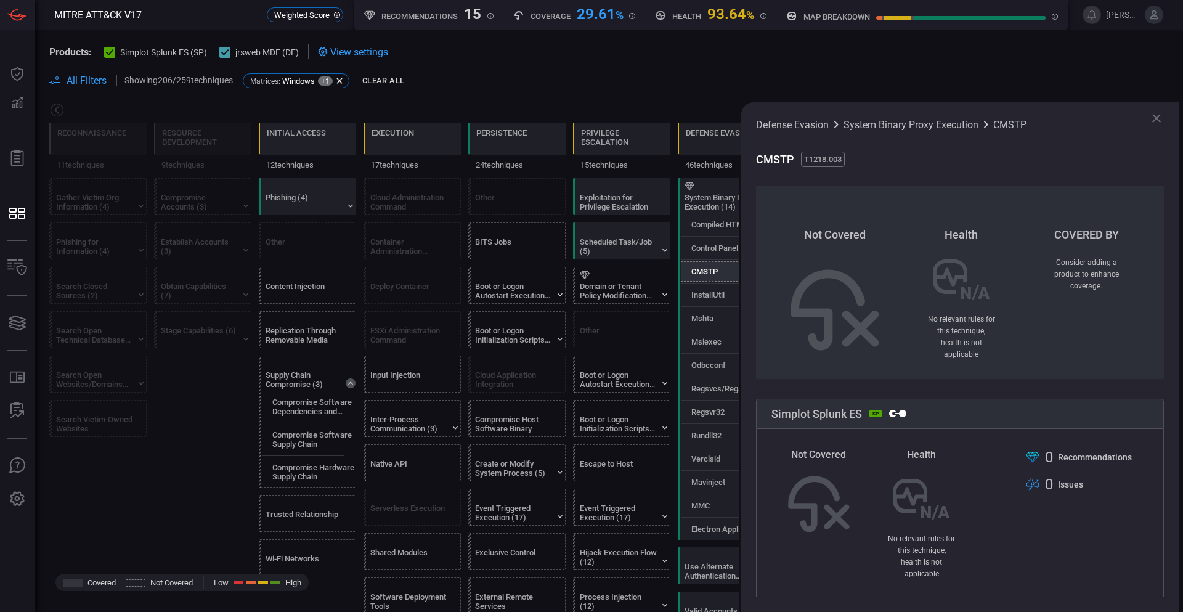
scroll to position [62, 0]
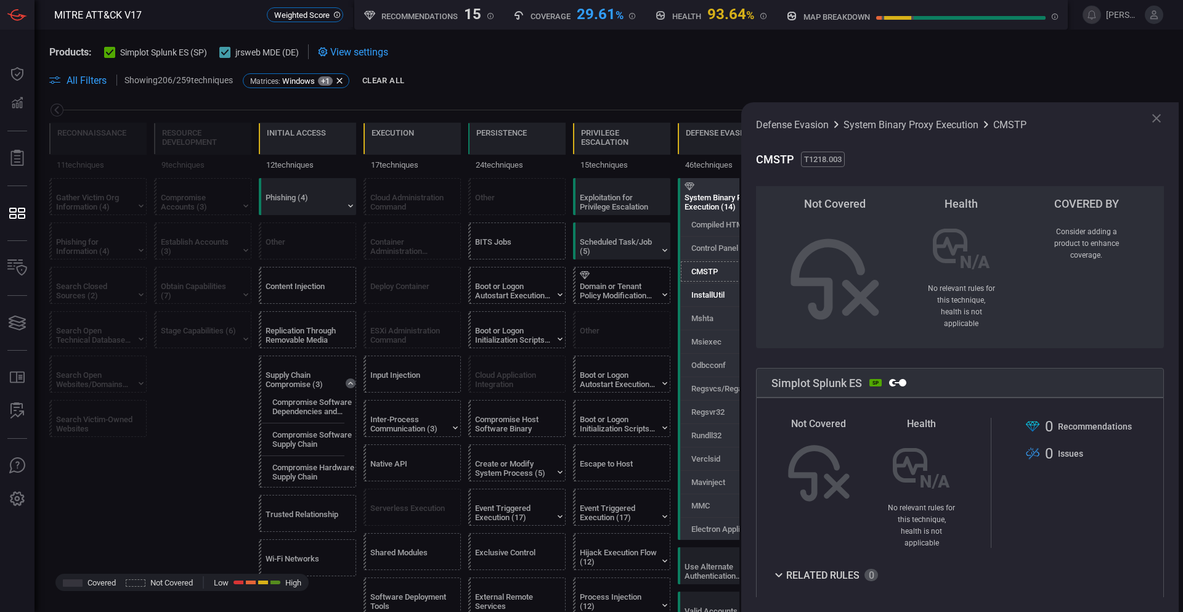
click at [713, 291] on label "InstallUtil" at bounding box center [707, 294] width 33 height 9
click at [705, 315] on label "Mshta" at bounding box center [702, 318] width 22 height 9
click at [707, 343] on label "Msiexec" at bounding box center [706, 341] width 30 height 9
click at [710, 366] on label "Odbcconf" at bounding box center [708, 364] width 35 height 9
click at [710, 389] on label "Regsvcs/Regasm" at bounding box center [722, 388] width 62 height 9
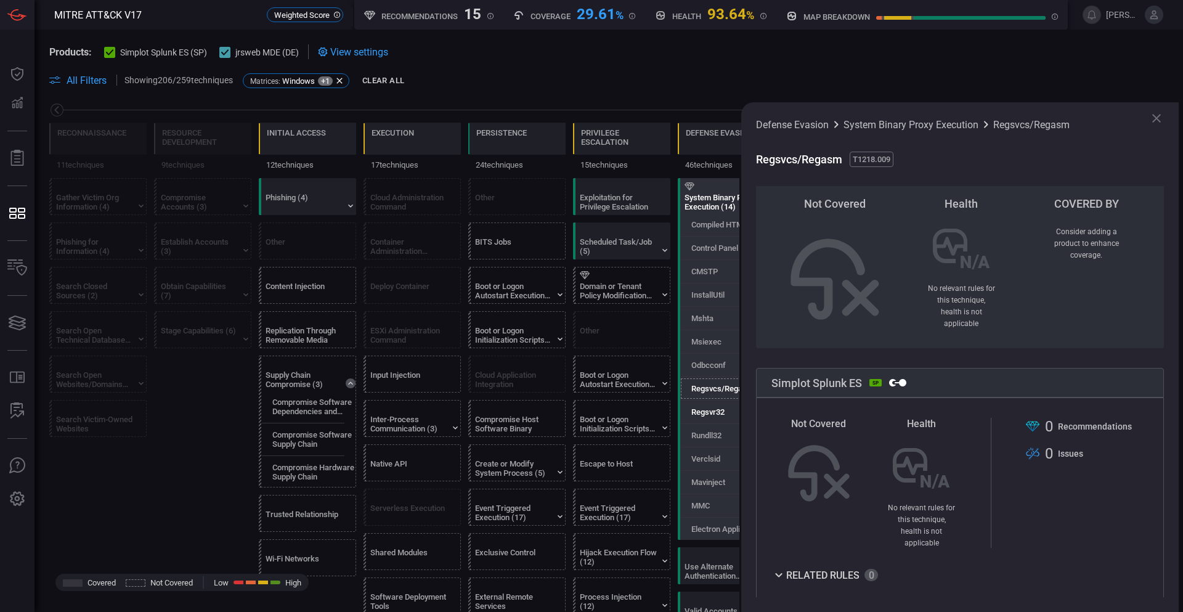
click at [710, 412] on label "Regsvr32" at bounding box center [707, 411] width 33 height 9
click at [707, 437] on label "Rundll32" at bounding box center [706, 435] width 30 height 9
click at [704, 462] on label "Verclsid" at bounding box center [705, 458] width 29 height 9
click at [702, 483] on label "Mavinject" at bounding box center [708, 482] width 34 height 9
click at [701, 502] on label "MMC" at bounding box center [700, 505] width 18 height 9
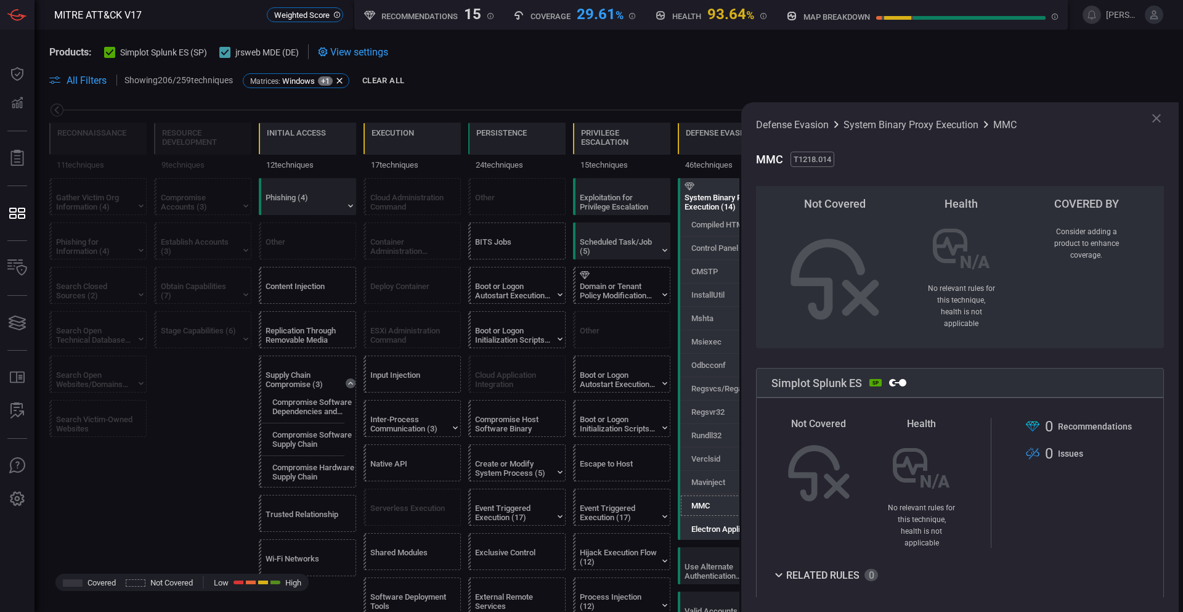
click at [704, 524] on label "Electron Applications" at bounding box center [728, 528] width 75 height 9
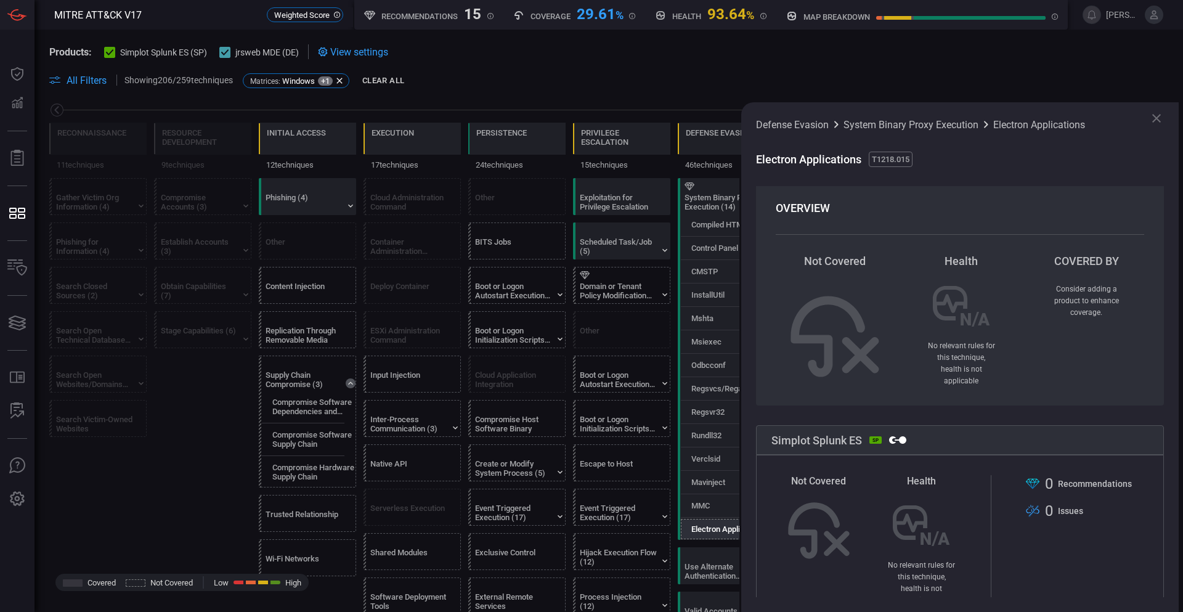
scroll to position [0, 0]
click at [970, 124] on span "System Binary Proxy Execution" at bounding box center [911, 125] width 135 height 12
click at [1044, 124] on span "Electron Applications" at bounding box center [1039, 125] width 92 height 12
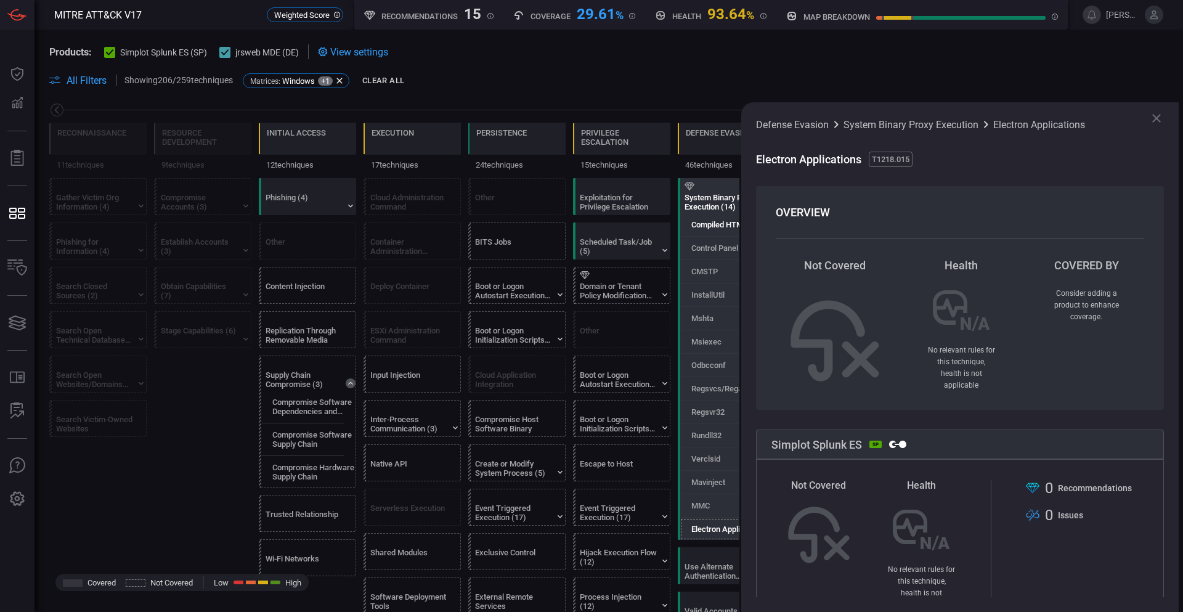
click at [714, 221] on label "Compiled HTML File" at bounding box center [726, 224] width 70 height 9
click at [714, 208] on div "System Binary Proxy Execution (14)" at bounding box center [723, 202] width 77 height 18
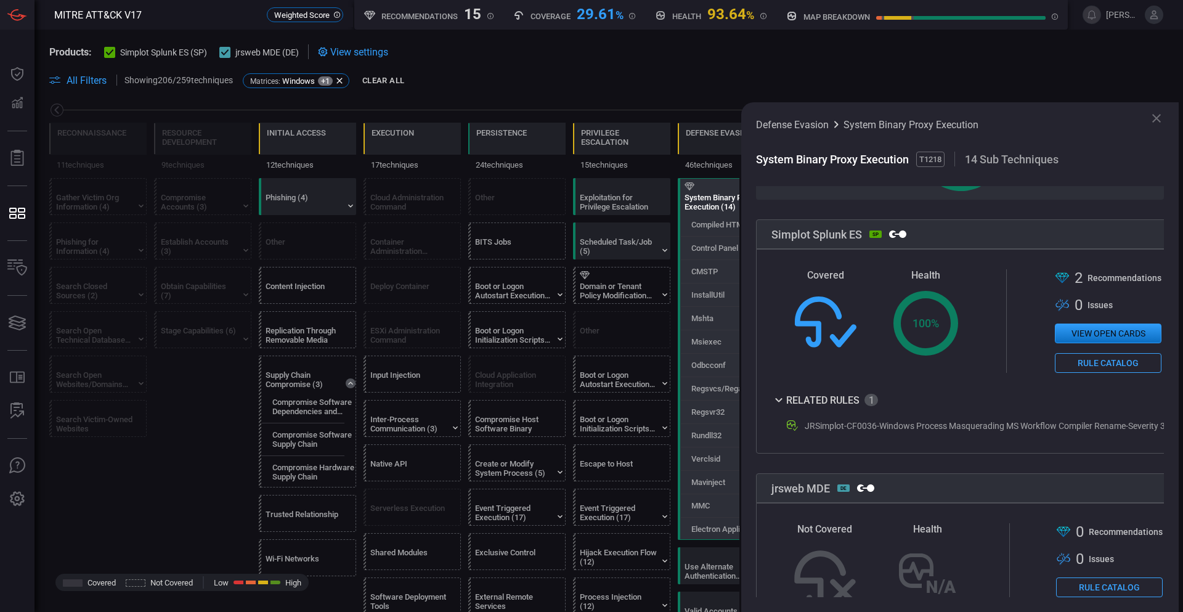
scroll to position [246, 0]
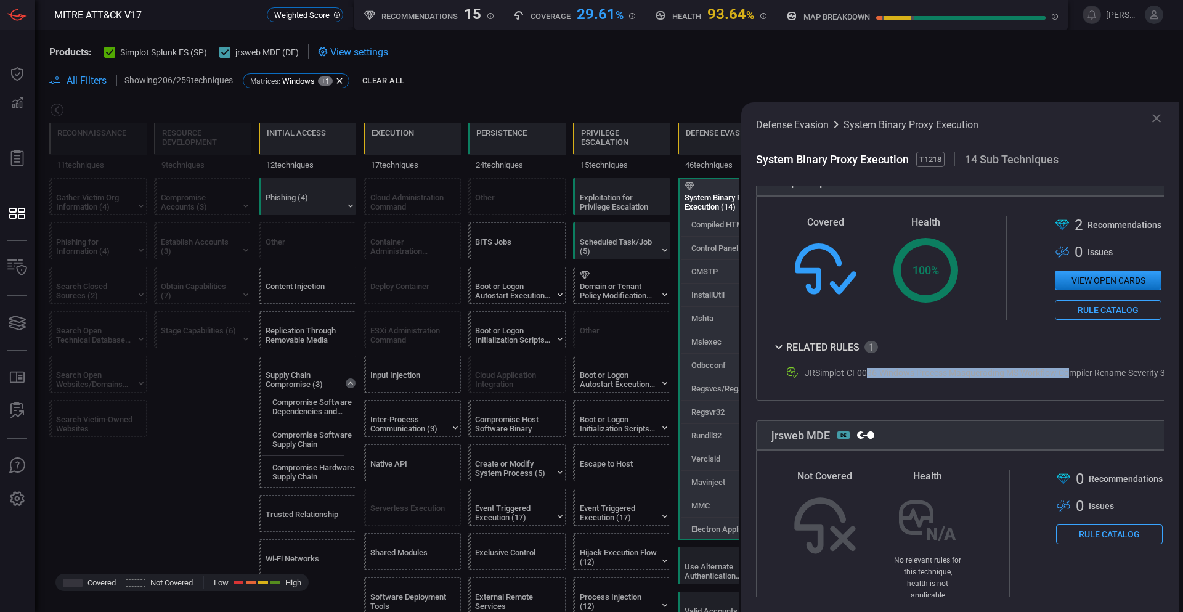
drag, startPoint x: 865, startPoint y: 380, endPoint x: 1073, endPoint y: 380, distance: 208.3
click at [1073, 378] on div "JRSimplot-CF0036-Windows Process Masquerading MS Workflow Compiler Rename-Sever…" at bounding box center [985, 373] width 360 height 10
drag, startPoint x: 893, startPoint y: 376, endPoint x: 1071, endPoint y: 381, distance: 177.5
click at [1066, 380] on div "JRSimplot-CF0036-Windows Process Masquerading MS Workflow Compiler Rename-Sever…" at bounding box center [975, 372] width 380 height 15
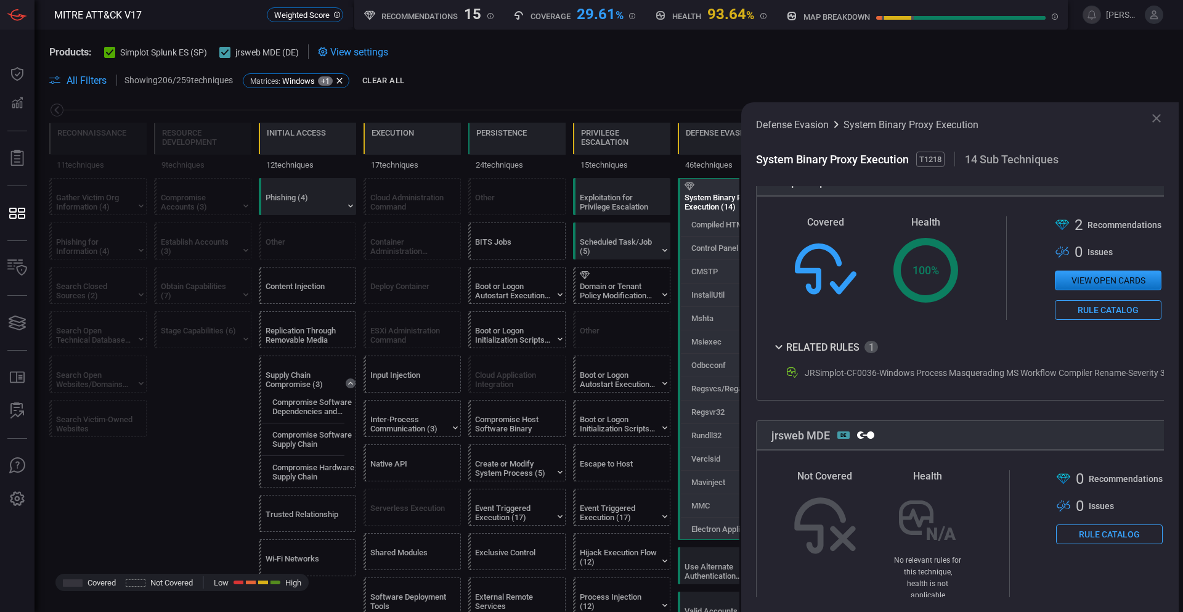
click at [1088, 380] on div "JRSimplot-CF0036-Windows Process Masquerading MS Workflow Compiler Rename-Sever…" at bounding box center [975, 372] width 380 height 15
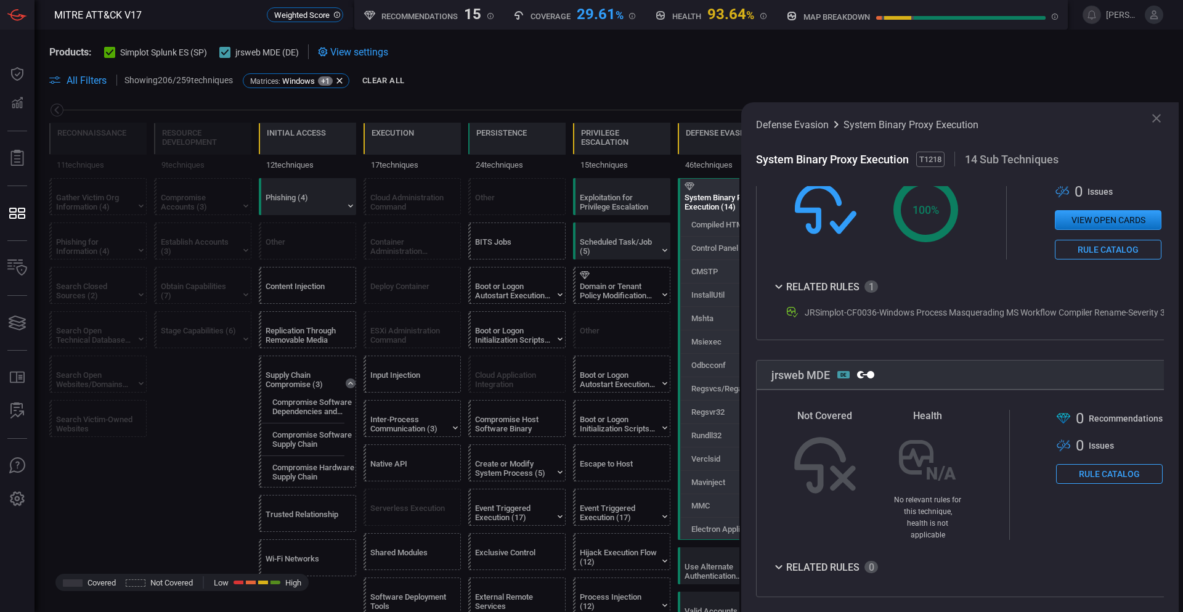
scroll to position [184, 0]
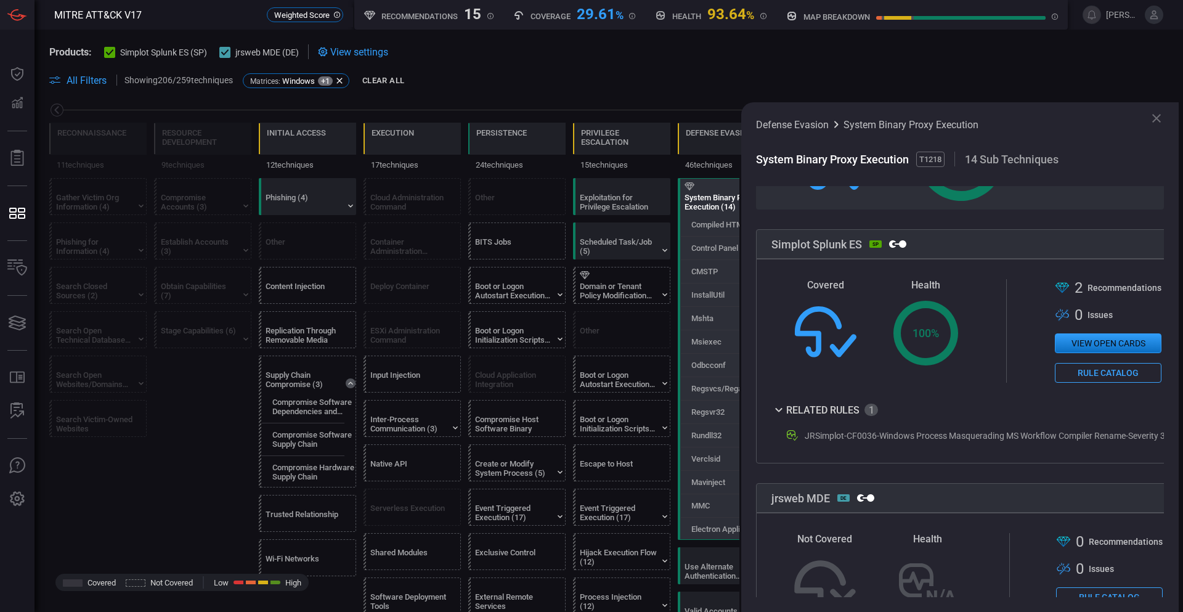
drag, startPoint x: 1109, startPoint y: 342, endPoint x: 990, endPoint y: 435, distance: 151.5
click at [946, 462] on div "Covered Health Created with Highcharts 10.3.2 100 % .st0{fill-rule:evenodd;clip…" at bounding box center [978, 361] width 444 height 205
click at [1102, 377] on button "Rule Catalog" at bounding box center [1108, 373] width 107 height 20
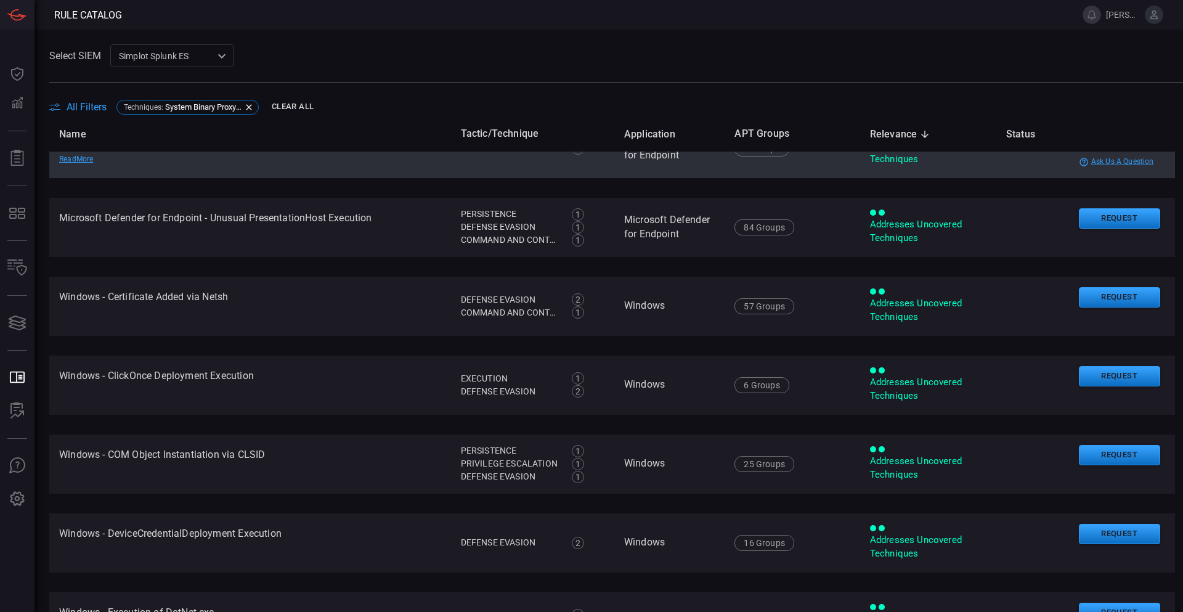
scroll to position [370, 0]
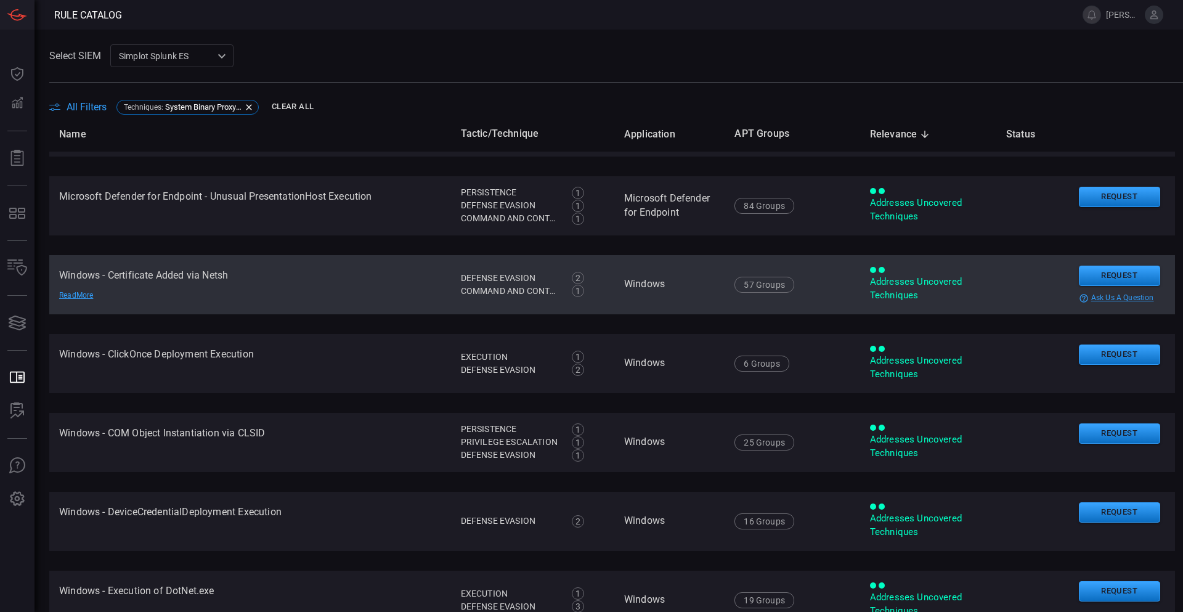
drag, startPoint x: 75, startPoint y: 293, endPoint x: 84, endPoint y: 296, distance: 9.6
click at [124, 269] on td "Windows - Certificate Added via Netsh Read More" at bounding box center [250, 284] width 402 height 59
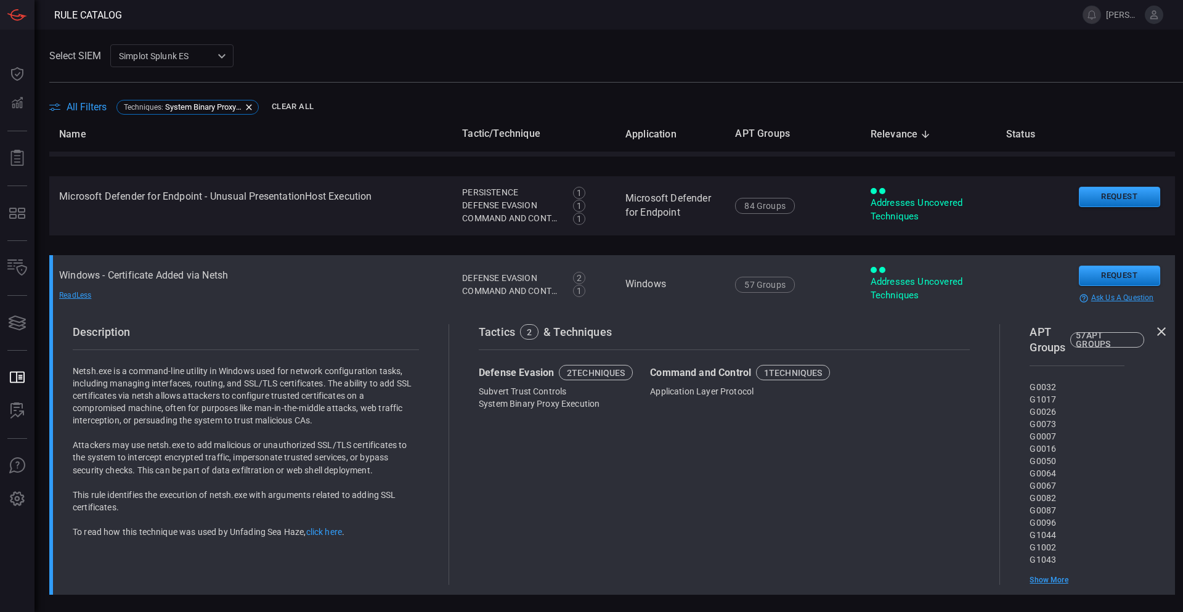
click at [71, 299] on div "Read Less" at bounding box center [102, 295] width 86 height 10
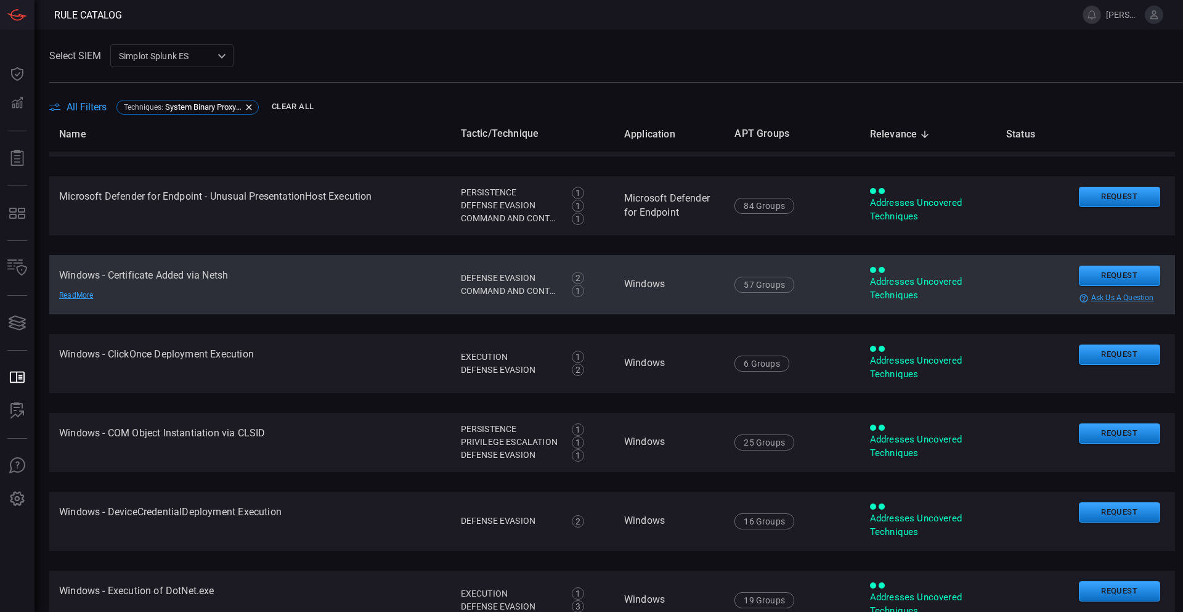
click at [80, 296] on div "Read More" at bounding box center [102, 295] width 86 height 10
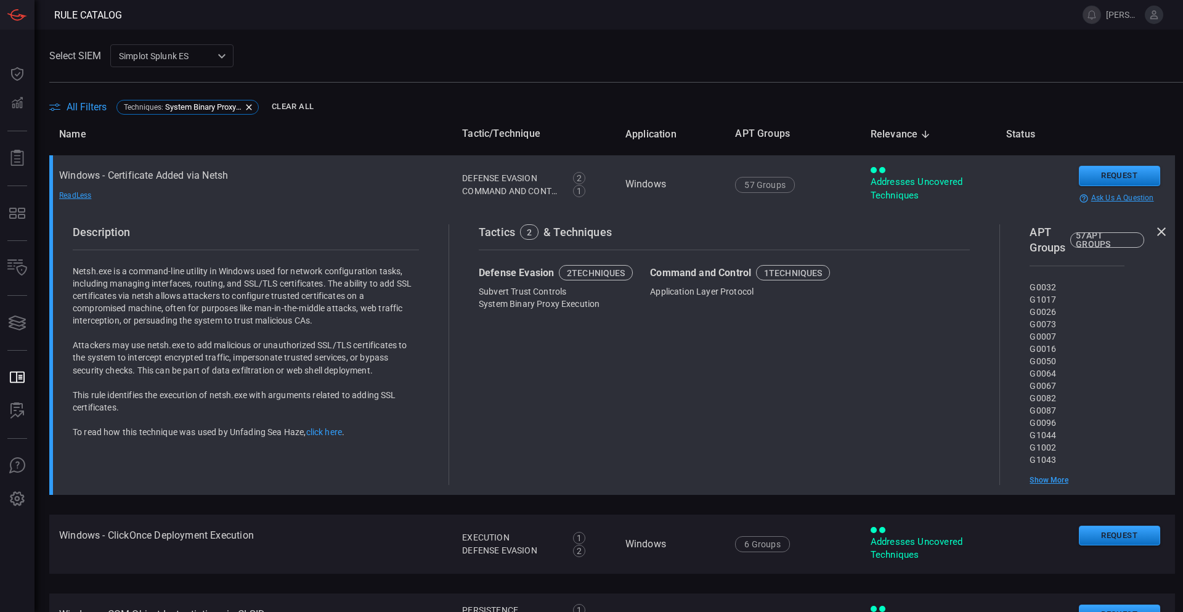
scroll to position [493, 0]
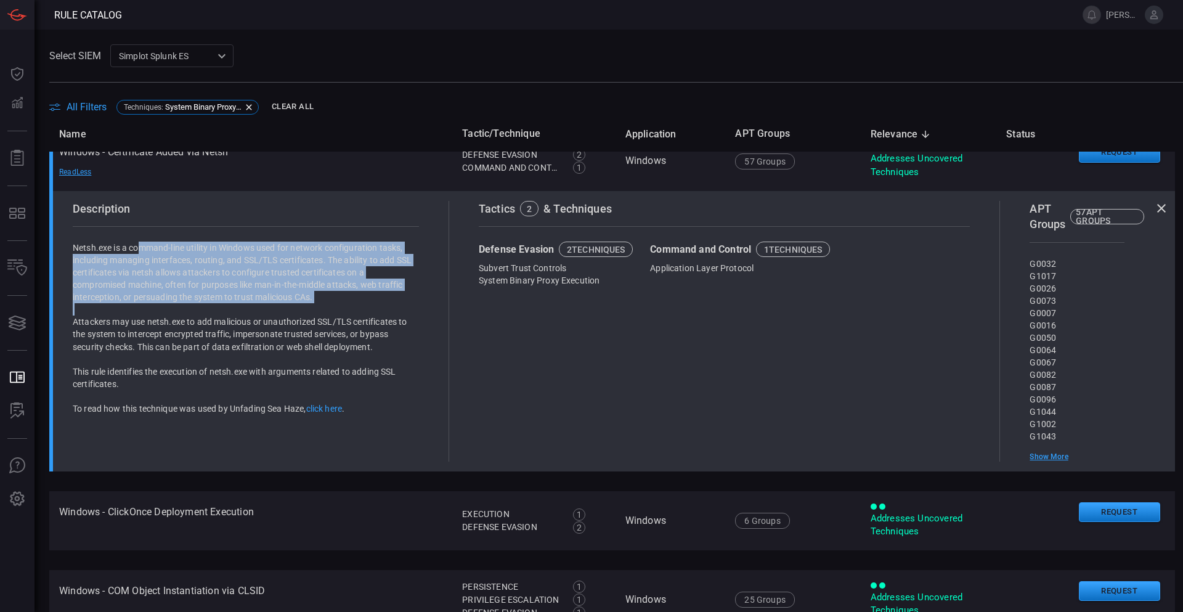
drag, startPoint x: 137, startPoint y: 251, endPoint x: 179, endPoint y: 368, distance: 124.1
click at [178, 367] on div "Netsh.exe is a command-line utility in Windows used for network configuration t…" at bounding box center [246, 328] width 346 height 173
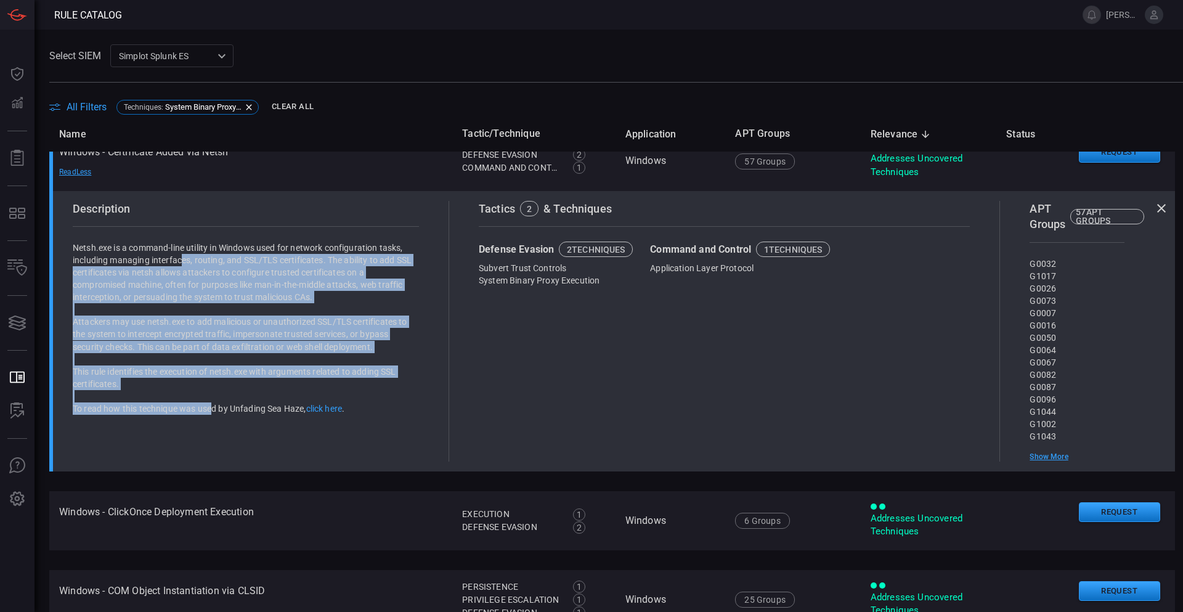
drag, startPoint x: 211, startPoint y: 407, endPoint x: 184, endPoint y: 255, distance: 154.7
click at [184, 251] on div "Netsh.exe is a command-line utility in Windows used for network configuration t…" at bounding box center [246, 328] width 346 height 173
click at [184, 259] on p "Netsh.exe is a command-line utility in Windows used for network configuration t…" at bounding box center [246, 273] width 346 height 62
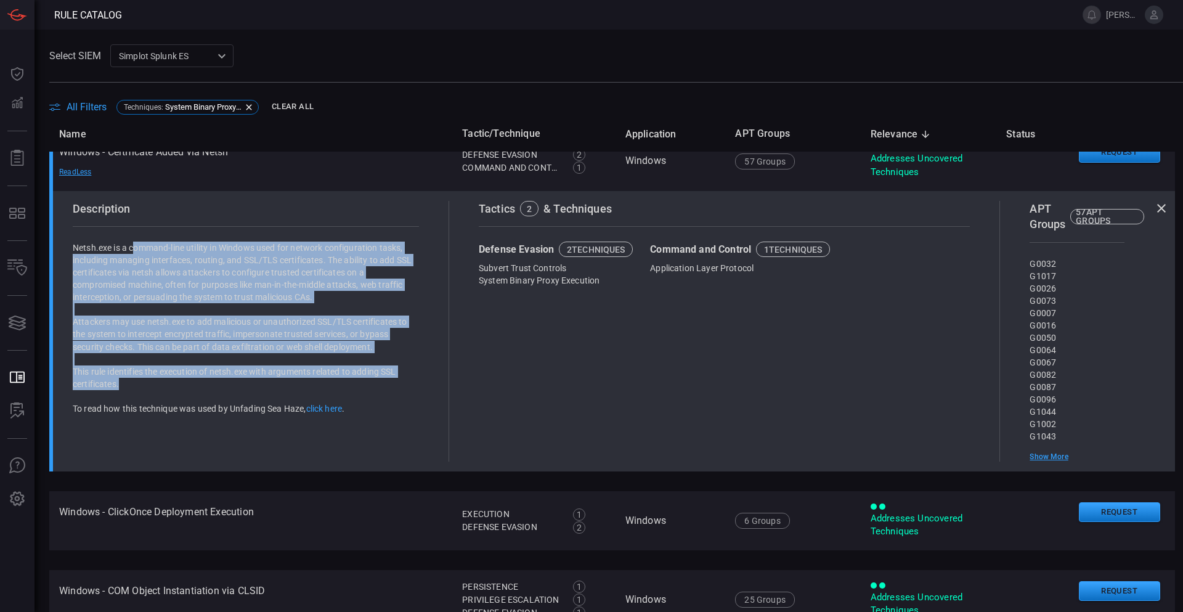
drag, startPoint x: 134, startPoint y: 245, endPoint x: 178, endPoint y: 381, distance: 143.0
click at [178, 381] on div "Netsh.exe is a command-line utility in Windows used for network configuration t…" at bounding box center [246, 328] width 346 height 173
click at [214, 336] on p "Attackers may use netsh.exe to add malicious or unauthorized SSL/TLS certificat…" at bounding box center [246, 333] width 346 height 37
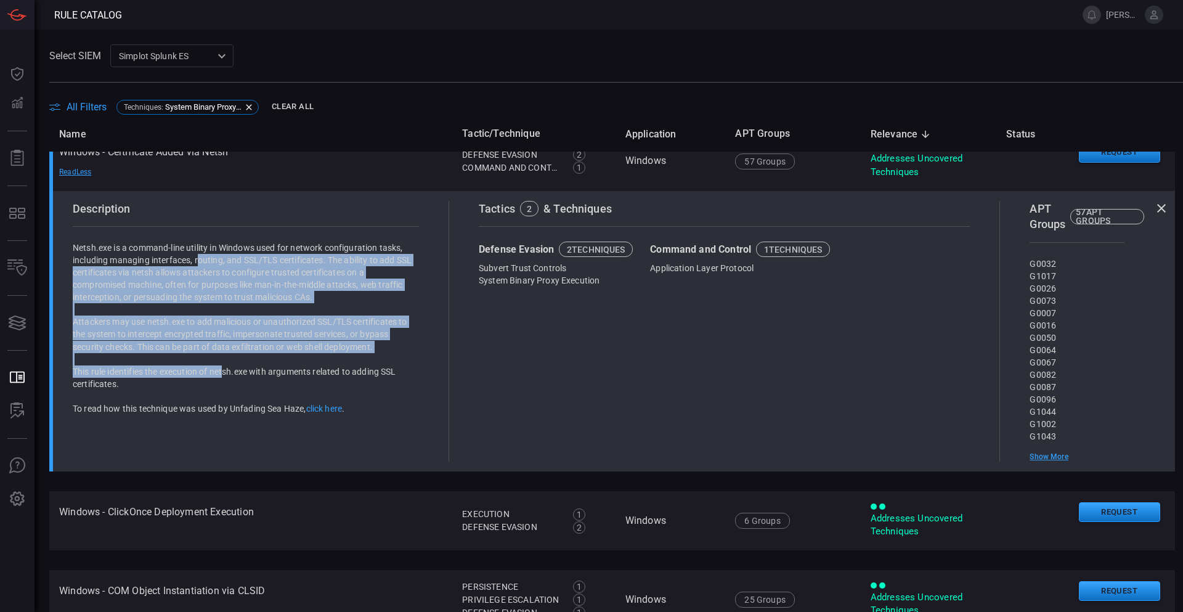
drag, startPoint x: 224, startPoint y: 376, endPoint x: 197, endPoint y: 261, distance: 118.4
click at [197, 261] on div "Netsh.exe is a command-line utility in Windows used for network configuration t…" at bounding box center [246, 328] width 346 height 173
click at [197, 261] on p "Netsh.exe is a command-line utility in Windows used for network configuration t…" at bounding box center [246, 273] width 346 height 62
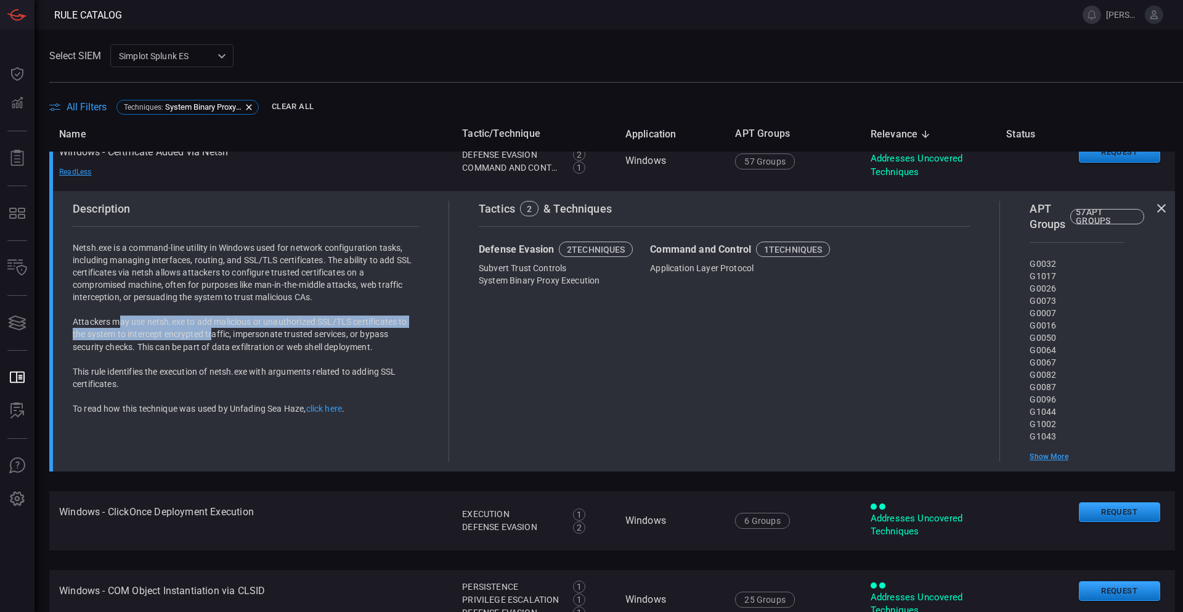
drag, startPoint x: 121, startPoint y: 323, endPoint x: 263, endPoint y: 344, distance: 143.3
click at [211, 338] on p "Attackers may use netsh.exe to add malicious or unauthorized SSL/TLS certificat…" at bounding box center [246, 333] width 346 height 37
click at [285, 339] on p "Attackers may use netsh.exe to add malicious or unauthorized SSL/TLS certificat…" at bounding box center [246, 333] width 346 height 37
click at [334, 356] on div "Netsh.exe is a command-line utility in Windows used for network configuration t…" at bounding box center [246, 328] width 346 height 173
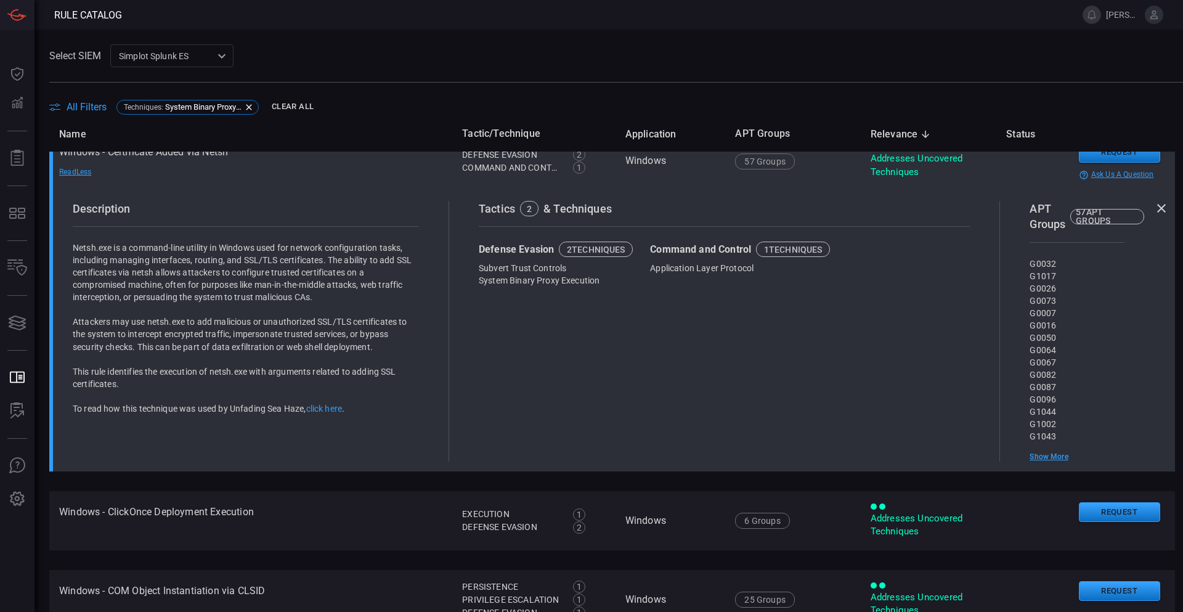
click at [77, 168] on div "Read Less" at bounding box center [102, 172] width 86 height 10
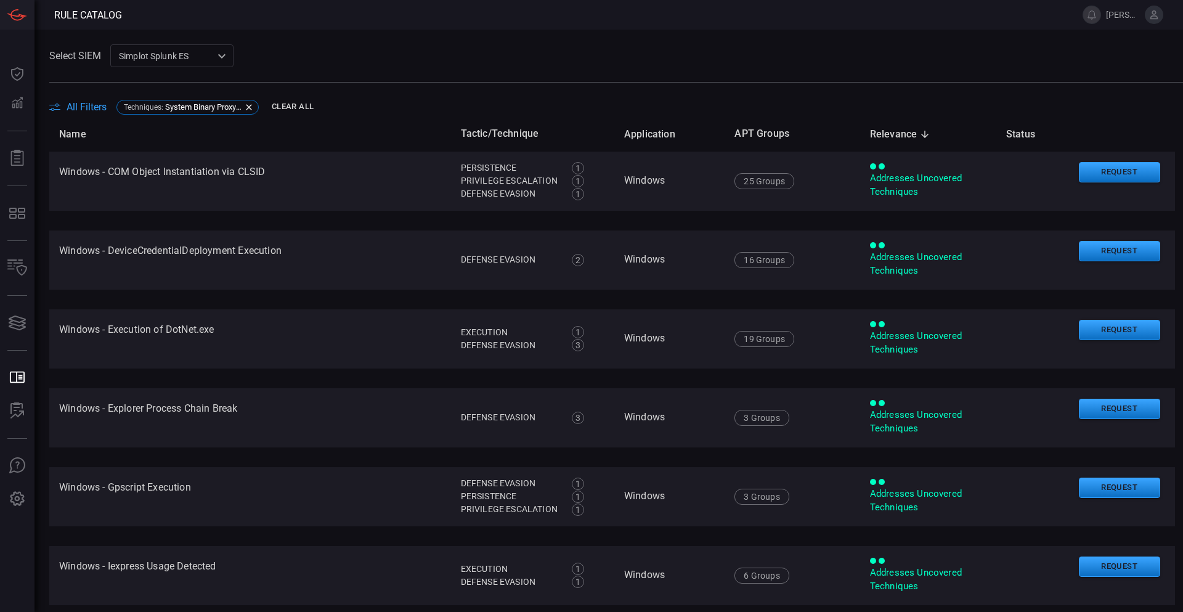
scroll to position [602, 0]
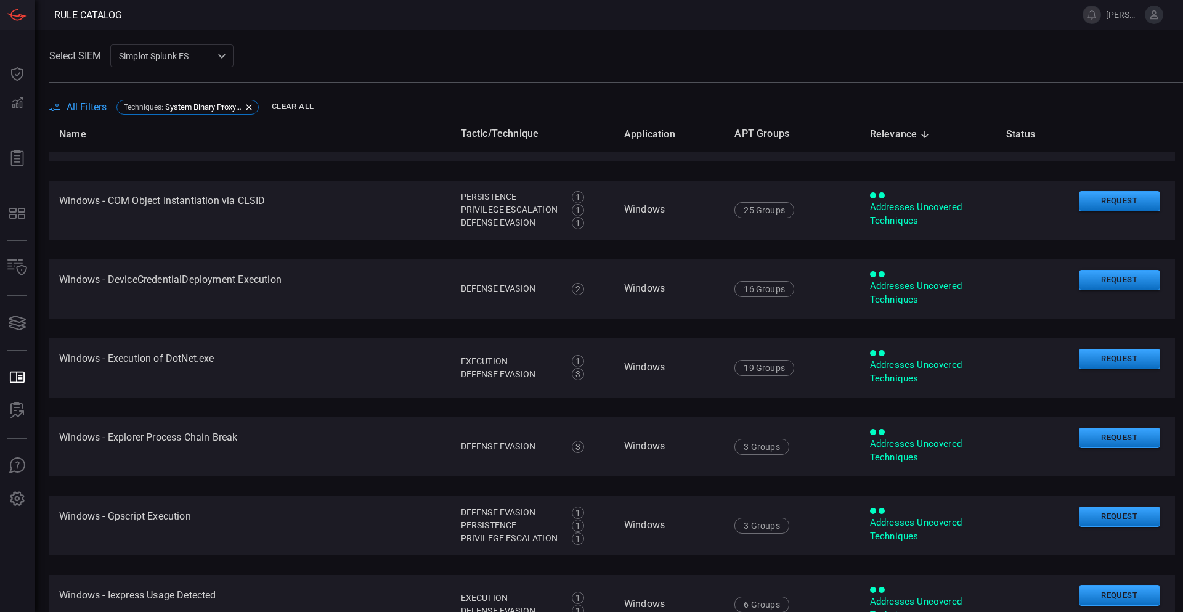
click at [765, 118] on th "APT Groups" at bounding box center [792, 133] width 135 height 35
click at [762, 140] on th "APT Groups" at bounding box center [792, 133] width 135 height 35
click at [762, 134] on th "APT Groups" at bounding box center [792, 133] width 135 height 35
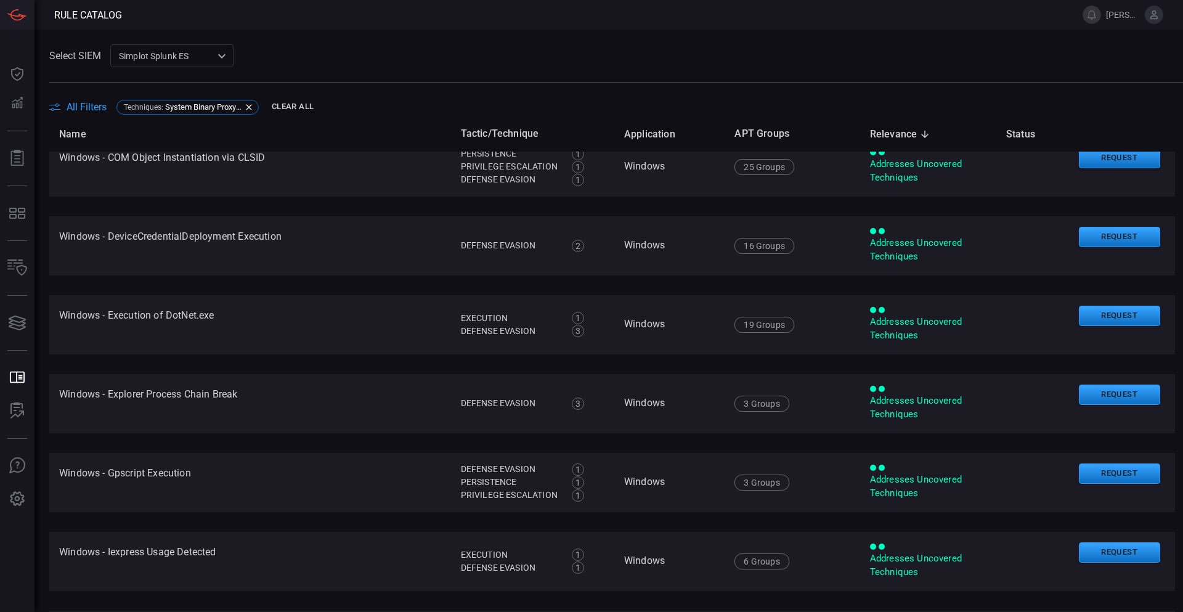
scroll to position [739, 0]
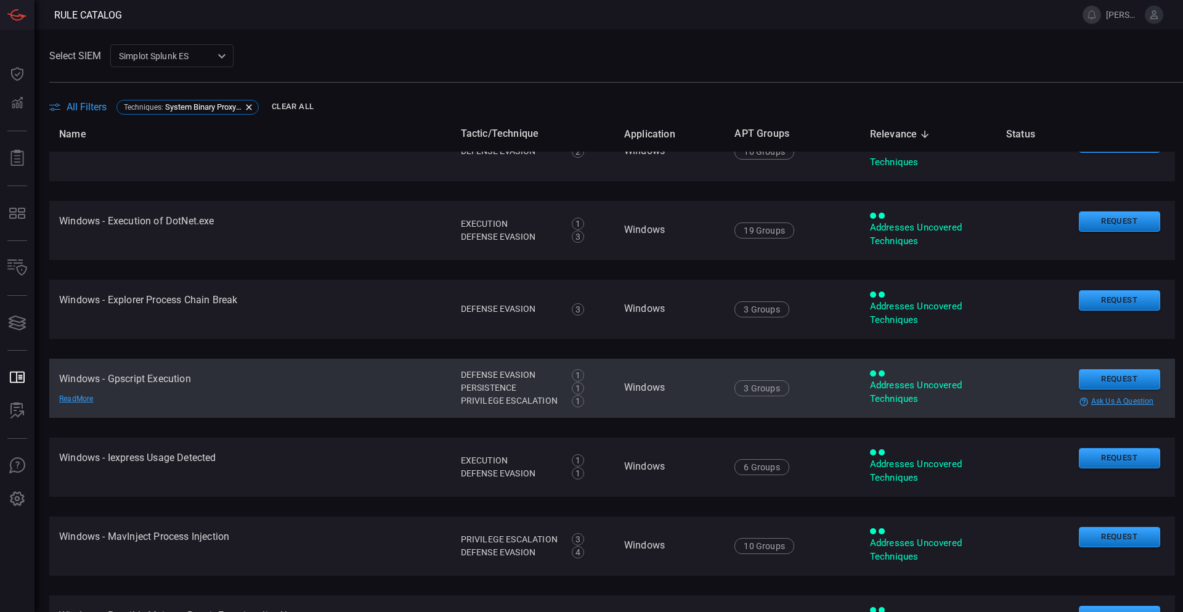
drag, startPoint x: 145, startPoint y: 401, endPoint x: 153, endPoint y: 397, distance: 9.2
click at [145, 402] on td "Windows - Gpscript Execution Read More" at bounding box center [250, 388] width 402 height 59
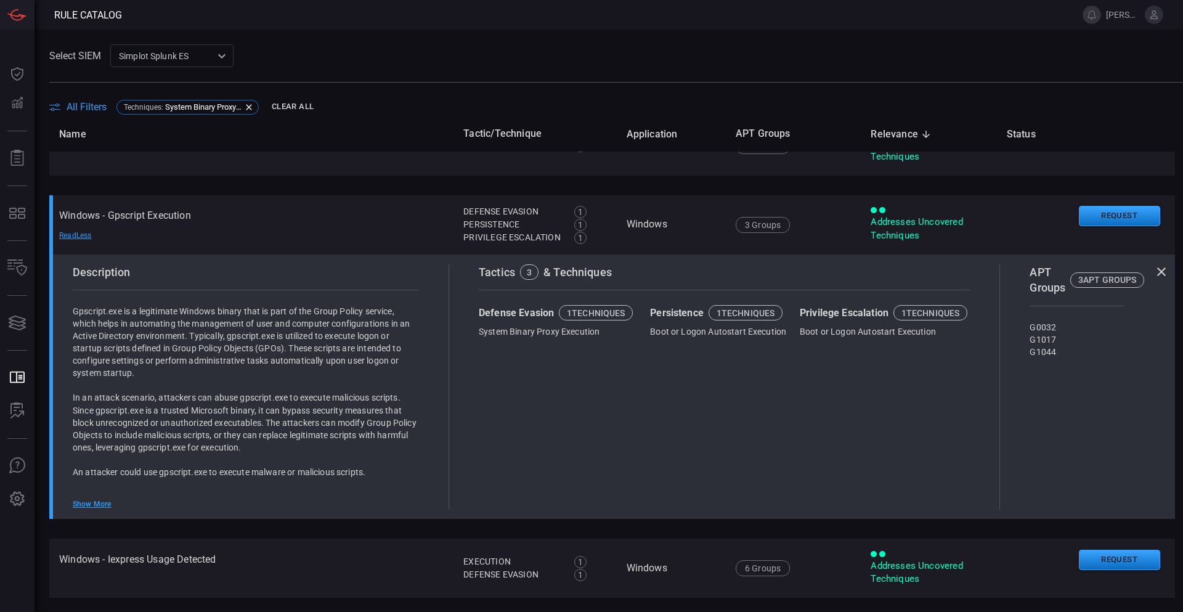
scroll to position [924, 0]
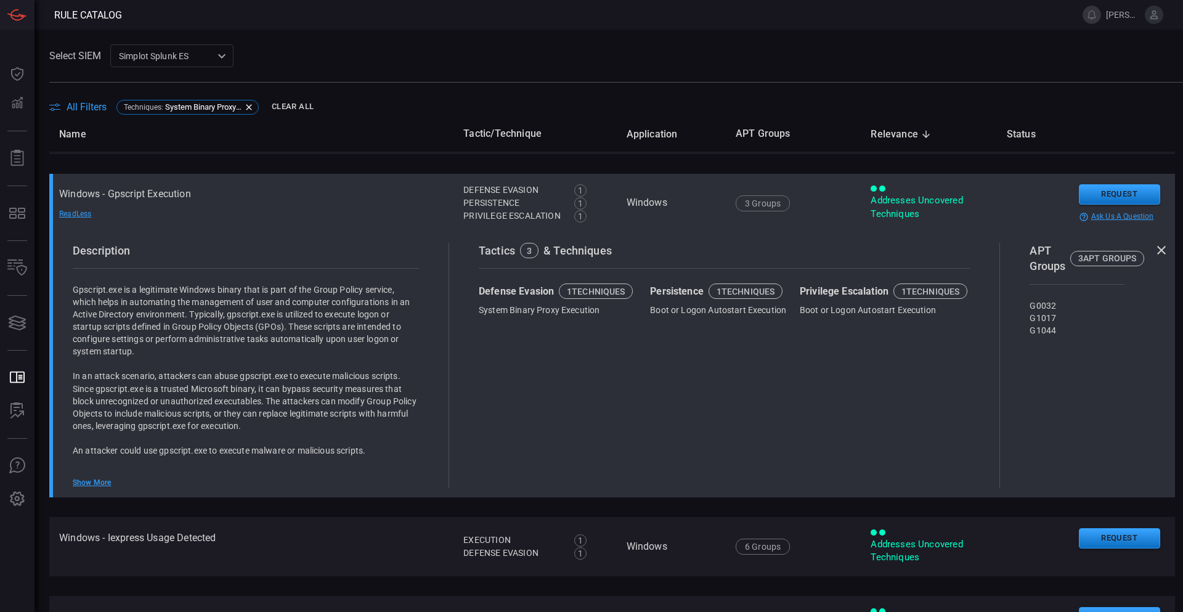
click at [76, 214] on div "Read Less" at bounding box center [102, 214] width 86 height 10
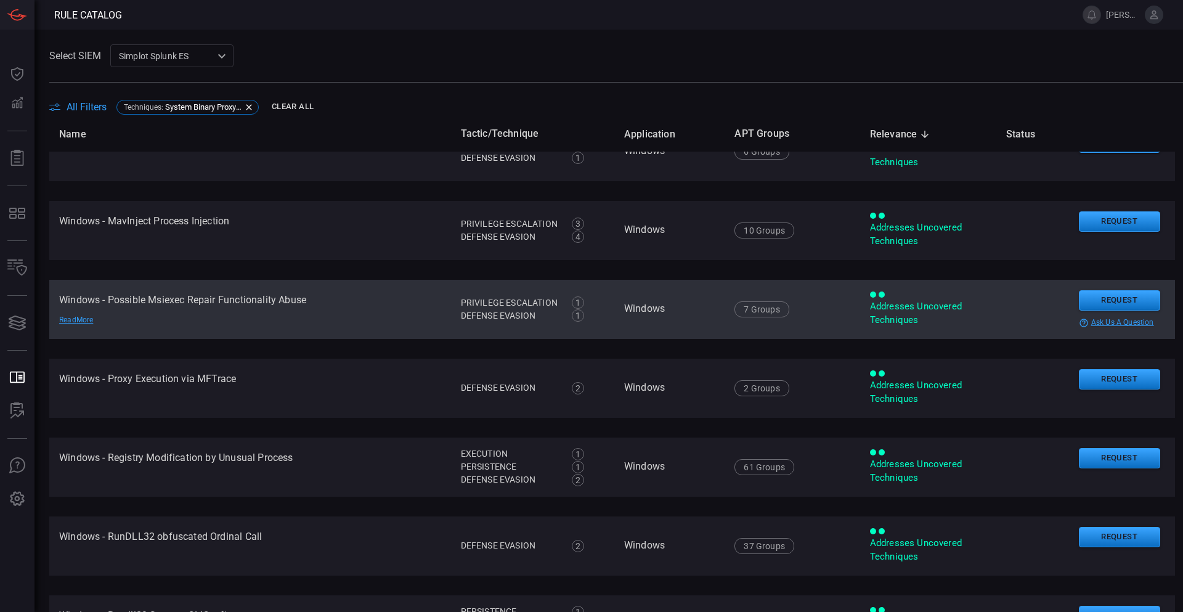
scroll to position [1109, 0]
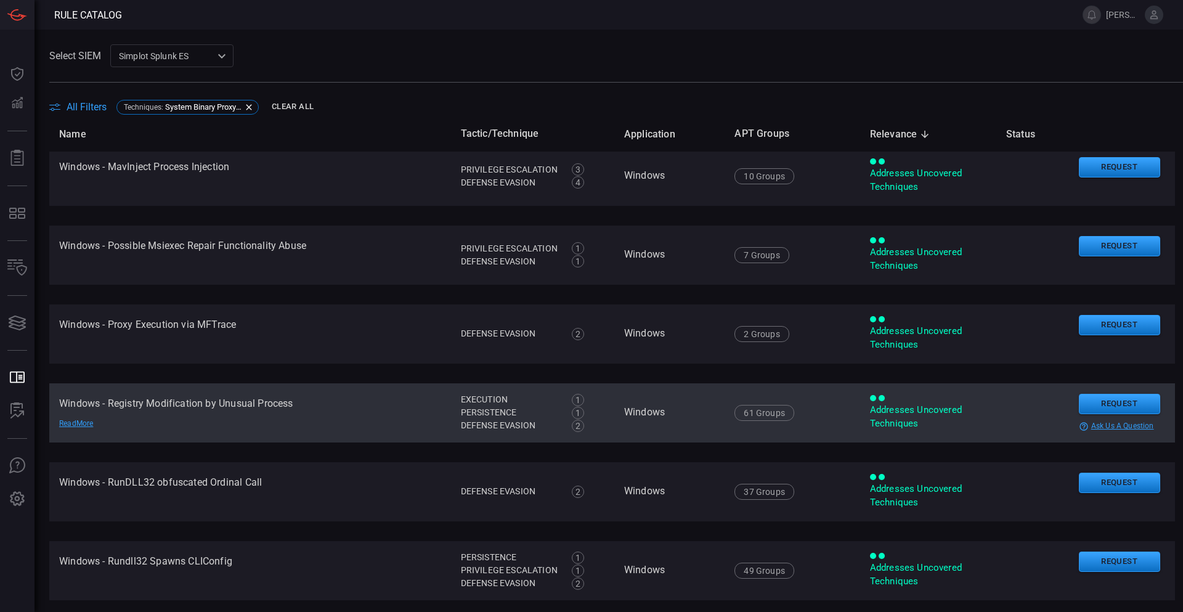
drag, startPoint x: 272, startPoint y: 395, endPoint x: 274, endPoint y: 388, distance: 7.0
click at [274, 391] on td "Windows - Registry Modification by Unusual Process Read More" at bounding box center [250, 412] width 402 height 59
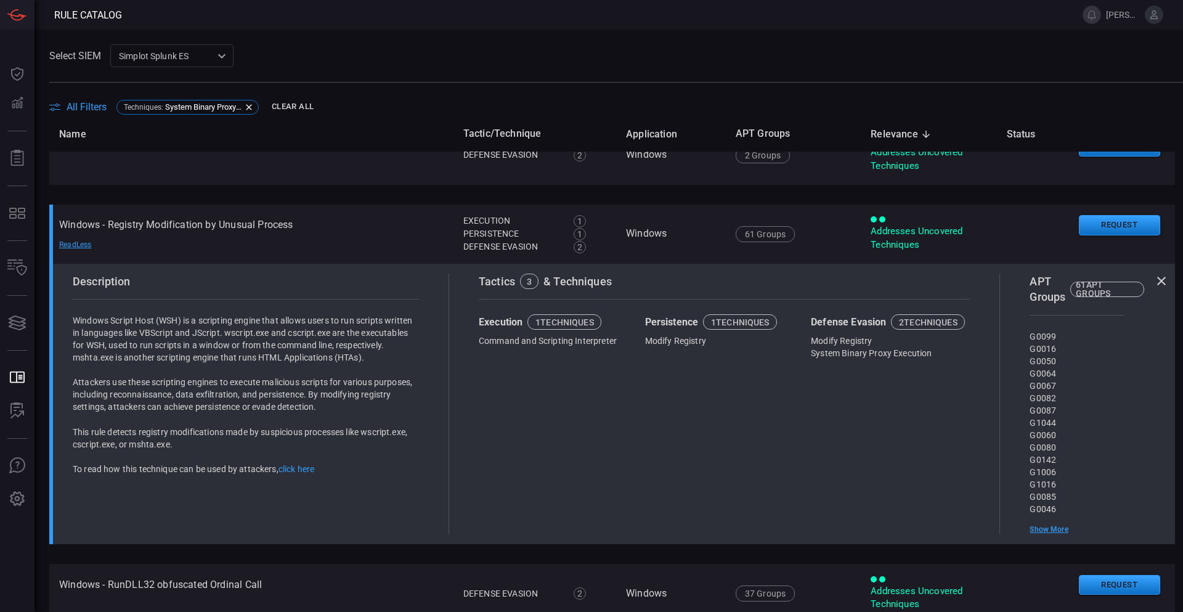
scroll to position [1294, 0]
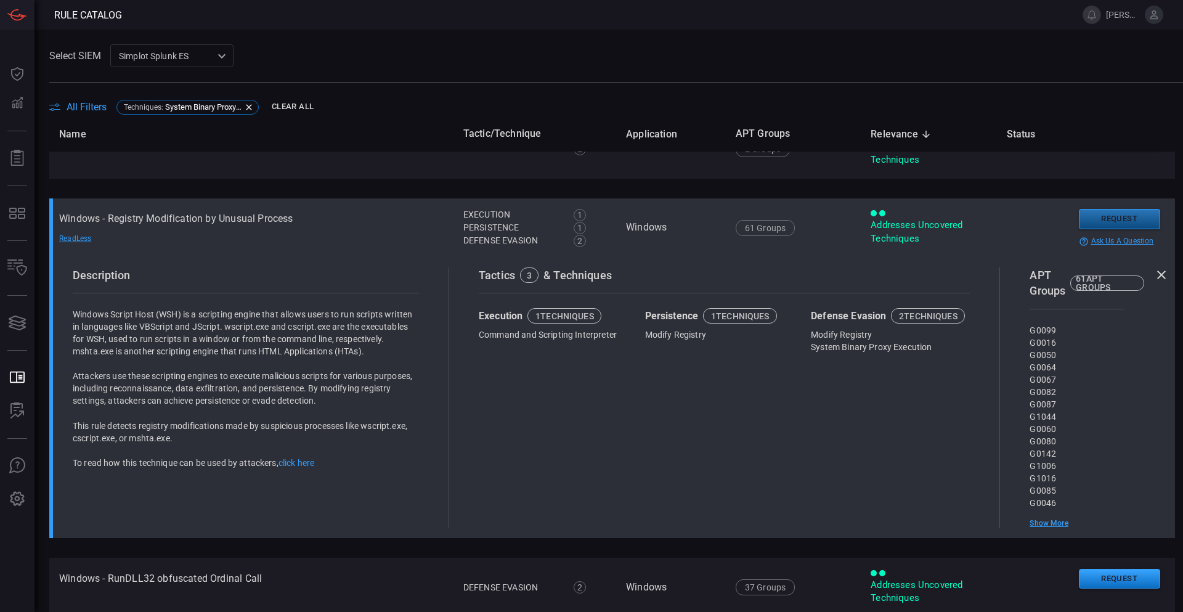
click at [1108, 221] on button "Request" at bounding box center [1119, 219] width 81 height 20
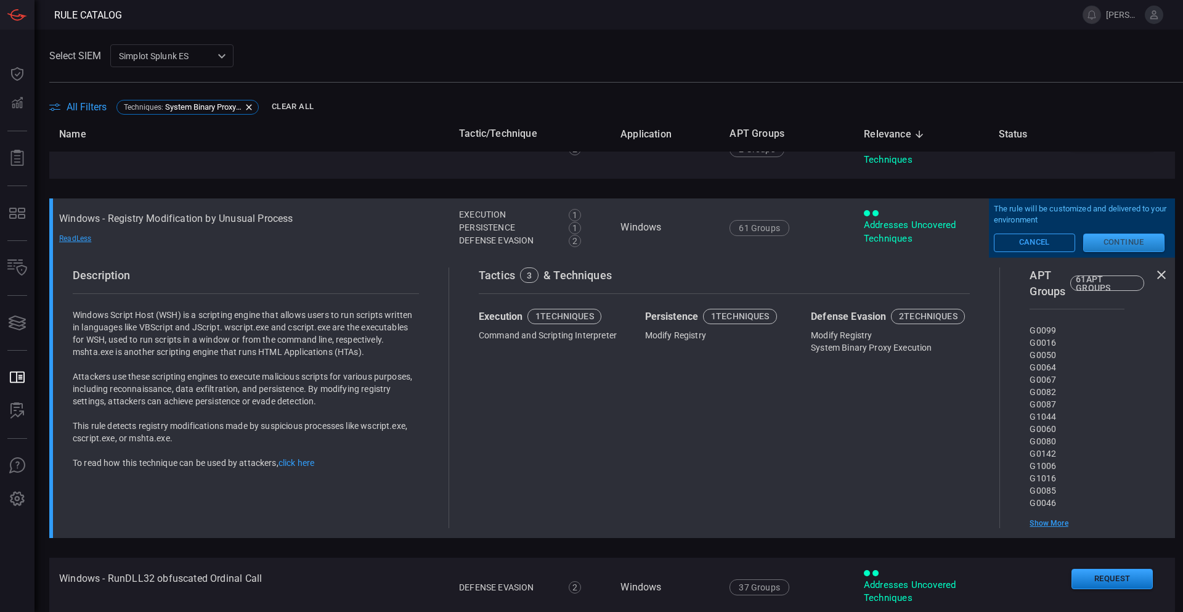
click at [1104, 250] on button "Continue" at bounding box center [1123, 243] width 81 height 18
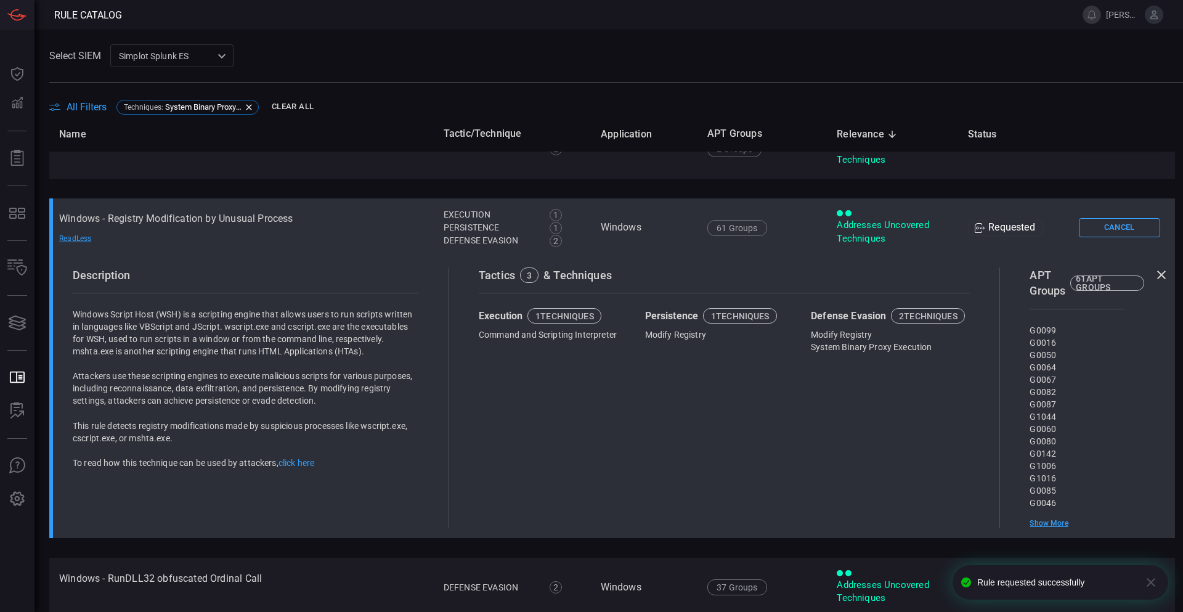
scroll to position [1311, 0]
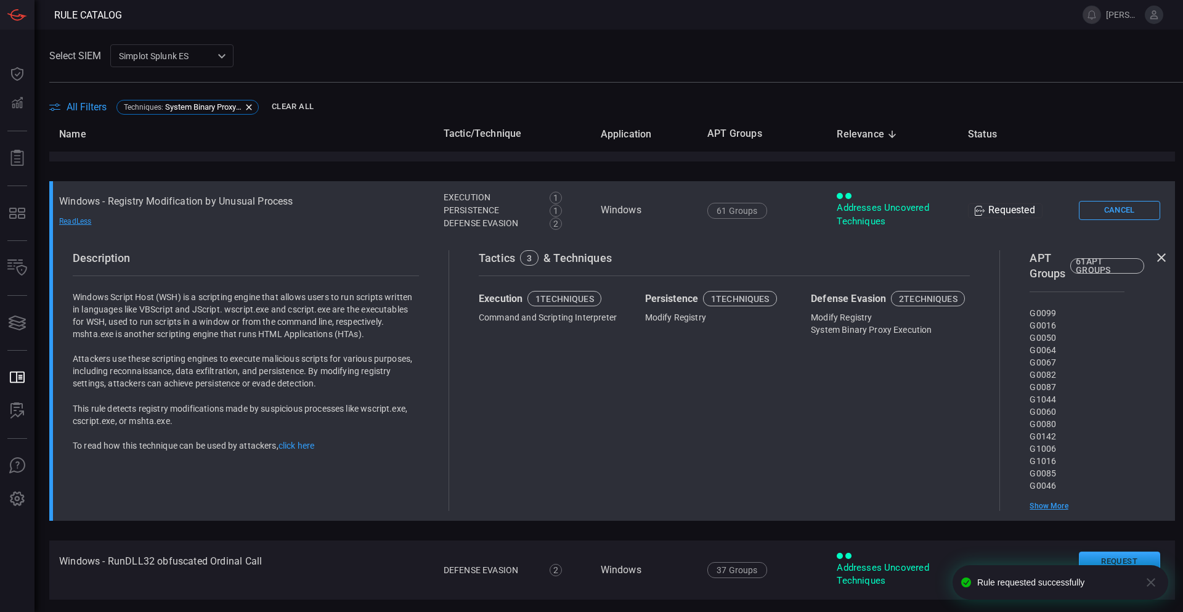
click at [1154, 265] on icon at bounding box center [1161, 257] width 15 height 15
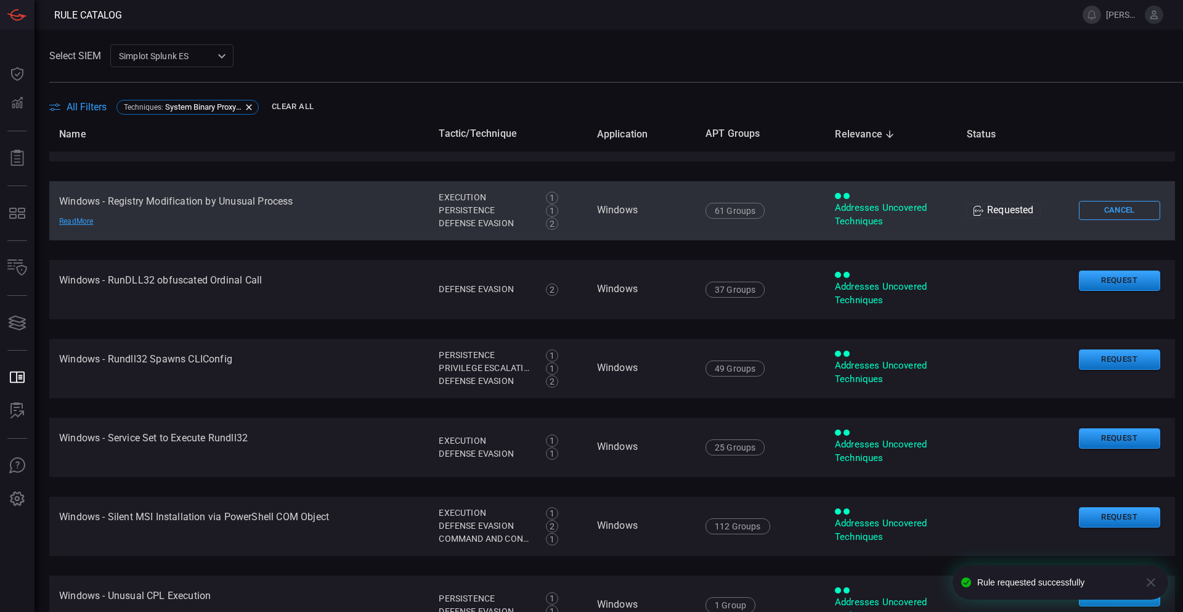
scroll to position [1294, 0]
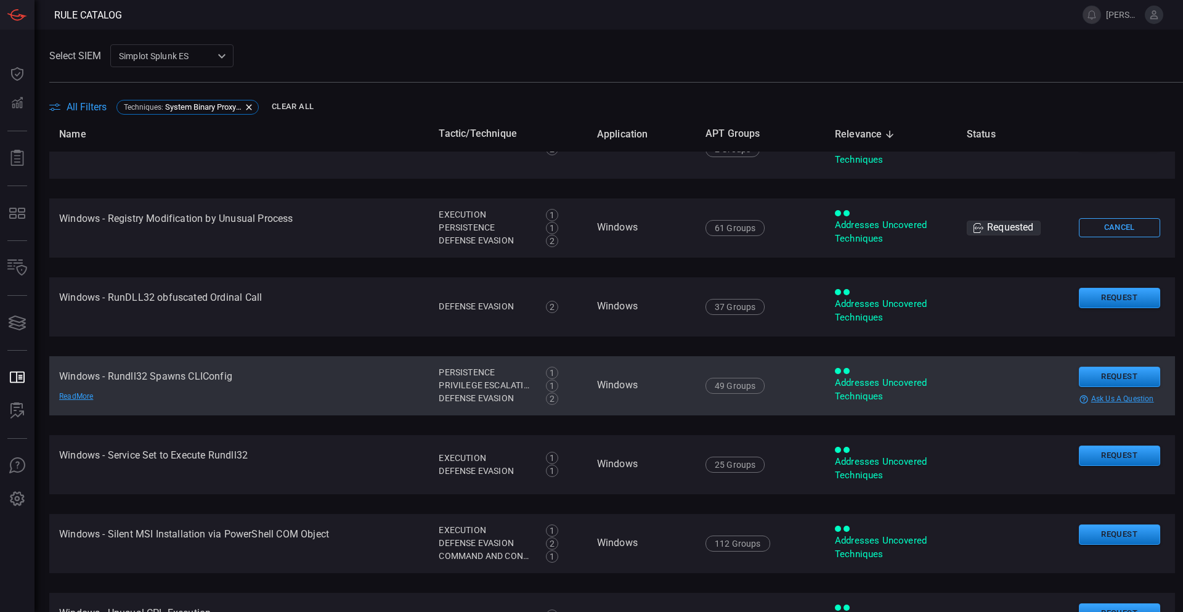
click at [218, 375] on td "Windows - Rundll32 Spawns CLIConfig Read More" at bounding box center [239, 385] width 380 height 59
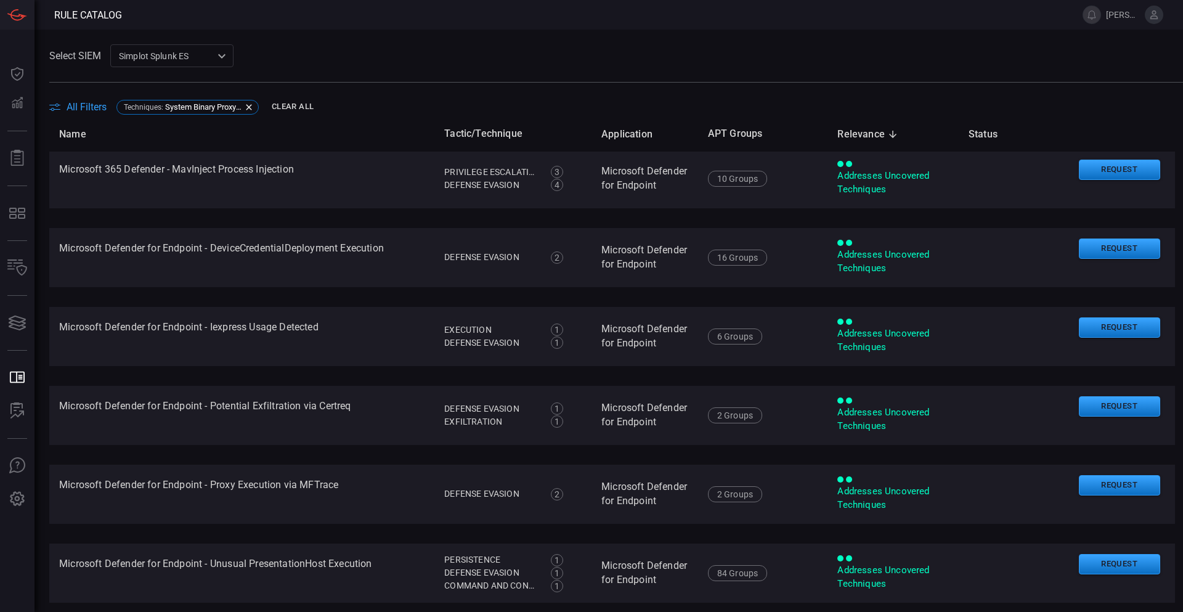
scroll to position [0, 0]
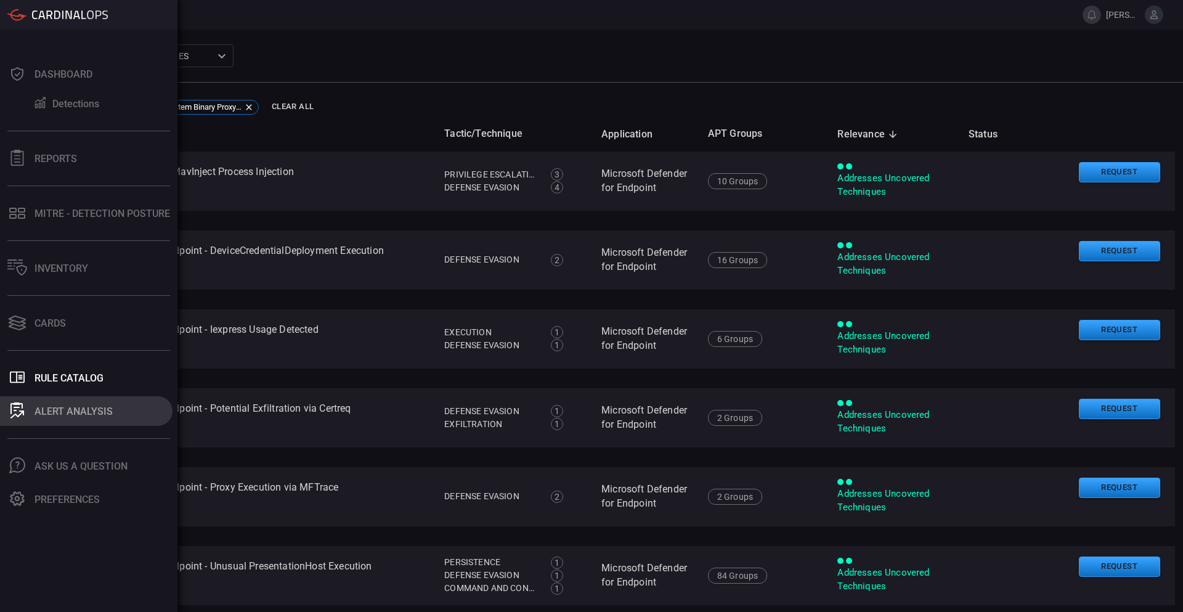
click at [62, 410] on div "ALERT ANALYSIS" at bounding box center [74, 411] width 78 height 12
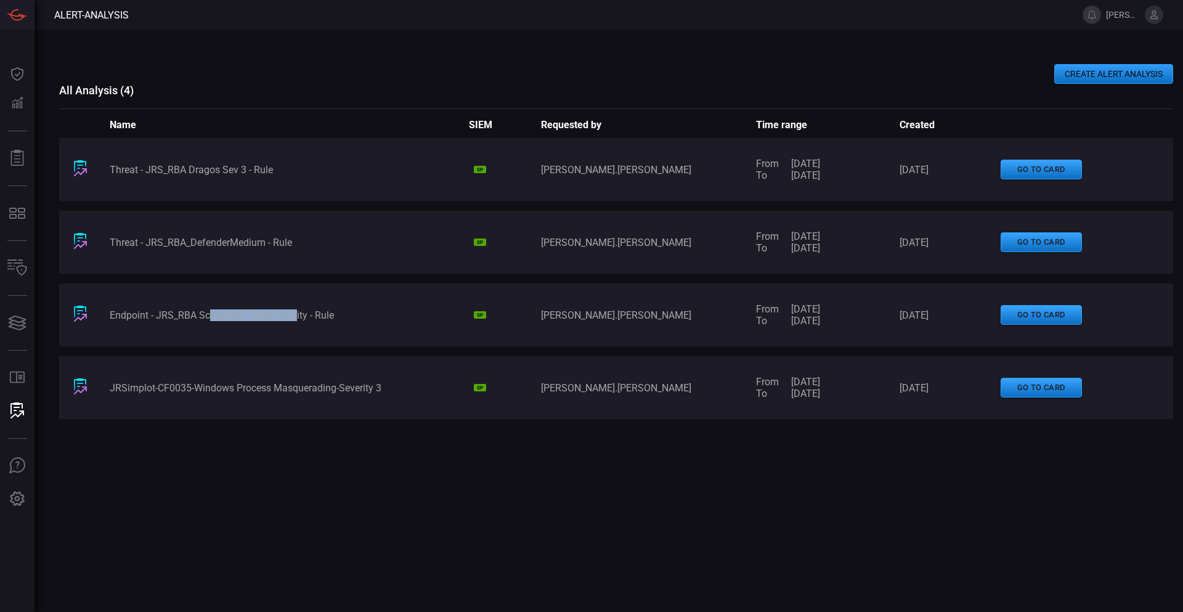
drag, startPoint x: 246, startPoint y: 315, endPoint x: 352, endPoint y: 348, distance: 110.9
click at [303, 321] on div "Endpoint - JRS_RBA Scheduled Tasks Activity - Rule SP erik.jorgensen From 27/08…" at bounding box center [616, 314] width 1114 height 63
drag, startPoint x: 677, startPoint y: 496, endPoint x: 670, endPoint y: 498, distance: 7.0
click at [670, 498] on div "Threat - JRS_RBA Dragos Sev 3 - Rule SP erik.jorgensen From 03/09/2025 To 17/09…" at bounding box center [616, 332] width 1114 height 389
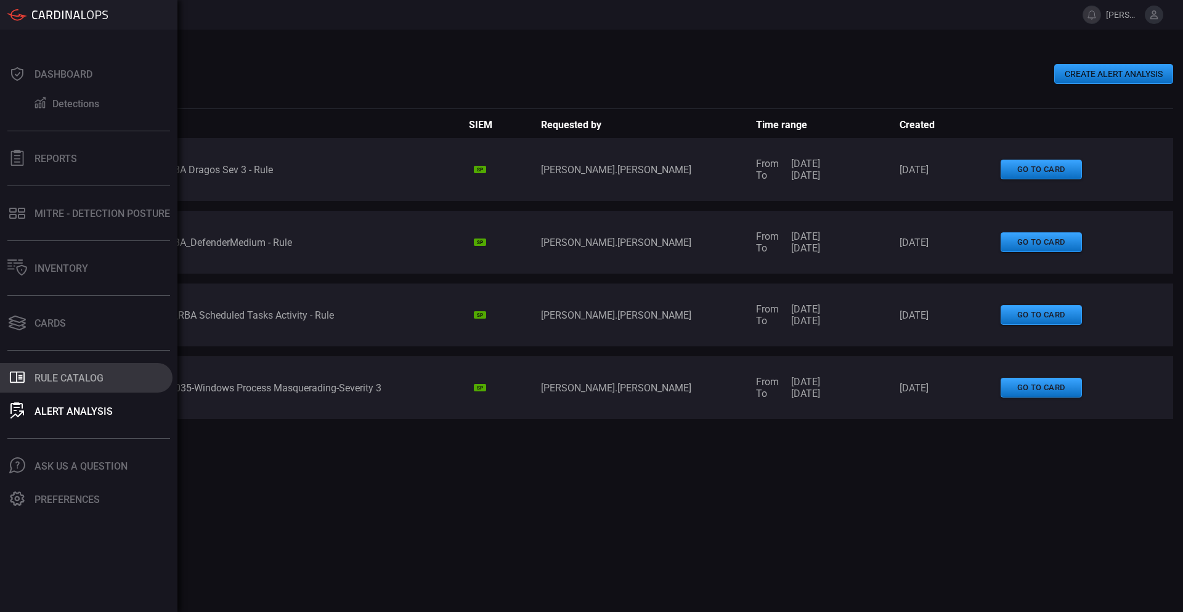
click at [67, 378] on div "Rule Catalog" at bounding box center [69, 378] width 69 height 12
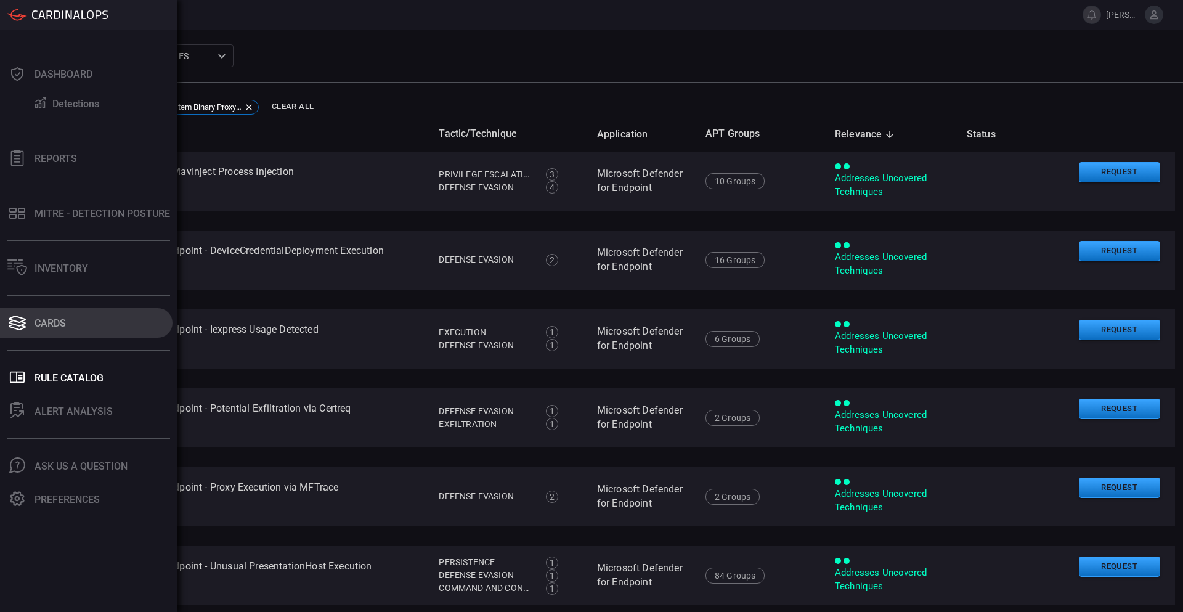
click at [41, 323] on div "Cards" at bounding box center [50, 323] width 31 height 12
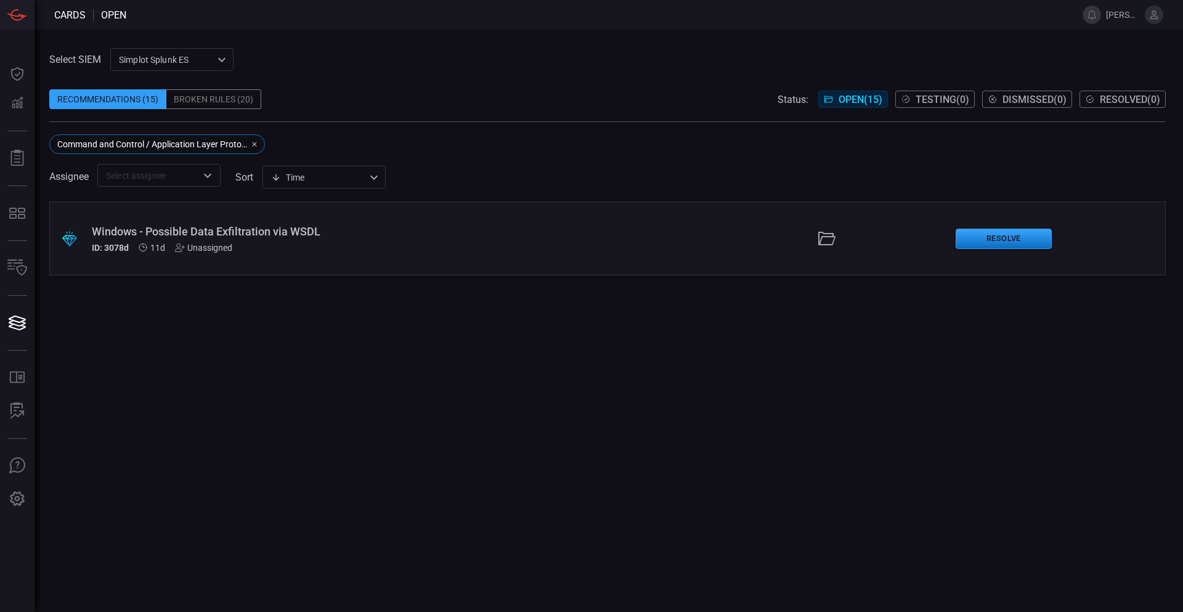
click at [253, 144] on icon "button" at bounding box center [254, 143] width 7 height 7
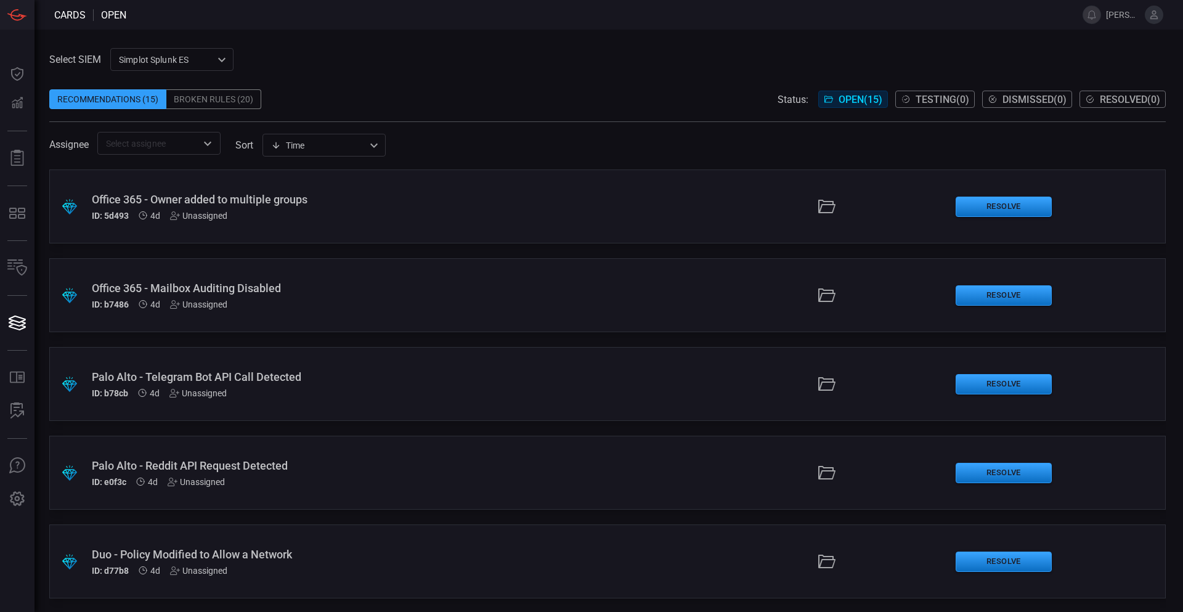
click at [263, 288] on div "Office 365 - Mailbox Auditing Disabled" at bounding box center [287, 288] width 391 height 13
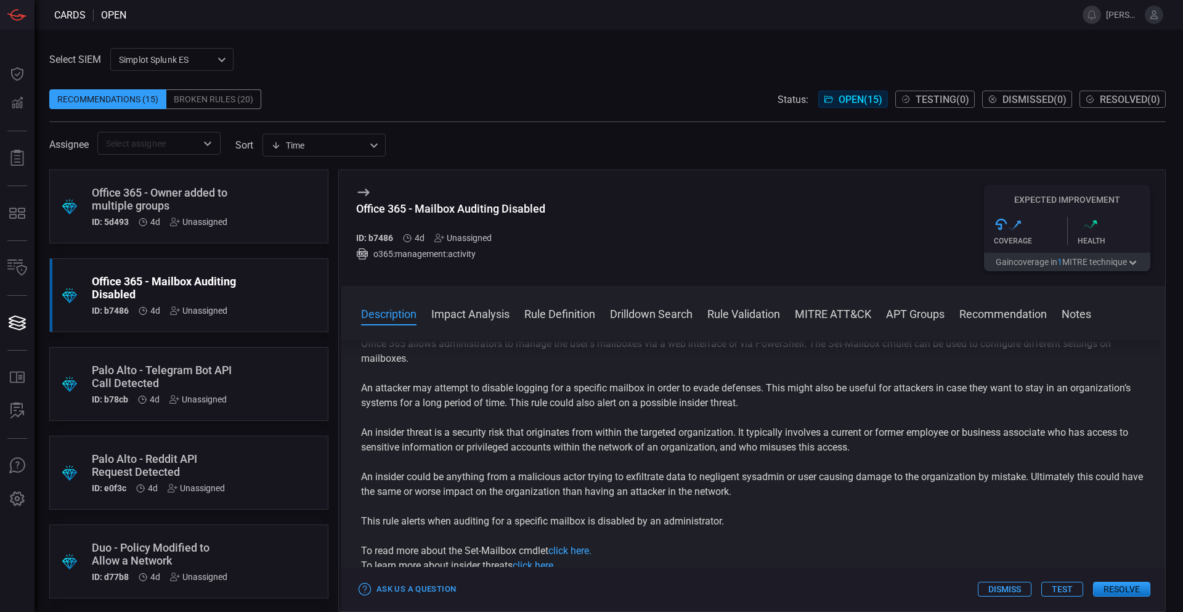
drag, startPoint x: 733, startPoint y: 437, endPoint x: 734, endPoint y: 464, distance: 27.2
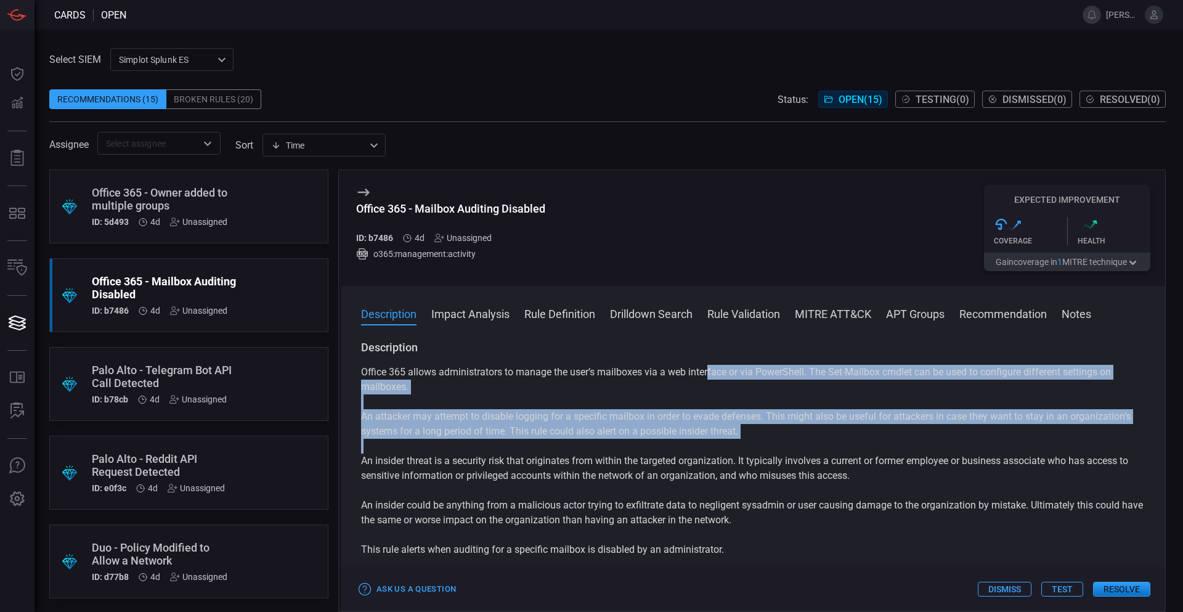
drag, startPoint x: 710, startPoint y: 368, endPoint x: 893, endPoint y: 522, distance: 238.8
click at [857, 513] on div "Office 365 allows administrators to manage the user’s mailboxes via a web inter…" at bounding box center [753, 483] width 784 height 237
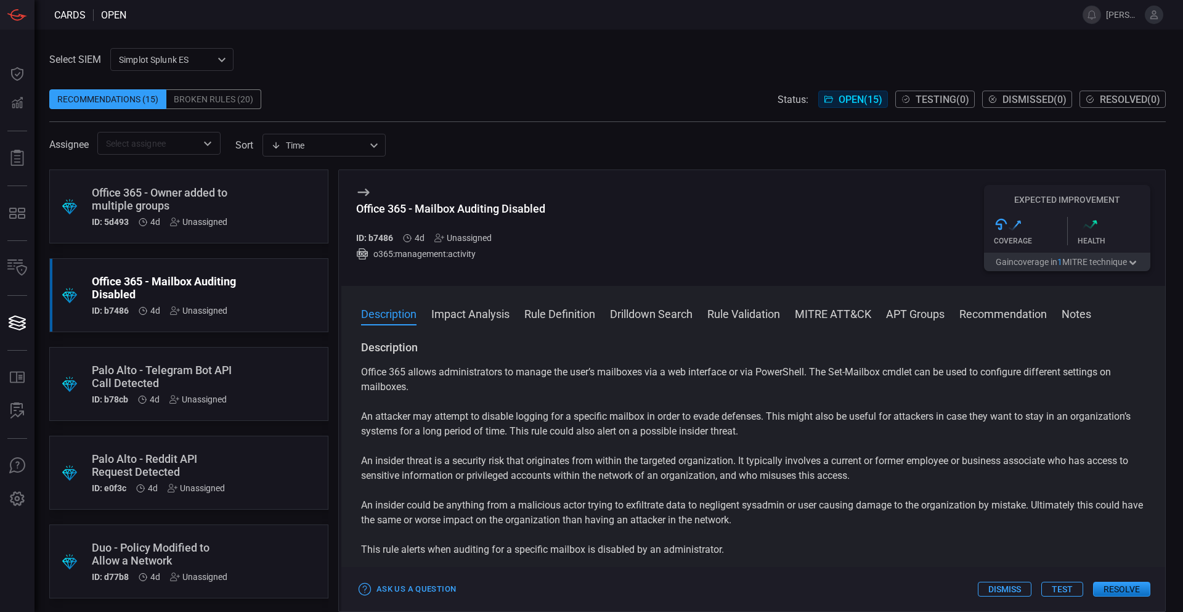
click at [894, 522] on p "An insider could be anything from a malicious actor trying to exfiltrate data t…" at bounding box center [753, 513] width 784 height 30
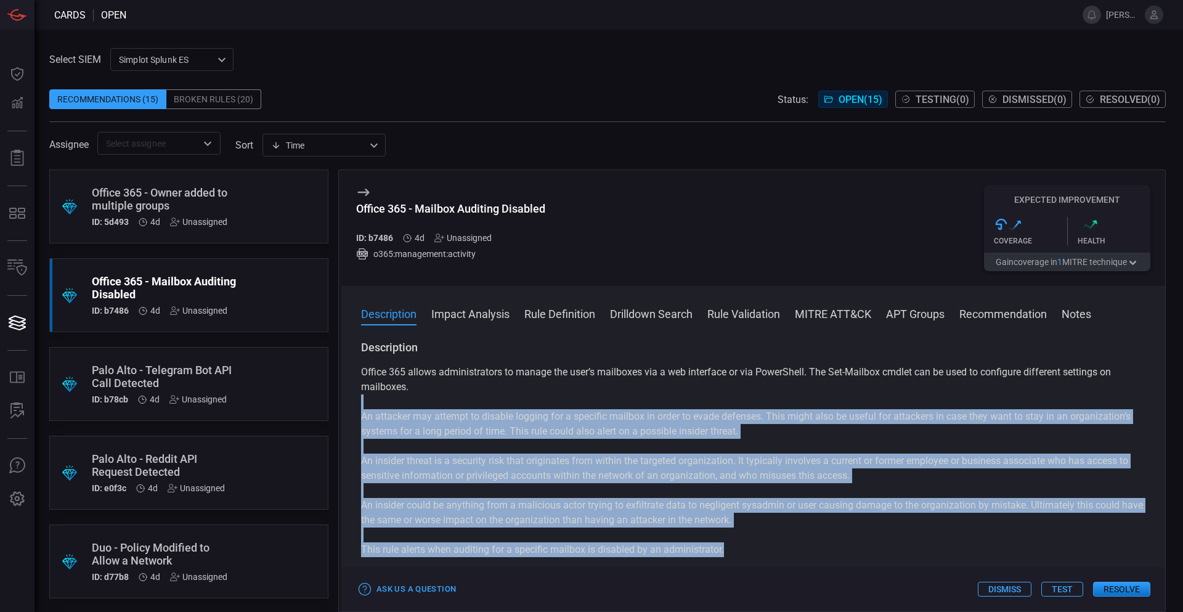
drag, startPoint x: 877, startPoint y: 550, endPoint x: 452, endPoint y: 381, distance: 458.0
click at [451, 381] on div "Office 365 allows administrators to manage the user’s mailboxes via a web inter…" at bounding box center [753, 483] width 784 height 237
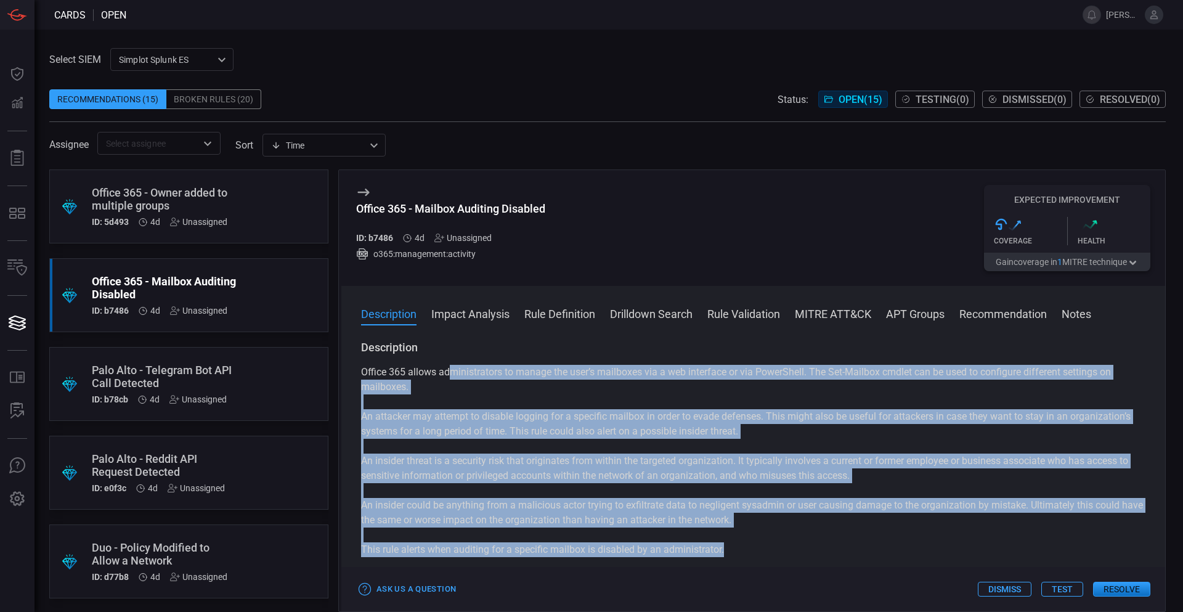
click at [620, 419] on p "An attacker may attempt to disable logging for a specific mailbox in order to e…" at bounding box center [753, 424] width 784 height 30
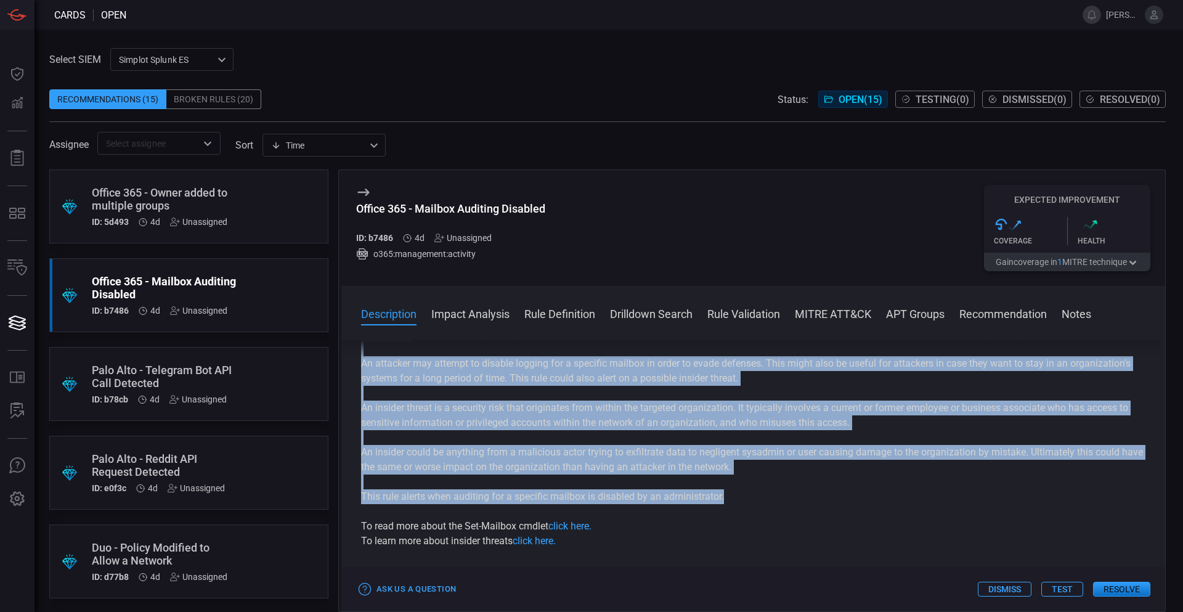
drag, startPoint x: 651, startPoint y: 427, endPoint x: 656, endPoint y: 458, distance: 31.9
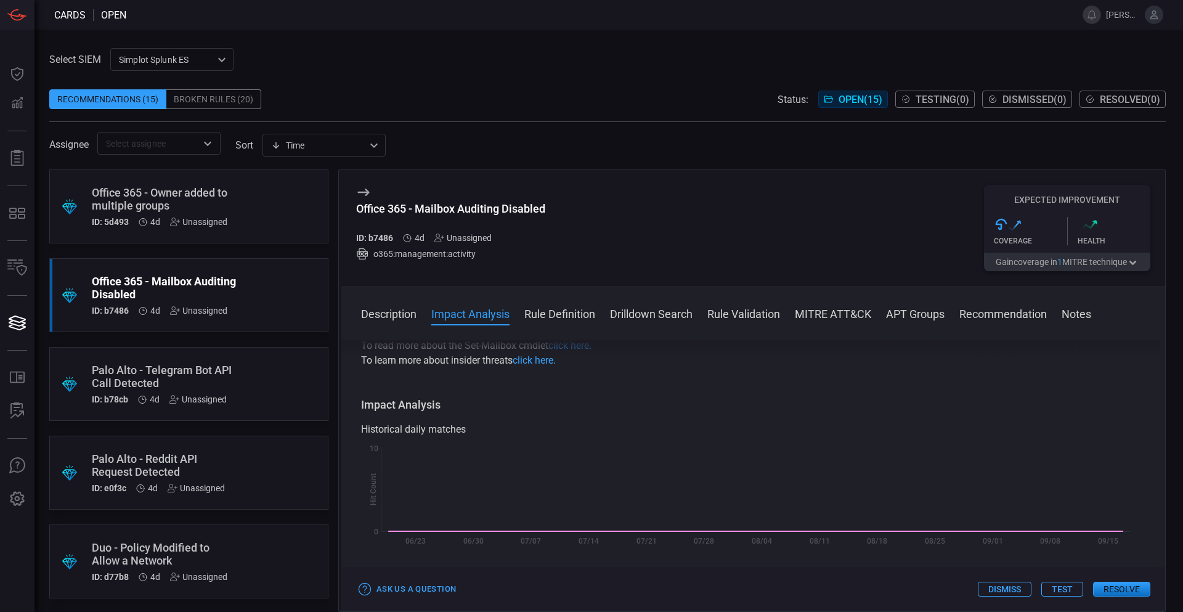
drag, startPoint x: 741, startPoint y: 426, endPoint x: 746, endPoint y: 468, distance: 42.1
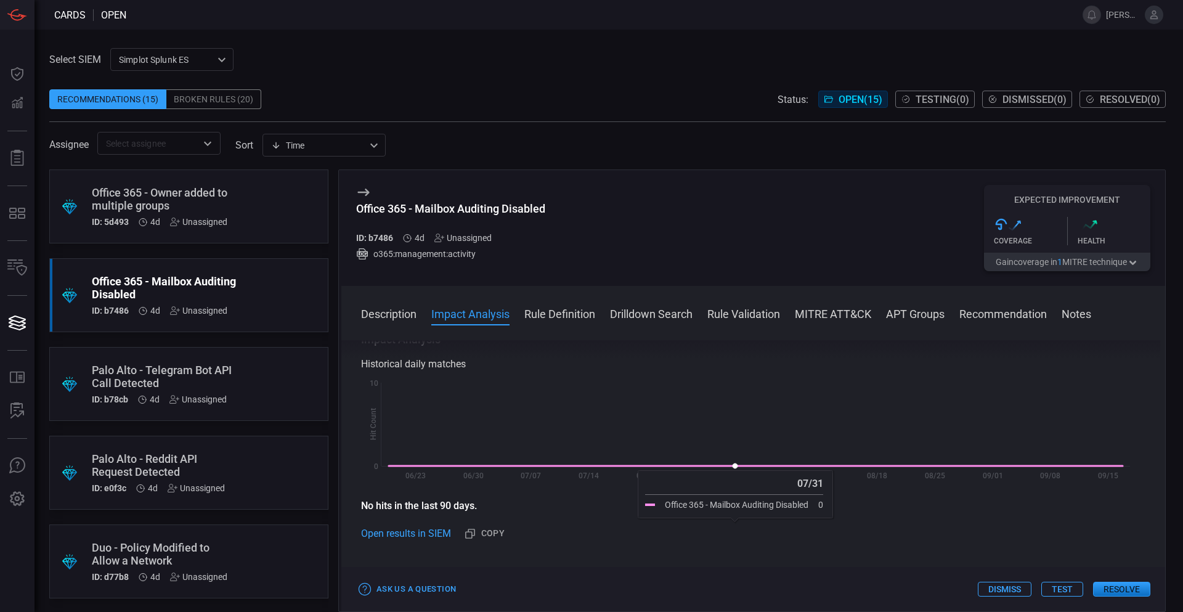
drag, startPoint x: 735, startPoint y: 435, endPoint x: 736, endPoint y: 473, distance: 37.6
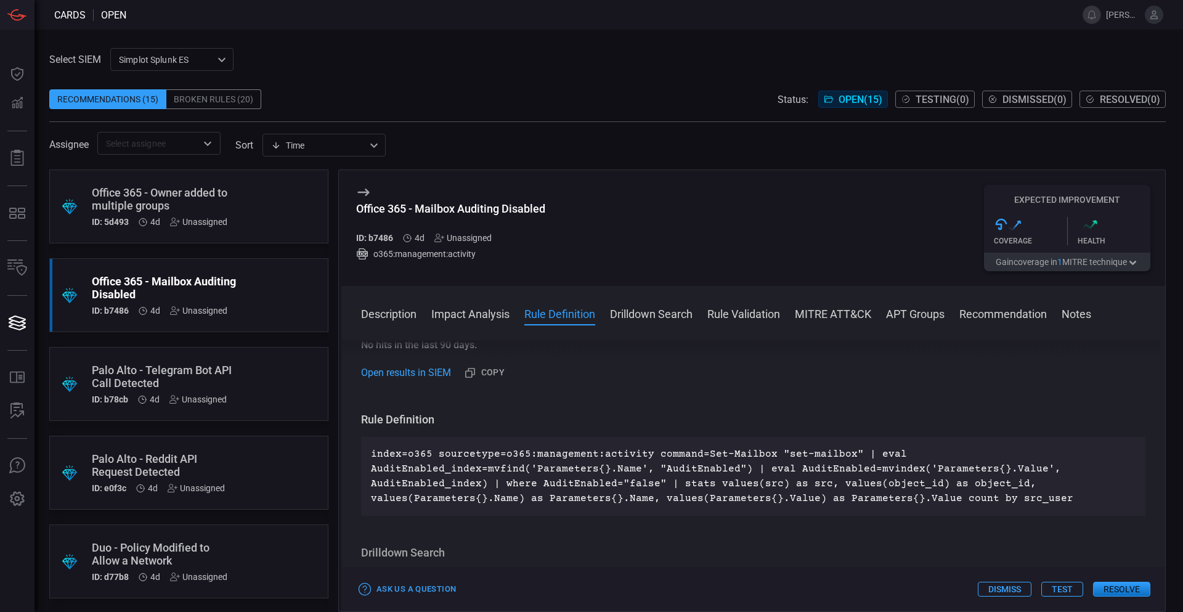
scroll to position [489, 0]
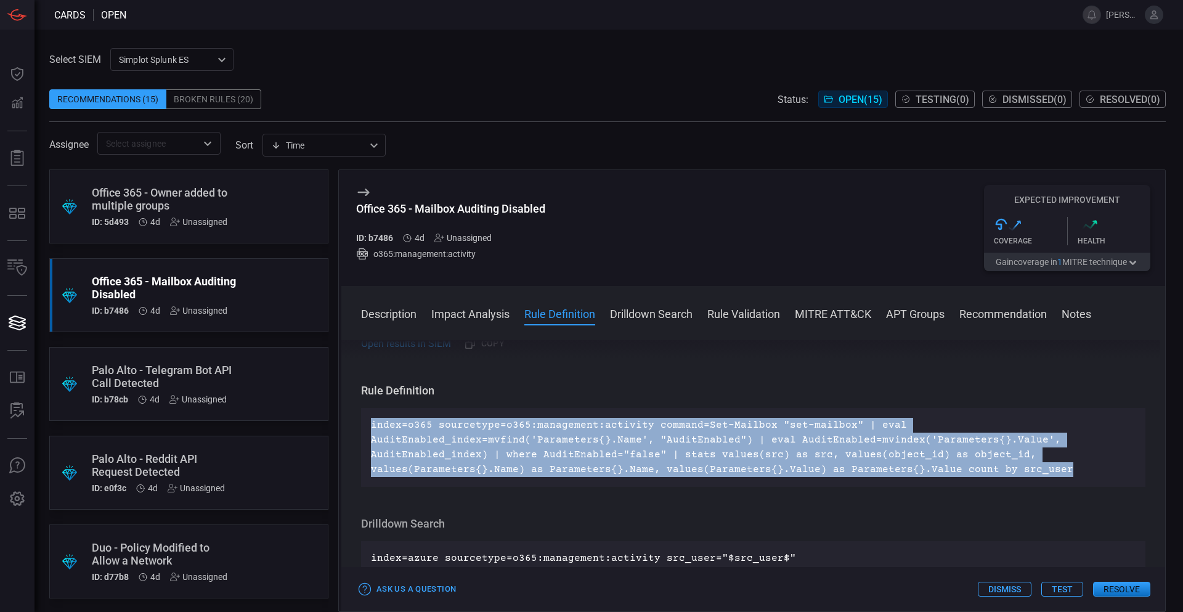
drag, startPoint x: 1075, startPoint y: 467, endPoint x: 391, endPoint y: 427, distance: 685.7
click at [358, 423] on div "Description Office 365 allows administrators to manage the user’s mailboxes via…" at bounding box center [753, 473] width 824 height 267
copy p "index=o365 sourcetype=o365:management:activity command=Set-Mailbox "set-mailbox…"
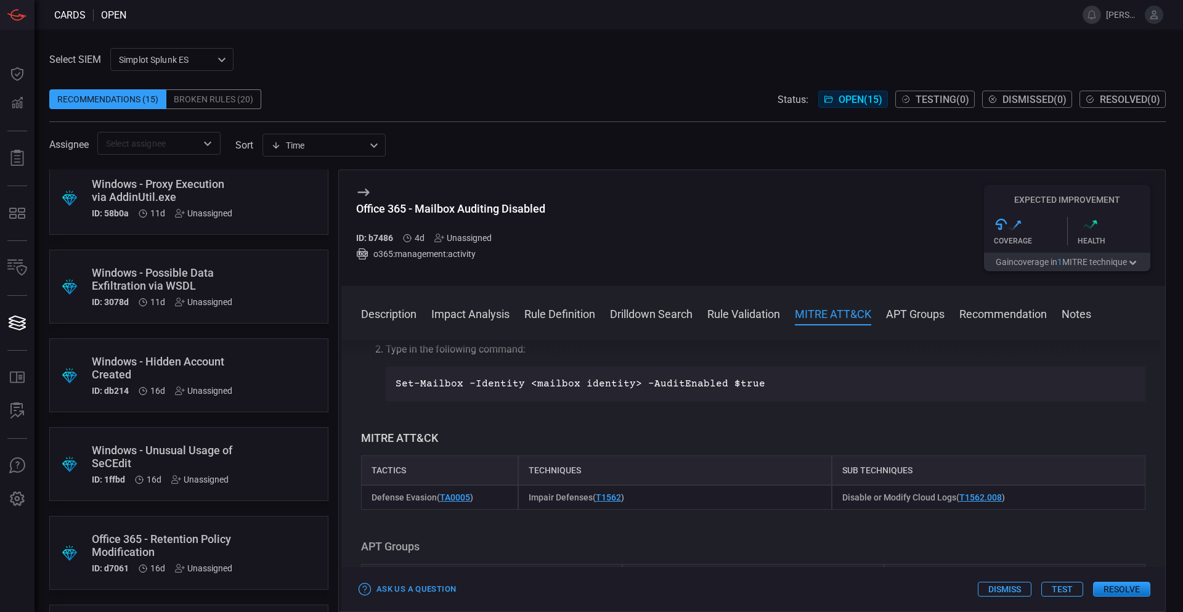
scroll to position [704, 0]
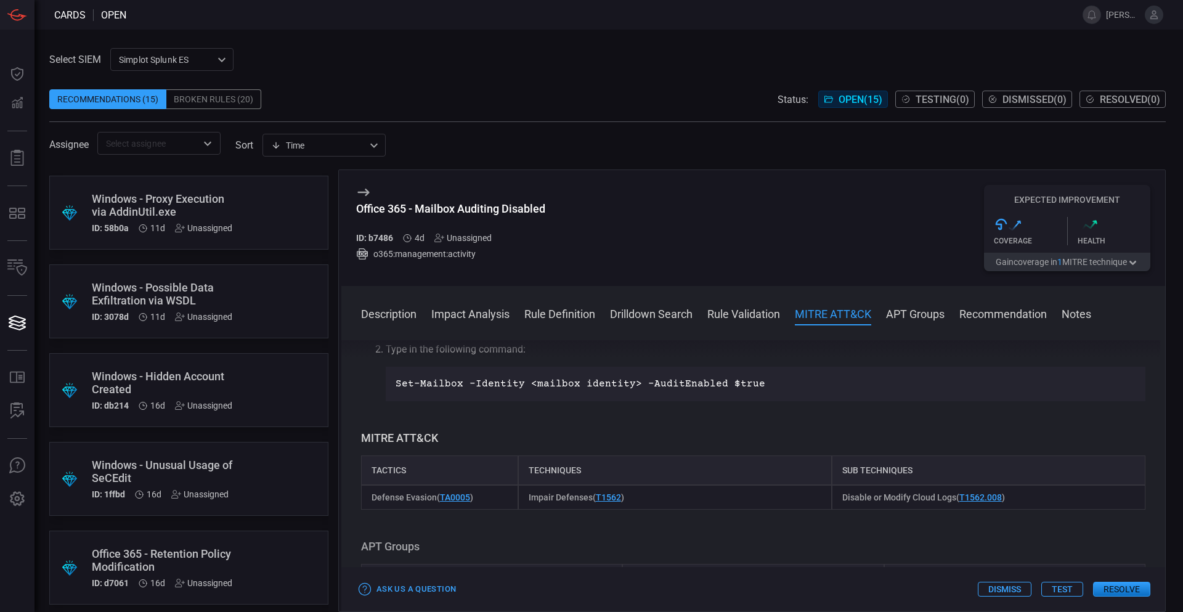
click at [177, 463] on div "Windows - Unusual Usage of SeCEdit" at bounding box center [165, 471] width 147 height 26
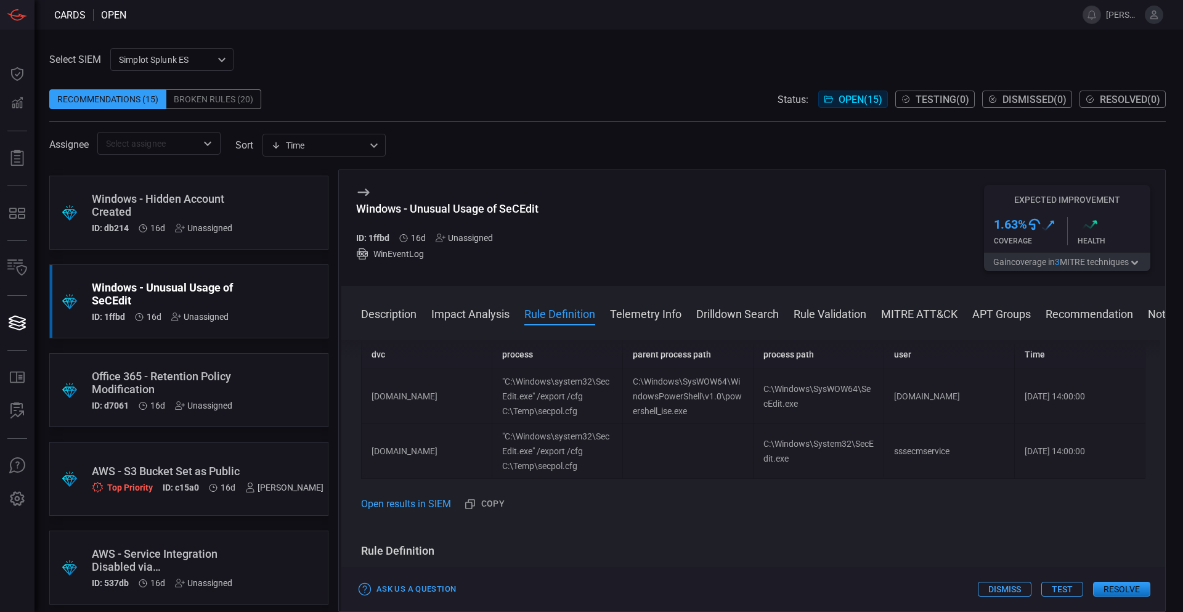
scroll to position [889, 0]
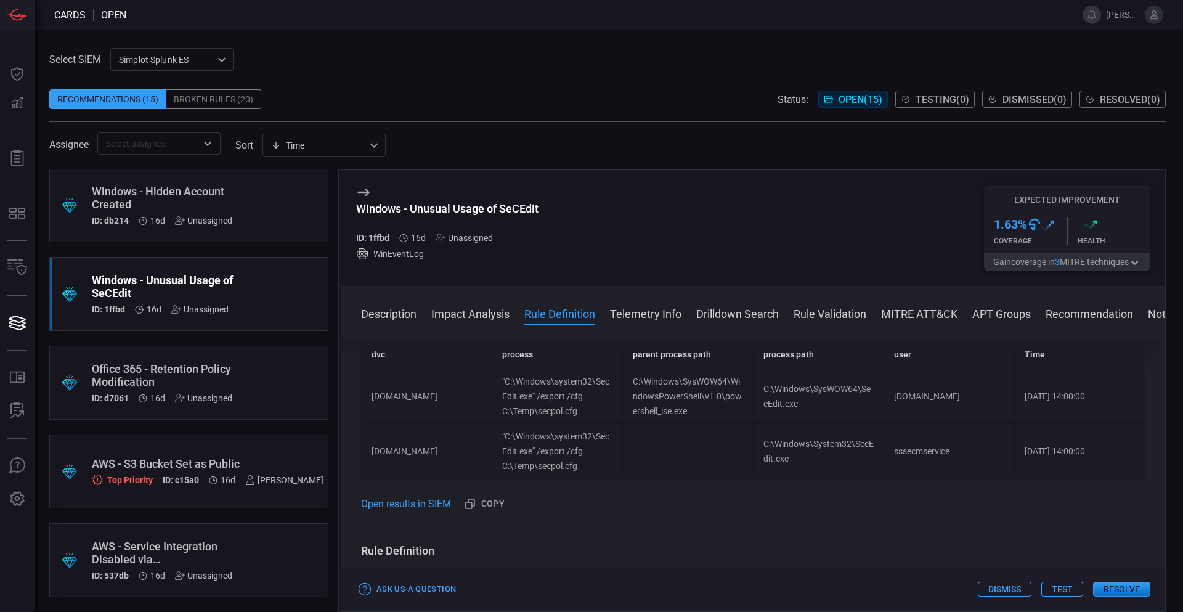
click at [172, 478] on h5 "ID: c15a0" at bounding box center [181, 480] width 36 height 10
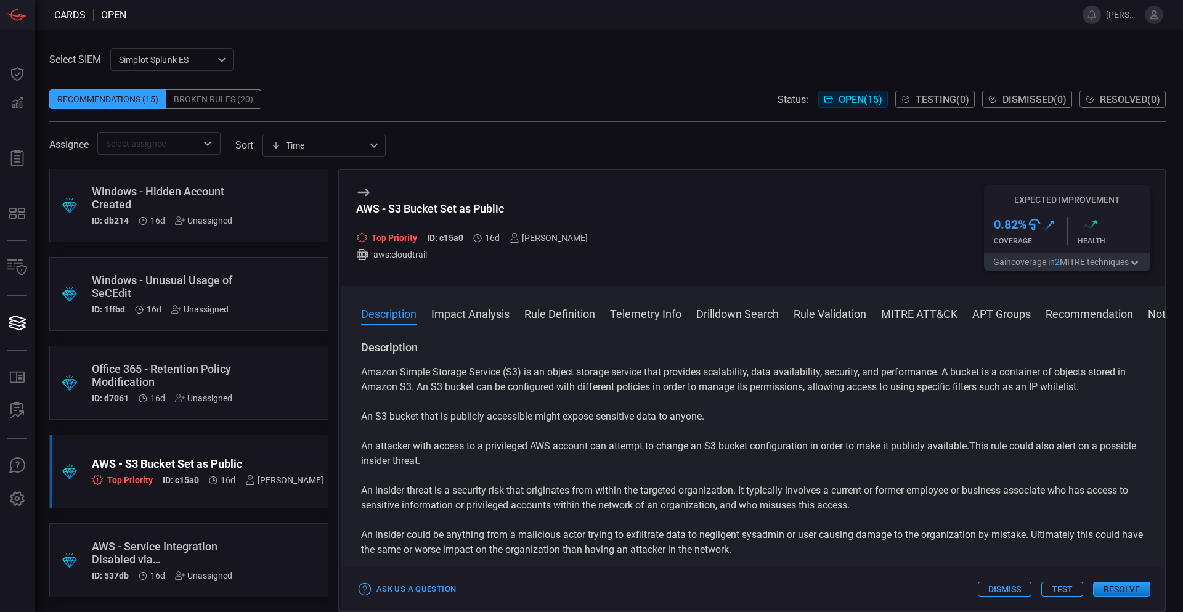
click at [177, 290] on div "Windows - Unusual Usage of SeCEdit" at bounding box center [165, 287] width 147 height 26
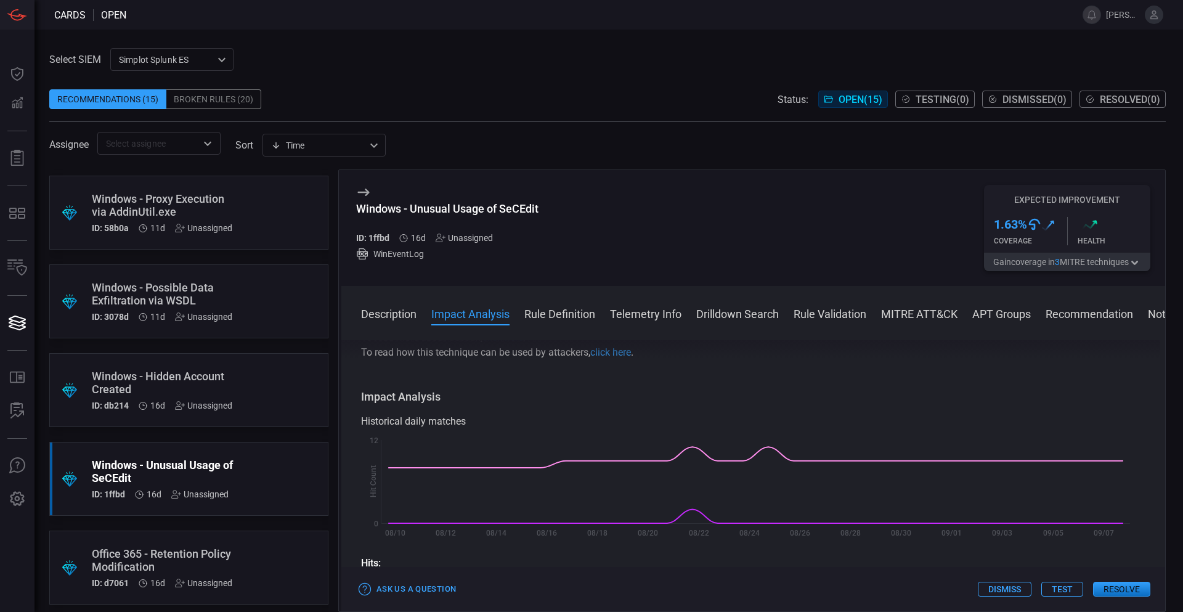
scroll to position [642, 0]
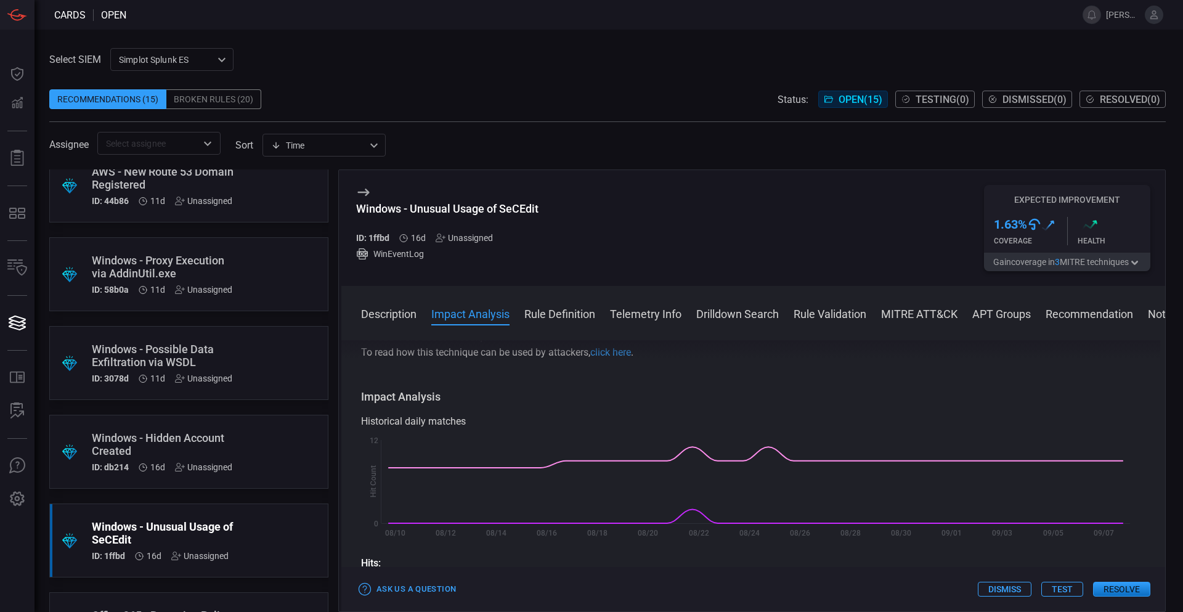
click at [235, 436] on div ".suggested_cards_icon{fill:url(#suggested_cards_icon);} Windows - Hidden Accoun…" at bounding box center [188, 452] width 279 height 74
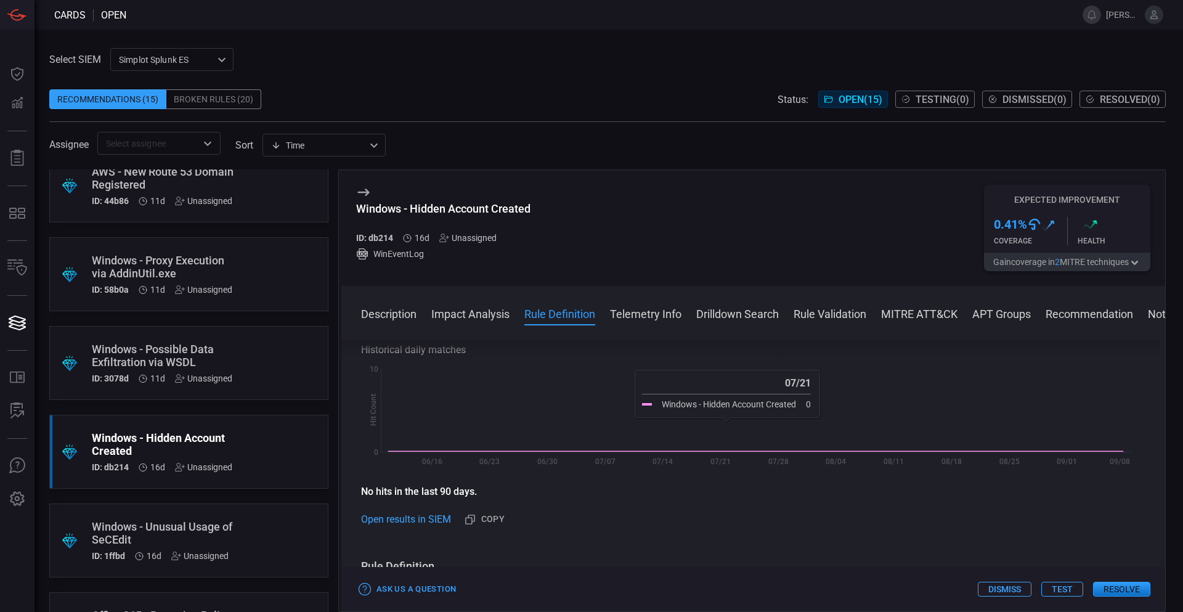
scroll to position [308, 0]
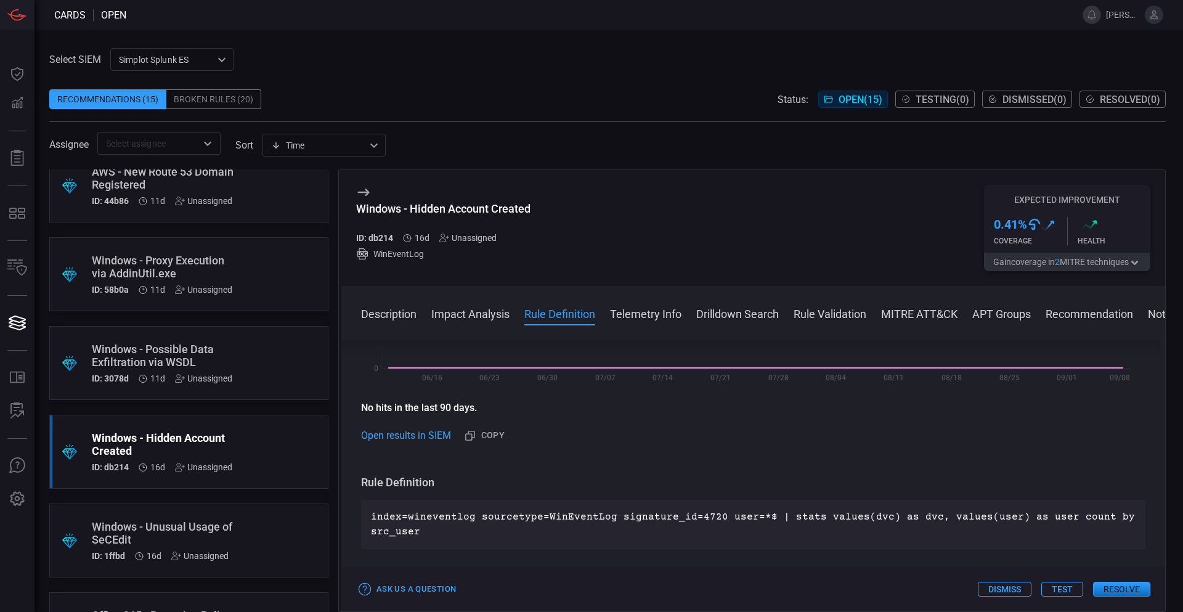
click at [214, 349] on div "Windows - Possible Data Exfiltration via WSDL" at bounding box center [165, 356] width 147 height 26
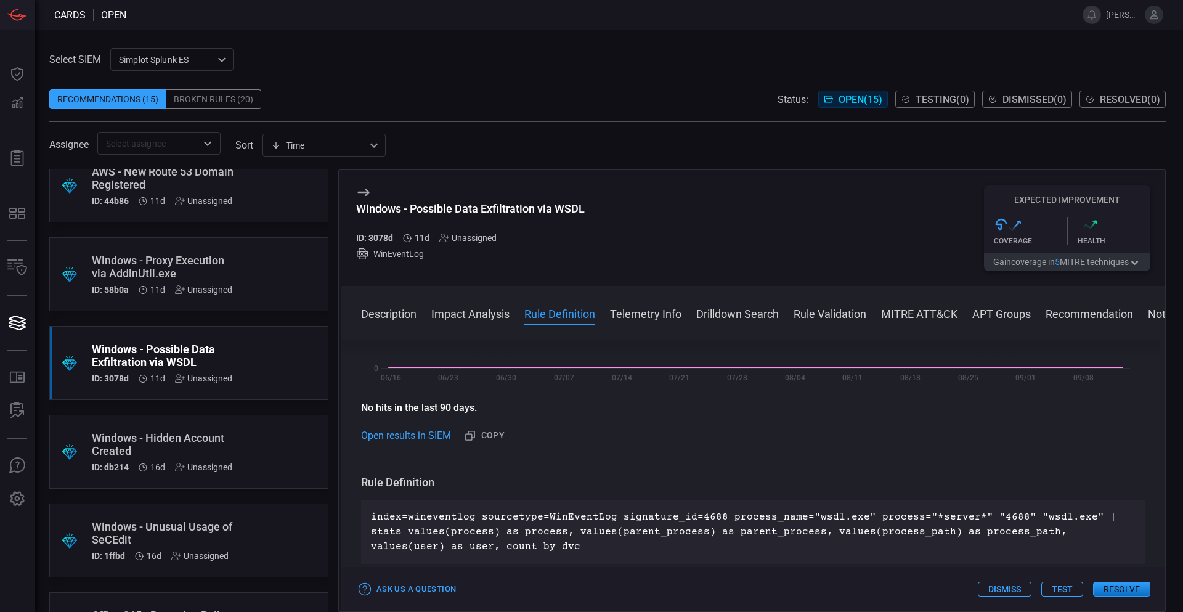
scroll to position [580, 0]
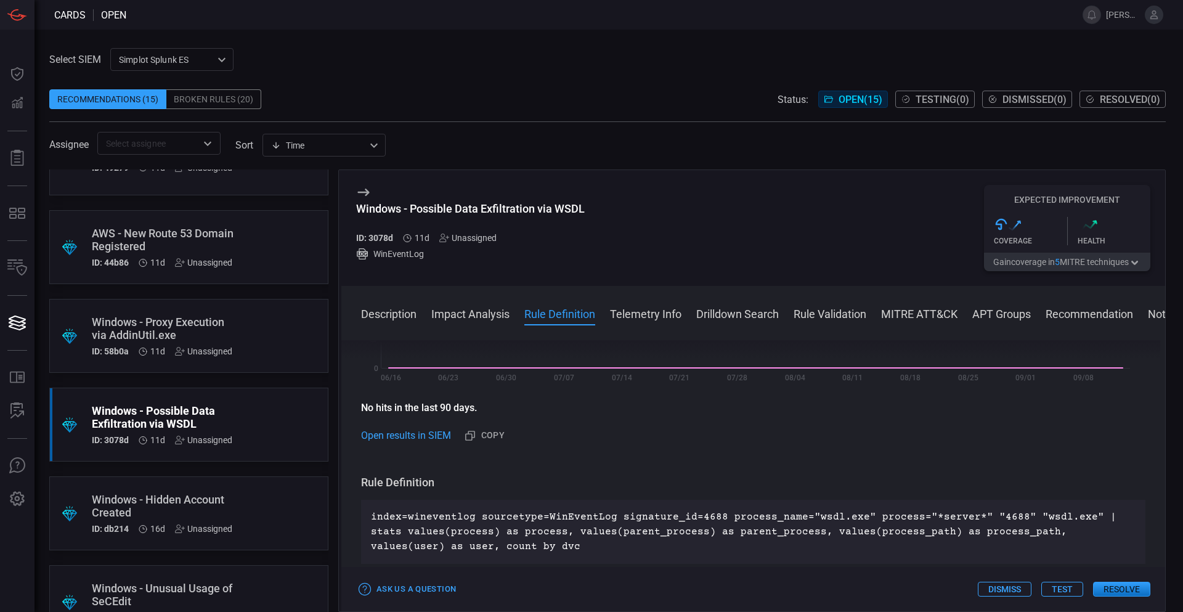
click at [260, 328] on div ".suggested_cards_icon{fill:url(#suggested_cards_icon);} Windows - Proxy Executi…" at bounding box center [188, 336] width 279 height 74
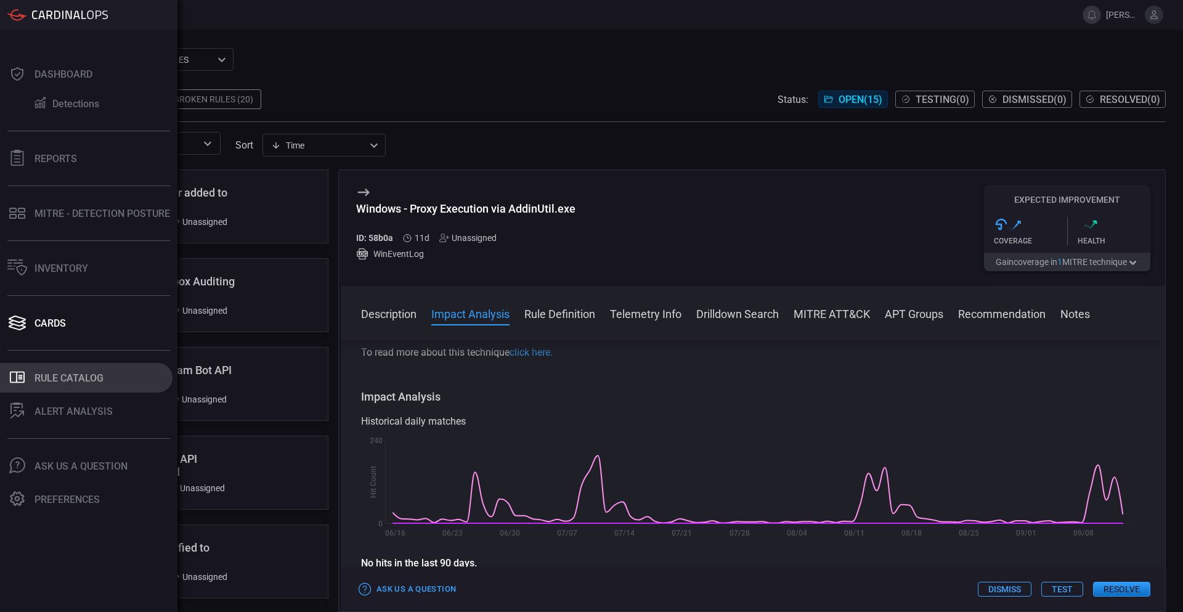
click at [73, 366] on button ".st0_rule_catalog_icon{fill: currentColor;} Rule Catalog" at bounding box center [86, 378] width 173 height 30
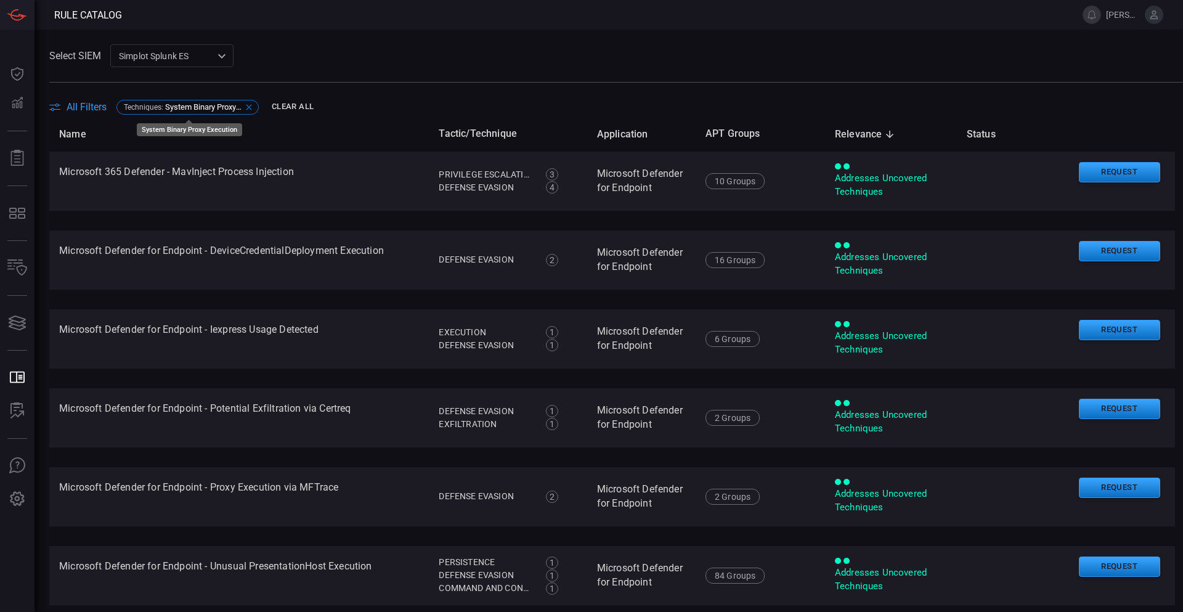
click at [250, 104] on icon at bounding box center [249, 107] width 10 height 10
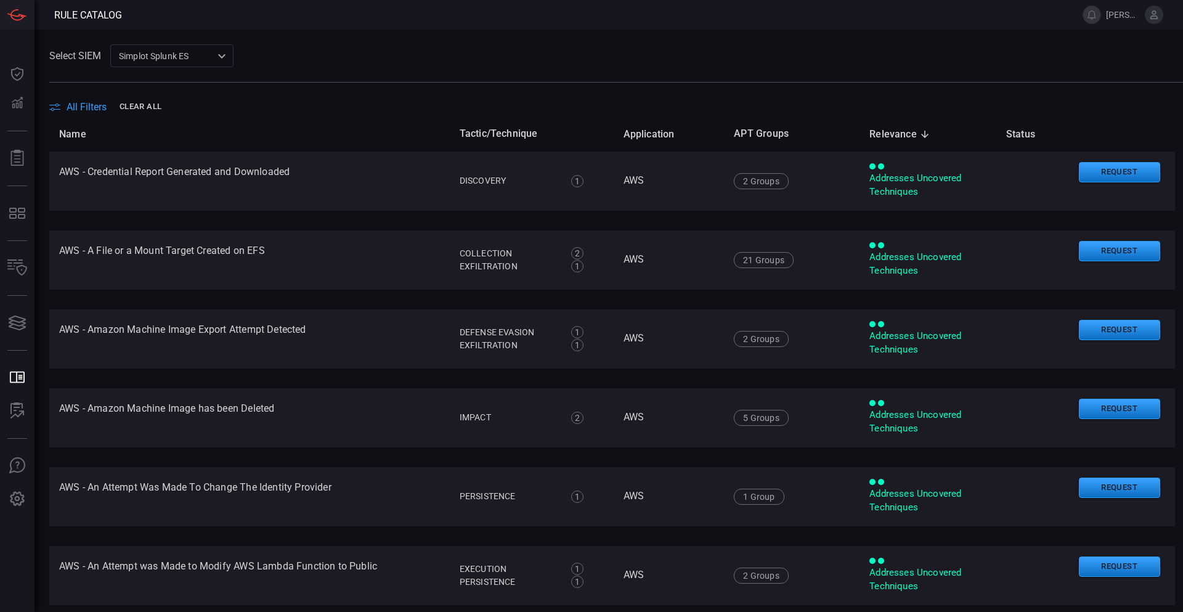
click at [88, 108] on span "All Filters" at bounding box center [87, 107] width 40 height 12
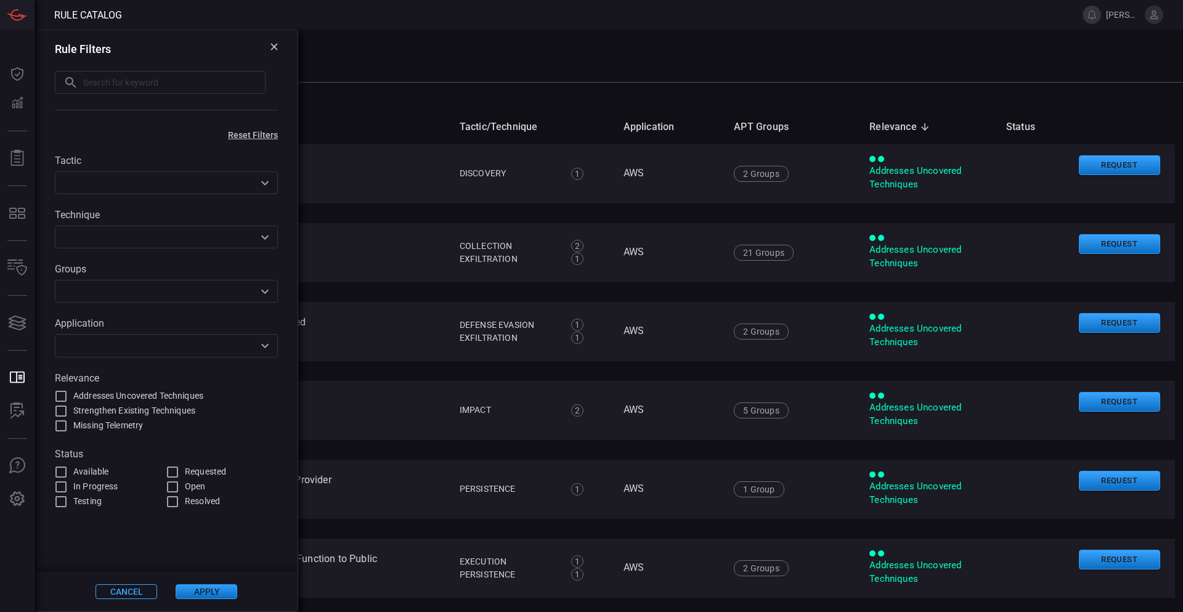
click at [146, 84] on input "text" at bounding box center [174, 82] width 182 height 23
click at [278, 179] on div "Tactic ​ Technique ​ Groups ​ Application ​ Relevance Addresses Uncovered Techn…" at bounding box center [166, 324] width 262 height 369
click at [261, 182] on icon "Open" at bounding box center [265, 183] width 15 height 15
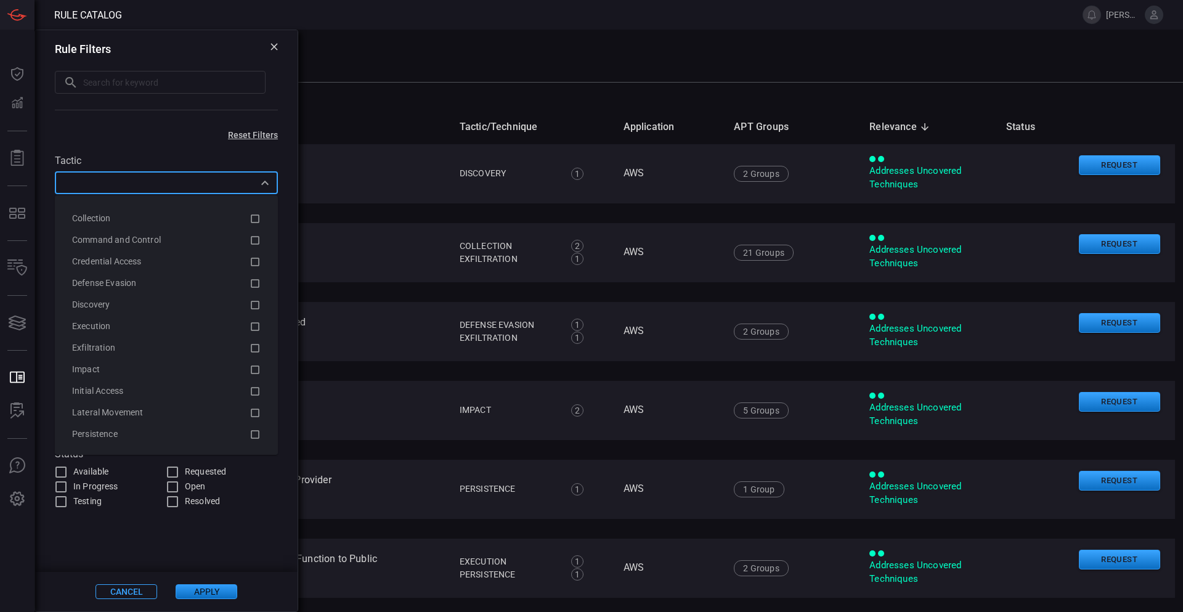
click at [180, 157] on label "Tactic" at bounding box center [166, 161] width 223 height 12
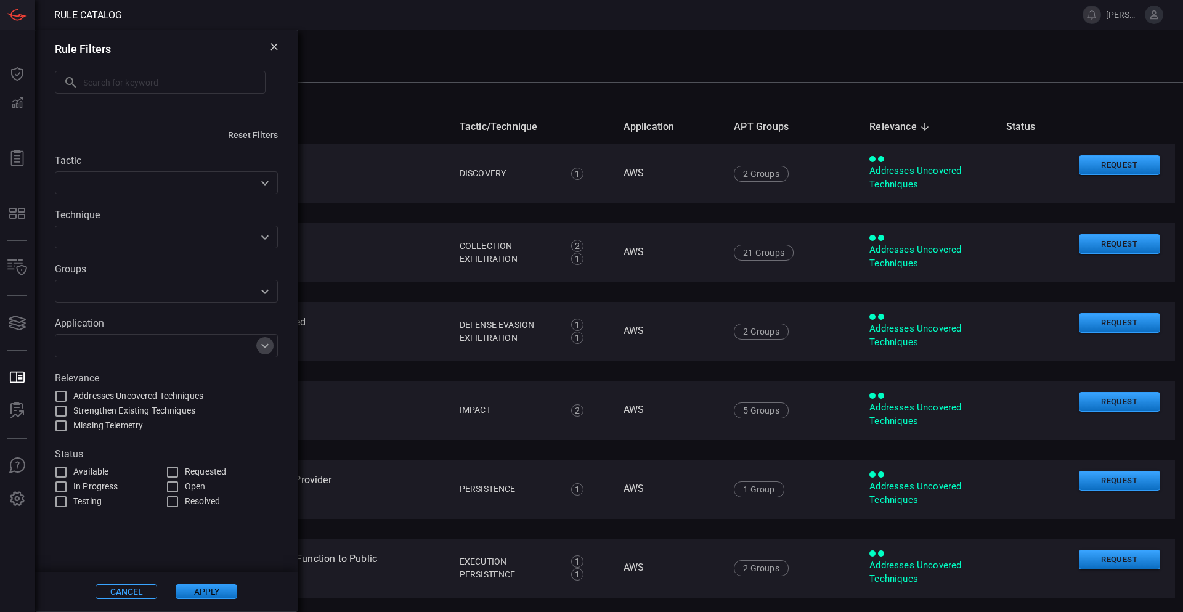
click at [263, 348] on icon "Open" at bounding box center [265, 345] width 15 height 15
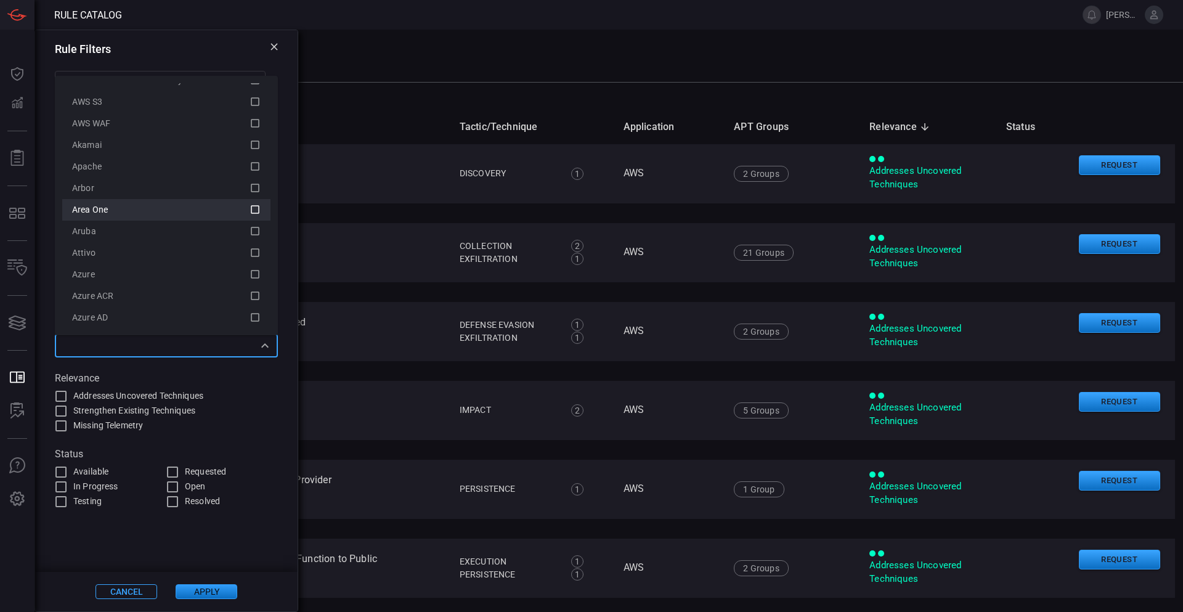
scroll to position [123, 0]
click at [250, 211] on icon at bounding box center [255, 212] width 11 height 15
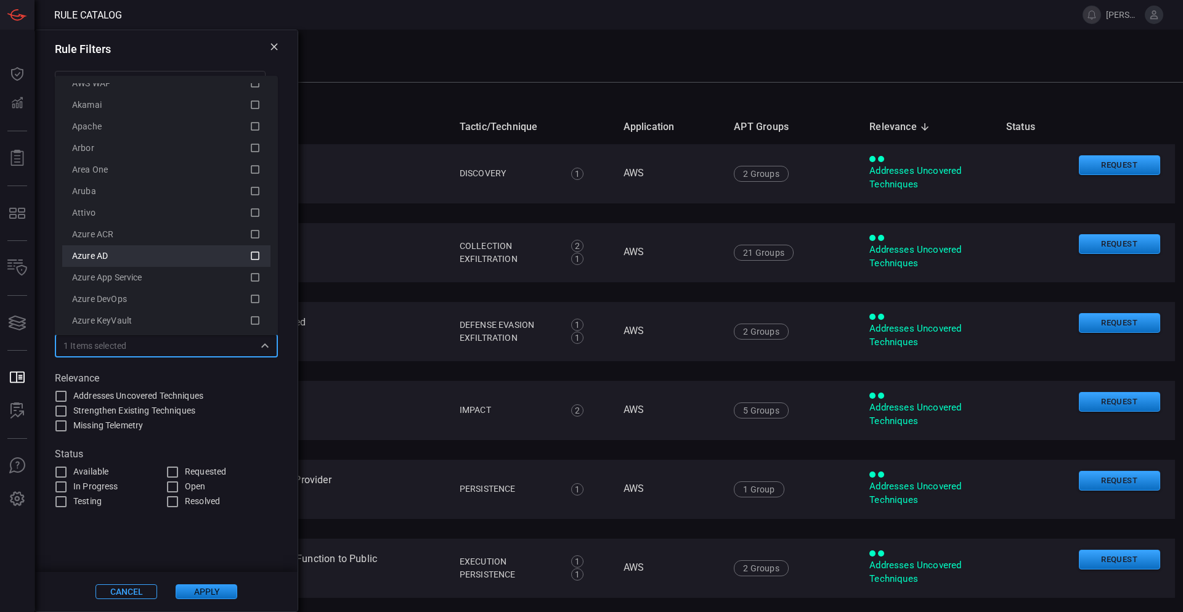
click at [251, 252] on icon at bounding box center [255, 256] width 9 height 9
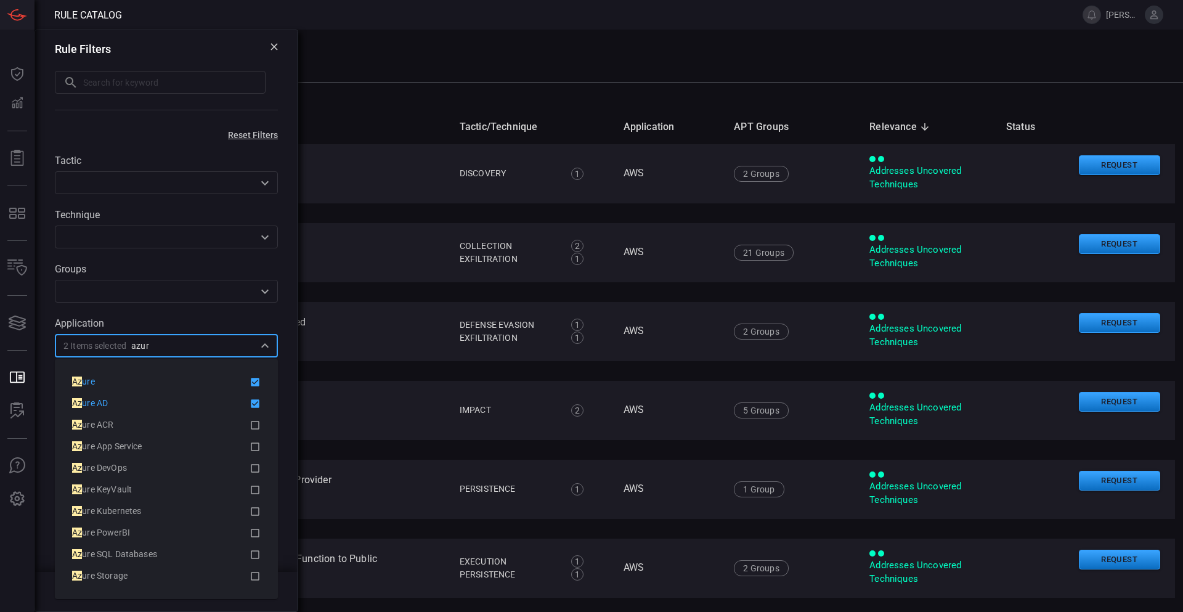
type input "azure"
click at [258, 489] on icon at bounding box center [255, 489] width 11 height 15
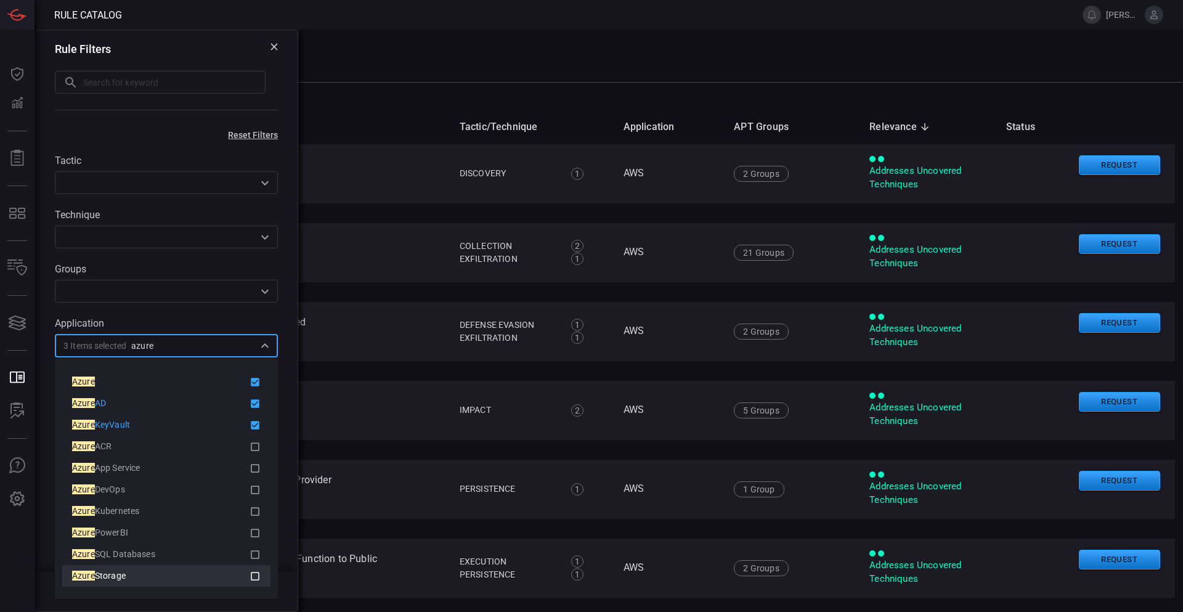
click at [258, 572] on icon at bounding box center [255, 576] width 9 height 9
click at [257, 555] on icon at bounding box center [255, 554] width 11 height 15
click at [256, 570] on icon at bounding box center [255, 576] width 11 height 15
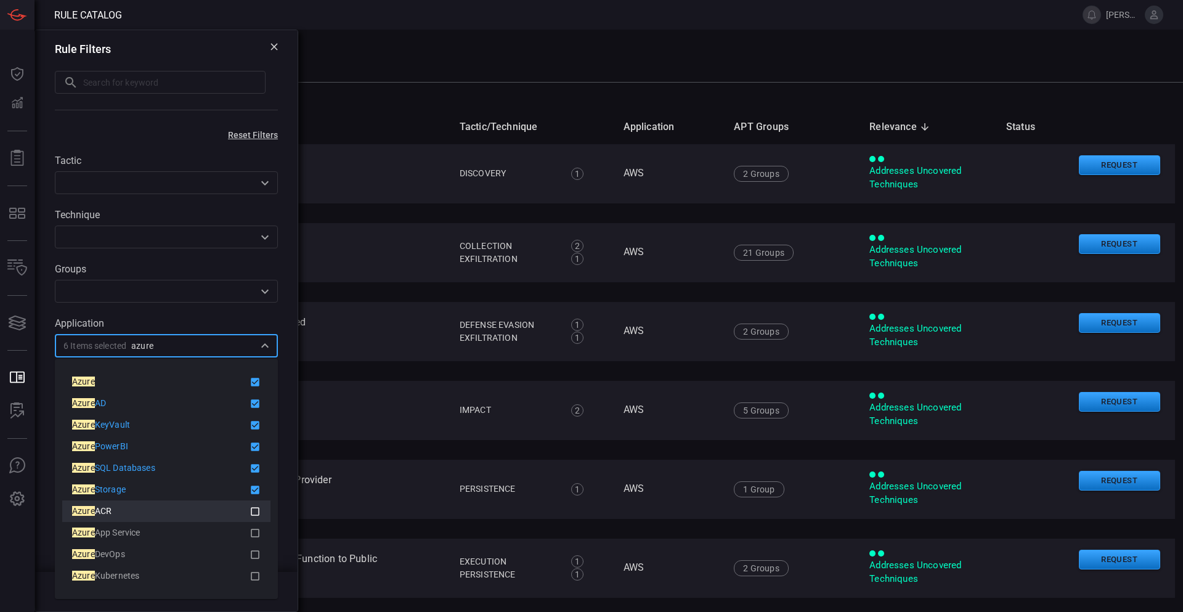
click at [259, 514] on icon at bounding box center [255, 511] width 9 height 9
click at [255, 531] on icon at bounding box center [255, 533] width 11 height 15
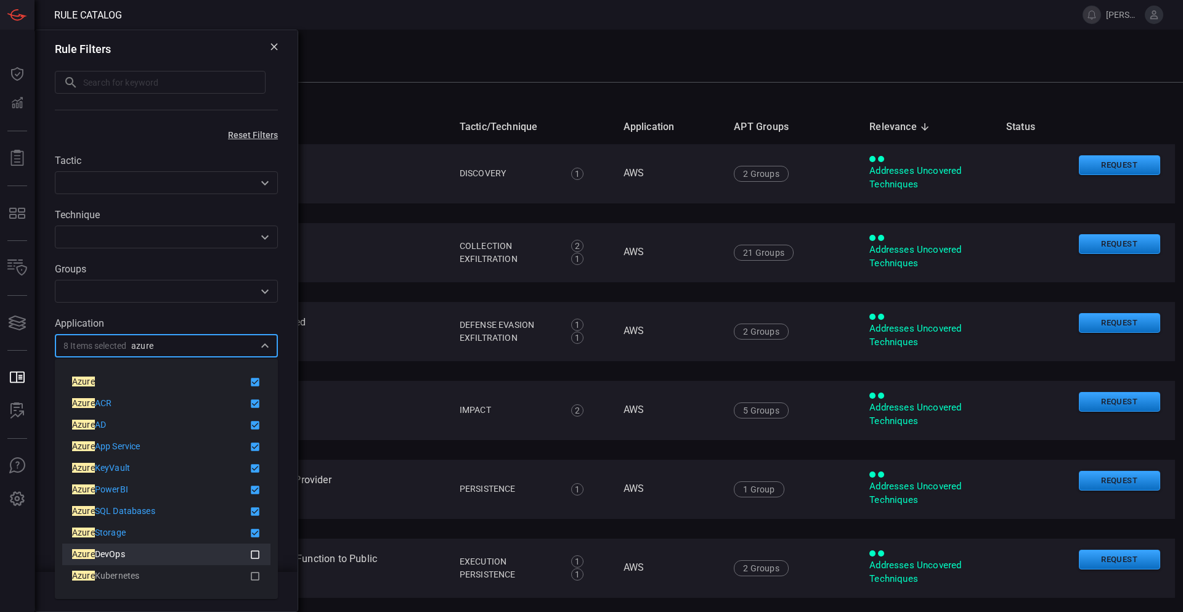
click at [258, 553] on icon at bounding box center [255, 554] width 11 height 15
click at [256, 573] on icon at bounding box center [255, 576] width 11 height 15
click at [263, 344] on icon "Close" at bounding box center [265, 345] width 15 height 15
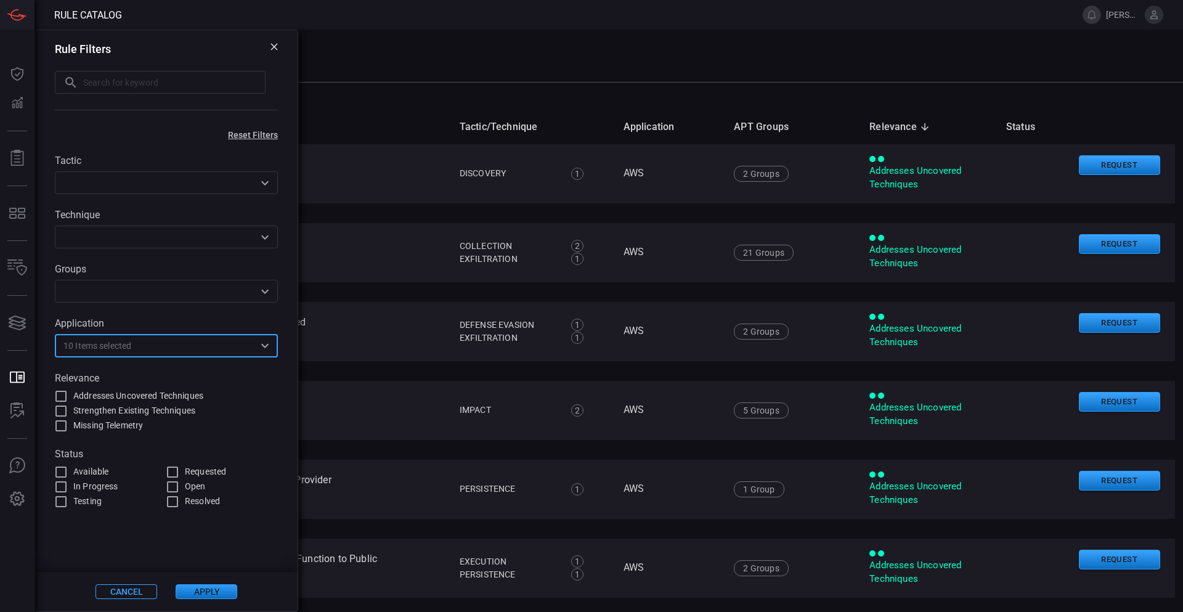
click at [220, 588] on button "Apply" at bounding box center [207, 591] width 62 height 15
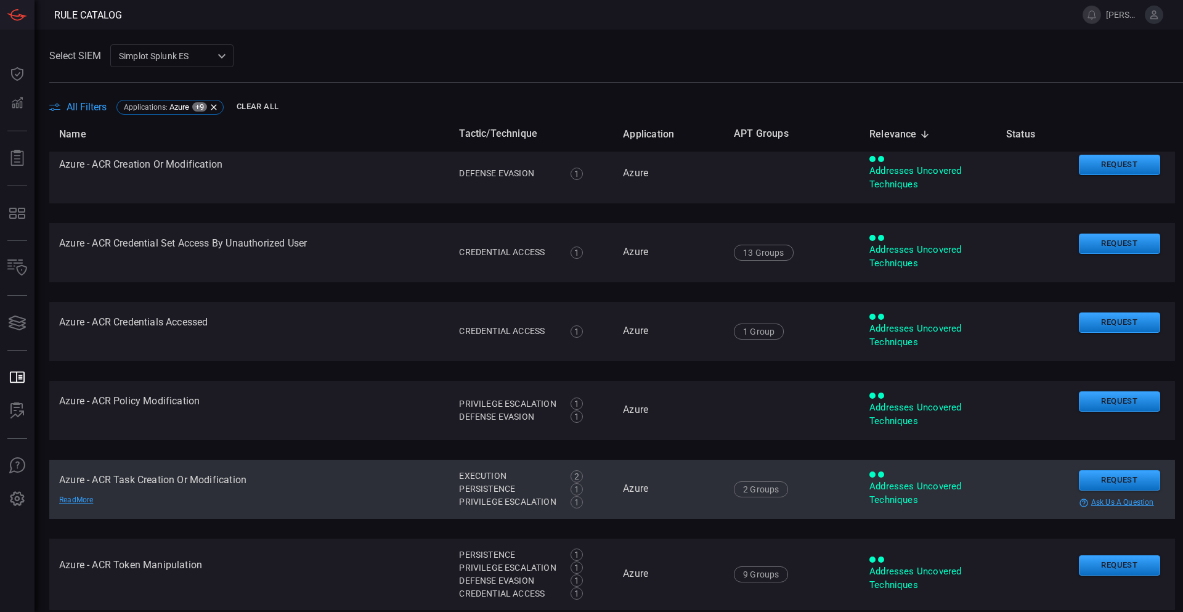
scroll to position [185, 0]
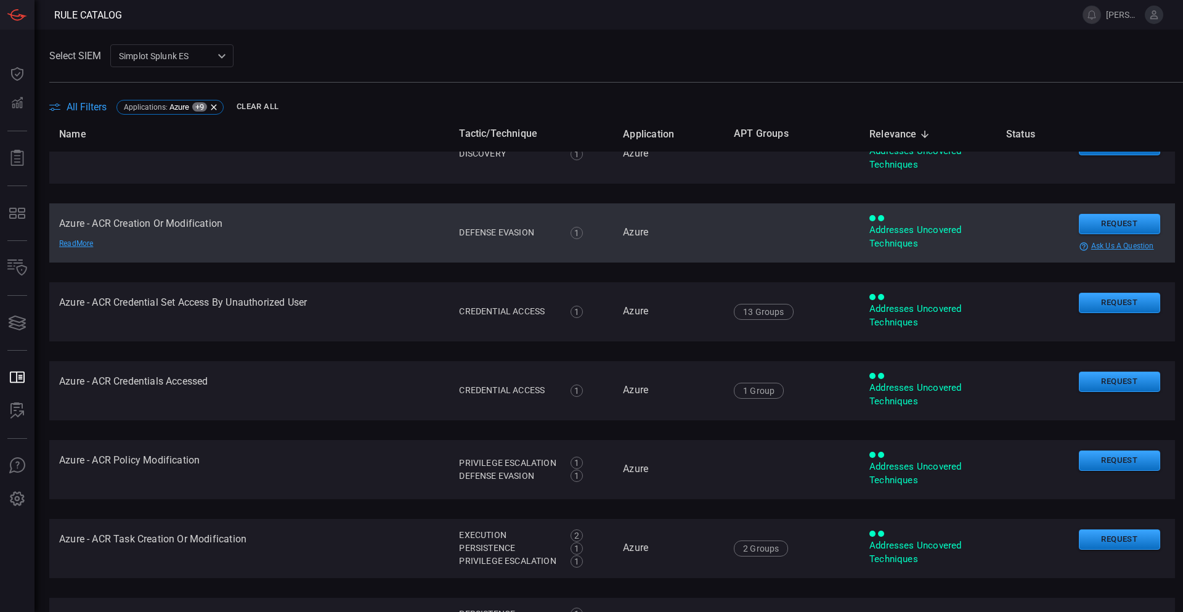
click at [243, 232] on td "Azure - ACR Creation Or Modification Read More" at bounding box center [249, 232] width 400 height 59
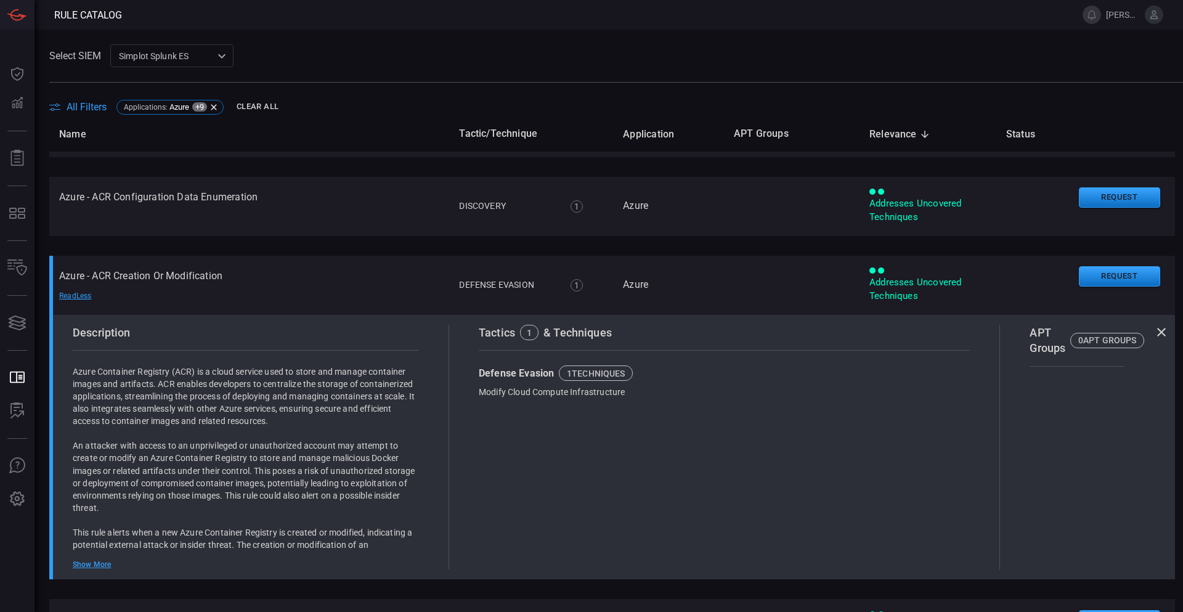
scroll to position [123, 0]
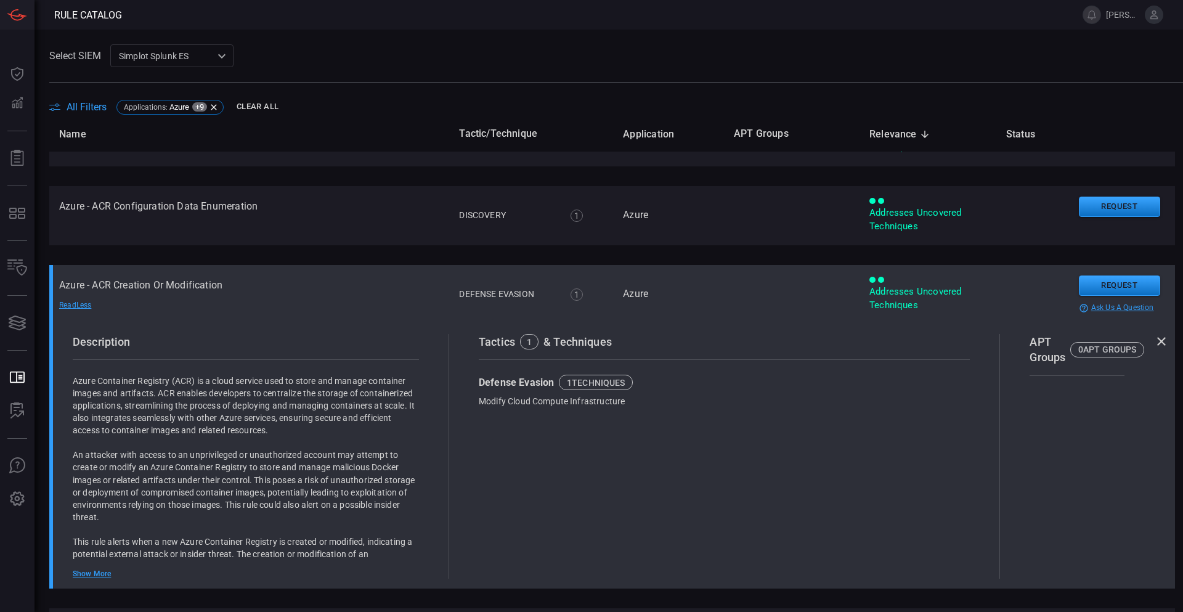
click at [215, 290] on td "Azure - ACR Creation Or Modification Read Less" at bounding box center [249, 294] width 400 height 59
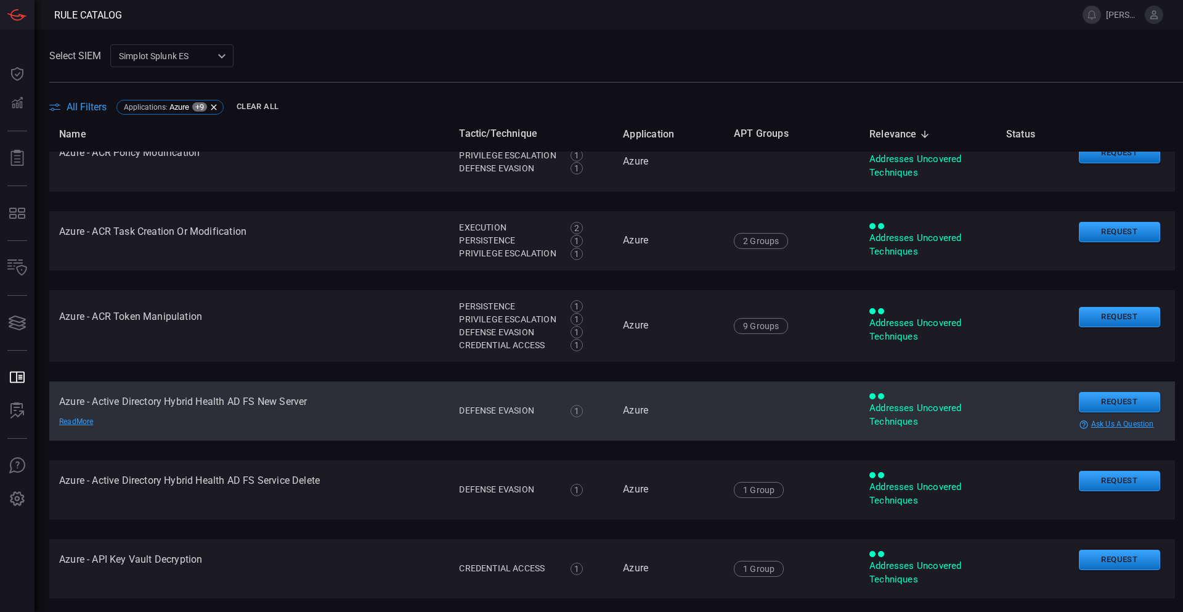
scroll to position [493, 0]
click at [76, 423] on div "Read More" at bounding box center [102, 421] width 86 height 10
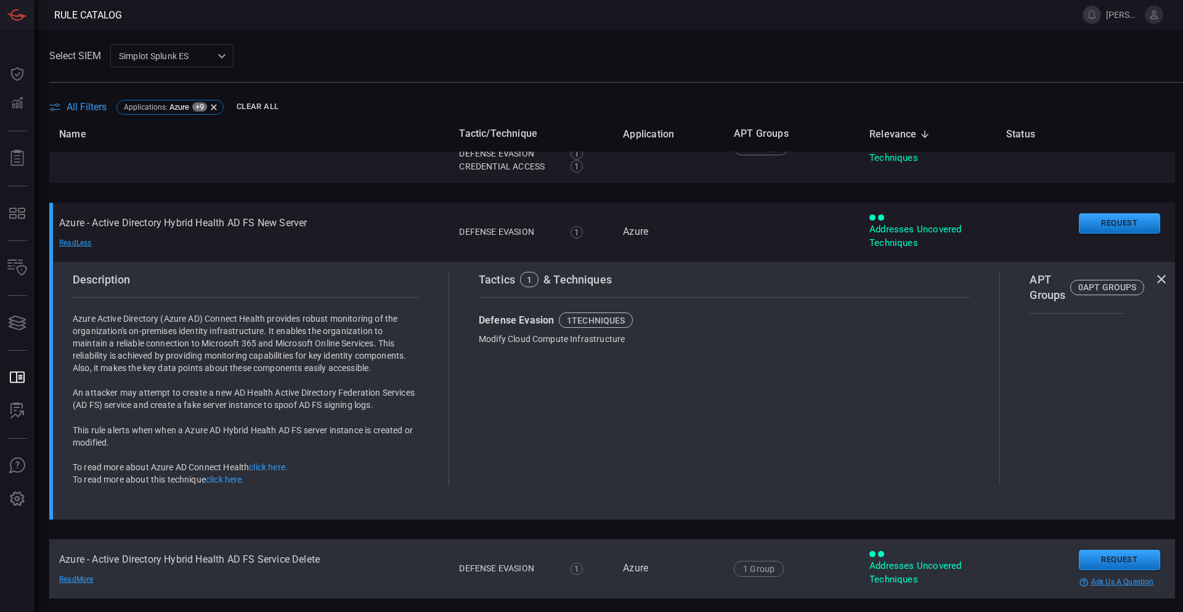
scroll to position [678, 0]
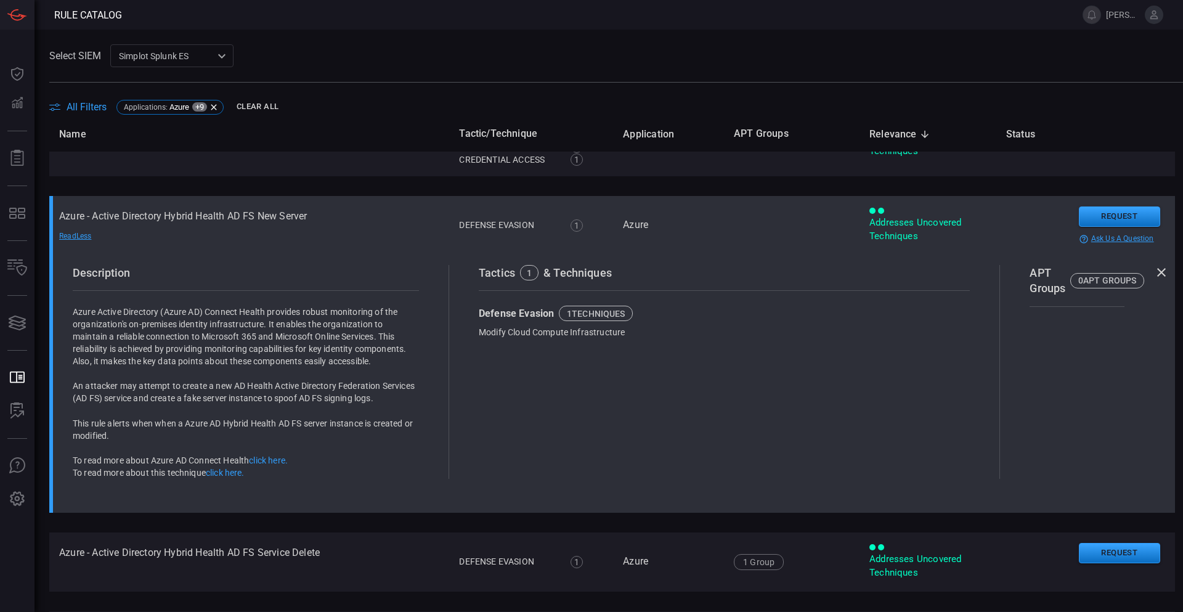
click at [79, 241] on div "Read Less" at bounding box center [102, 236] width 86 height 10
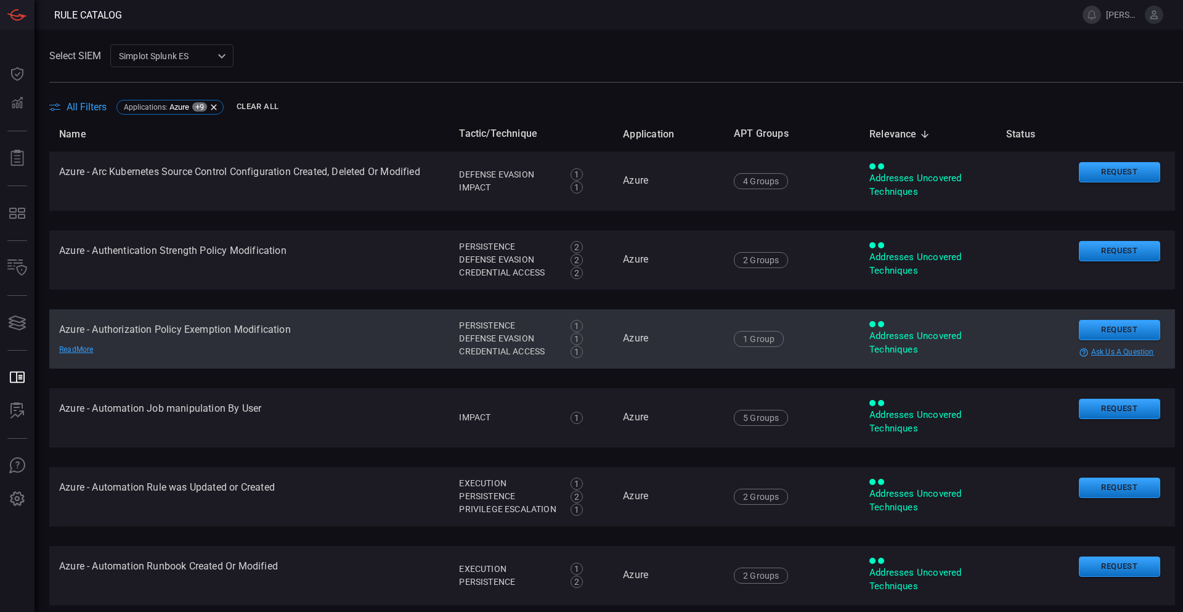
scroll to position [1356, 0]
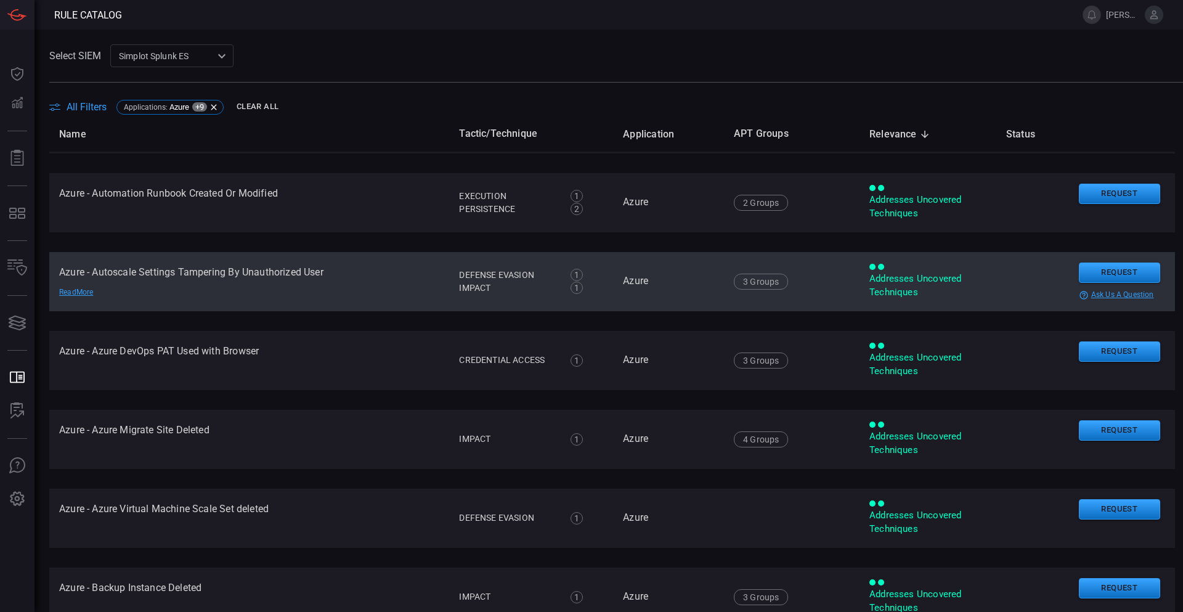
drag, startPoint x: 343, startPoint y: 311, endPoint x: 347, endPoint y: 360, distance: 50.0
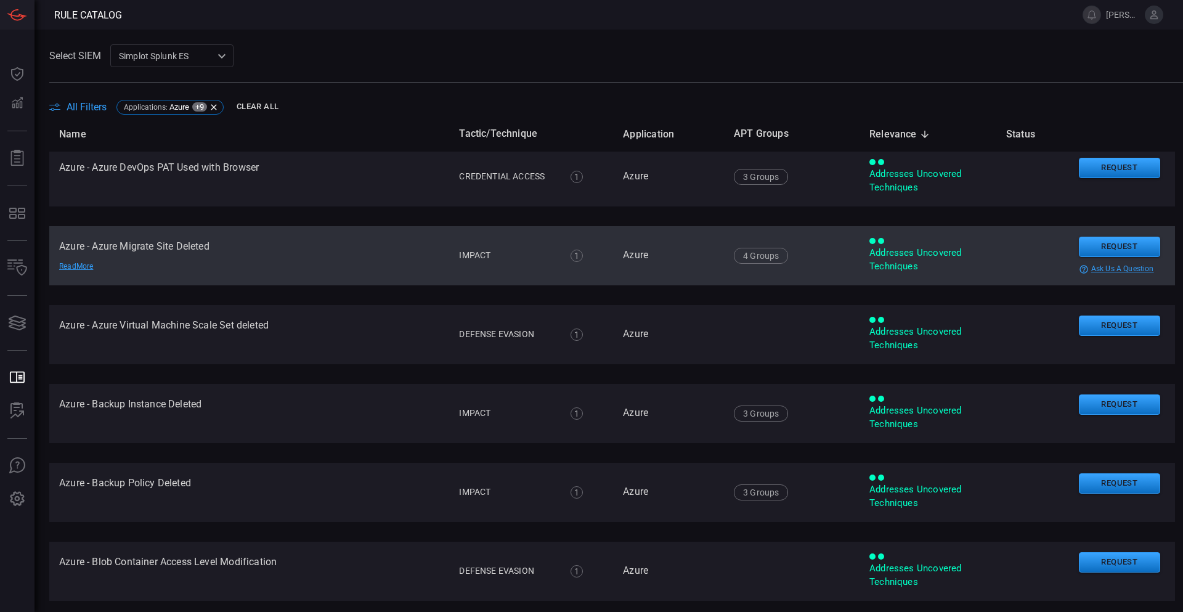
drag, startPoint x: 380, startPoint y: 375, endPoint x: 379, endPoint y: 384, distance: 9.3
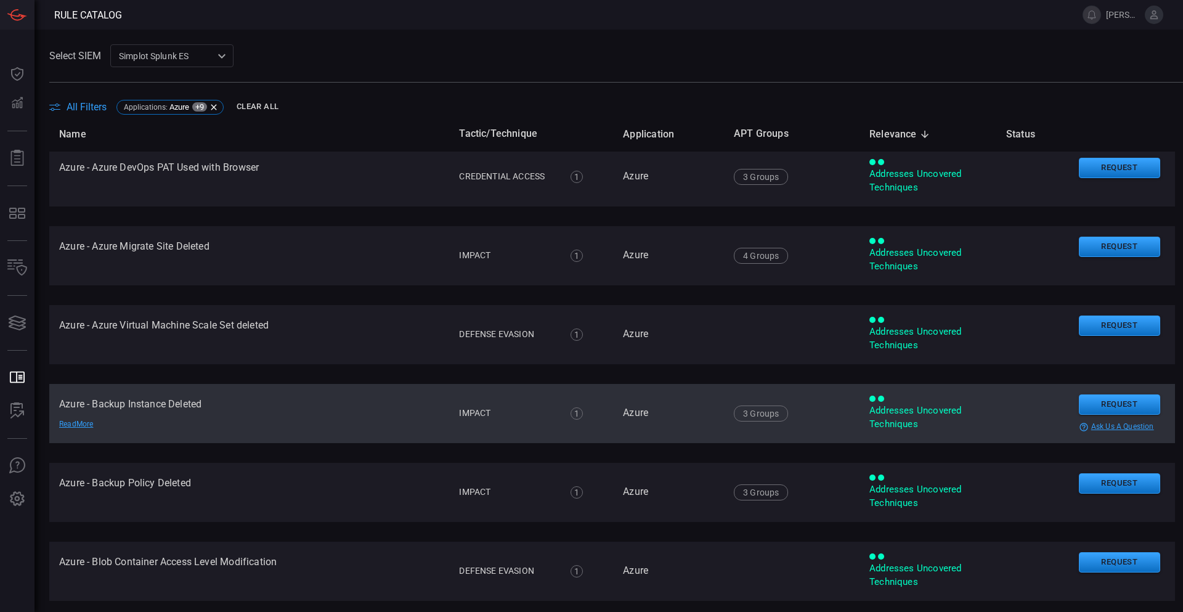
scroll to position [1922, 0]
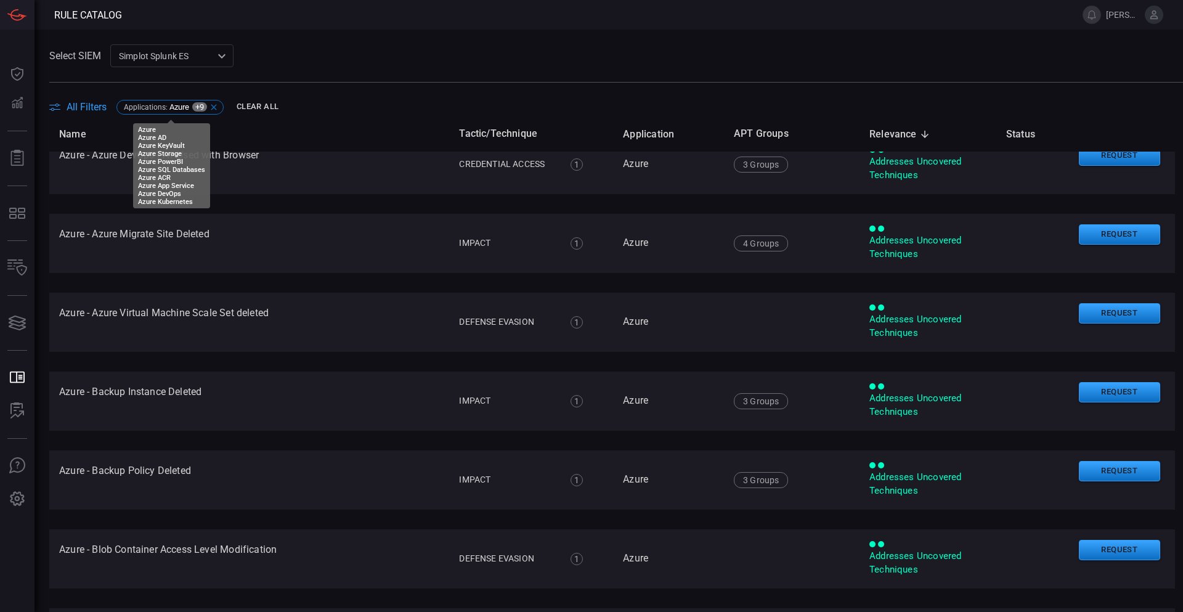
click at [192, 106] on p "Applications : Azure +9" at bounding box center [165, 106] width 83 height 9
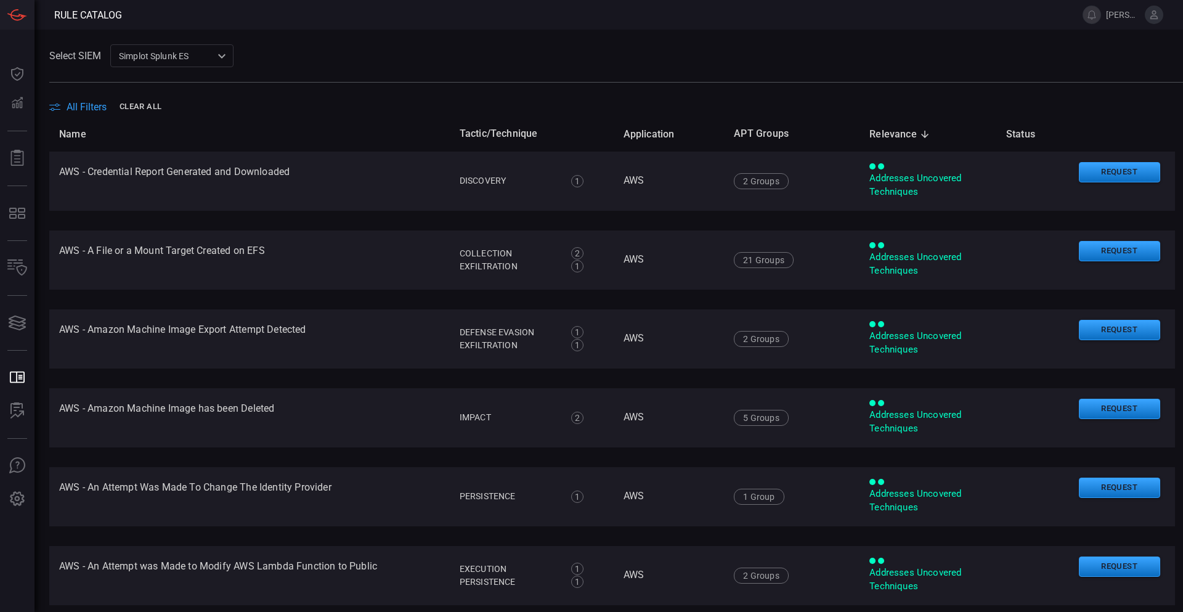
click at [96, 105] on span "All Filters" at bounding box center [87, 107] width 40 height 12
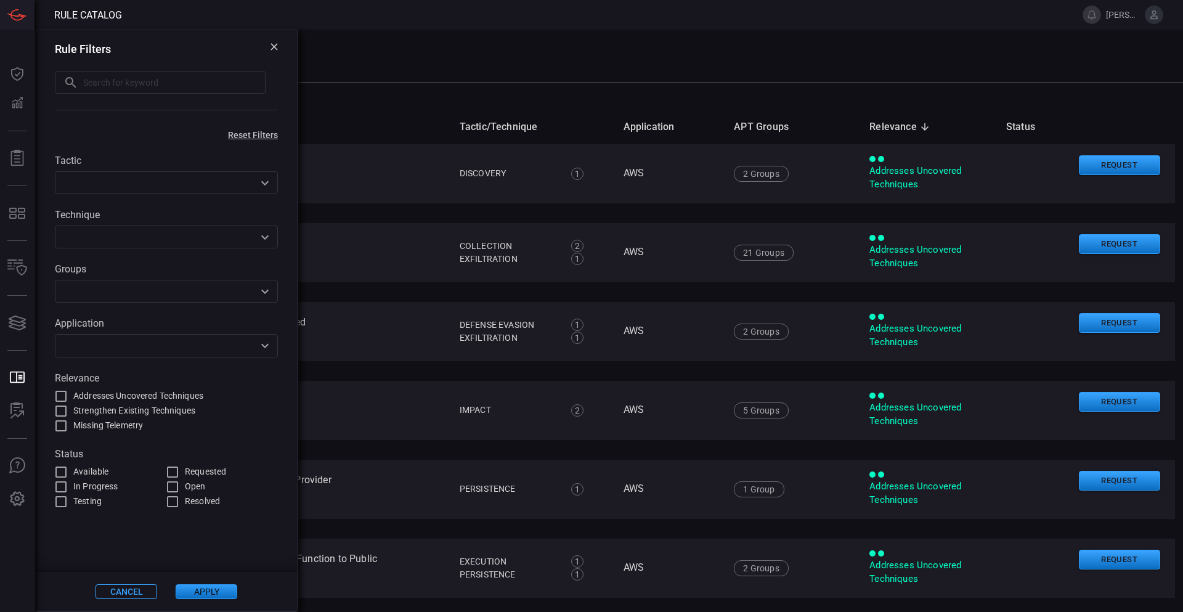
click at [266, 346] on icon "Open" at bounding box center [265, 345] width 15 height 15
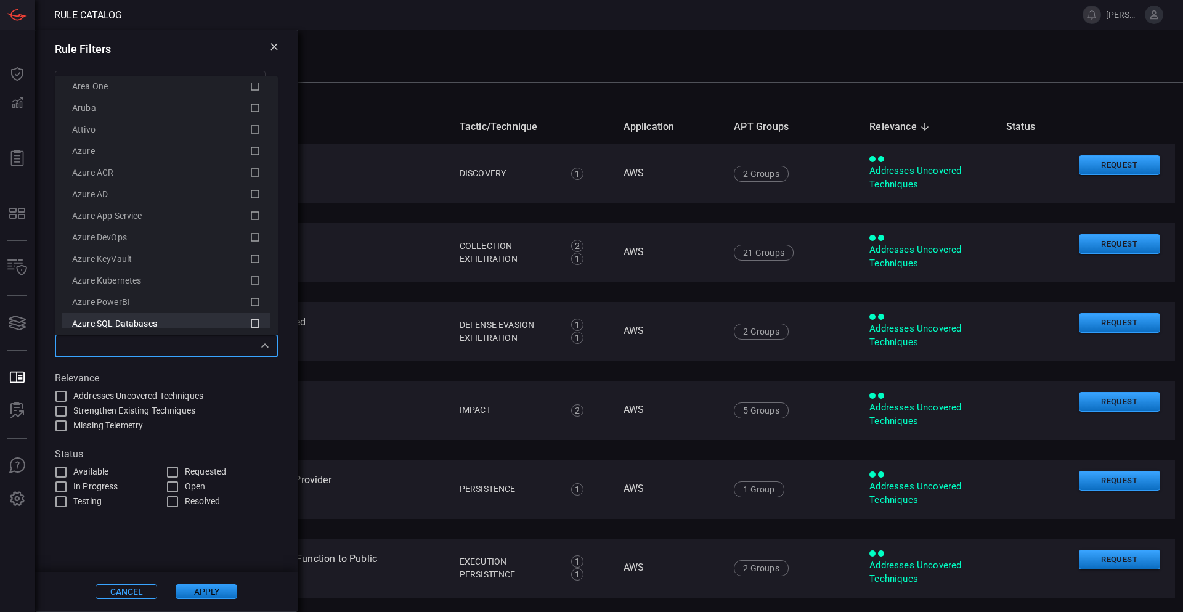
scroll to position [246, 0]
click at [250, 282] on icon at bounding box center [255, 283] width 11 height 15
click at [212, 596] on button "Apply" at bounding box center [207, 591] width 62 height 15
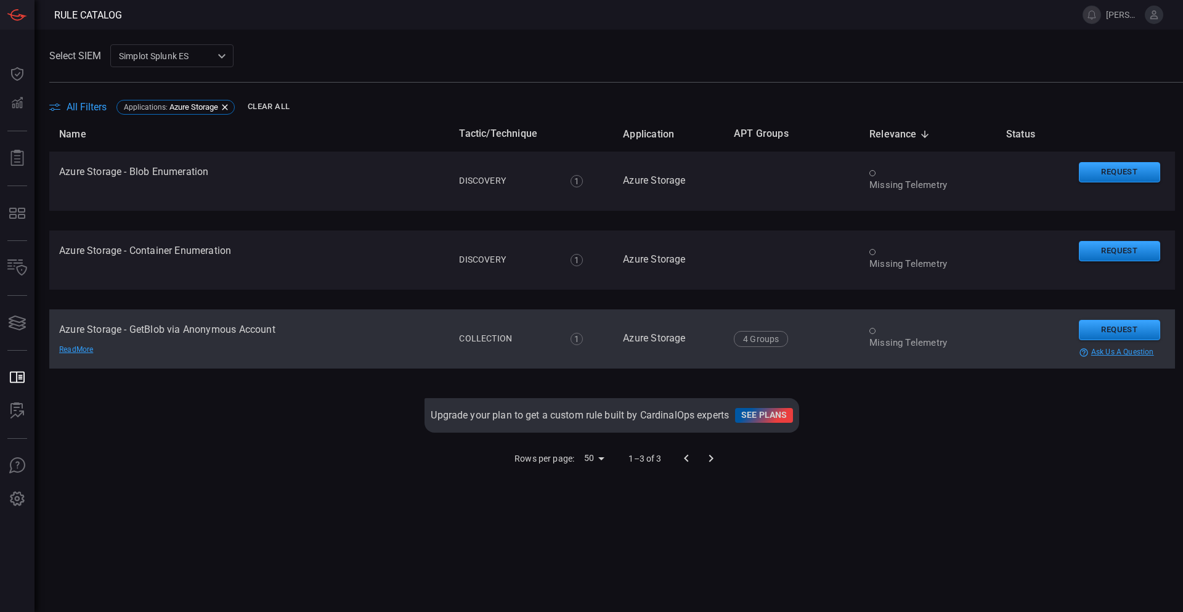
click at [91, 351] on div "Read More" at bounding box center [102, 349] width 86 height 10
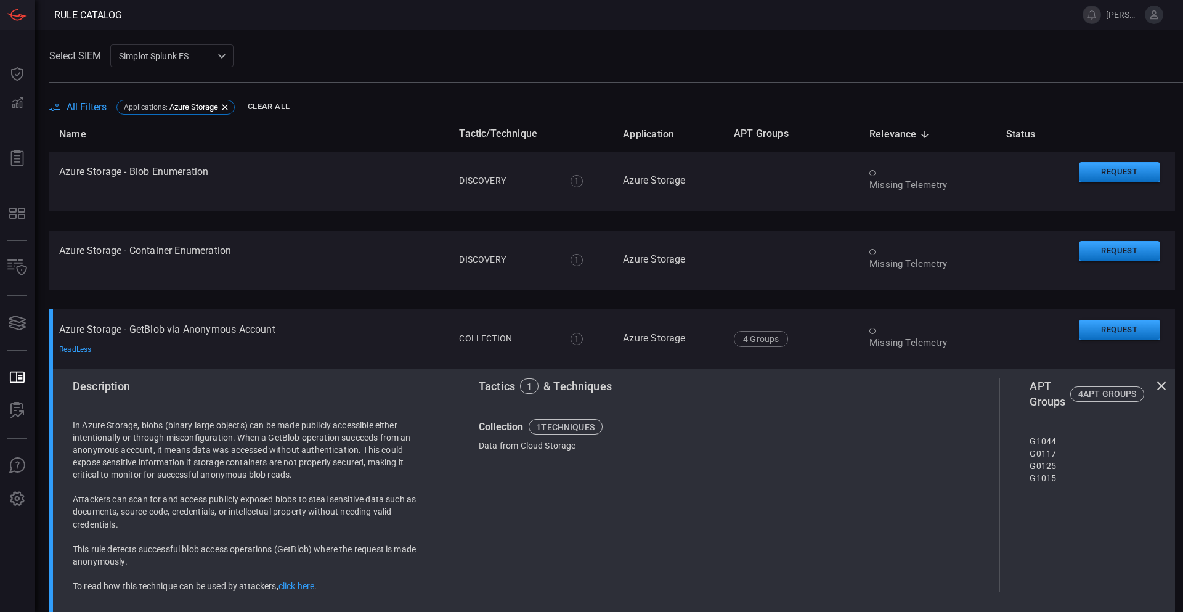
scroll to position [62, 0]
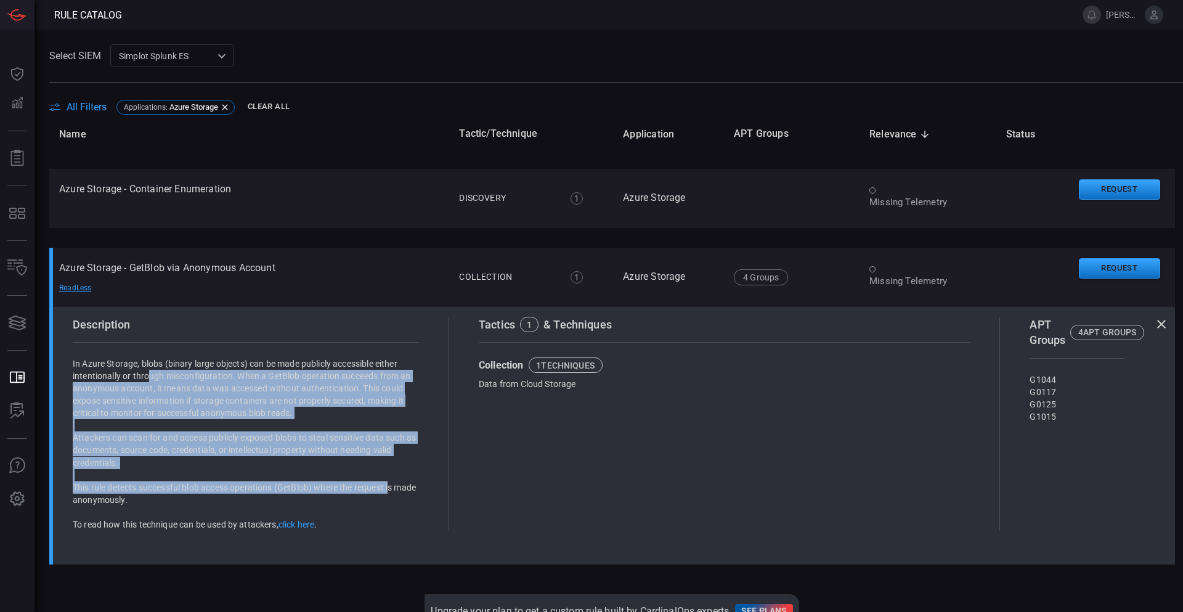
drag, startPoint x: 391, startPoint y: 488, endPoint x: 160, endPoint y: 391, distance: 251.1
click at [151, 375] on div "In Azure Storage, blobs (binary large objects) can be made publicly accessible …" at bounding box center [246, 443] width 346 height 173
click at [198, 440] on p "Attackers can scan for and access publicly exposed blobs to steal sensitive dat…" at bounding box center [246, 449] width 346 height 37
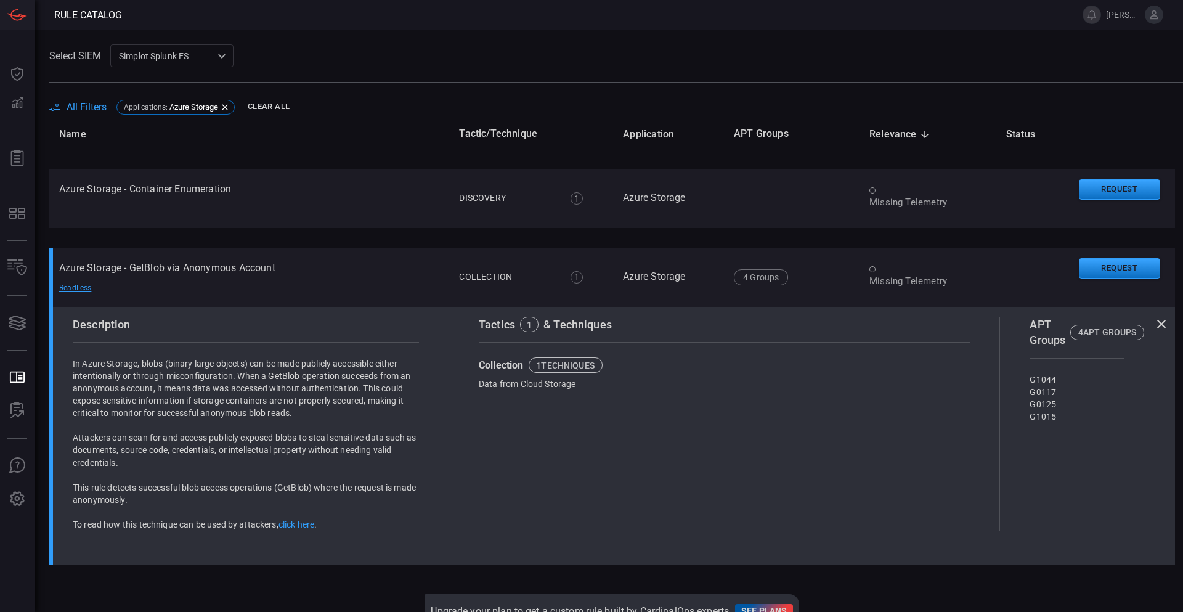
click at [1154, 320] on icon at bounding box center [1161, 324] width 15 height 15
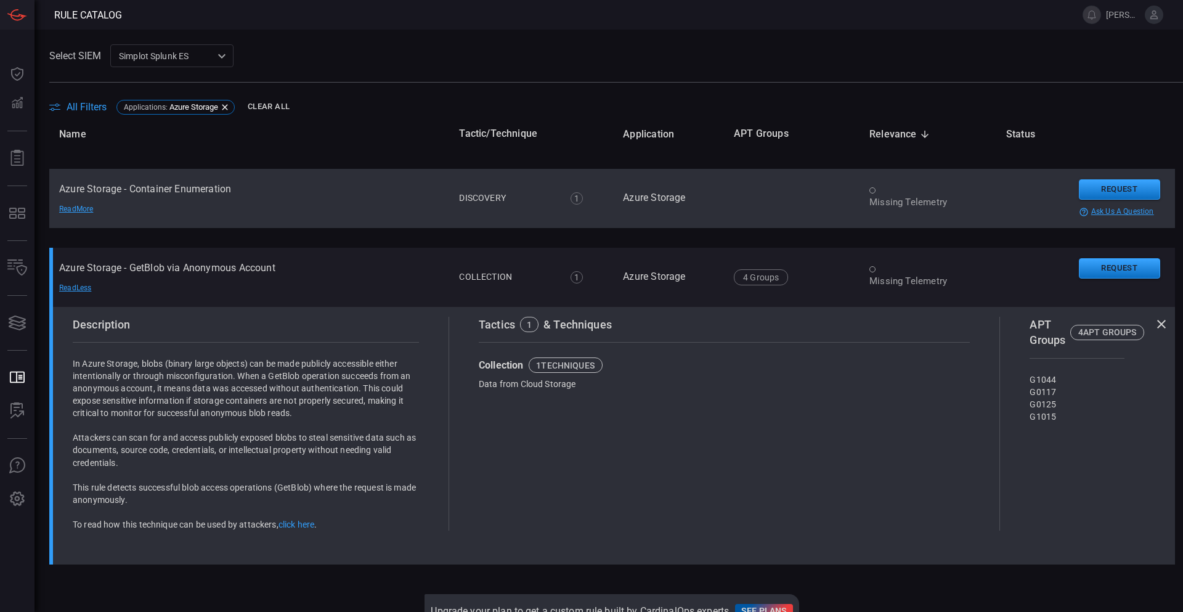
scroll to position [0, 0]
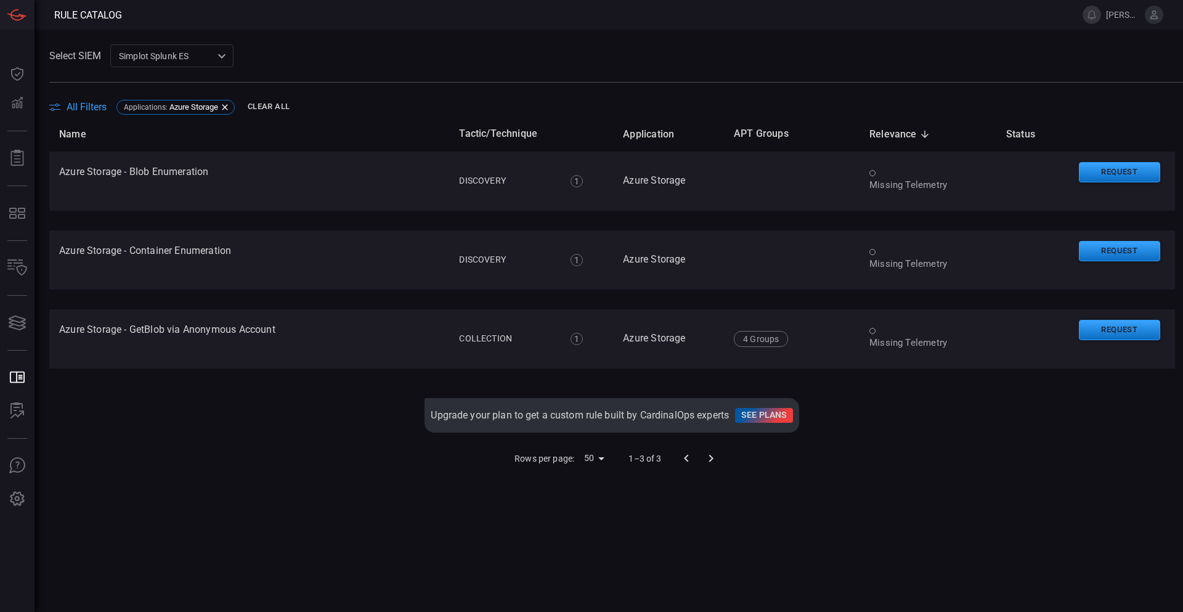
click at [85, 104] on span "All Filters" at bounding box center [87, 107] width 40 height 12
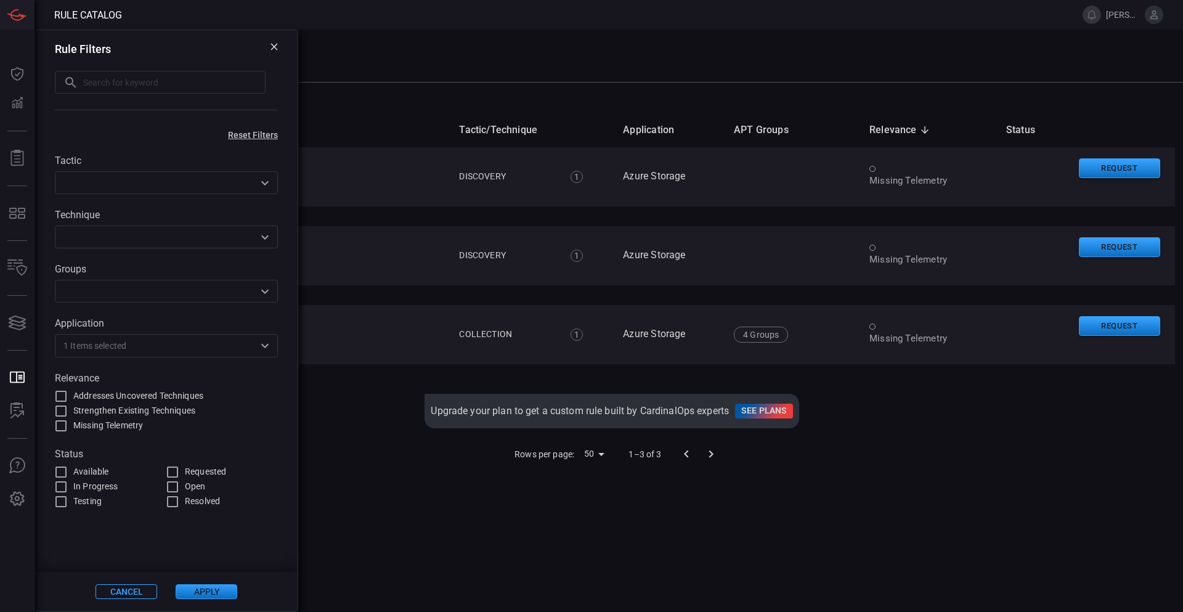
click at [116, 395] on span "Addresses Uncovered Techniques" at bounding box center [138, 395] width 130 height 13
click at [68, 395] on input "Addresses Uncovered Techniques" at bounding box center [61, 396] width 15 height 15
checkbox input "true"
click at [147, 413] on span "Strengthen Existing Techniques" at bounding box center [134, 410] width 122 height 13
click at [68, 413] on input "Strengthen Existing Techniques" at bounding box center [61, 411] width 15 height 15
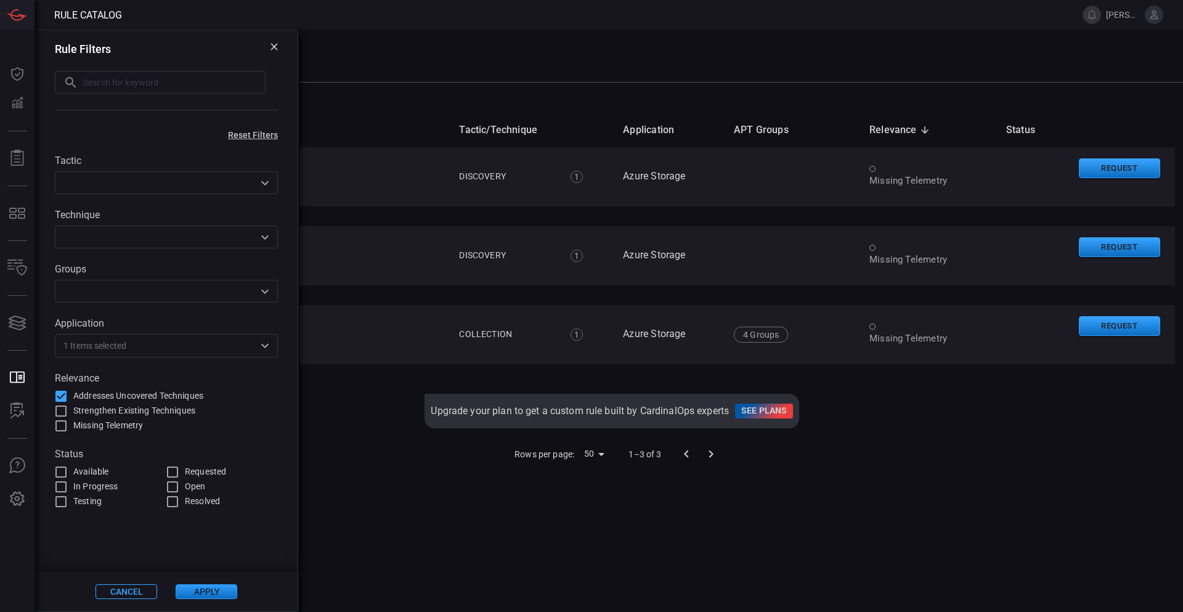
checkbox input "true"
click at [271, 346] on icon "Open" at bounding box center [265, 345] width 15 height 15
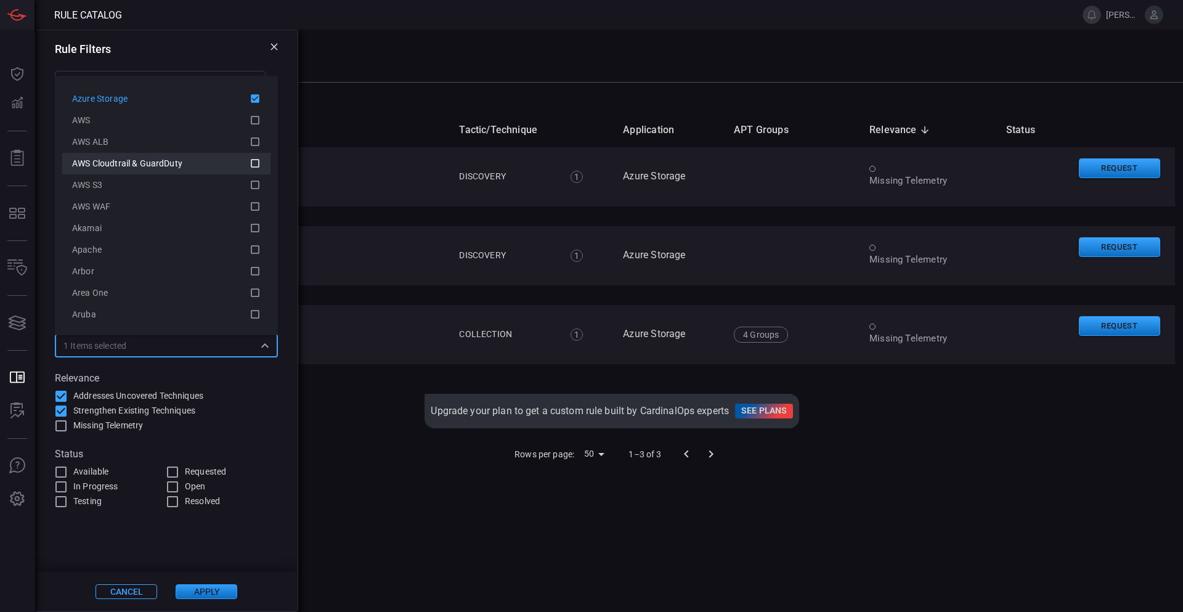
scroll to position [62, 0]
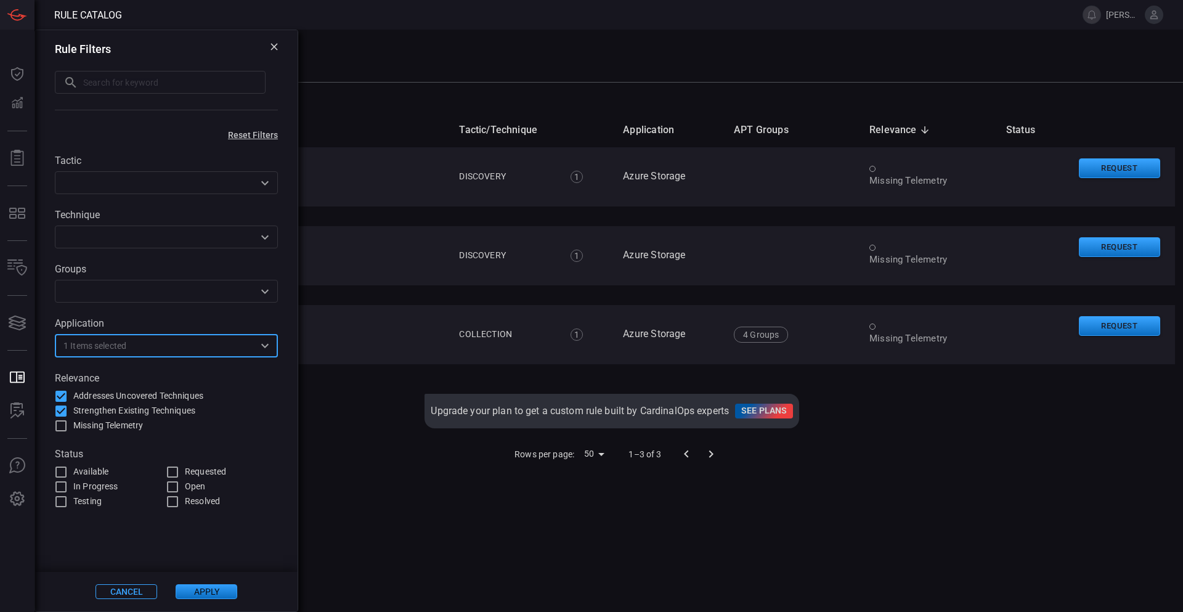
click at [142, 352] on input "text" at bounding box center [190, 345] width 128 height 15
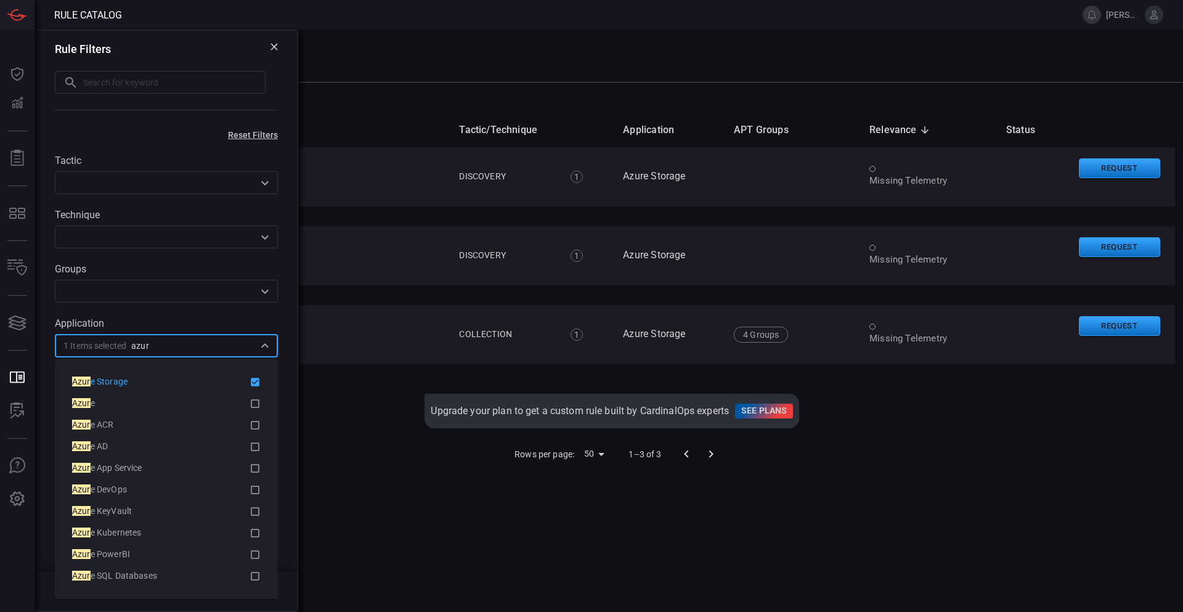
type input "azure"
click at [257, 402] on icon at bounding box center [255, 403] width 11 height 15
click at [254, 428] on icon at bounding box center [255, 425] width 11 height 15
click at [253, 445] on icon at bounding box center [255, 446] width 11 height 15
click at [256, 470] on icon at bounding box center [255, 468] width 11 height 15
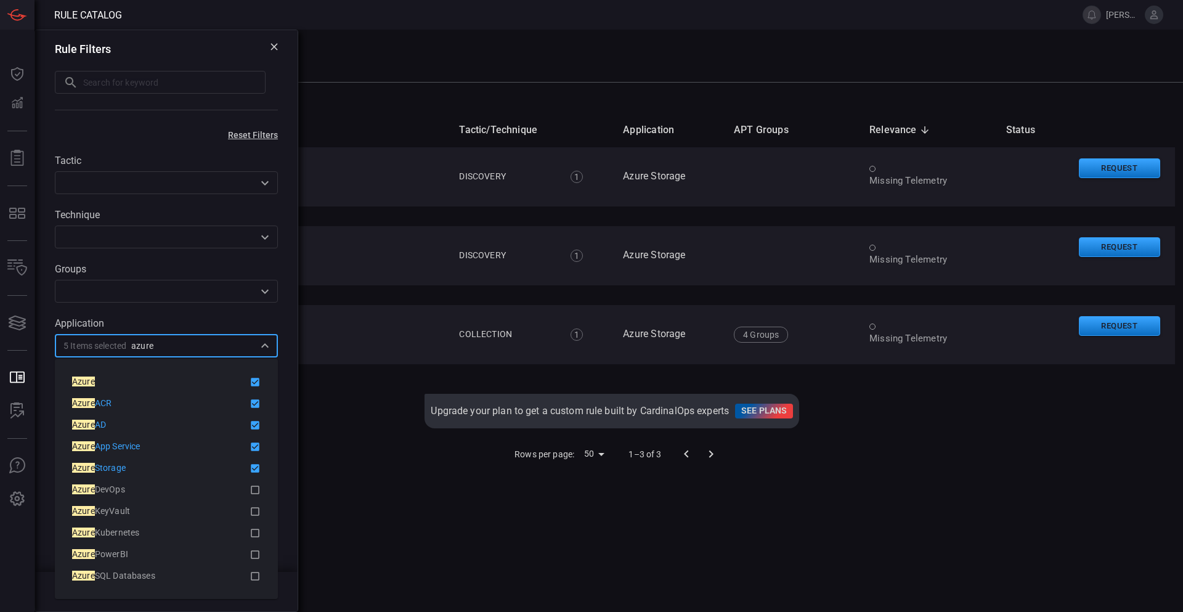
drag, startPoint x: 254, startPoint y: 482, endPoint x: 254, endPoint y: 490, distance: 8.0
click at [254, 484] on icon at bounding box center [255, 489] width 11 height 15
drag, startPoint x: 256, startPoint y: 505, endPoint x: 259, endPoint y: 518, distance: 13.9
click at [256, 507] on icon at bounding box center [255, 511] width 11 height 15
drag, startPoint x: 260, startPoint y: 532, endPoint x: 259, endPoint y: 539, distance: 7.4
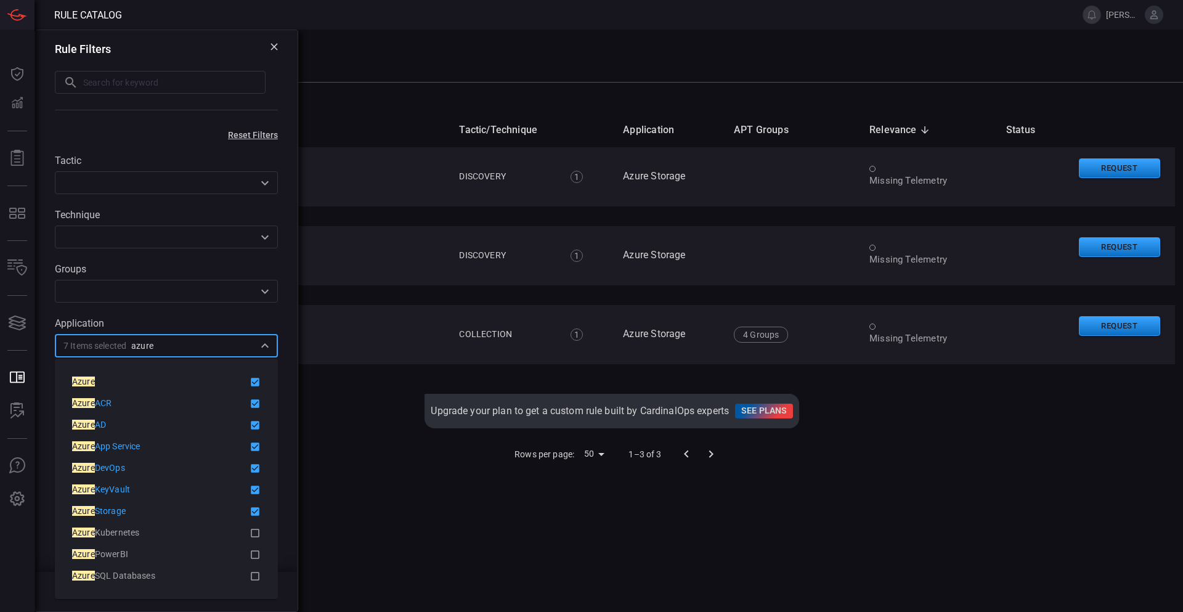
click at [260, 533] on icon at bounding box center [255, 533] width 11 height 15
click at [259, 555] on icon at bounding box center [255, 554] width 9 height 9
click at [259, 575] on icon at bounding box center [255, 576] width 9 height 9
click at [269, 344] on icon "Close" at bounding box center [265, 345] width 15 height 15
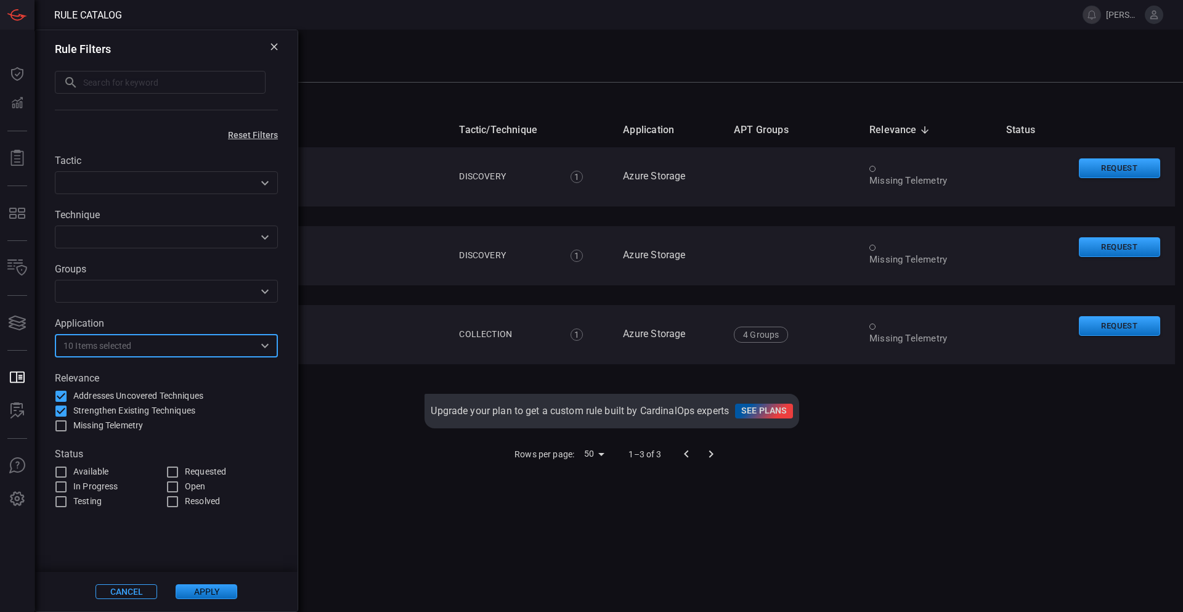
click at [222, 594] on button "Apply" at bounding box center [207, 591] width 62 height 15
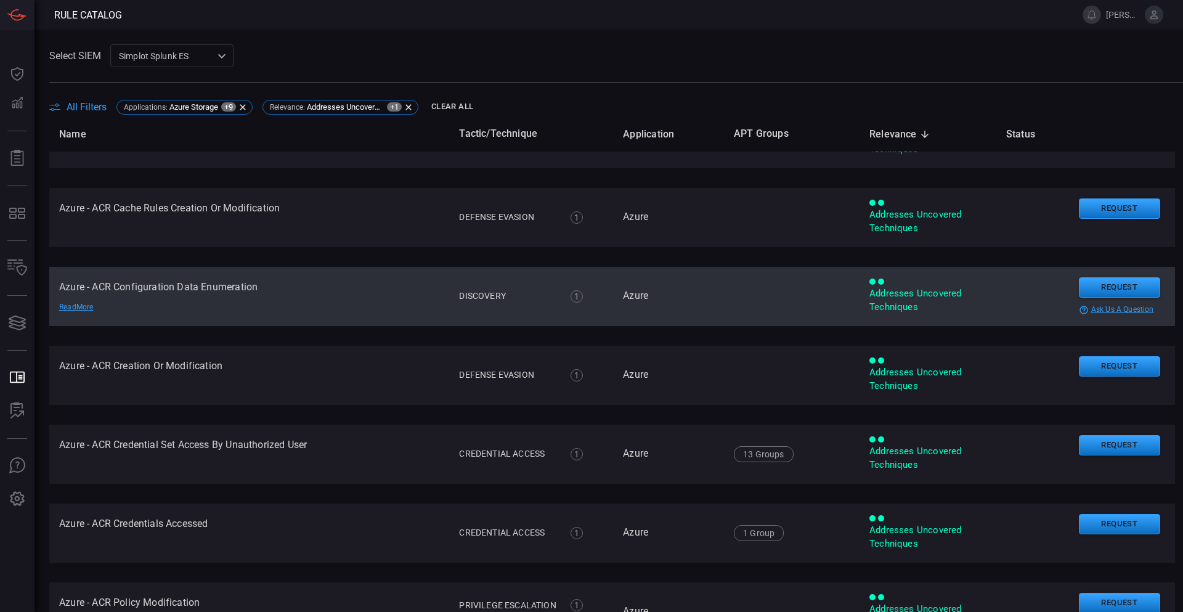
scroll to position [0, 0]
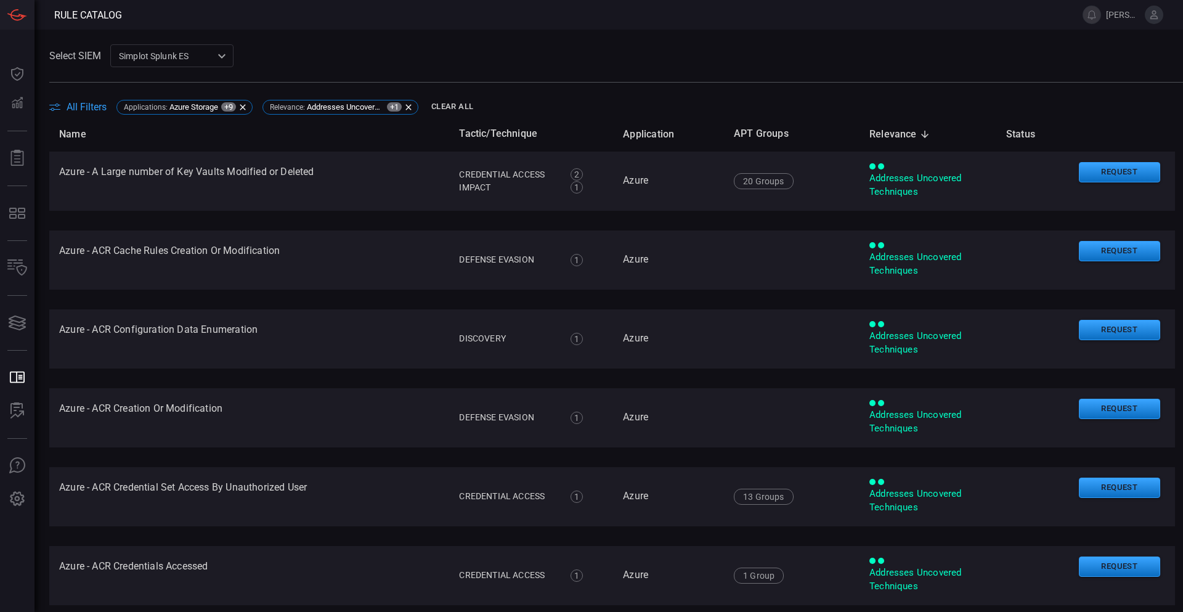
click at [661, 52] on div "Select SIEM Simplot Splunk ES 9280bf09-ba5f-4995-b6fb-90a154a1af4e ​" at bounding box center [616, 55] width 1134 height 23
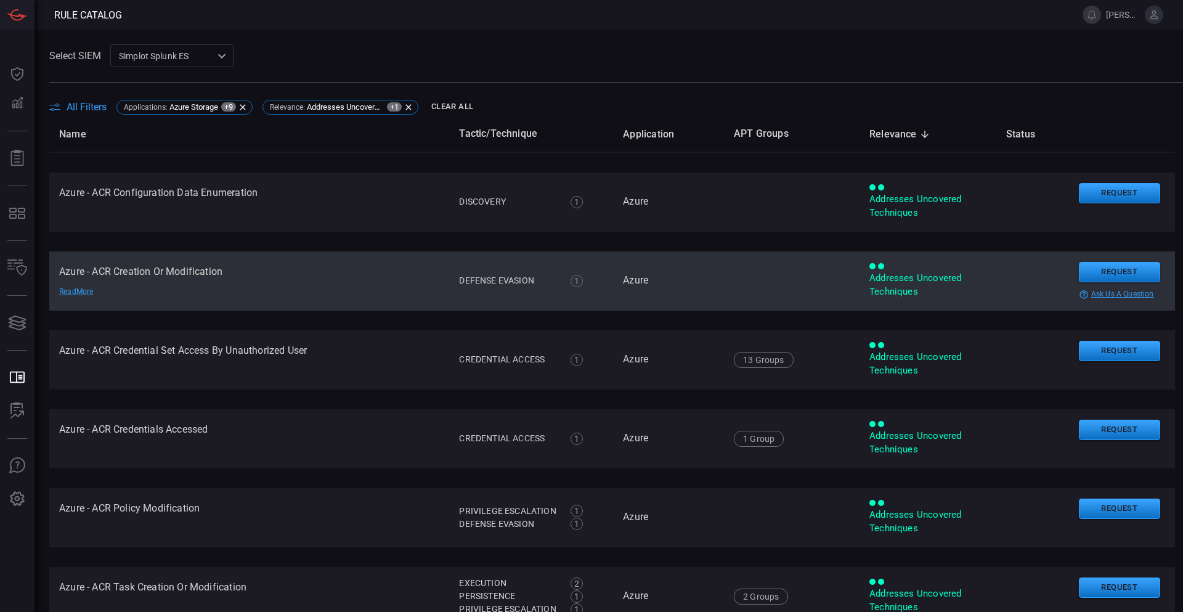
scroll to position [147, 0]
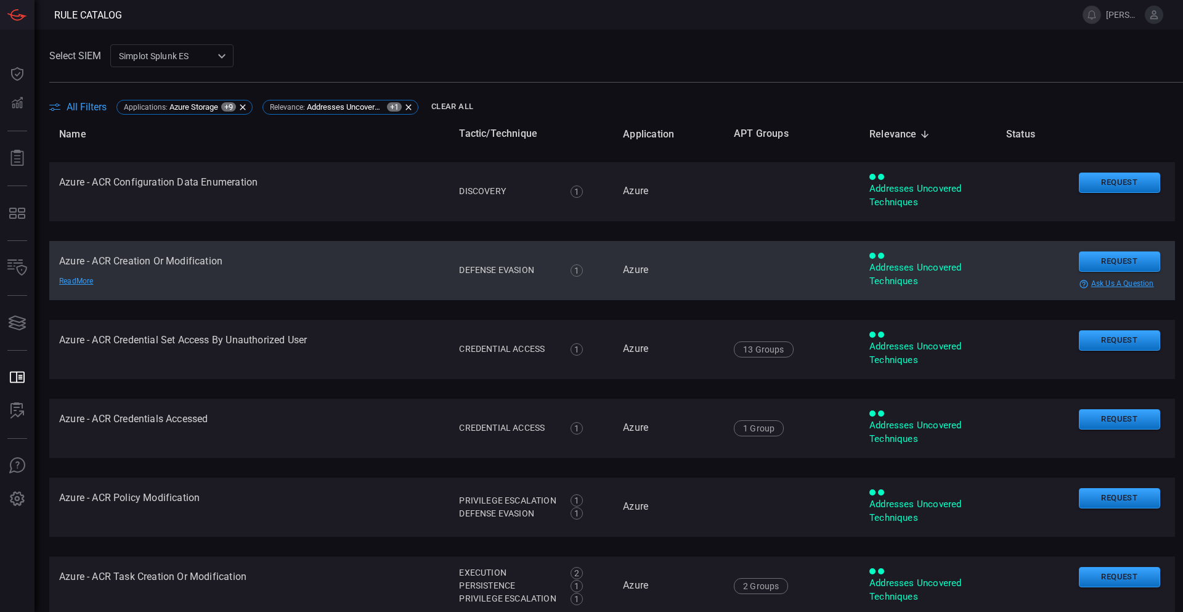
drag, startPoint x: 407, startPoint y: 257, endPoint x: 411, endPoint y: 278, distance: 21.3
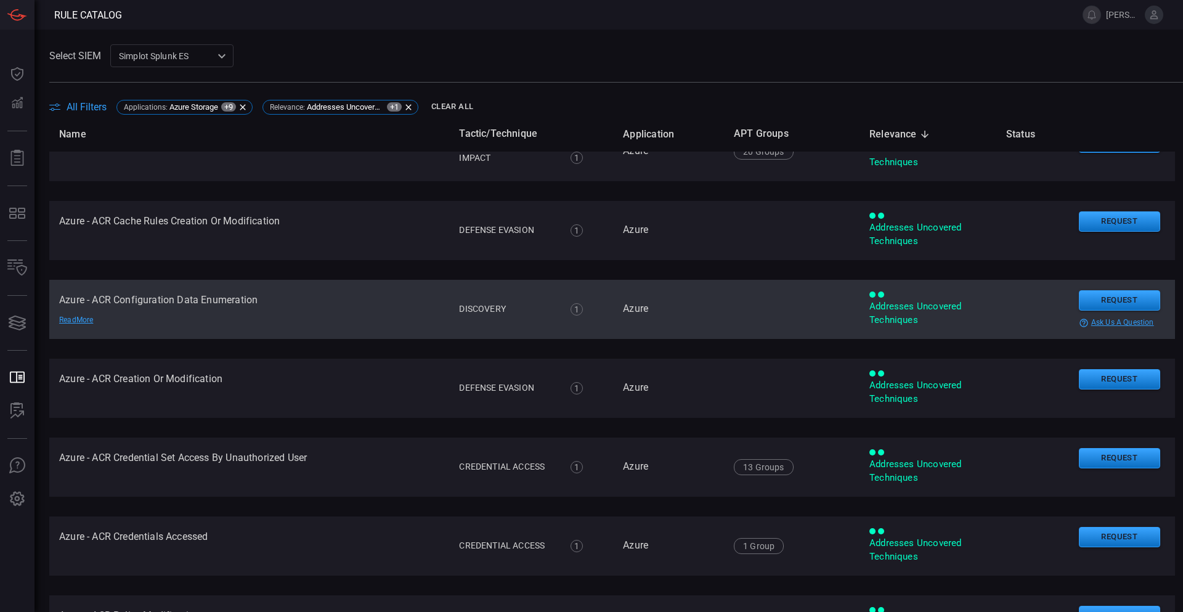
scroll to position [0, 0]
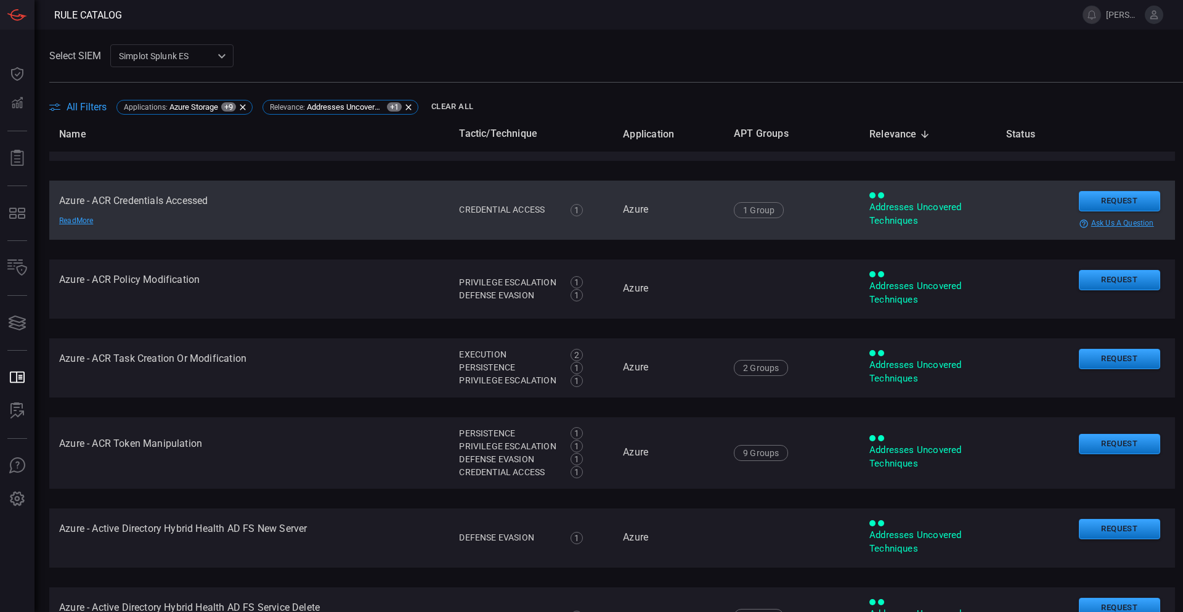
drag, startPoint x: 453, startPoint y: 269, endPoint x: 460, endPoint y: 296, distance: 28.5
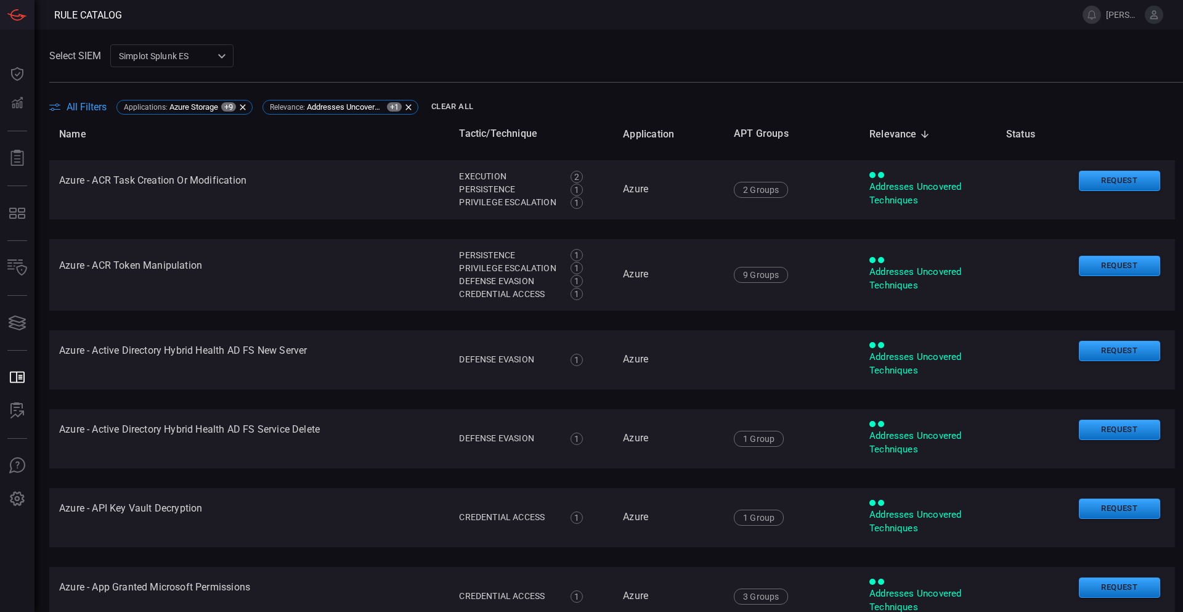
drag, startPoint x: 460, startPoint y: 289, endPoint x: 460, endPoint y: 311, distance: 22.2
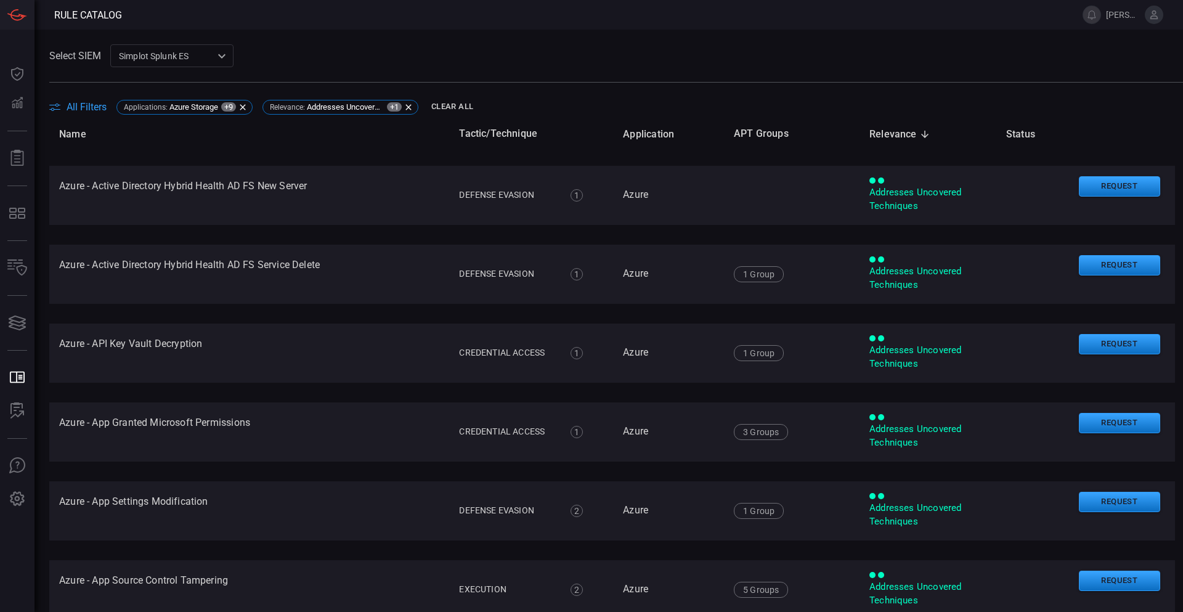
drag, startPoint x: 457, startPoint y: 268, endPoint x: 460, endPoint y: 290, distance: 21.8
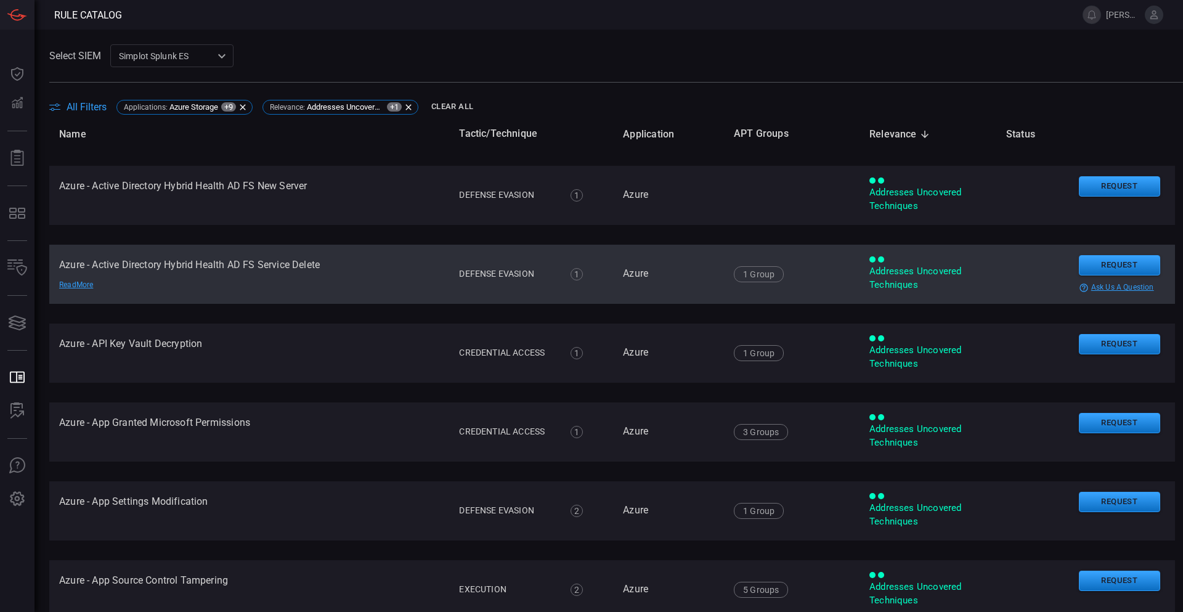
scroll to position [709, 0]
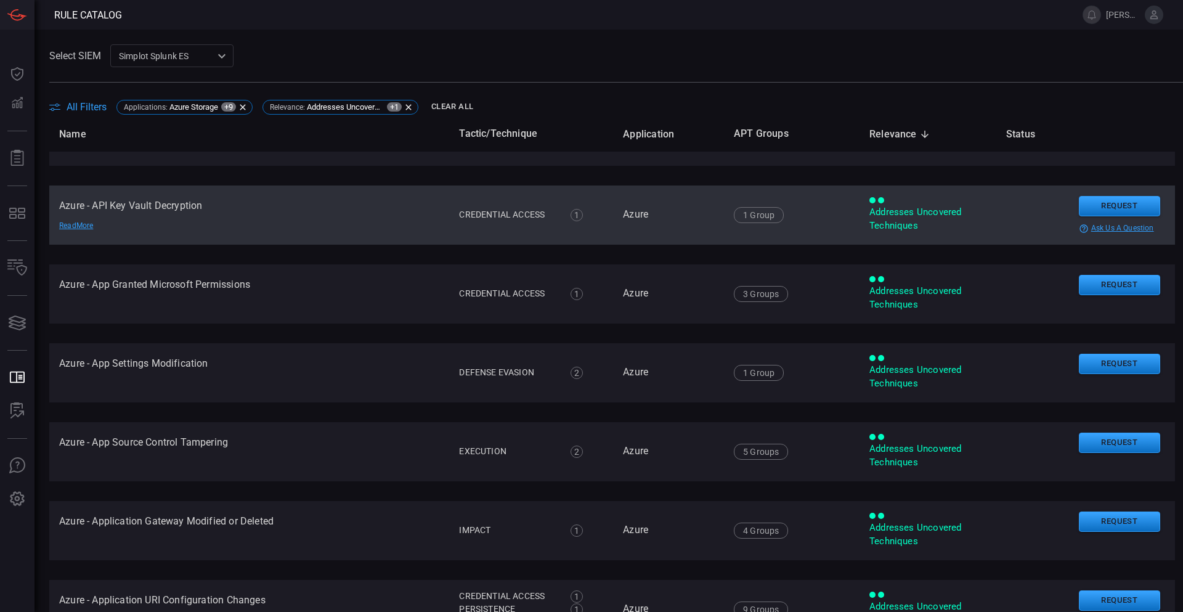
drag, startPoint x: 455, startPoint y: 267, endPoint x: 458, endPoint y: 292, distance: 24.9
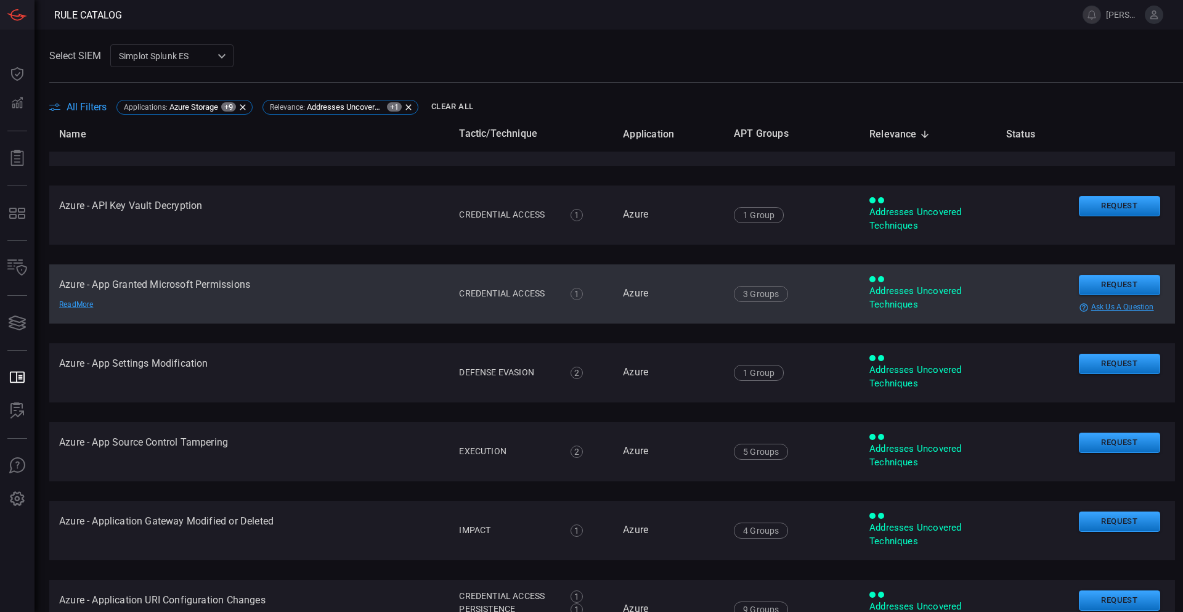
scroll to position [852, 0]
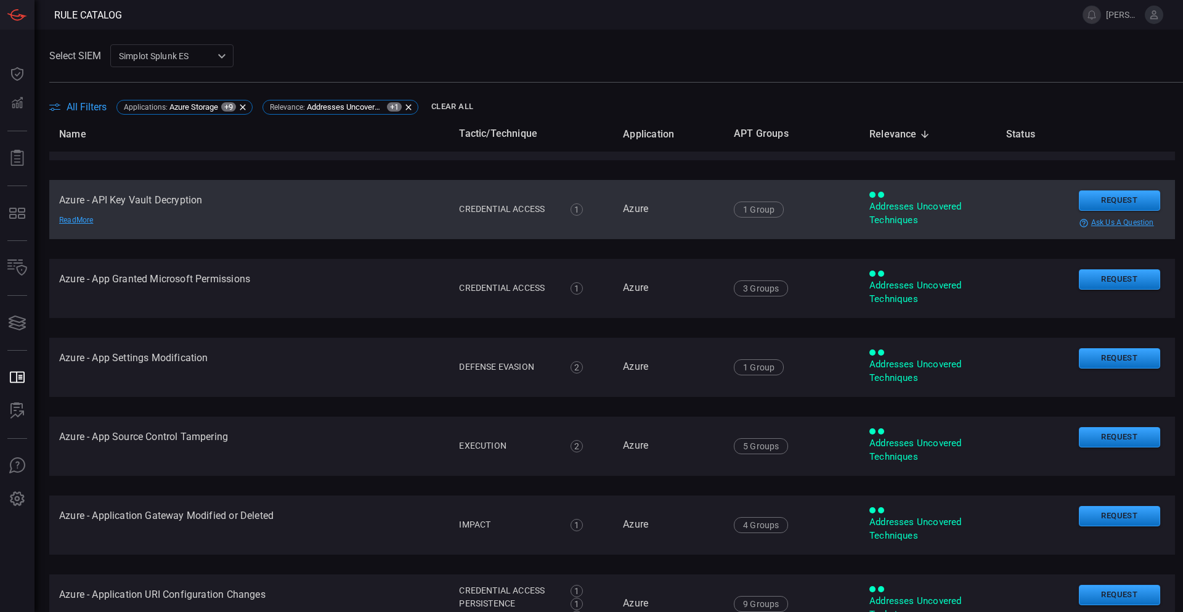
click at [79, 218] on div "Read More" at bounding box center [102, 220] width 86 height 10
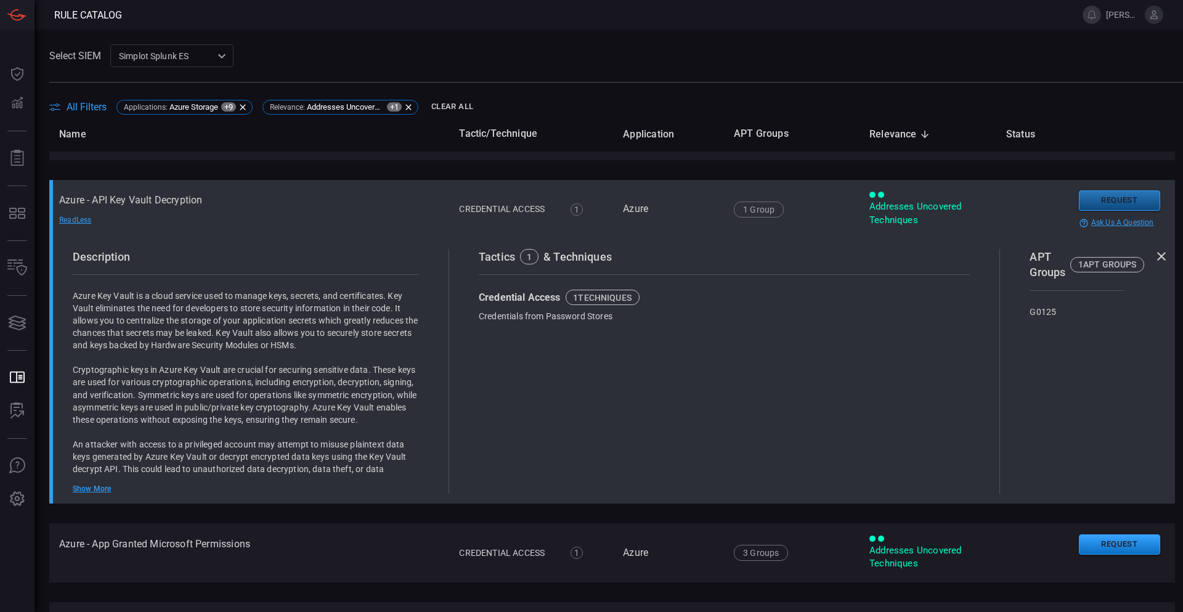
click at [1097, 197] on button "Request" at bounding box center [1119, 200] width 81 height 20
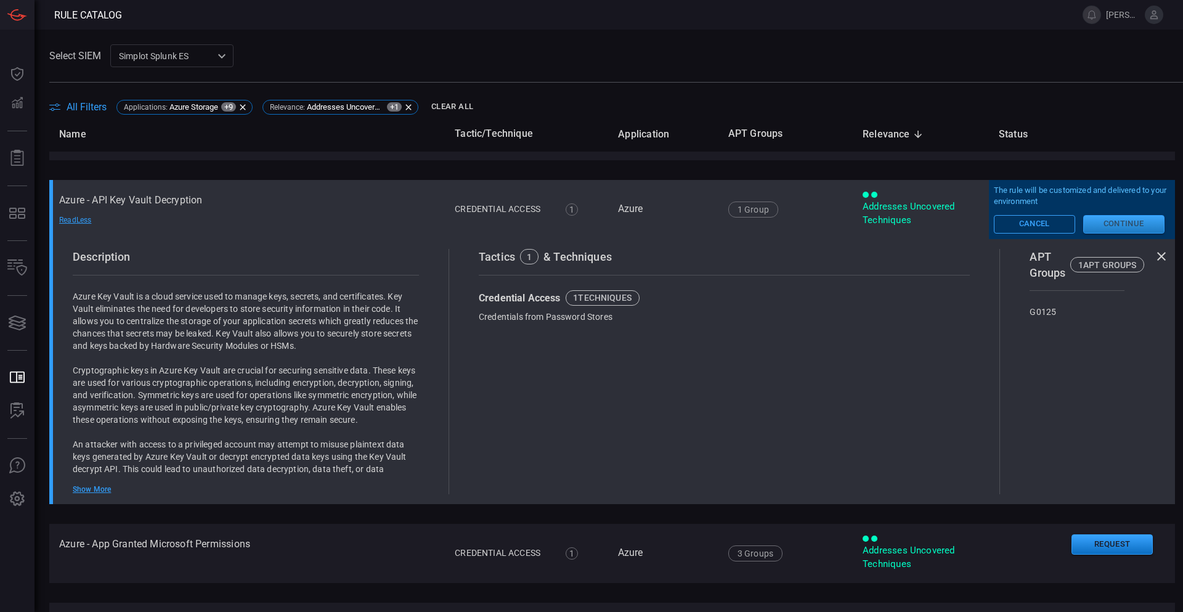
click at [1103, 224] on button "Continue" at bounding box center [1123, 224] width 81 height 18
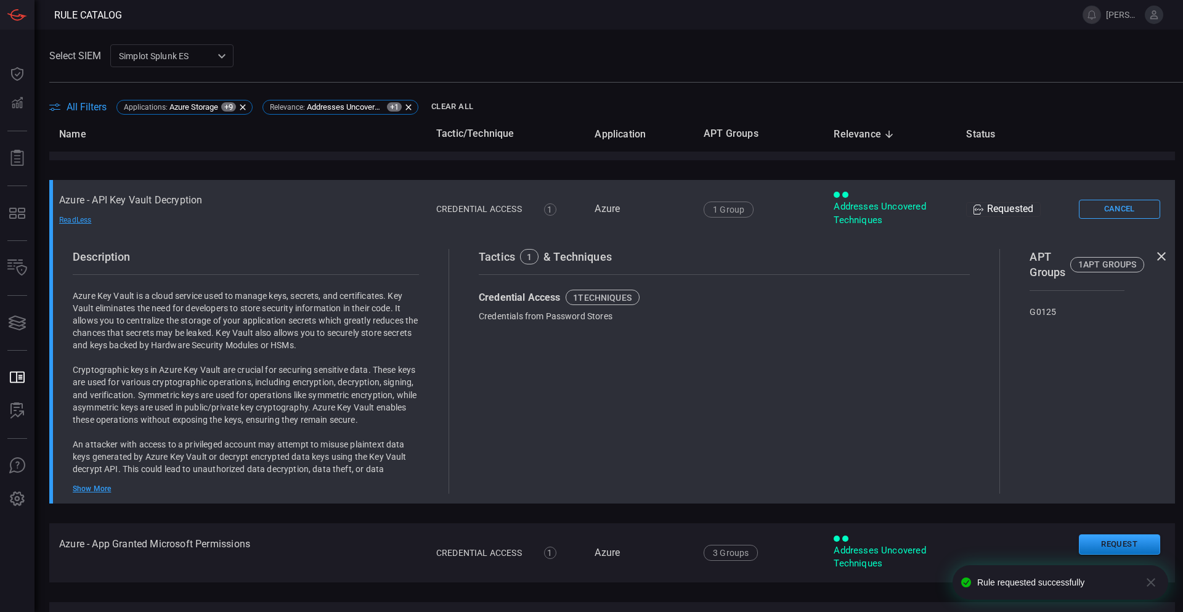
click at [1154, 256] on icon at bounding box center [1161, 256] width 15 height 15
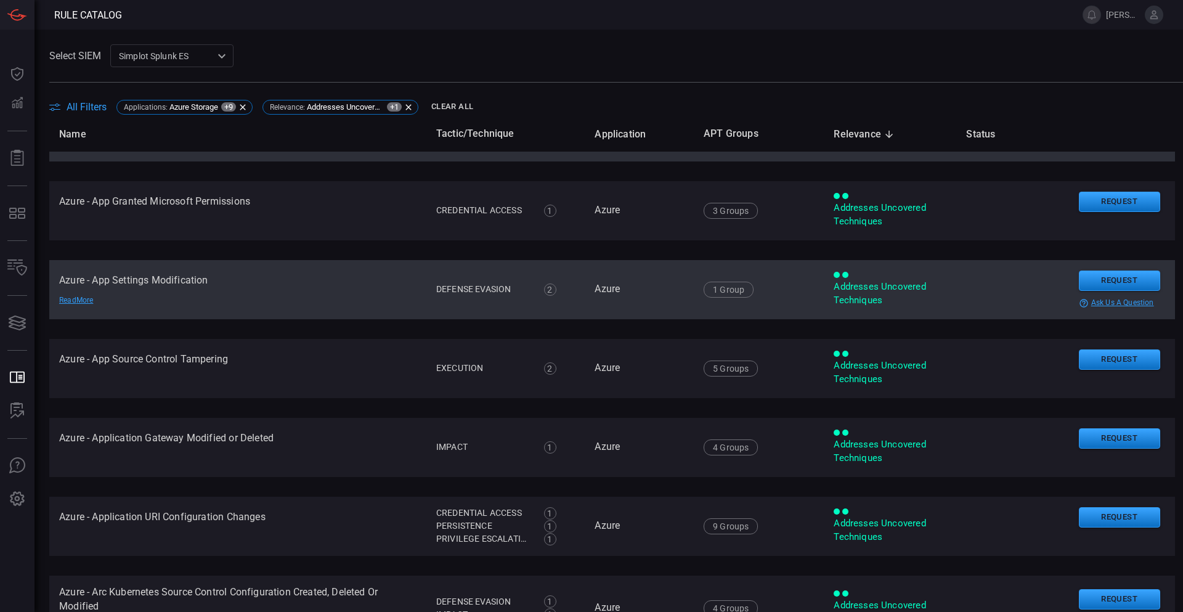
scroll to position [947, 0]
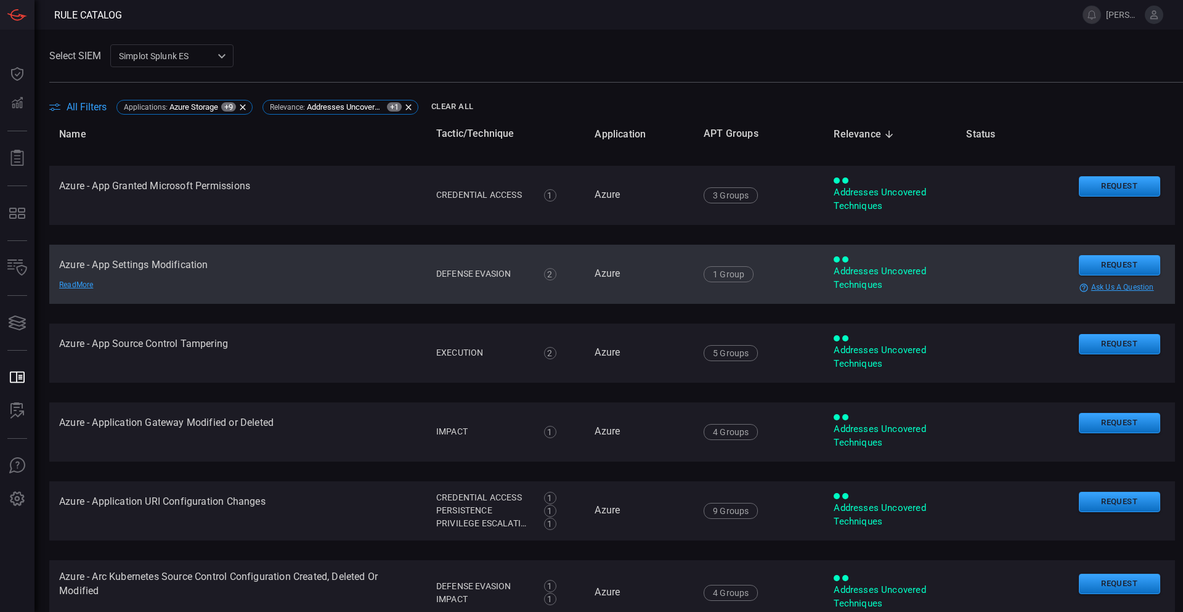
drag, startPoint x: 364, startPoint y: 297, endPoint x: 362, endPoint y: 316, distance: 19.2
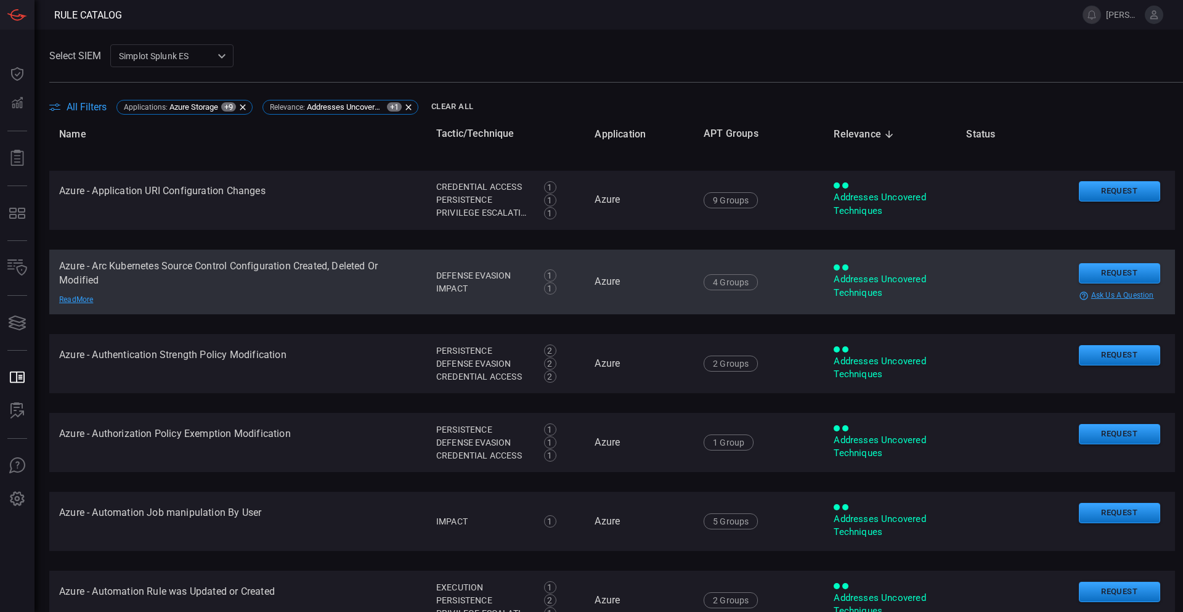
scroll to position [1194, 0]
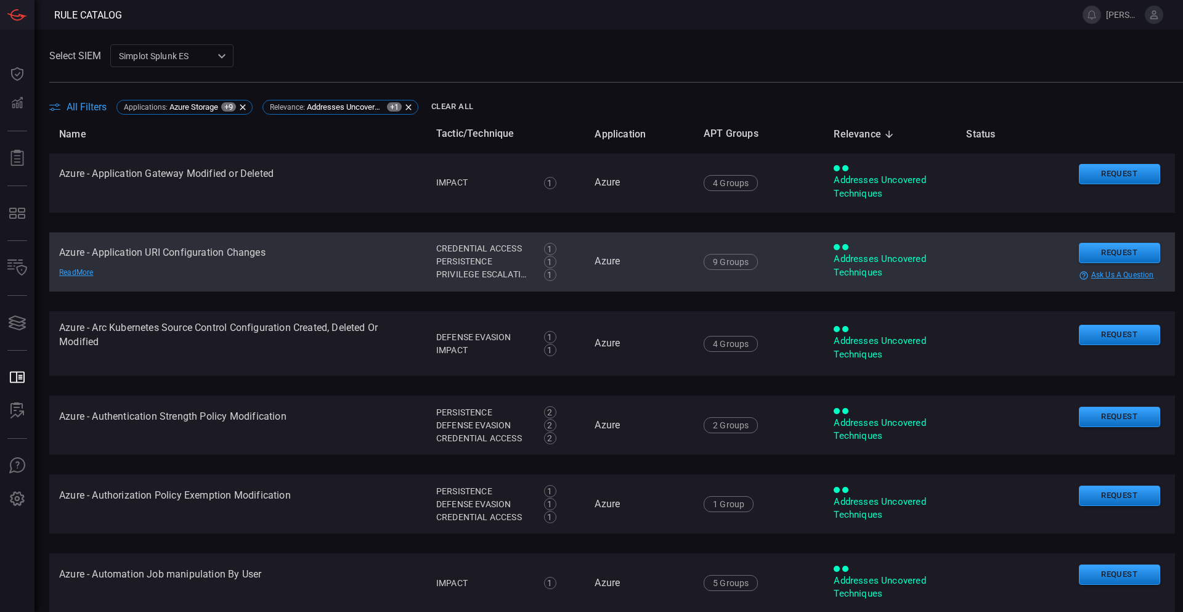
click at [235, 254] on td "Azure - Application URI Configuration Changes Read More" at bounding box center [237, 261] width 377 height 59
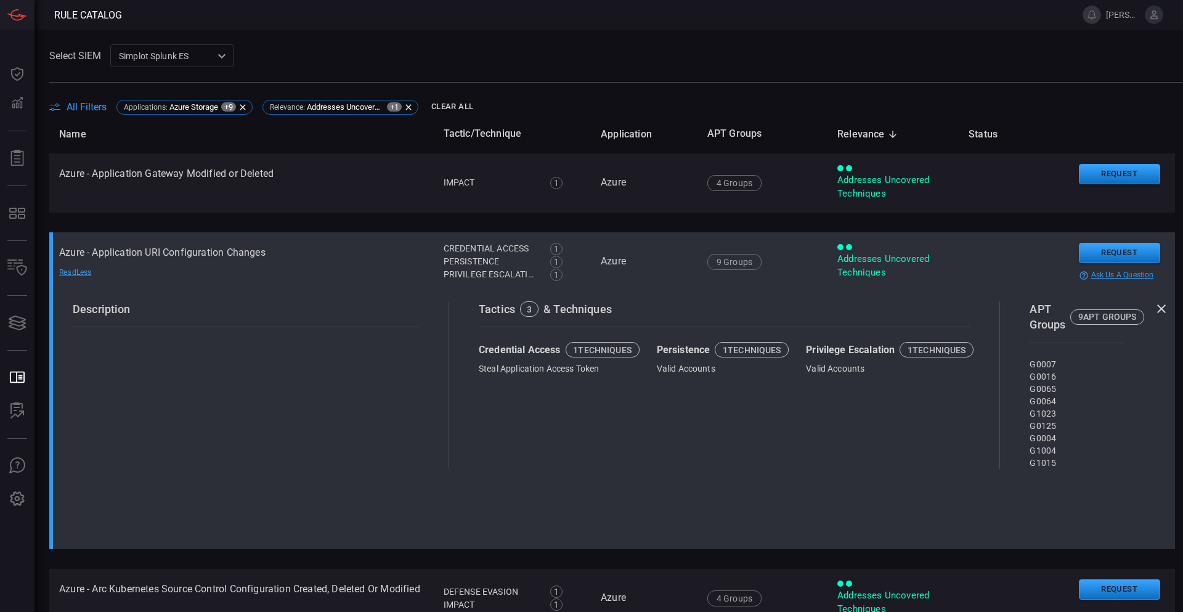
click at [76, 270] on div "Read Less" at bounding box center [102, 272] width 86 height 10
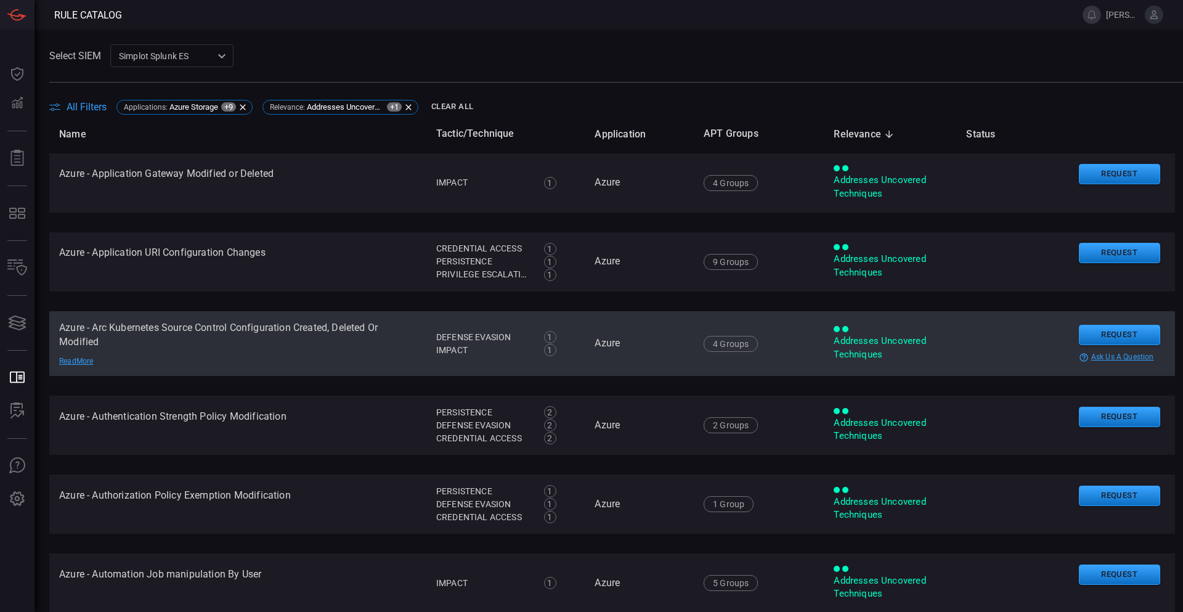
scroll to position [1255, 0]
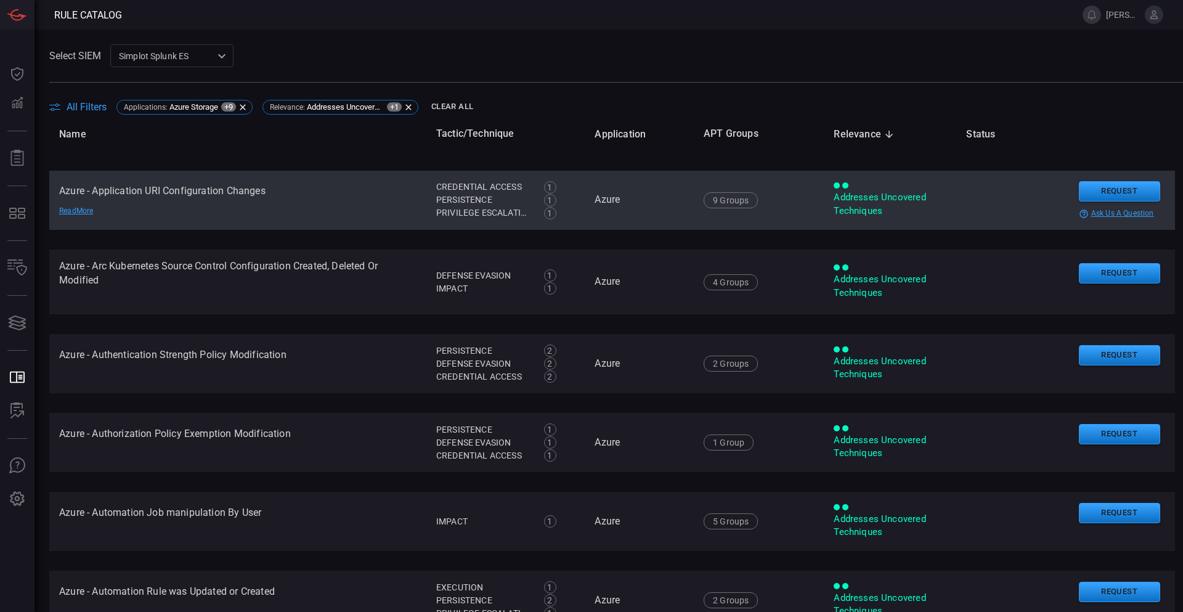
click at [67, 211] on div "Read More" at bounding box center [102, 211] width 86 height 10
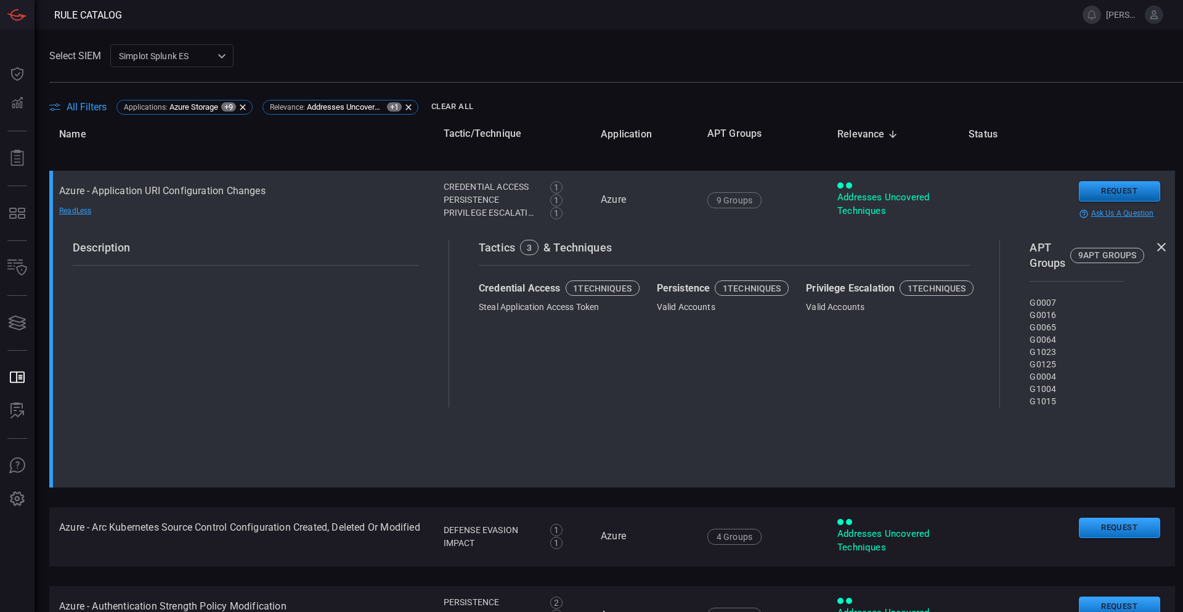
click at [1086, 193] on button "Request" at bounding box center [1119, 191] width 81 height 20
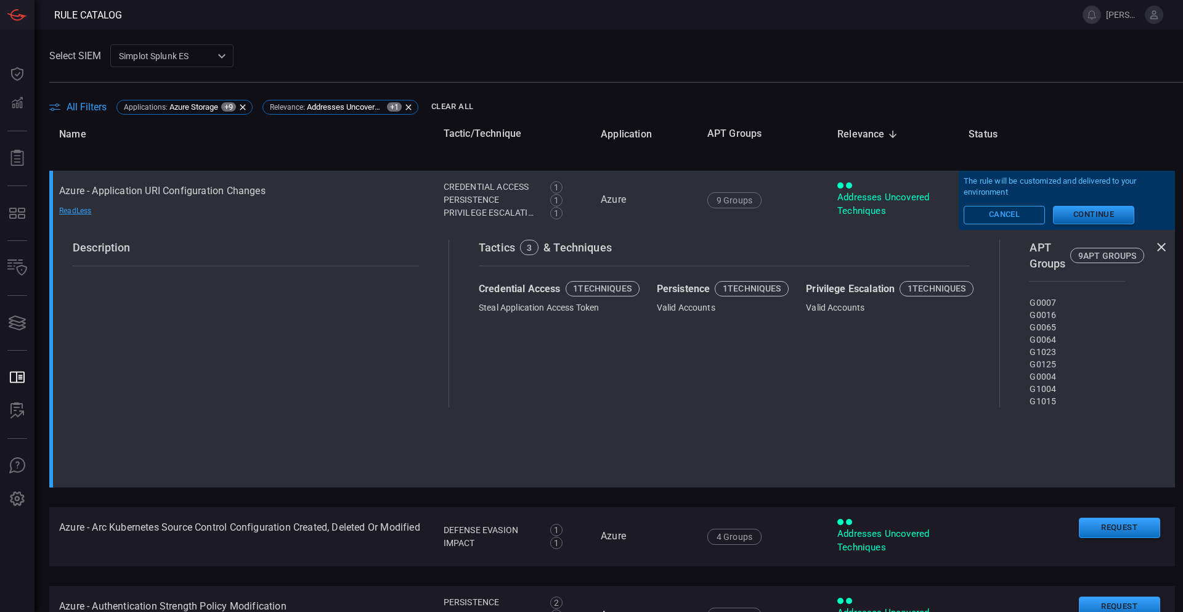
click at [1077, 213] on button "Continue" at bounding box center [1093, 215] width 81 height 18
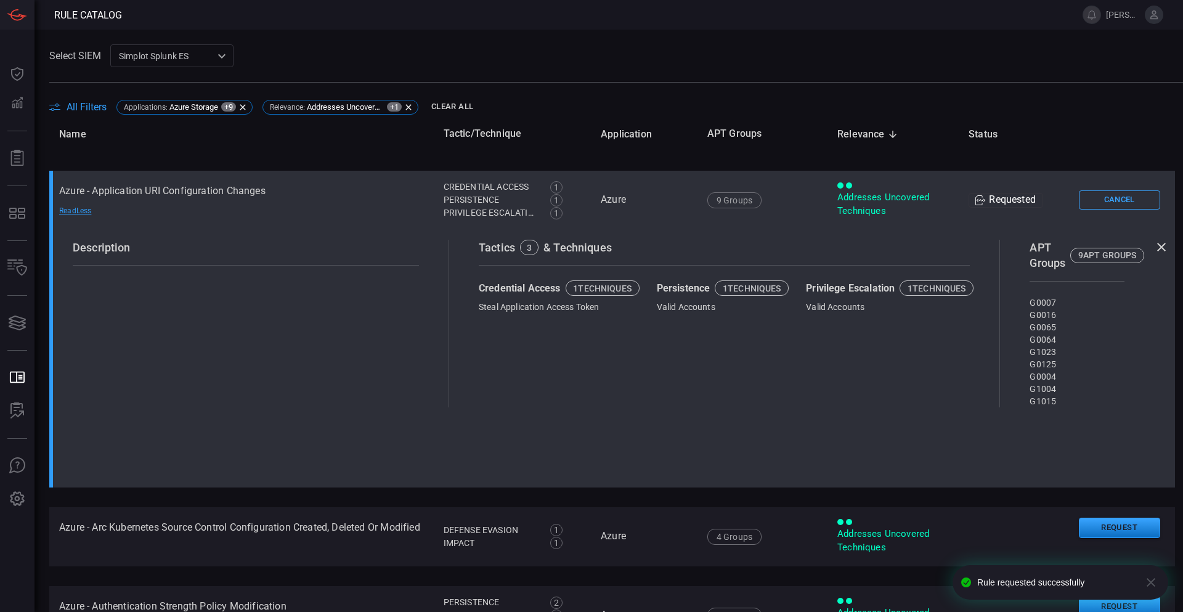
click at [1154, 248] on icon at bounding box center [1161, 247] width 15 height 15
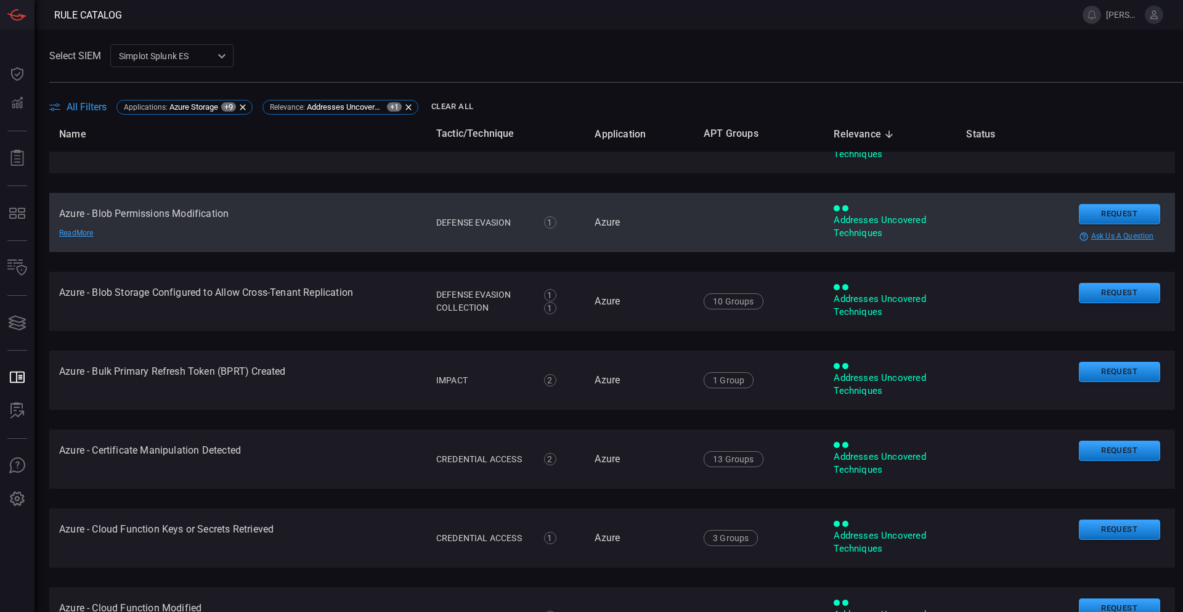
scroll to position [2364, 0]
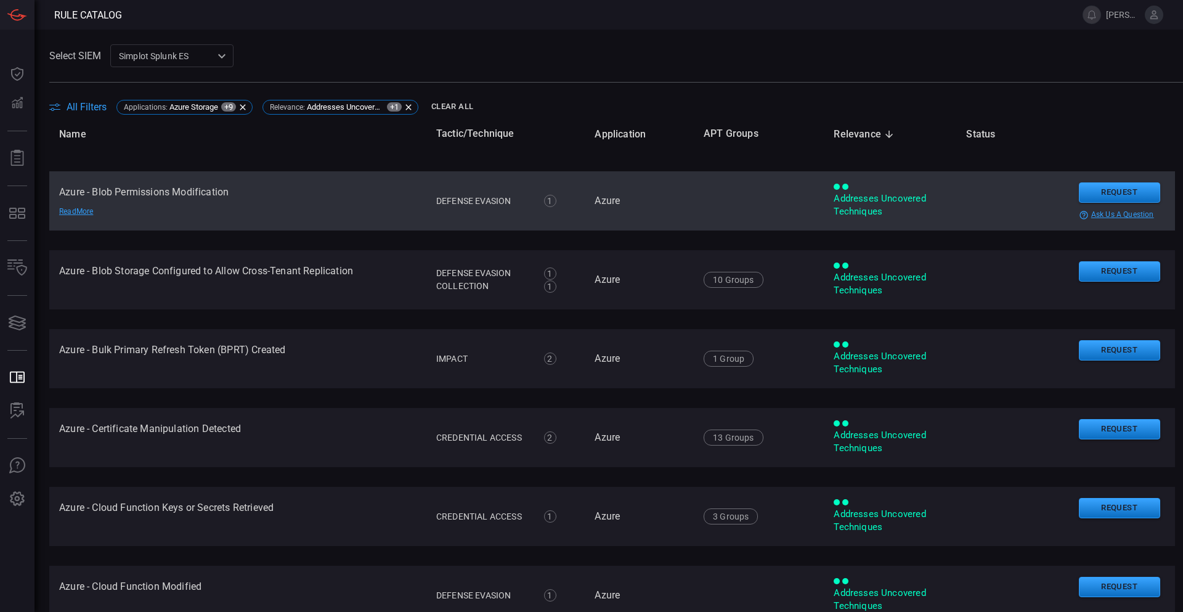
click at [78, 210] on div "Read More" at bounding box center [102, 212] width 86 height 10
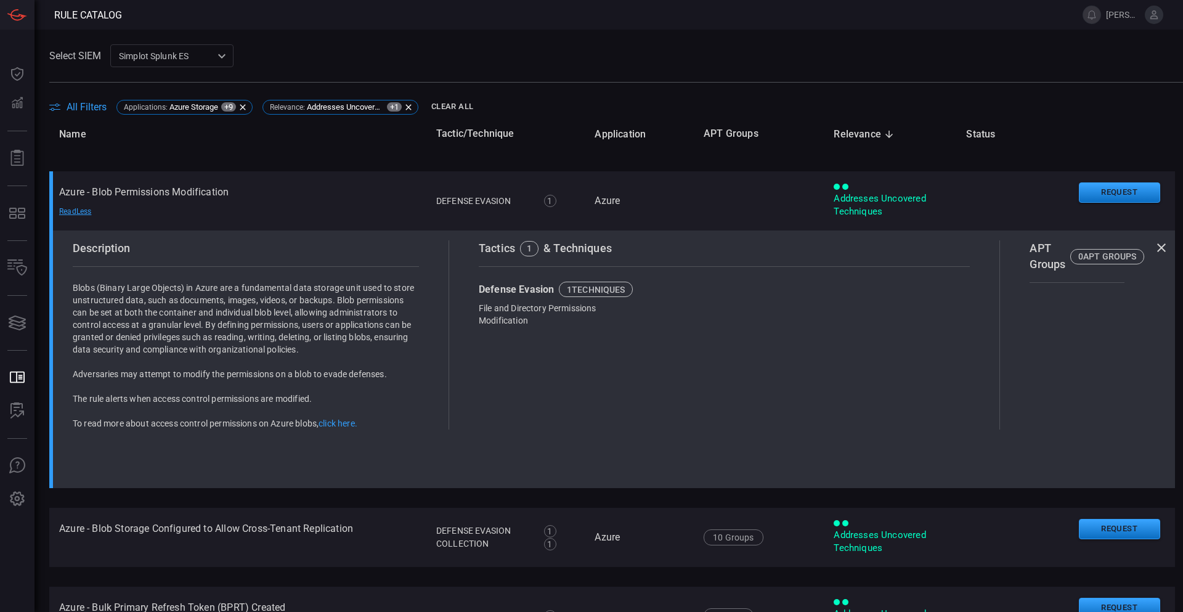
click at [1154, 245] on icon at bounding box center [1161, 247] width 15 height 15
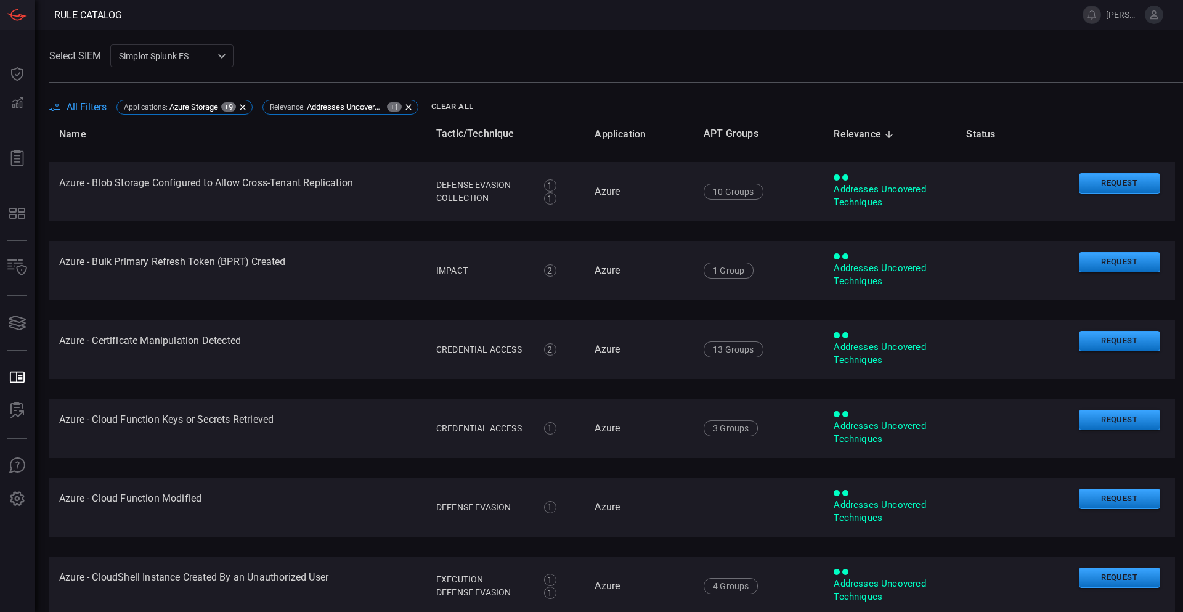
scroll to position [2455, 0]
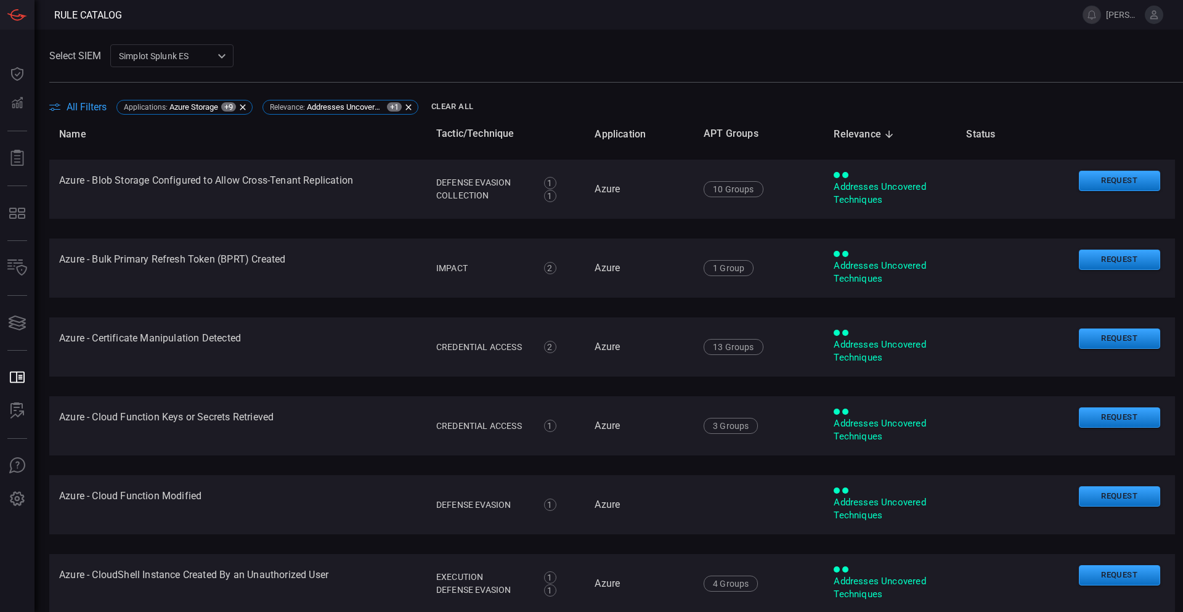
drag, startPoint x: 362, startPoint y: 298, endPoint x: 364, endPoint y: 304, distance: 6.4
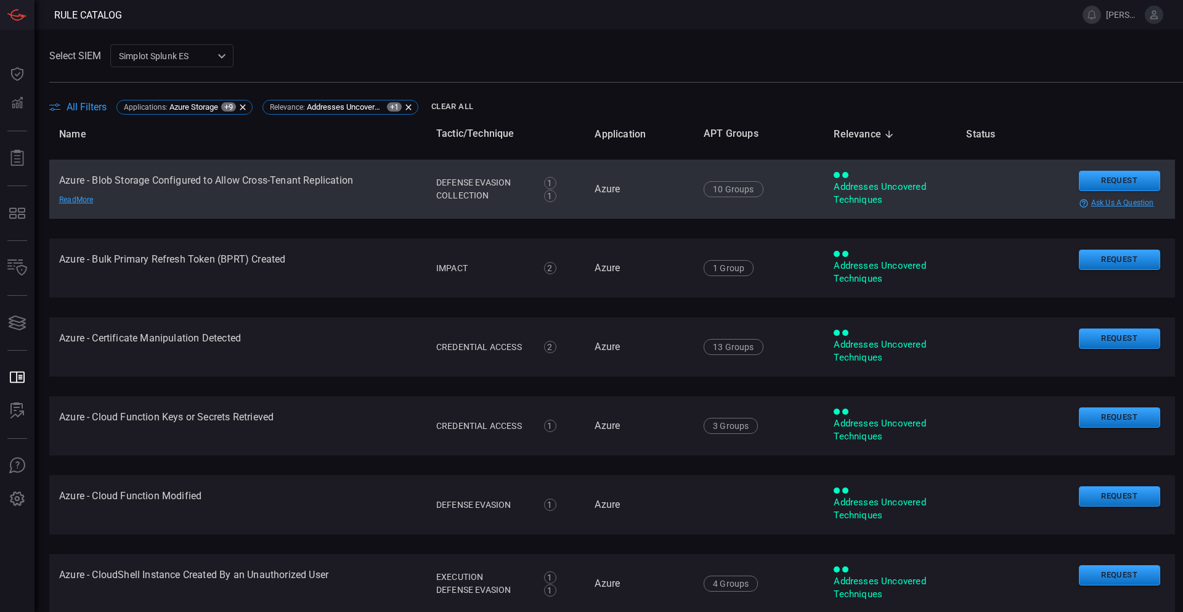
drag, startPoint x: 364, startPoint y: 307, endPoint x: 295, endPoint y: 186, distance: 139.4
click at [295, 186] on td "Azure - Blob Storage Configured to Allow Cross-Tenant Replication Read More" at bounding box center [237, 189] width 377 height 59
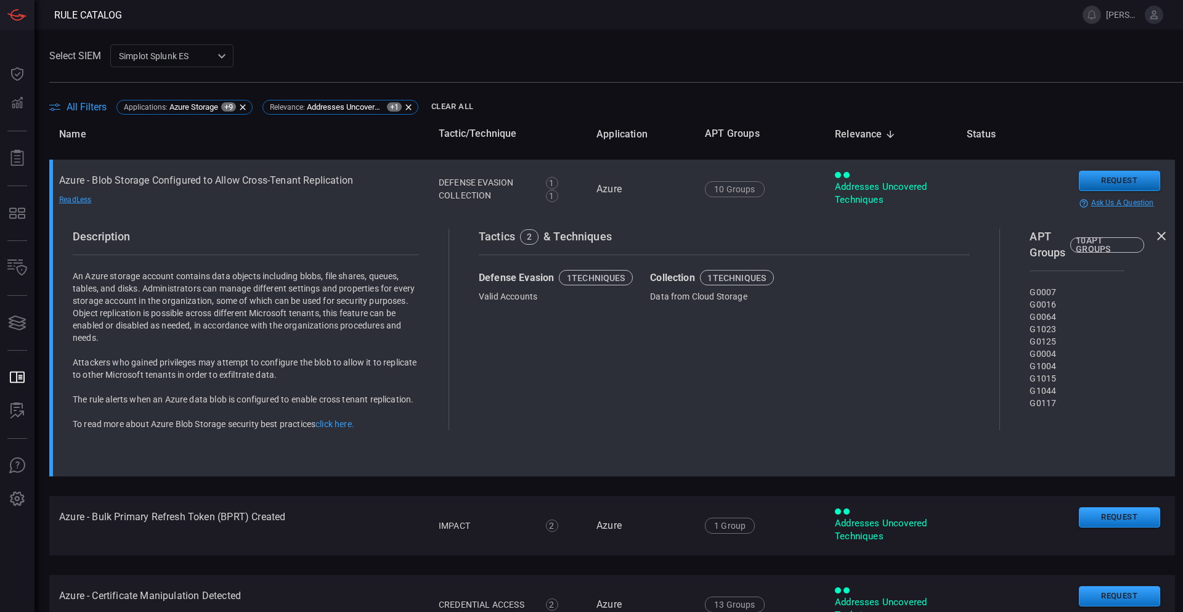
click at [1108, 179] on button "Request" at bounding box center [1119, 181] width 81 height 20
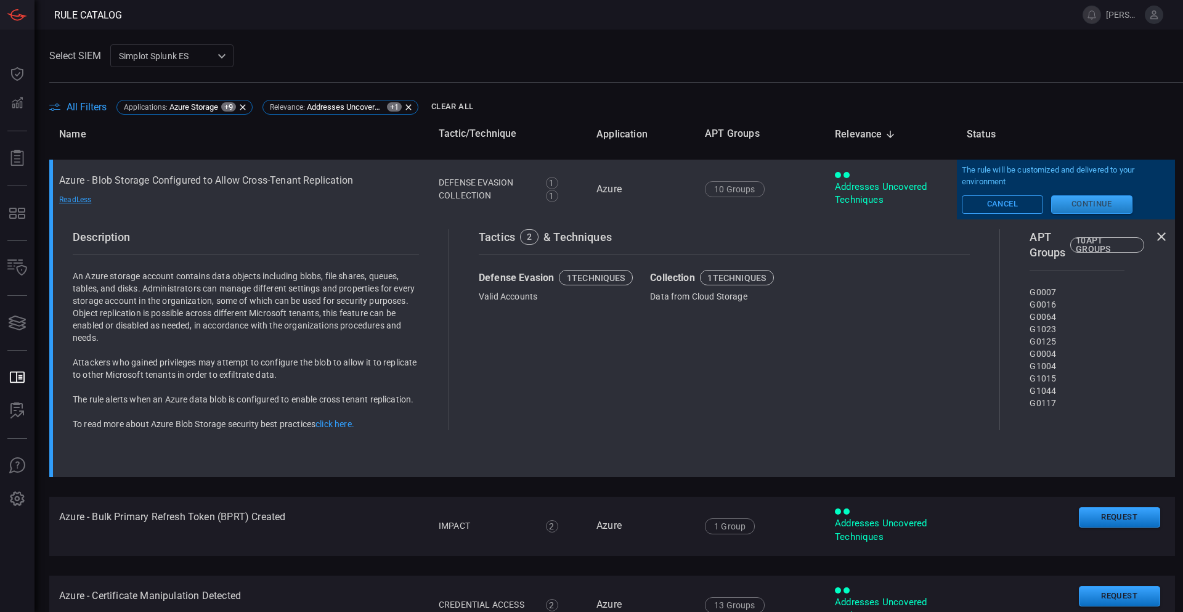
click at [1078, 200] on button "Continue" at bounding box center [1091, 204] width 81 height 18
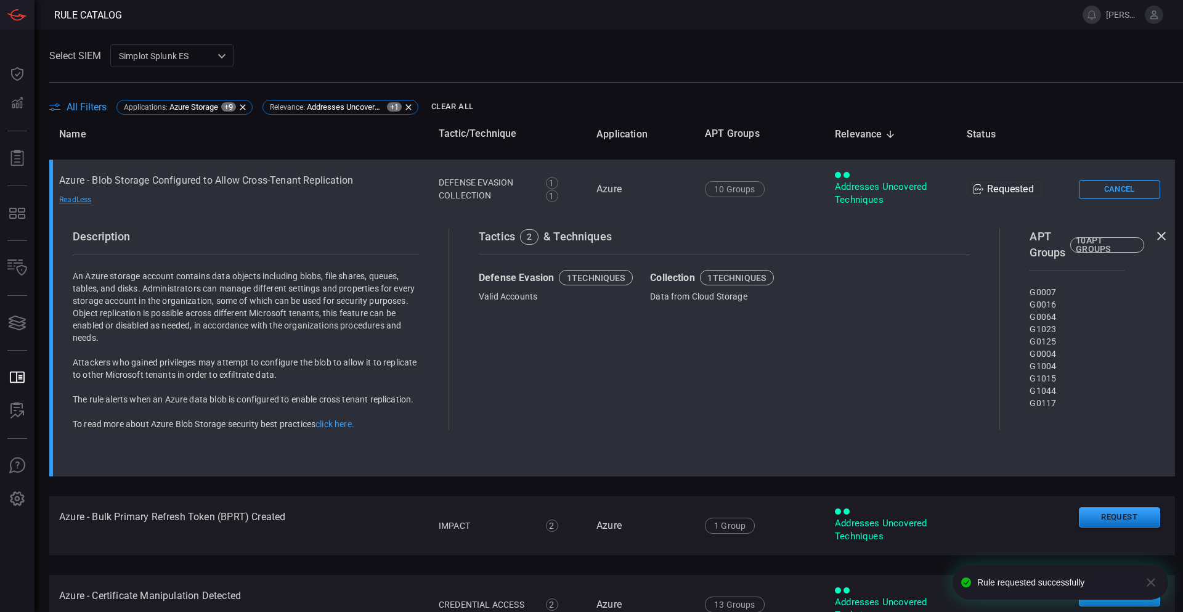
click at [75, 200] on div "Read Less" at bounding box center [102, 200] width 86 height 10
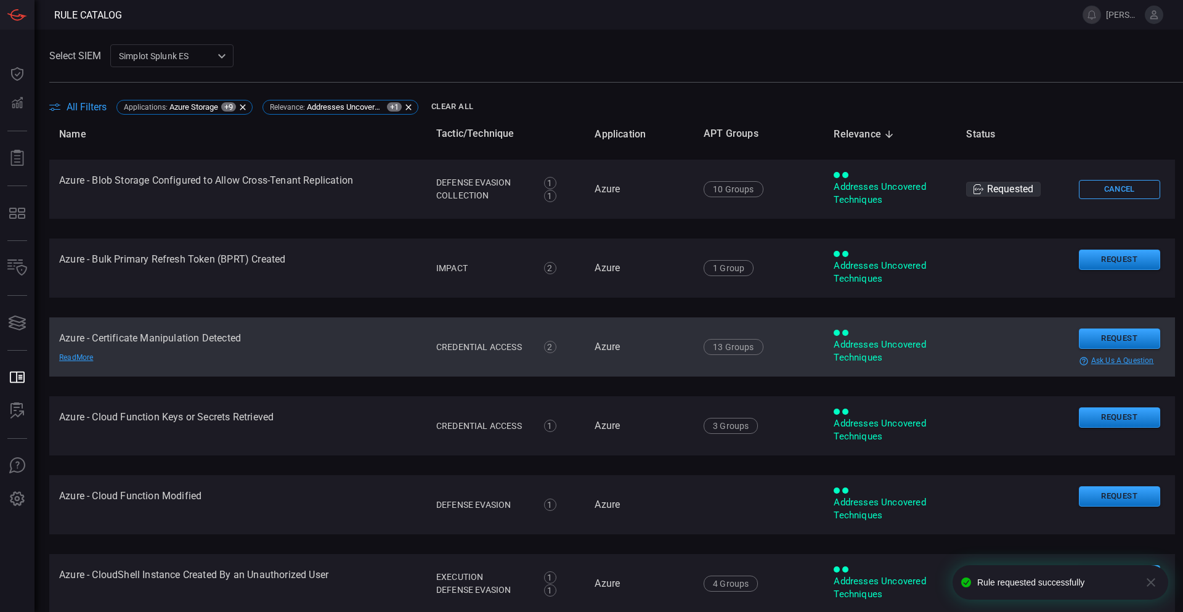
scroll to position [2516, 0]
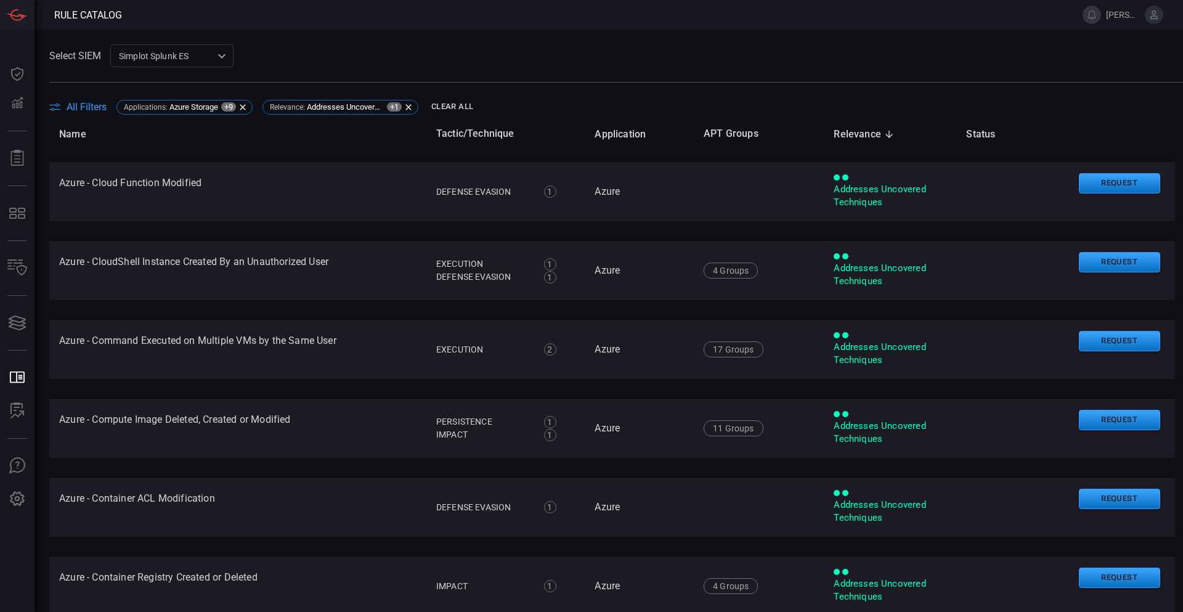
drag, startPoint x: 346, startPoint y: 309, endPoint x: 348, endPoint y: 338, distance: 29.0
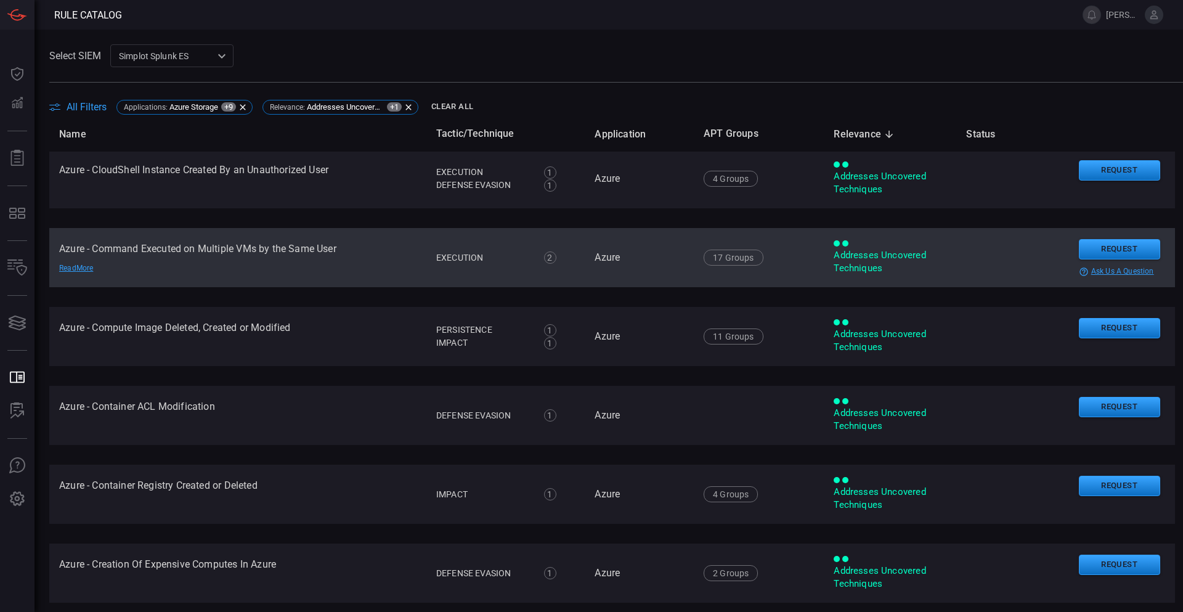
drag, startPoint x: 352, startPoint y: 293, endPoint x: 356, endPoint y: 319, distance: 26.1
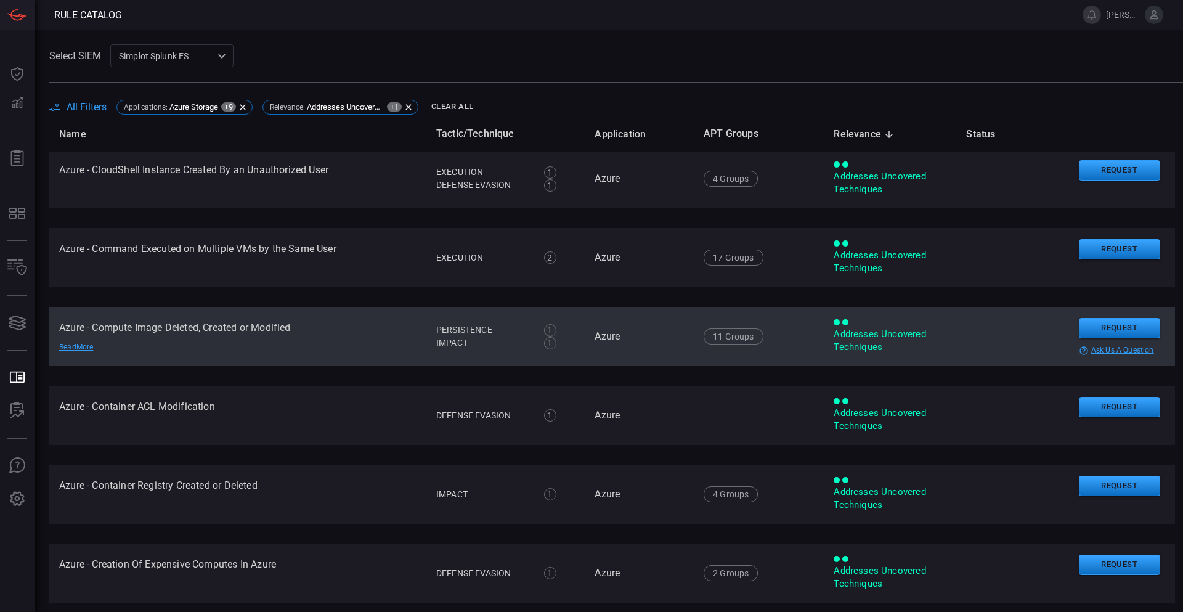
scroll to position [2863, 0]
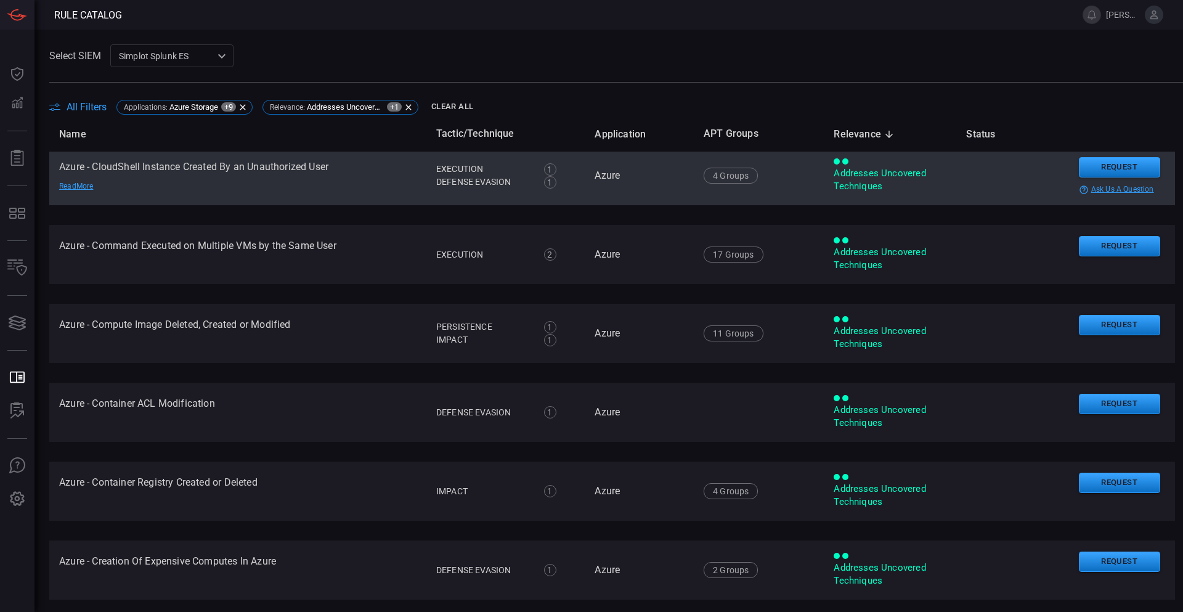
click at [235, 169] on td "Azure - CloudShell Instance Created By an Unauthorized User Read More" at bounding box center [237, 175] width 377 height 59
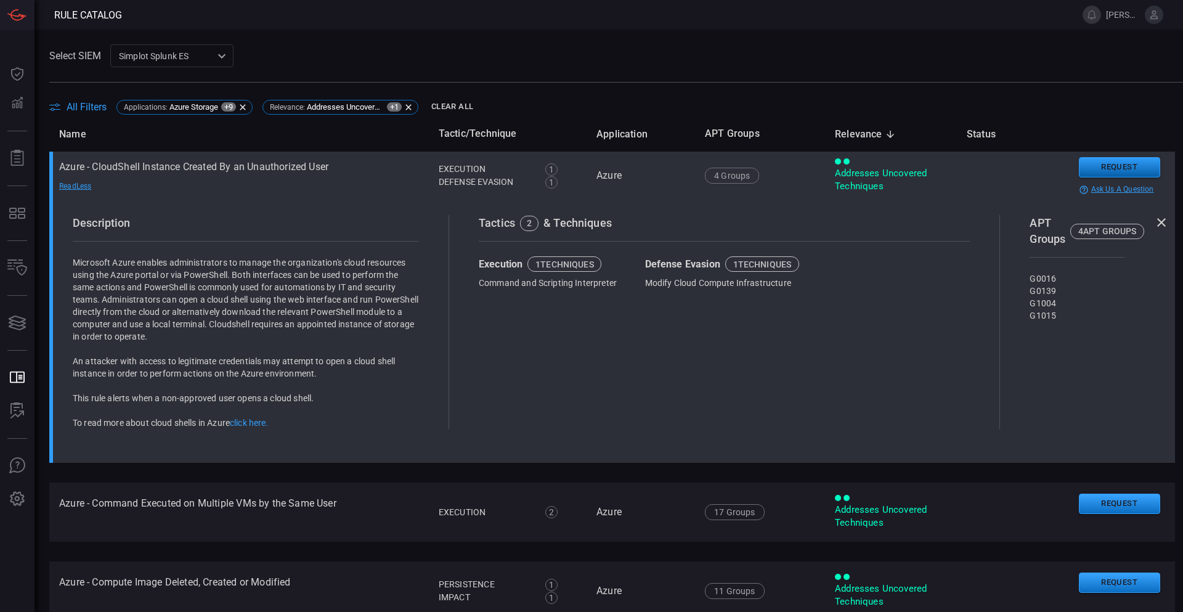
click at [1108, 168] on button "Request" at bounding box center [1119, 167] width 81 height 20
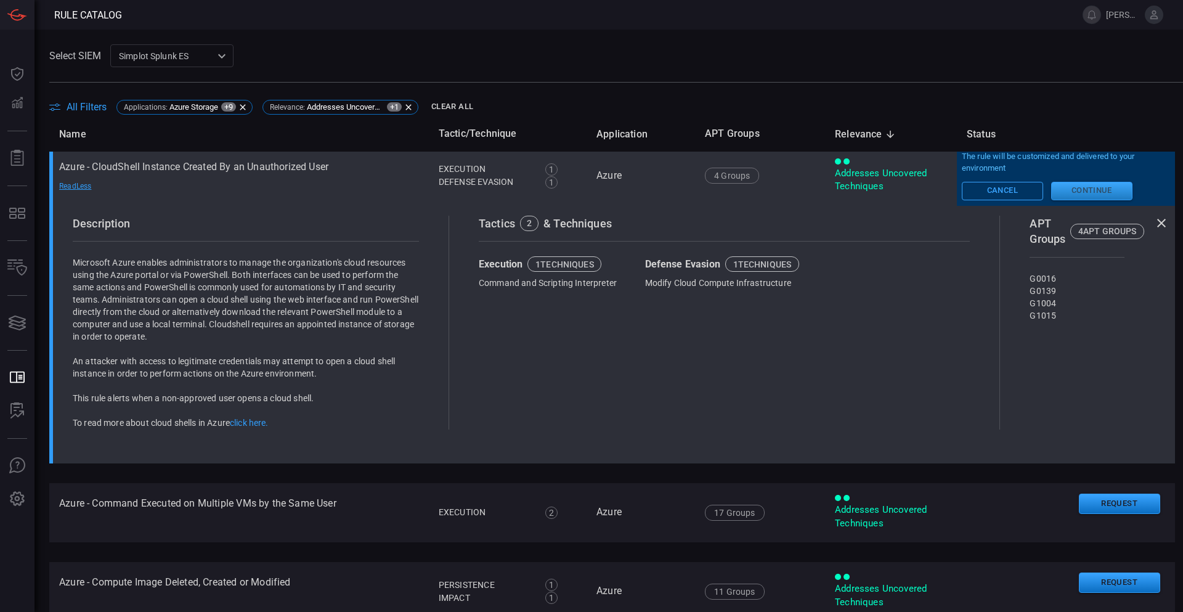
click at [1094, 189] on button "Continue" at bounding box center [1091, 191] width 81 height 18
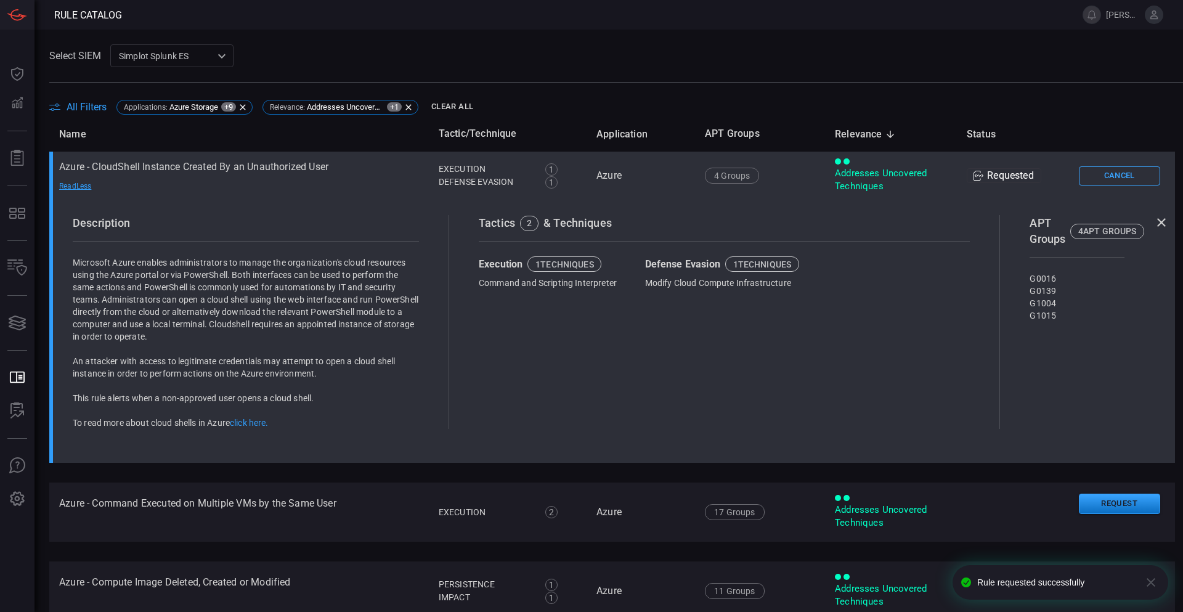
click at [87, 185] on div "Read Less" at bounding box center [102, 187] width 86 height 10
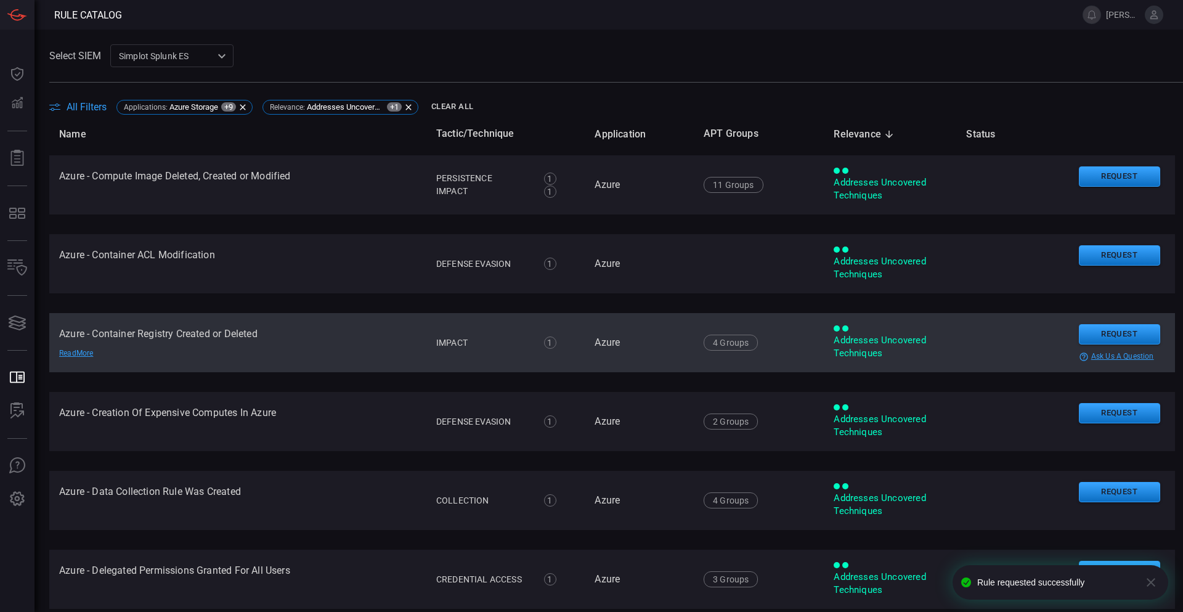
scroll to position [3019, 0]
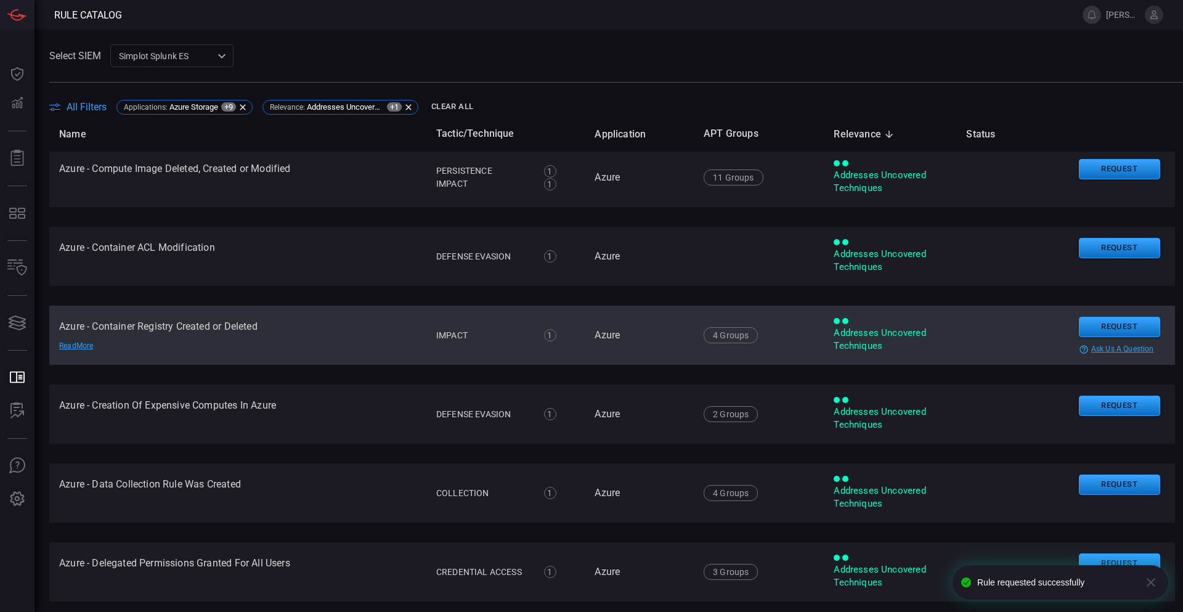
drag, startPoint x: 365, startPoint y: 322, endPoint x: 366, endPoint y: 344, distance: 22.2
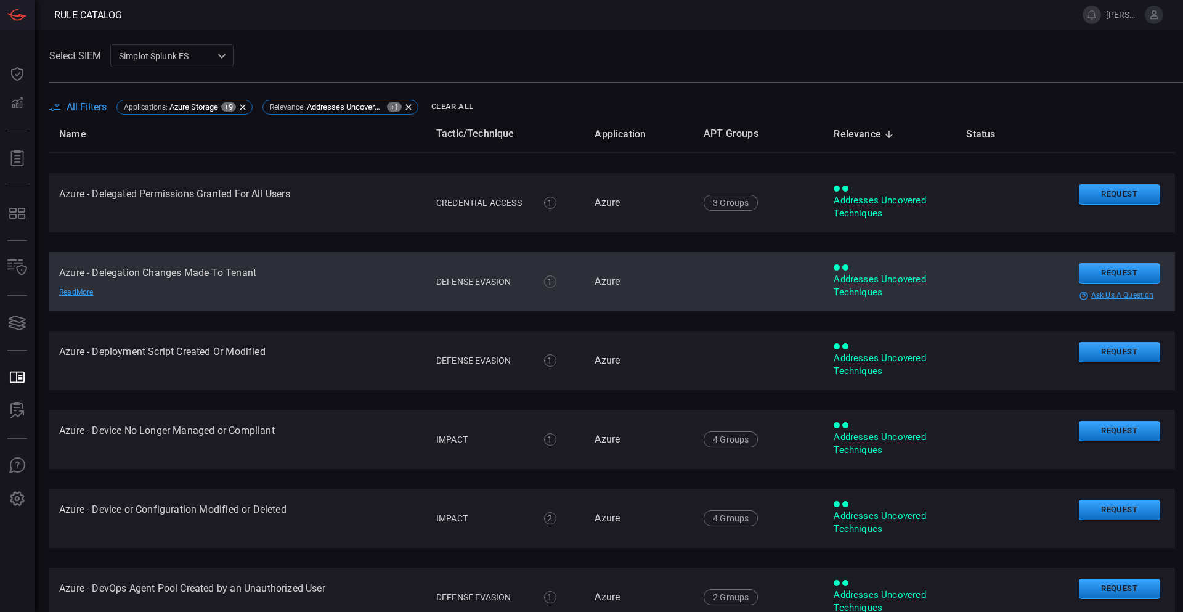
drag, startPoint x: 359, startPoint y: 319, endPoint x: 360, endPoint y: 336, distance: 17.3
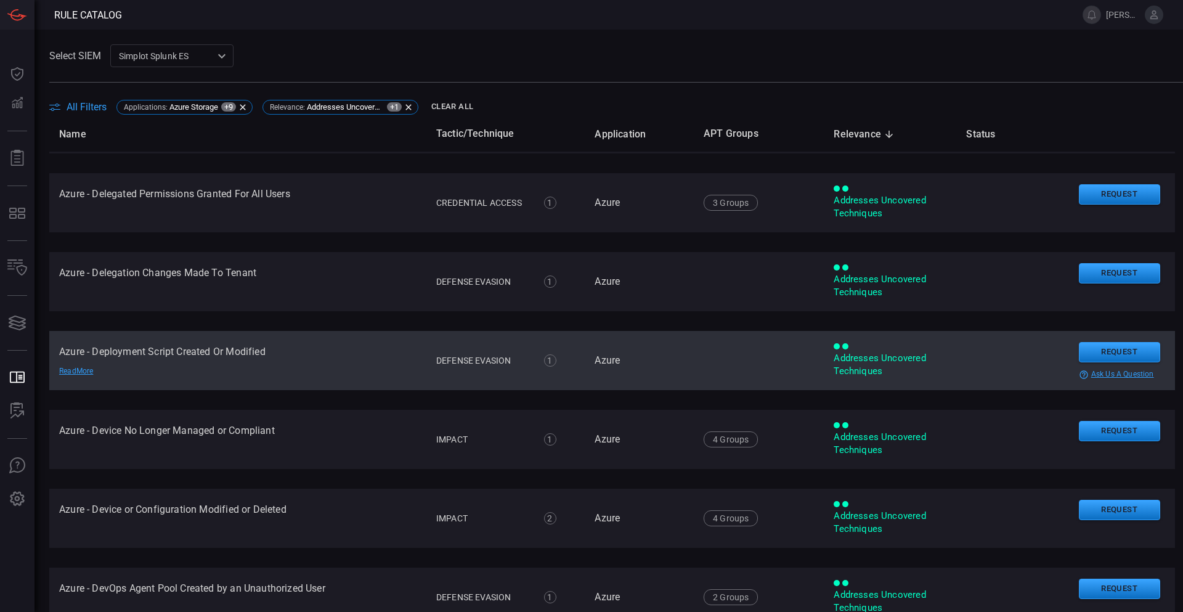
scroll to position [3391, 0]
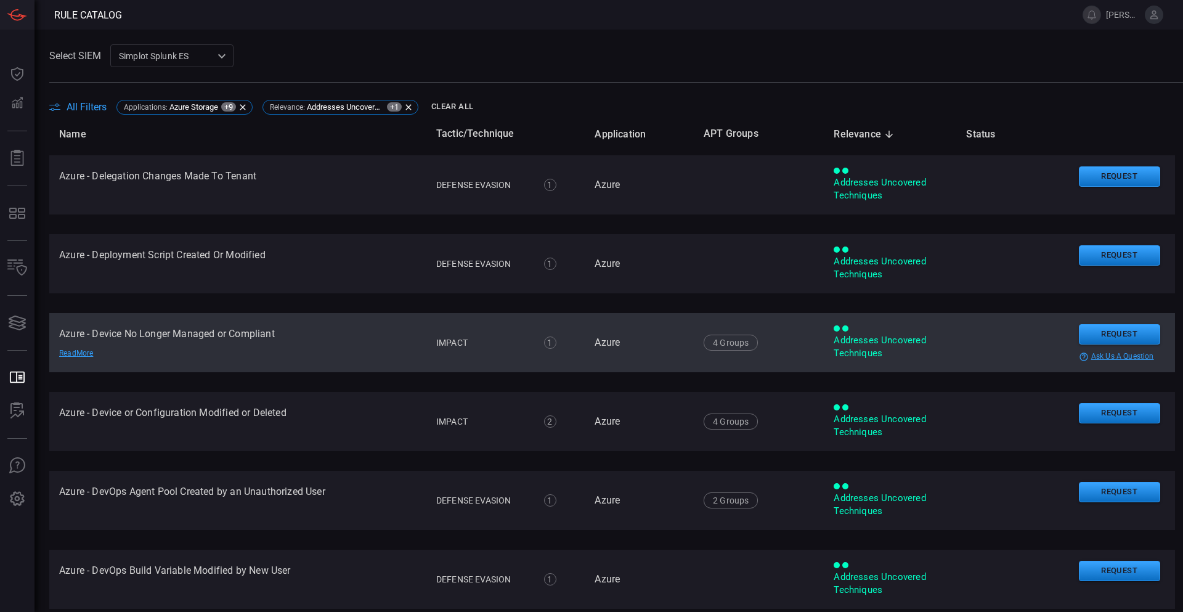
drag, startPoint x: 361, startPoint y: 284, endPoint x: 360, endPoint y: 311, distance: 27.1
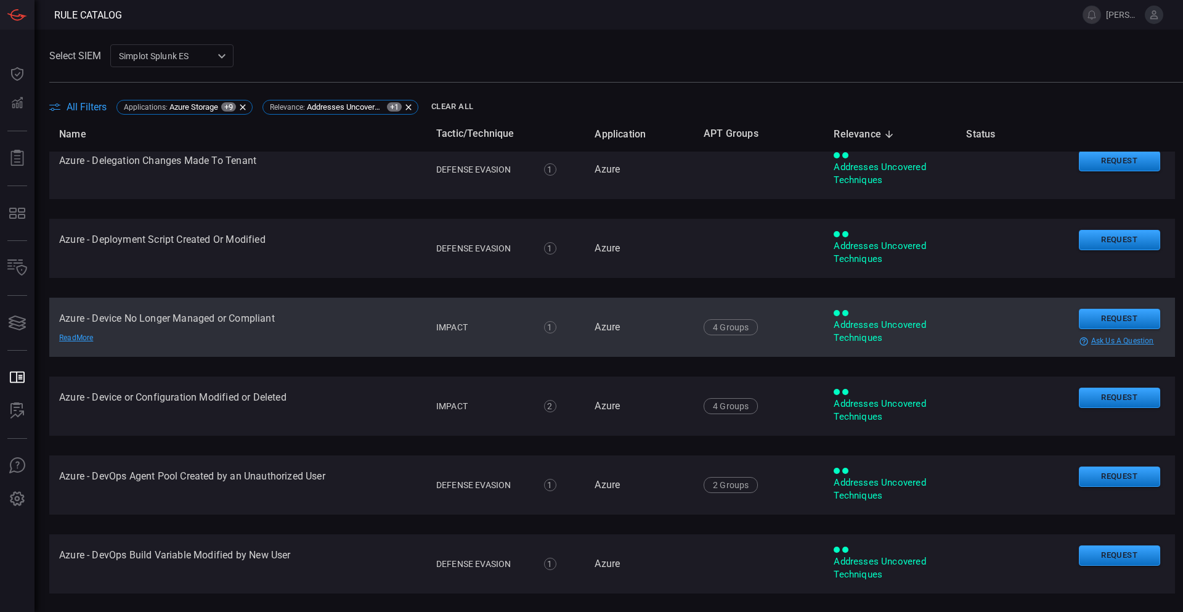
scroll to position [3505, 0]
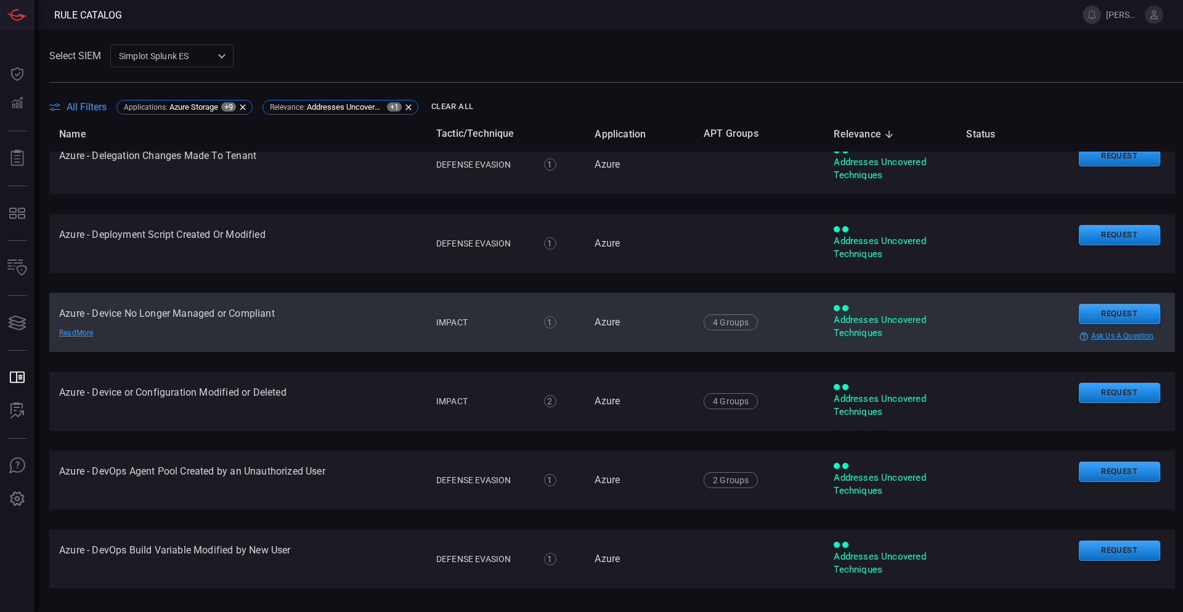
drag, startPoint x: 359, startPoint y: 305, endPoint x: 358, endPoint y: 335, distance: 29.6
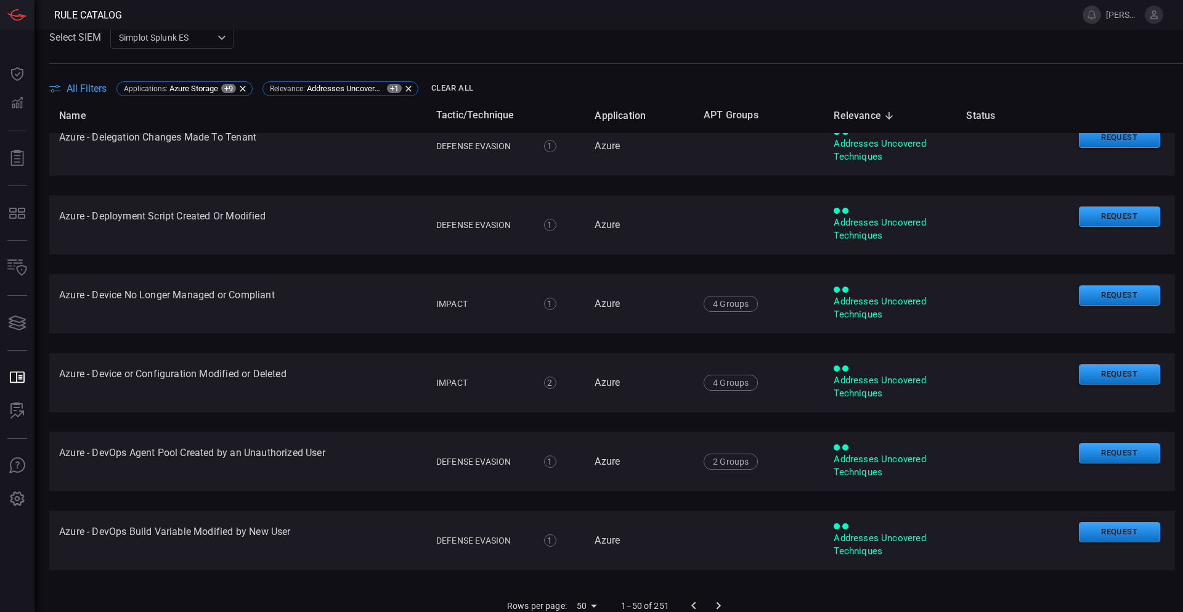
scroll to position [28, 0]
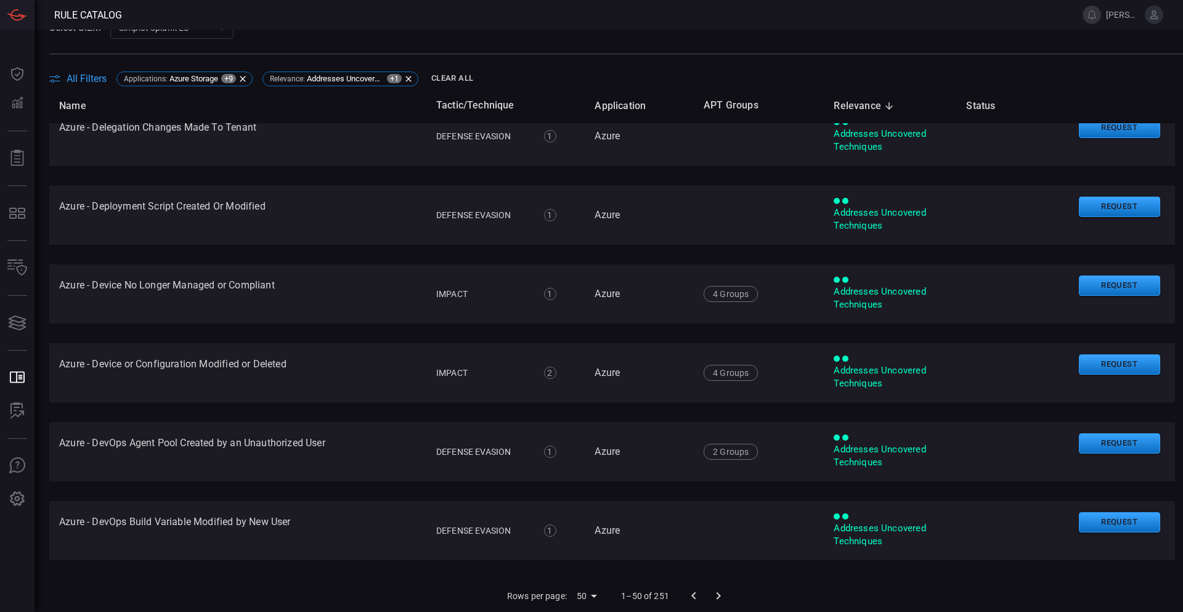
click at [711, 593] on icon "Go to next page" at bounding box center [718, 595] width 15 height 15
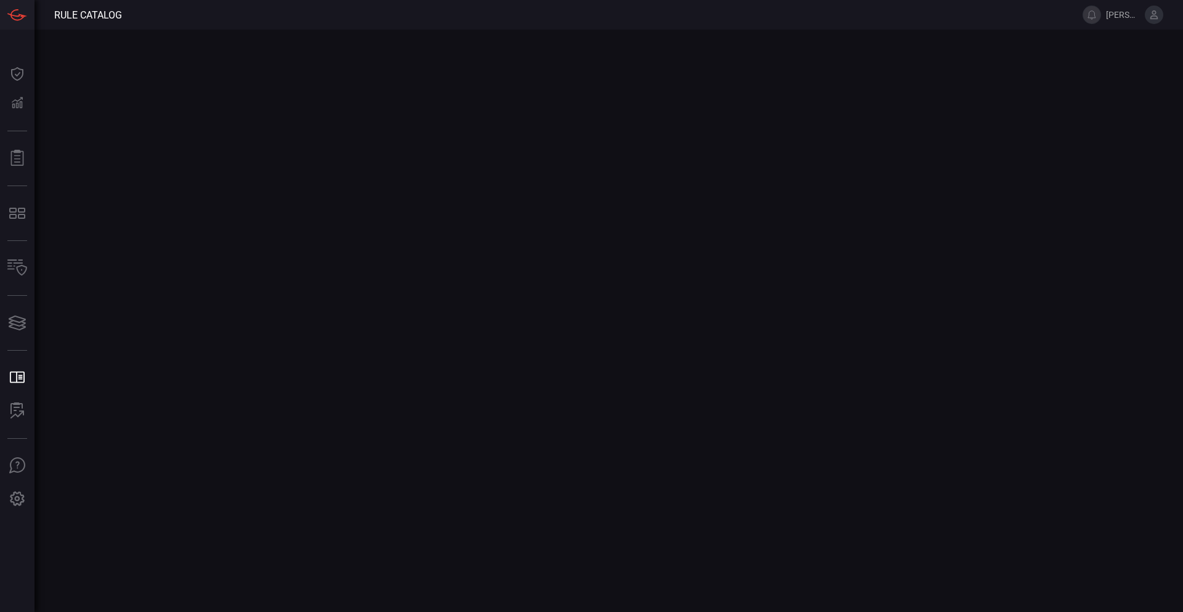
scroll to position [0, 0]
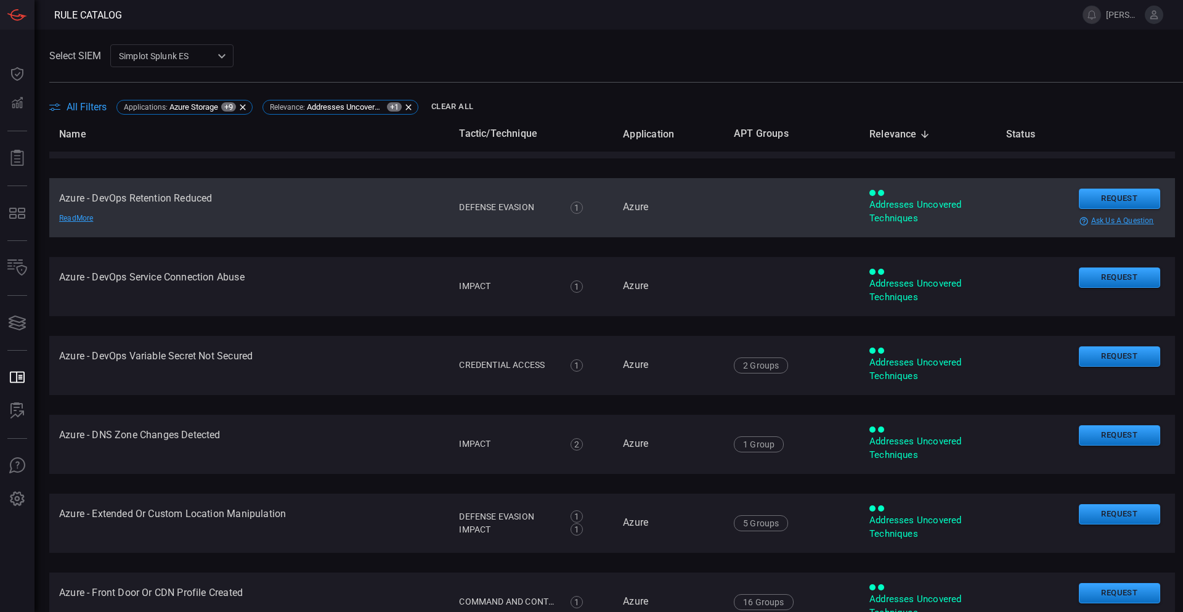
drag, startPoint x: 341, startPoint y: 255, endPoint x: 340, endPoint y: 287, distance: 31.4
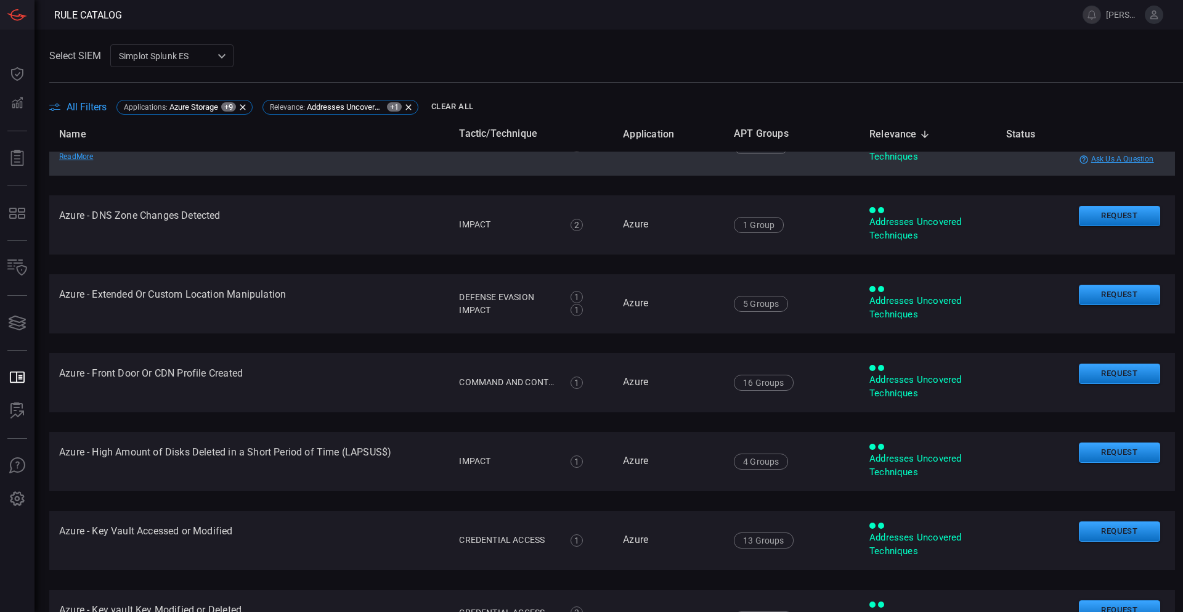
scroll to position [375, 0]
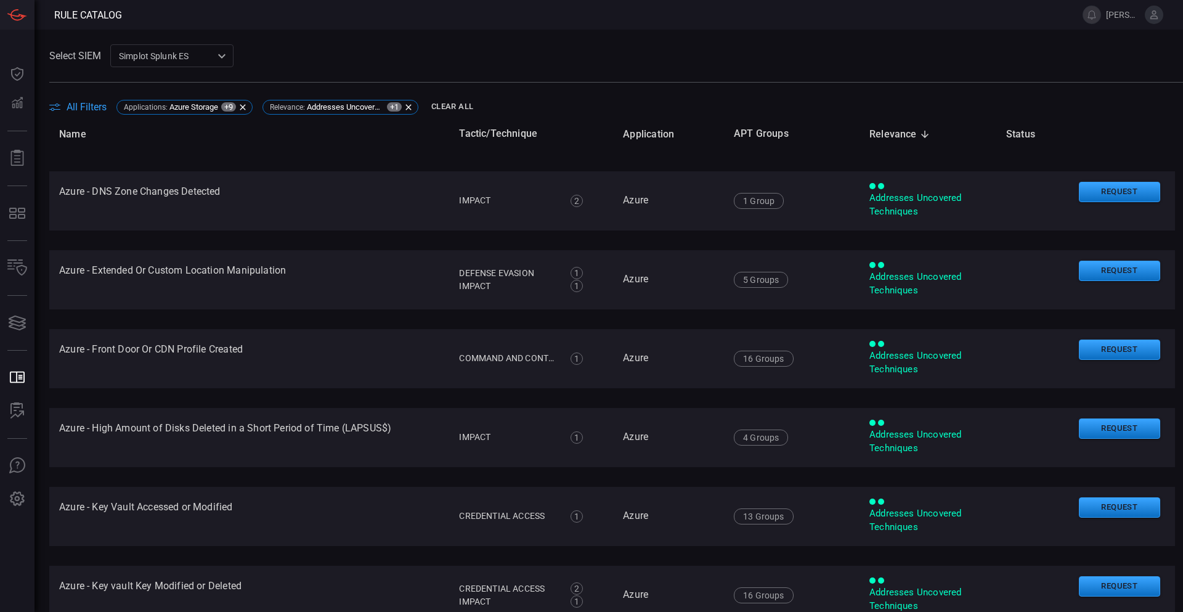
drag, startPoint x: 346, startPoint y: 264, endPoint x: 354, endPoint y: 291, distance: 28.3
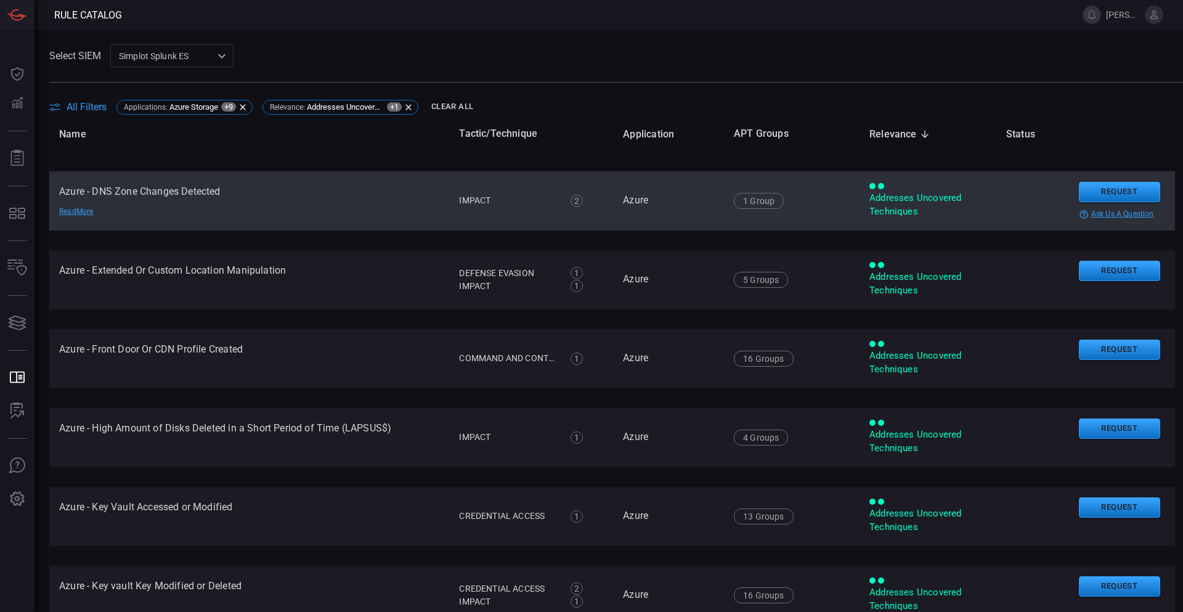
click at [155, 202] on td "Azure - DNS Zone Changes Detected Read More" at bounding box center [249, 200] width 400 height 59
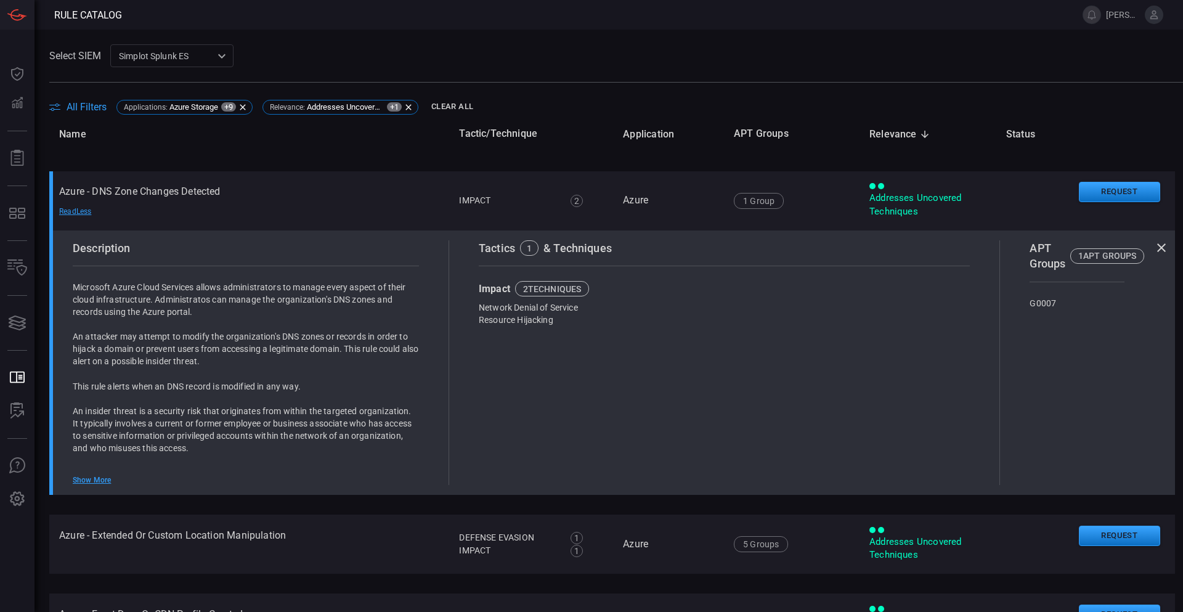
click at [95, 478] on div "Show More" at bounding box center [246, 480] width 346 height 10
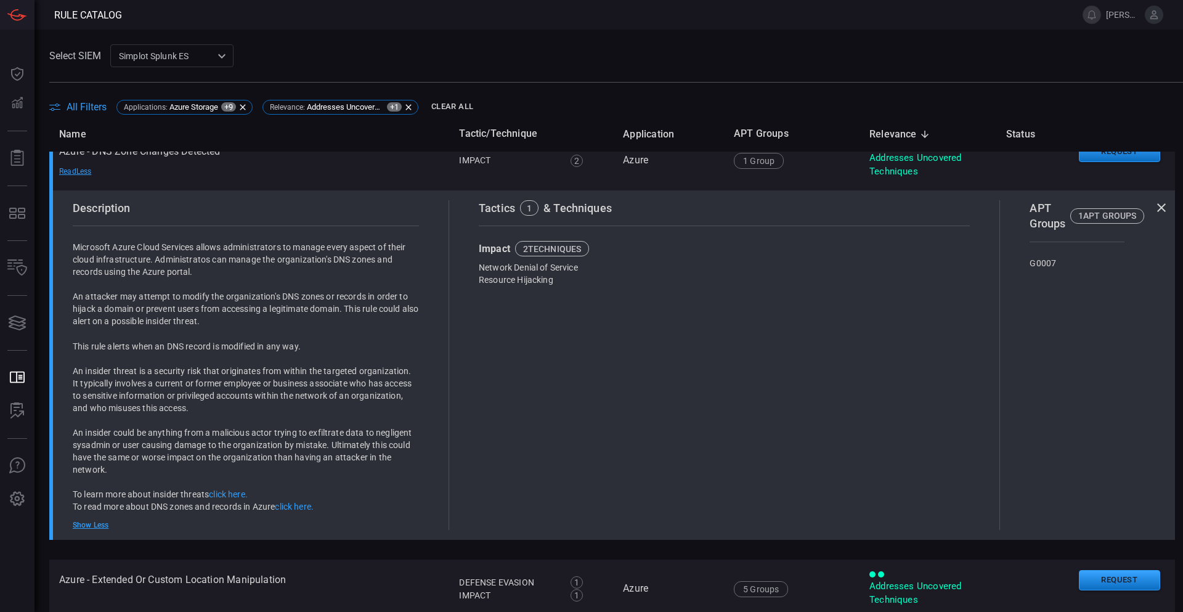
scroll to position [436, 0]
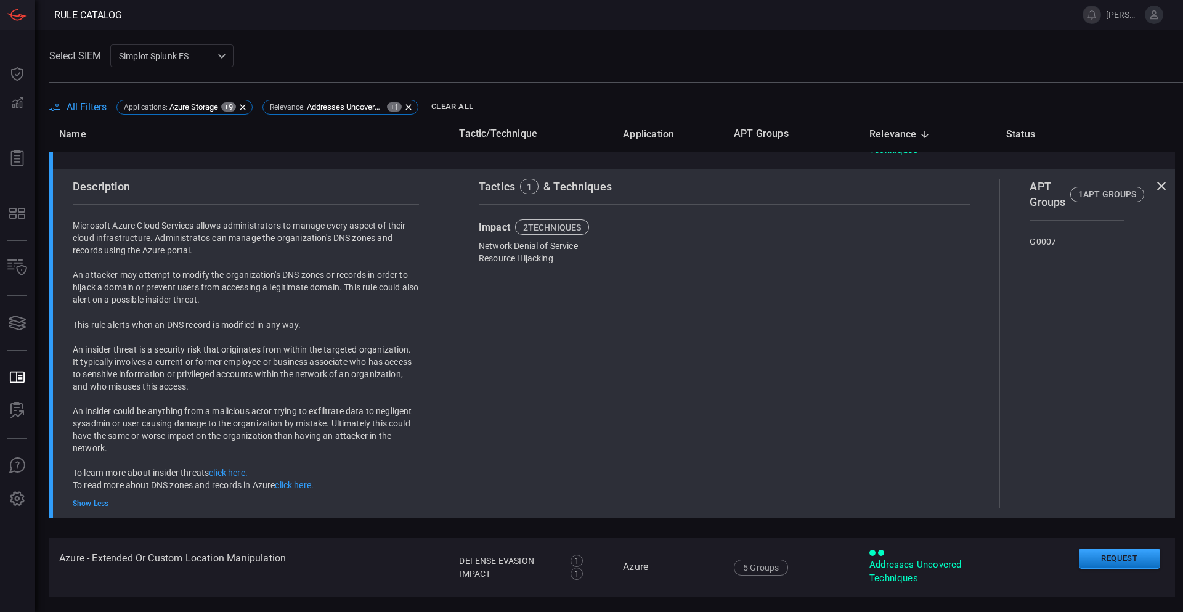
click at [1157, 184] on icon at bounding box center [1161, 186] width 9 height 9
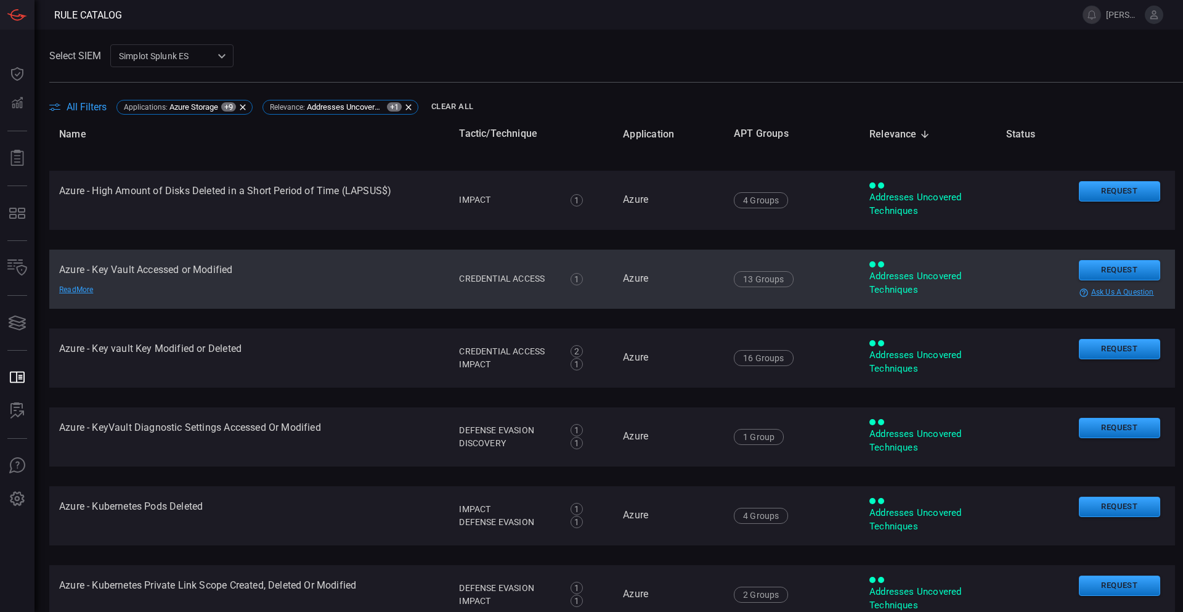
scroll to position [634, 0]
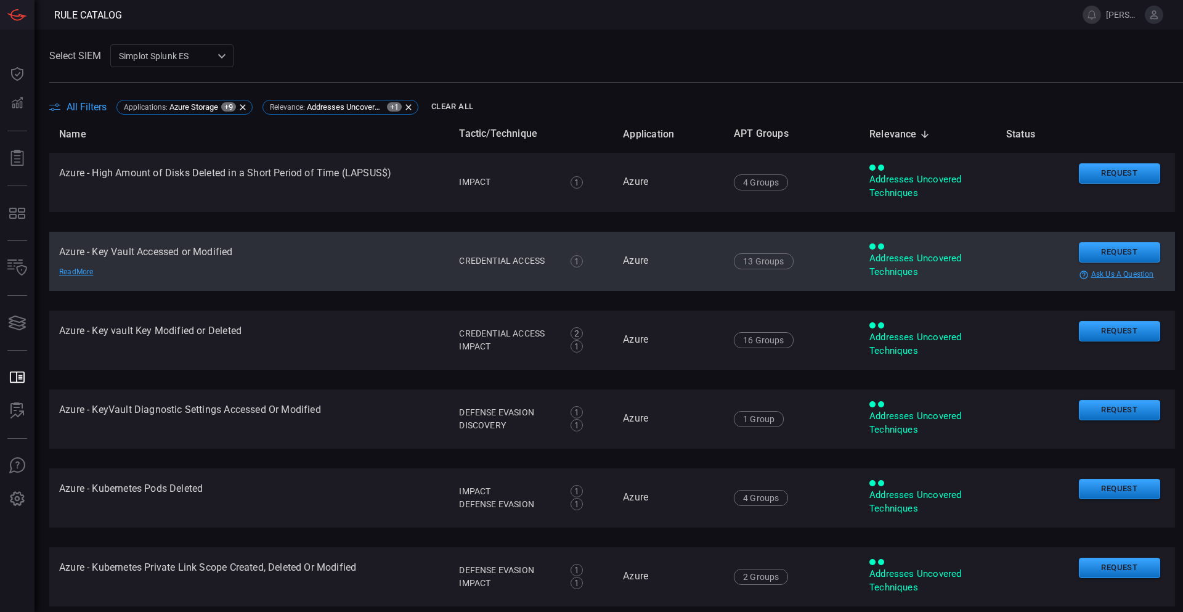
drag, startPoint x: 339, startPoint y: 296, endPoint x: 337, endPoint y: 314, distance: 18.0
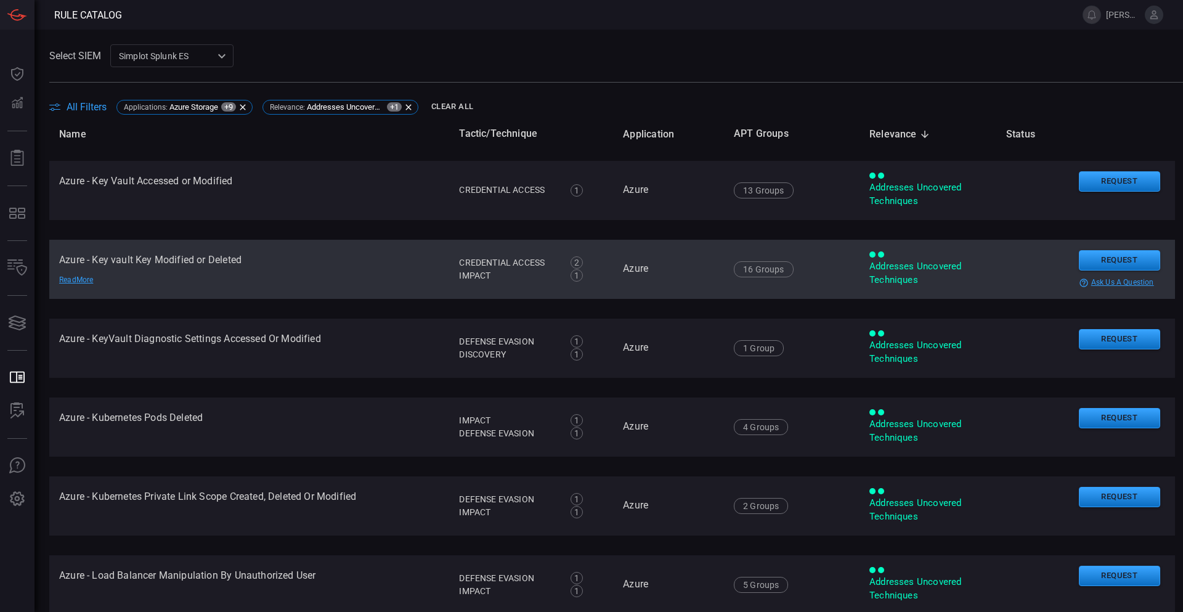
drag, startPoint x: 380, startPoint y: 299, endPoint x: 378, endPoint y: 312, distance: 13.2
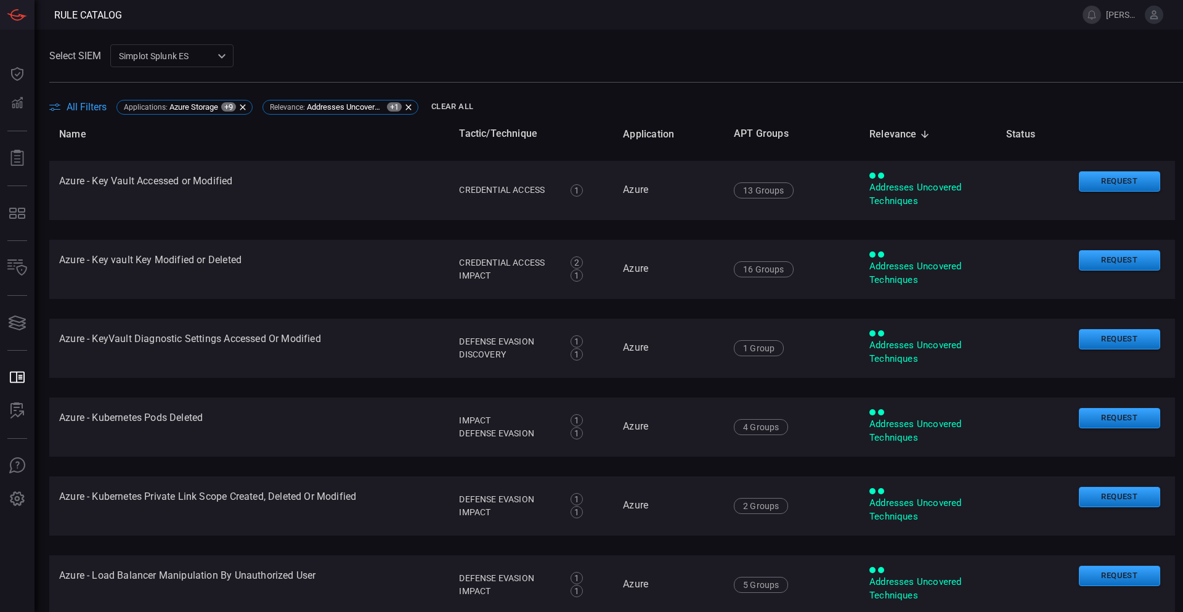
scroll to position [702, 0]
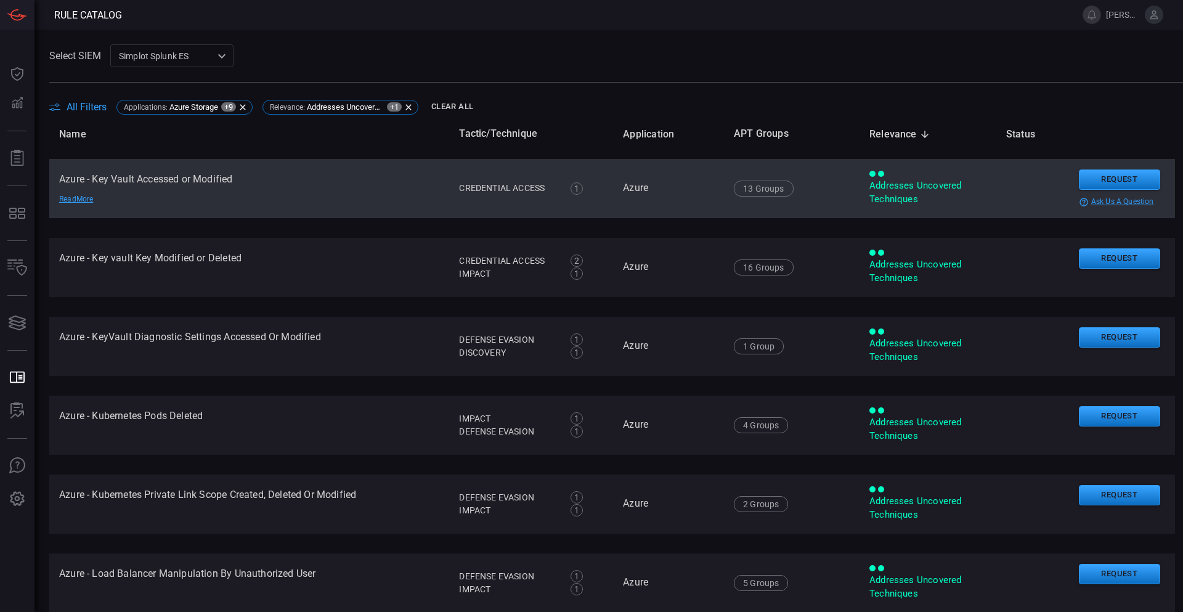
click at [86, 199] on div "Read More" at bounding box center [102, 199] width 86 height 10
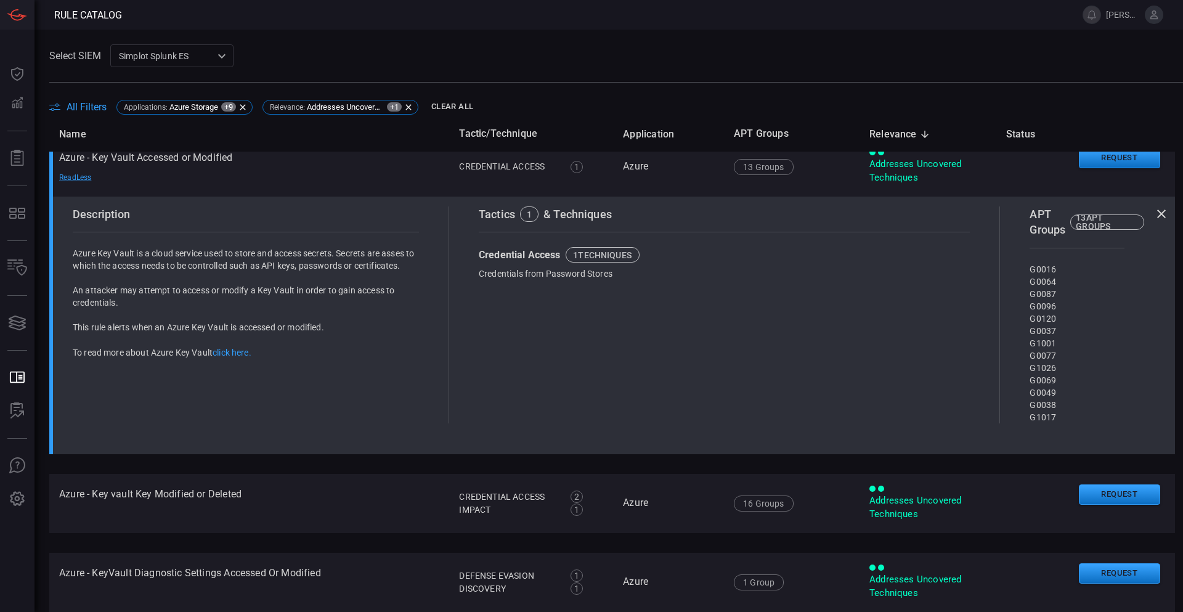
scroll to position [751, 0]
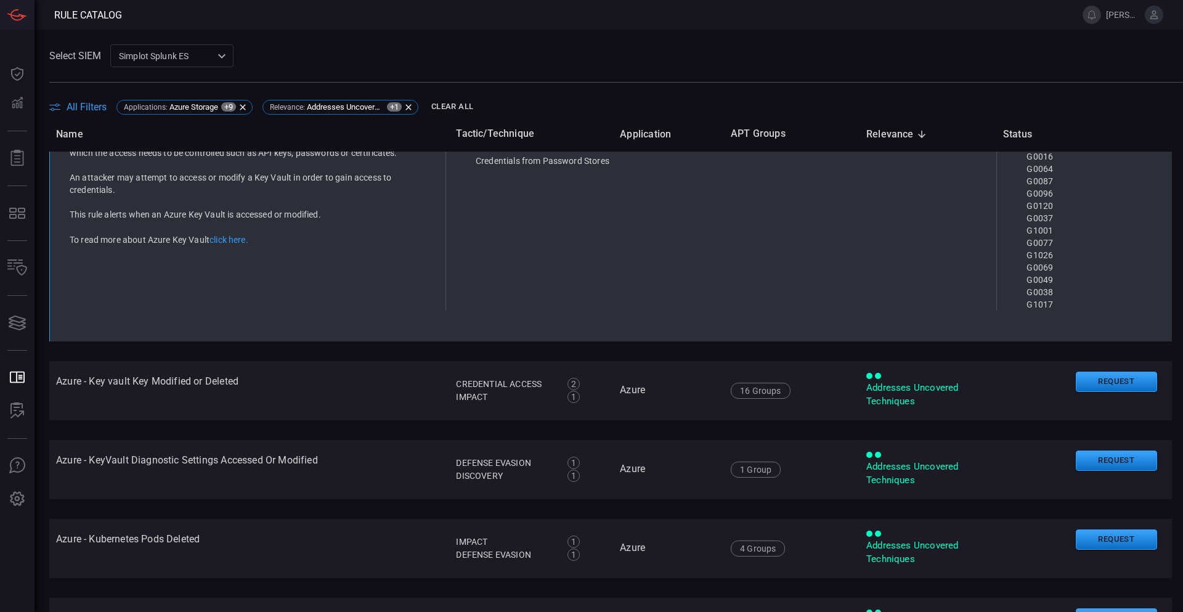
drag, startPoint x: 390, startPoint y: 319, endPoint x: 400, endPoint y: 364, distance: 46.0
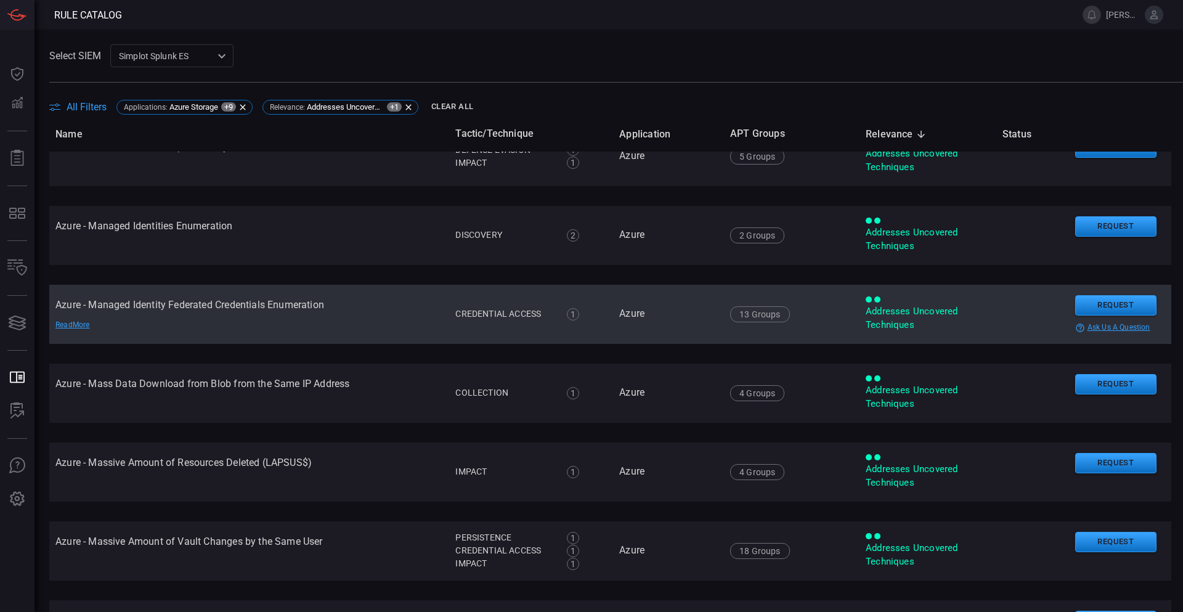
scroll to position [1408, 4]
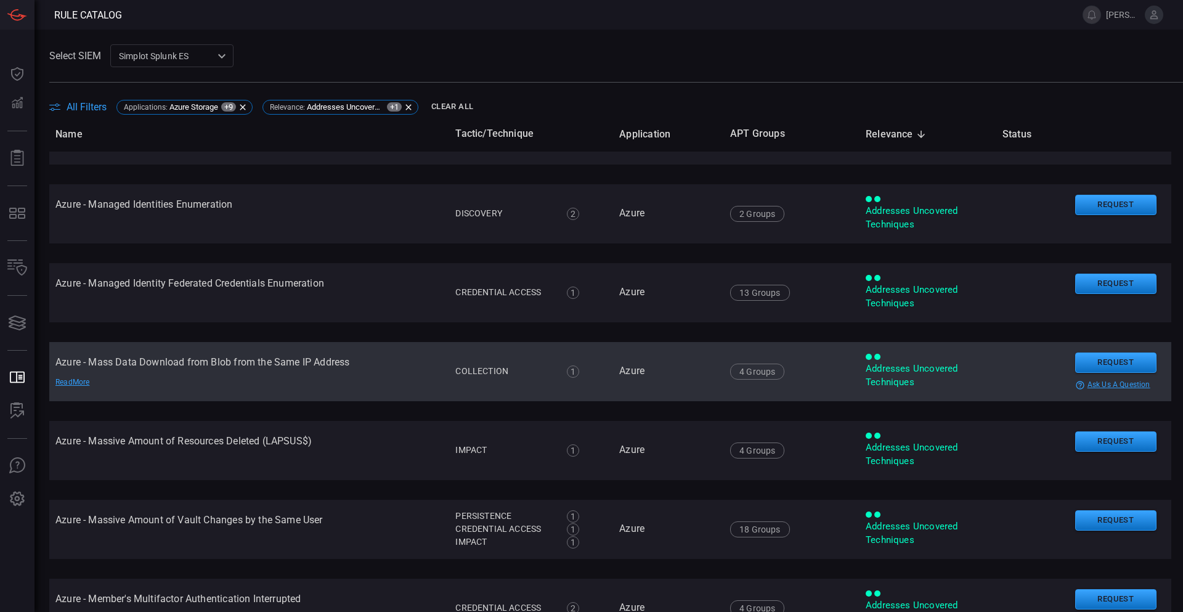
click at [81, 384] on div "Read More" at bounding box center [98, 382] width 86 height 10
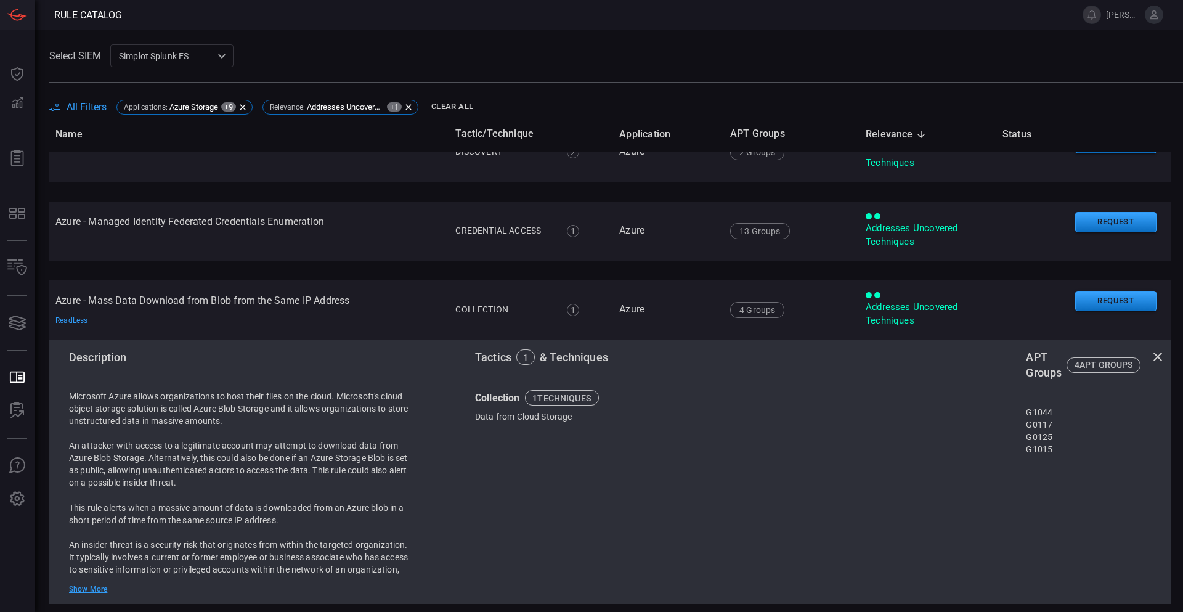
scroll to position [1274, 4]
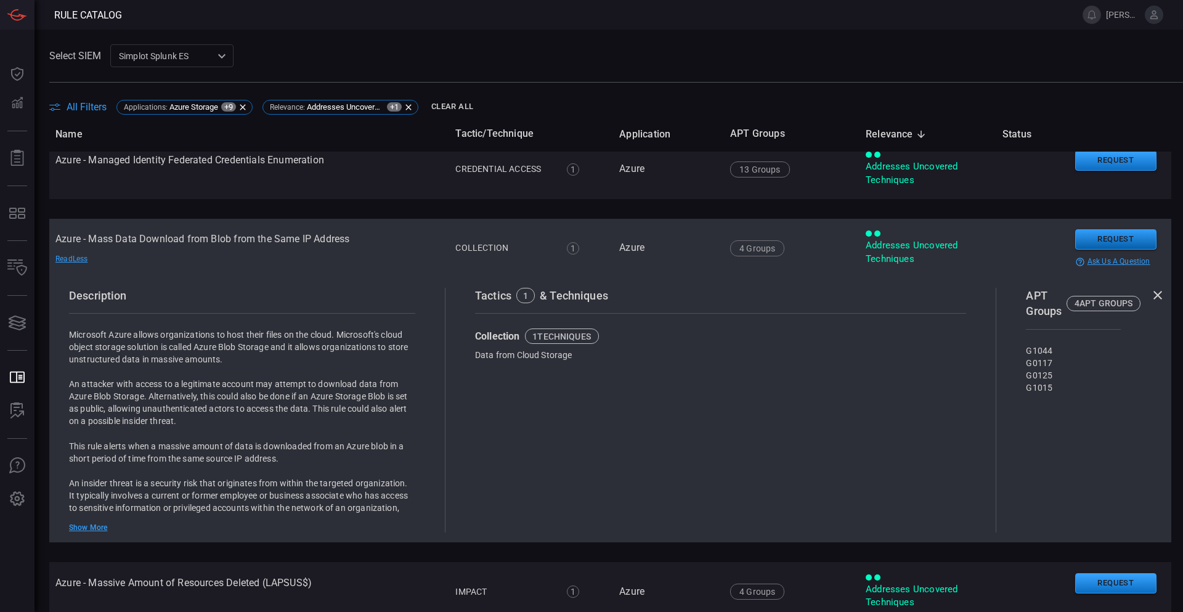
click at [1092, 232] on button "Request" at bounding box center [1115, 239] width 81 height 20
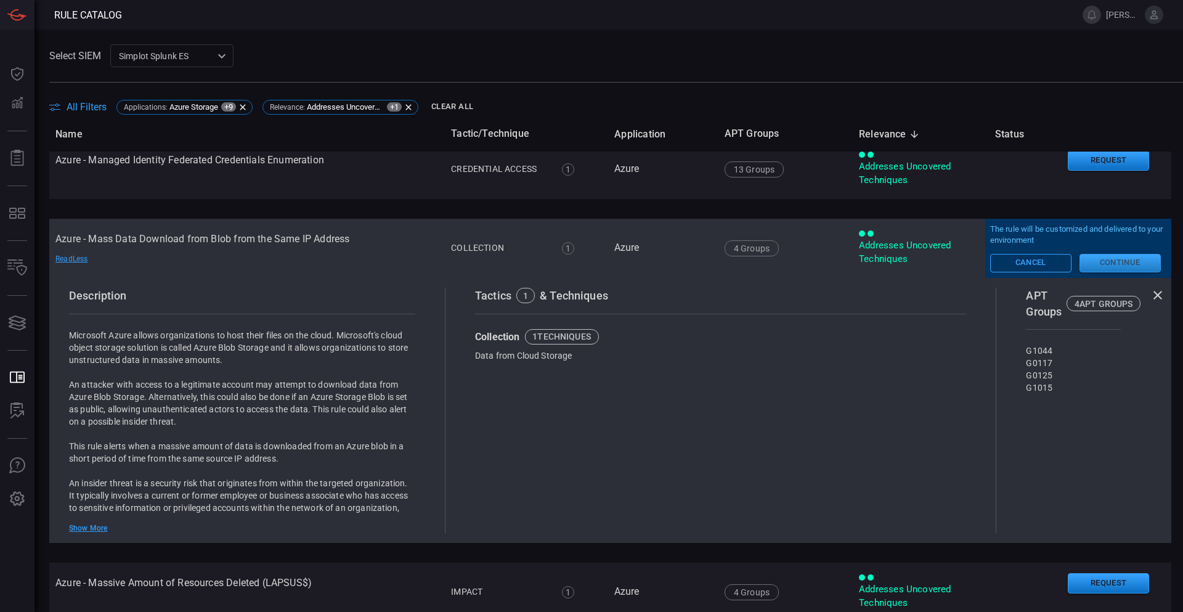
click at [1102, 261] on button "Continue" at bounding box center [1120, 263] width 81 height 18
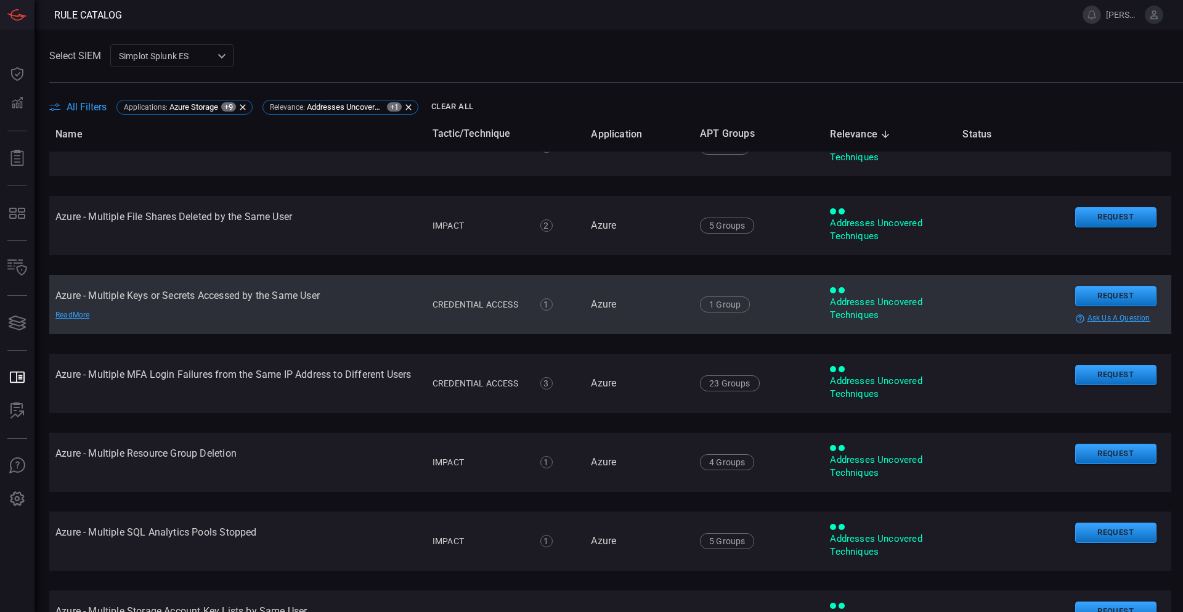
scroll to position [2259, 4]
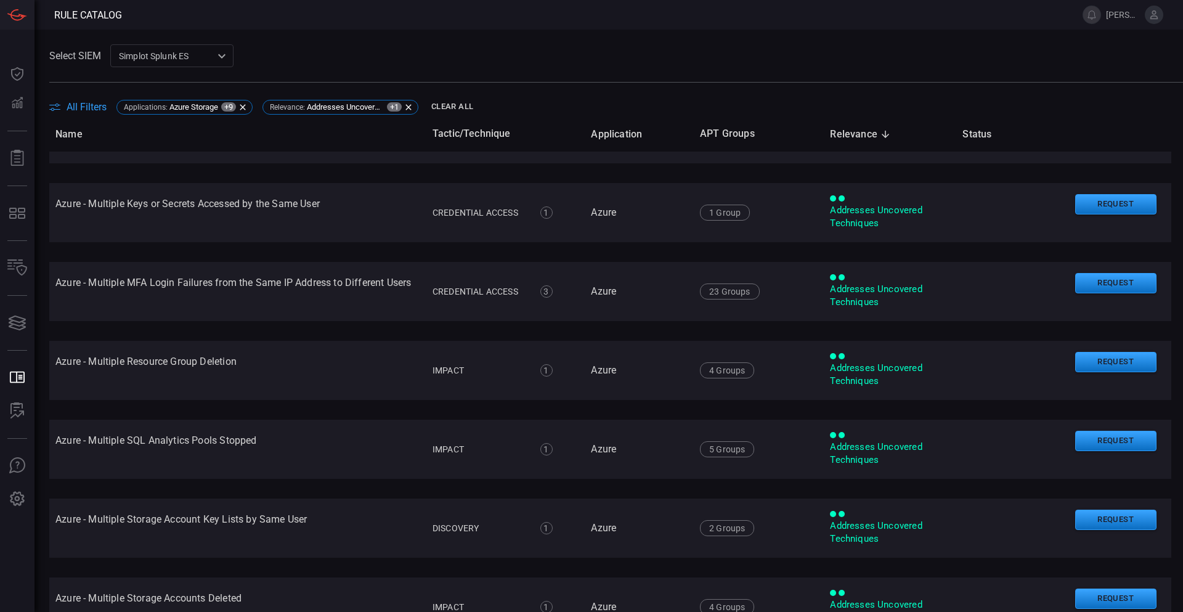
drag, startPoint x: 368, startPoint y: 317, endPoint x: 367, endPoint y: 336, distance: 19.1
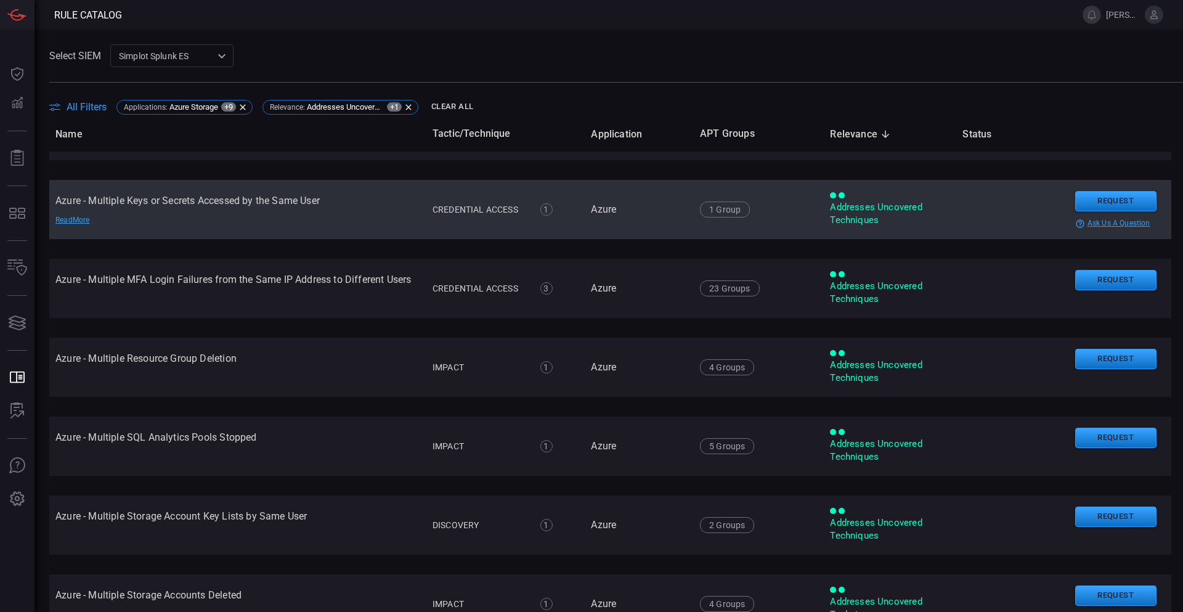
click at [229, 204] on td "Azure - Multiple Keys or Secrets Accessed by the Same User Read More" at bounding box center [234, 209] width 377 height 59
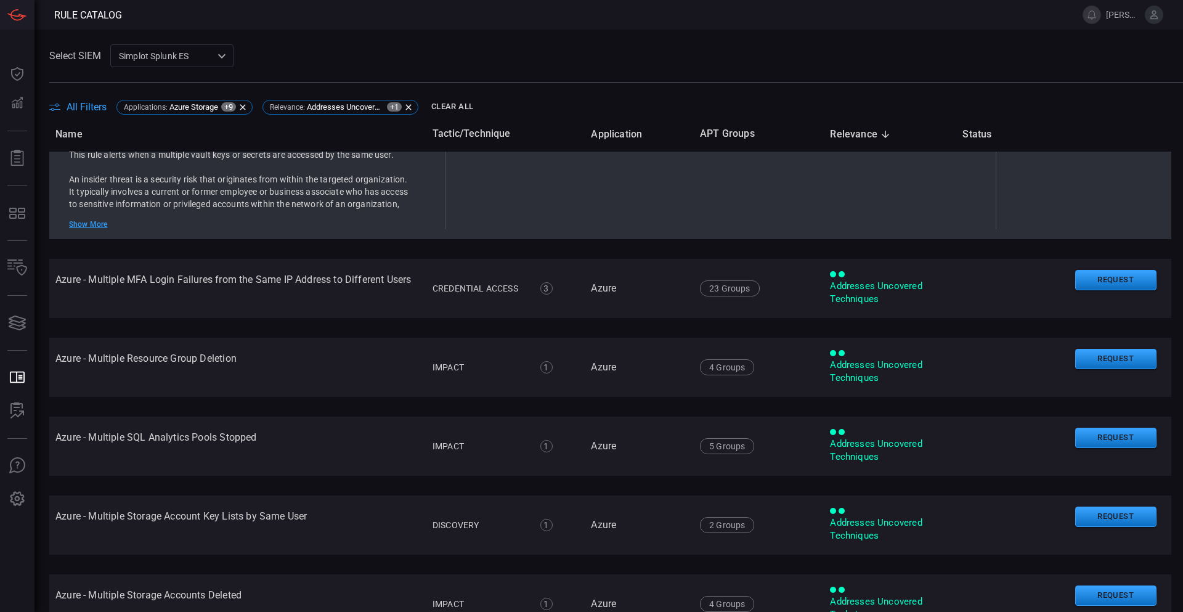
scroll to position [2028, 4]
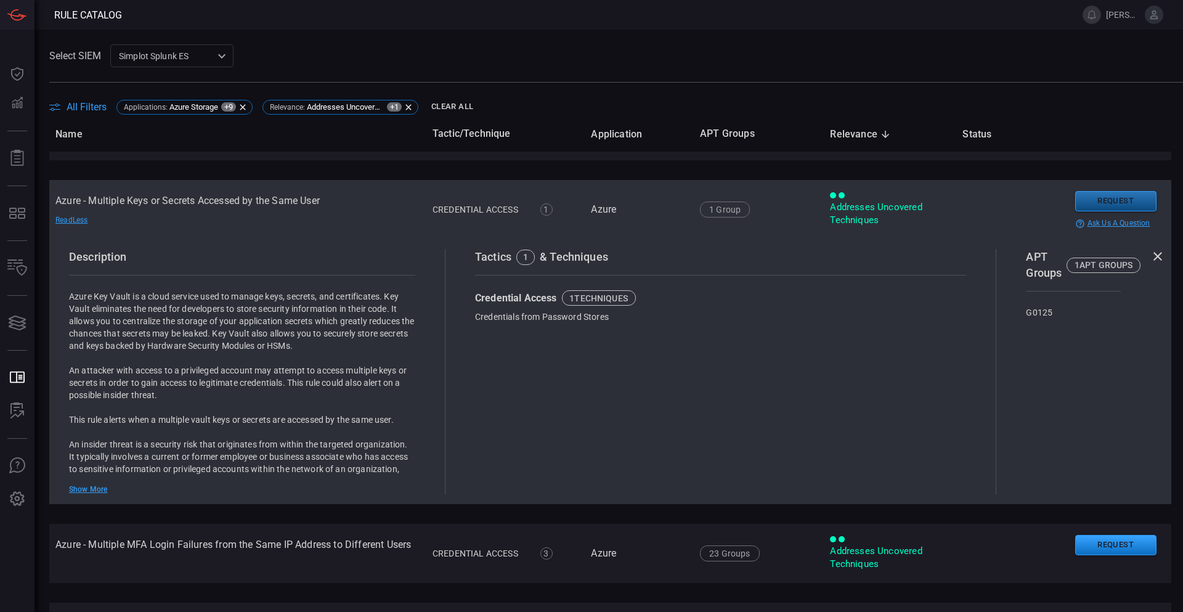
click at [1088, 197] on button "Request" at bounding box center [1115, 201] width 81 height 20
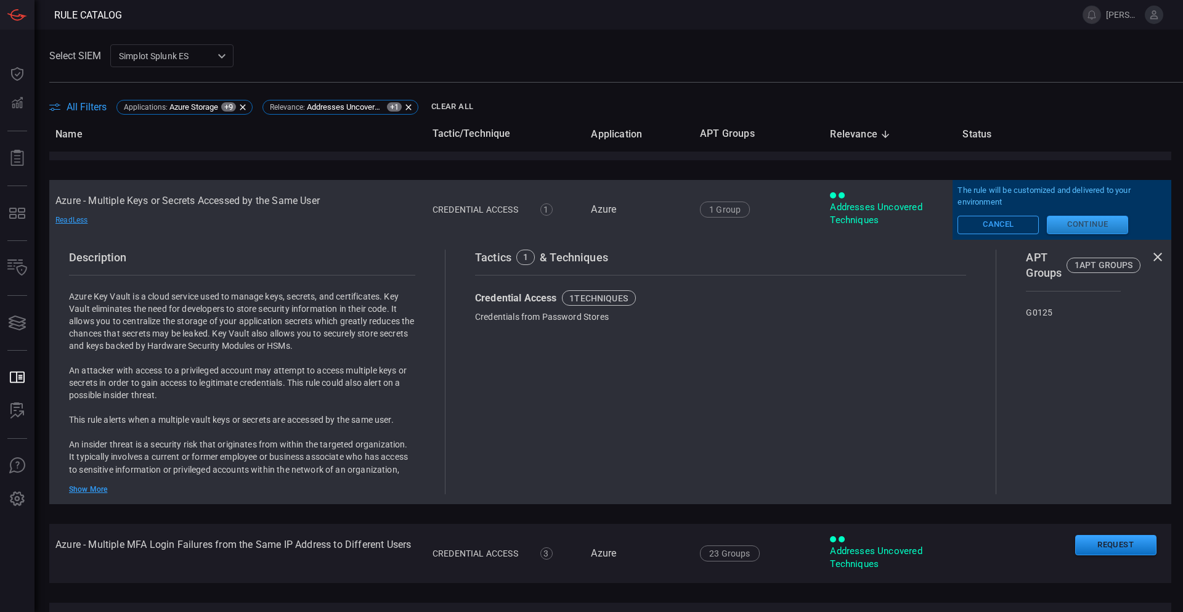
click at [1047, 221] on button "Continue" at bounding box center [1087, 225] width 81 height 18
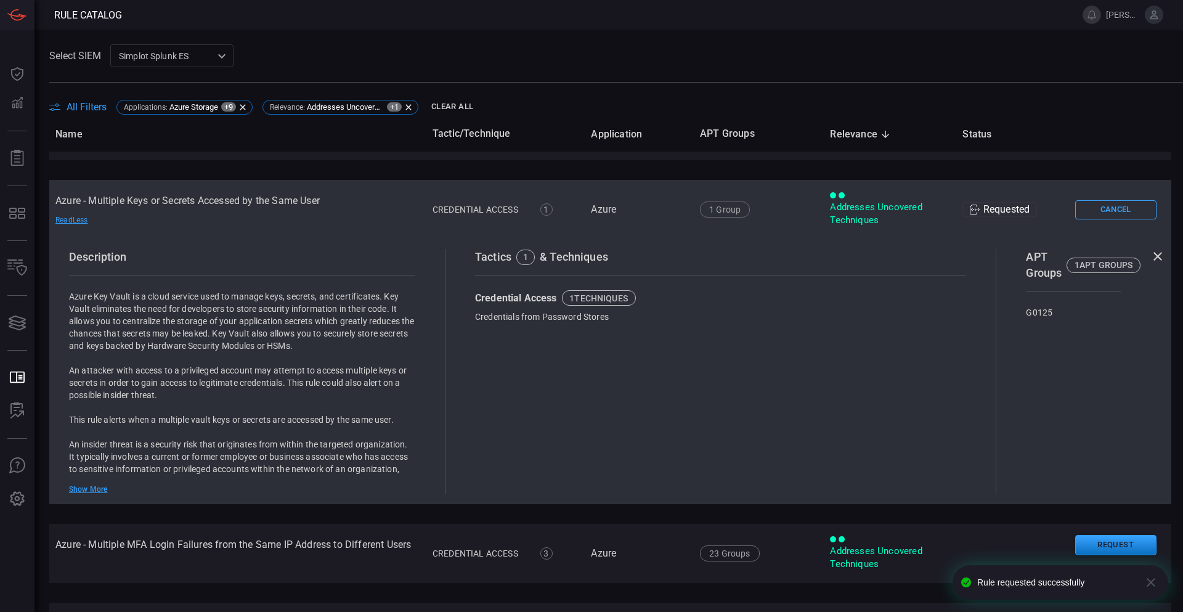
click at [1153, 253] on icon at bounding box center [1157, 256] width 9 height 9
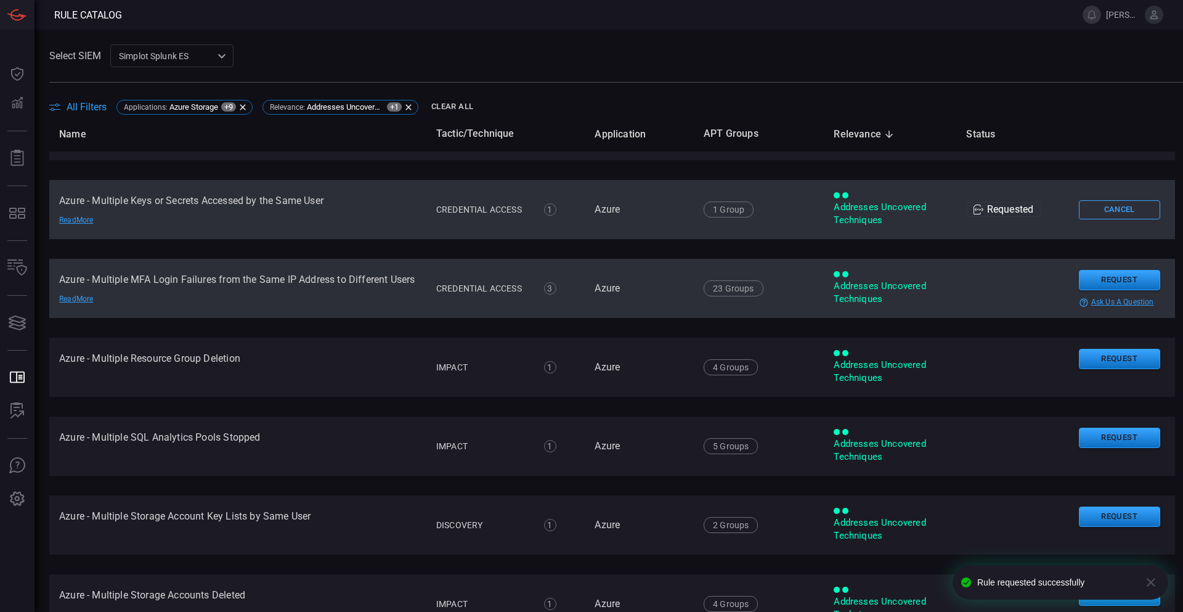
scroll to position [2028, 0]
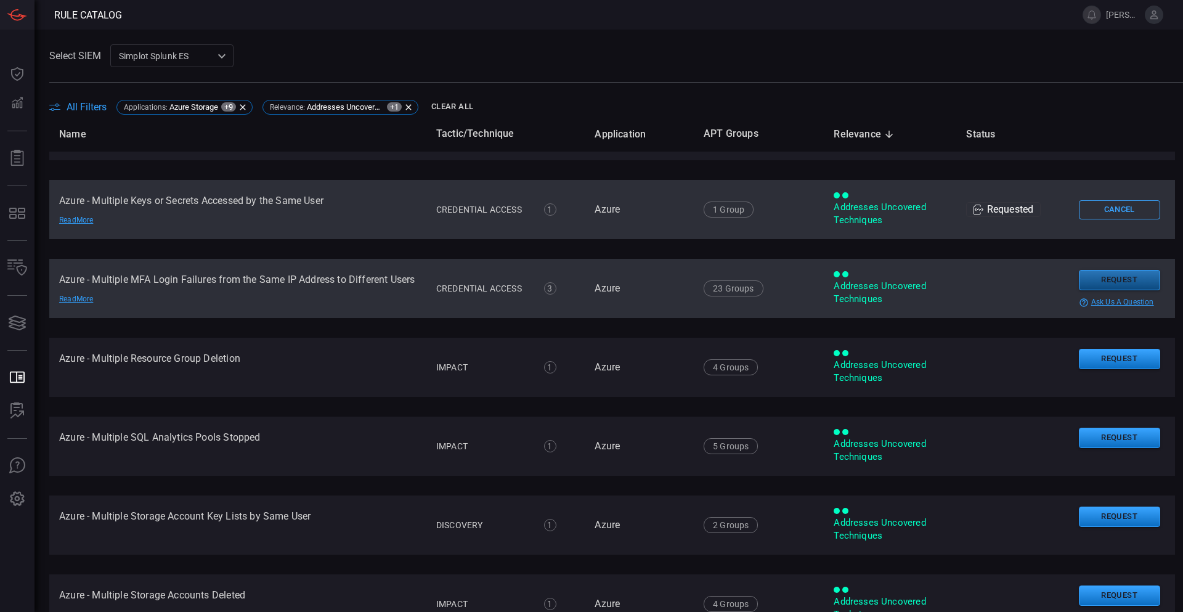
click at [1108, 283] on button "Request" at bounding box center [1119, 280] width 81 height 20
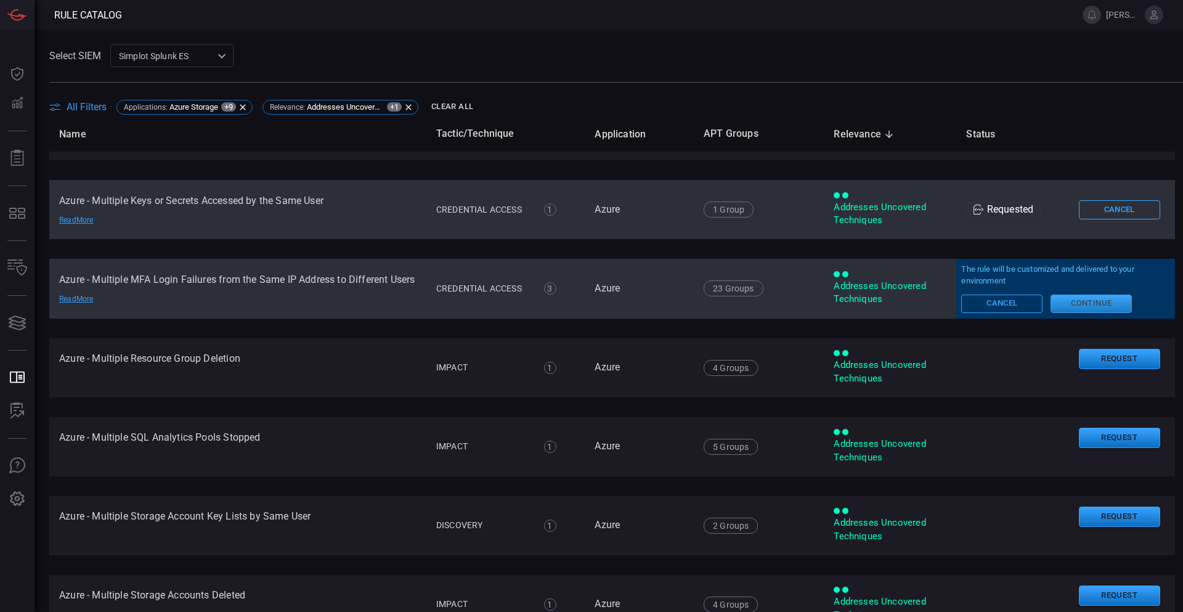
click at [1070, 306] on button "Continue" at bounding box center [1091, 304] width 81 height 18
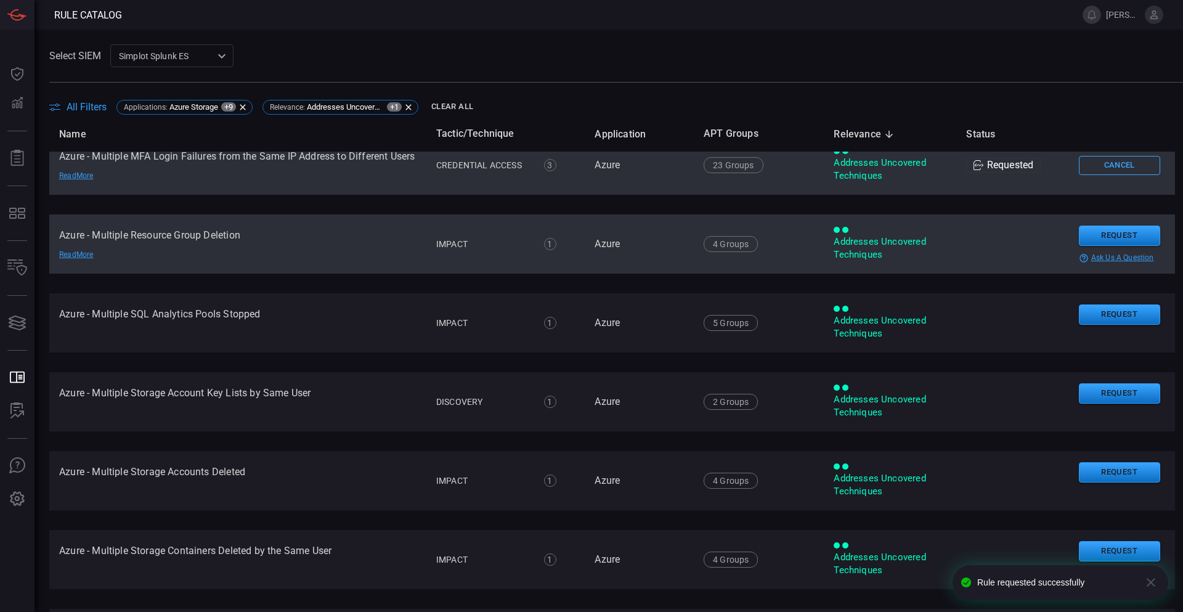
scroll to position [2213, 0]
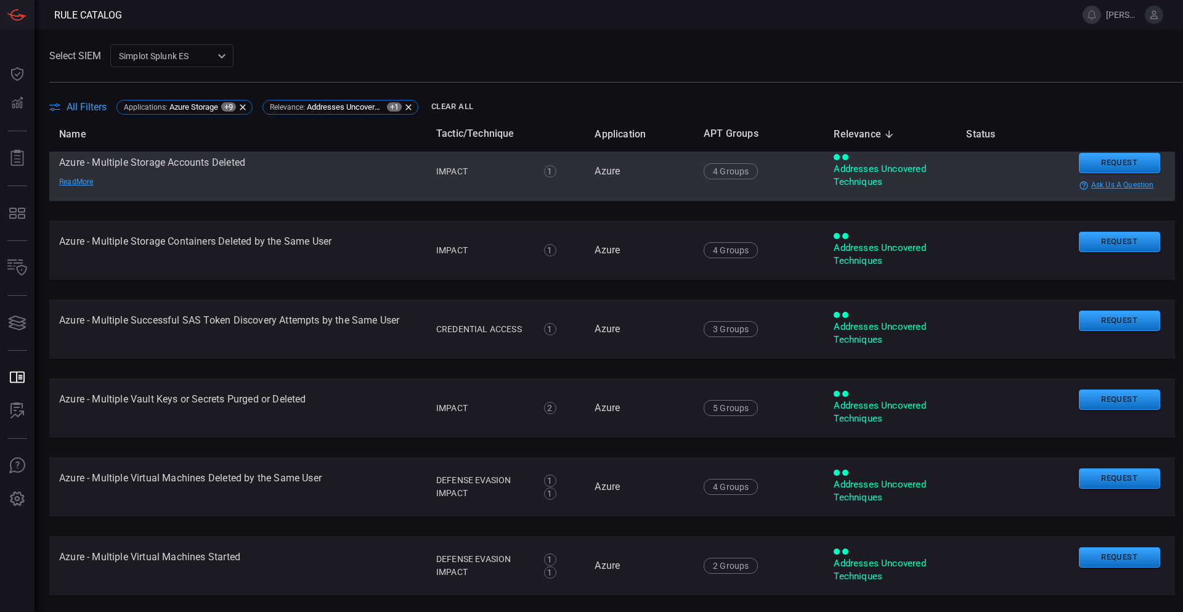
drag, startPoint x: 346, startPoint y: 232, endPoint x: 354, endPoint y: 253, distance: 22.4
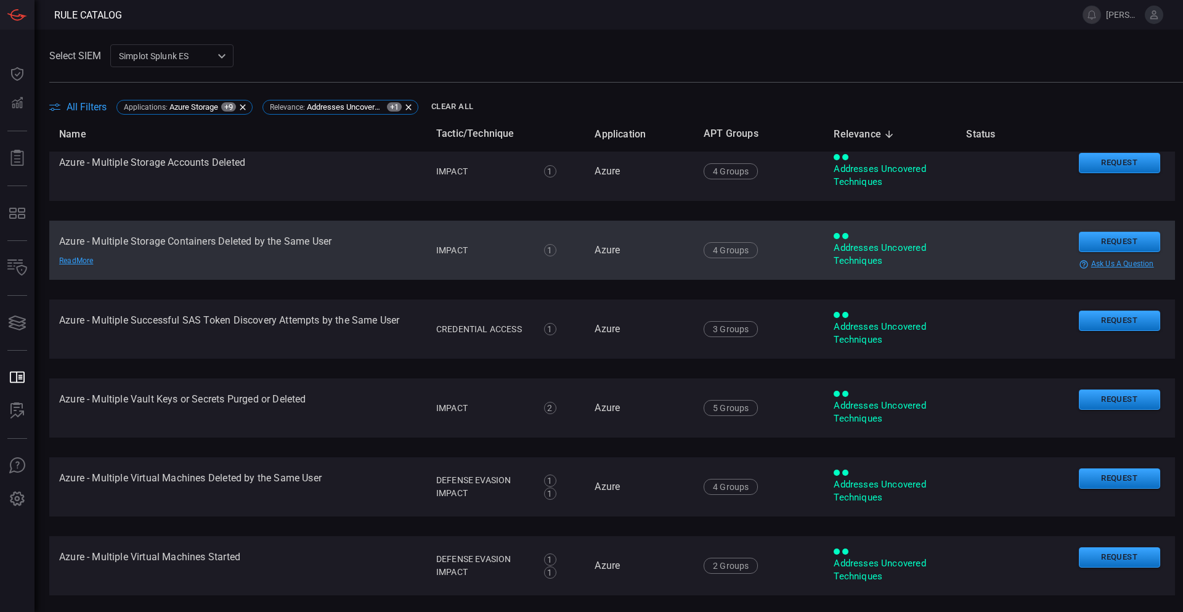
scroll to position [2463, 0]
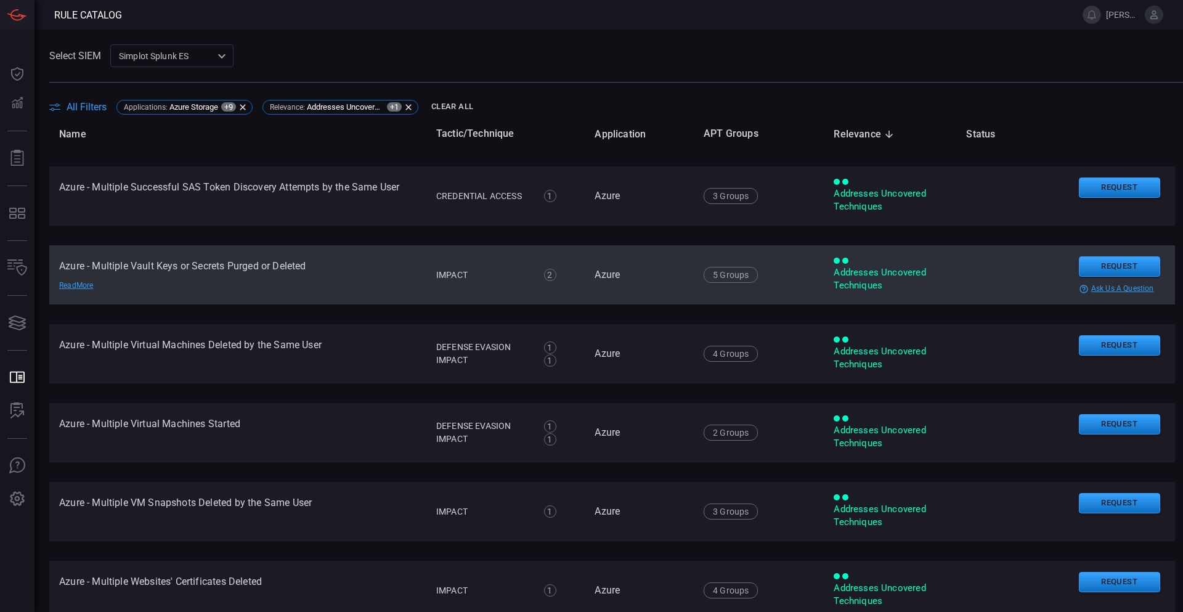
drag, startPoint x: 389, startPoint y: 287, endPoint x: 393, endPoint y: 316, distance: 29.8
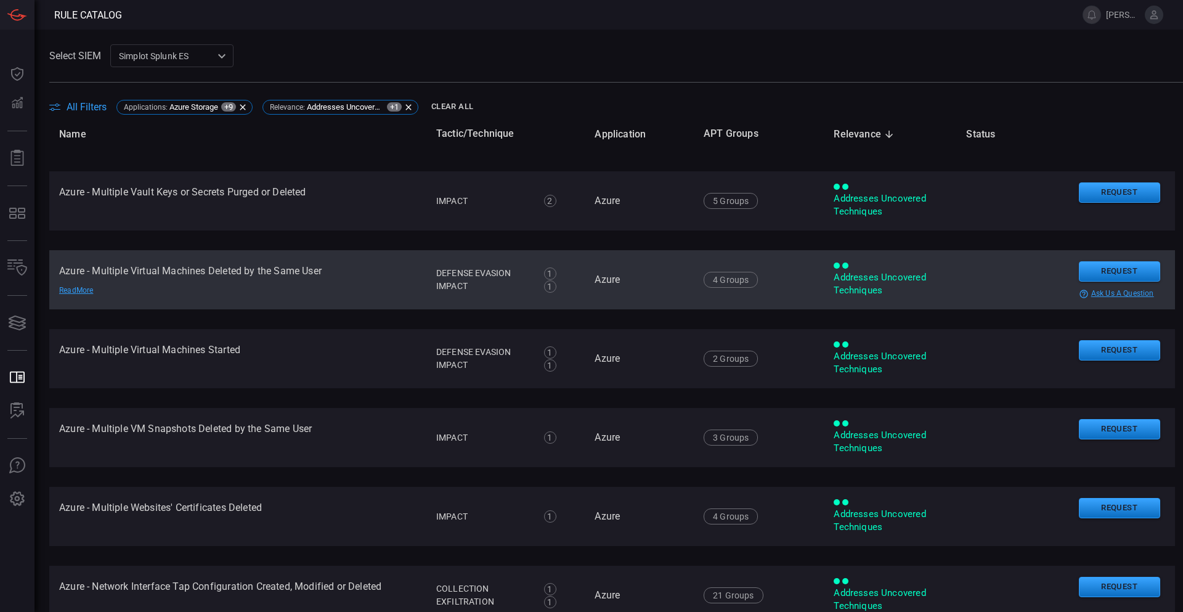
scroll to position [2606, 0]
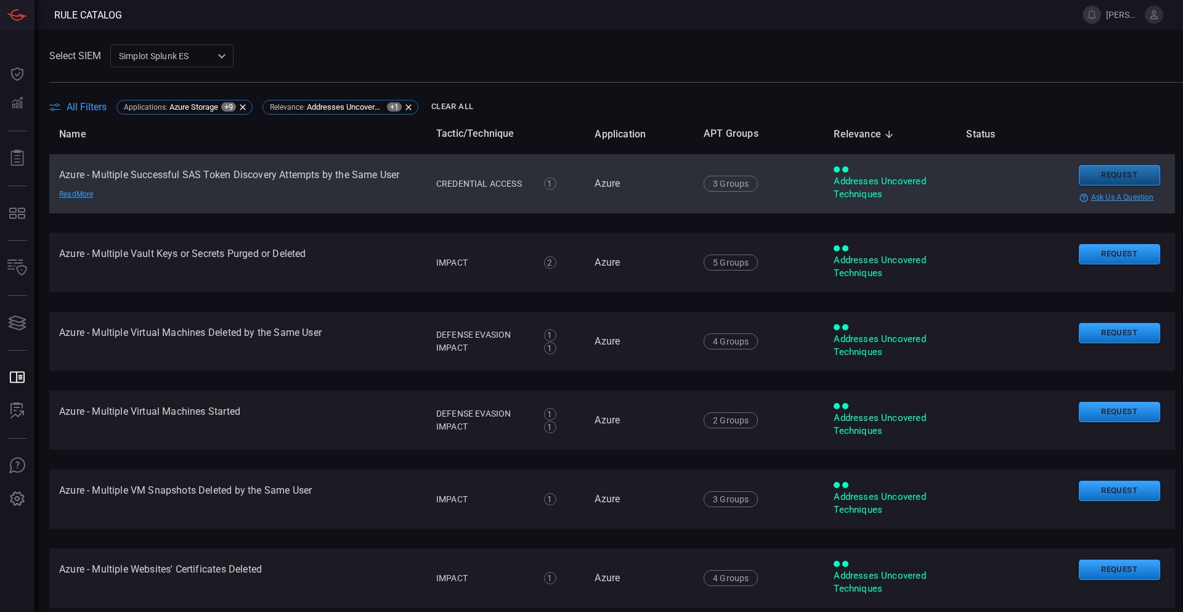
click at [1099, 173] on button "Request" at bounding box center [1119, 175] width 81 height 20
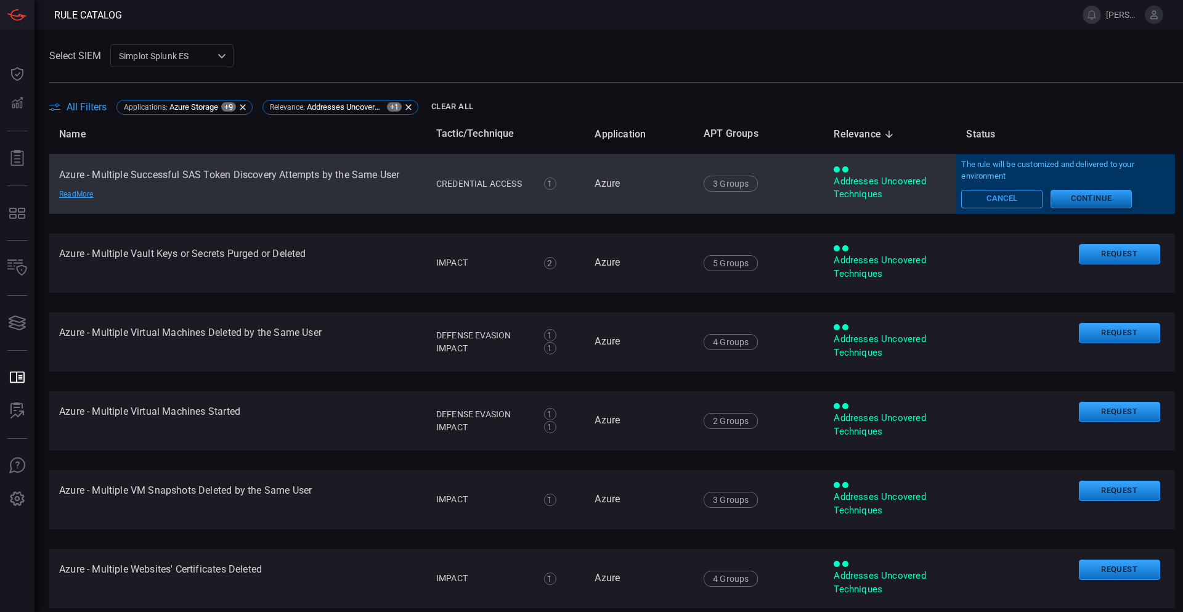
click at [1067, 197] on button "Continue" at bounding box center [1091, 199] width 81 height 18
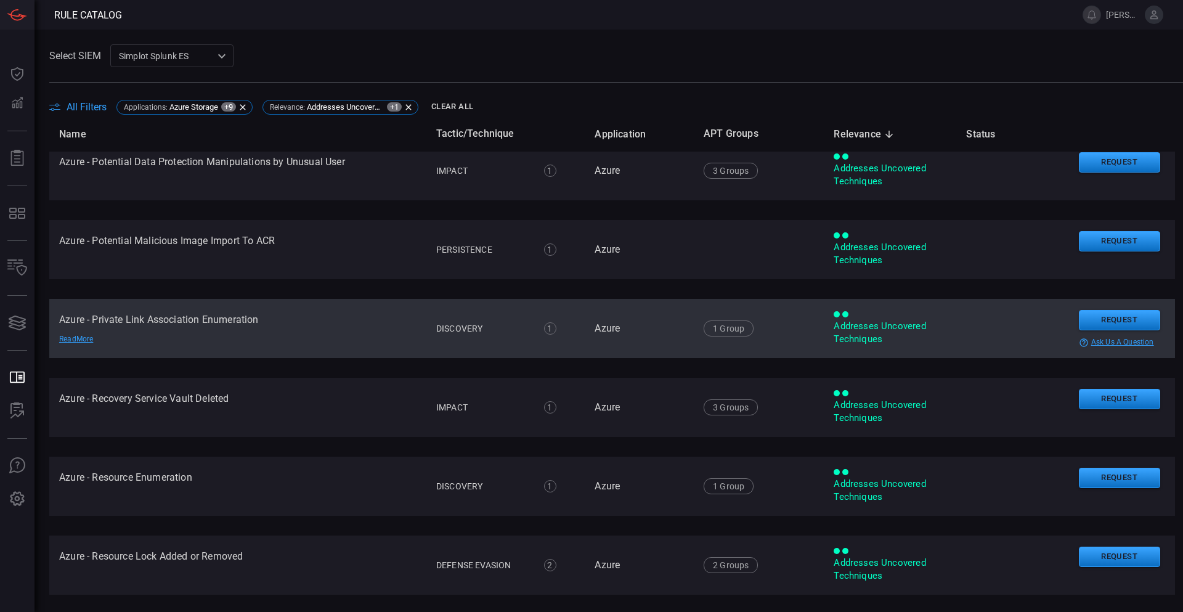
scroll to position [3498, 0]
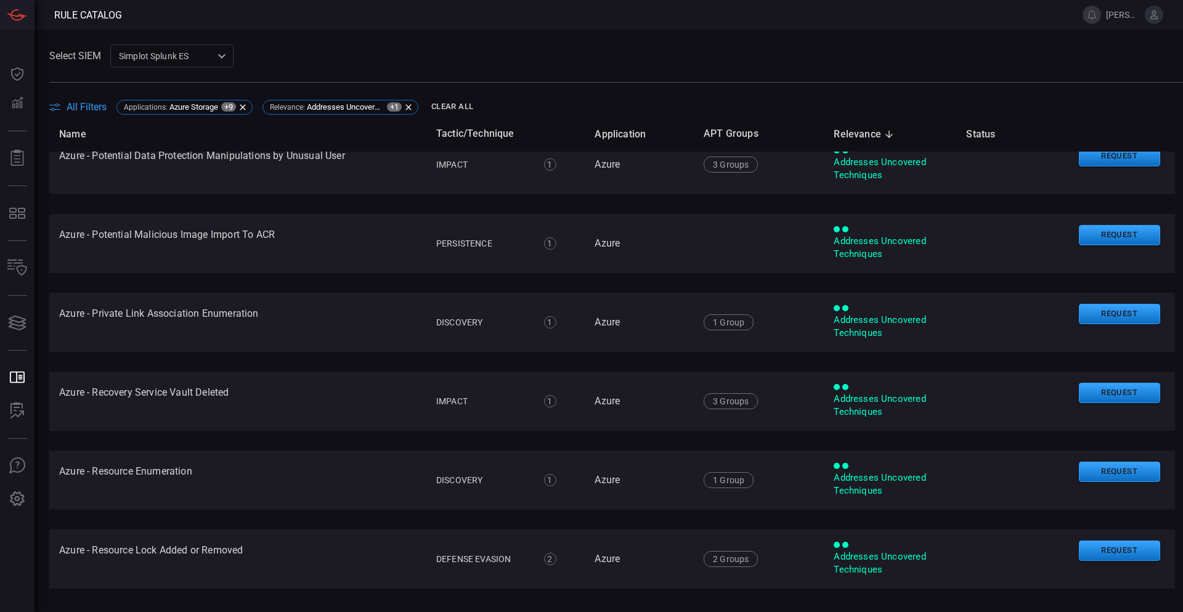
drag, startPoint x: 362, startPoint y: 354, endPoint x: 365, endPoint y: 434, distance: 79.5
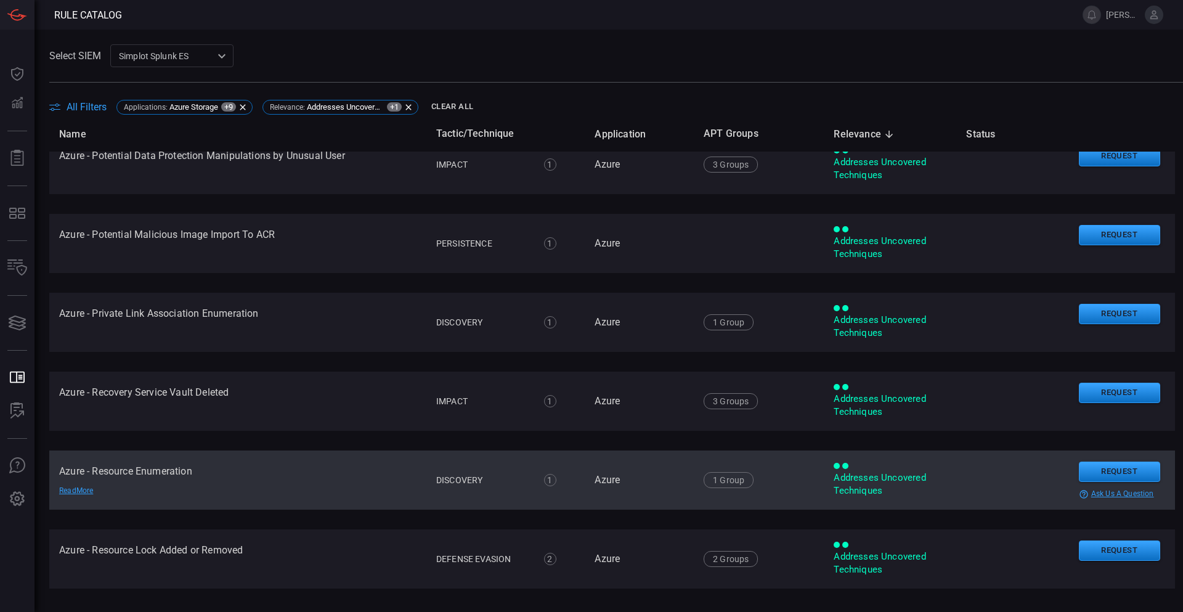
click at [184, 471] on td "Azure - Resource Enumeration Read More" at bounding box center [237, 479] width 377 height 59
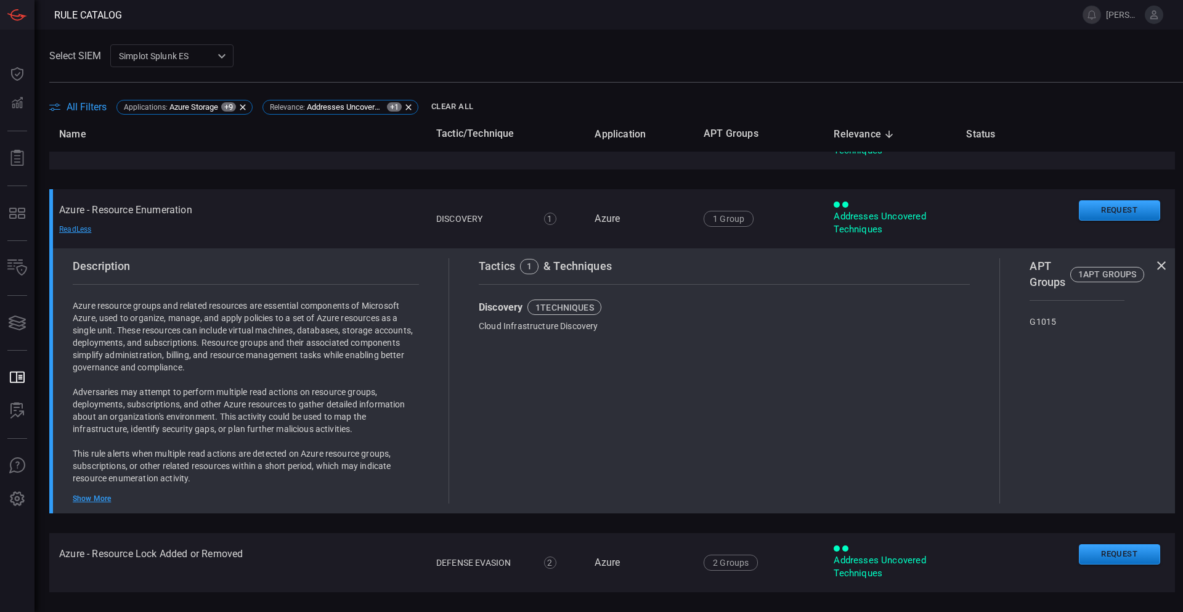
scroll to position [3772, 0]
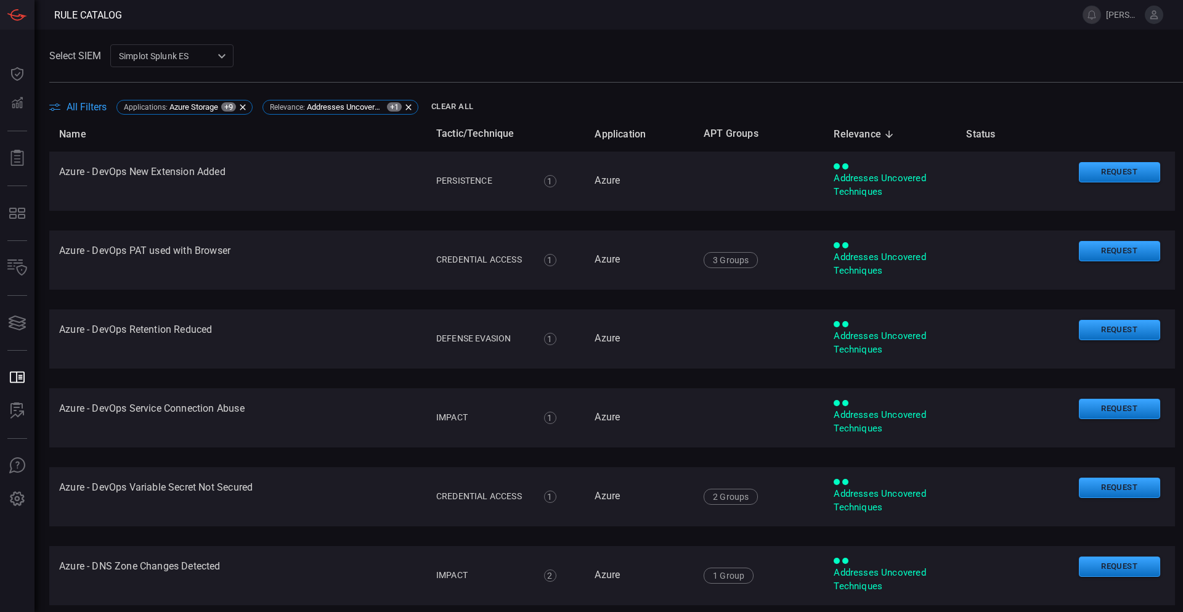
scroll to position [3772, 0]
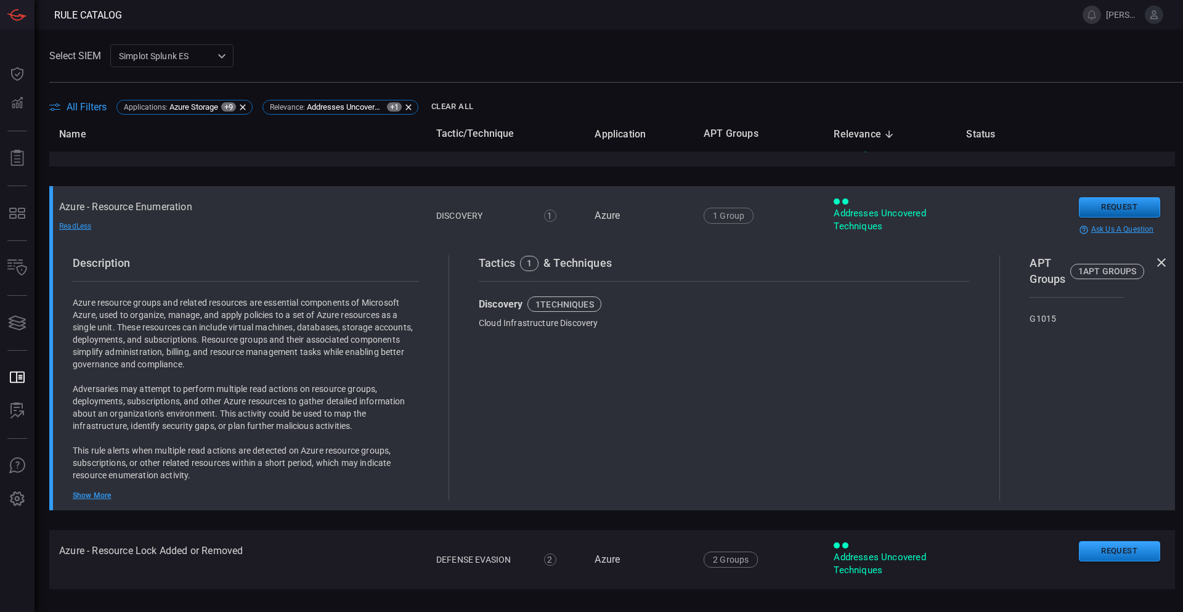
click at [1109, 203] on button "Request" at bounding box center [1119, 207] width 81 height 20
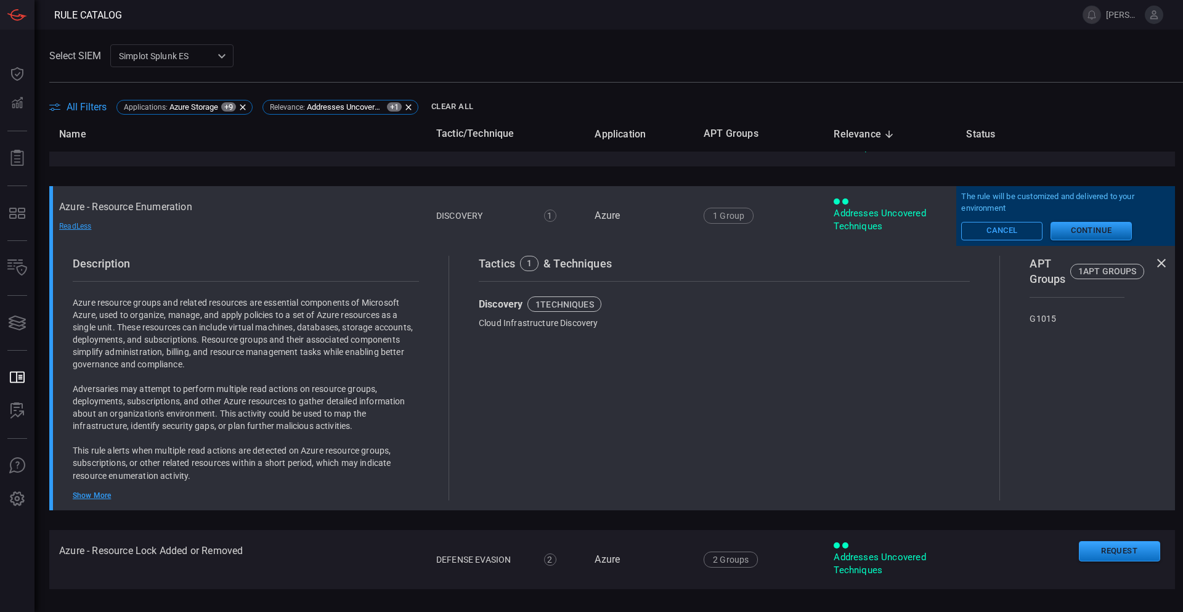
click at [1078, 222] on button "Continue" at bounding box center [1091, 231] width 81 height 18
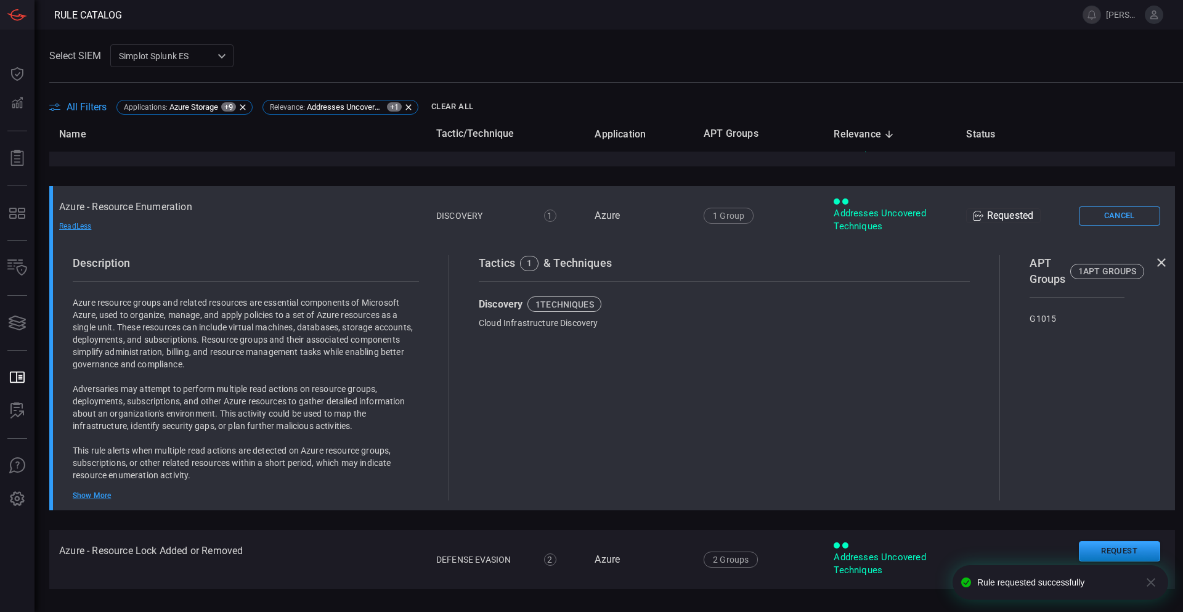
drag, startPoint x: 1139, startPoint y: 251, endPoint x: 1131, endPoint y: 279, distance: 28.3
click at [1154, 255] on icon at bounding box center [1161, 262] width 15 height 15
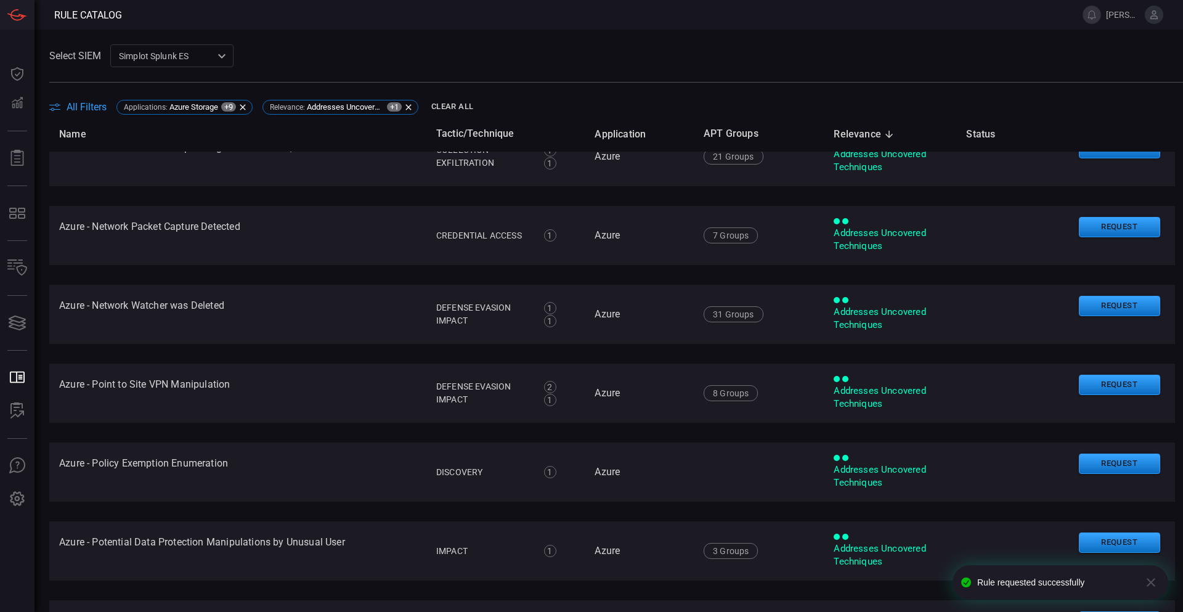
scroll to position [3498, 0]
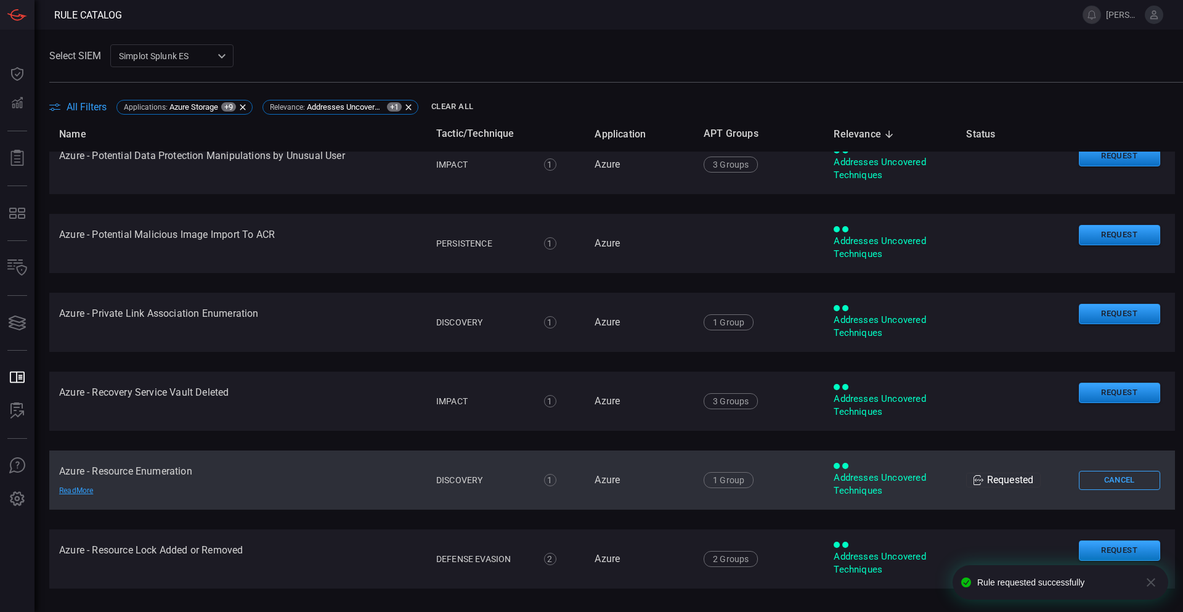
click at [1149, 582] on icon "button" at bounding box center [1151, 582] width 15 height 15
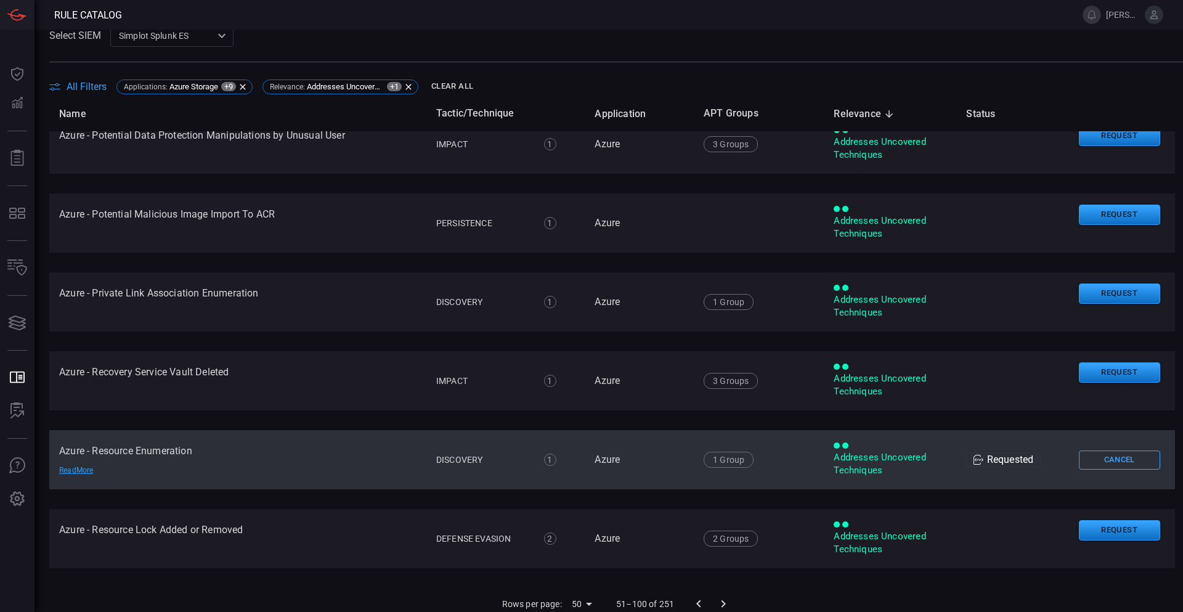
scroll to position [28, 0]
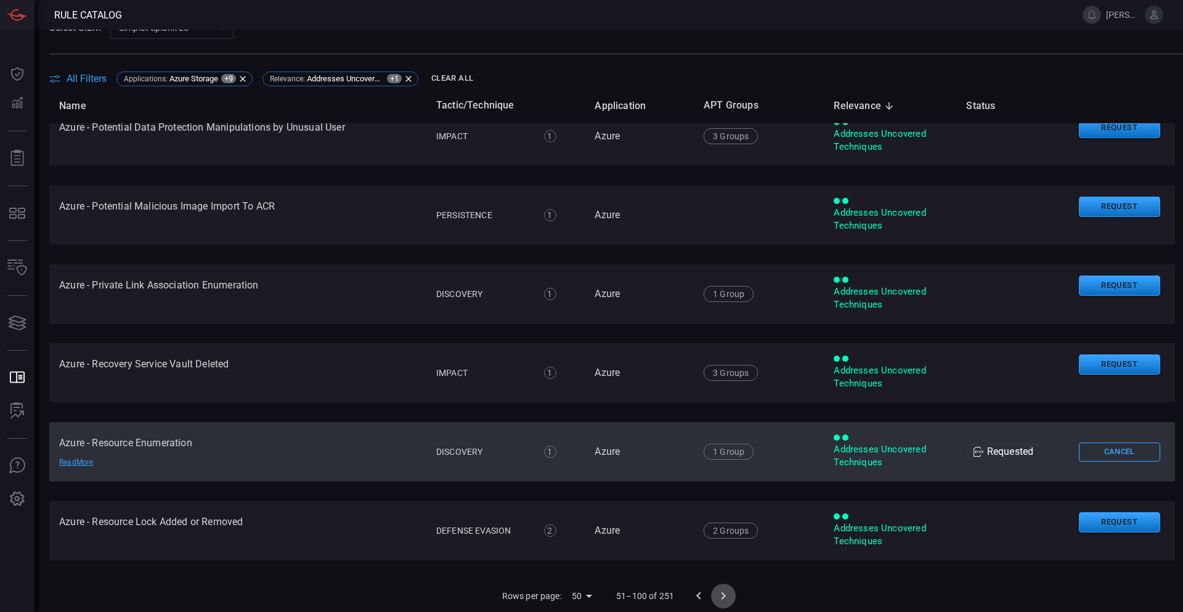
click at [716, 593] on icon "Go to next page" at bounding box center [723, 595] width 15 height 15
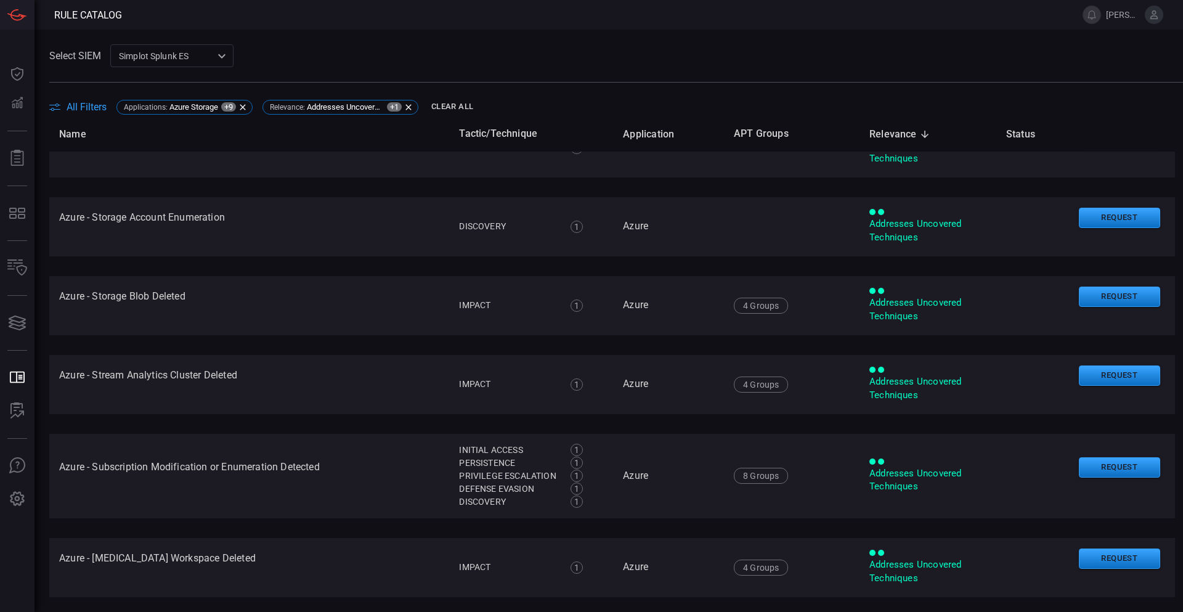
scroll to position [370, 0]
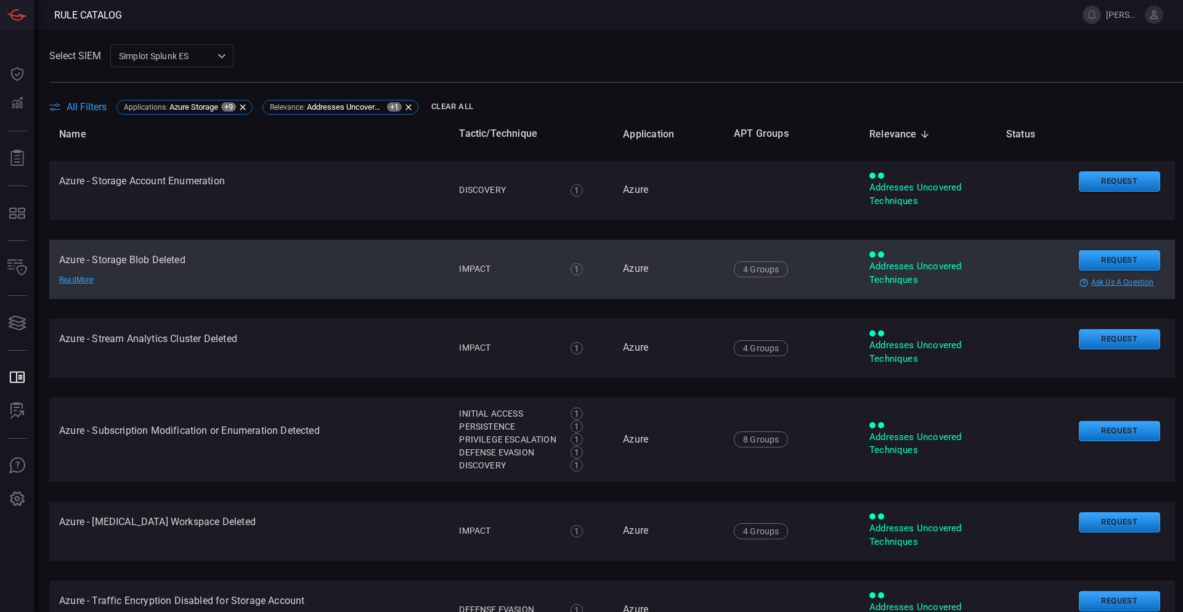
drag, startPoint x: 382, startPoint y: 245, endPoint x: 386, endPoint y: 264, distance: 19.6
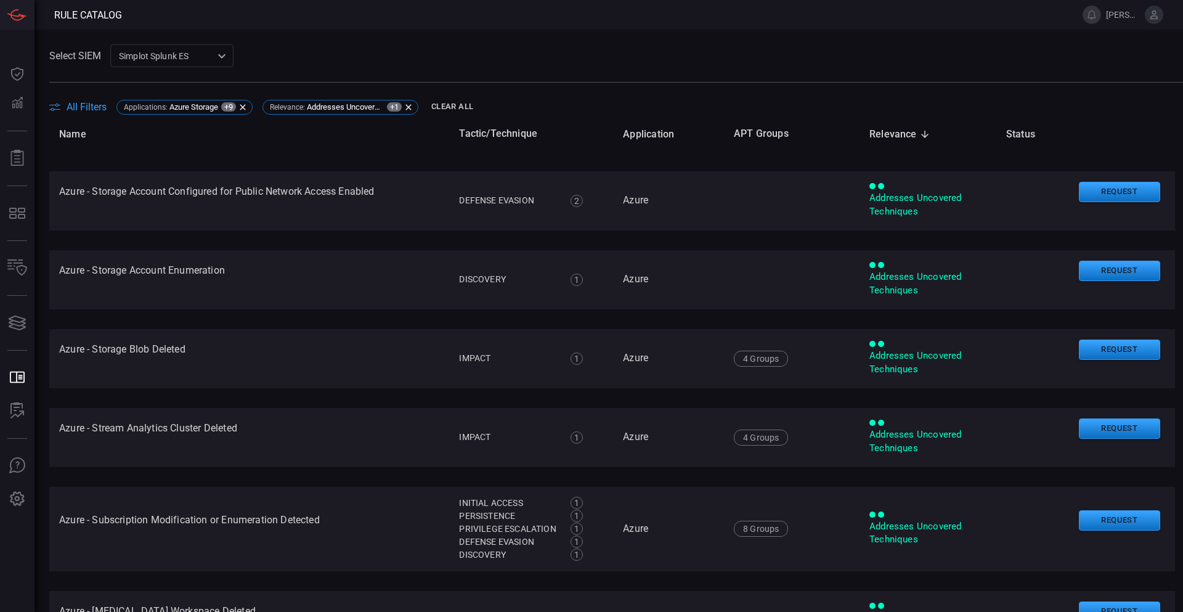
scroll to position [263, 0]
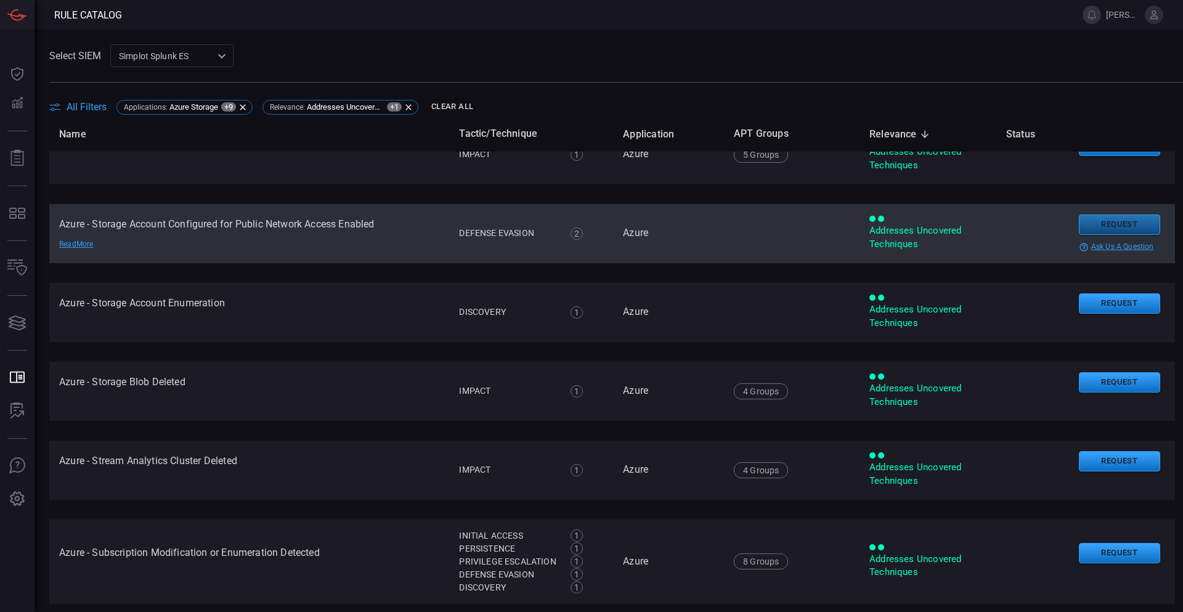
click at [1120, 222] on button "Request" at bounding box center [1119, 224] width 81 height 20
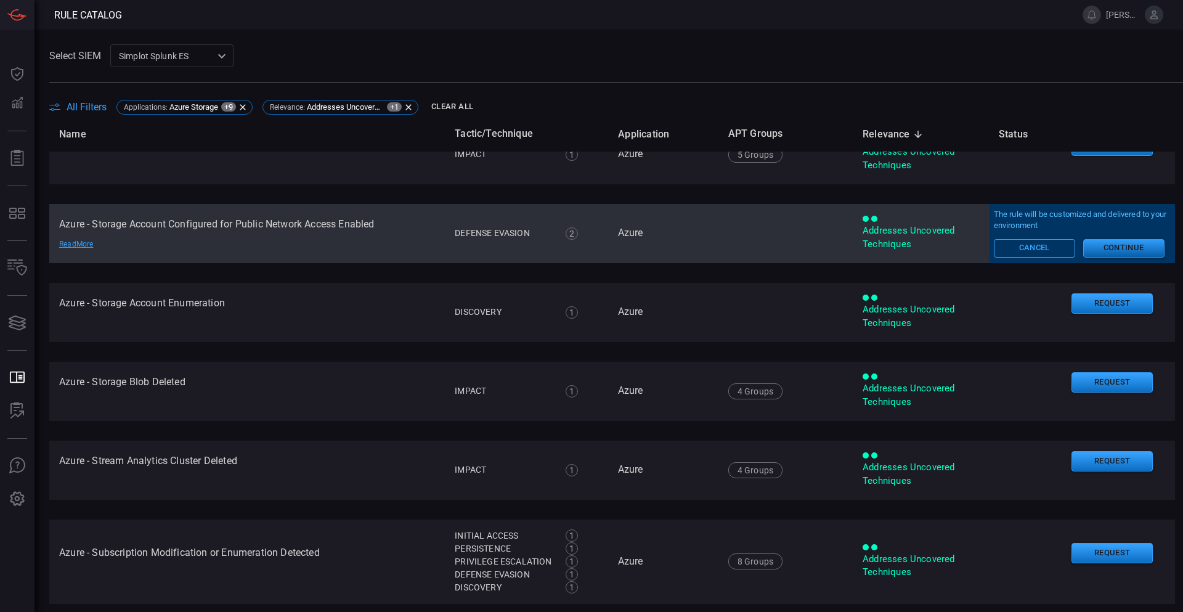
click at [1089, 251] on button "Continue" at bounding box center [1123, 248] width 81 height 18
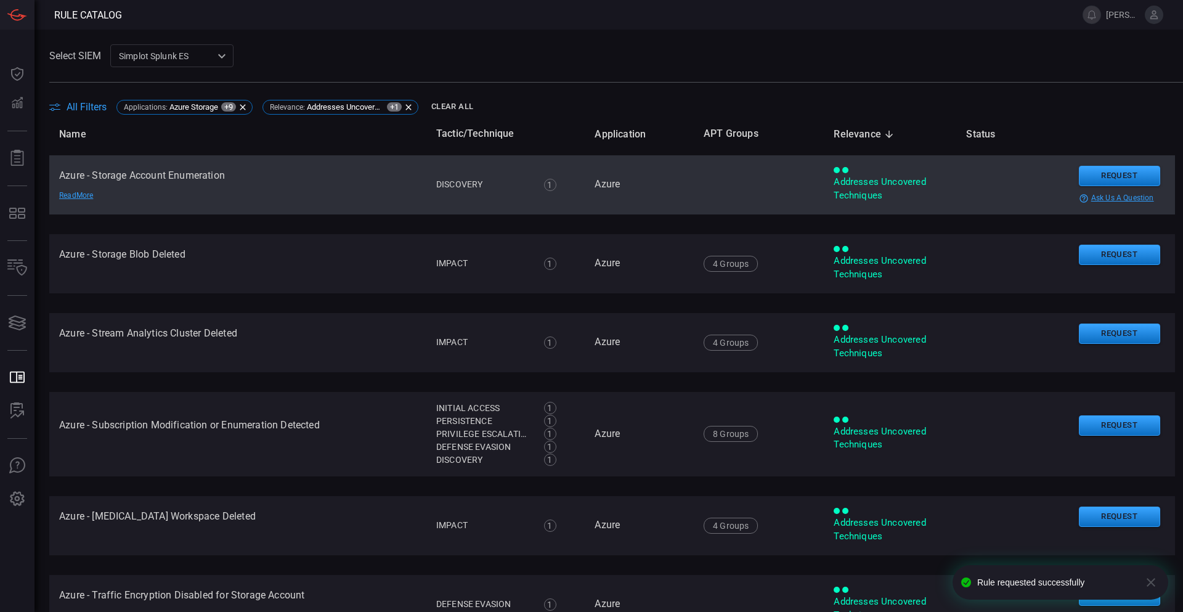
drag, startPoint x: 388, startPoint y: 273, endPoint x: 386, endPoint y: 299, distance: 26.6
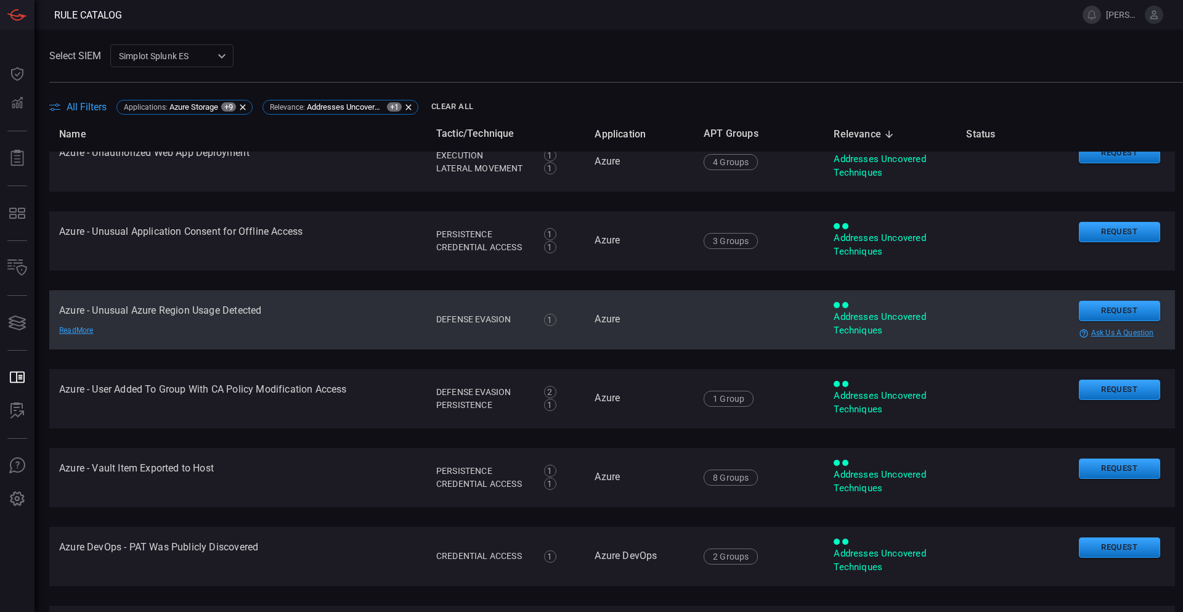
scroll to position [832, 0]
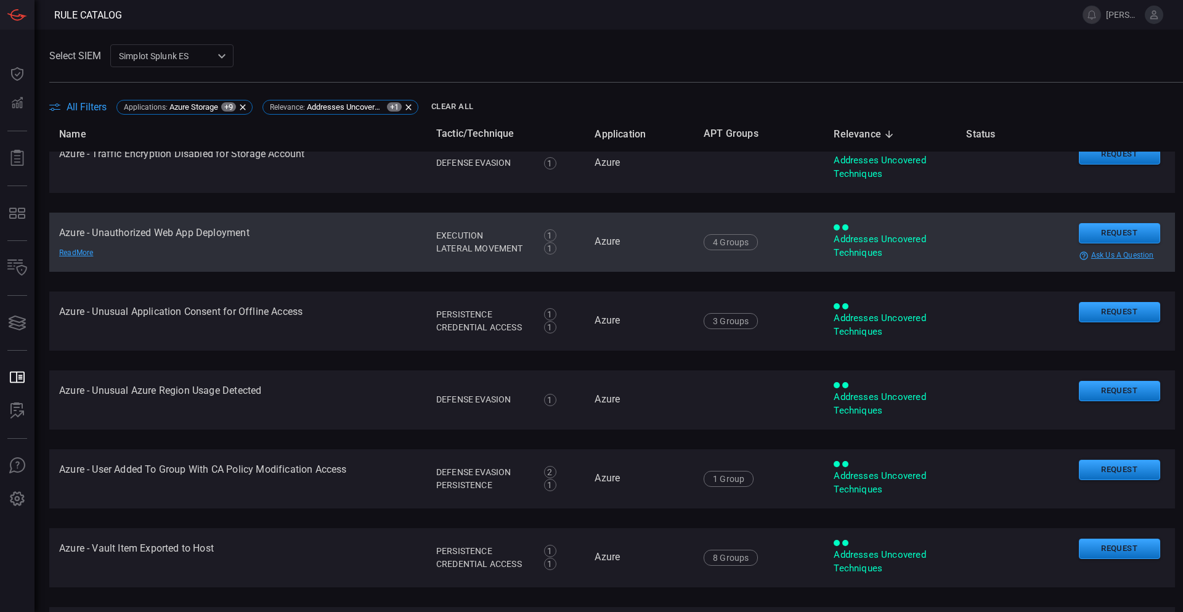
click at [170, 227] on td "Azure - Unauthorized Web App Deployment Read More" at bounding box center [237, 242] width 377 height 59
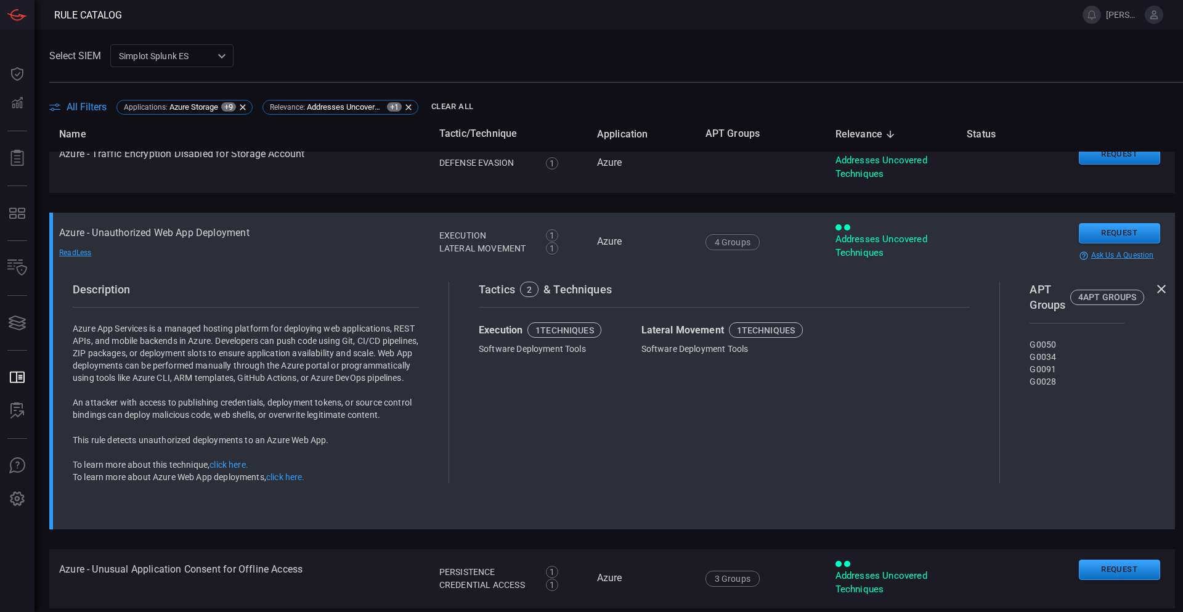
click at [166, 233] on td "Azure - Unauthorized Web App Deployment Read Less" at bounding box center [239, 242] width 380 height 59
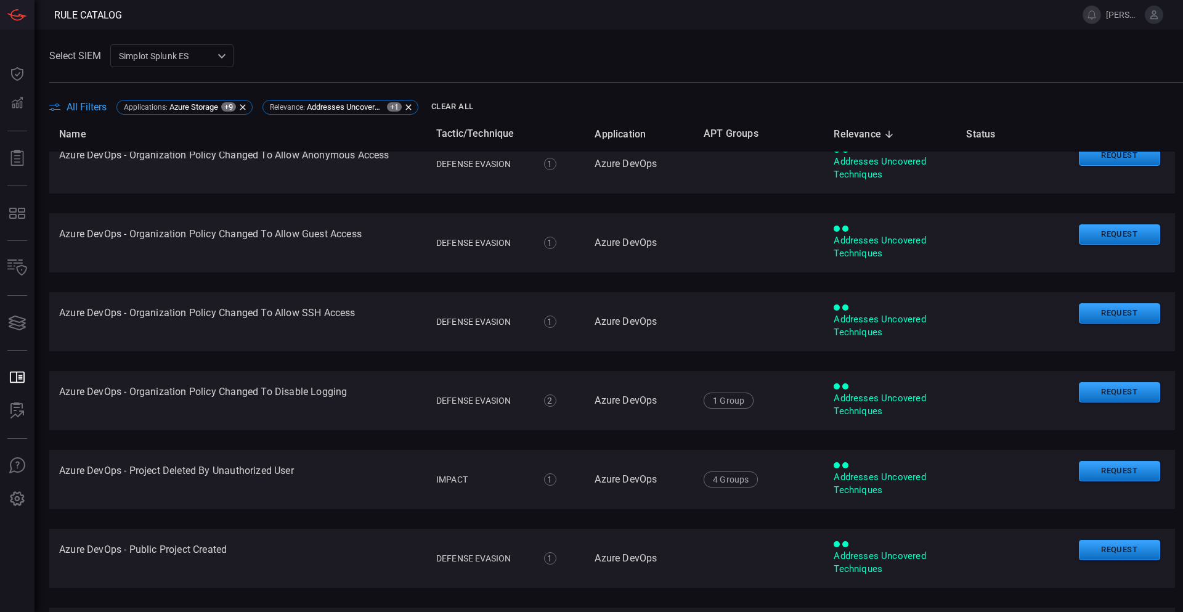
scroll to position [2003, 0]
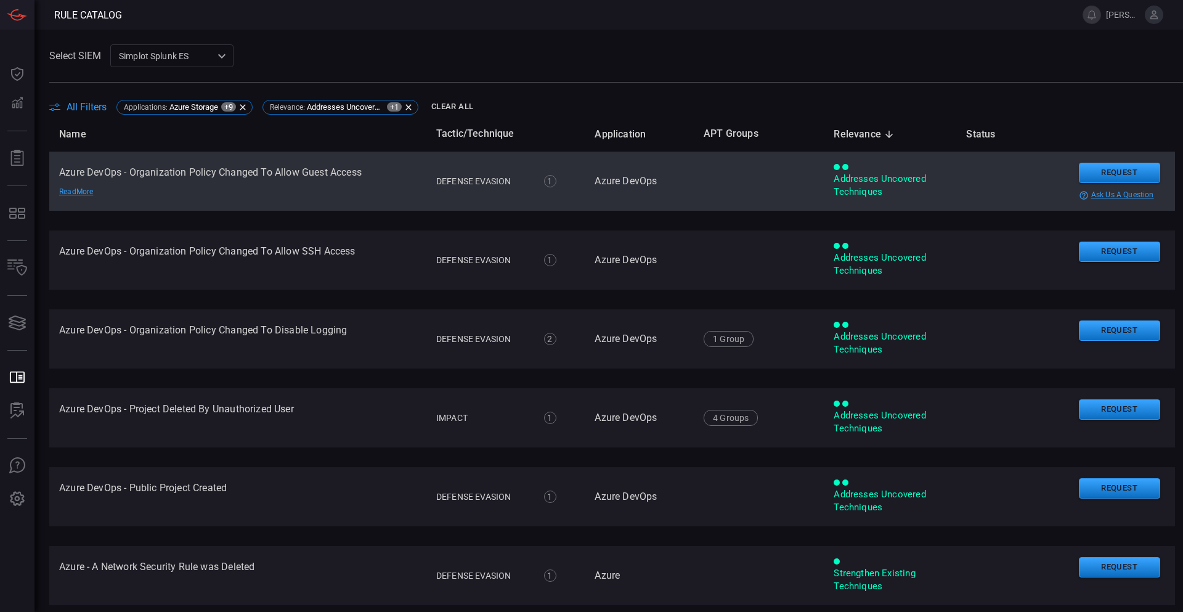
click at [307, 171] on td "Azure DevOps - Organization Policy Changed To Allow Guest Access Read More" at bounding box center [237, 181] width 377 height 59
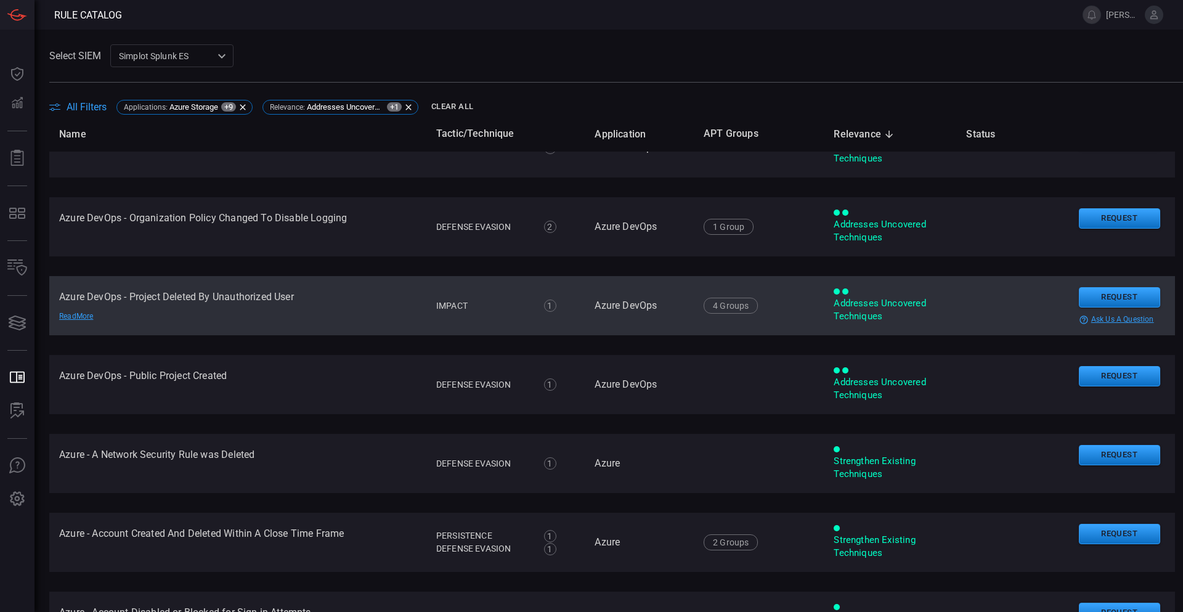
scroll to position [2311, 0]
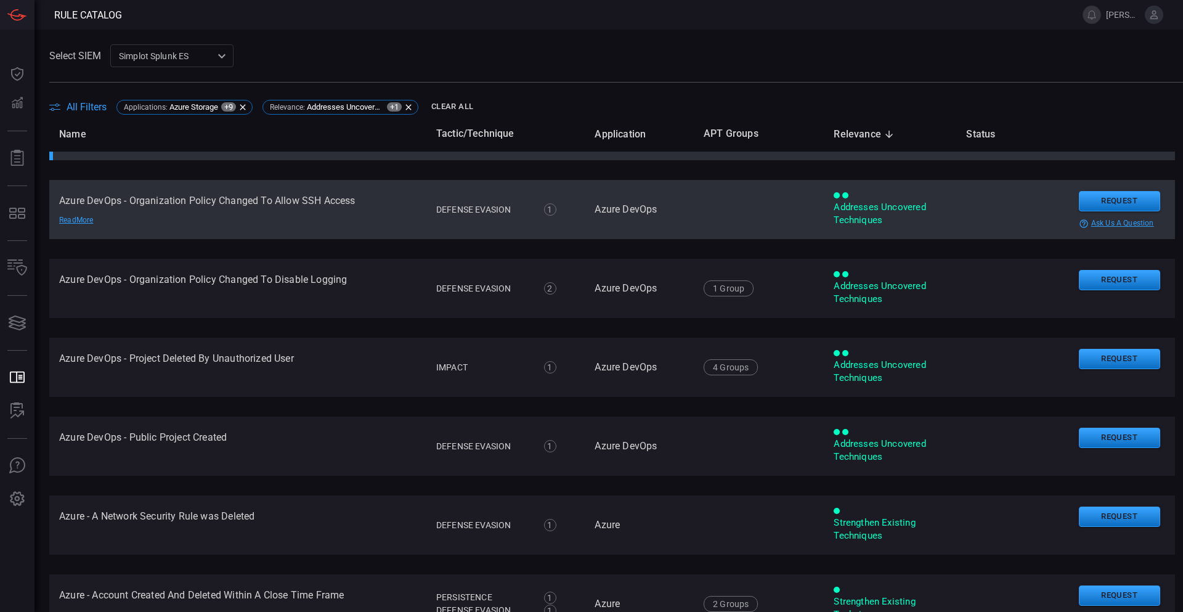
click at [299, 208] on td "Azure DevOps - Organization Policy Changed To Allow SSH Access Read More" at bounding box center [237, 209] width 377 height 59
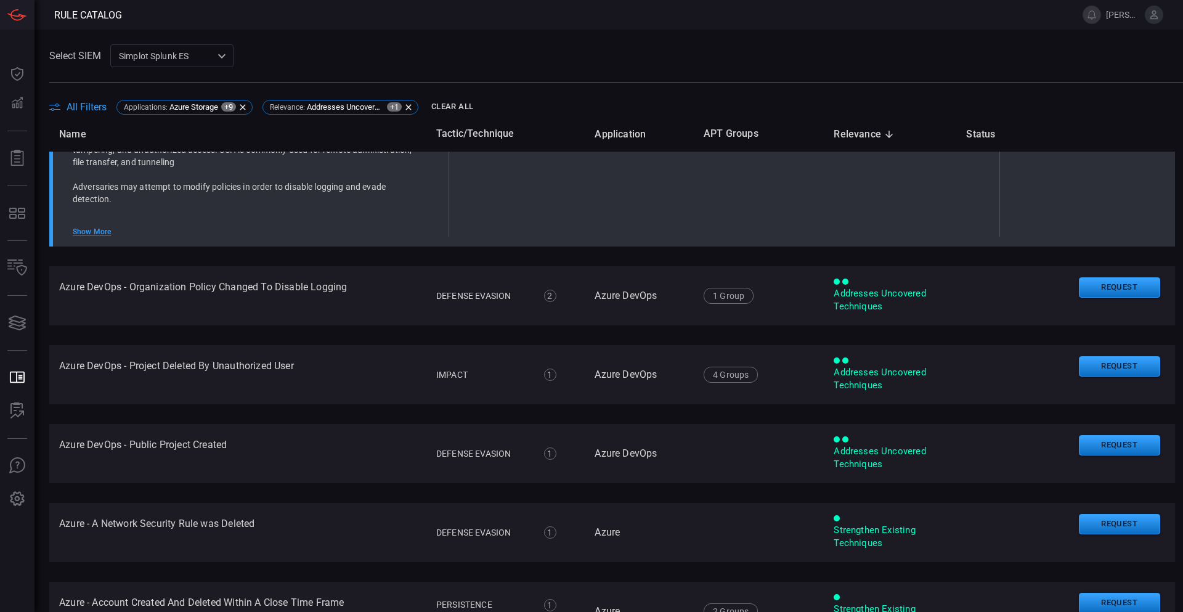
scroll to position [2053, 0]
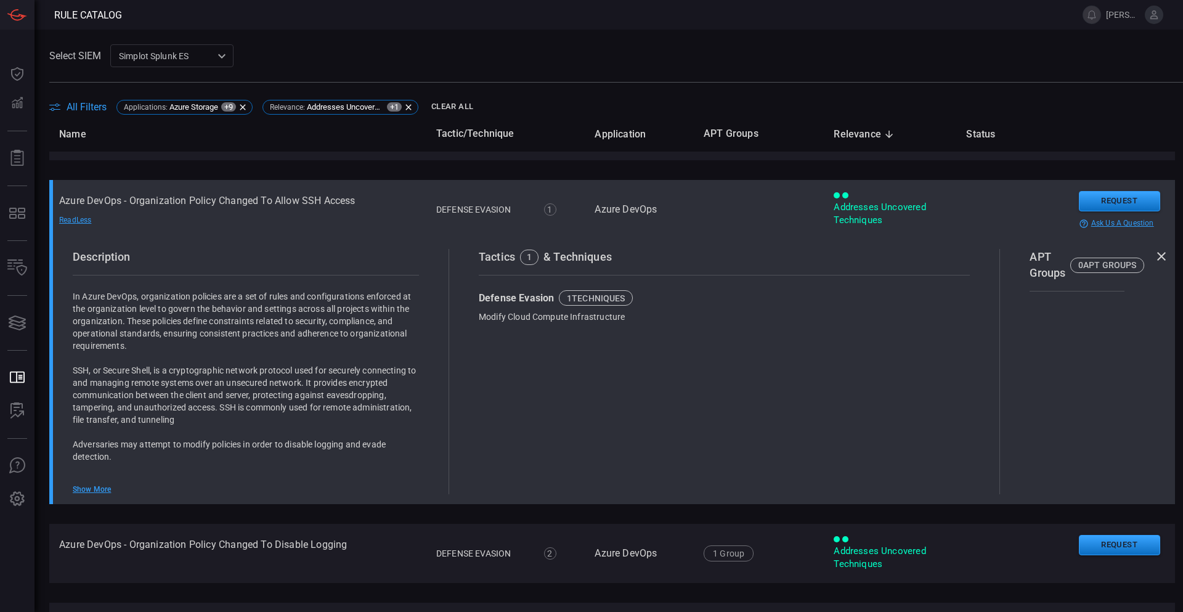
click at [257, 205] on td "Azure DevOps - Organization Policy Changed To Allow SSH Access Read Less" at bounding box center [237, 209] width 377 height 59
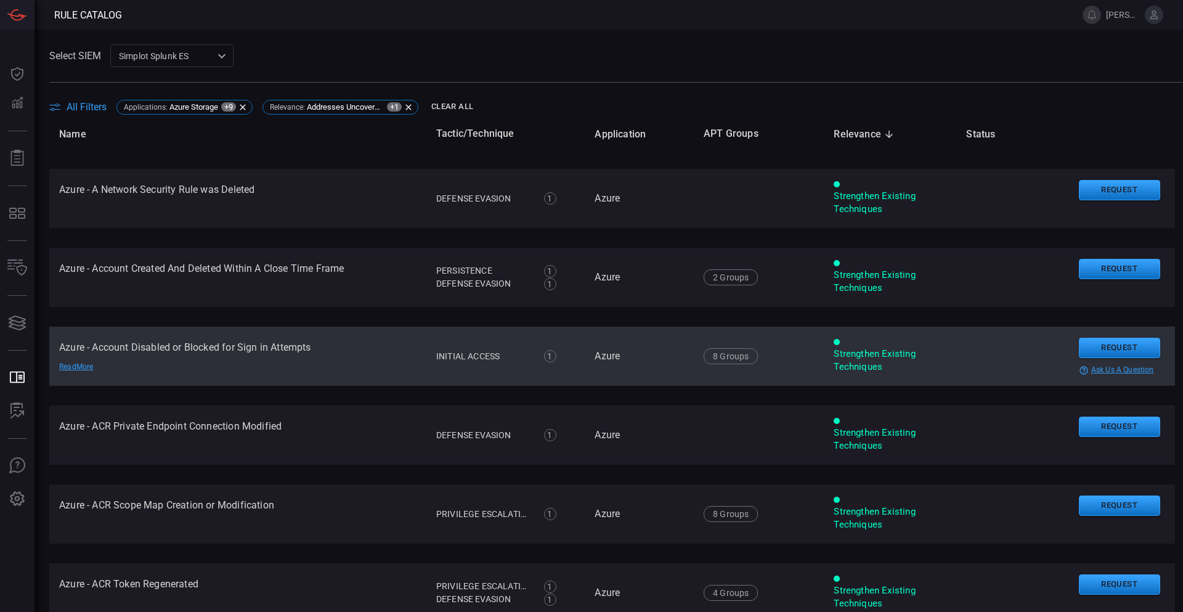
scroll to position [2390, 0]
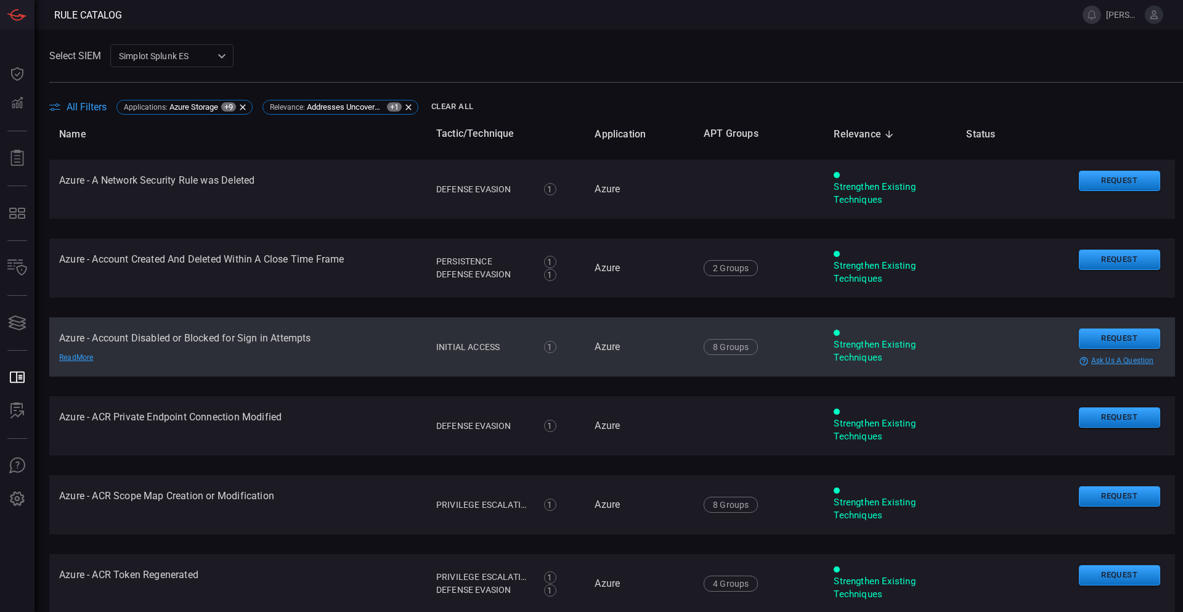
drag, startPoint x: 392, startPoint y: 378, endPoint x: 399, endPoint y: 402, distance: 24.4
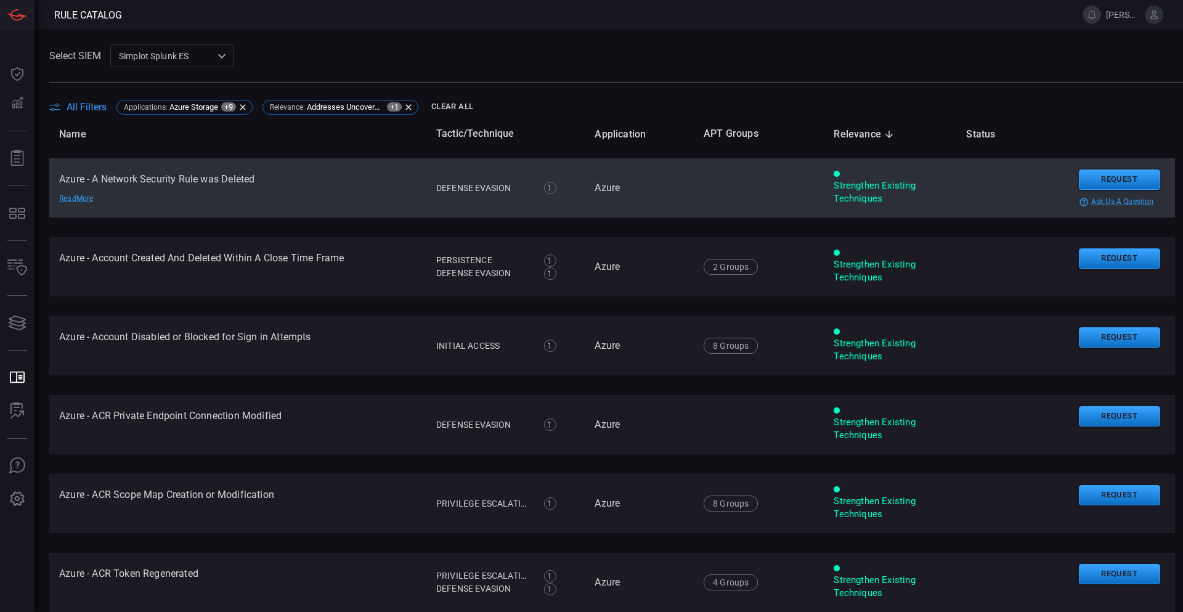
click at [208, 181] on td "Azure - A Network Security Rule was Deleted Read More" at bounding box center [237, 187] width 377 height 59
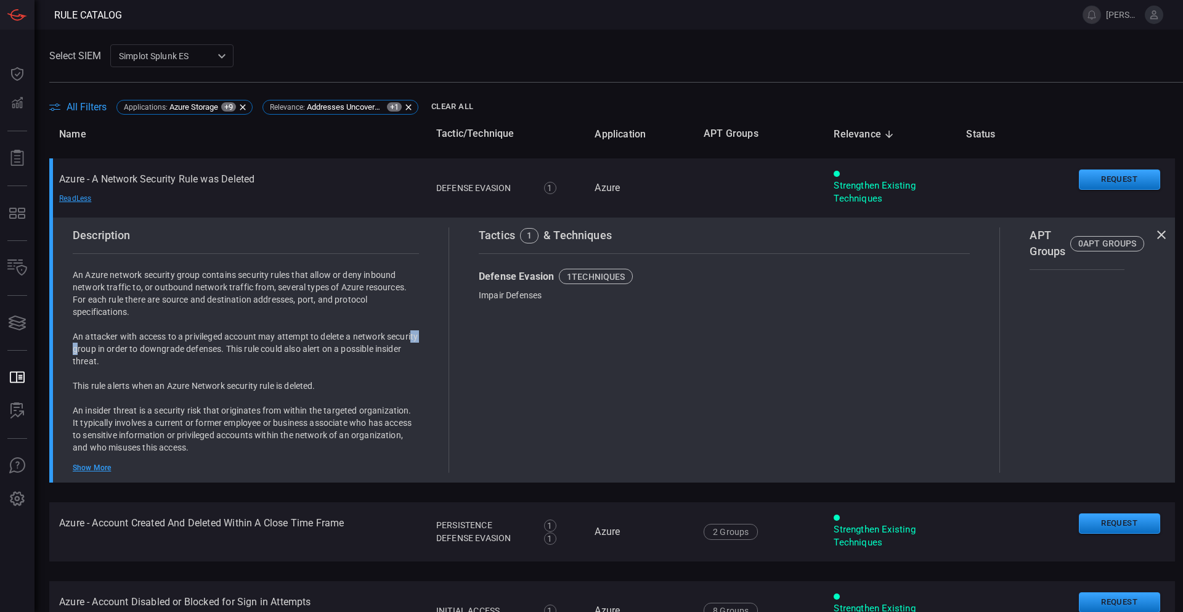
drag, startPoint x: 97, startPoint y: 347, endPoint x: 110, endPoint y: 346, distance: 12.3
click at [110, 346] on p "An attacker with access to a privileged account may attempt to delete a network…" at bounding box center [246, 348] width 346 height 37
click at [343, 376] on div "An Azure network security group contains security rules that allow or deny inbo…" at bounding box center [246, 410] width 346 height 283
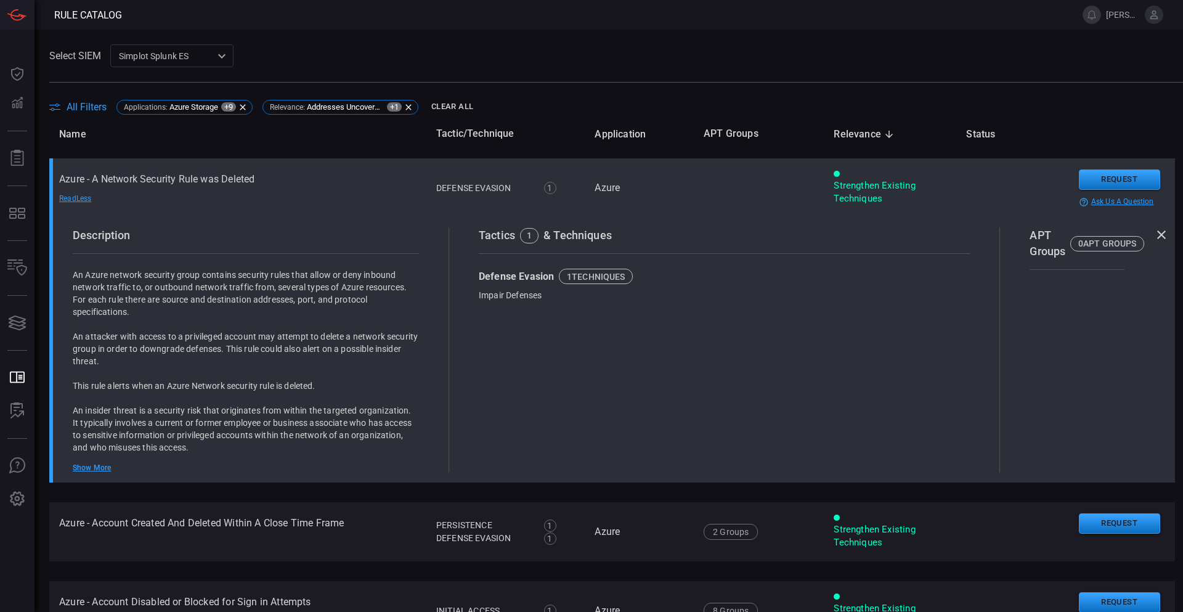
click at [248, 179] on td "Azure - A Network Security Rule was Deleted Read Less" at bounding box center [237, 187] width 377 height 59
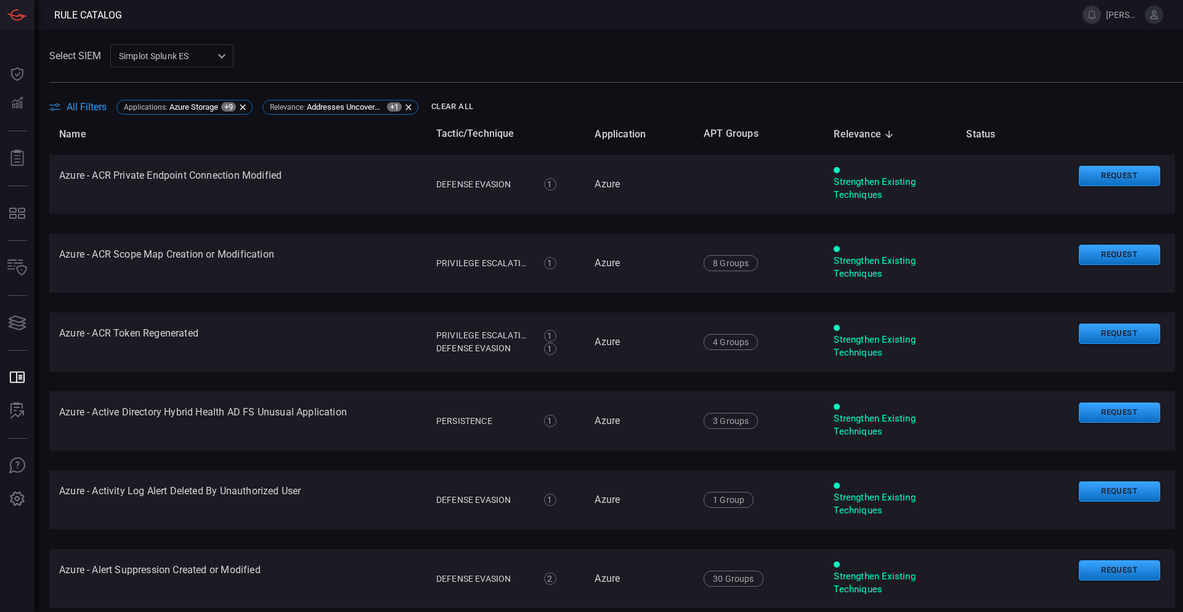
drag, startPoint x: 391, startPoint y: 335, endPoint x: 391, endPoint y: 351, distance: 15.4
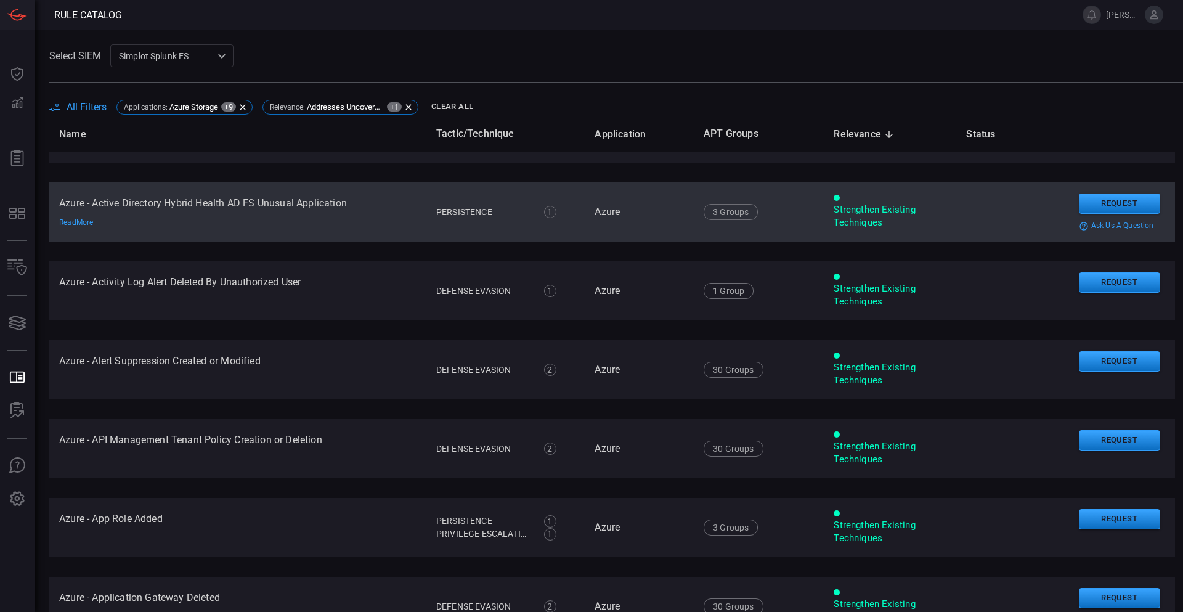
scroll to position [2864, 0]
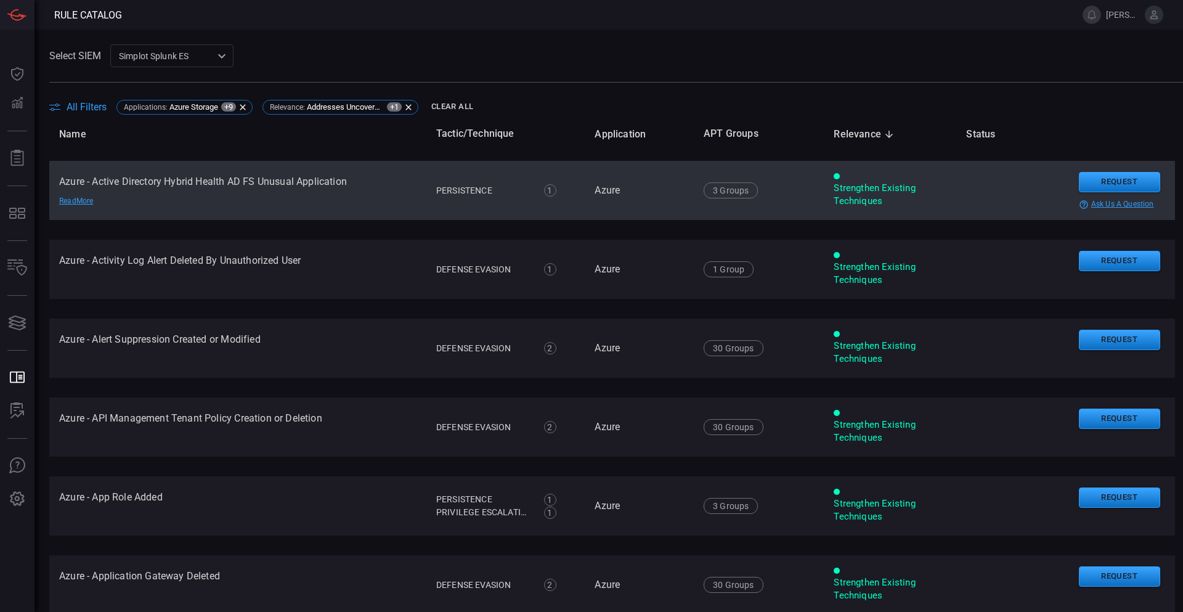
drag, startPoint x: 390, startPoint y: 369, endPoint x: 388, endPoint y: 392, distance: 23.5
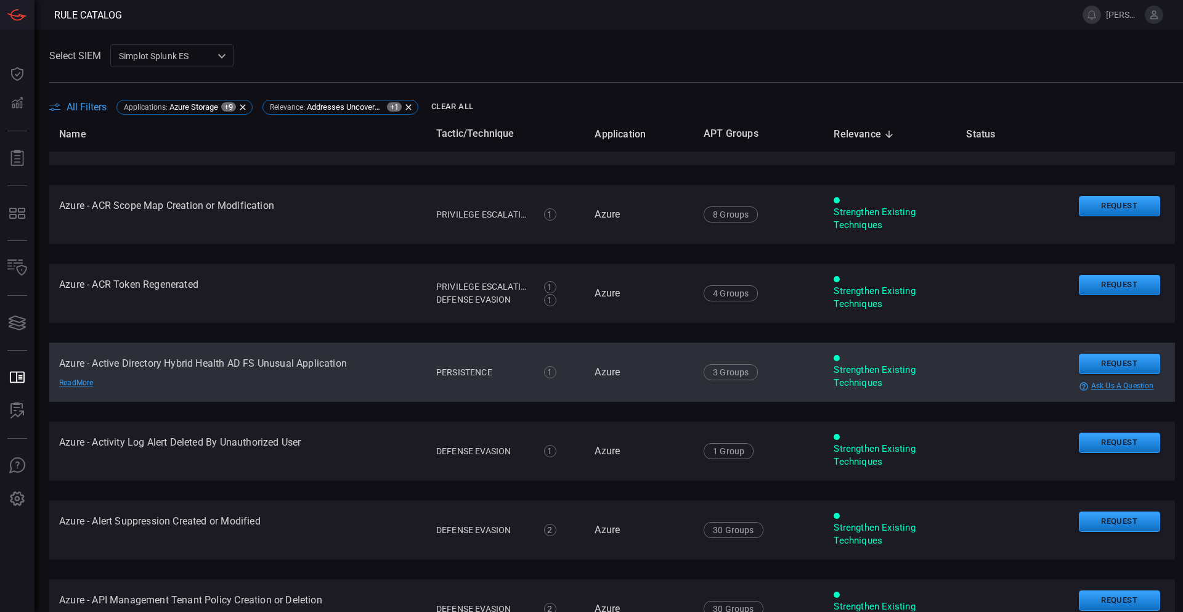
scroll to position [2741, 0]
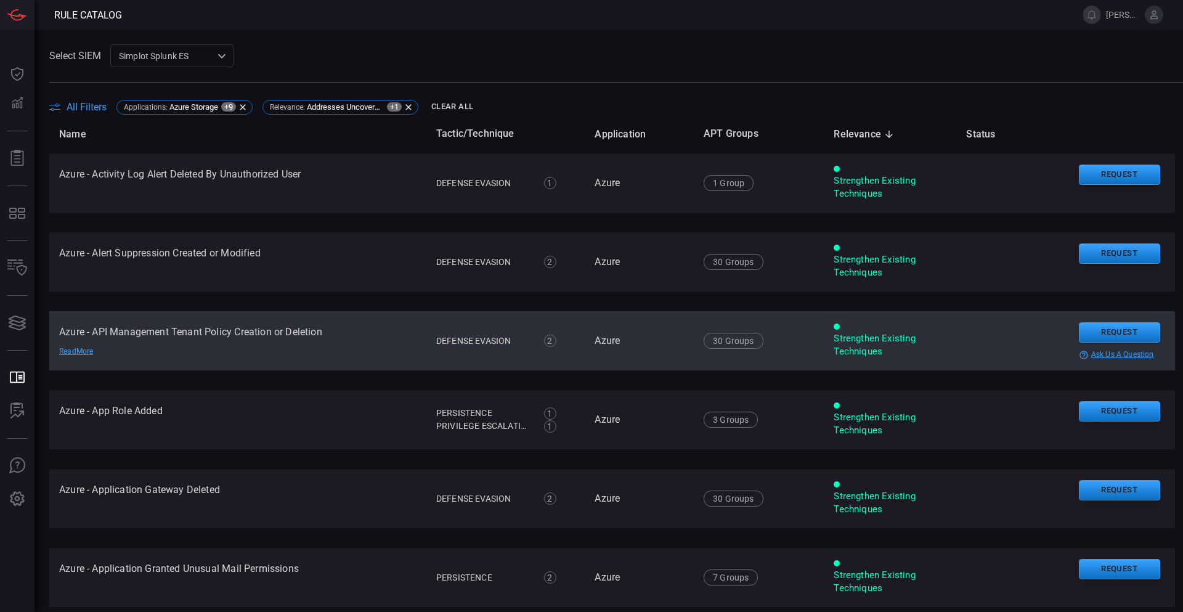
drag, startPoint x: 404, startPoint y: 415, endPoint x: 403, endPoint y: 441, distance: 25.3
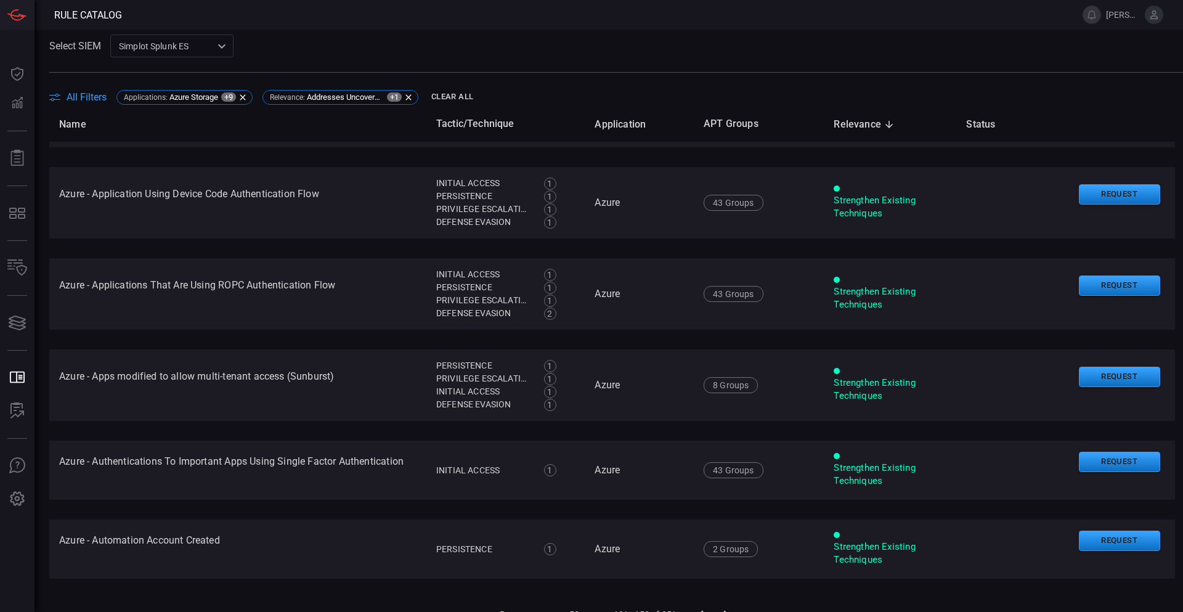
scroll to position [28, 0]
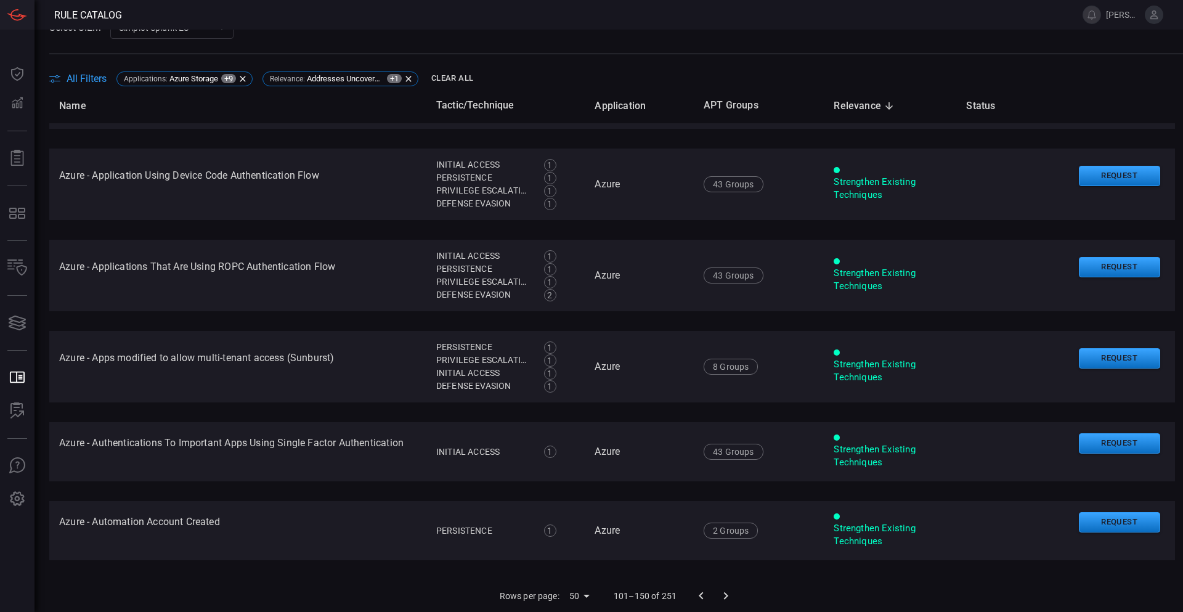
drag, startPoint x: 346, startPoint y: 404, endPoint x: 357, endPoint y: 497, distance: 94.3
click at [718, 593] on icon "Go to next page" at bounding box center [725, 595] width 15 height 15
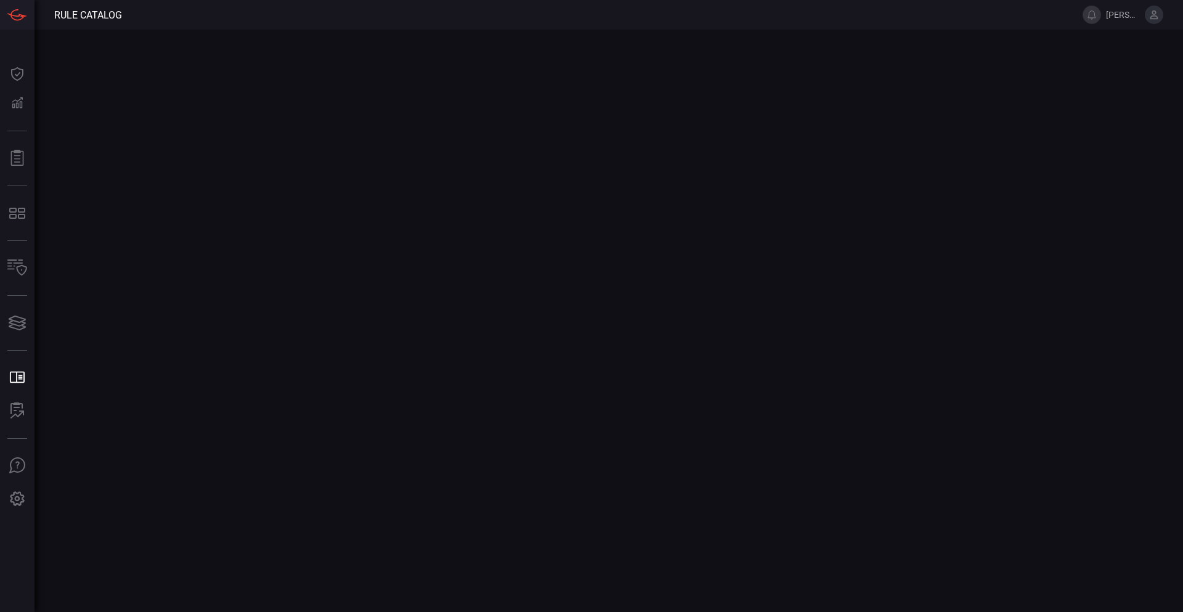
scroll to position [0, 0]
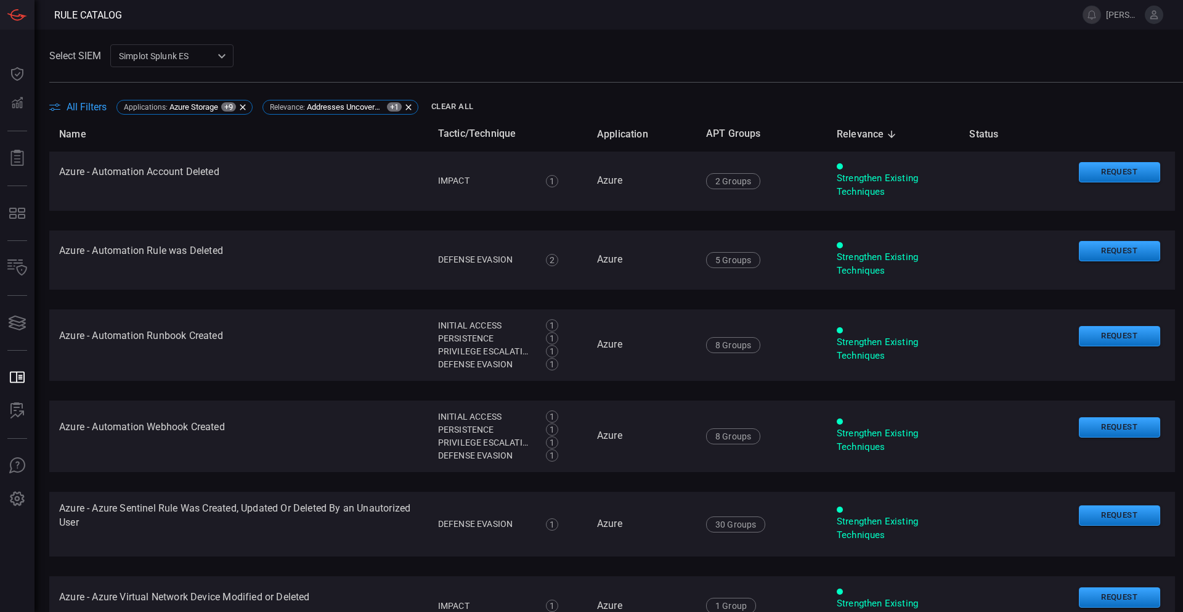
click at [92, 101] on span "All Filters" at bounding box center [87, 107] width 40 height 12
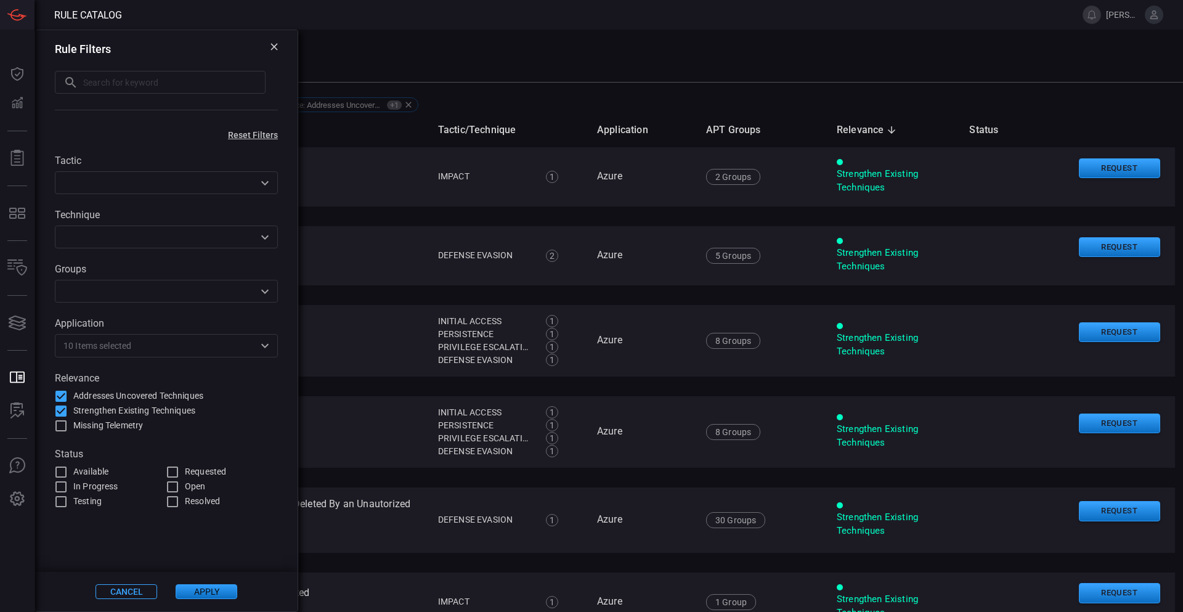
click at [248, 230] on input "text" at bounding box center [156, 236] width 195 height 15
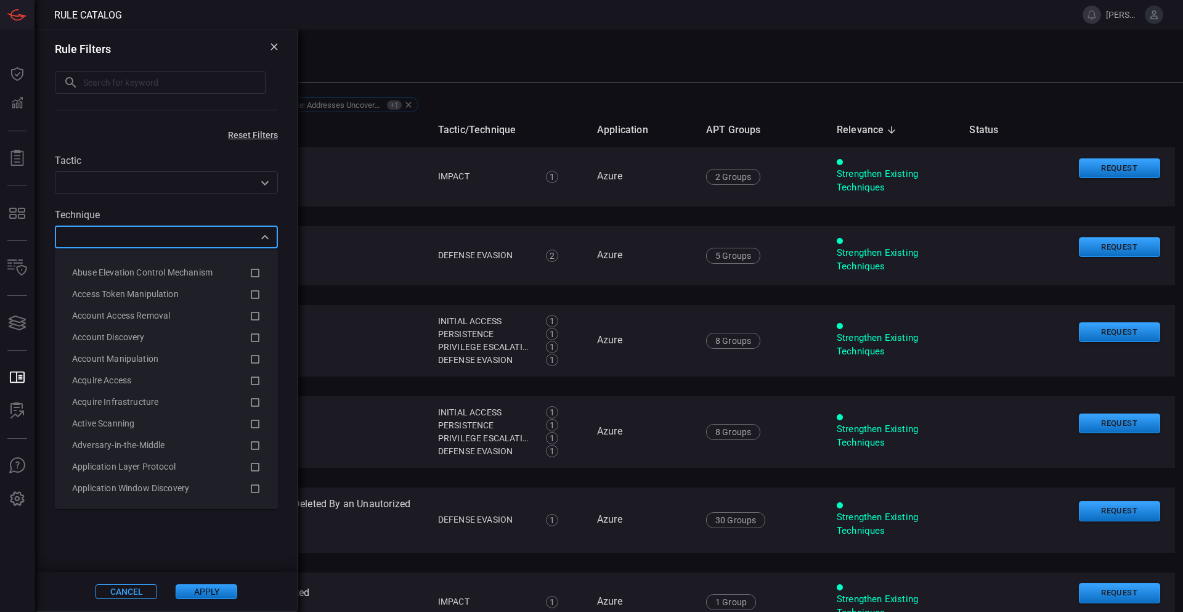
click at [277, 236] on div "​" at bounding box center [166, 237] width 223 height 23
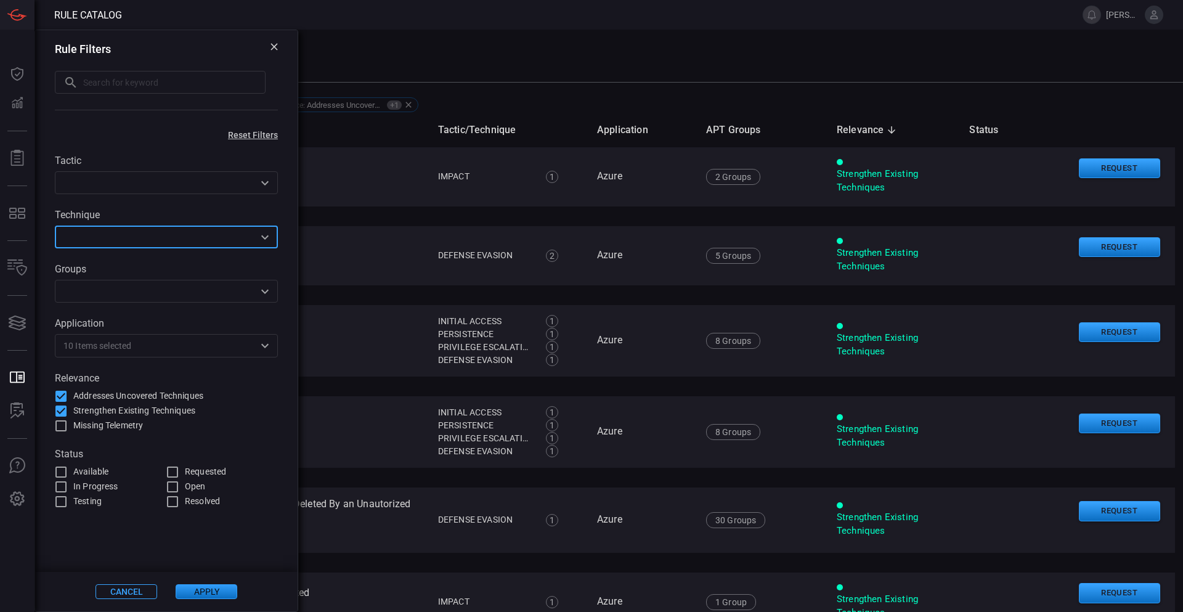
click at [266, 189] on icon "Open" at bounding box center [265, 183] width 15 height 15
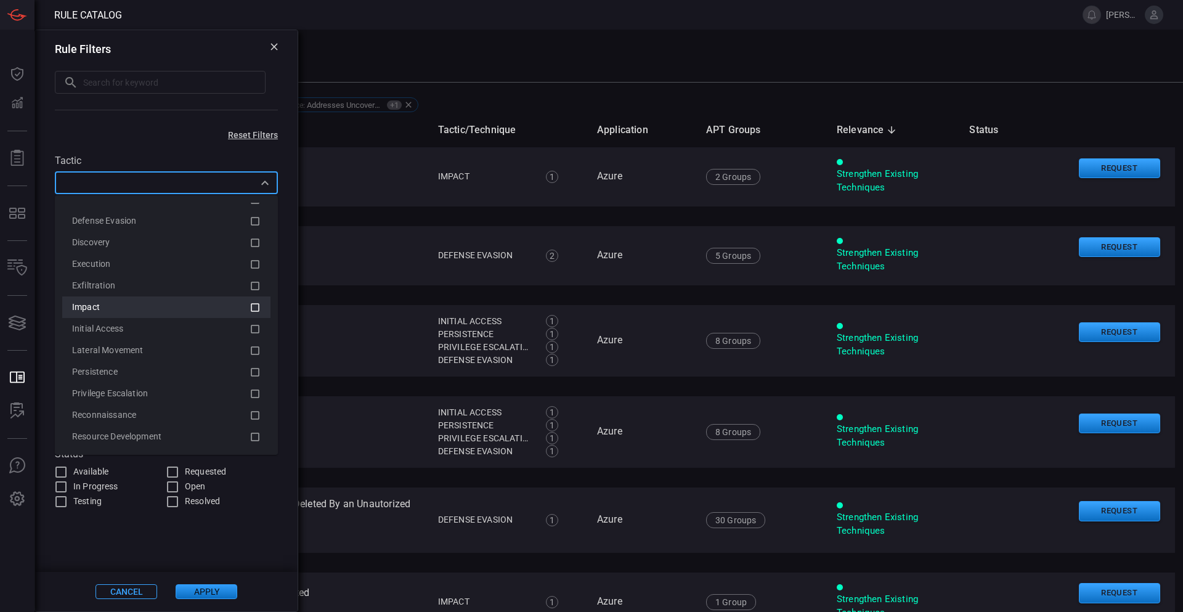
scroll to position [67, 0]
click at [282, 349] on div "Tactic ​ Technique ​ Groups ​ Application 10 Items selected ​ Relevance Address…" at bounding box center [166, 324] width 262 height 369
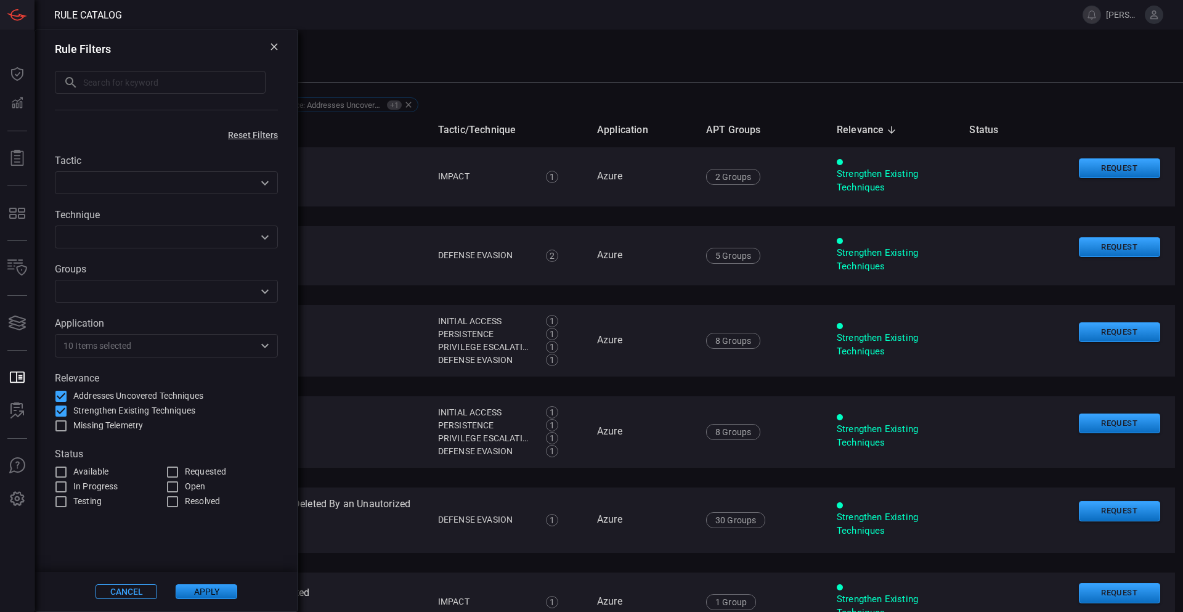
click at [142, 593] on button "Cancel" at bounding box center [127, 591] width 62 height 15
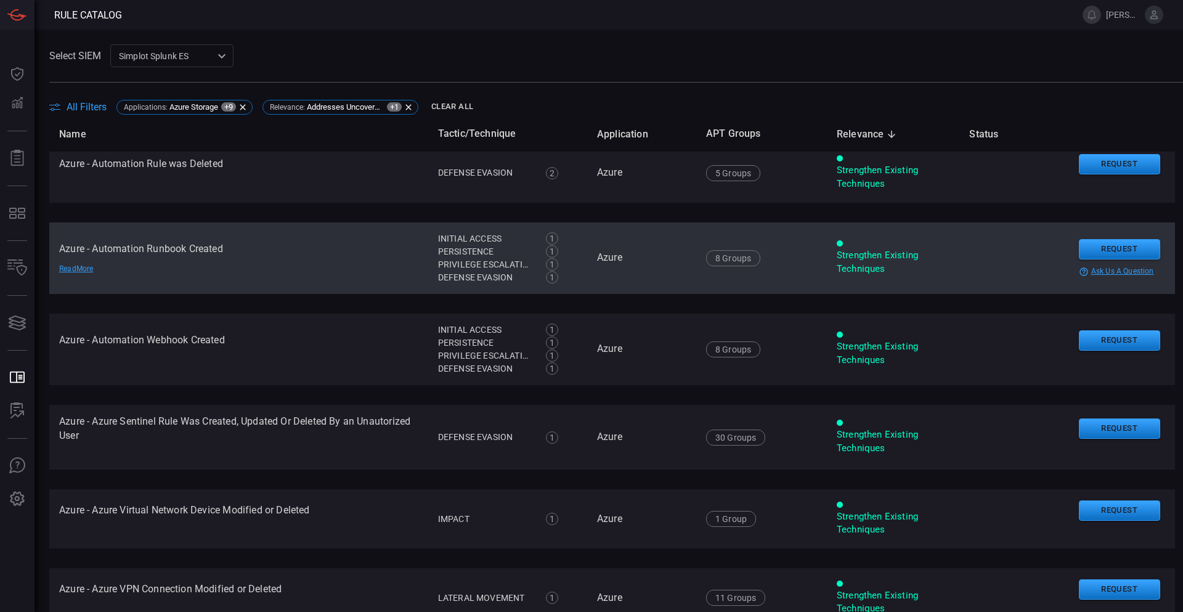
drag, startPoint x: 267, startPoint y: 272, endPoint x: 273, endPoint y: 300, distance: 28.9
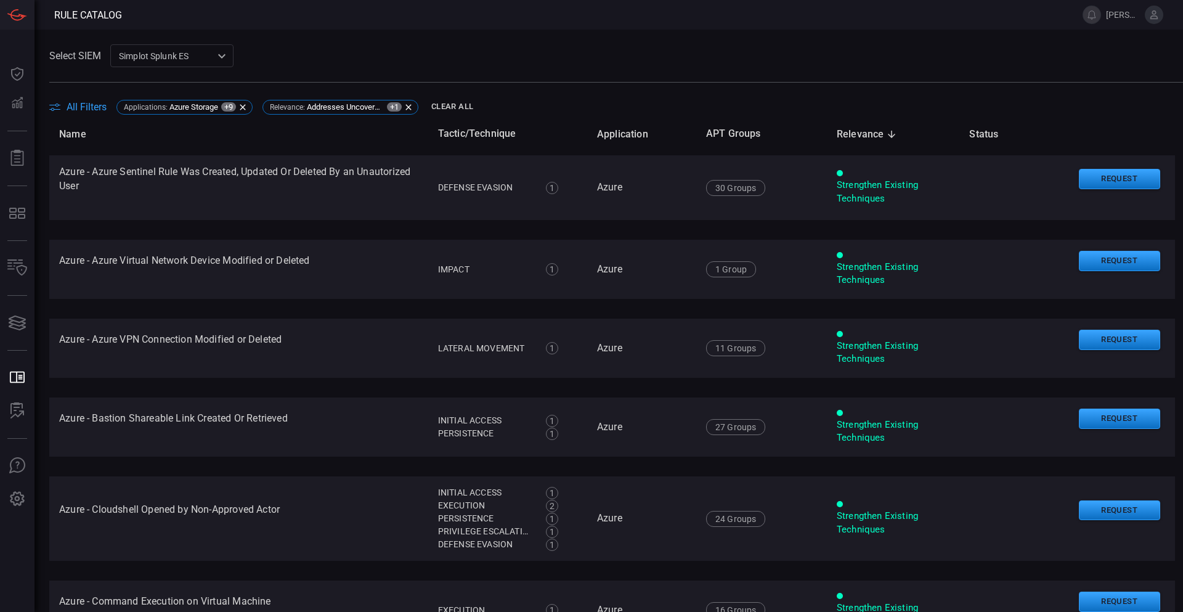
drag, startPoint x: 267, startPoint y: 272, endPoint x: 274, endPoint y: 301, distance: 29.1
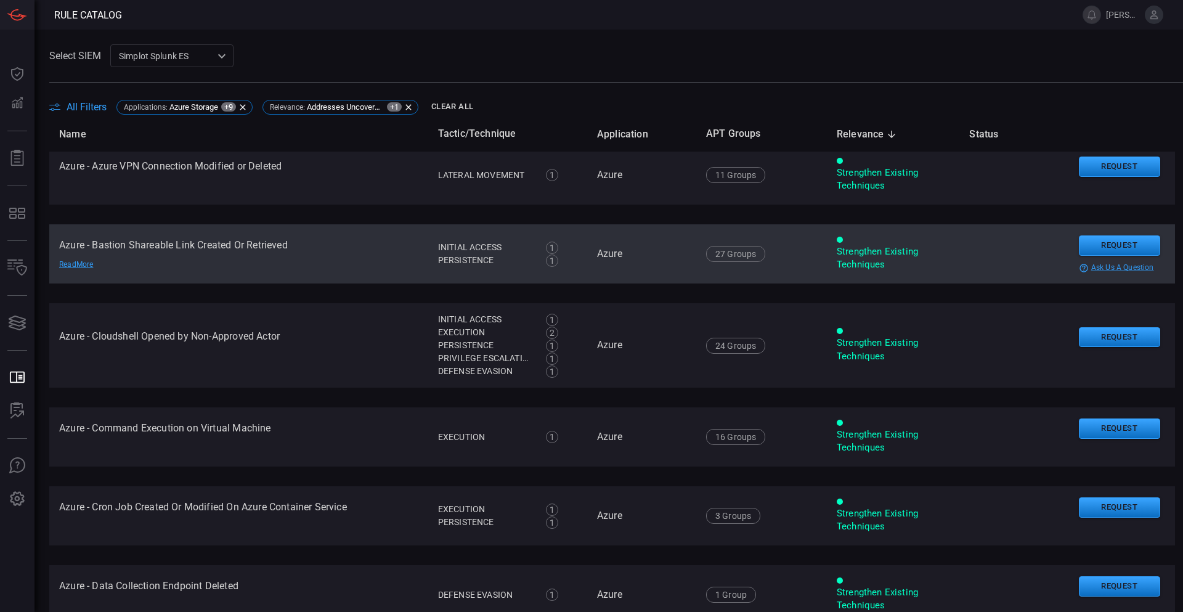
drag, startPoint x: 270, startPoint y: 285, endPoint x: 272, endPoint y: 314, distance: 29.6
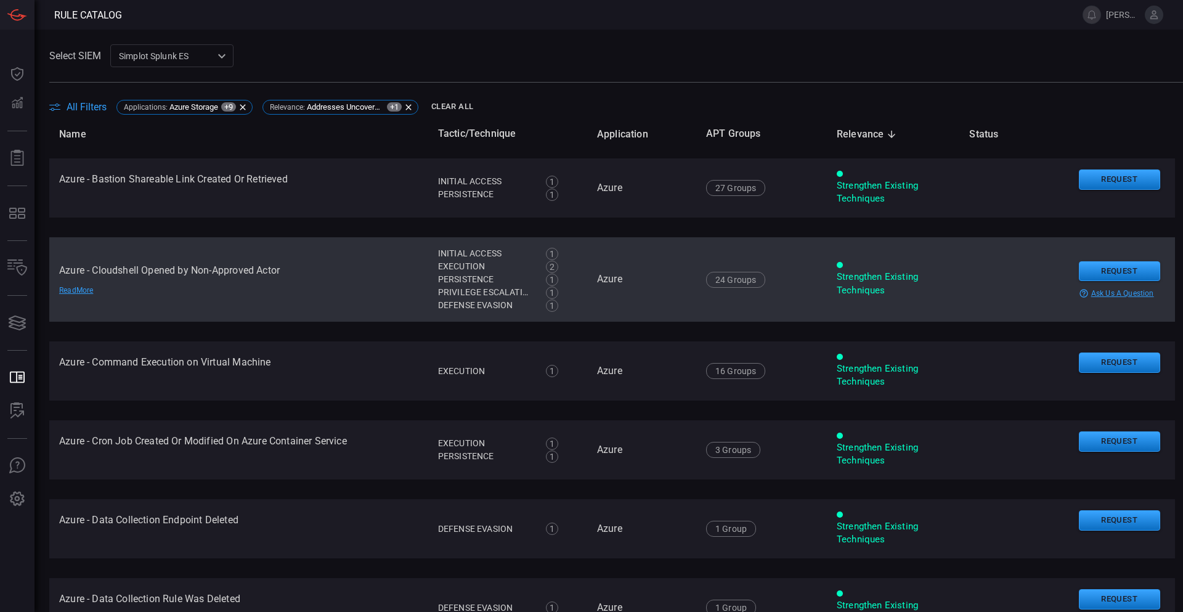
drag, startPoint x: 334, startPoint y: 280, endPoint x: 330, endPoint y: 302, distance: 22.5
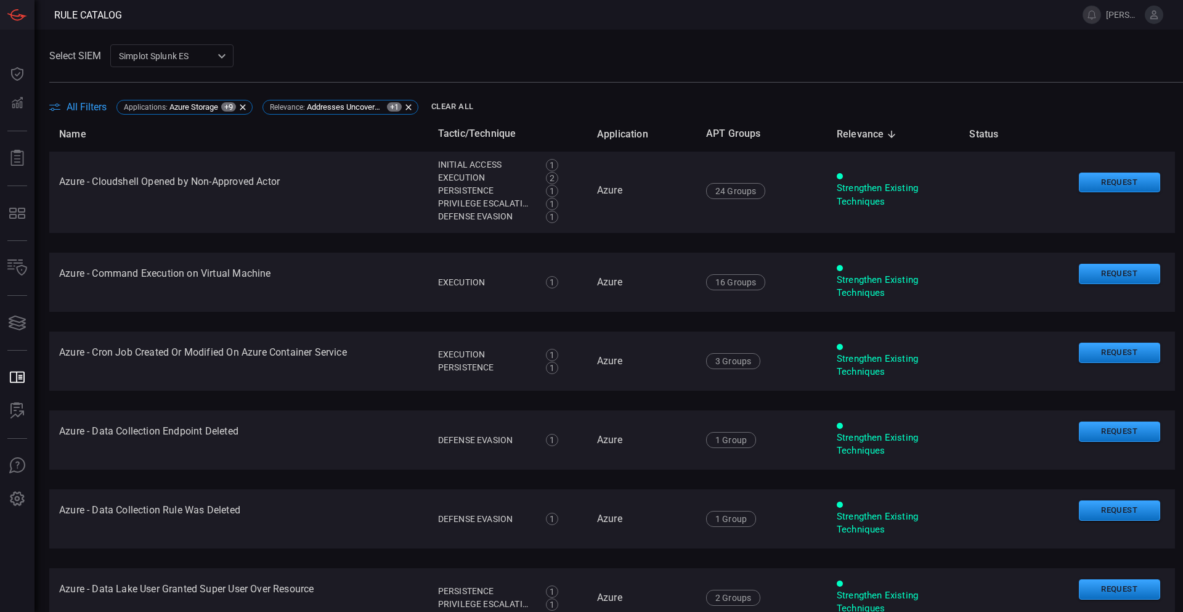
scroll to position [672, 0]
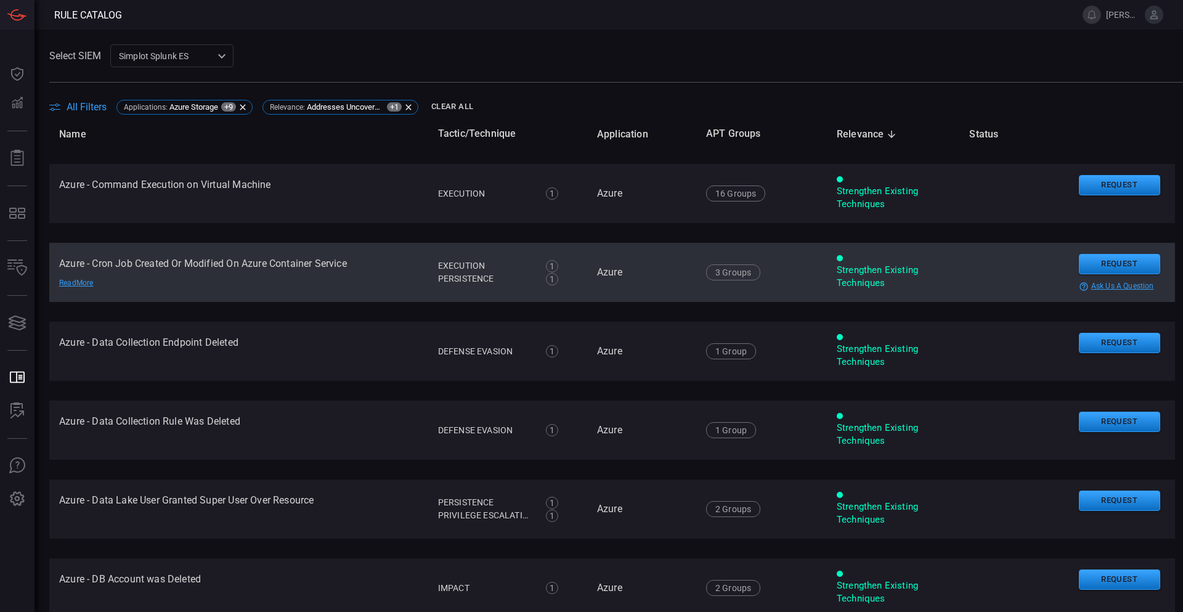
drag, startPoint x: 337, startPoint y: 312, endPoint x: 340, endPoint y: 319, distance: 7.8
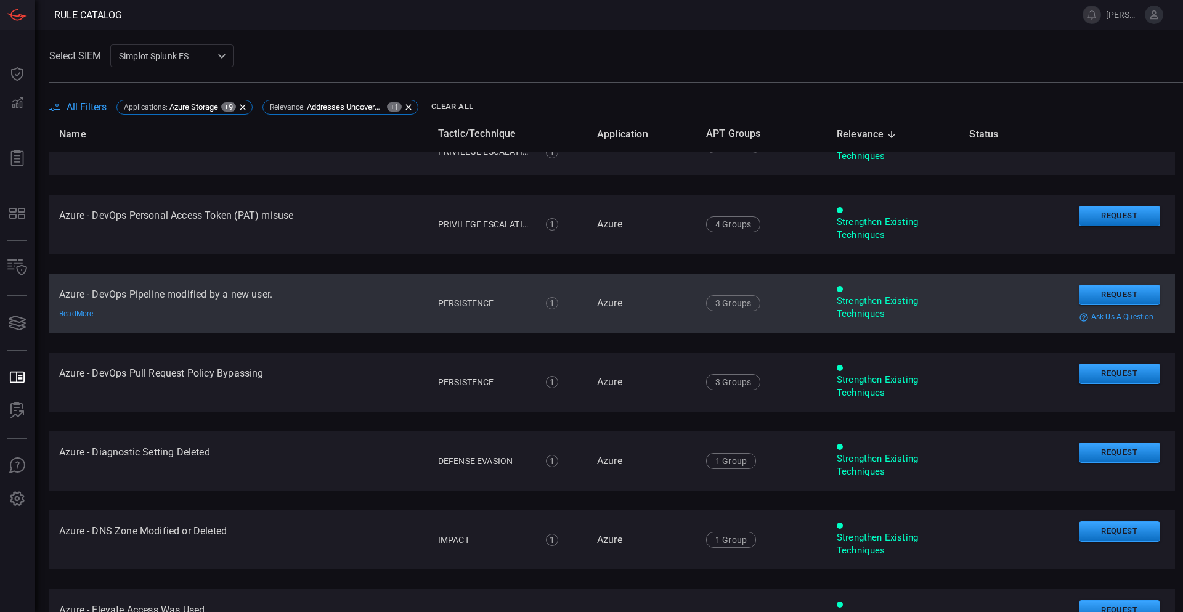
scroll to position [1370, 0]
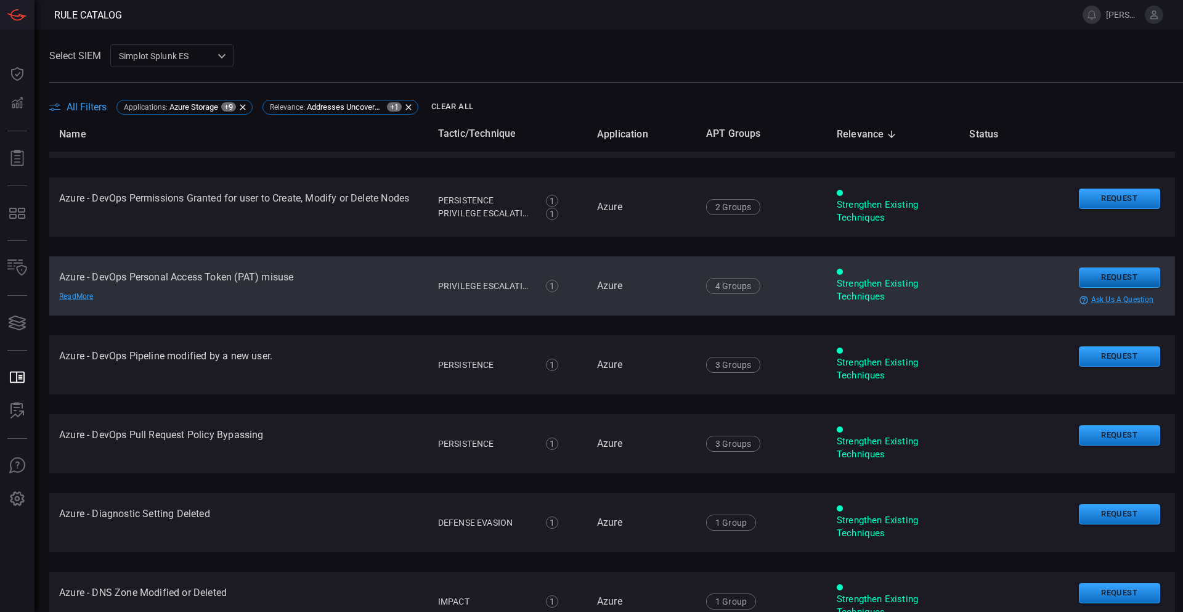
click at [1121, 279] on button "Request" at bounding box center [1119, 277] width 81 height 20
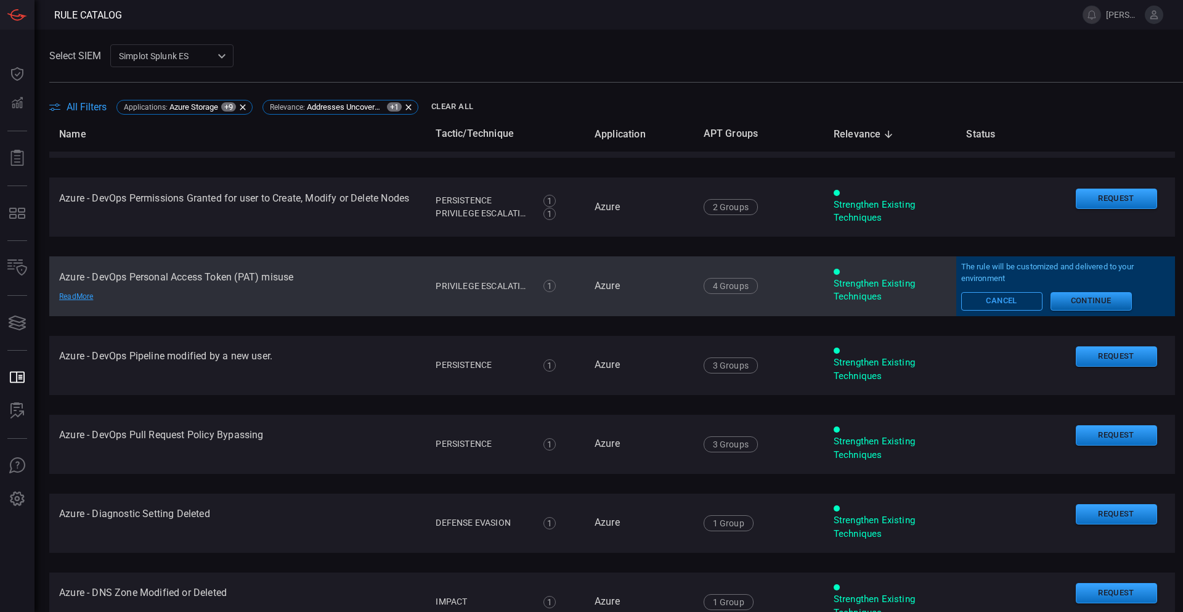
click at [1083, 309] on button "Continue" at bounding box center [1091, 301] width 81 height 18
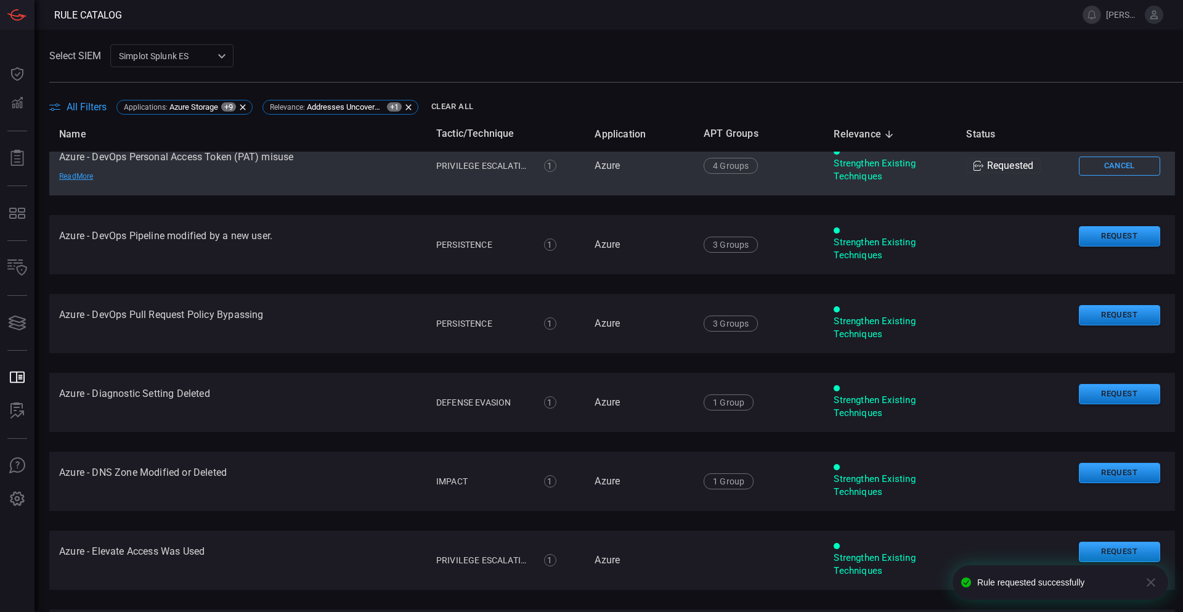
scroll to position [1494, 0]
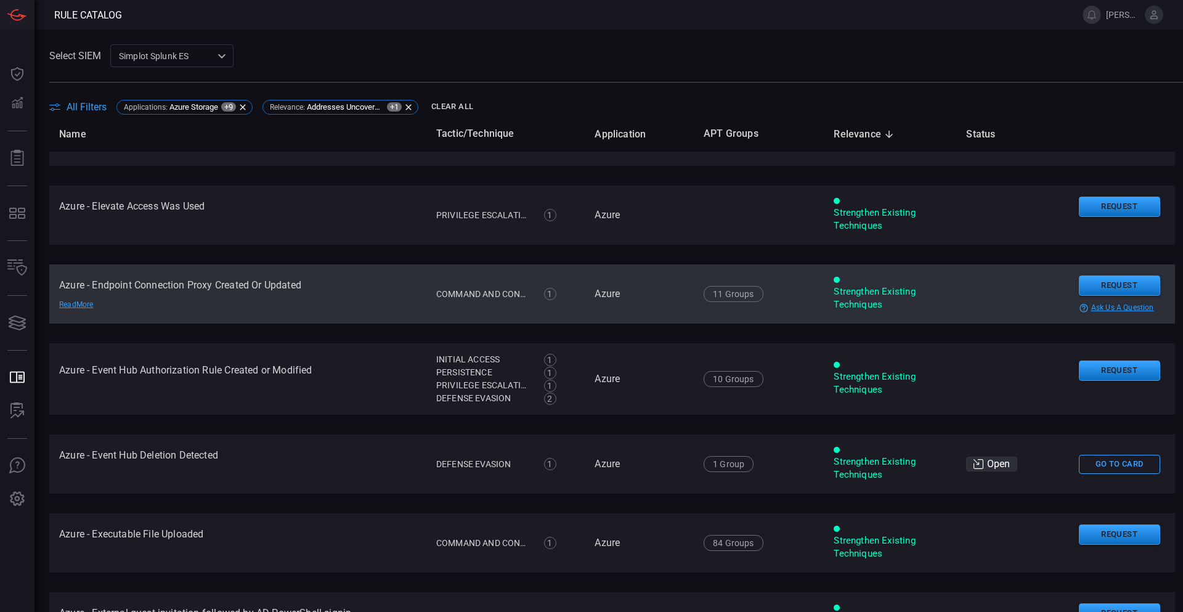
drag, startPoint x: 387, startPoint y: 360, endPoint x: 389, endPoint y: 380, distance: 19.3
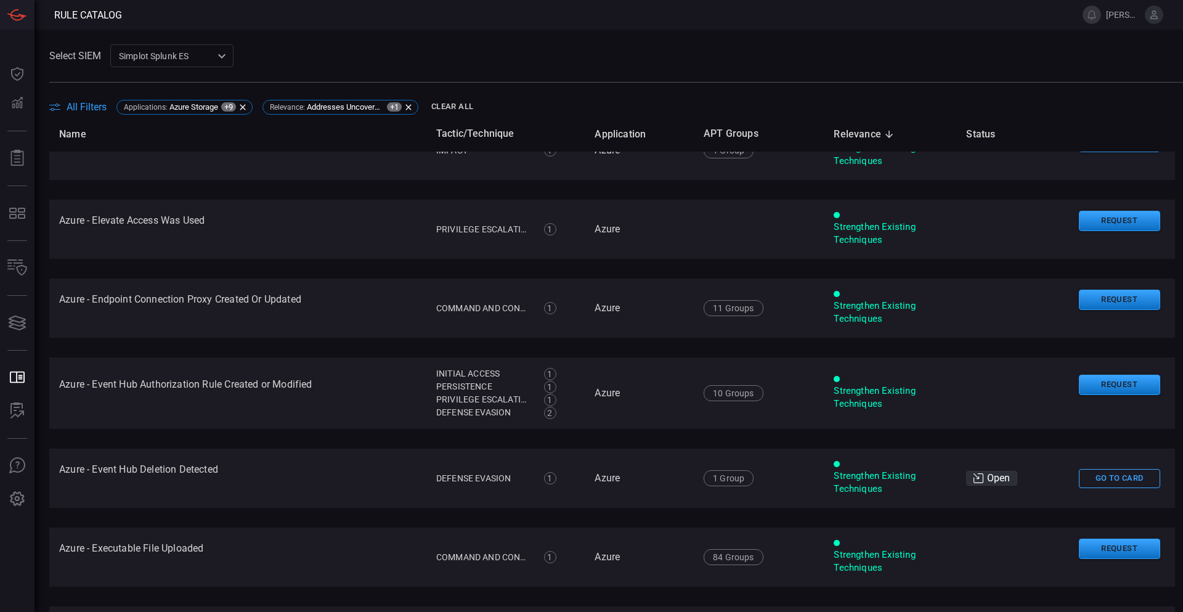
scroll to position [1779, 0]
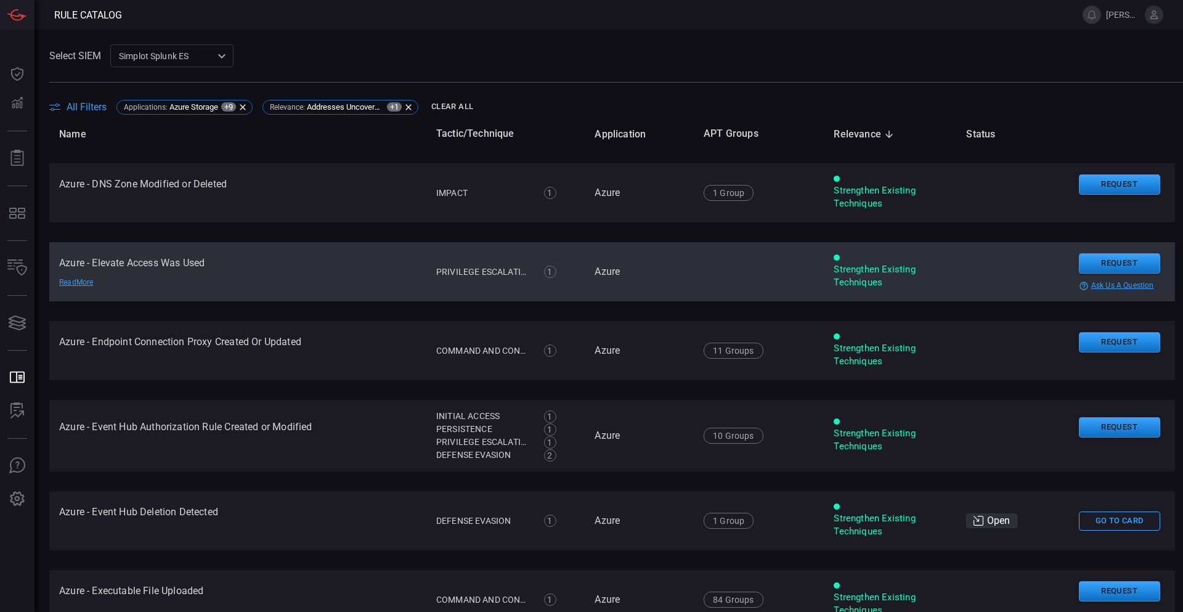
click at [181, 271] on td "Azure - Elevate Access Was Used Read More" at bounding box center [237, 271] width 377 height 59
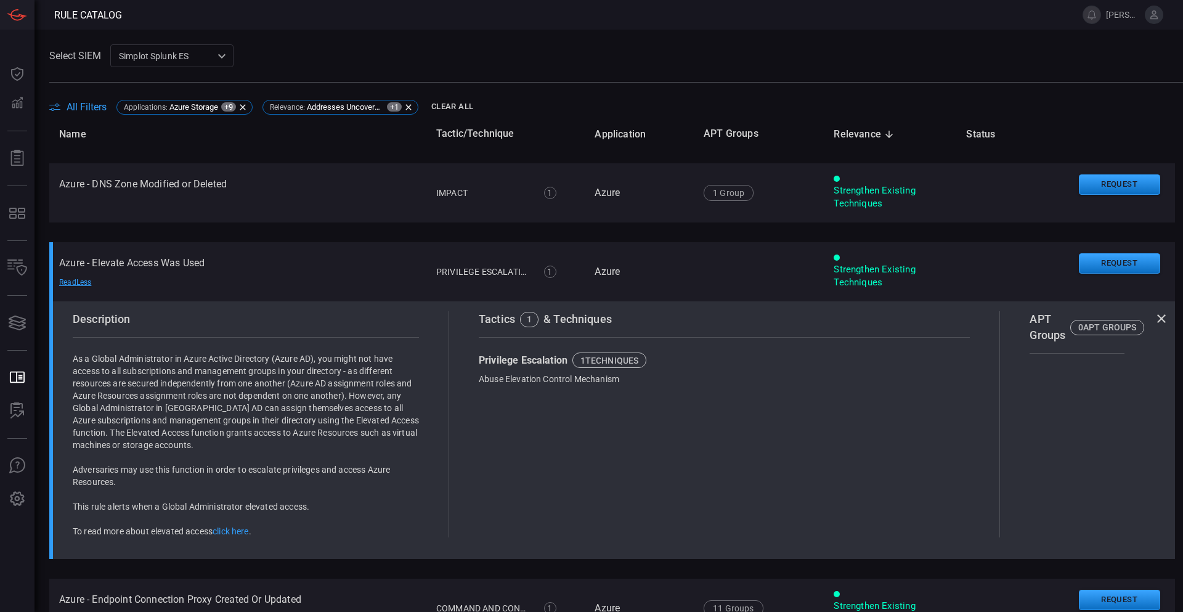
click at [1154, 326] on icon at bounding box center [1161, 318] width 15 height 15
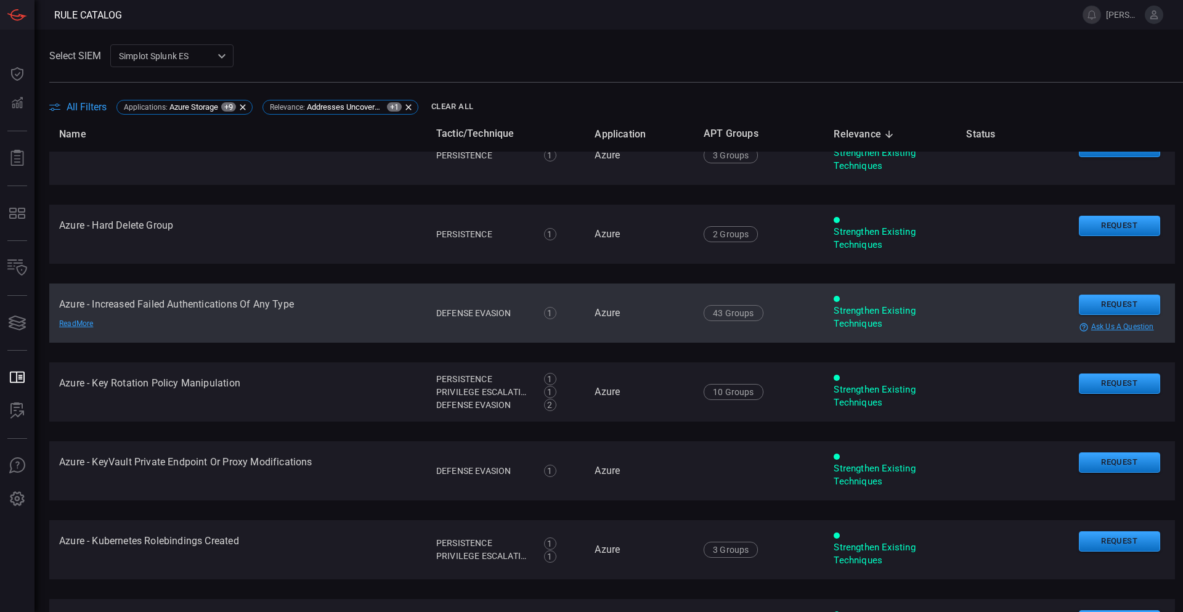
scroll to position [2892, 0]
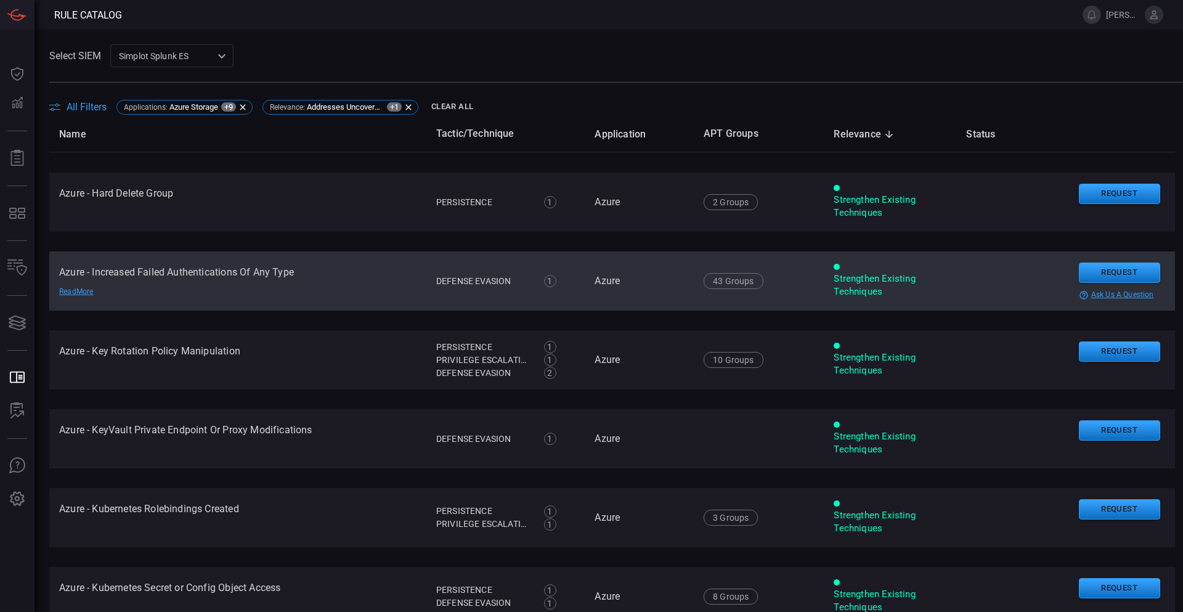
drag, startPoint x: 335, startPoint y: 277, endPoint x: 335, endPoint y: 302, distance: 25.3
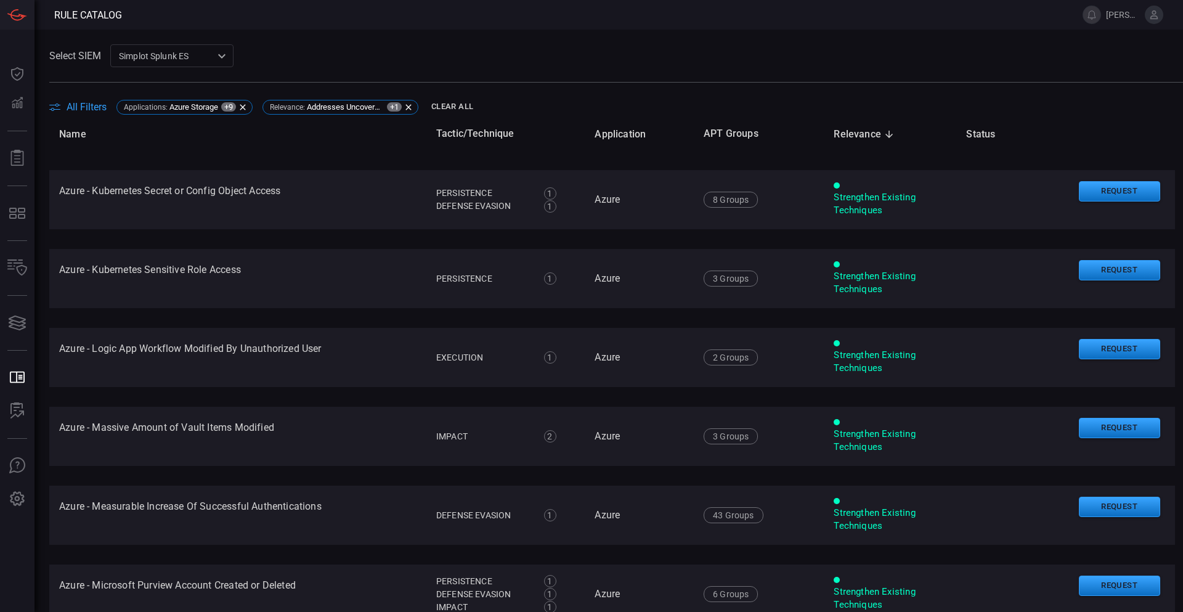
scroll to position [3261, 0]
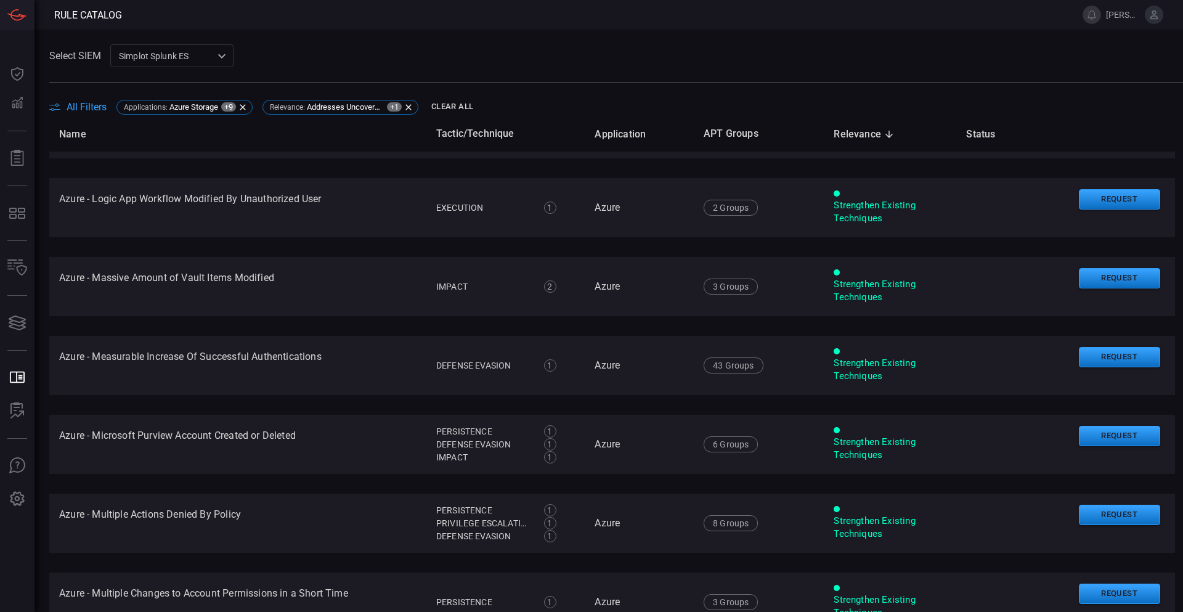
drag, startPoint x: 360, startPoint y: 277, endPoint x: 359, endPoint y: 304, distance: 27.1
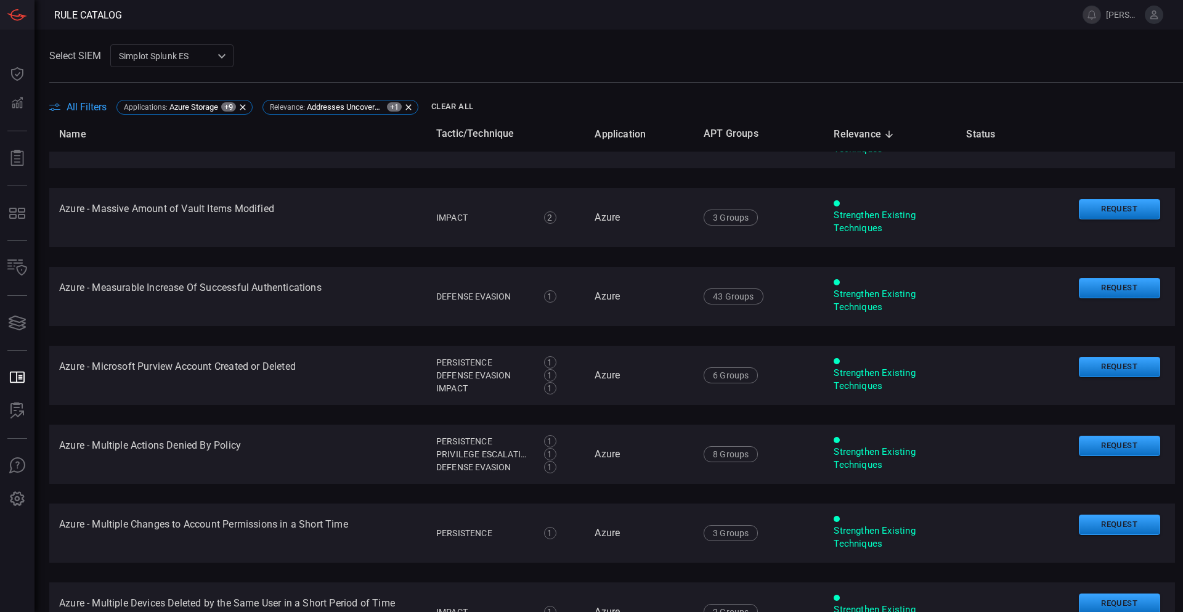
drag, startPoint x: 365, startPoint y: 264, endPoint x: 367, endPoint y: 295, distance: 30.9
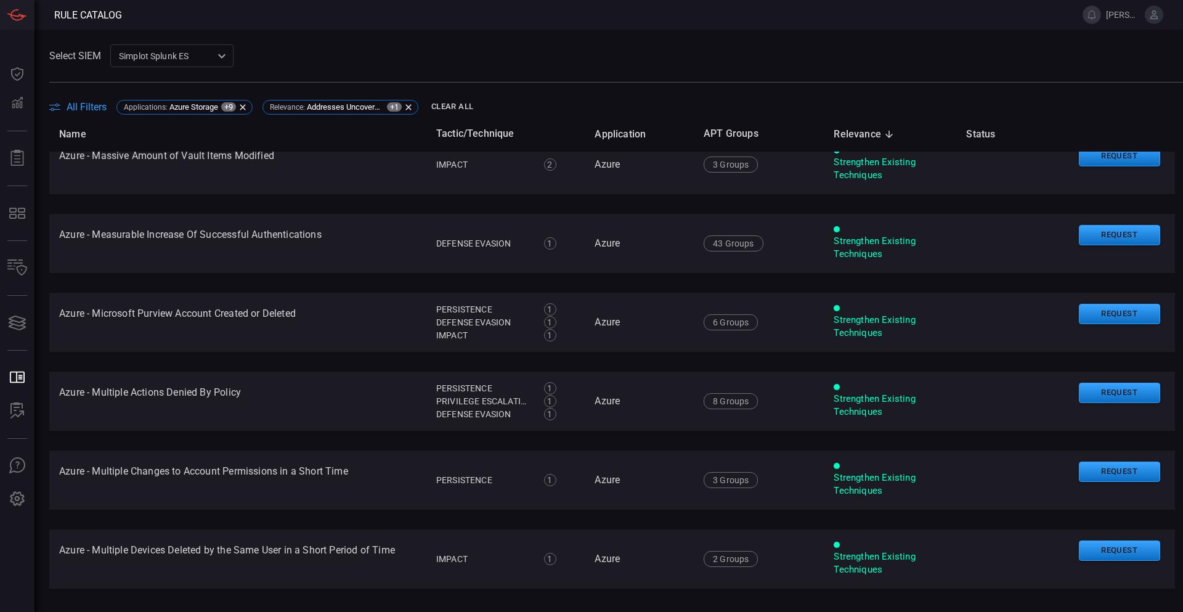
scroll to position [28, 0]
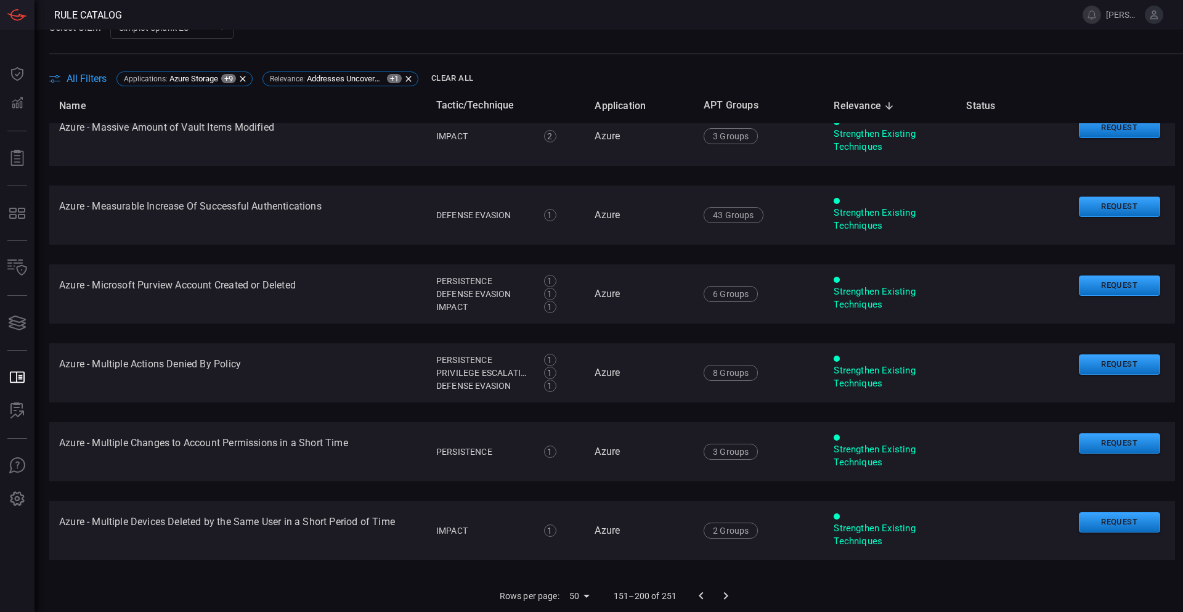
click at [718, 593] on icon "Go to next page" at bounding box center [725, 595] width 15 height 15
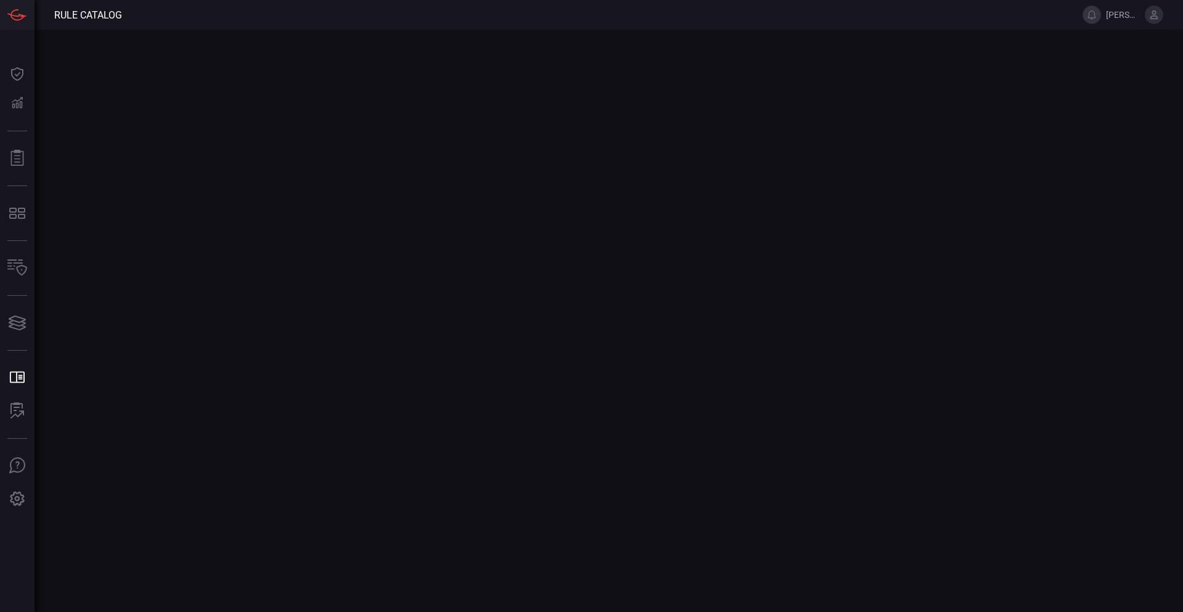
scroll to position [0, 0]
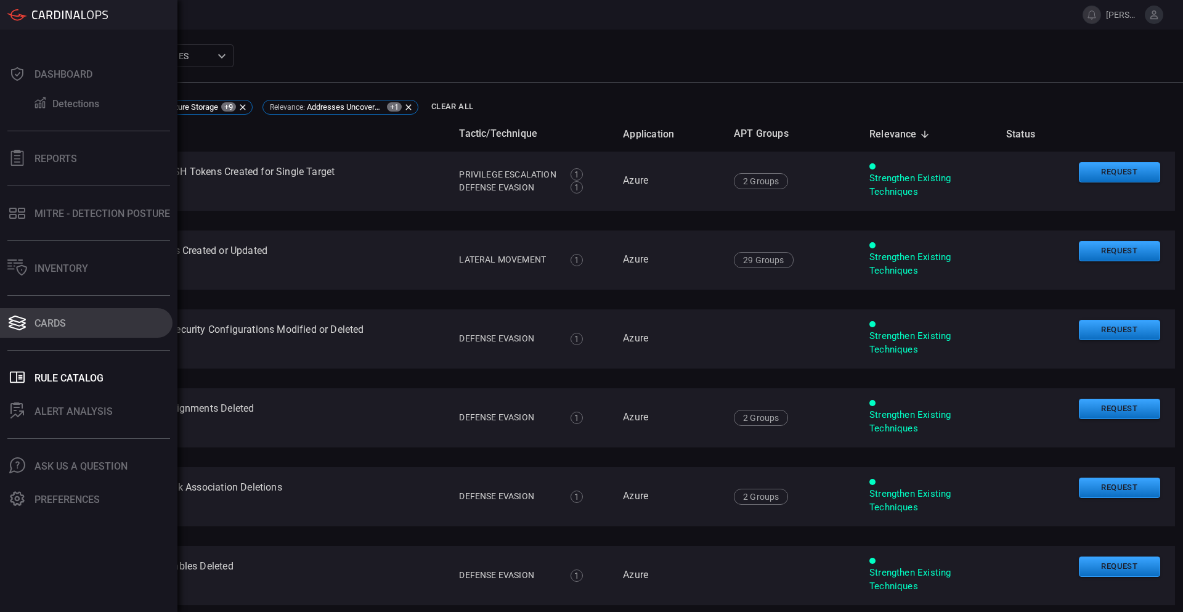
drag, startPoint x: 51, startPoint y: 320, endPoint x: 519, endPoint y: 30, distance: 550.9
click at [519, 30] on main "Select SIEM Simplot Splunk ES 9280bf09-ba5f-4995-b6fb-90a154a1af4e ​ All Filter…" at bounding box center [591, 321] width 1183 height 582
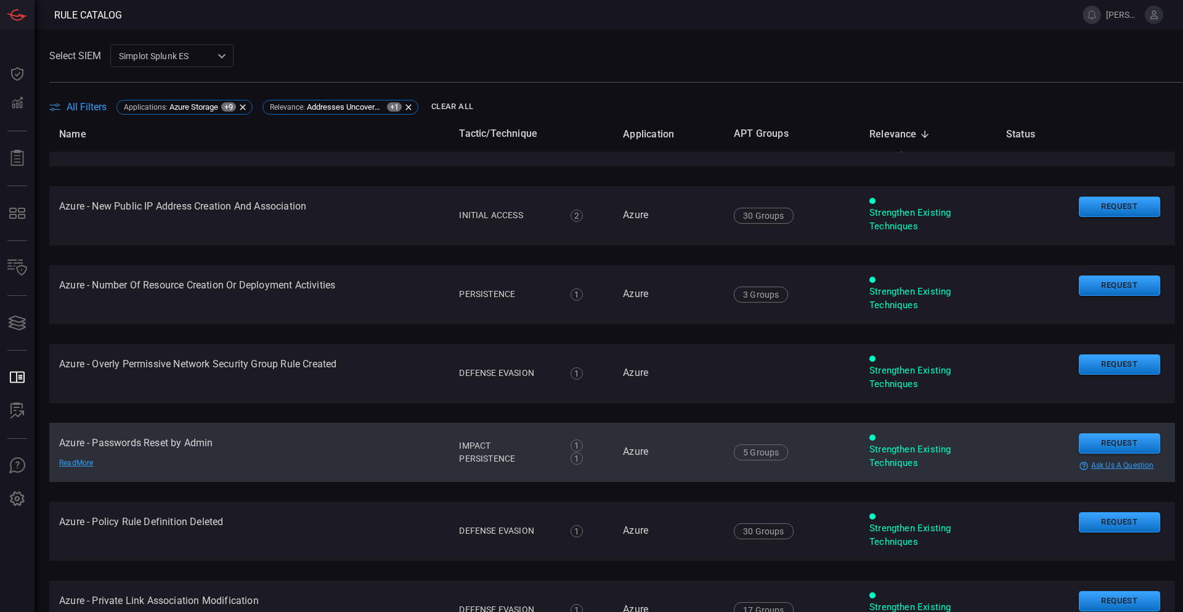
scroll to position [1294, 0]
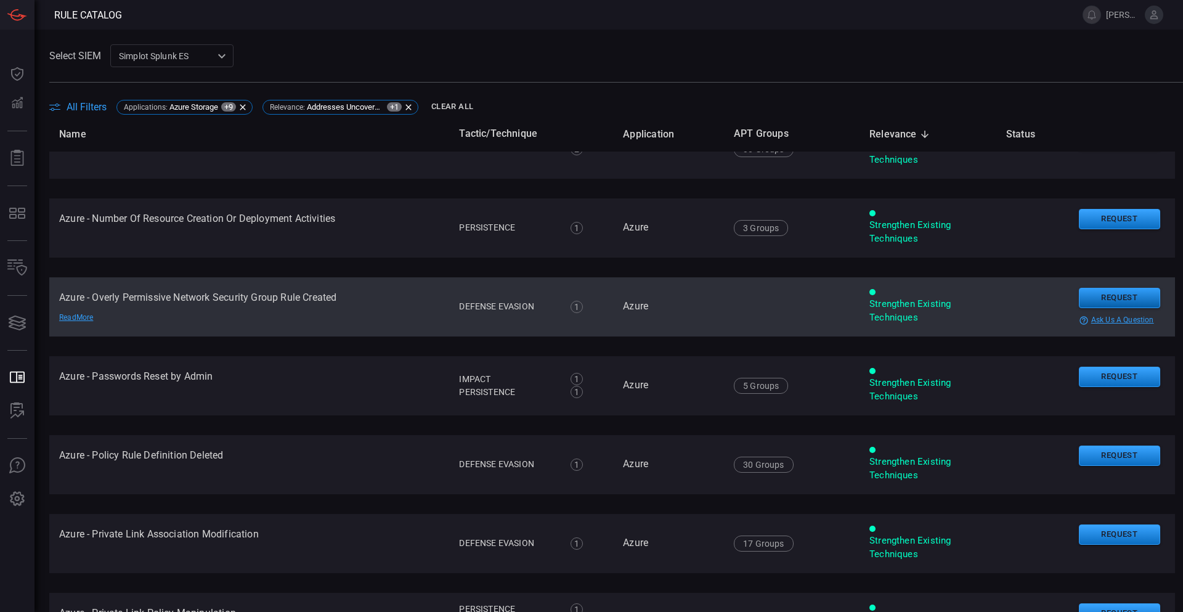
click at [1102, 294] on button "Request" at bounding box center [1119, 298] width 81 height 20
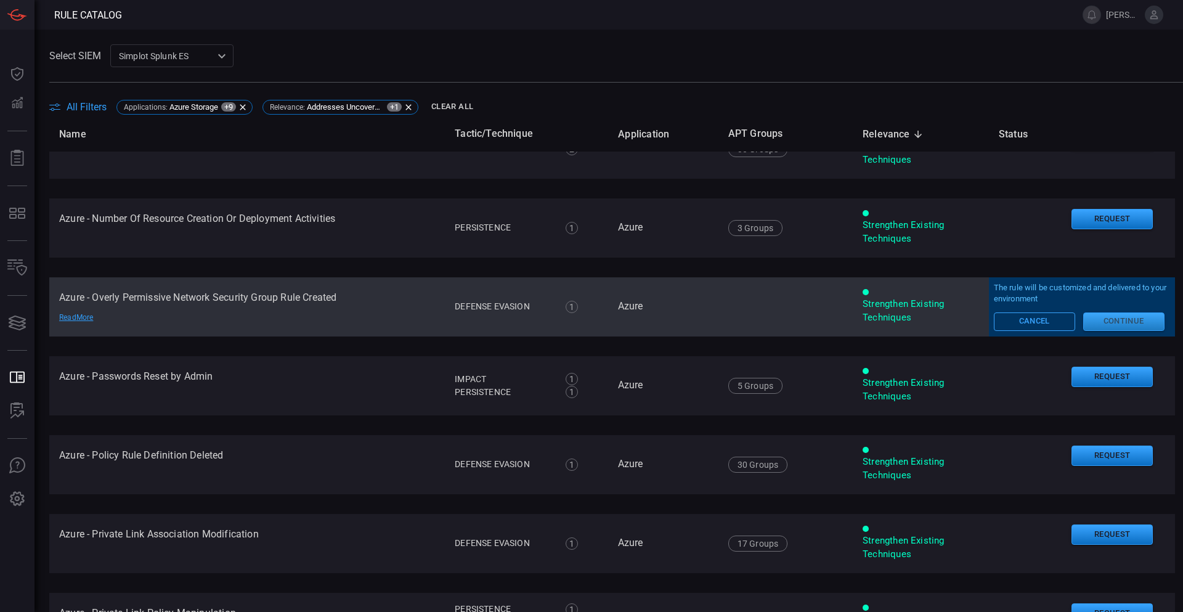
click at [1083, 323] on button "Continue" at bounding box center [1123, 321] width 81 height 18
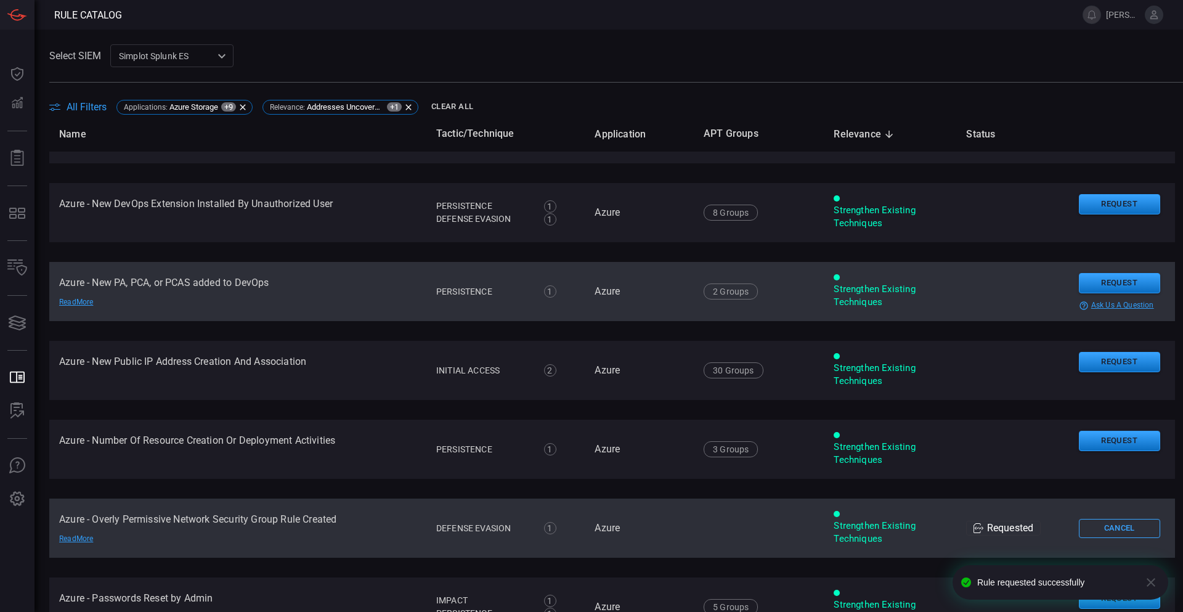
scroll to position [1047, 0]
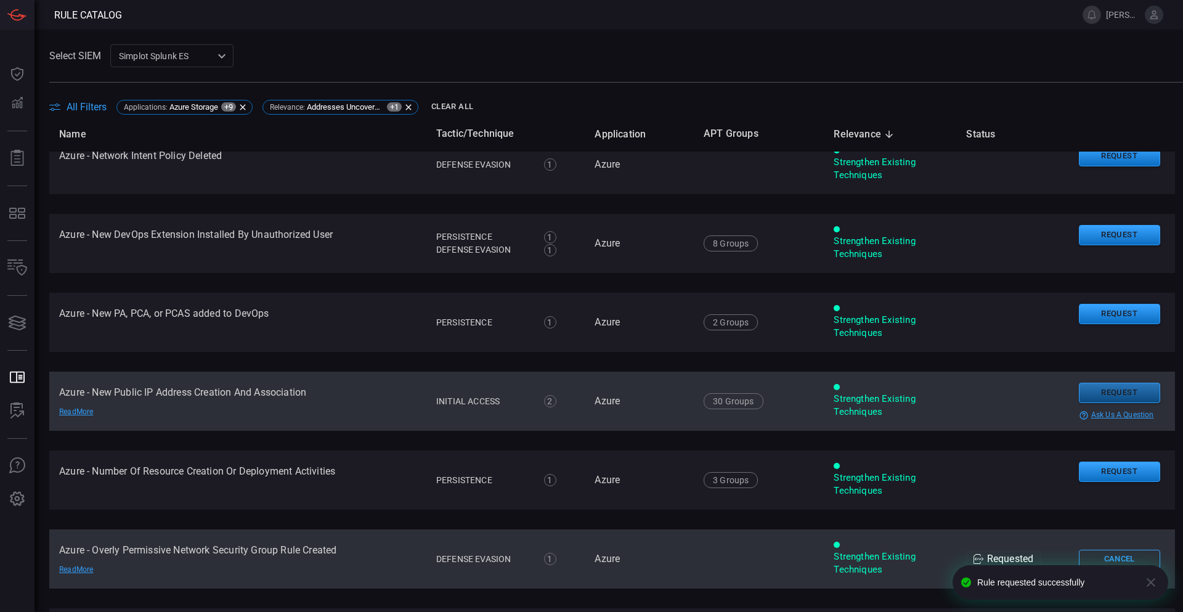
click at [1113, 392] on button "Request" at bounding box center [1119, 393] width 81 height 20
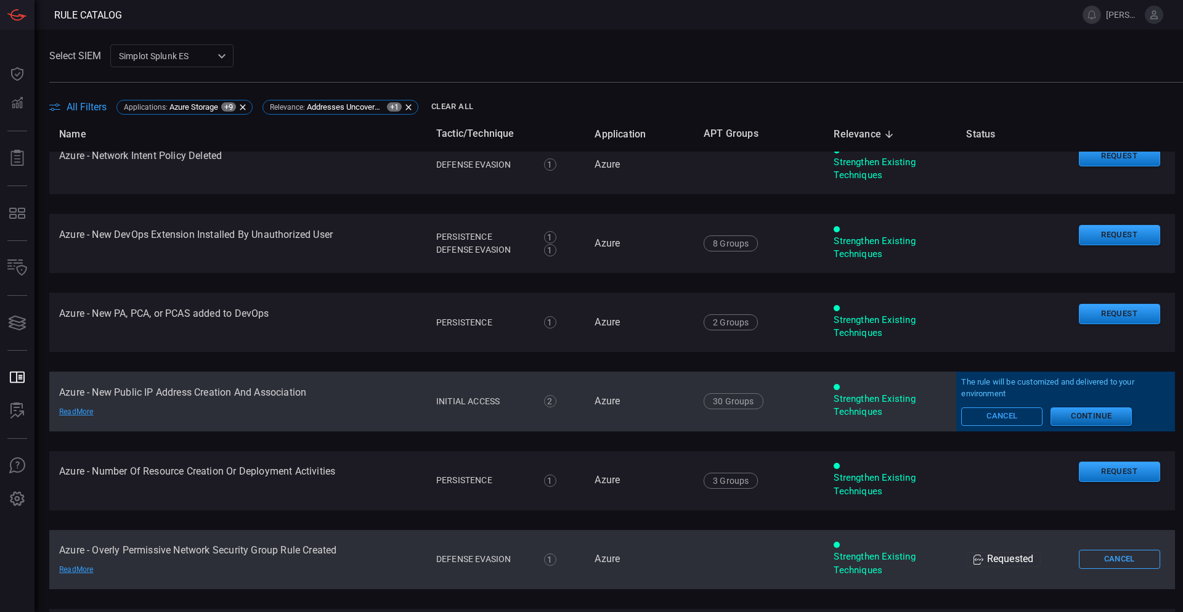
click at [1054, 412] on button "Continue" at bounding box center [1091, 416] width 81 height 18
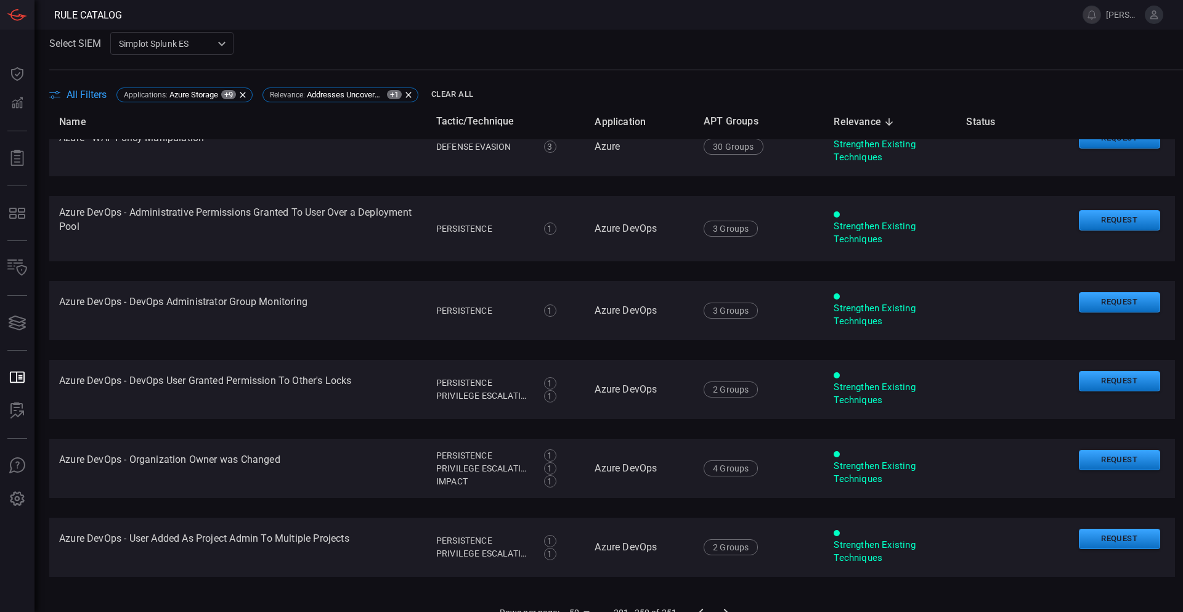
scroll to position [28, 0]
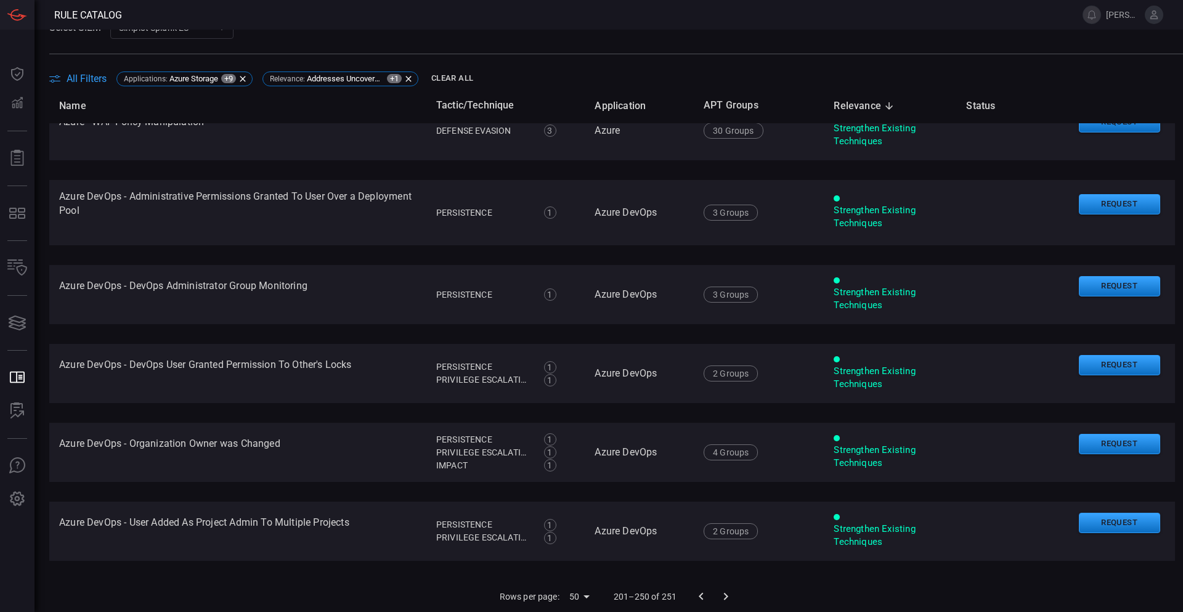
click at [718, 592] on icon "Go to next page" at bounding box center [725, 596] width 15 height 15
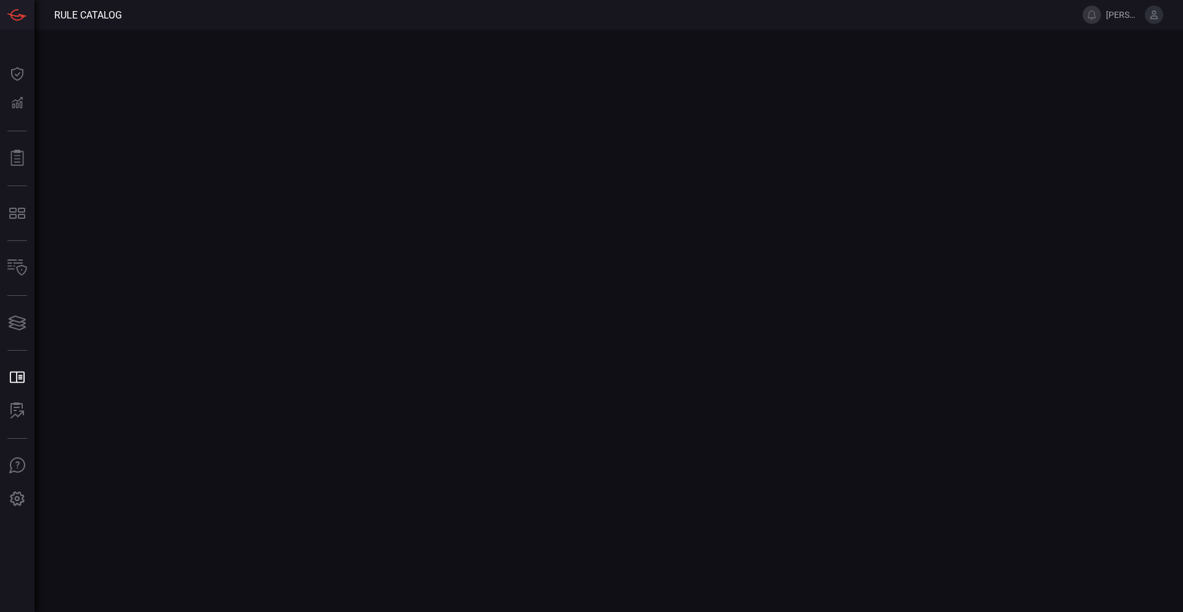
scroll to position [0, 0]
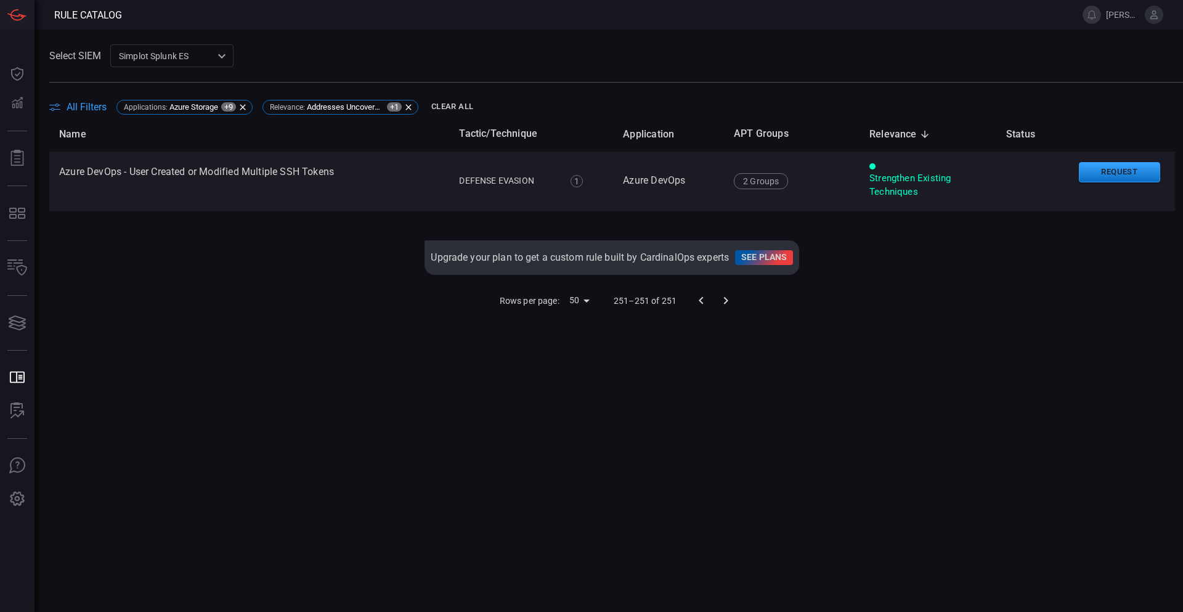
click at [661, 469] on div "Name Tactic/Technique Application APT Groups Relevance sorted descending Status…" at bounding box center [612, 378] width 1126 height 524
click at [781, 470] on div "Name Tactic/Technique Application APT Groups Relevance sorted descending Status…" at bounding box center [612, 378] width 1126 height 524
click at [318, 344] on div "Name Tactic/Technique Application APT Groups Relevance sorted descending Status…" at bounding box center [612, 378] width 1126 height 524
drag, startPoint x: 352, startPoint y: 343, endPoint x: 343, endPoint y: 323, distance: 22.3
click at [349, 333] on div "Name Tactic/Technique Application APT Groups Relevance sorted descending Status…" at bounding box center [612, 378] width 1126 height 524
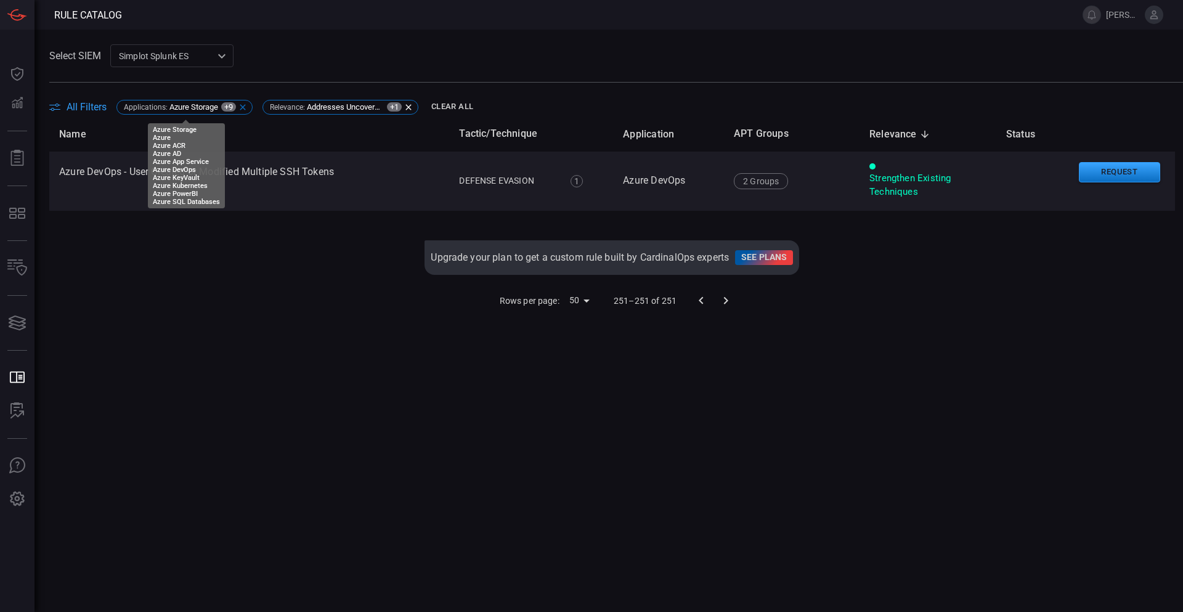
click at [243, 107] on icon at bounding box center [243, 107] width 10 height 10
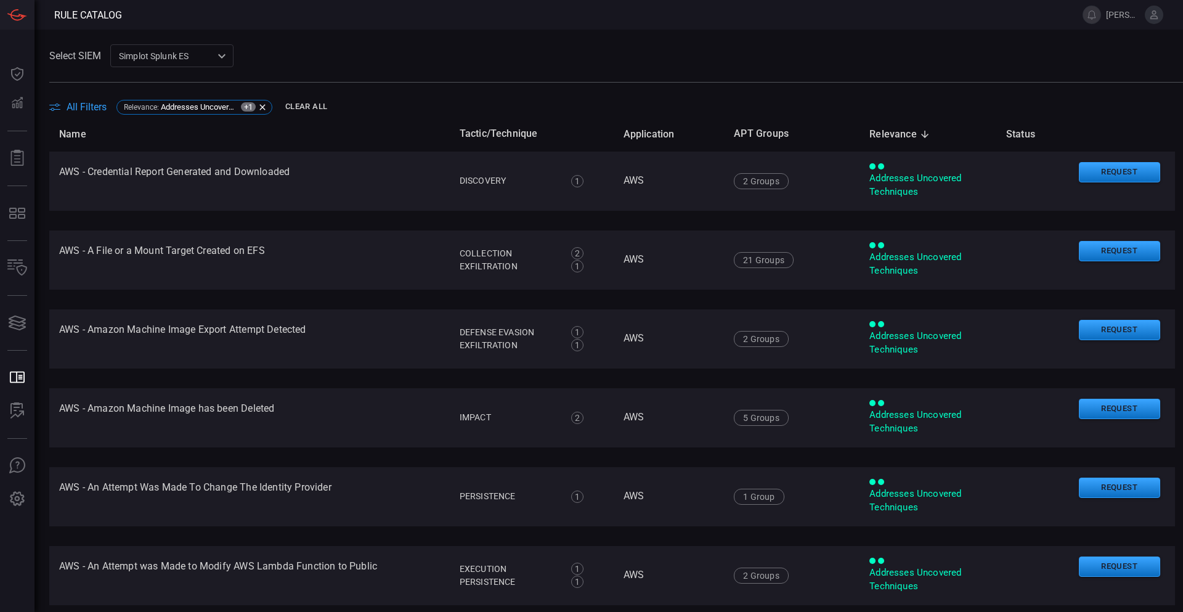
click at [87, 105] on span "All Filters" at bounding box center [87, 107] width 40 height 12
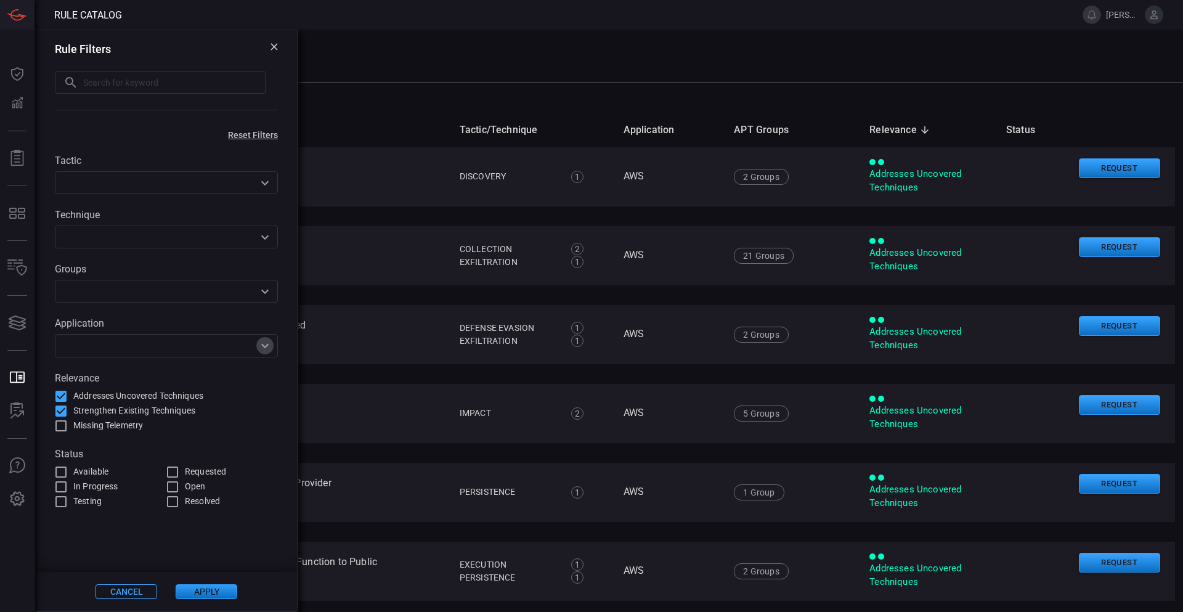
click at [272, 351] on icon "Open" at bounding box center [265, 345] width 15 height 15
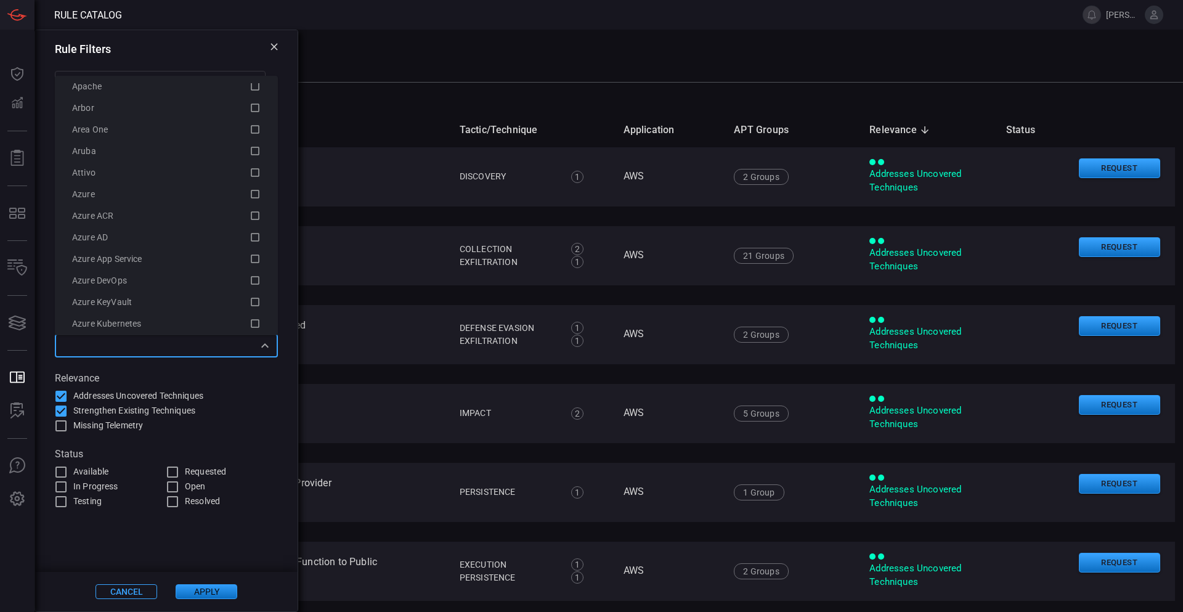
scroll to position [138, 0]
drag, startPoint x: 161, startPoint y: 249, endPoint x: 604, endPoint y: 51, distance: 485.2
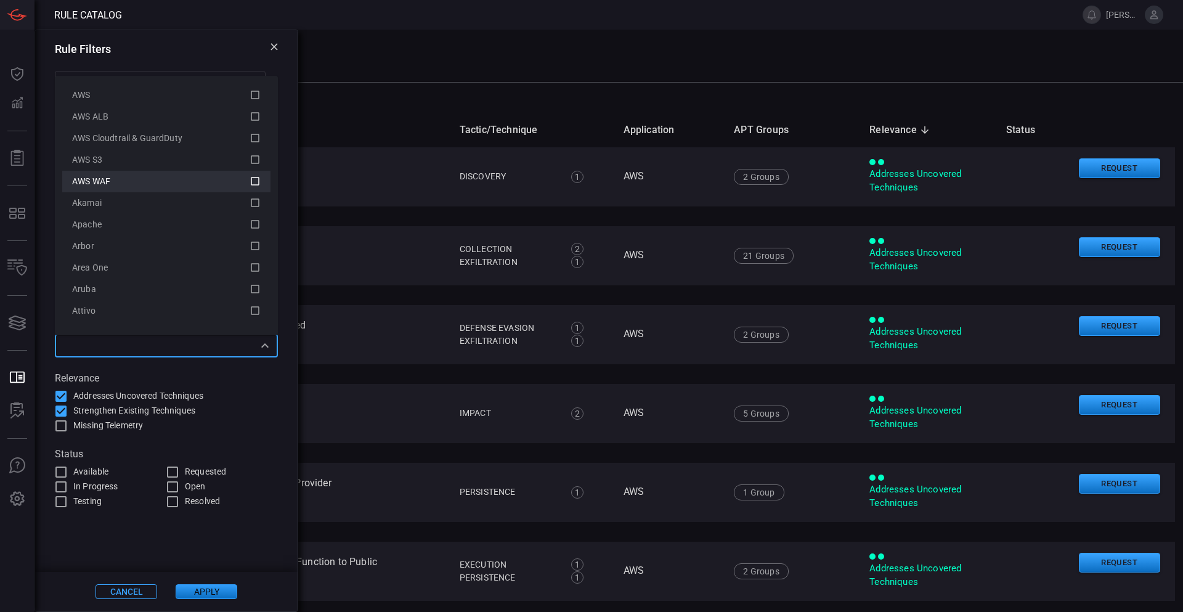
scroll to position [0, 0]
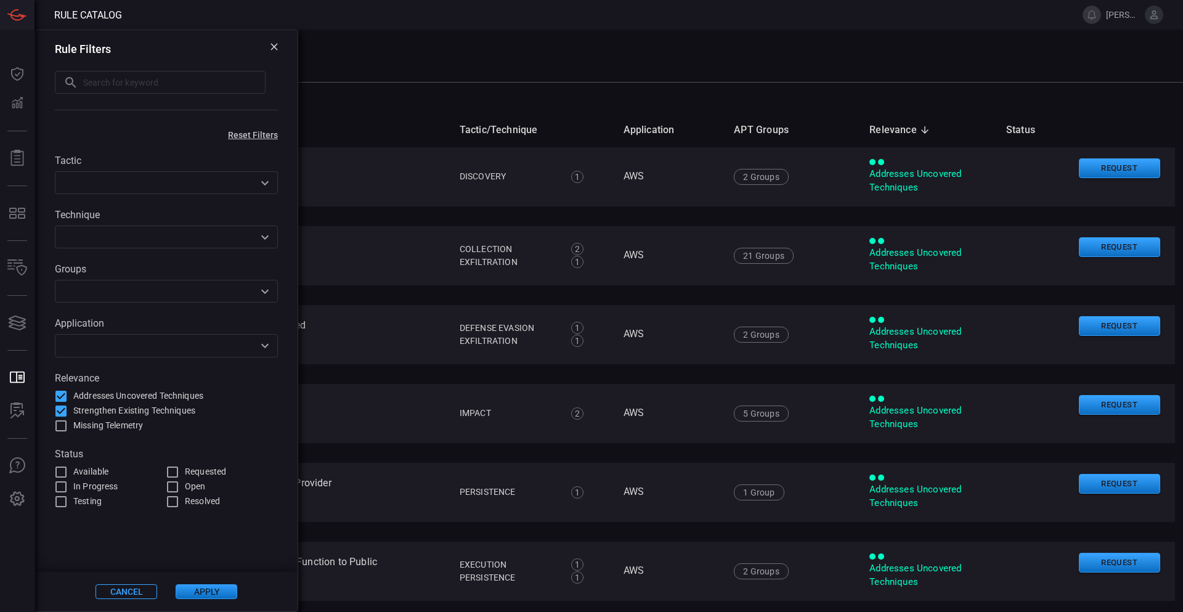
click at [274, 43] on icon at bounding box center [273, 46] width 7 height 7
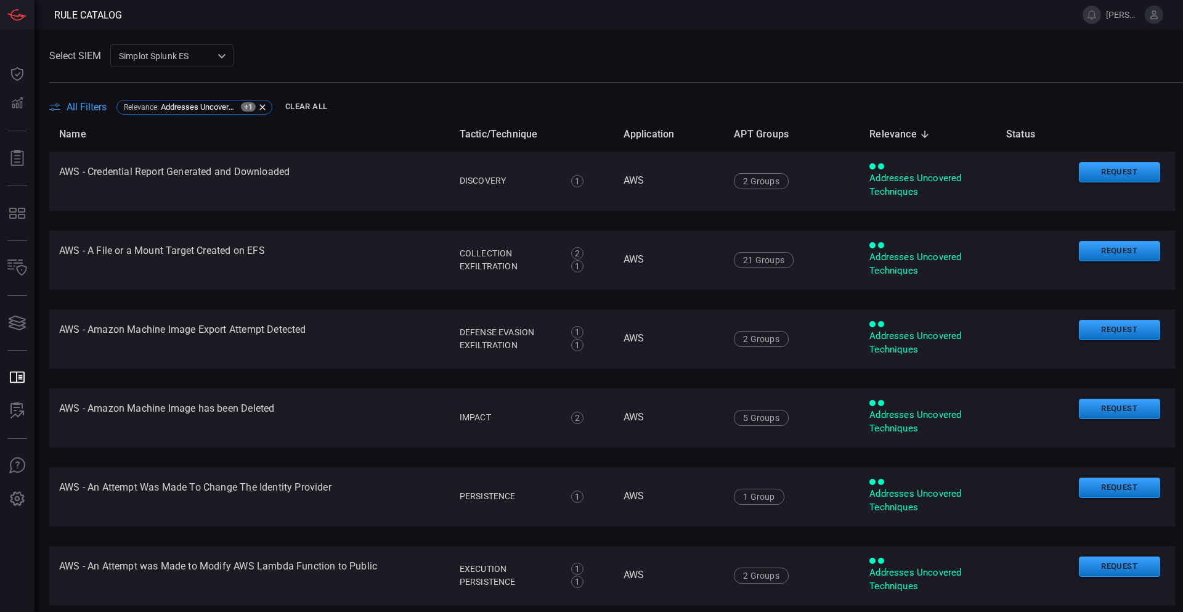
click at [486, 73] on span at bounding box center [616, 74] width 1134 height 15
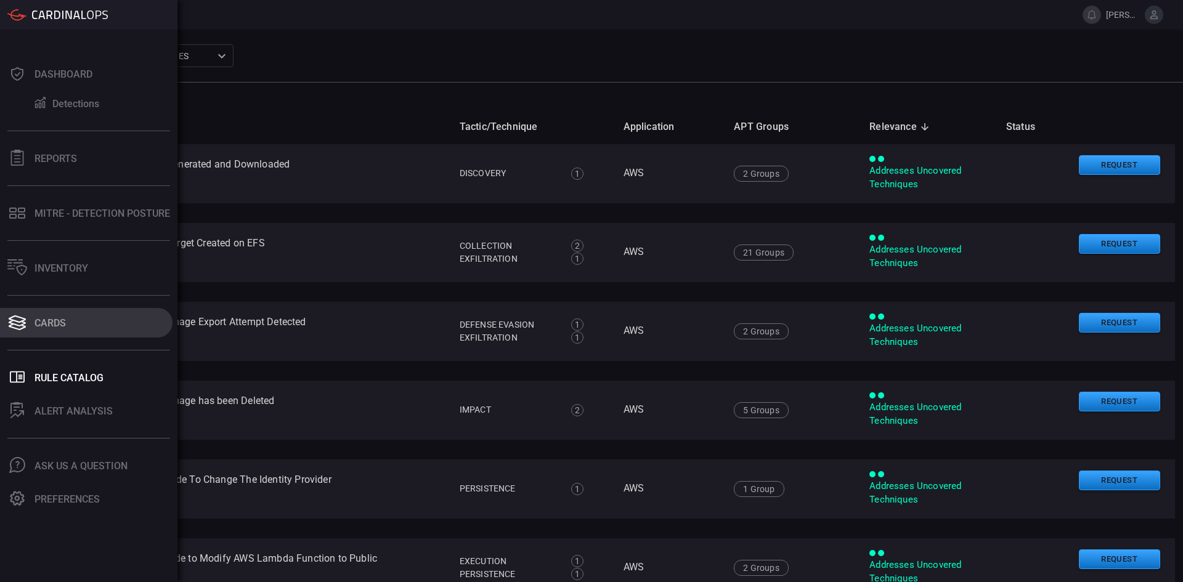
click at [22, 322] on icon at bounding box center [17, 318] width 17 height 7
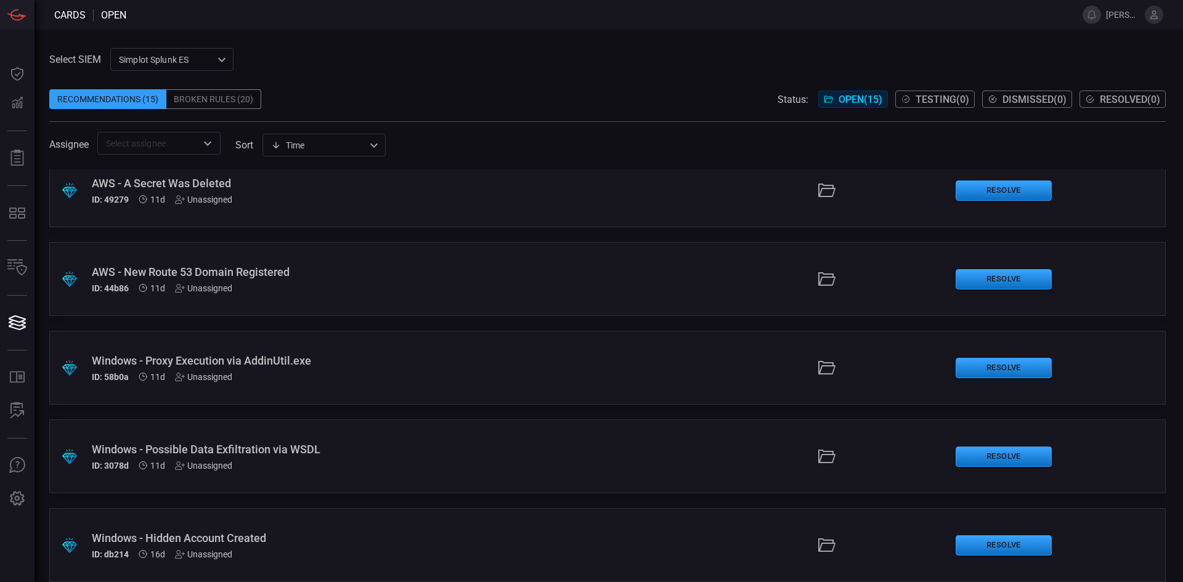
scroll to position [918, 0]
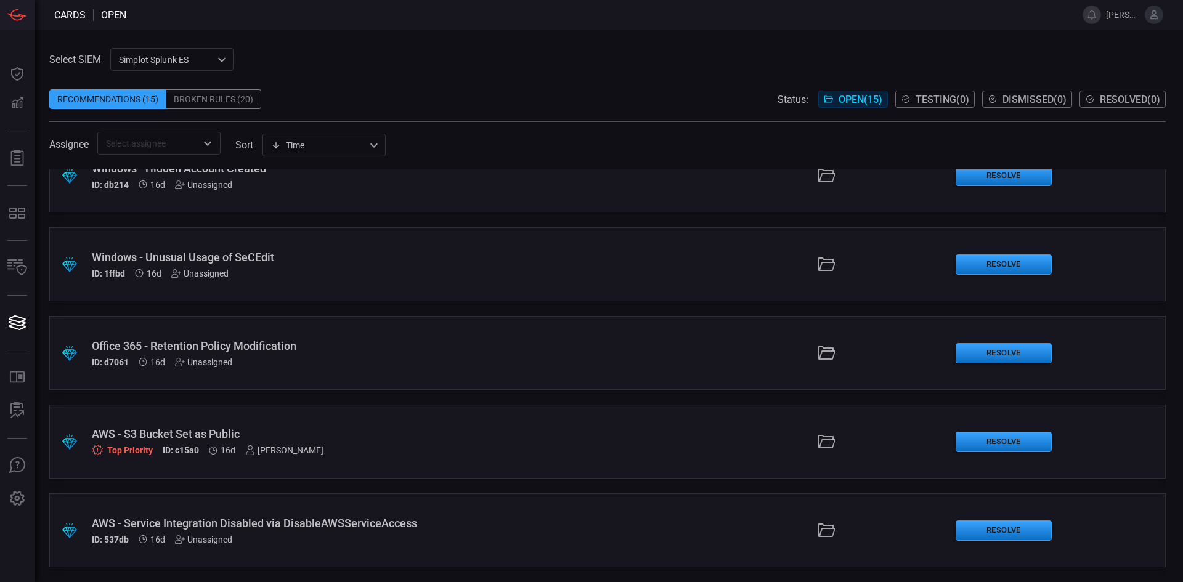
click at [177, 441] on div "AWS - S3 Bucket Set as Public" at bounding box center [287, 434] width 391 height 13
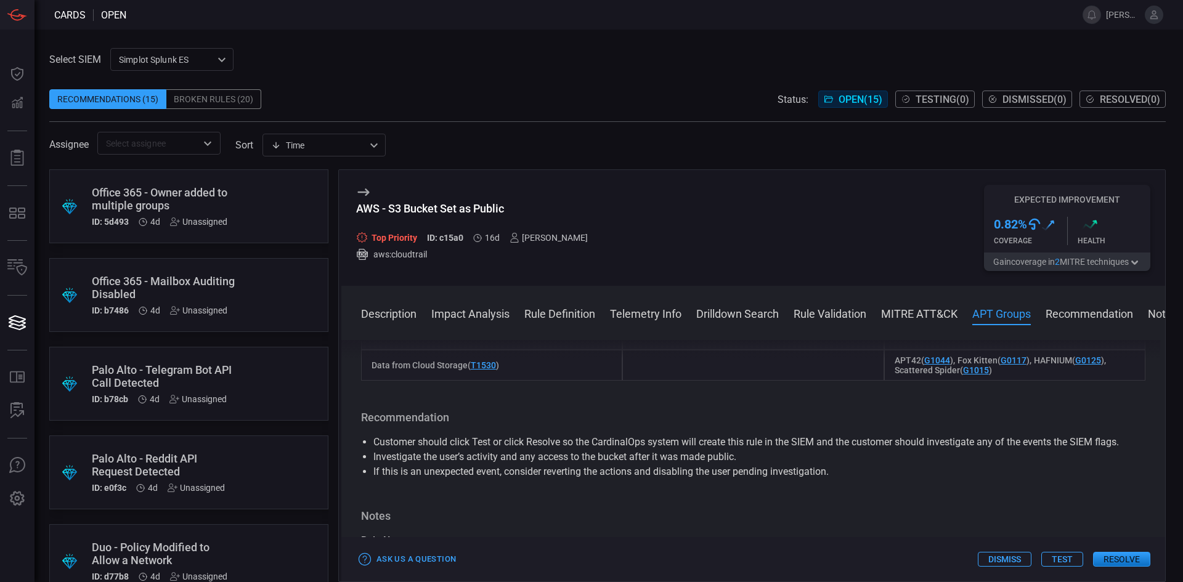
click at [218, 98] on div "Broken Rules (20)" at bounding box center [213, 99] width 95 height 20
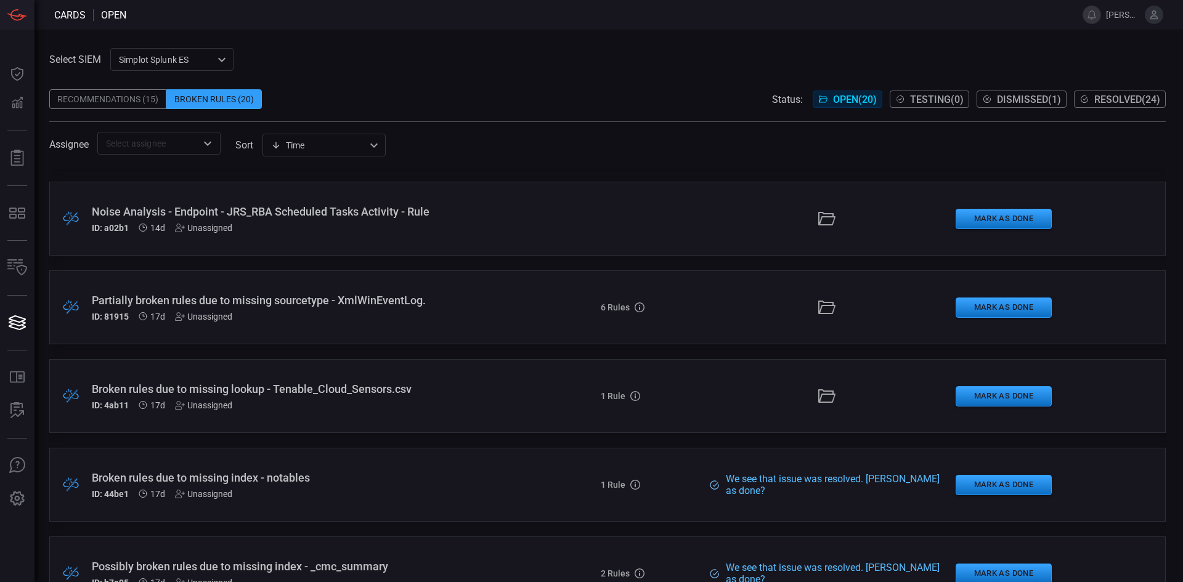
scroll to position [678, 0]
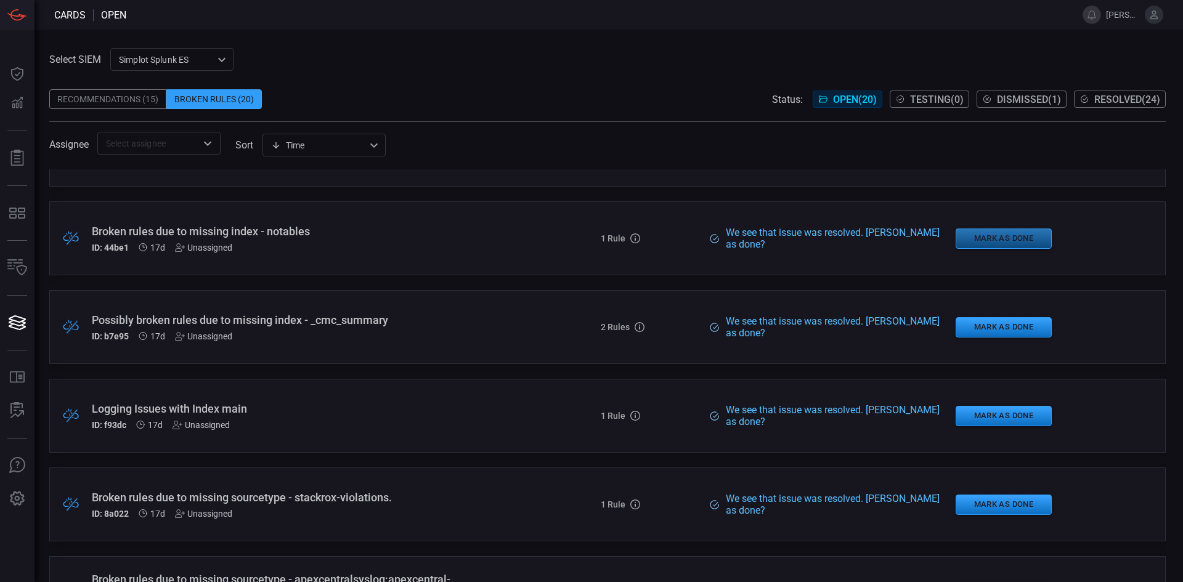
click at [1015, 237] on button "Mark as Done" at bounding box center [1004, 239] width 96 height 20
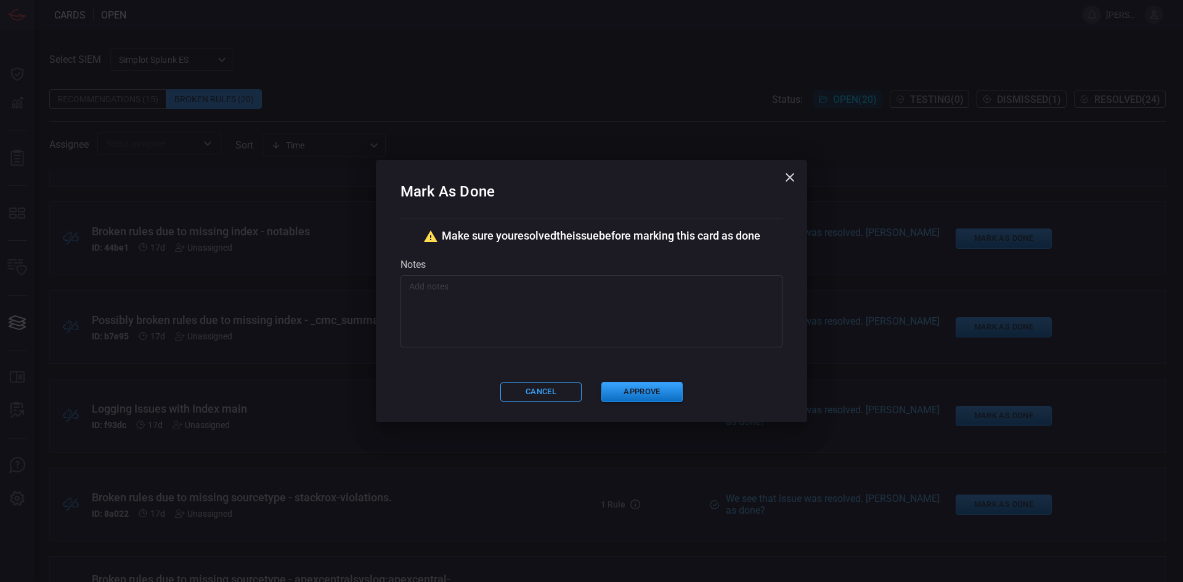
click at [562, 313] on textarea at bounding box center [591, 311] width 365 height 62
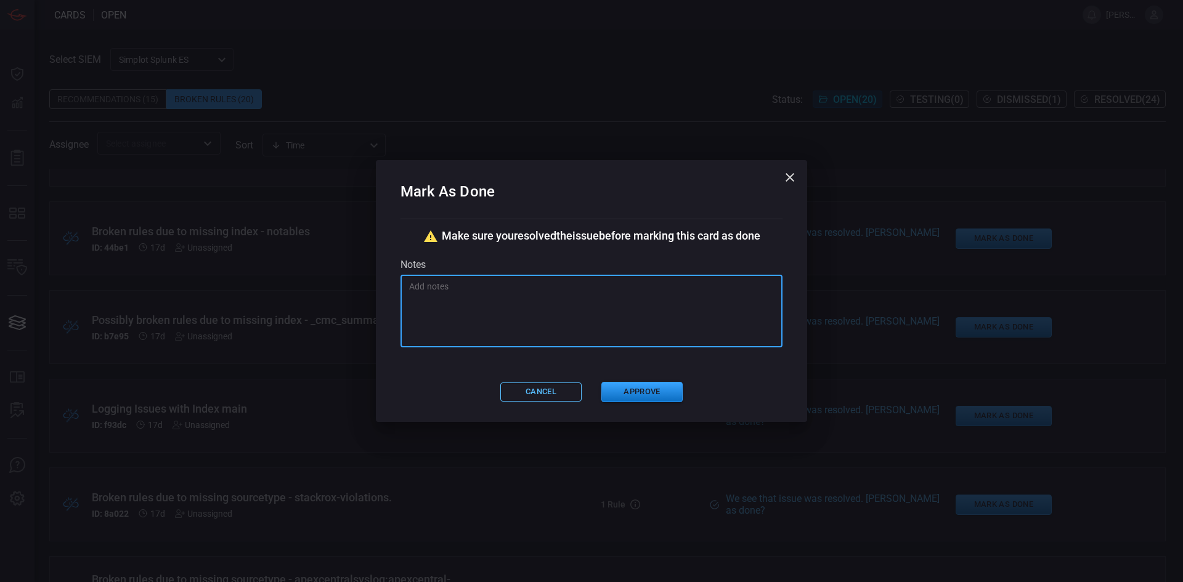
click at [534, 386] on button "Cancel" at bounding box center [540, 392] width 81 height 19
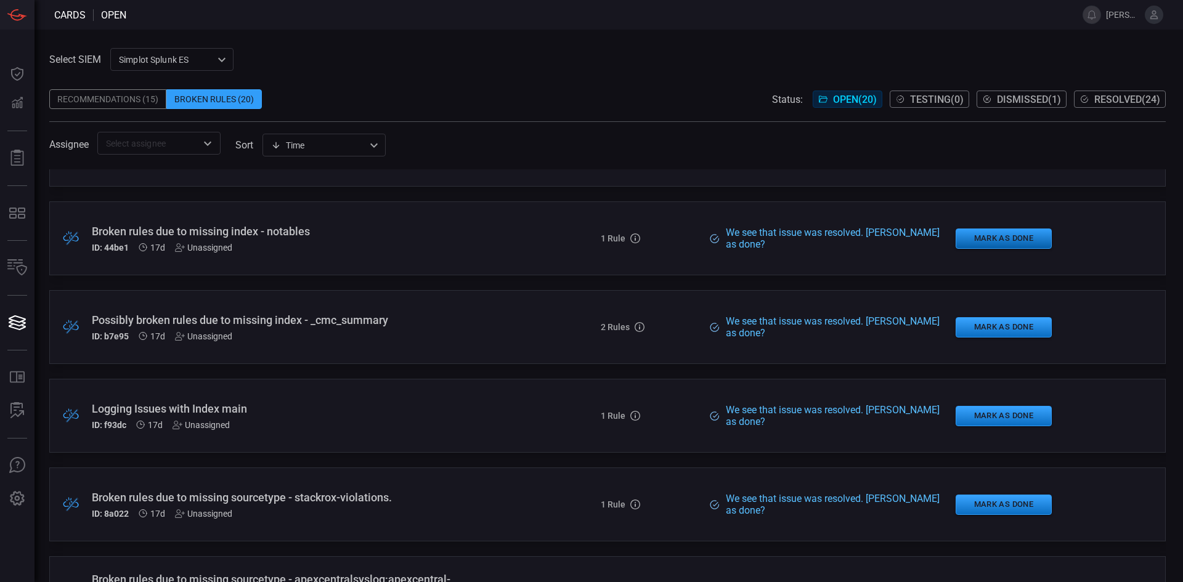
click at [996, 238] on button "Mark as Done" at bounding box center [1004, 239] width 96 height 20
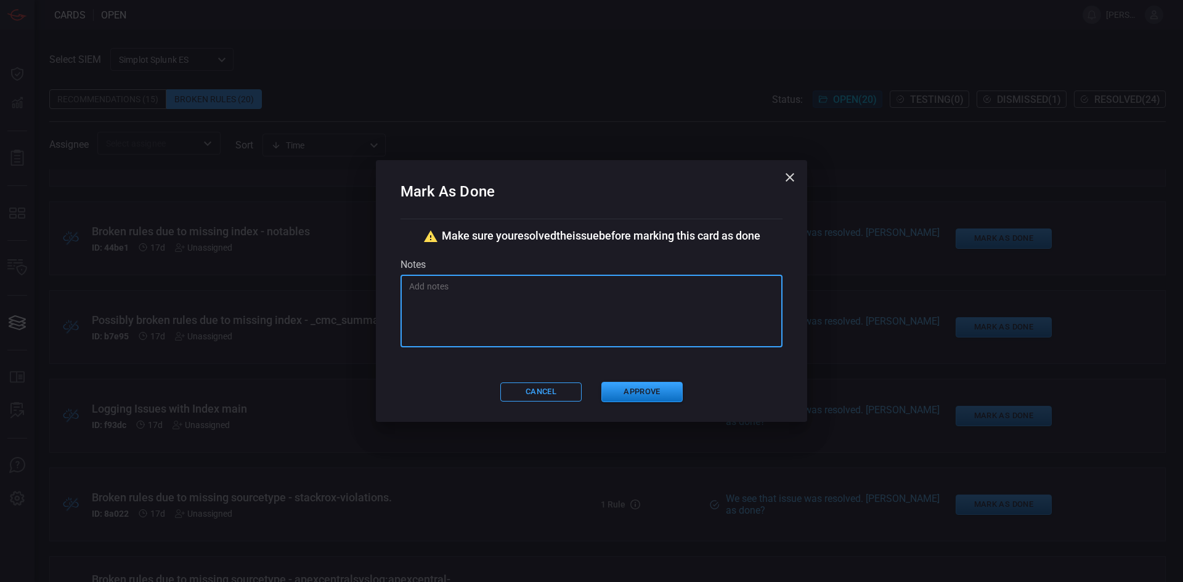
click at [518, 306] on textarea at bounding box center [591, 311] width 365 height 62
type textarea "should be fixed."
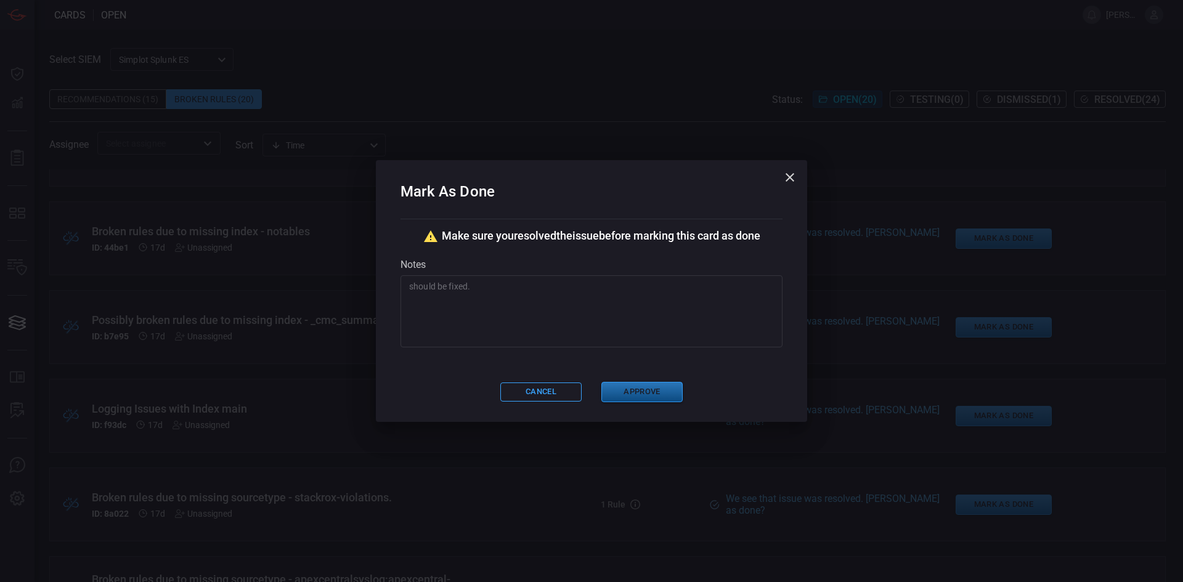
click at [641, 389] on button "Approve" at bounding box center [641, 392] width 81 height 20
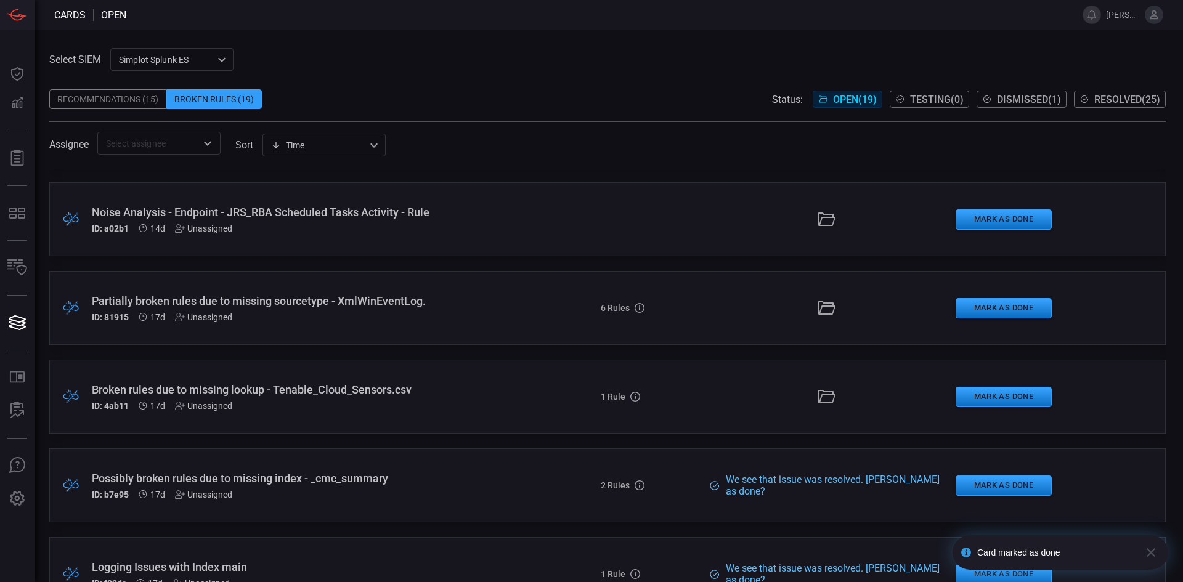
scroll to position [616, 0]
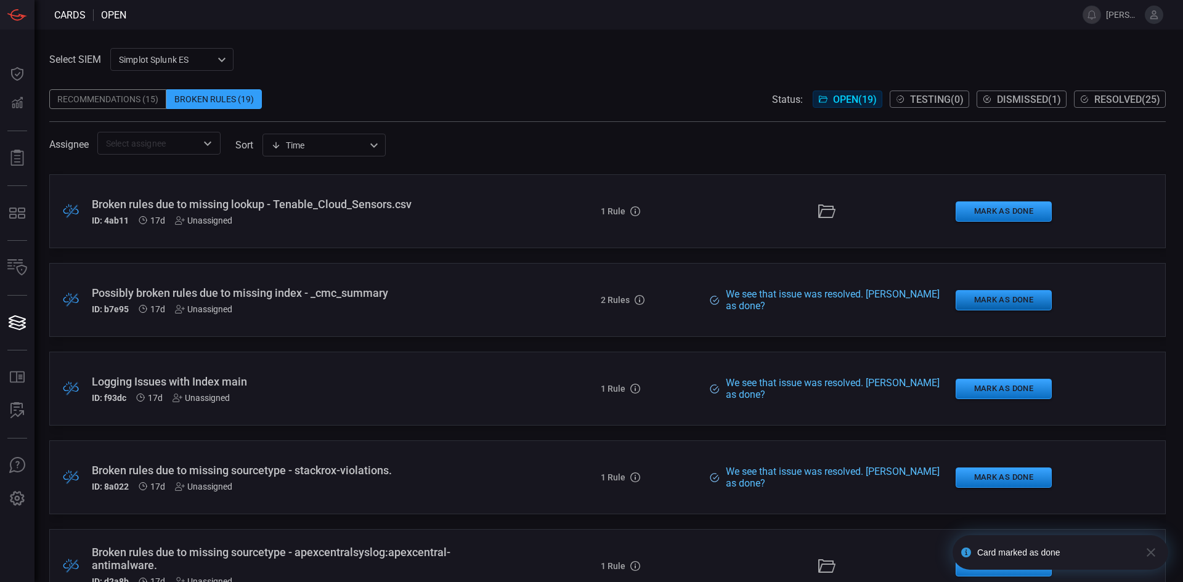
click at [1014, 296] on button "Mark as Done" at bounding box center [1004, 300] width 96 height 20
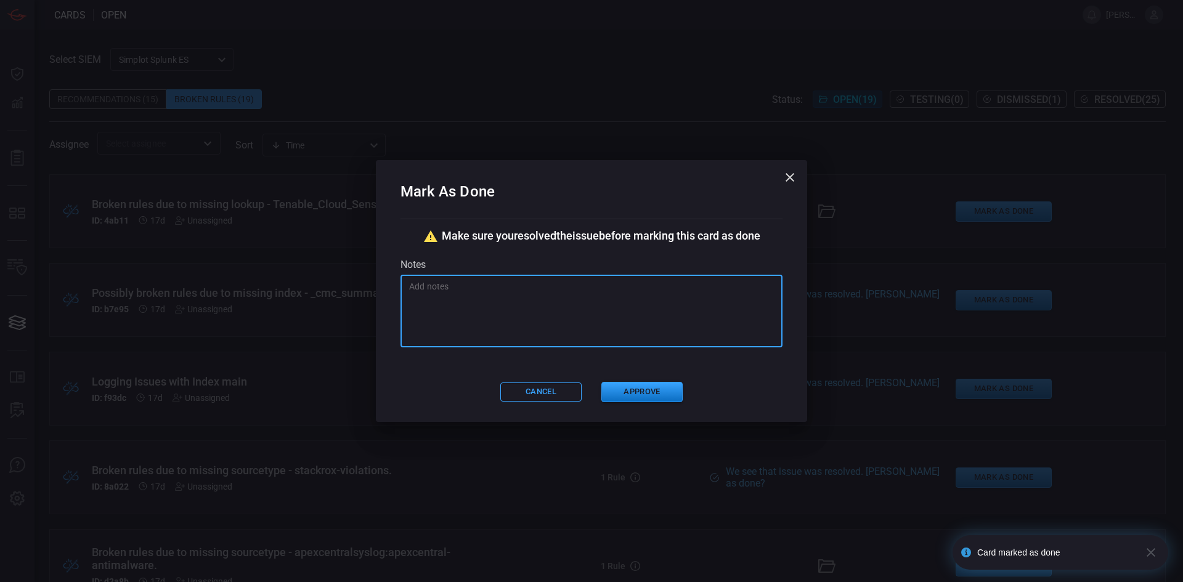
paste textarea "should be fixed."
type textarea "should be fixed."
click at [636, 389] on button "Approve" at bounding box center [641, 392] width 81 height 20
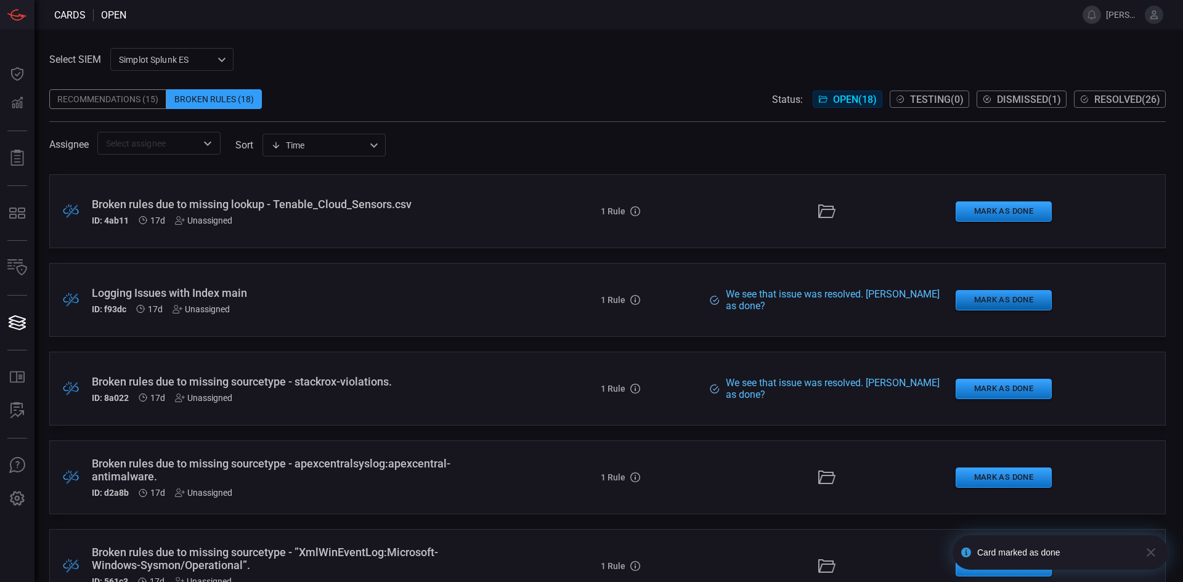
click at [988, 296] on button "Mark as Done" at bounding box center [1004, 300] width 96 height 20
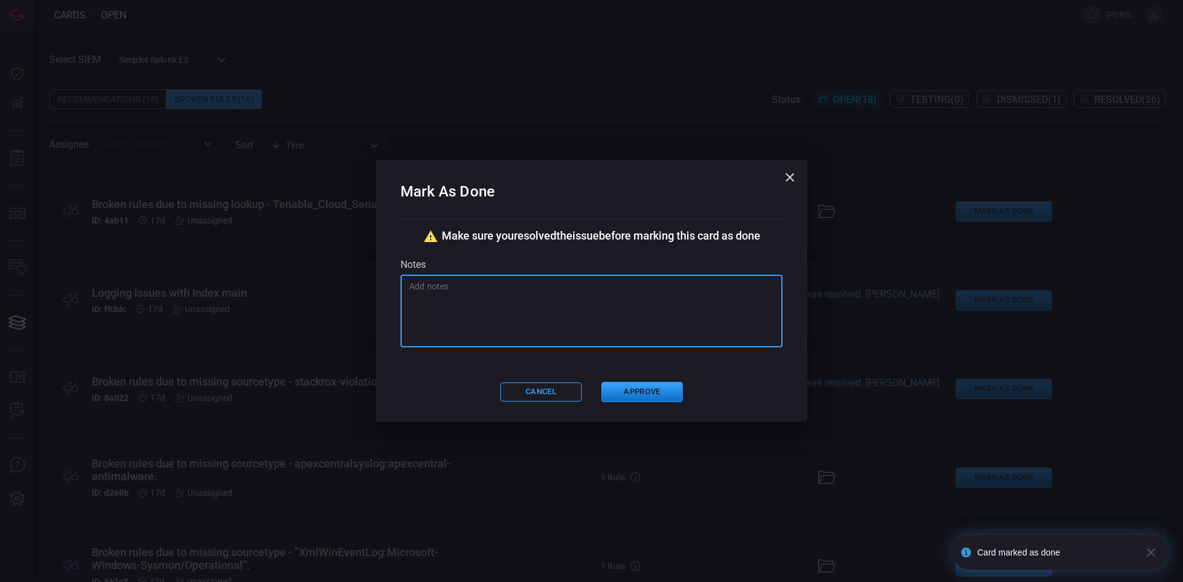
drag, startPoint x: 555, startPoint y: 308, endPoint x: 474, endPoint y: 319, distance: 82.1
click at [474, 314] on textarea at bounding box center [591, 311] width 365 height 62
paste textarea "should be fixed."
type textarea "should be fixed."
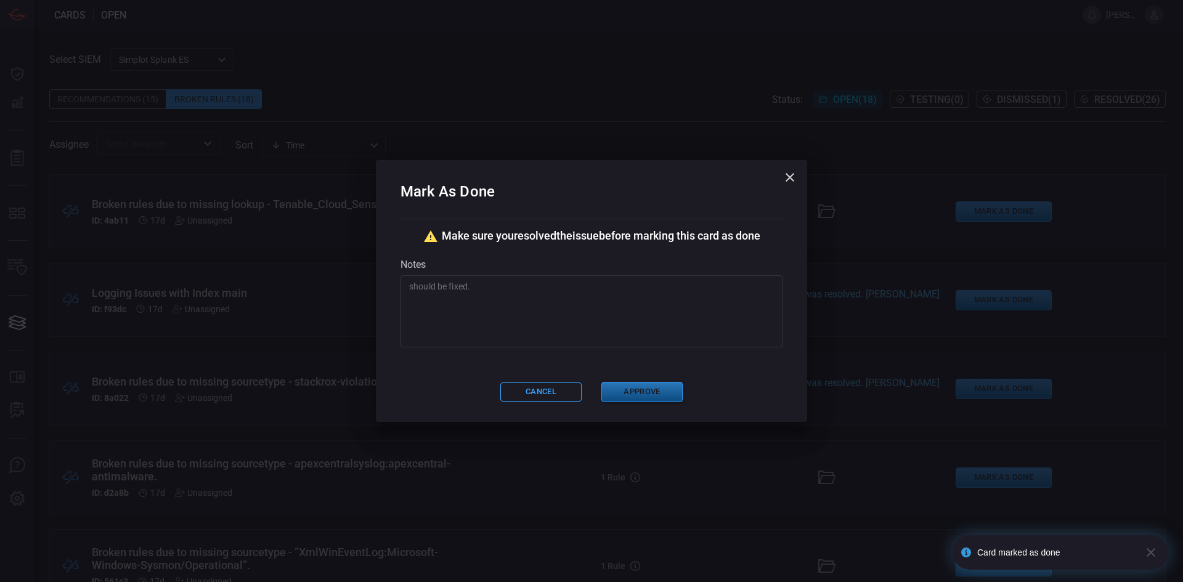
click at [648, 382] on button "Approve" at bounding box center [641, 392] width 81 height 20
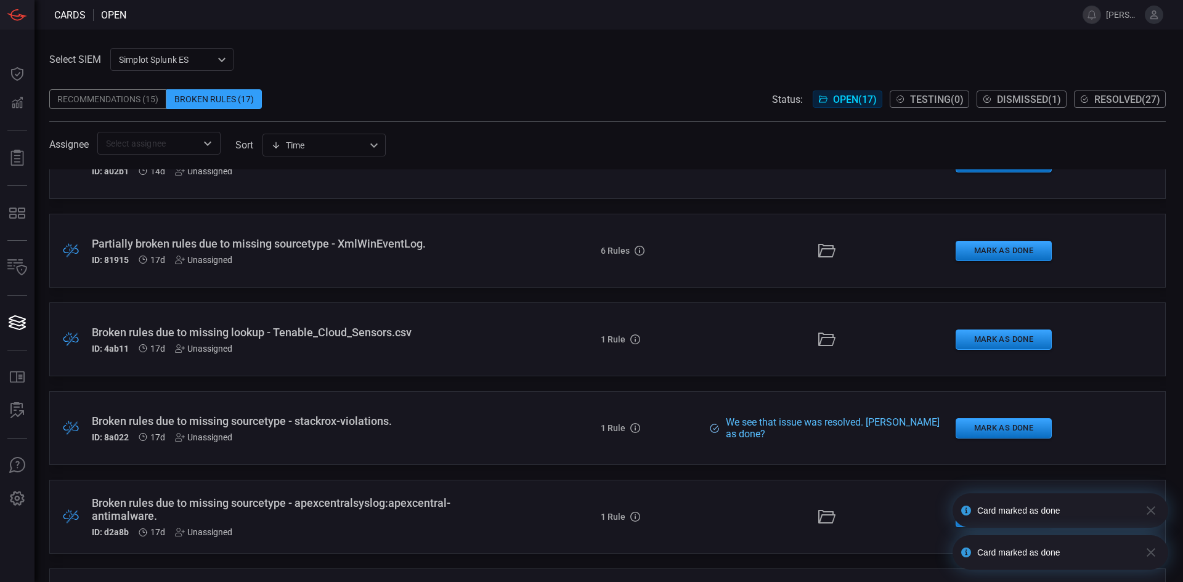
scroll to position [493, 0]
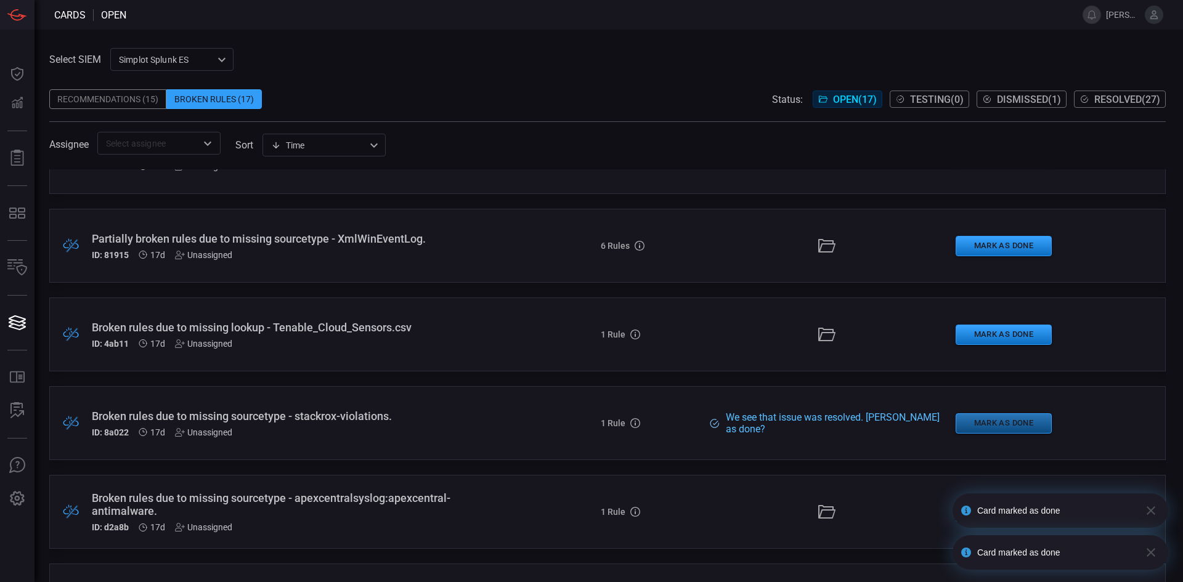
click at [1002, 419] on button "Mark as Done" at bounding box center [1004, 423] width 96 height 20
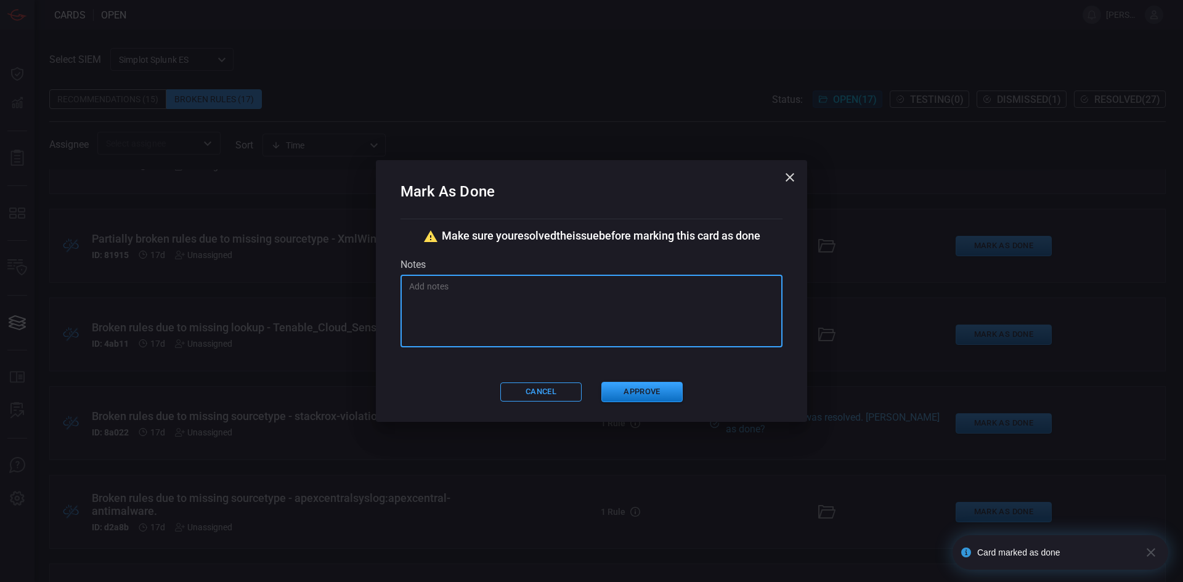
paste textarea "should be fixed."
type textarea "should be fixed."
click at [649, 375] on div "Mark As Done Make sure you resolved the issue before marking this card as done …" at bounding box center [591, 290] width 431 height 261
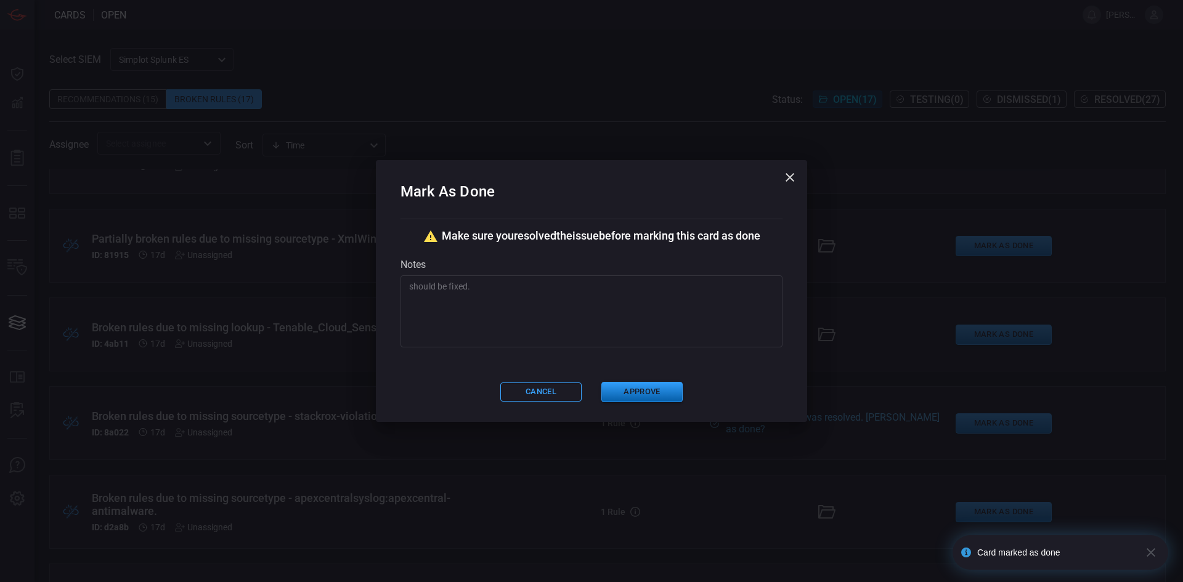
drag, startPoint x: 651, startPoint y: 385, endPoint x: 661, endPoint y: 390, distance: 11.6
click at [652, 386] on button "Approve" at bounding box center [641, 392] width 81 height 20
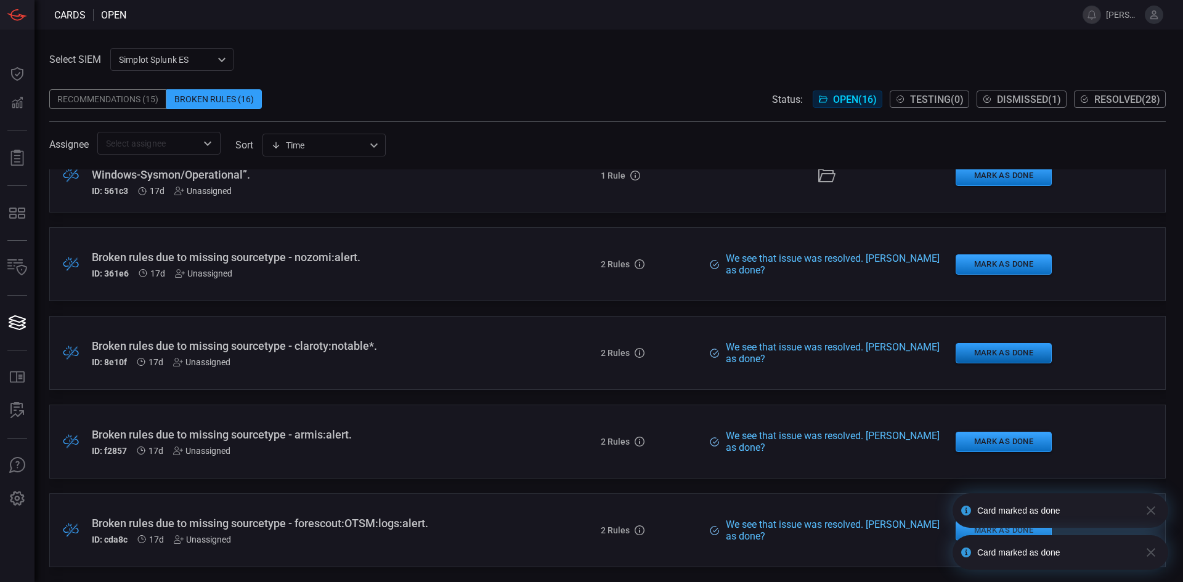
scroll to position [822, 0]
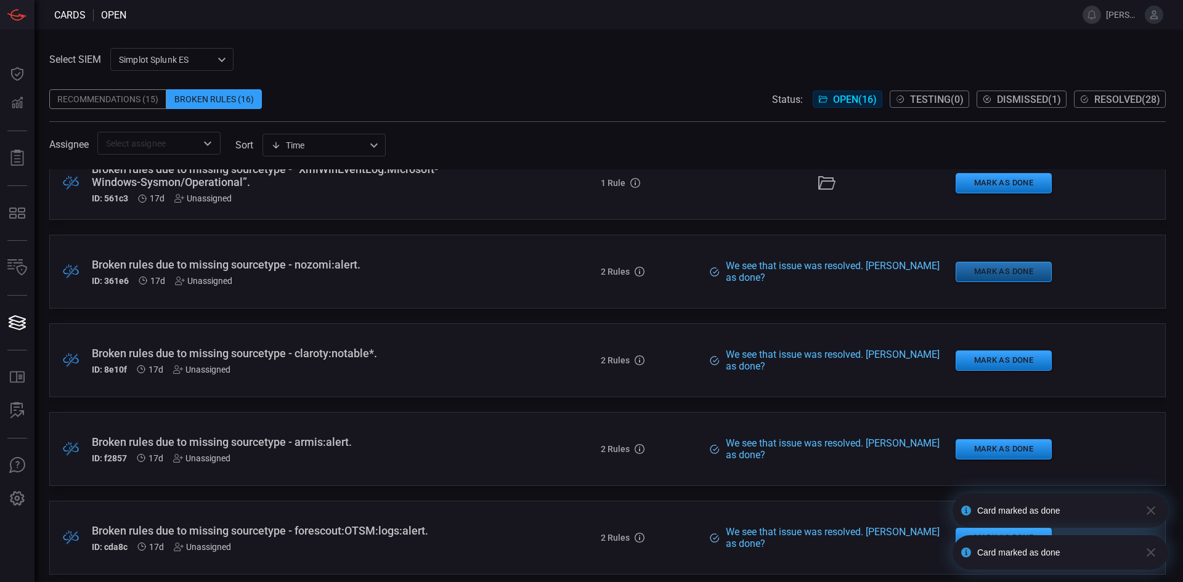
click at [1012, 272] on button "Mark as Done" at bounding box center [1004, 272] width 96 height 20
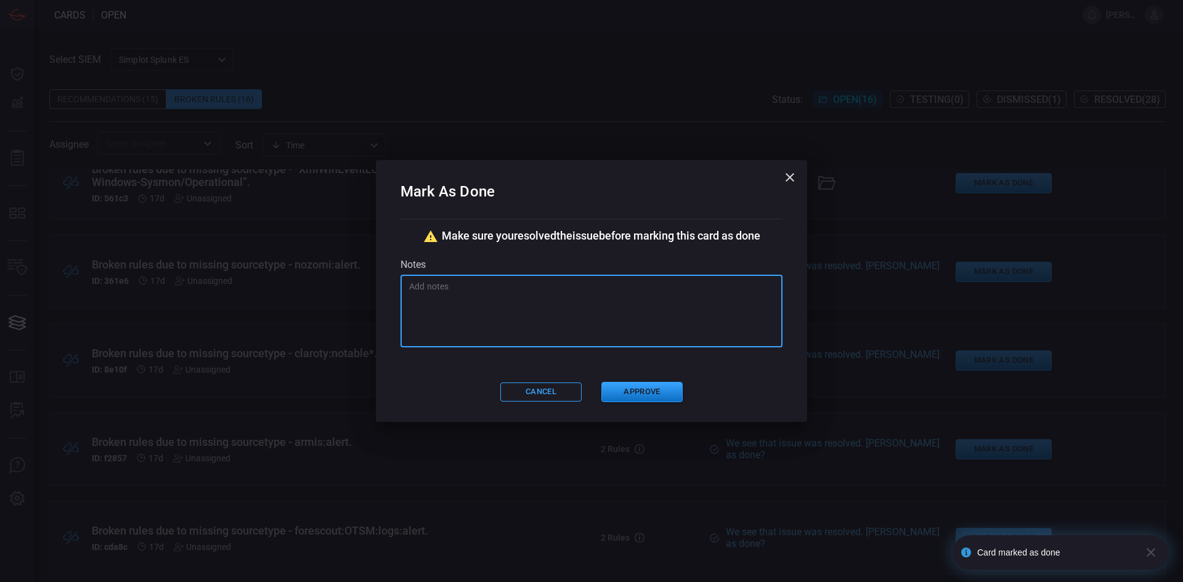
paste textarea "should be fixed."
type textarea "should be fixed."
click at [636, 388] on button "Approve" at bounding box center [641, 392] width 81 height 20
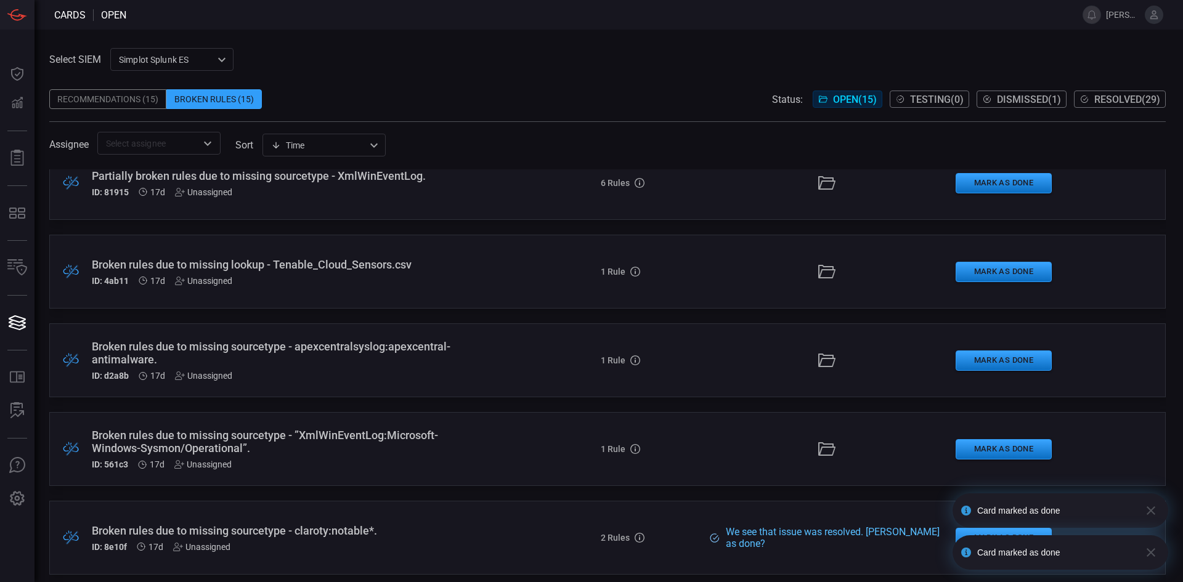
scroll to position [801, 0]
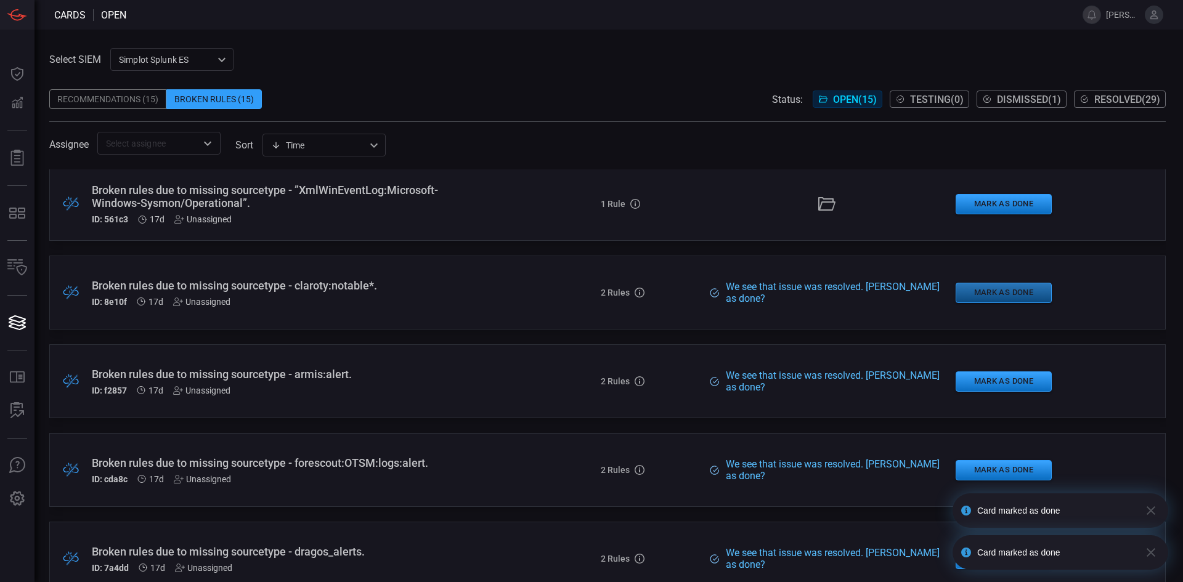
click at [985, 296] on button "Mark as Done" at bounding box center [1004, 293] width 96 height 20
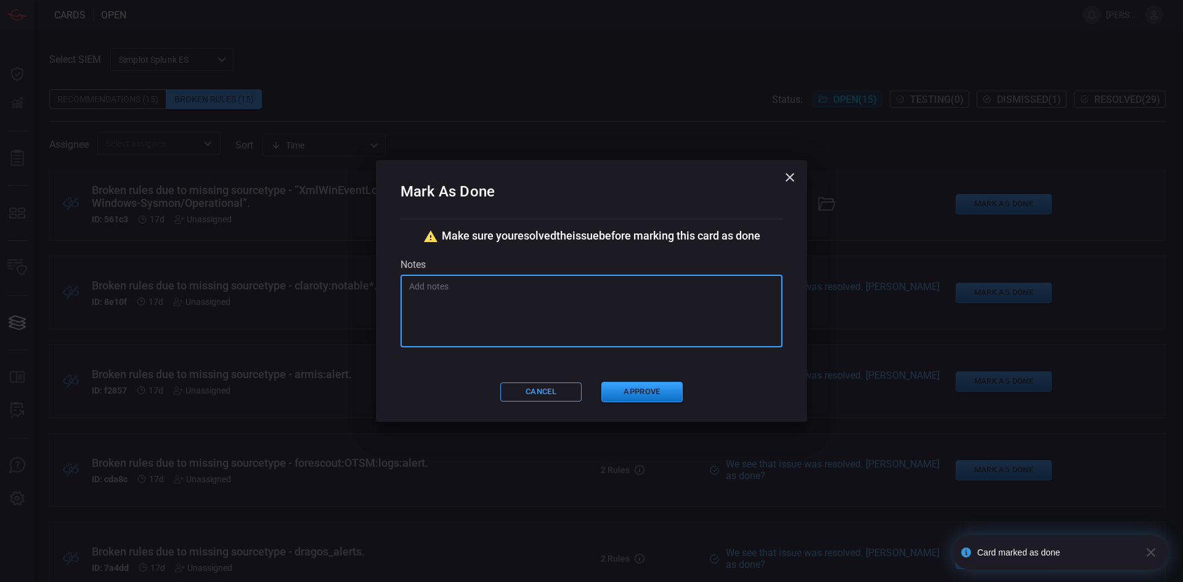
paste textarea "should be fixed."
type textarea "should be fixed."
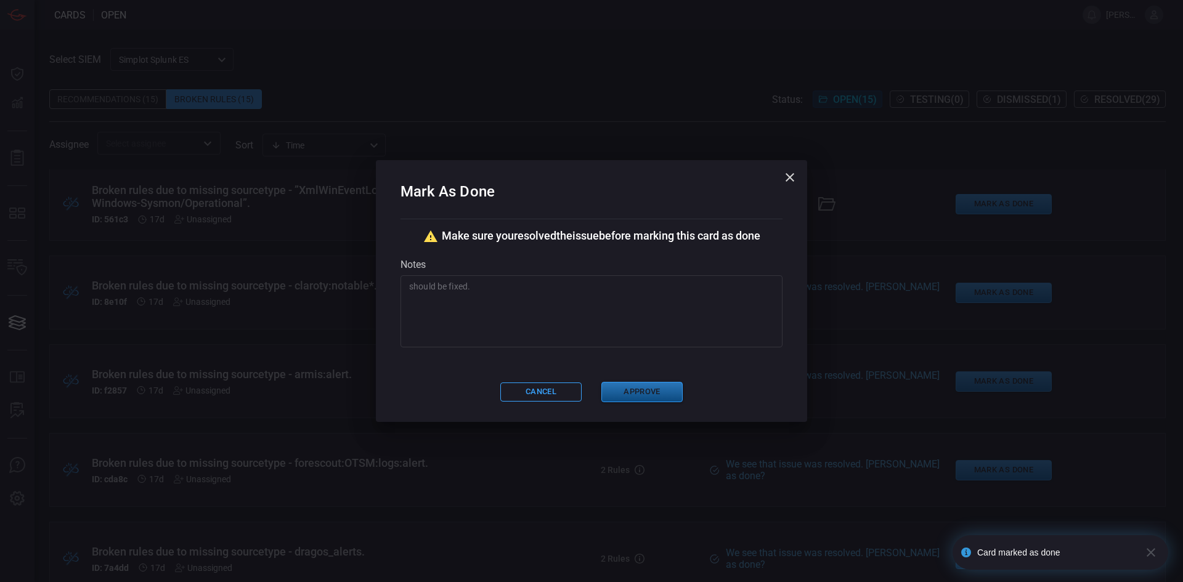
click at [660, 392] on button "Approve" at bounding box center [641, 392] width 81 height 20
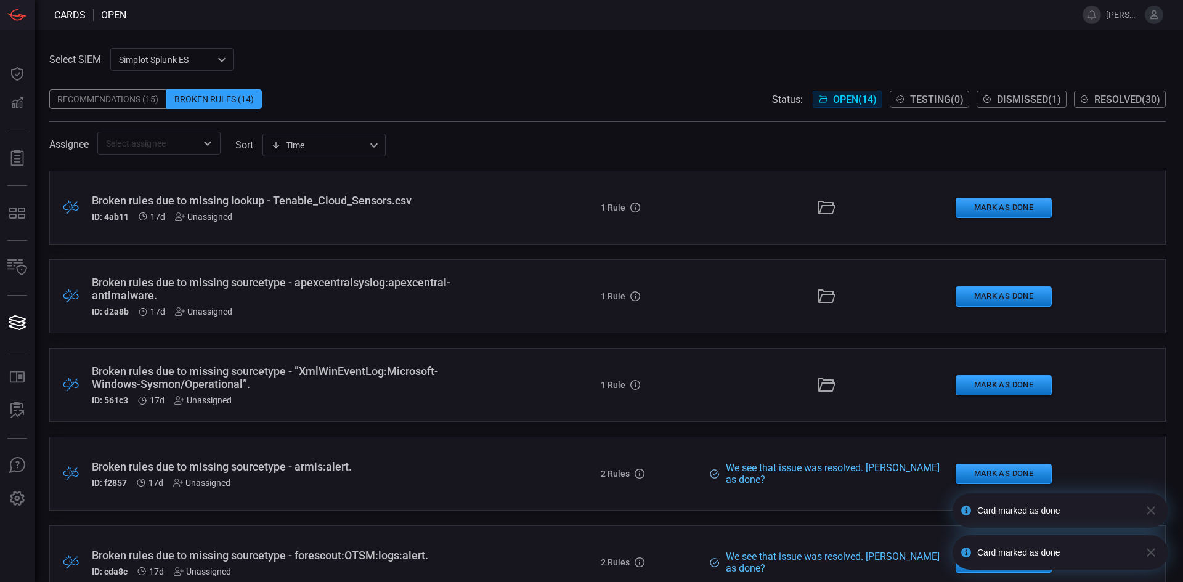
scroll to position [829, 0]
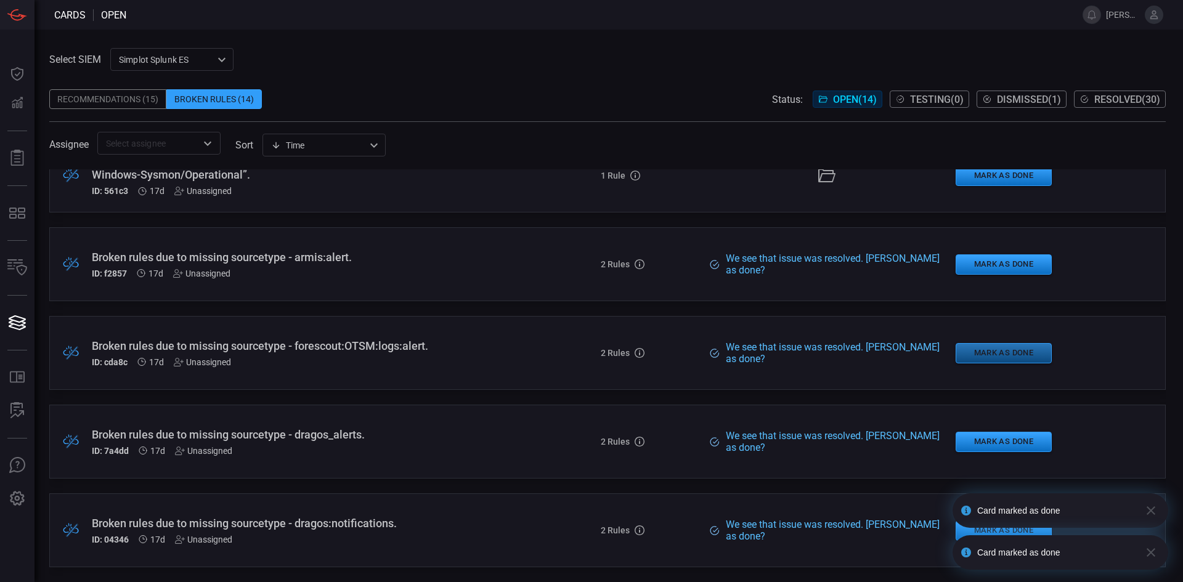
click at [1005, 351] on button "Mark as Done" at bounding box center [1004, 353] width 96 height 20
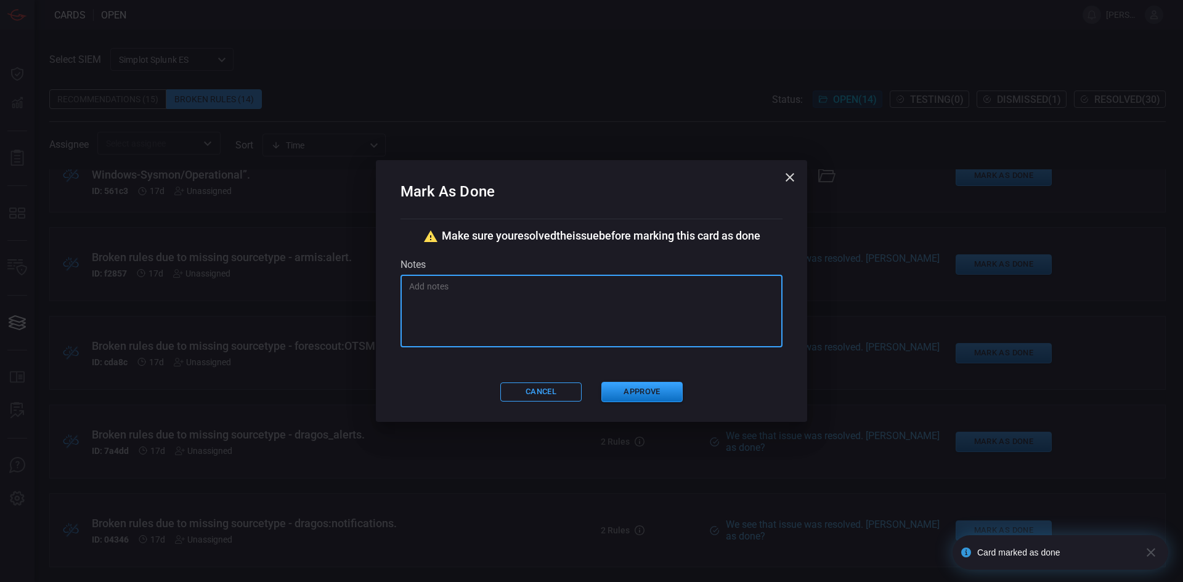
paste textarea "should be fixed."
type textarea "should be fixed."
click at [654, 385] on button "Approve" at bounding box center [641, 392] width 81 height 20
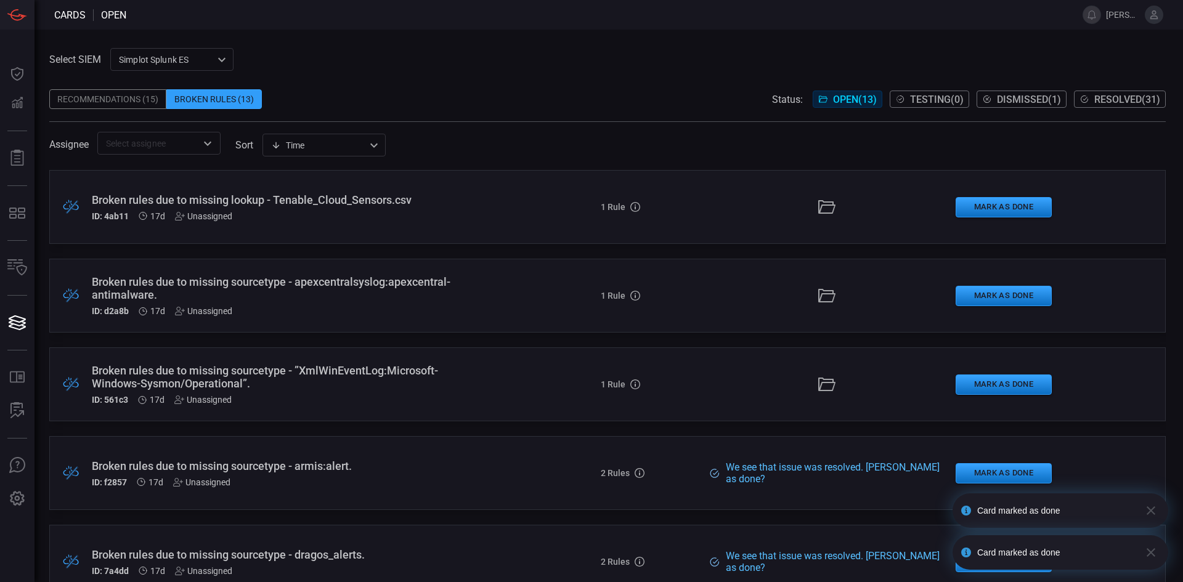
scroll to position [741, 0]
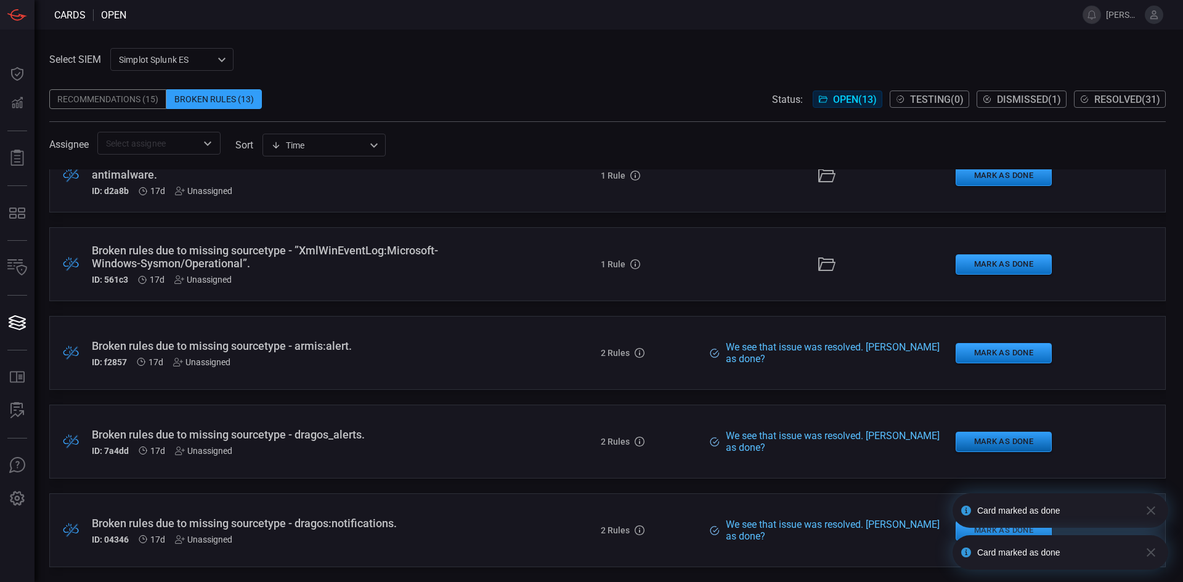
click at [1019, 437] on button "Mark as Done" at bounding box center [1004, 442] width 96 height 20
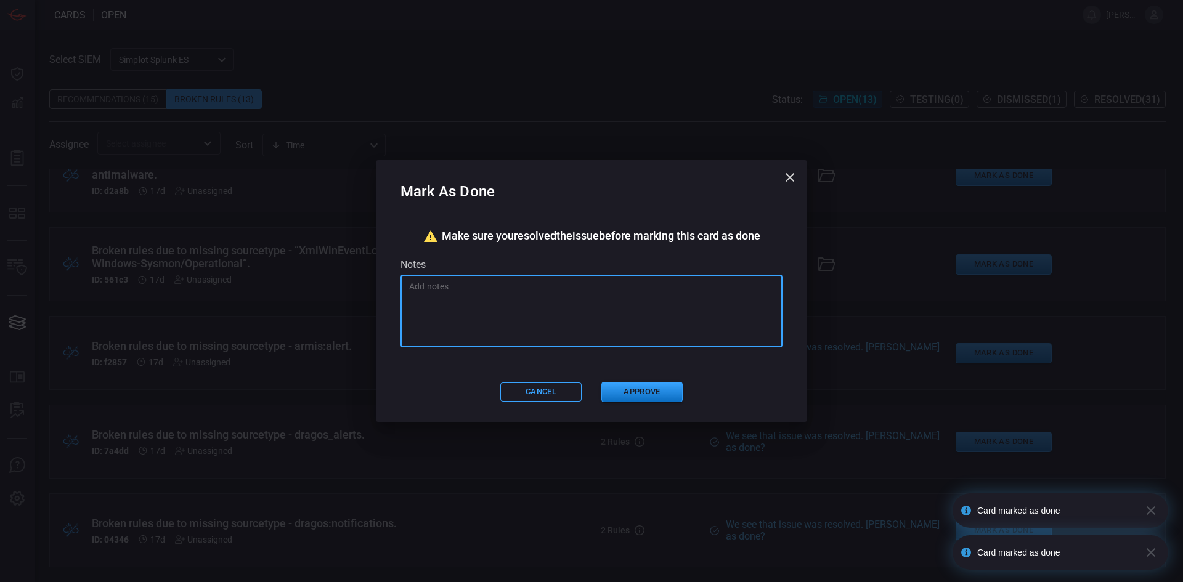
paste textarea "should be fixed."
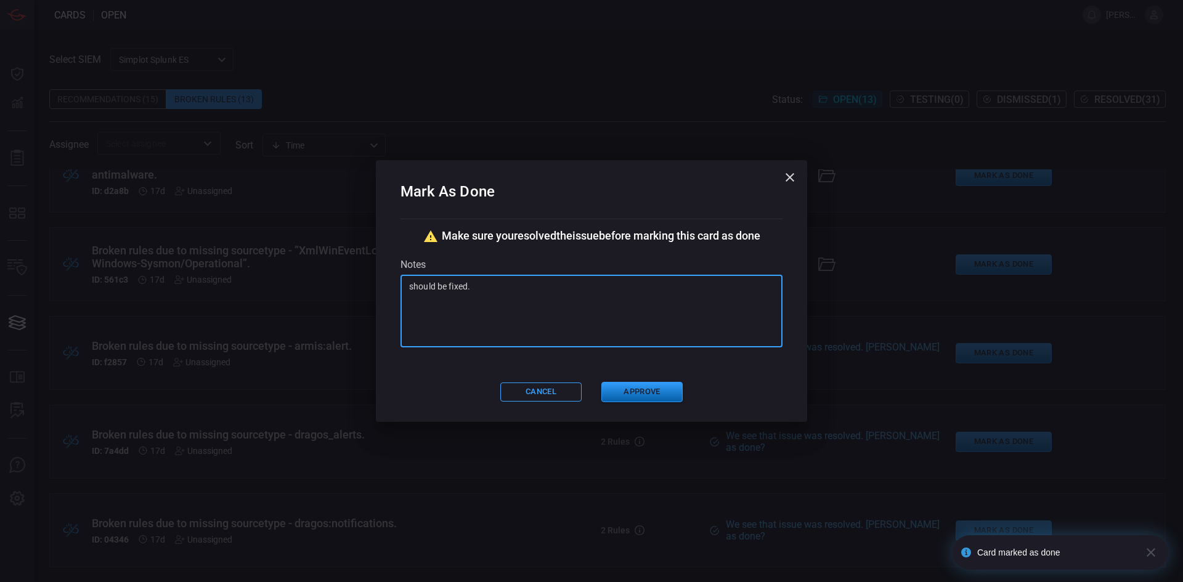
type textarea "should be fixed."
click at [646, 391] on button "Approve" at bounding box center [641, 392] width 81 height 20
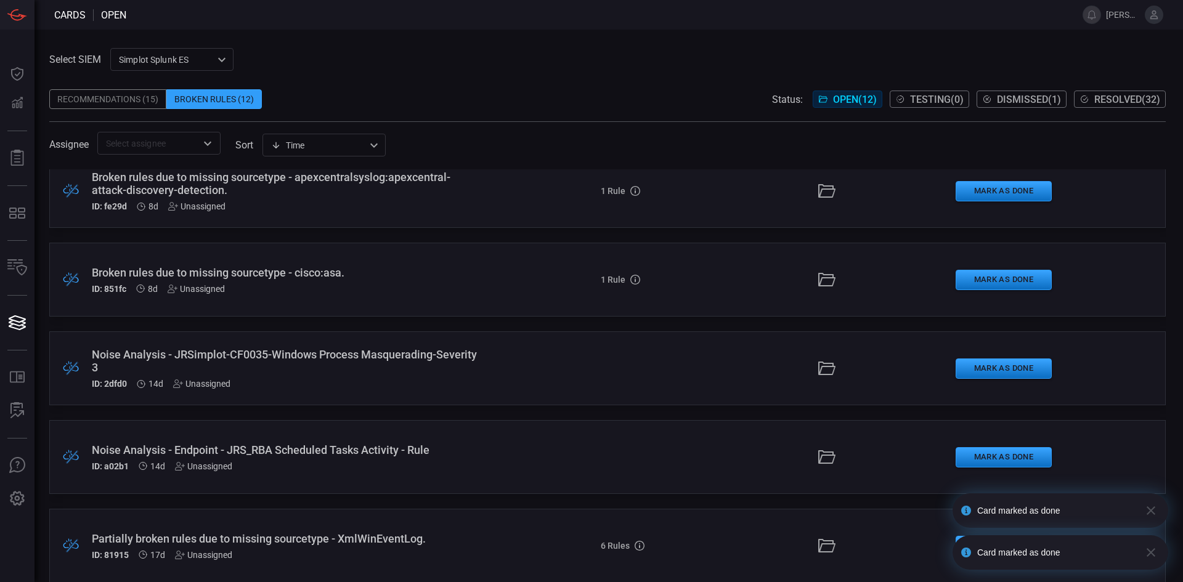
scroll to position [652, 0]
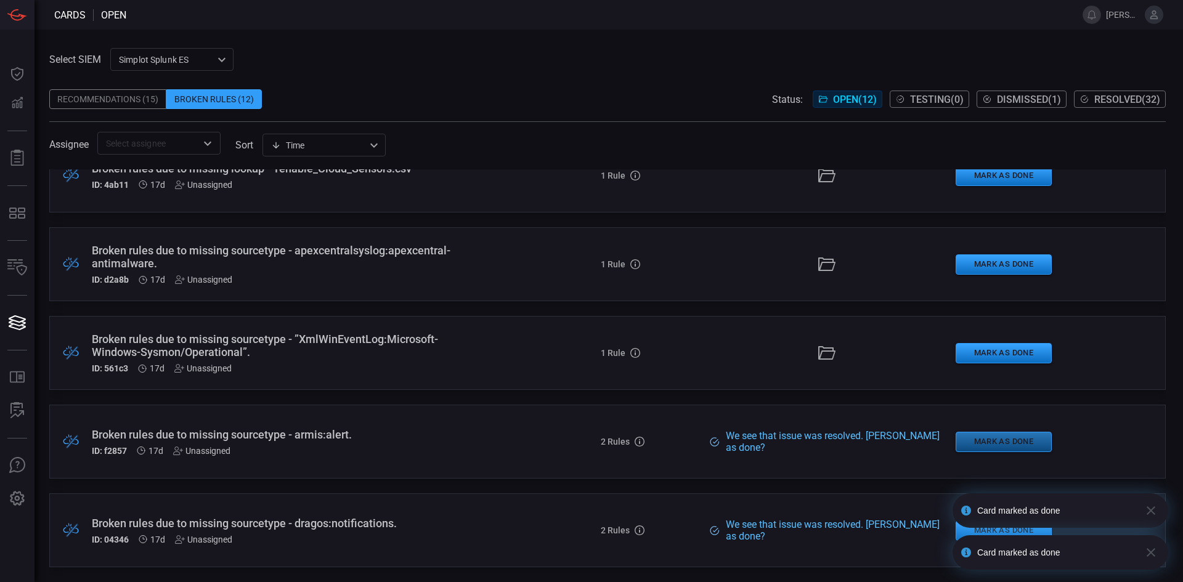
click at [988, 442] on button "Mark as Done" at bounding box center [1004, 442] width 96 height 20
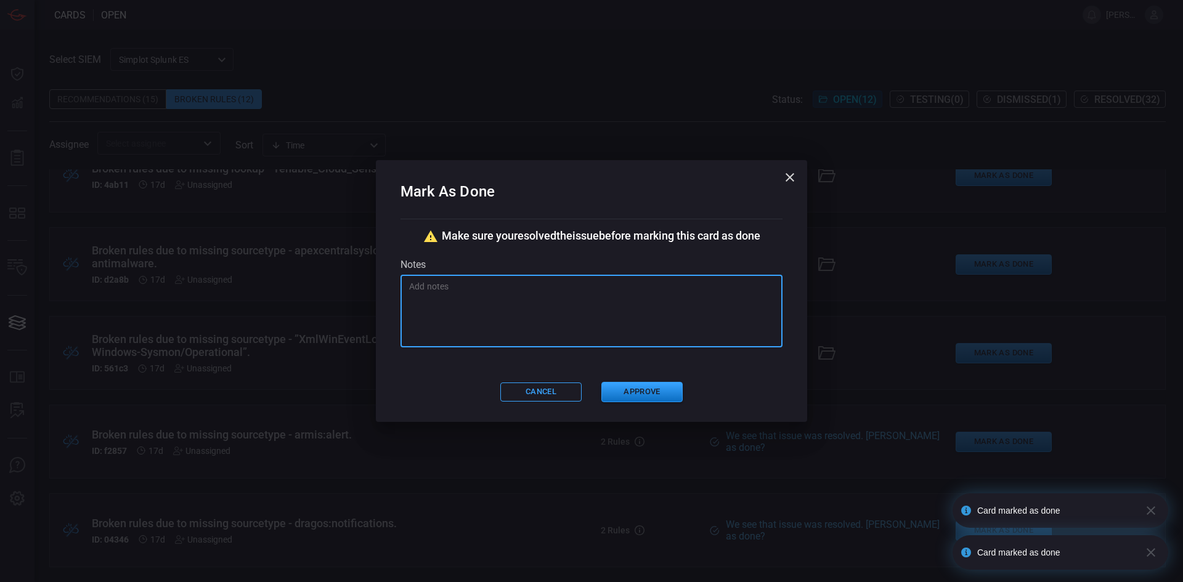
paste textarea "should be fixed."
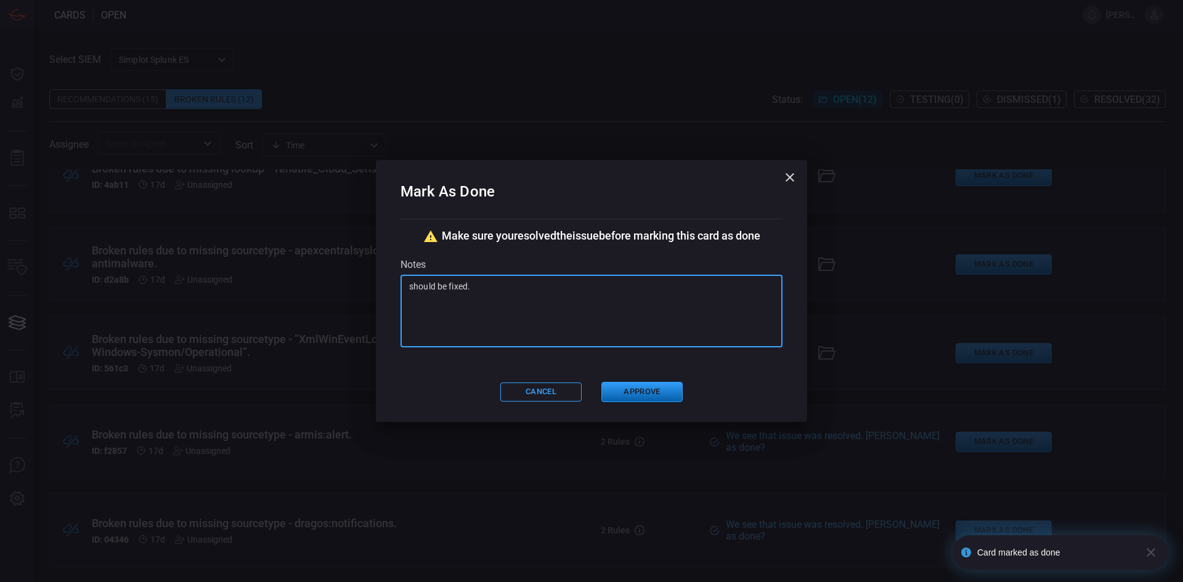
type textarea "should be fixed."
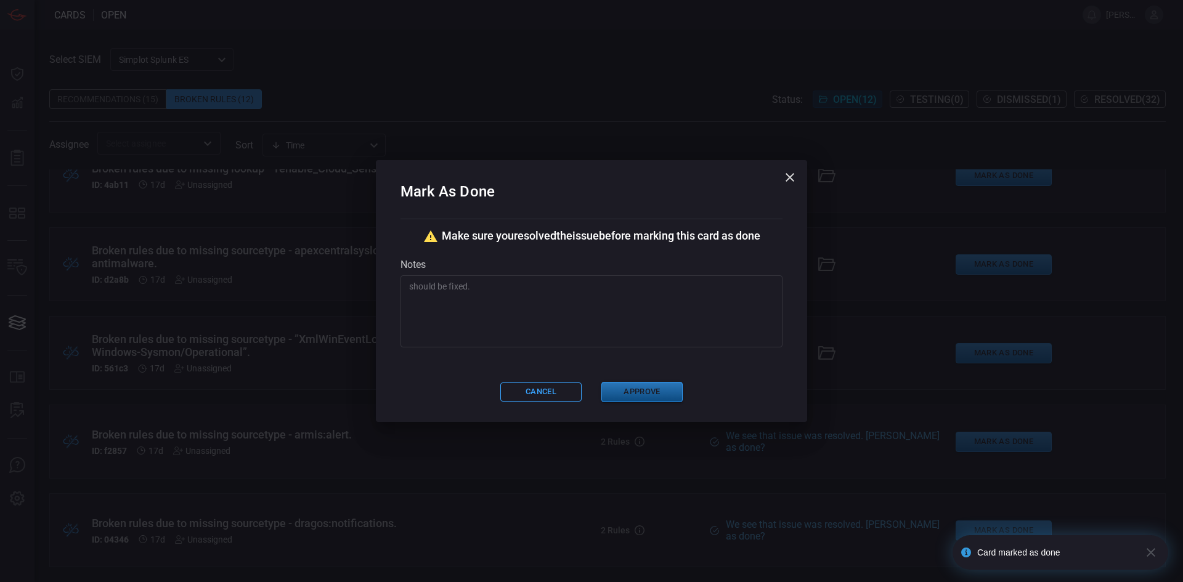
click at [651, 387] on button "Approve" at bounding box center [641, 392] width 81 height 20
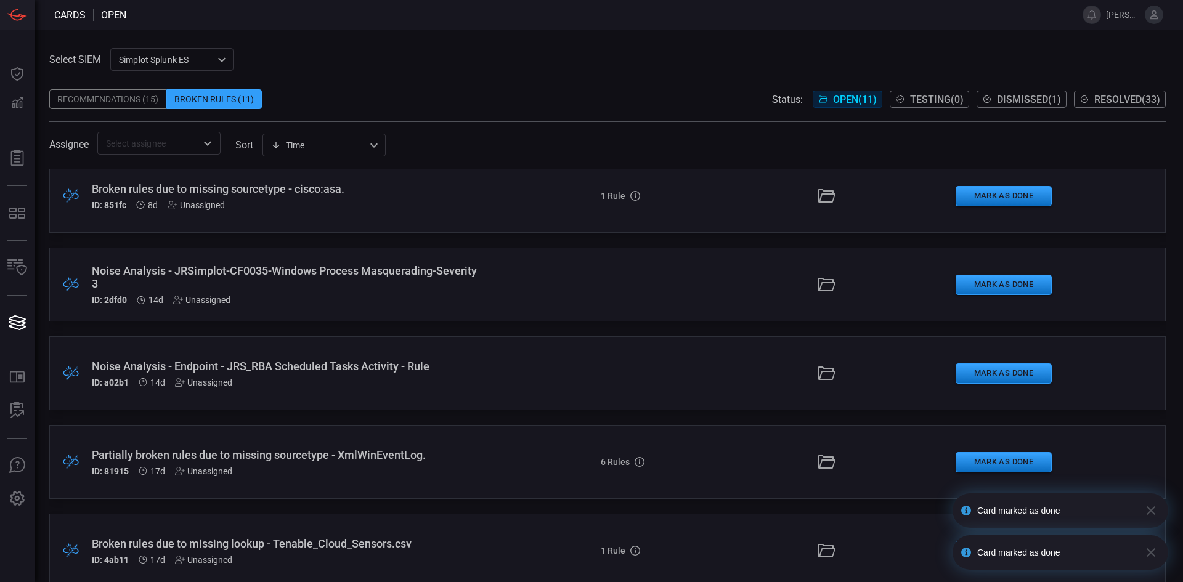
scroll to position [563, 0]
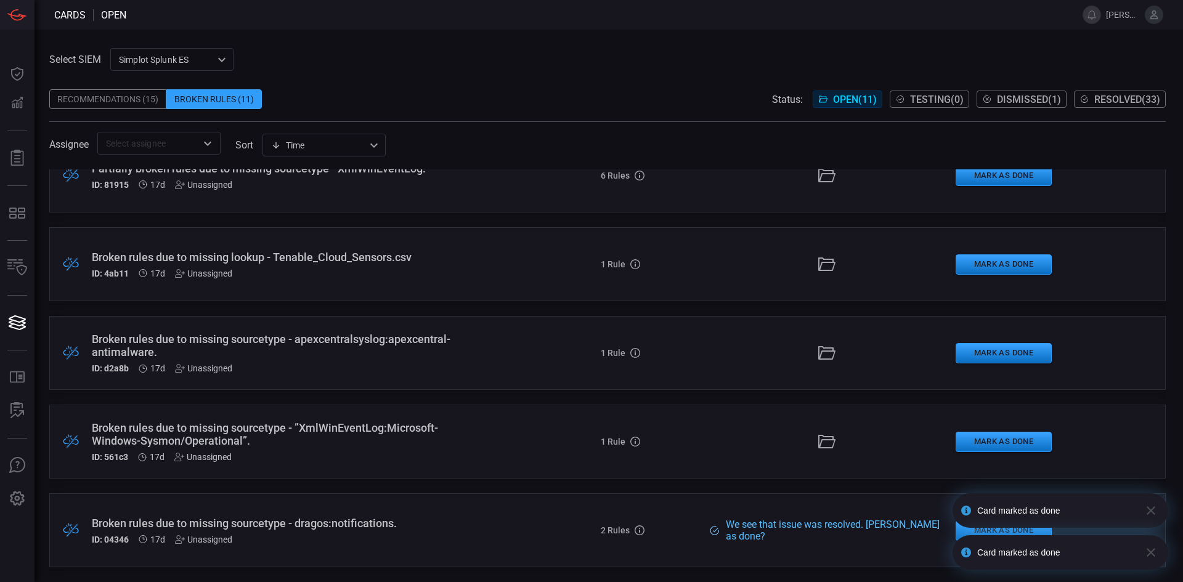
click at [953, 526] on div "notification timer" at bounding box center [953, 526] width 0 height 3
click at [956, 530] on button "Mark as Done" at bounding box center [1004, 531] width 96 height 20
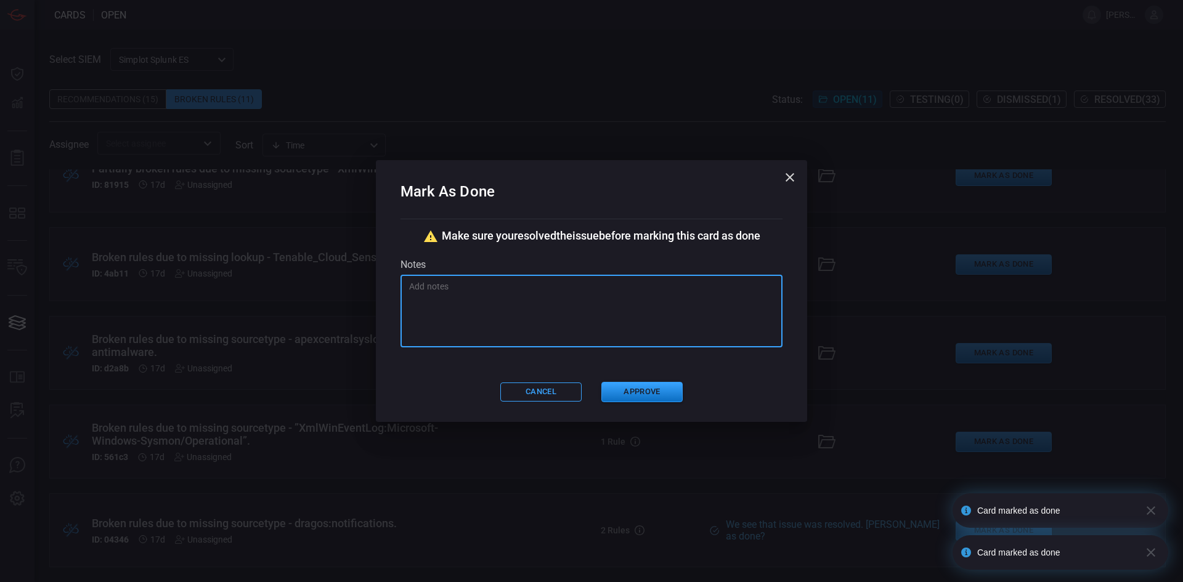
paste textarea "should be fixed."
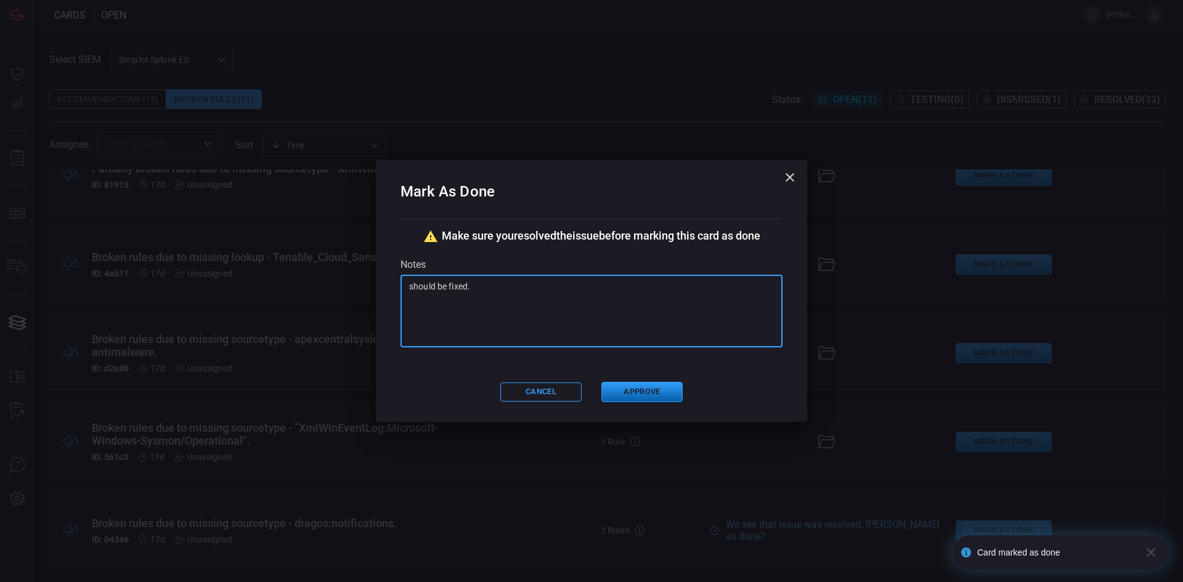
type textarea "should be fixed."
click at [645, 389] on button "Approve" at bounding box center [641, 392] width 81 height 20
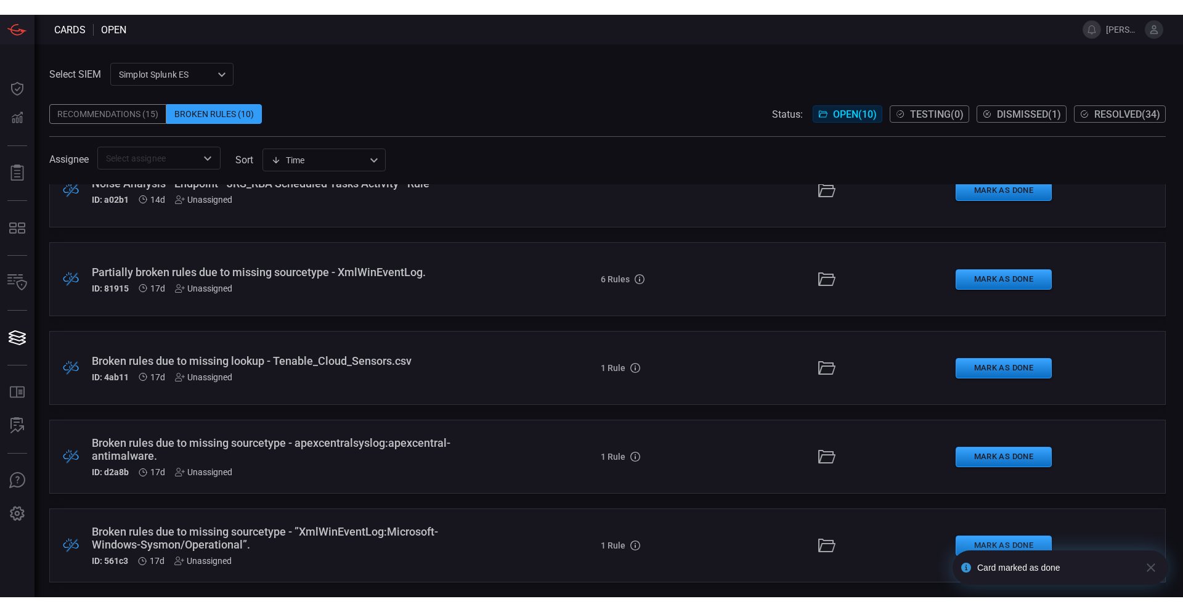
scroll to position [0, 0]
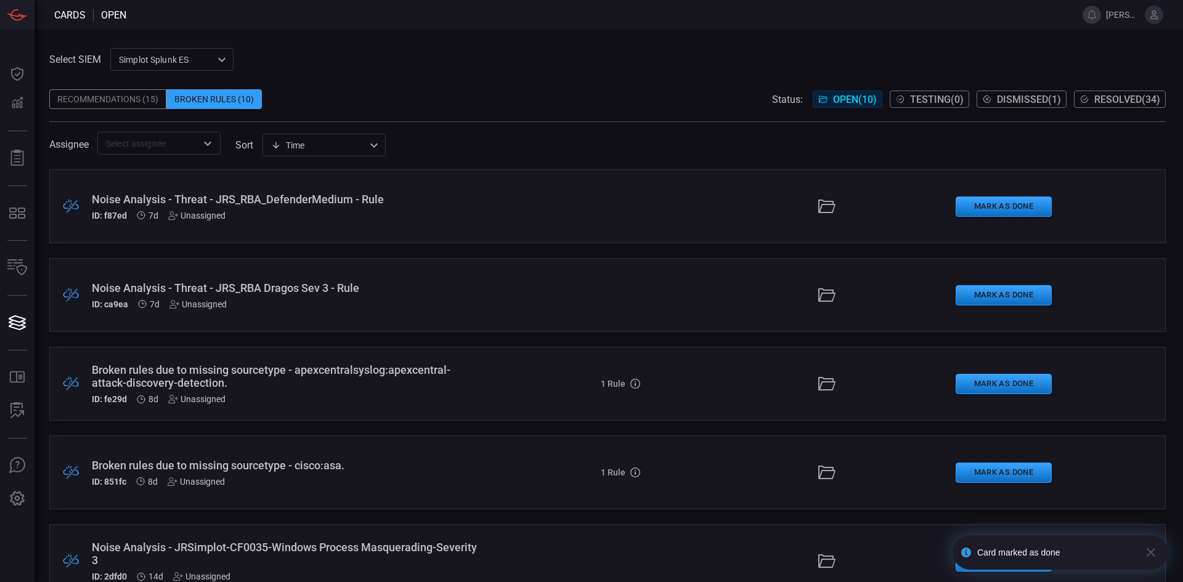
click at [94, 87] on span at bounding box center [607, 80] width 1116 height 18
click at [98, 97] on div "Recommendations (15)" at bounding box center [107, 99] width 117 height 20
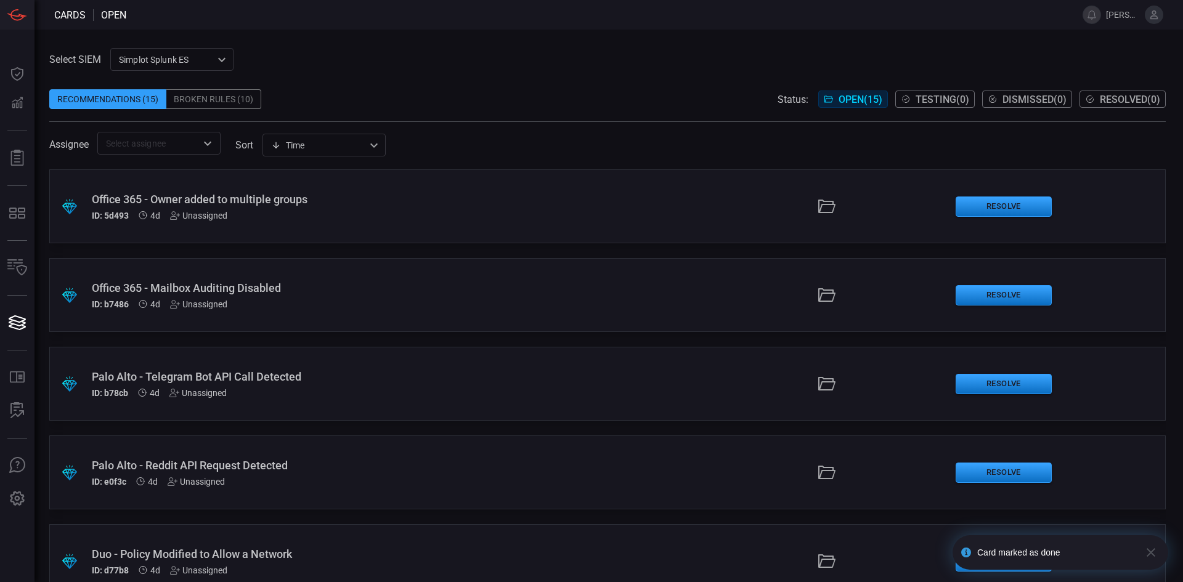
click at [189, 57] on div "Simplot Splunk ES 9280bf09-ba5f-4995-b6fb-90a154a1af4e ​" at bounding box center [171, 59] width 123 height 23
click at [409, 65] on div at bounding box center [591, 291] width 1183 height 582
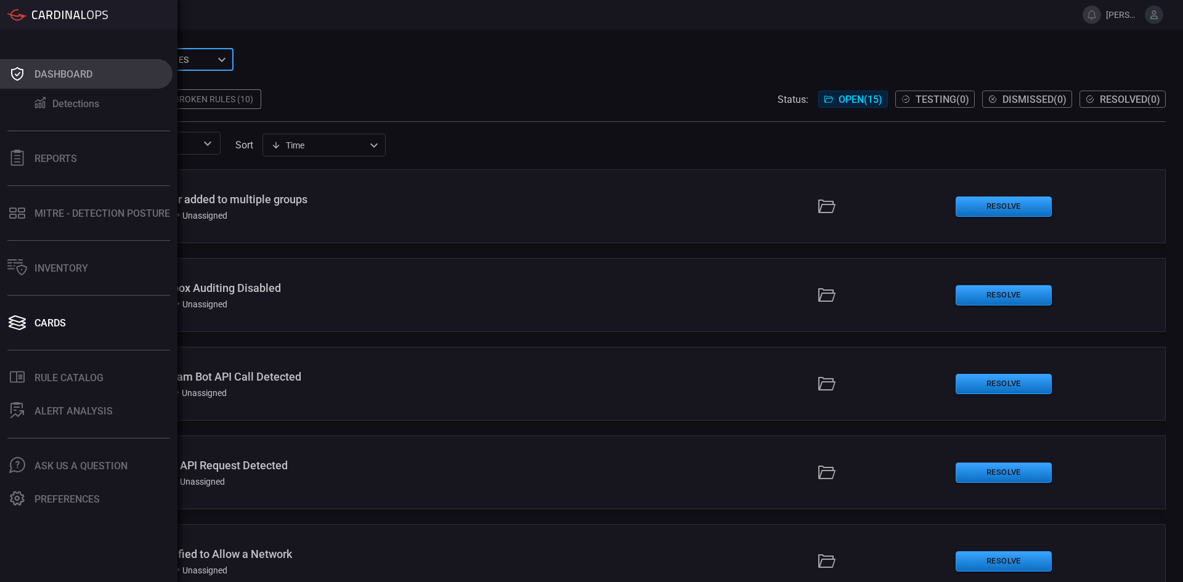
click at [55, 70] on div "Dashboard" at bounding box center [64, 74] width 58 height 12
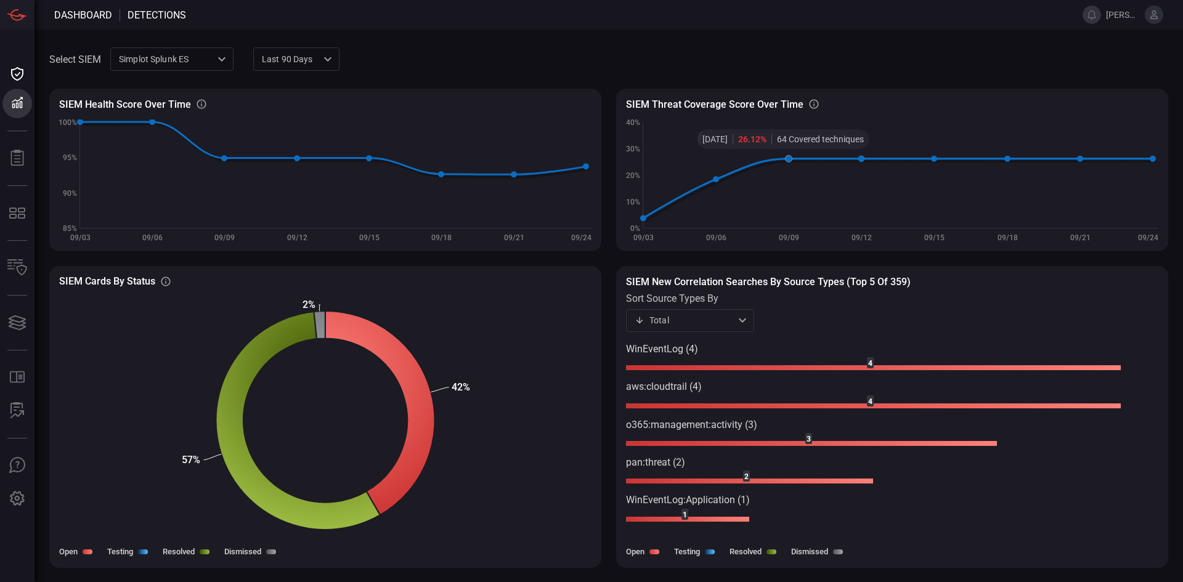
click at [588, 34] on div "Select SIEM Simplot Splunk ES 9280bf09-ba5f-4995-b6fb-90a154a1af4e ​ Last 90 da…" at bounding box center [609, 306] width 1149 height 553
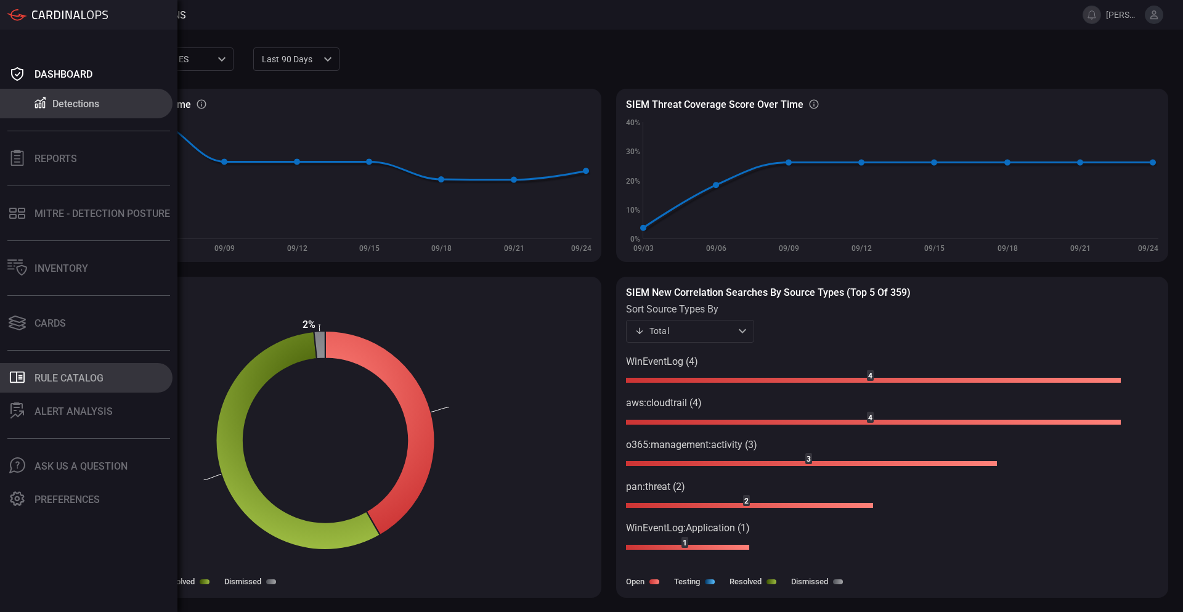
click at [52, 376] on div "Rule Catalog" at bounding box center [69, 378] width 69 height 12
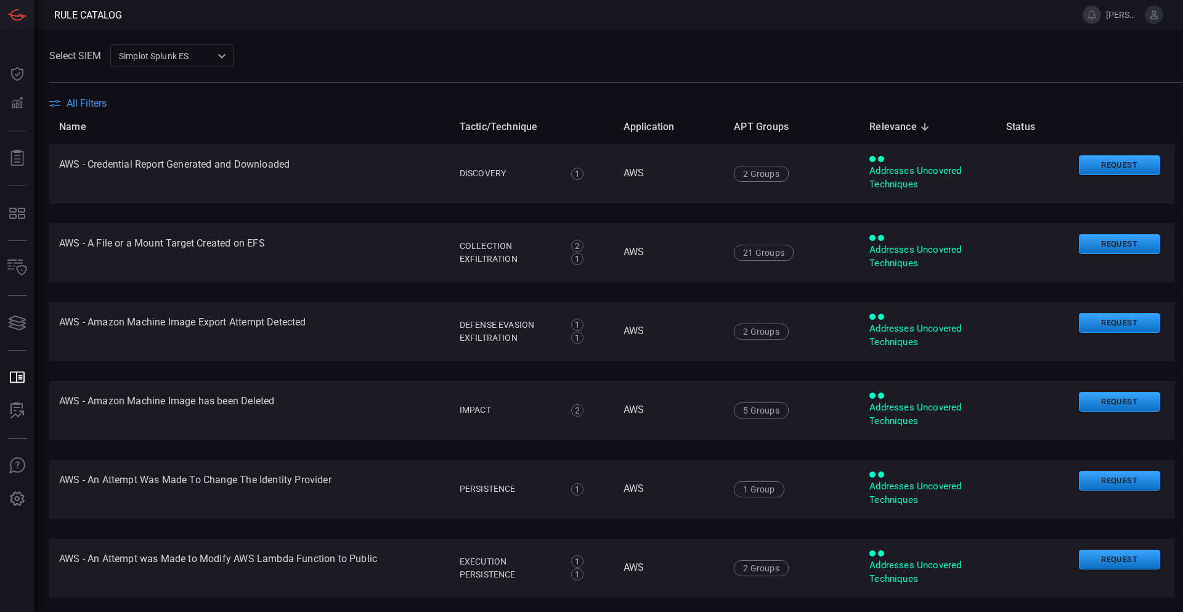
click at [93, 97] on div "Select SIEM Simplot Splunk ES 9280bf09-ba5f-4995-b6fb-90a154a1af4e ​ All Filters" at bounding box center [616, 76] width 1134 height 65
click at [94, 98] on span "All Filters" at bounding box center [87, 103] width 40 height 12
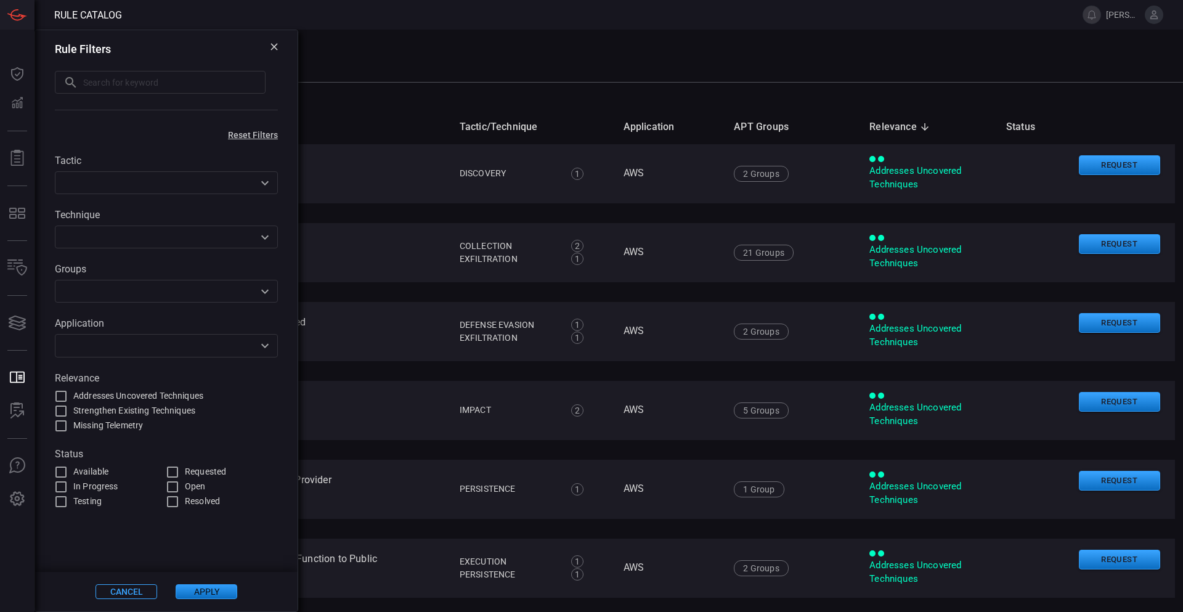
click at [267, 346] on icon "Open" at bounding box center [264, 346] width 7 height 4
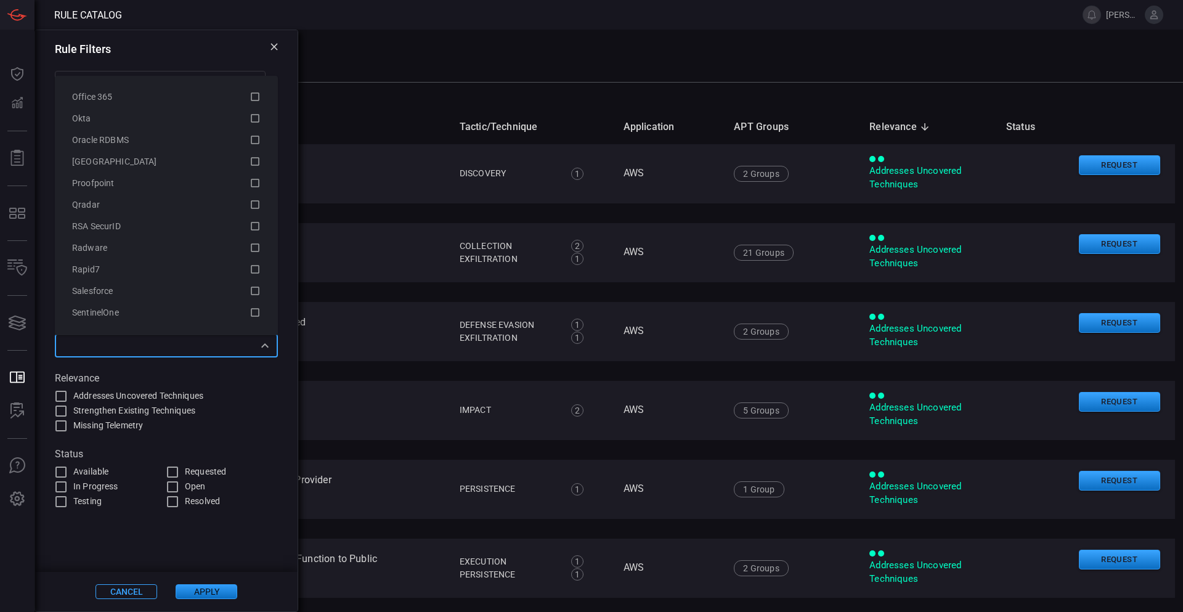
scroll to position [1925, 0]
click at [112, 179] on span "Office 365" at bounding box center [92, 179] width 41 height 10
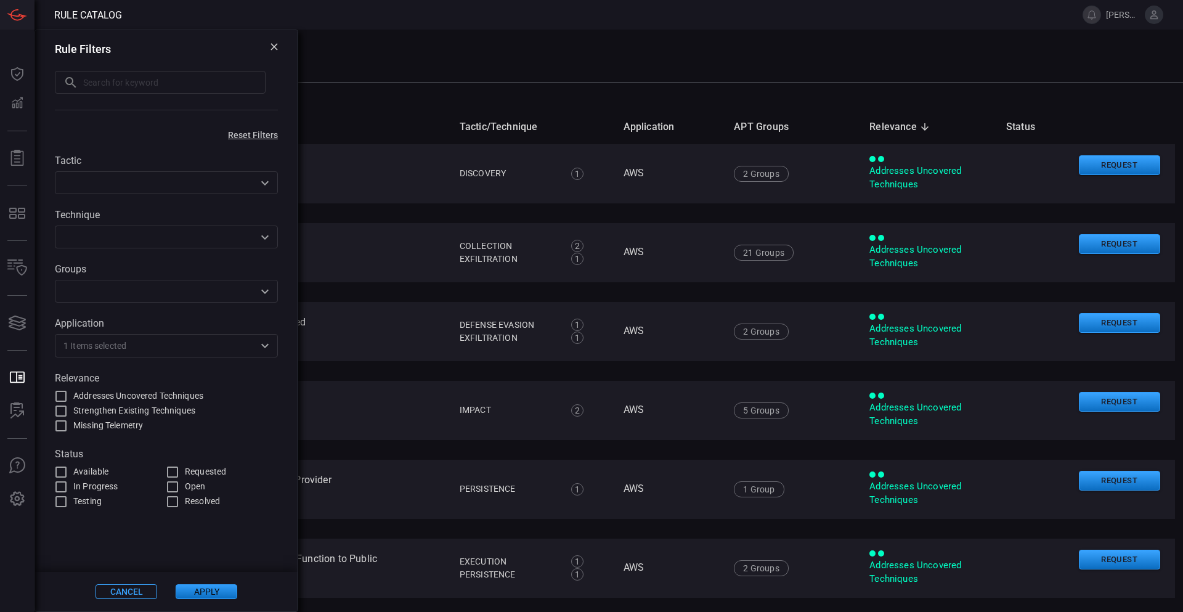
click at [275, 346] on div "1 Items selected ​" at bounding box center [166, 345] width 223 height 23
click at [266, 346] on icon "Open" at bounding box center [265, 345] width 15 height 15
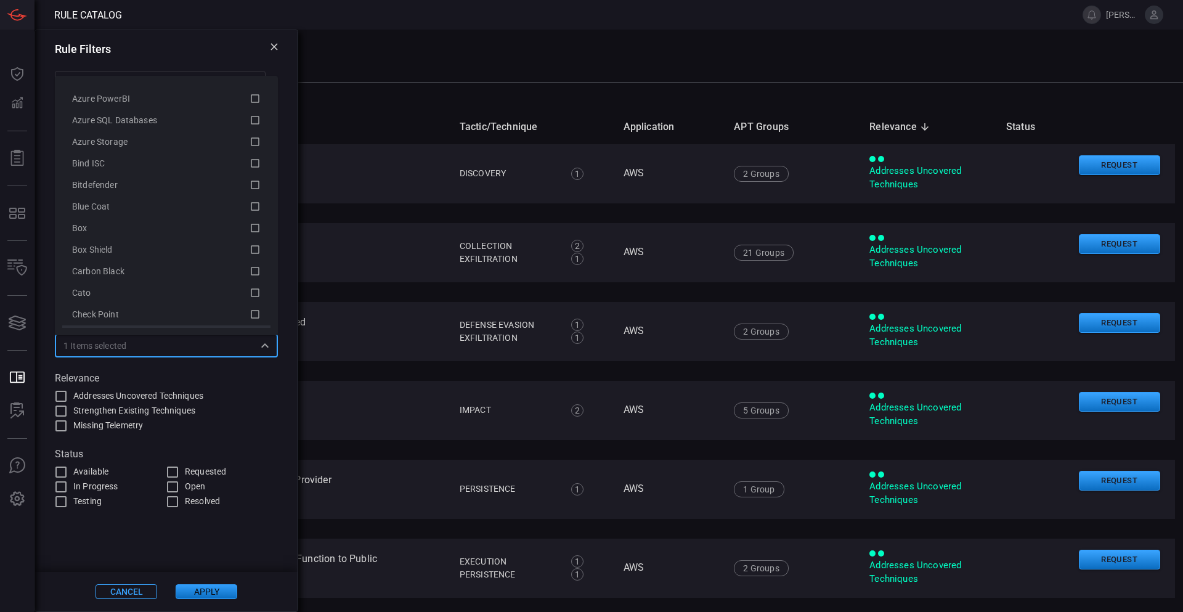
scroll to position [431, 0]
